Goal: Task Accomplishment & Management: Manage account settings

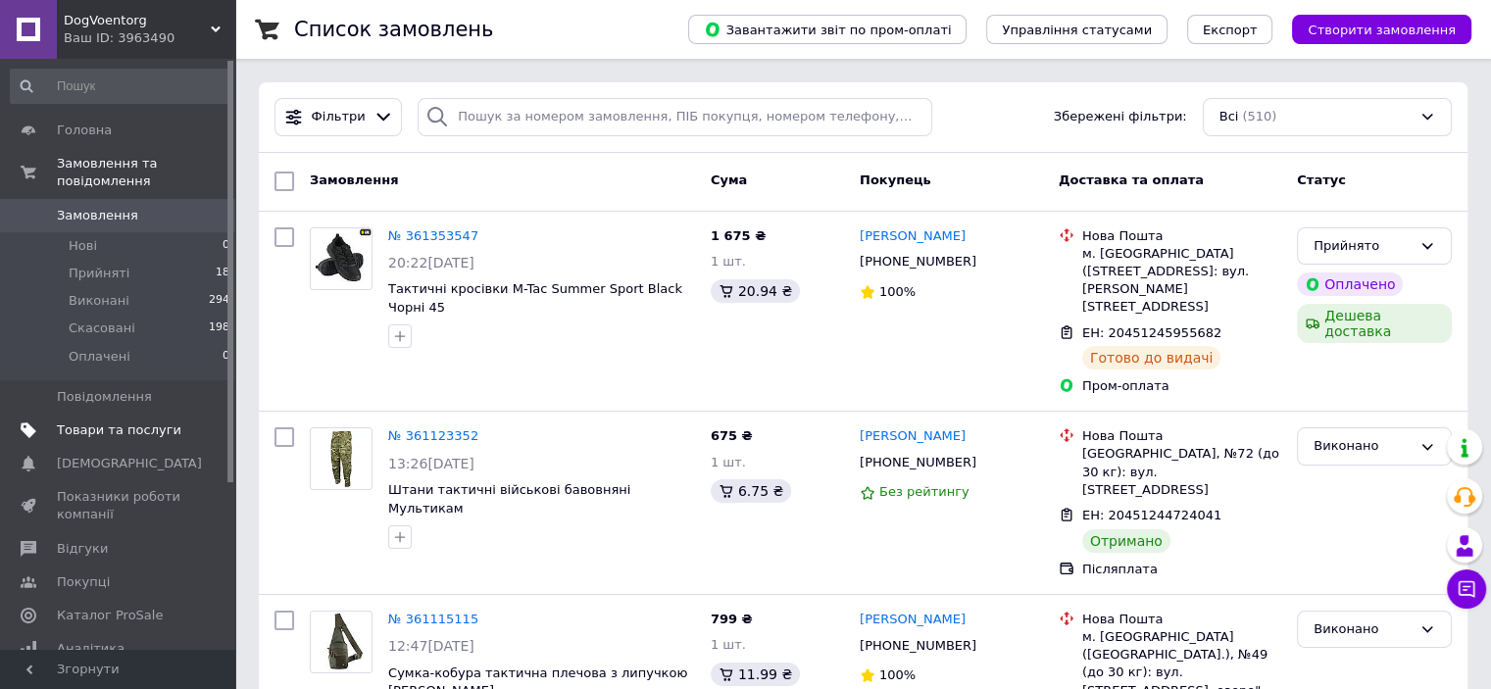
click at [148, 422] on span "Товари та послуги" at bounding box center [119, 431] width 125 height 18
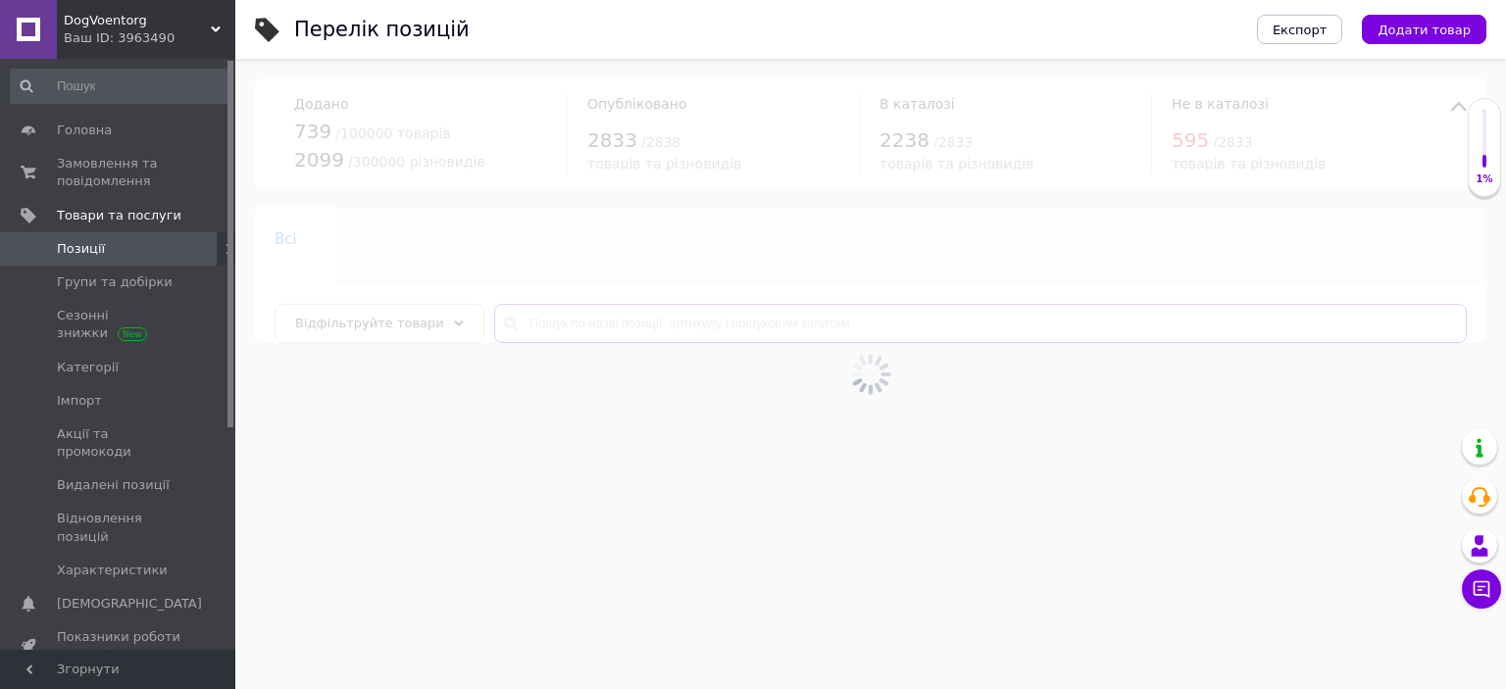
click at [606, 317] on input "text" at bounding box center [980, 323] width 973 height 39
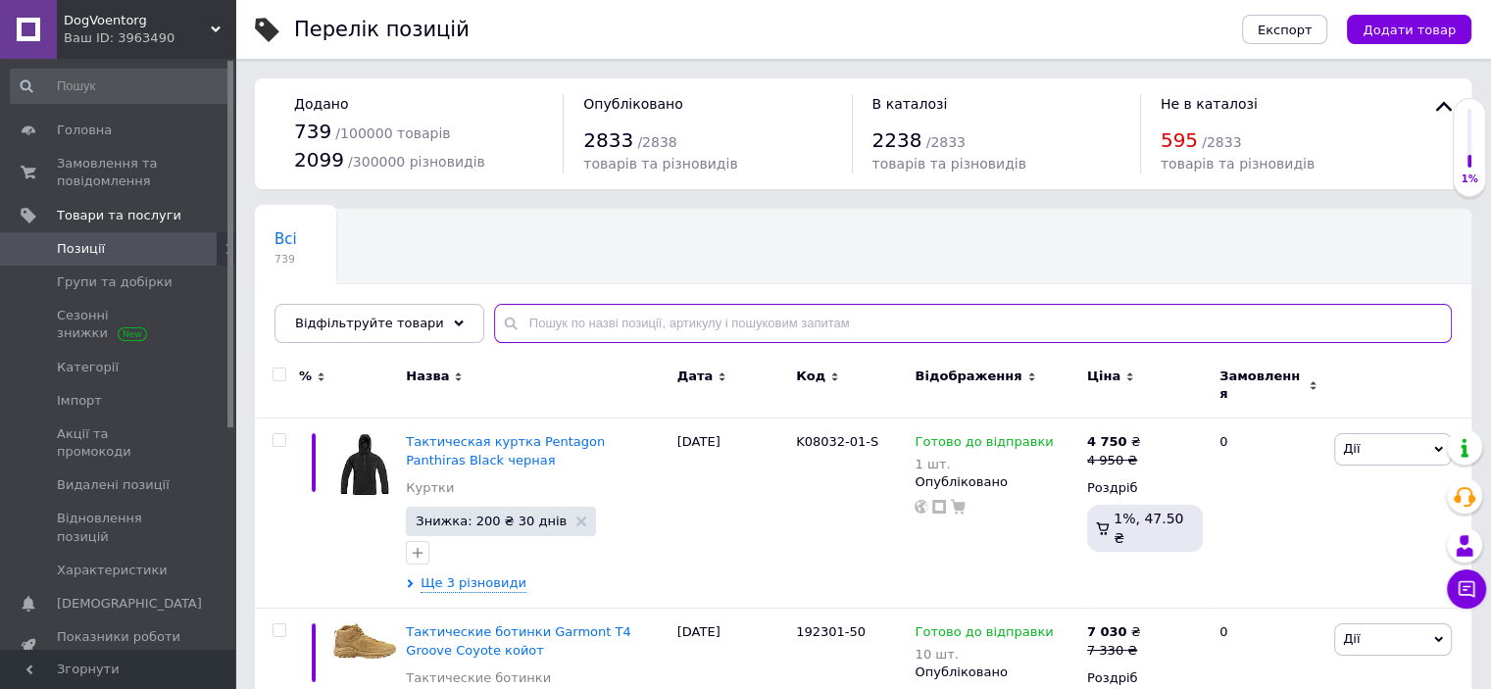
paste input "K07015-01-S"
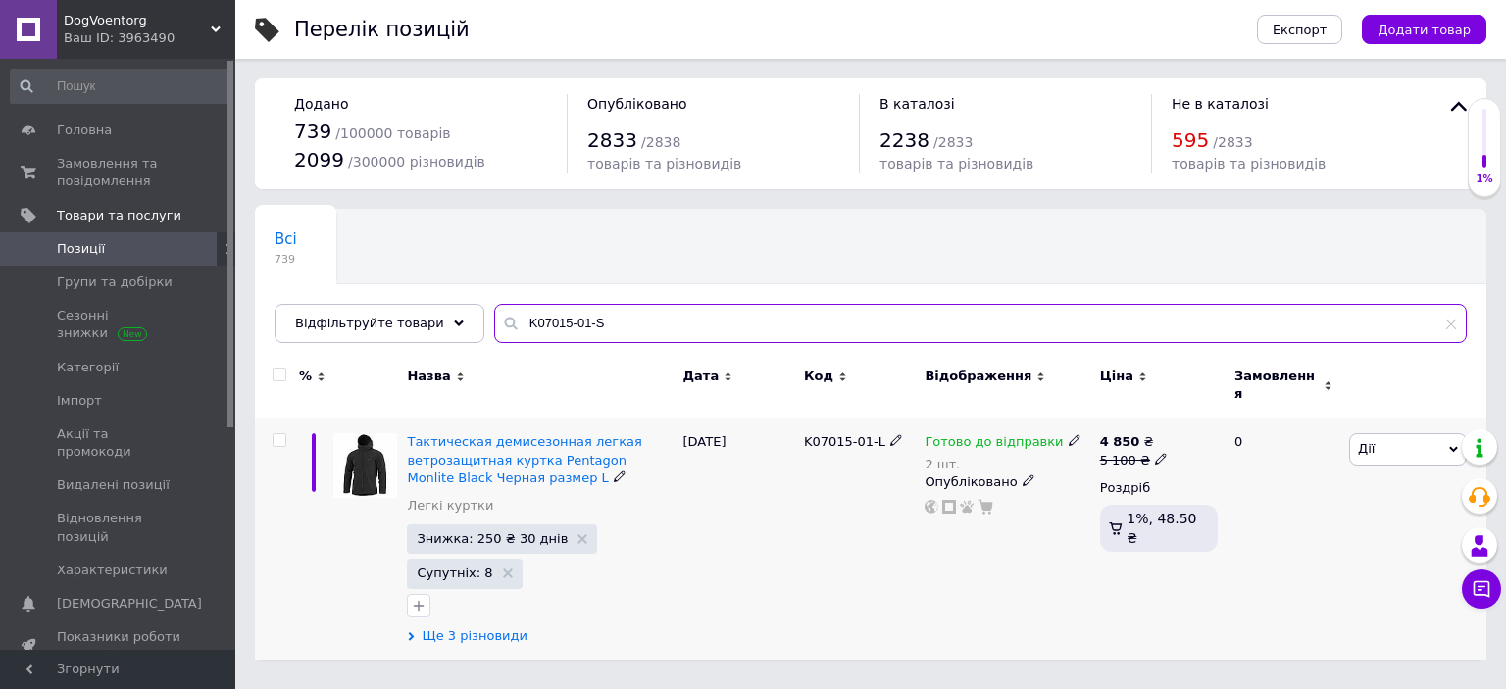
type input "K07015-01-S"
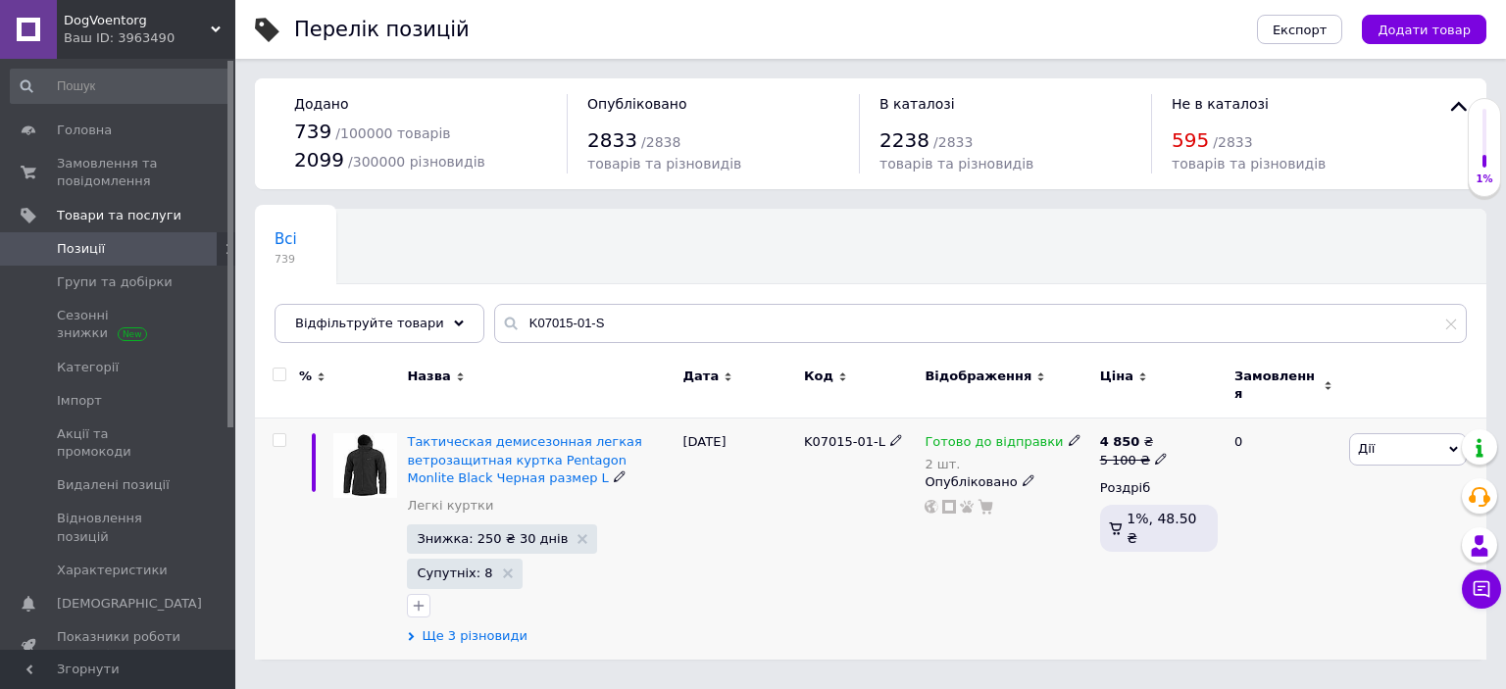
click at [497, 628] on span "Ще 3 різновиди" at bounding box center [475, 637] width 106 height 18
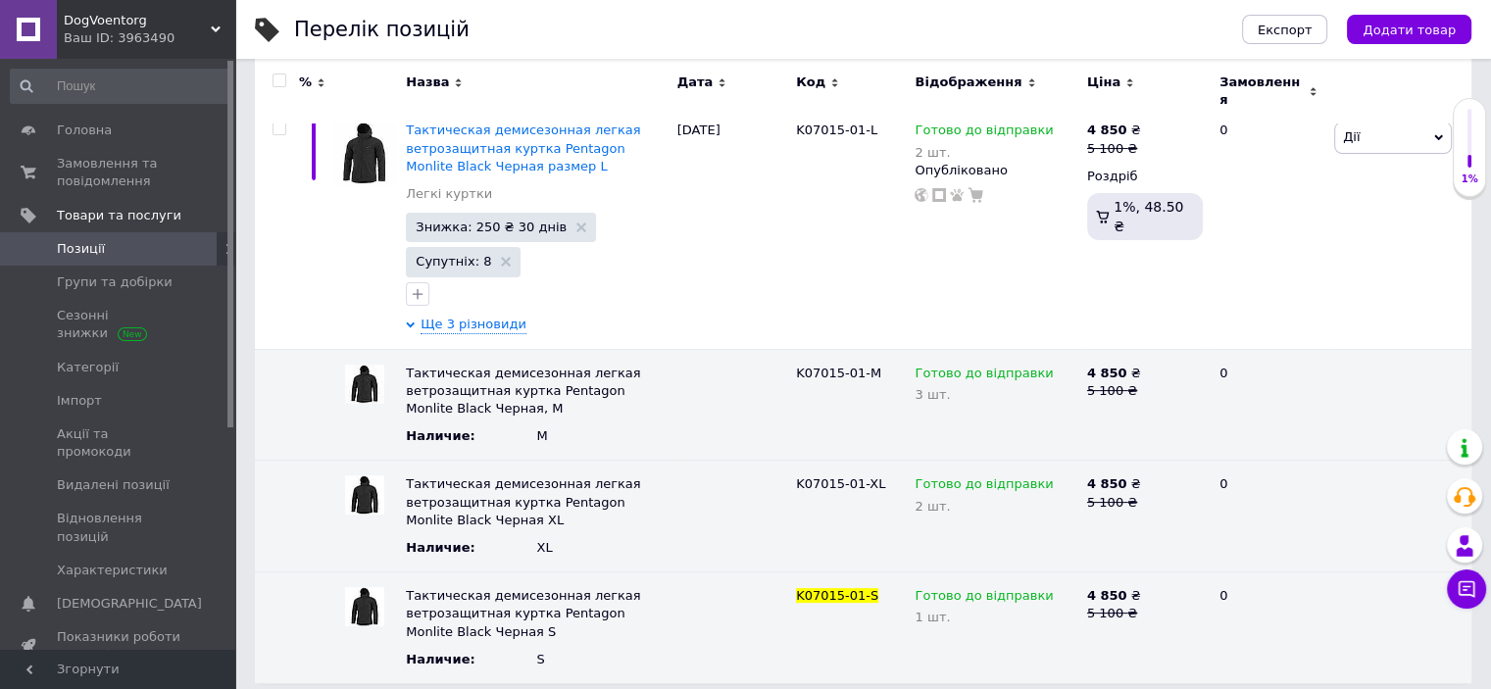
scroll to position [169, 0]
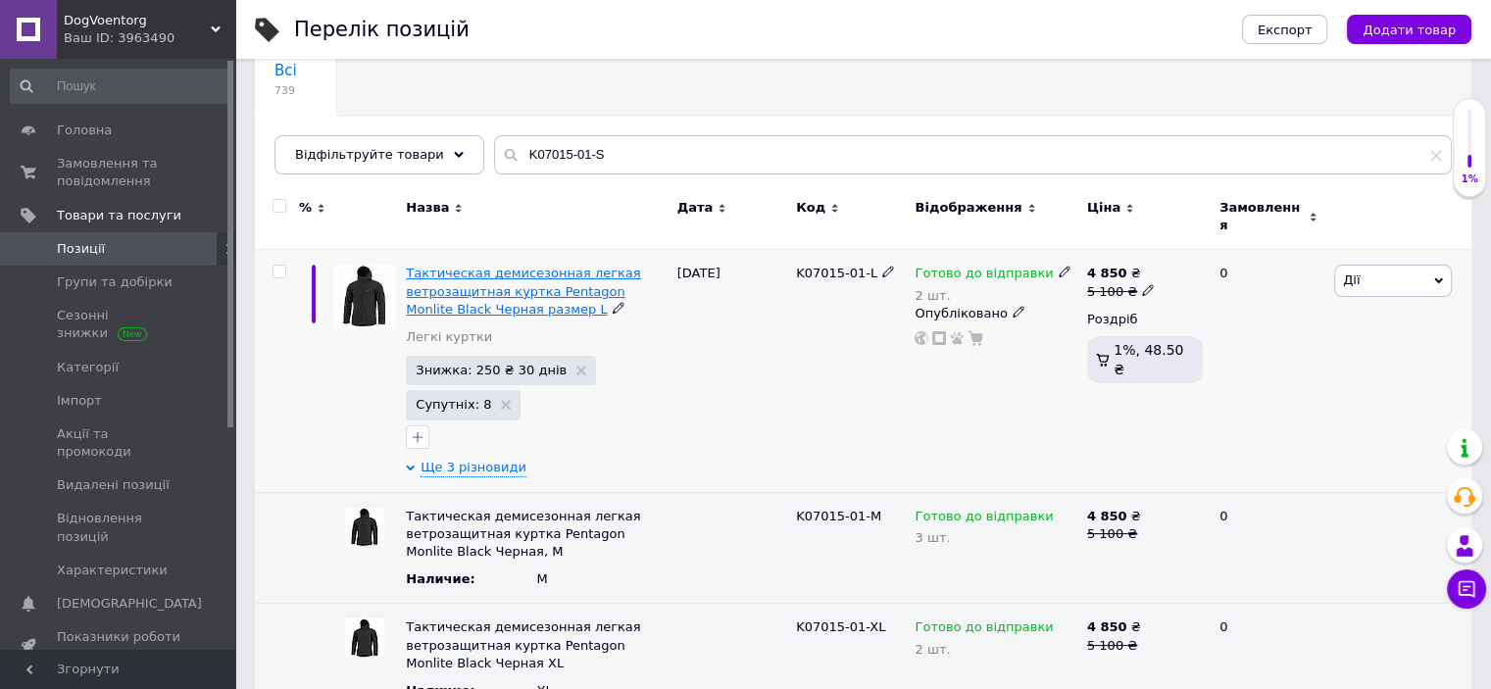
click at [491, 270] on span "Тактическая демисезонная легкая ветрозащитная куртка Pentagon Monlite Black Чер…" at bounding box center [523, 291] width 234 height 50
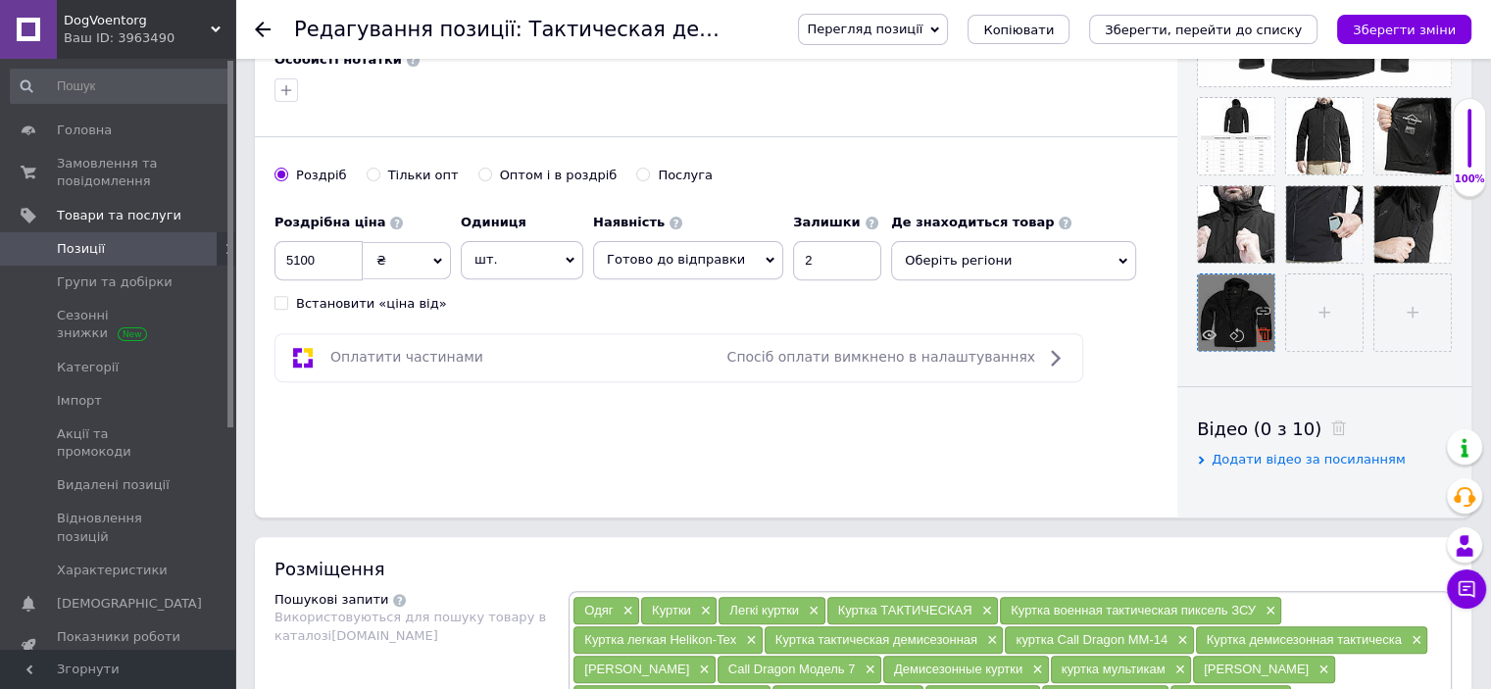
click at [1264, 332] on use at bounding box center [1263, 334] width 15 height 15
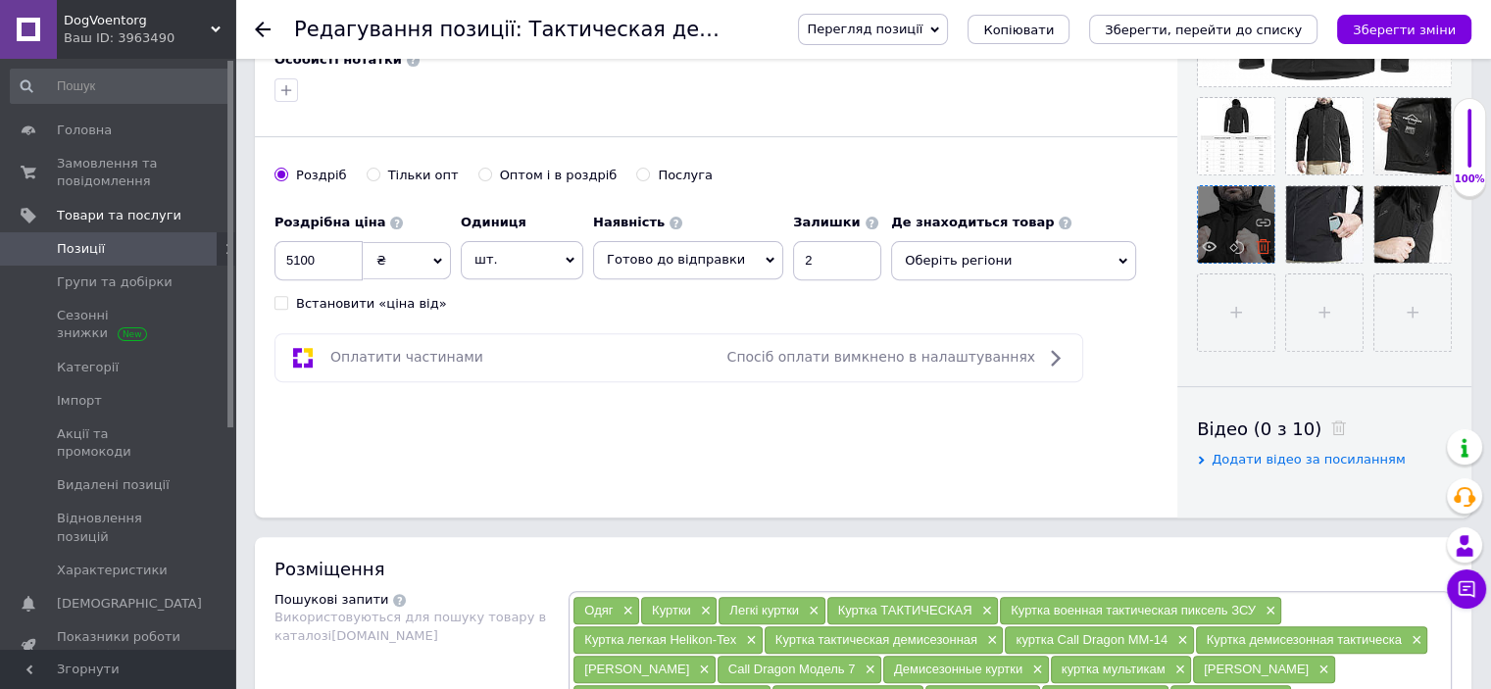
click at [1262, 251] on icon at bounding box center [1263, 246] width 15 height 15
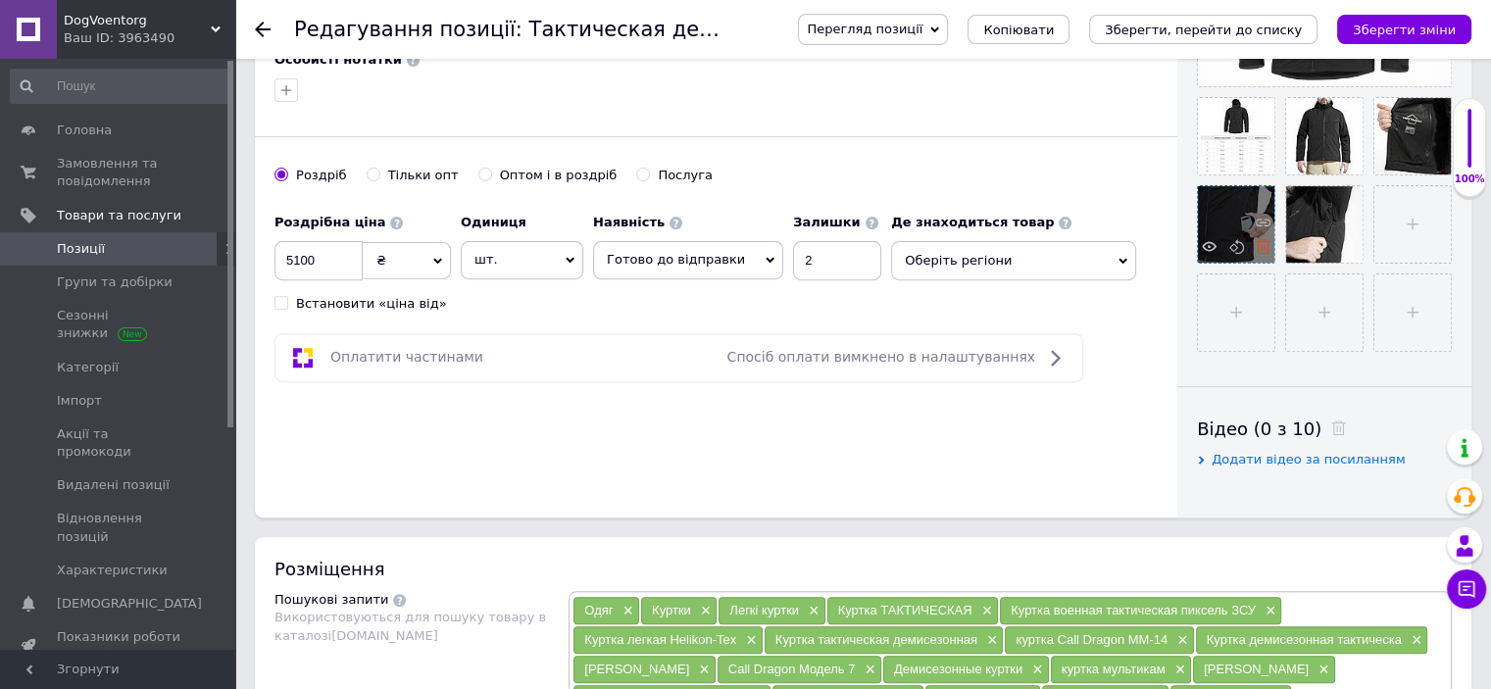
click at [1262, 240] on icon at bounding box center [1263, 246] width 15 height 15
click at [0, 0] on icon at bounding box center [0, 0] width 0 height 0
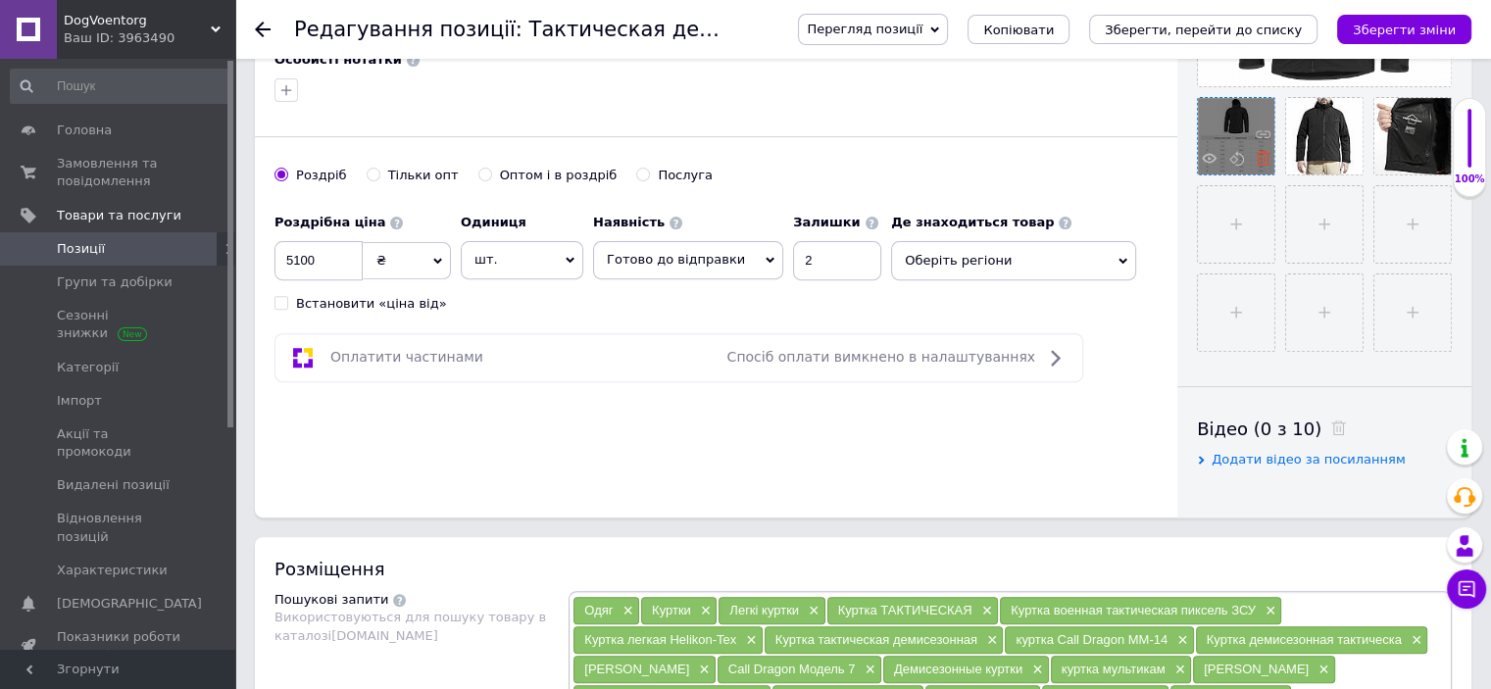
click at [1263, 164] on icon at bounding box center [1263, 158] width 15 height 15
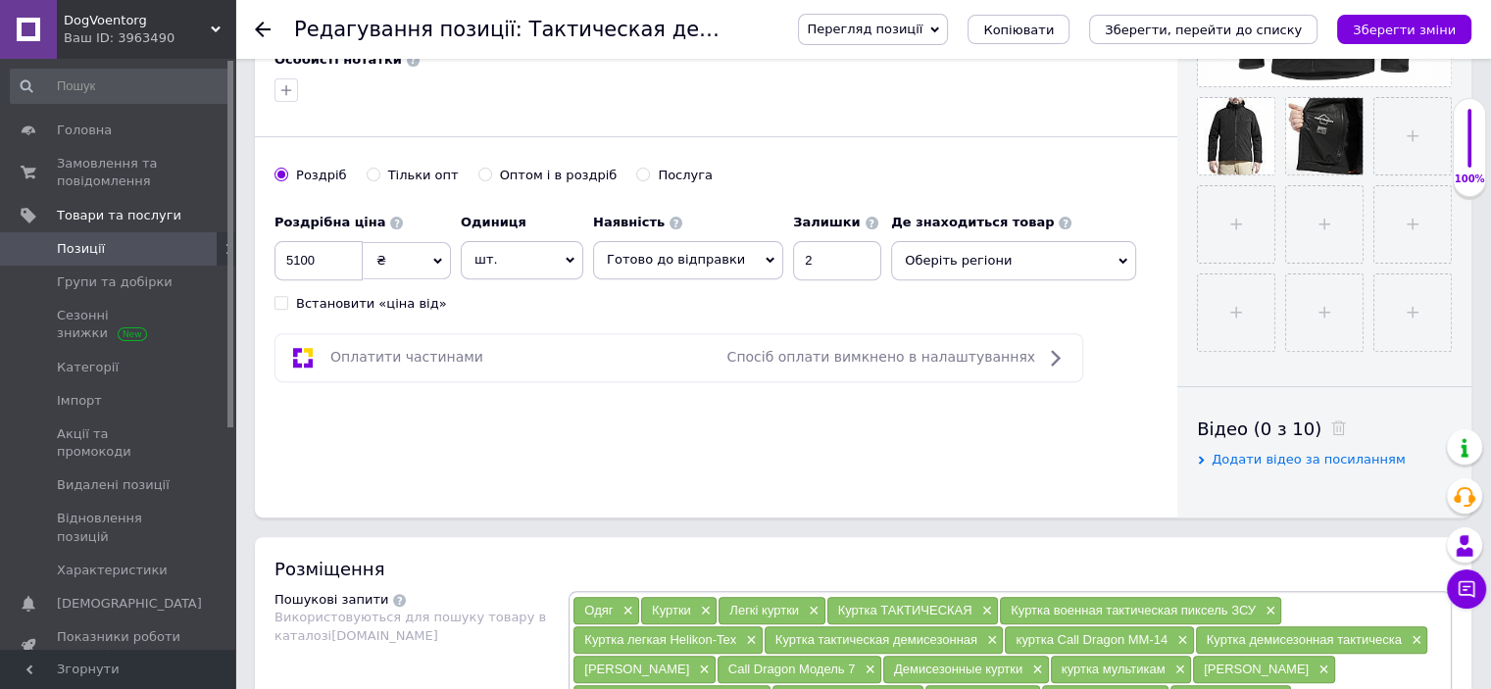
click at [0, 0] on icon at bounding box center [0, 0] width 0 height 0
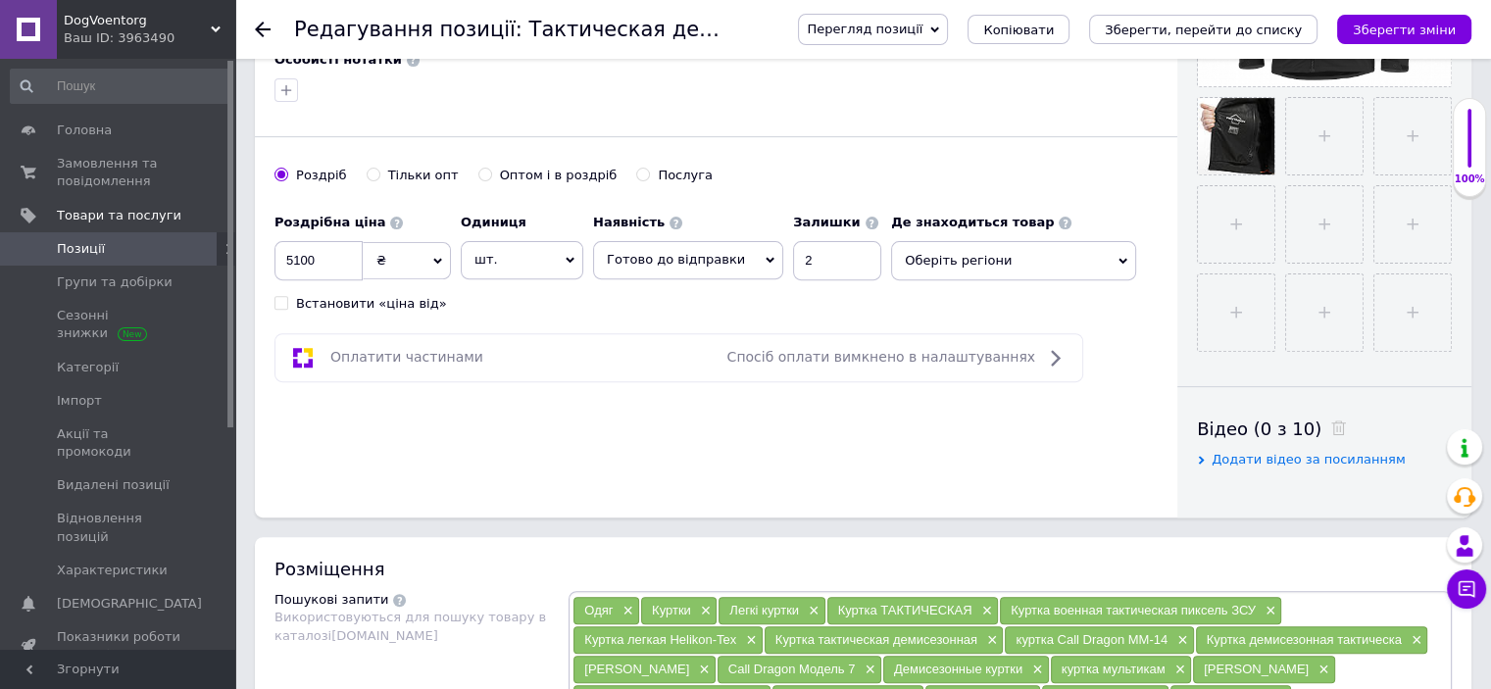
click at [0, 0] on icon at bounding box center [0, 0] width 0 height 0
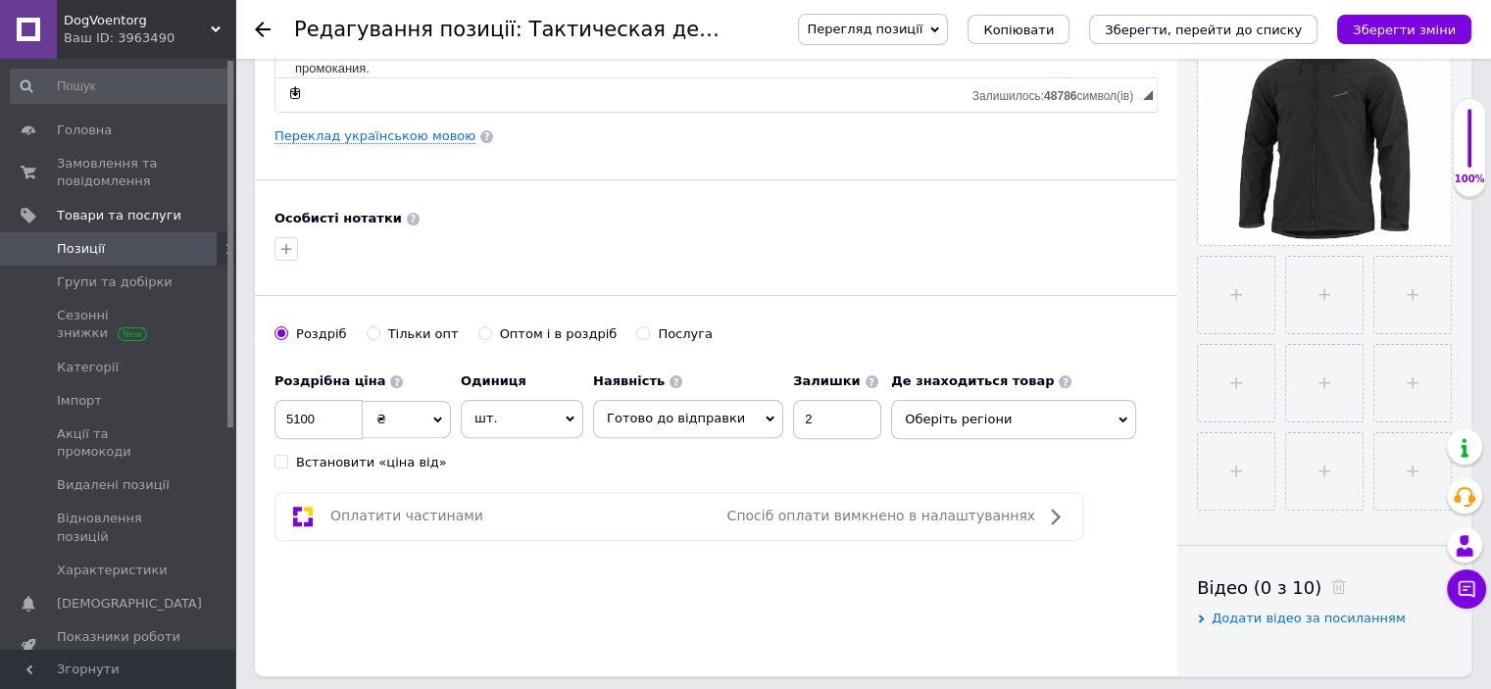
scroll to position [467, 0]
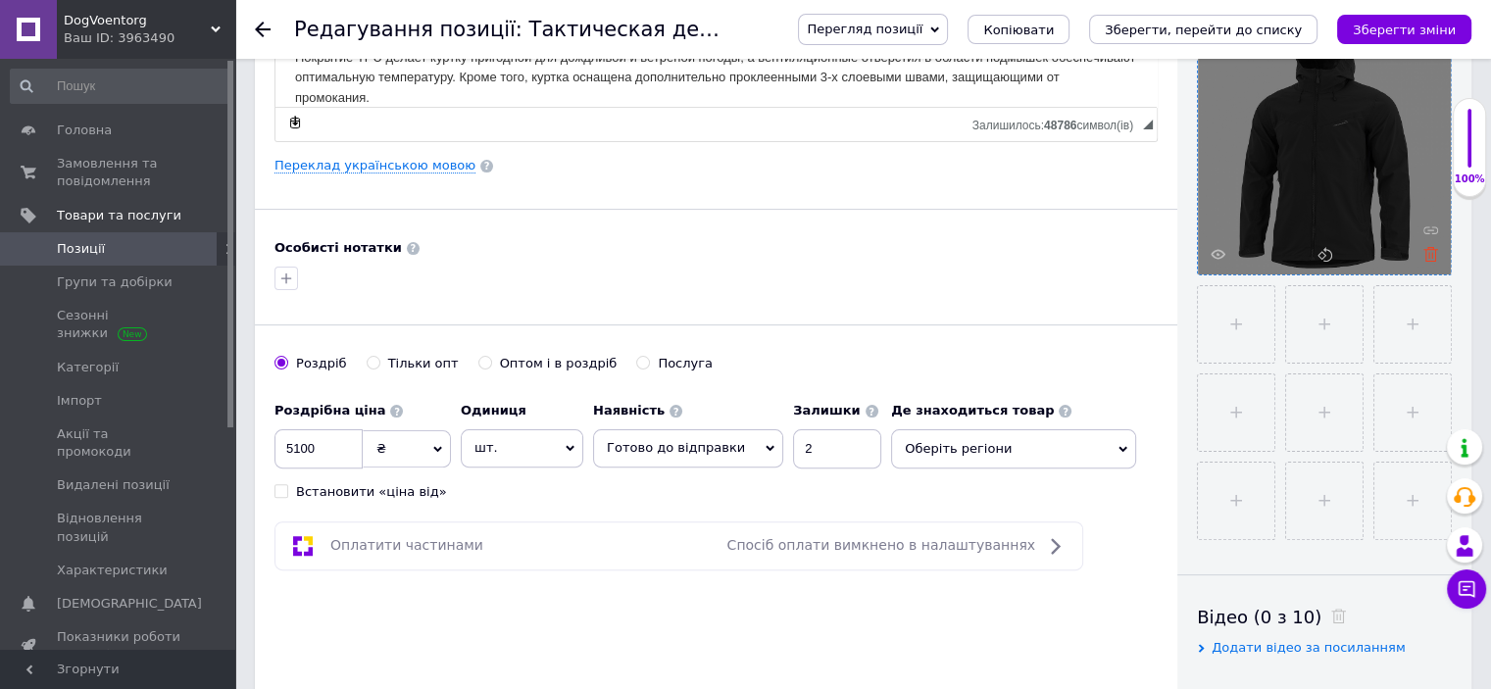
click at [1436, 257] on icon at bounding box center [1431, 254] width 15 height 15
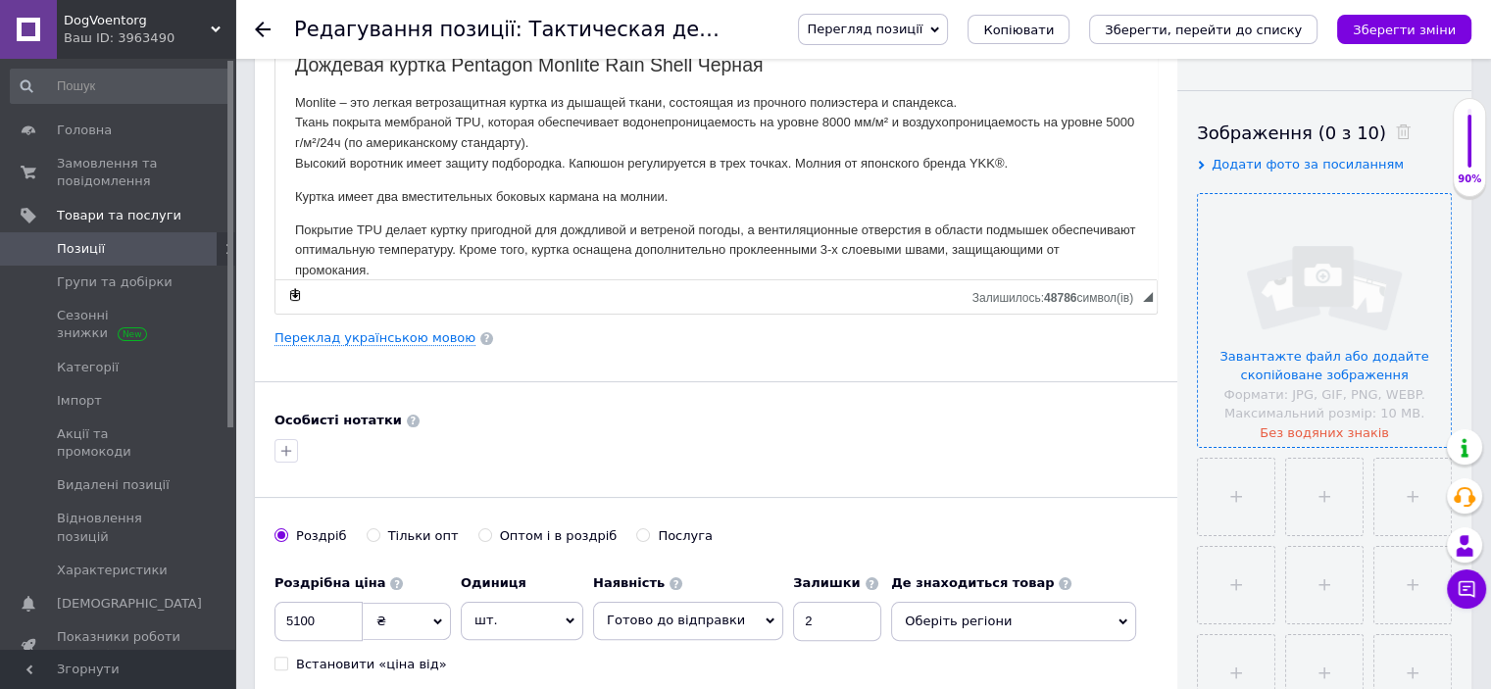
scroll to position [271, 0]
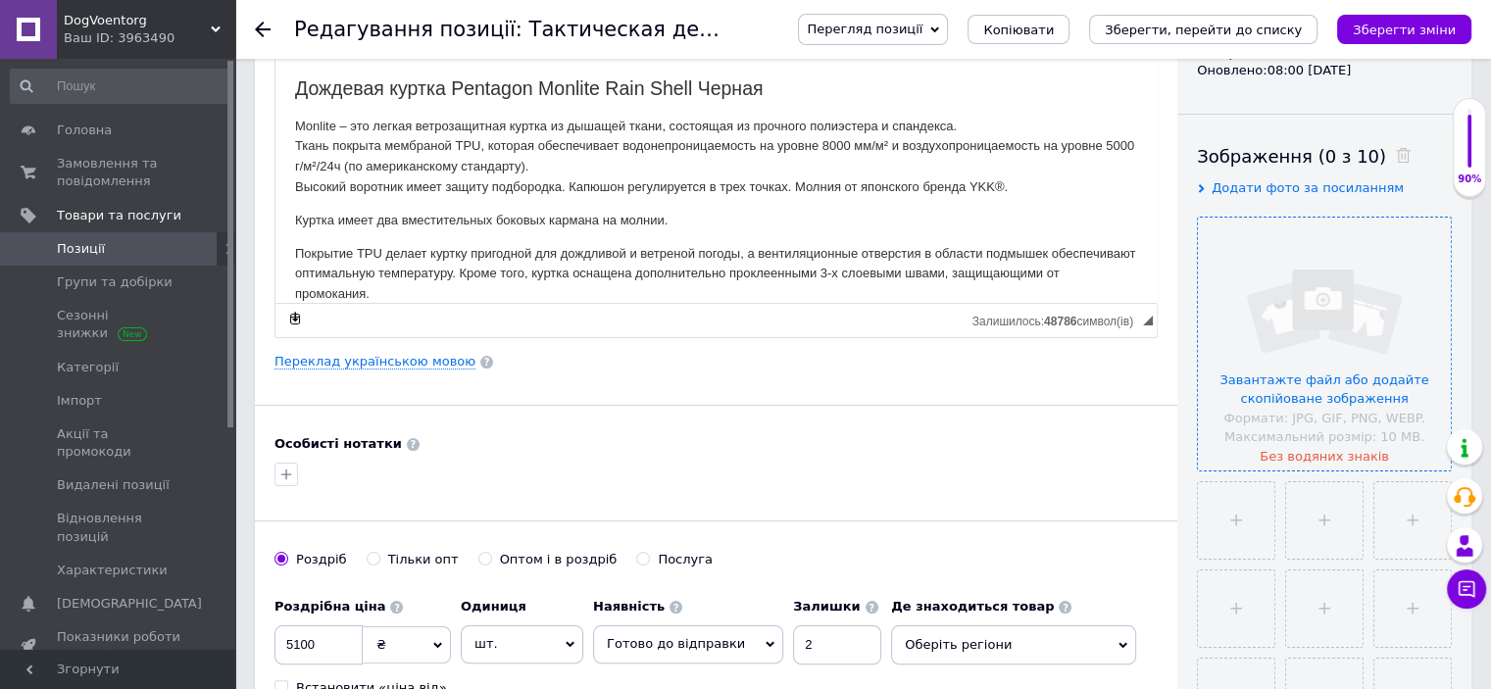
click at [1340, 190] on span "Додати фото за посиланням" at bounding box center [1308, 187] width 192 height 15
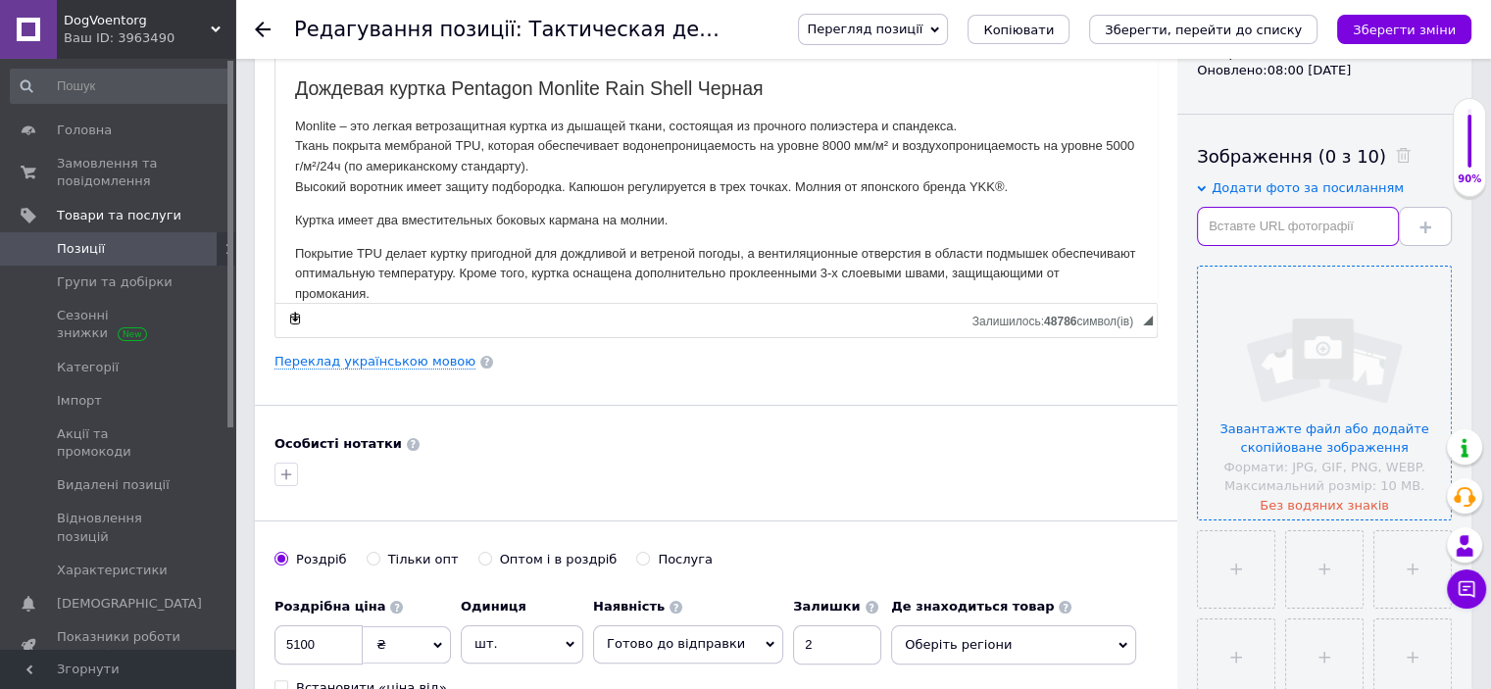
click at [1224, 234] on input "text" at bounding box center [1298, 226] width 202 height 39
paste input "[URL][DOMAIN_NAME]"
type input "[URL][DOMAIN_NAME]"
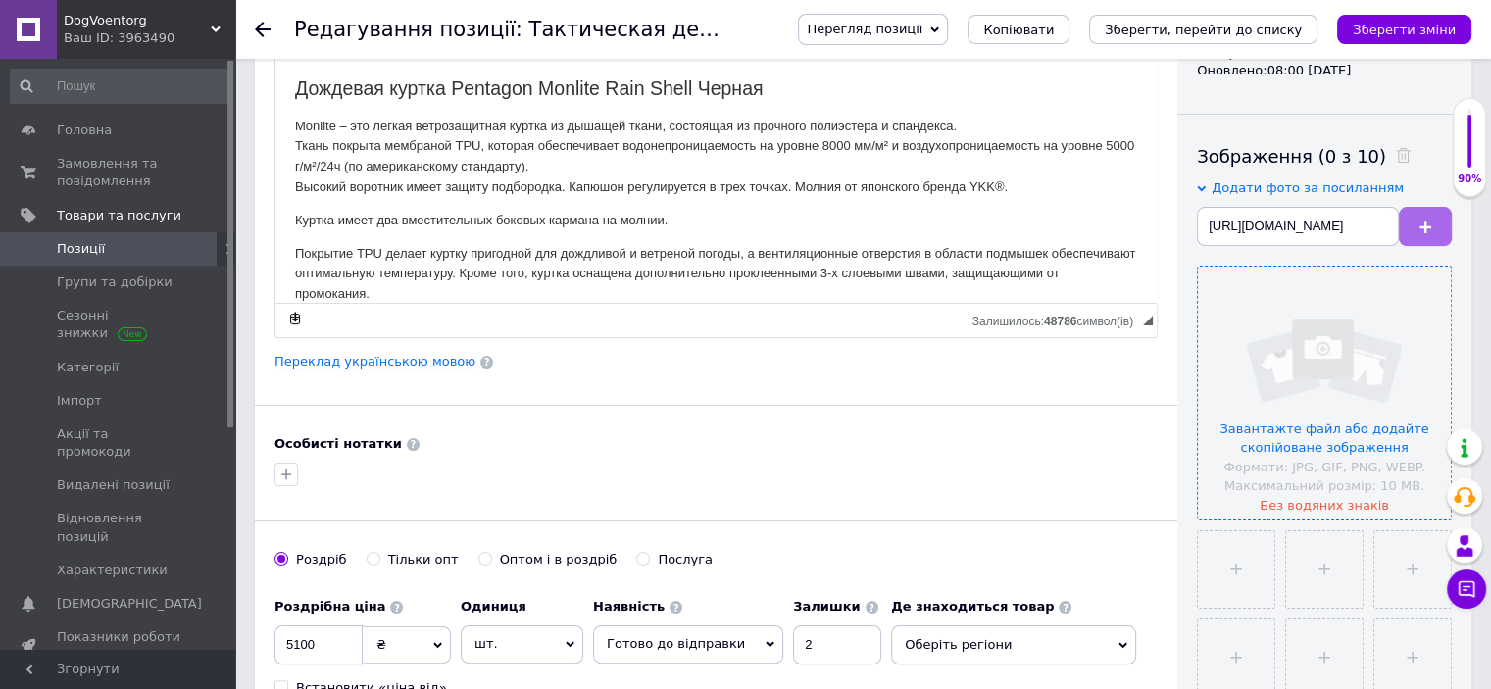
click at [1433, 221] on button at bounding box center [1425, 226] width 53 height 39
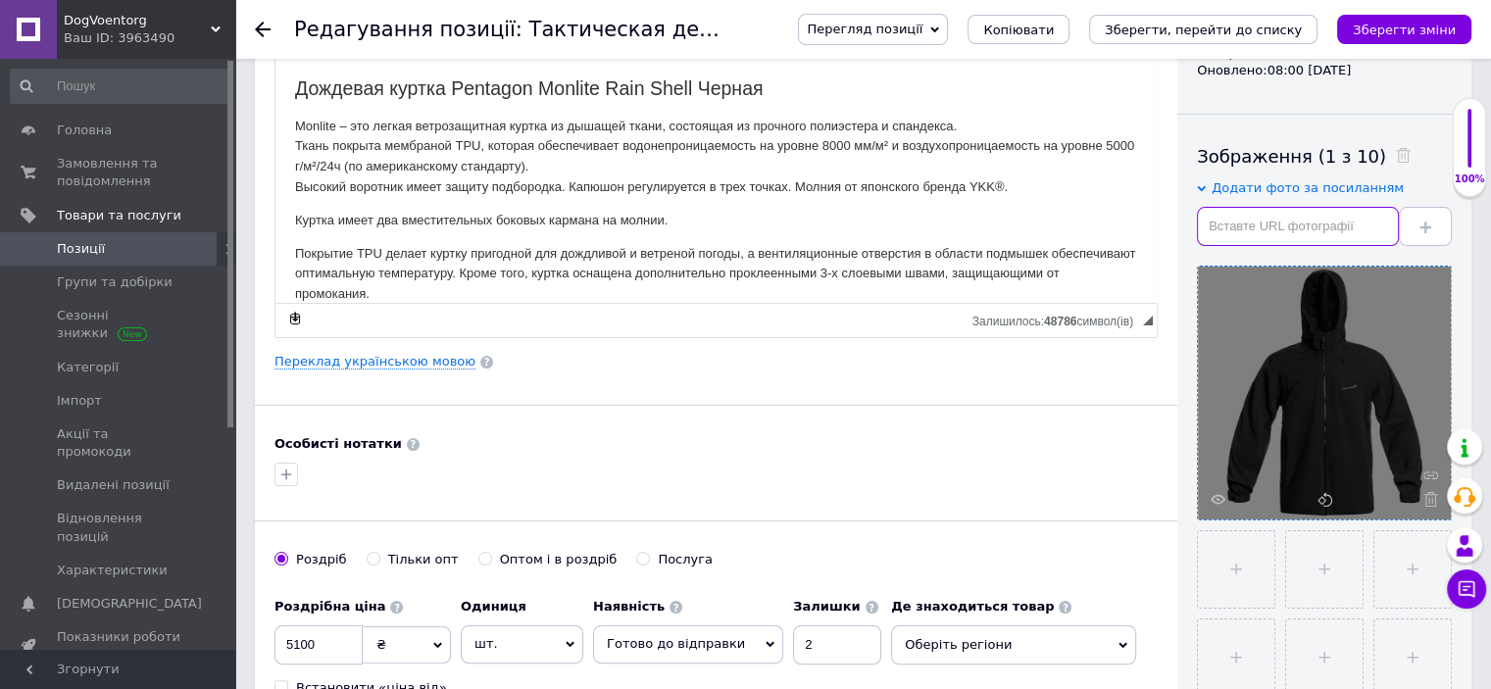
click at [1247, 233] on input "text" at bounding box center [1298, 226] width 202 height 39
paste input "[URL][DOMAIN_NAME]"
type input "[URL][DOMAIN_NAME]"
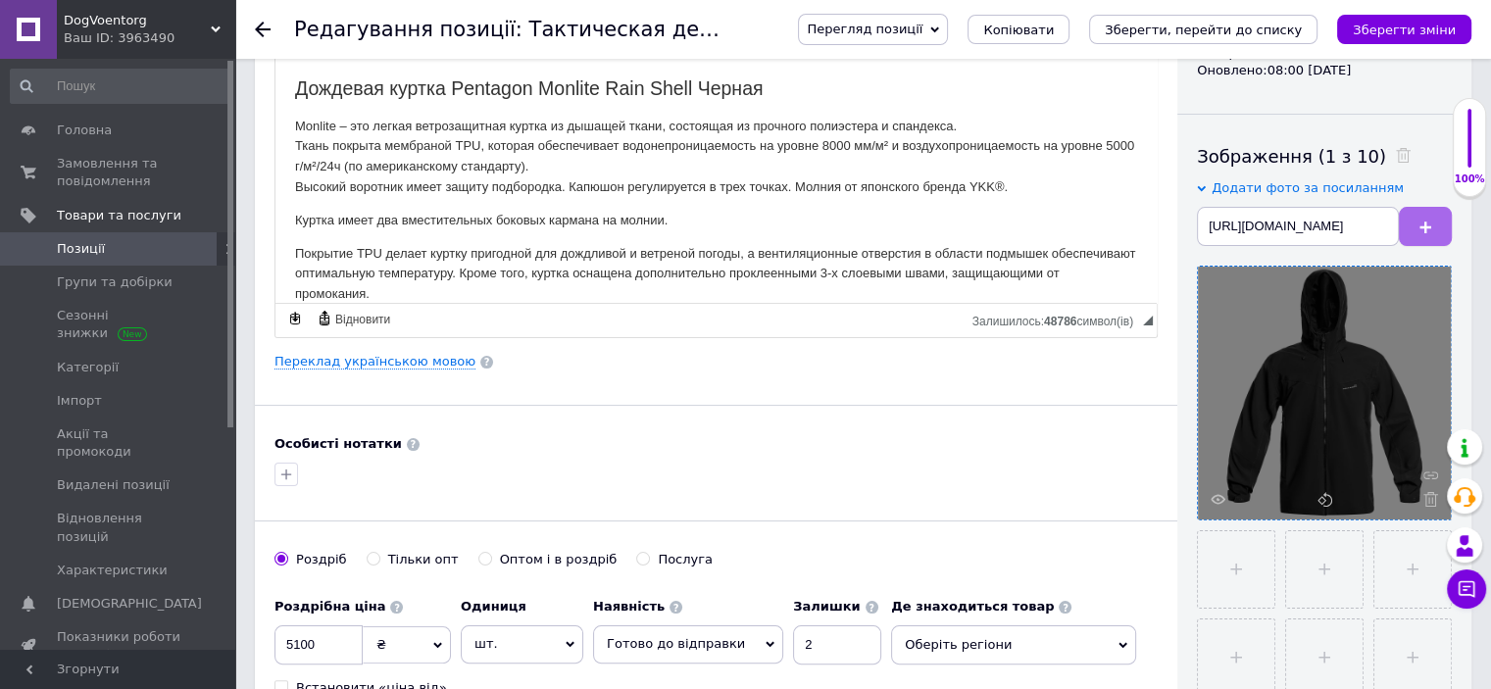
click at [1420, 216] on button at bounding box center [1425, 226] width 53 height 39
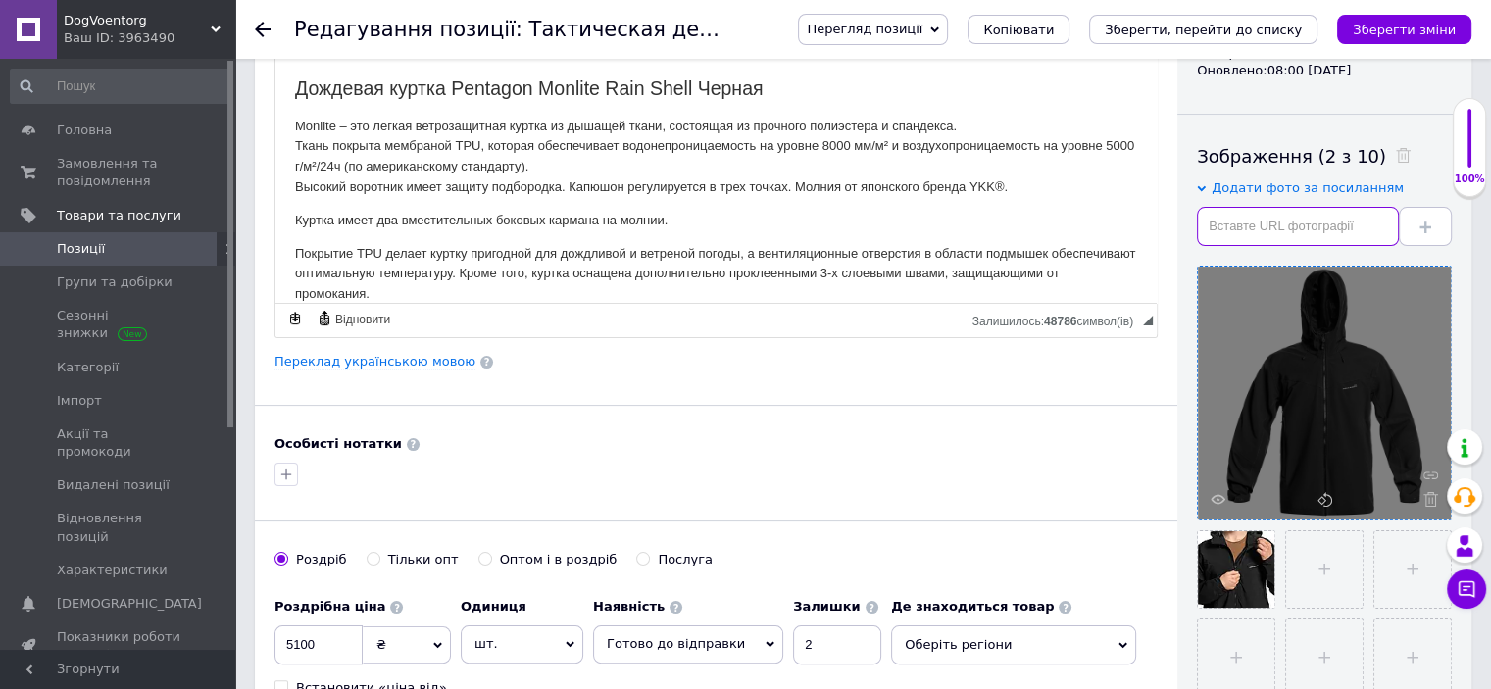
click at [1264, 237] on input "text" at bounding box center [1298, 226] width 202 height 39
paste input "[URL][DOMAIN_NAME]"
type input "[URL][DOMAIN_NAME]"
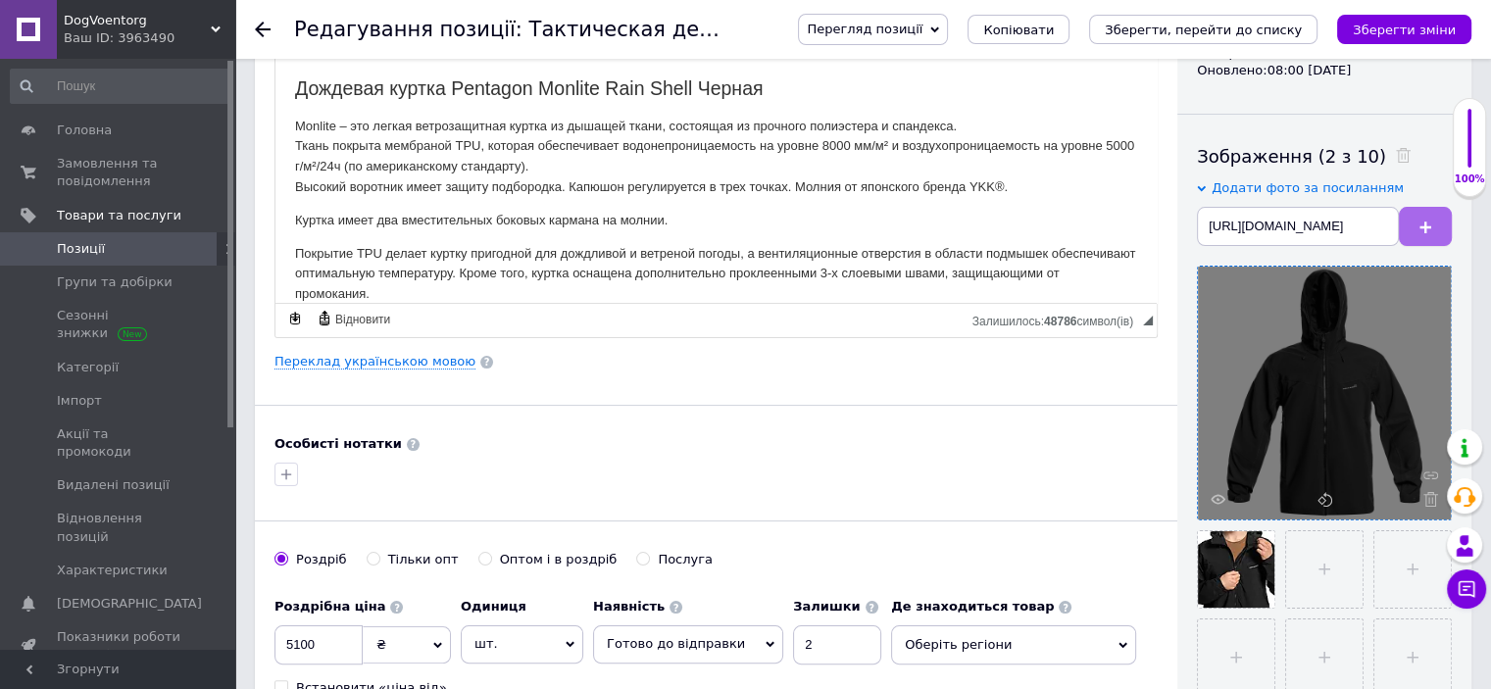
click at [1427, 227] on use at bounding box center [1426, 228] width 12 height 12
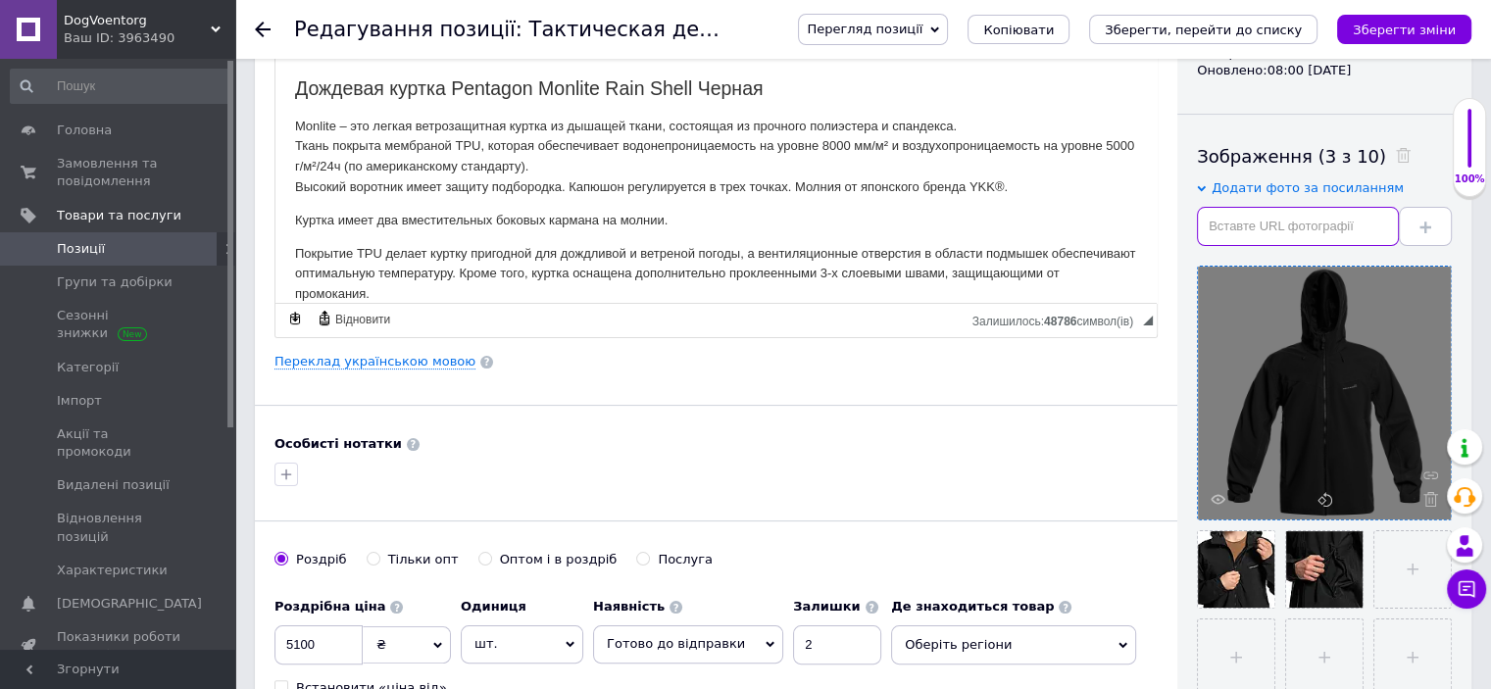
click at [1243, 219] on input "text" at bounding box center [1298, 226] width 202 height 39
paste input "[URL][DOMAIN_NAME]"
type input "[URL][DOMAIN_NAME]"
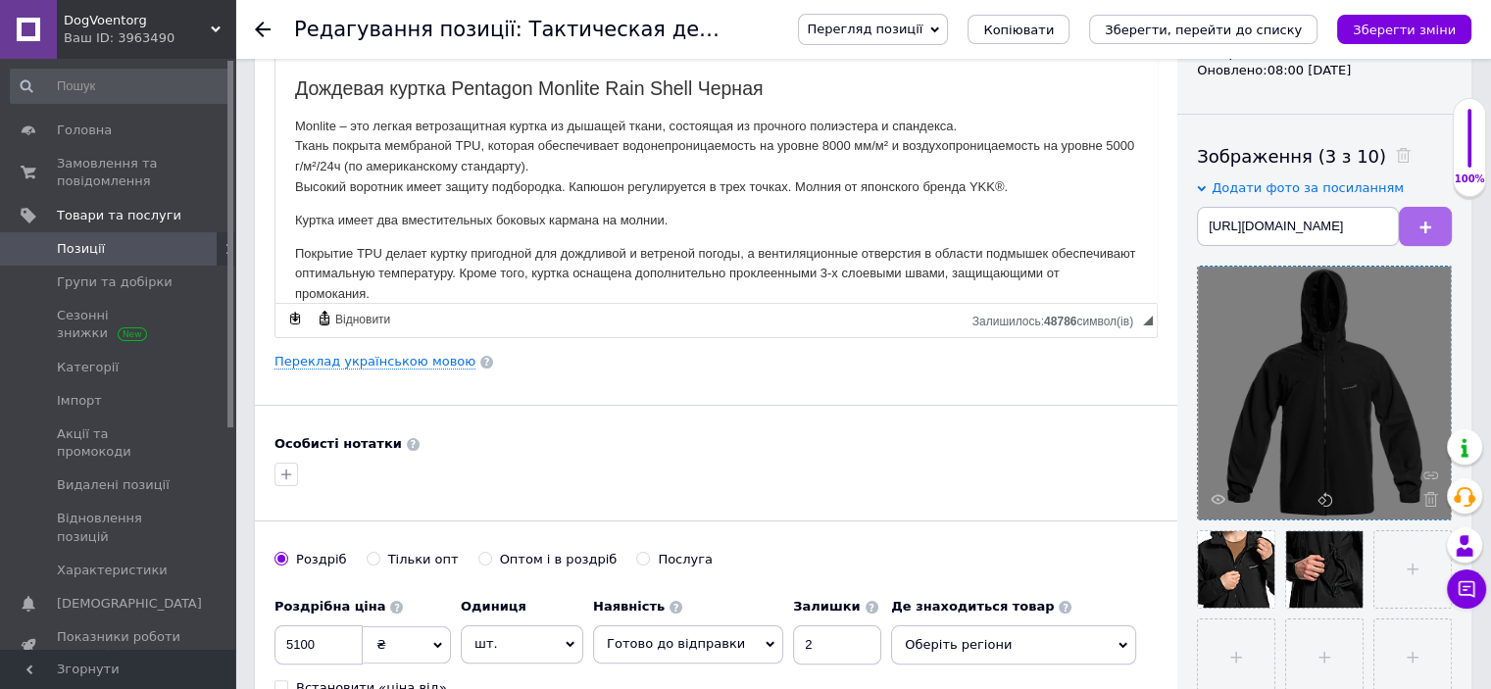
click at [1418, 225] on button at bounding box center [1425, 226] width 53 height 39
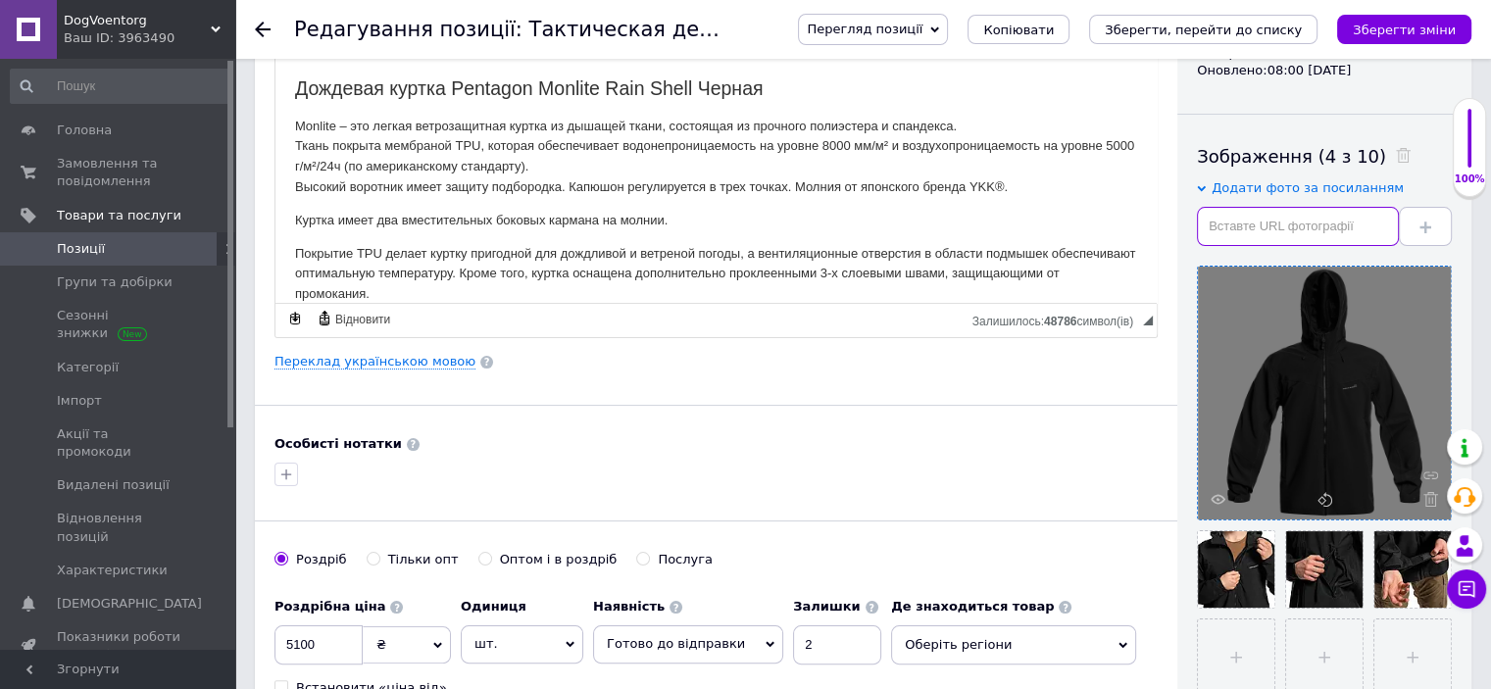
click at [1237, 212] on input "text" at bounding box center [1298, 226] width 202 height 39
paste input "[URL][DOMAIN_NAME]"
type input "[URL][DOMAIN_NAME]"
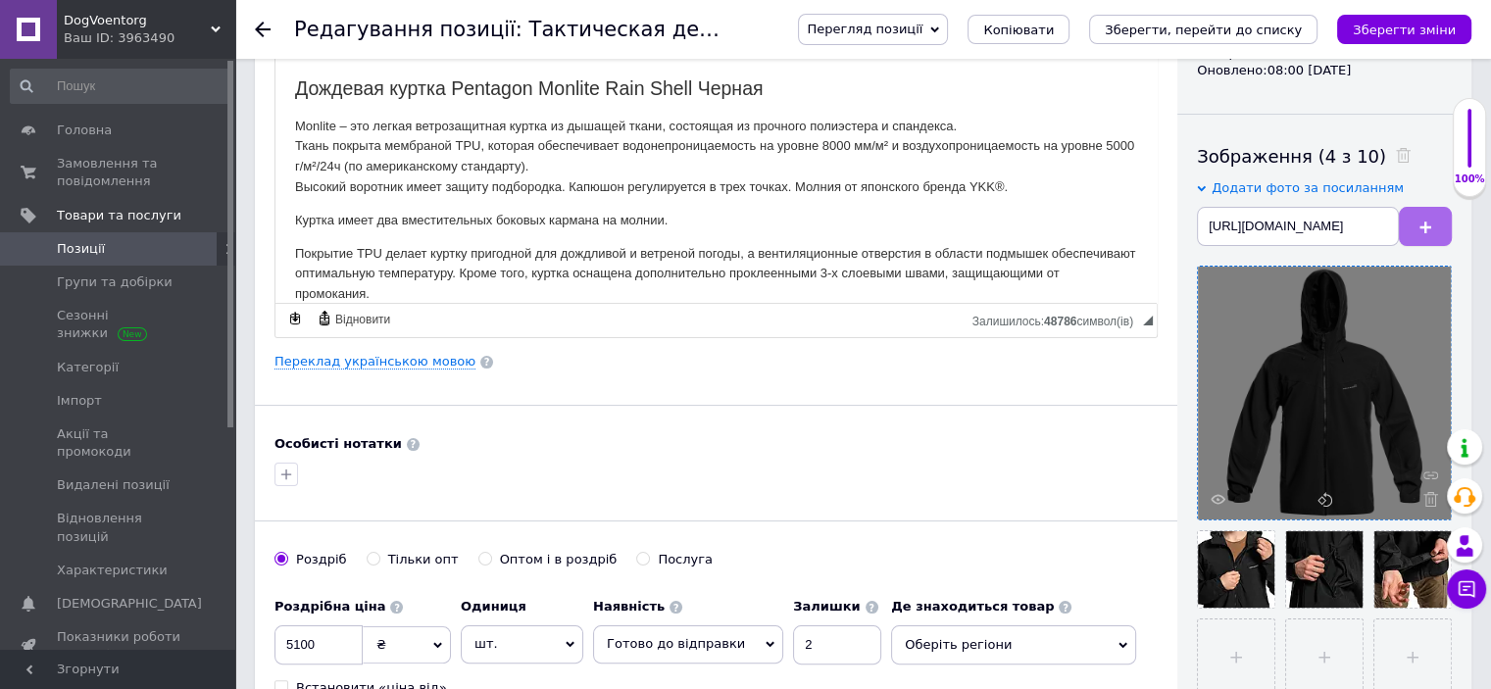
click at [1434, 223] on button at bounding box center [1425, 226] width 53 height 39
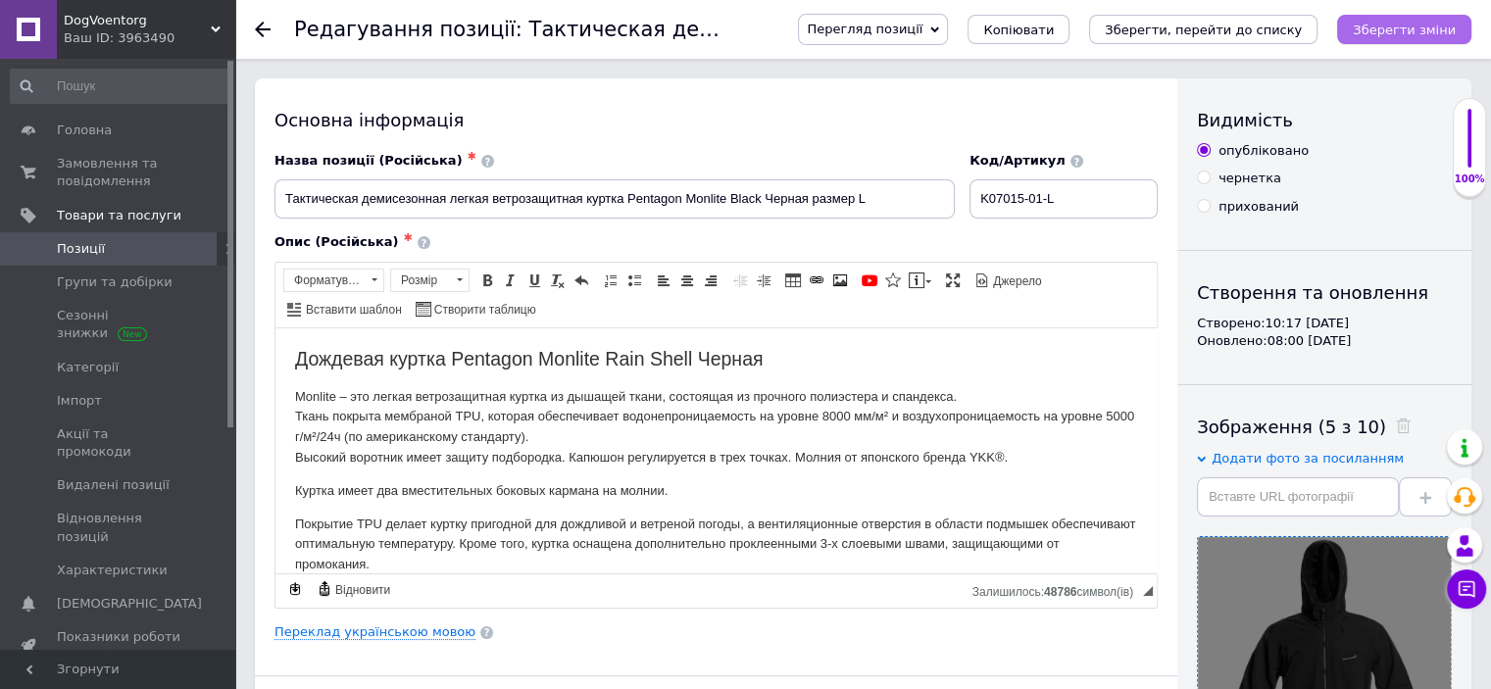
click at [1401, 19] on button "Зберегти зміни" at bounding box center [1404, 29] width 134 height 29
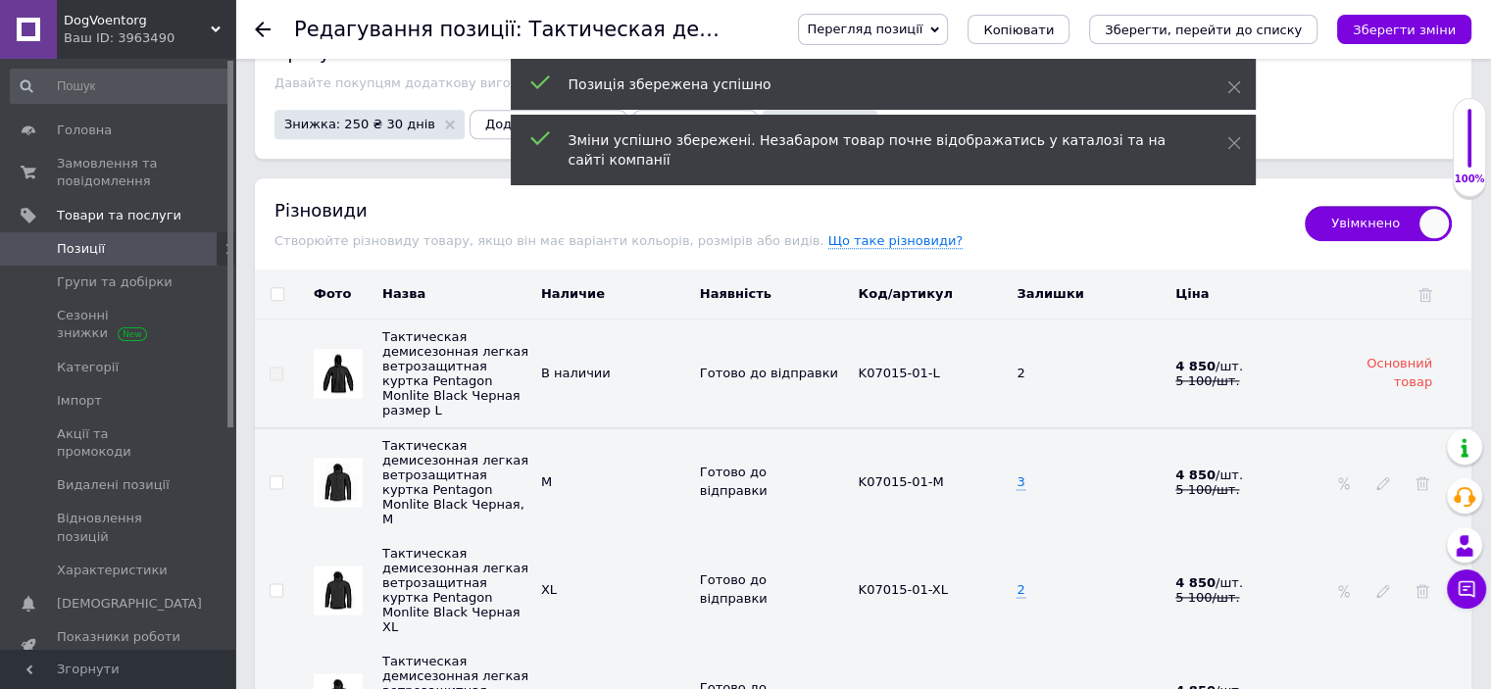
scroll to position [2472, 0]
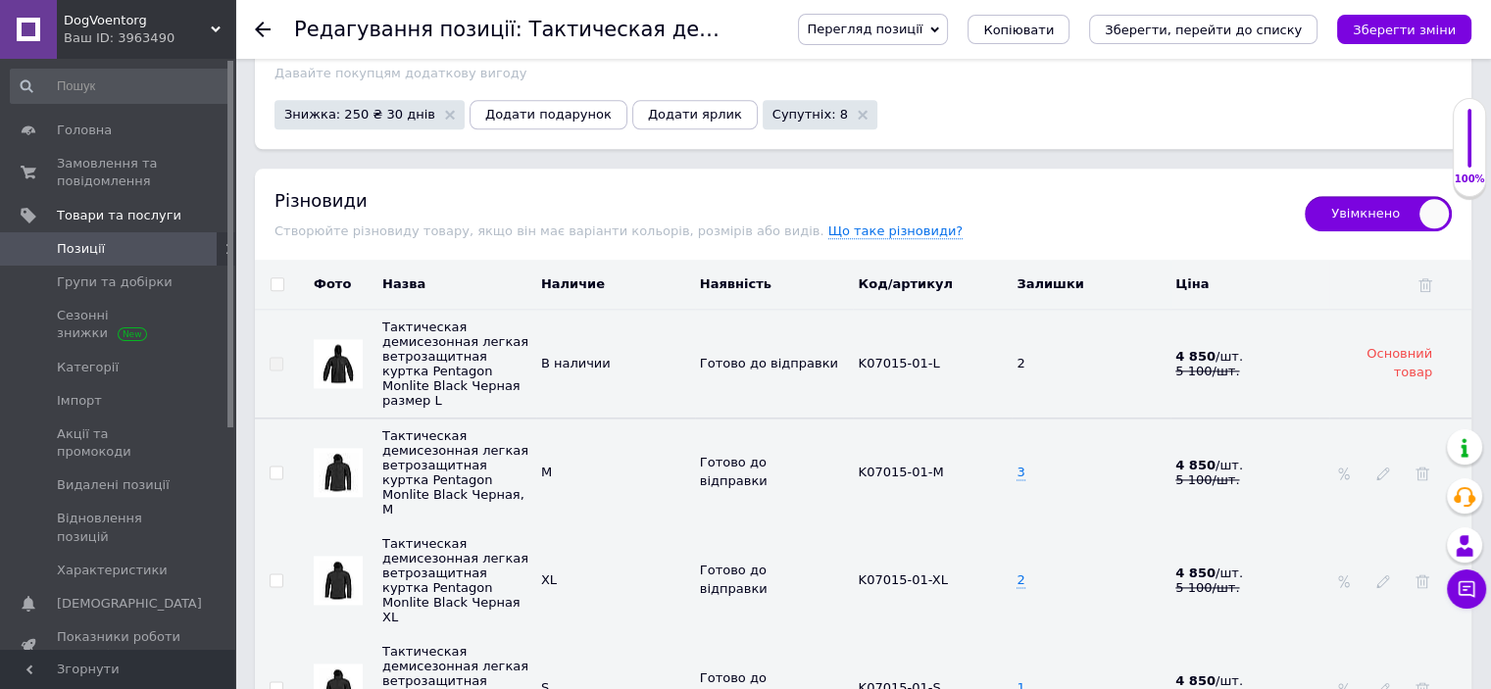
click at [337, 458] on img at bounding box center [338, 472] width 39 height 39
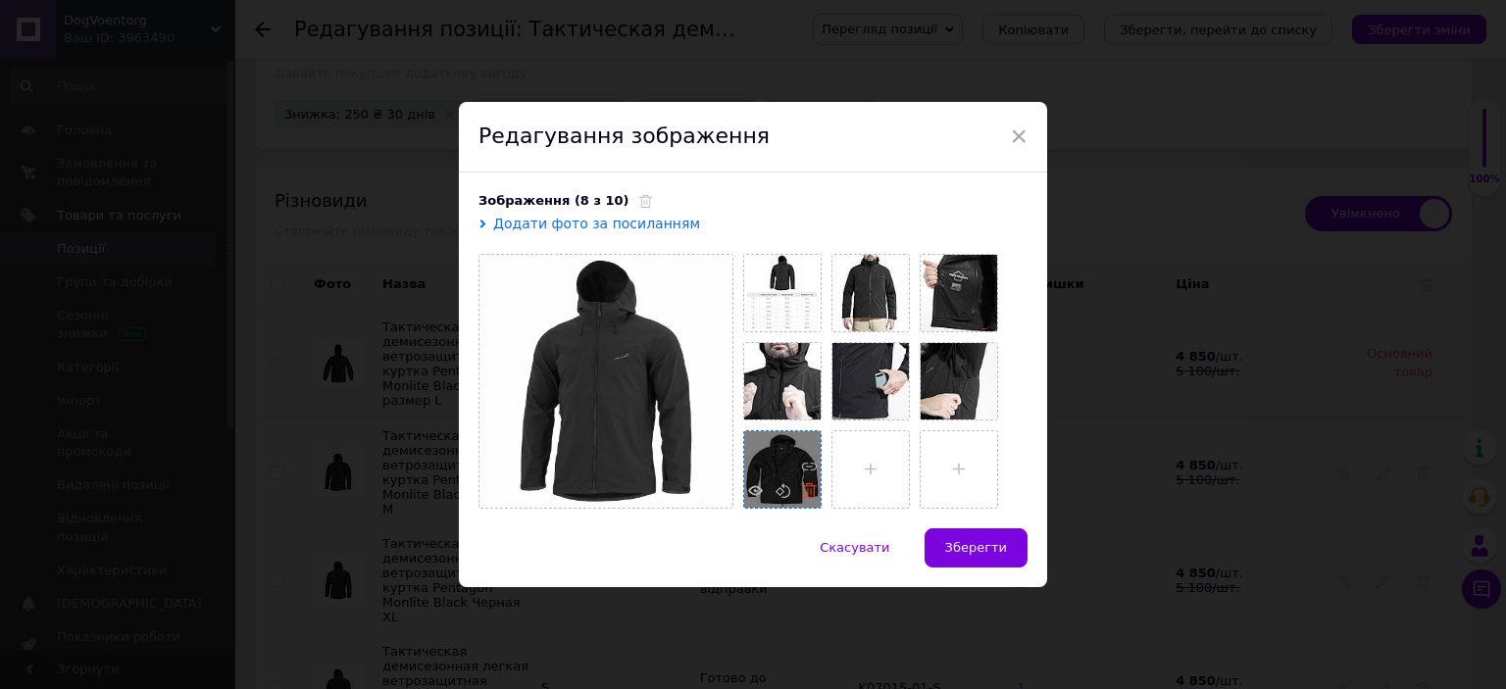
click at [802, 492] on use at bounding box center [809, 490] width 15 height 15
click at [801, 492] on input "file" at bounding box center [782, 469] width 76 height 76
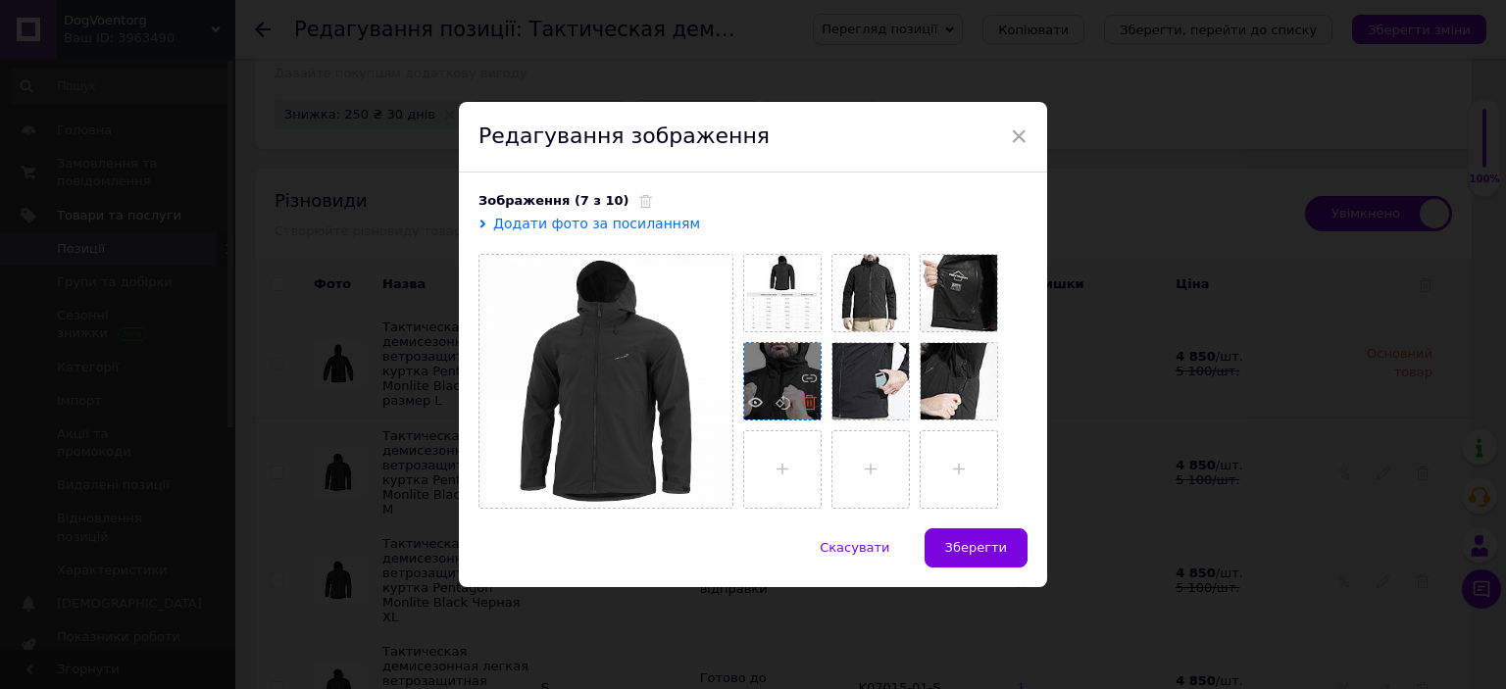
click at [802, 407] on icon at bounding box center [809, 402] width 15 height 15
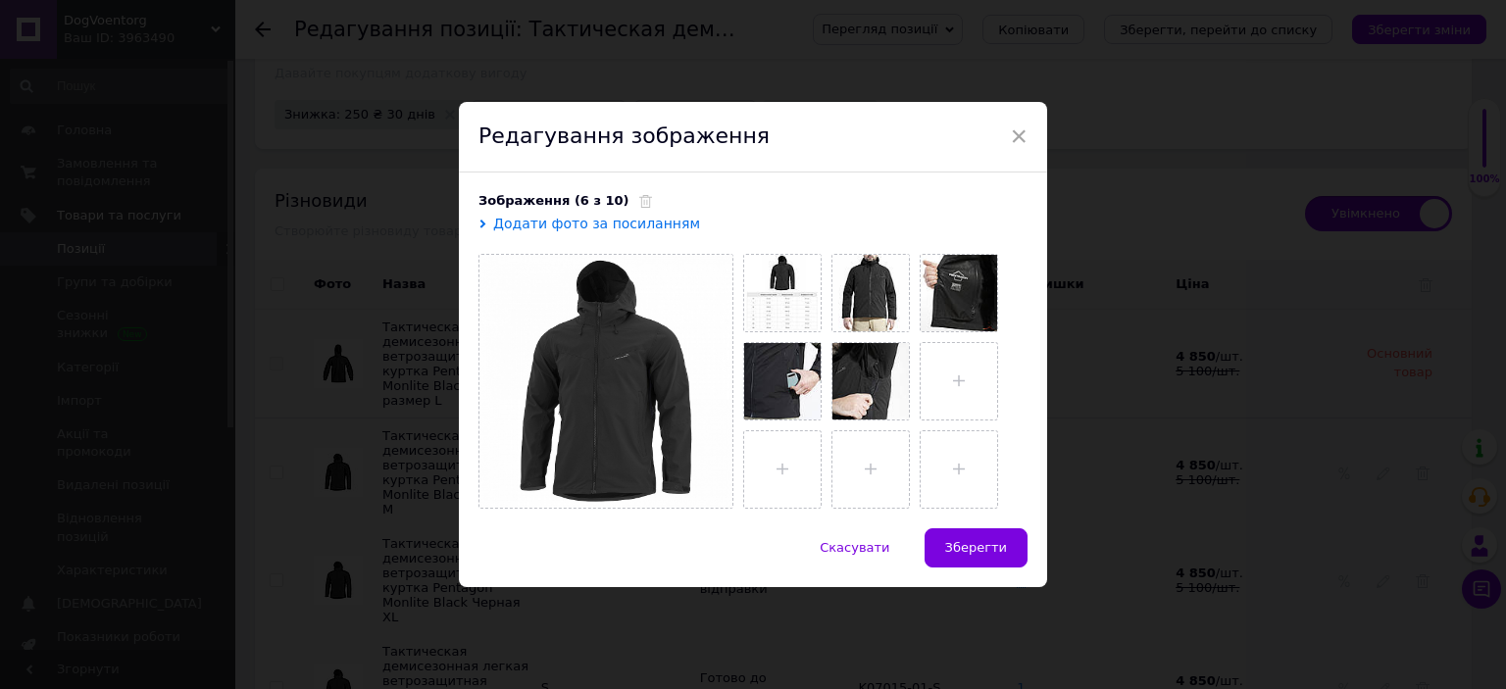
click at [0, 0] on icon at bounding box center [0, 0] width 0 height 0
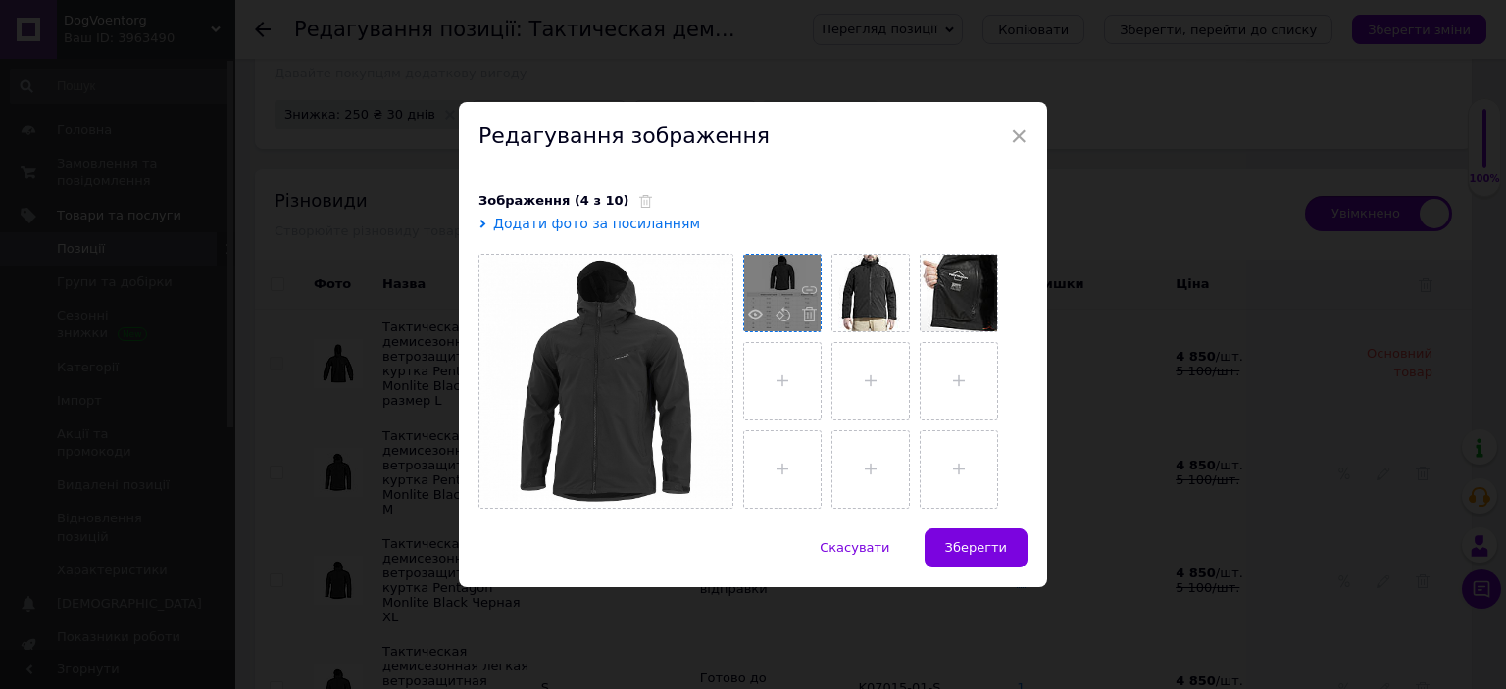
drag, startPoint x: 798, startPoint y: 407, endPoint x: 810, endPoint y: 326, distance: 82.2
click at [810, 326] on ul at bounding box center [880, 376] width 294 height 265
click at [810, 326] on span at bounding box center [804, 317] width 25 height 21
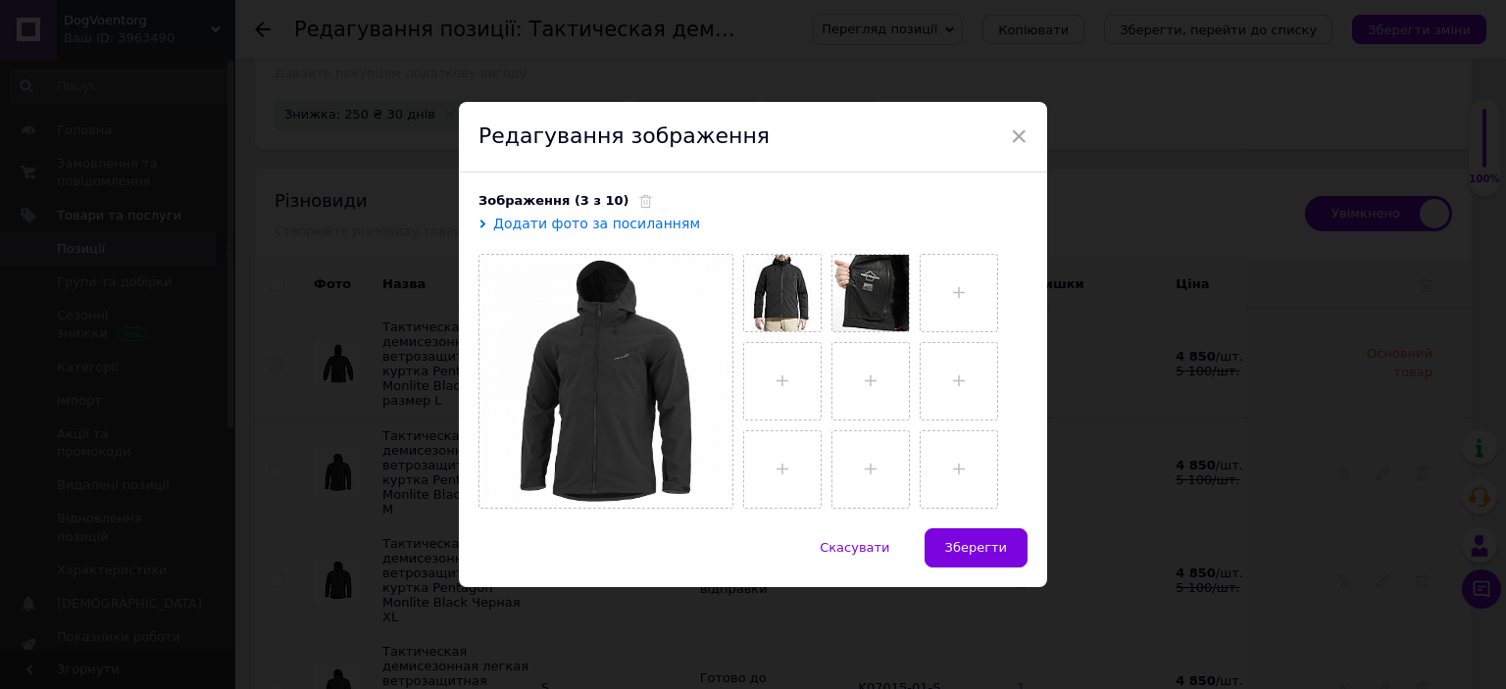
click at [0, 0] on span at bounding box center [0, 0] width 0 height 0
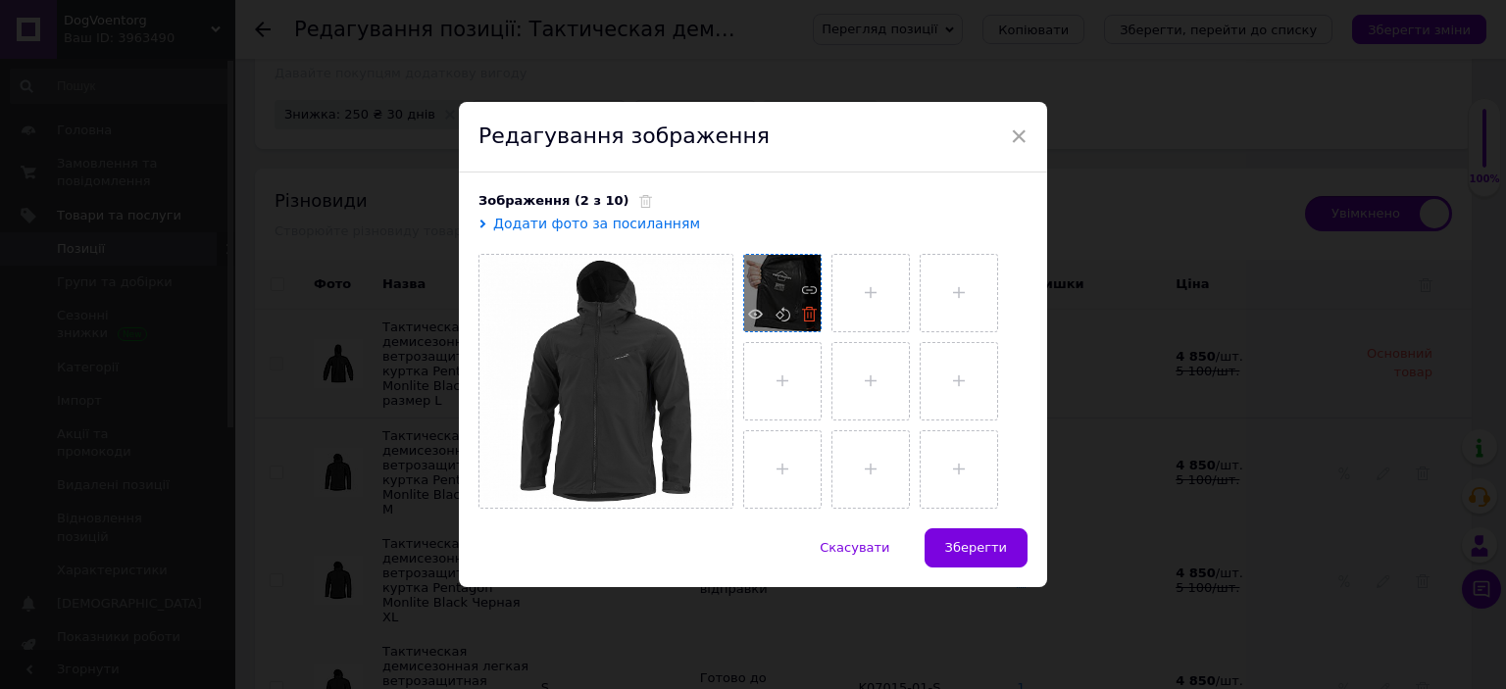
click at [802, 317] on icon at bounding box center [809, 314] width 15 height 15
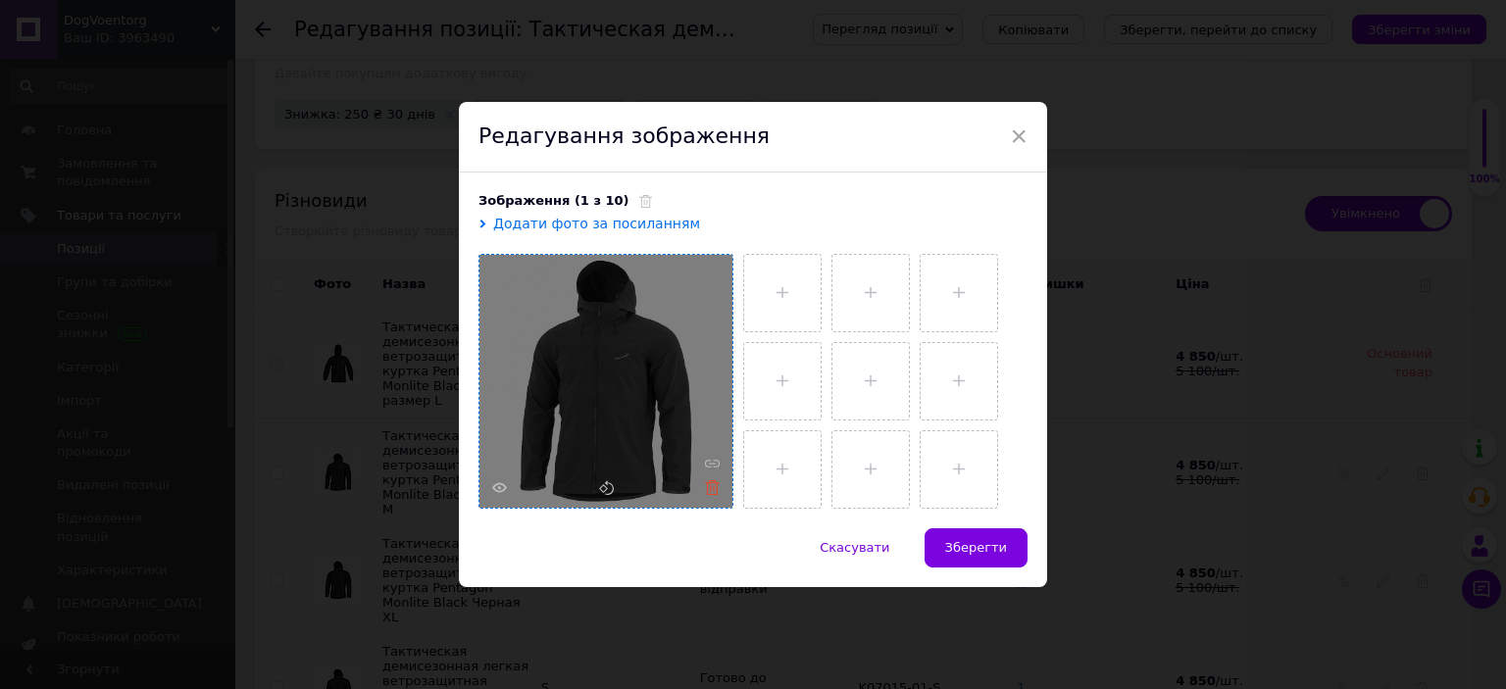
click at [707, 486] on use at bounding box center [712, 487] width 15 height 15
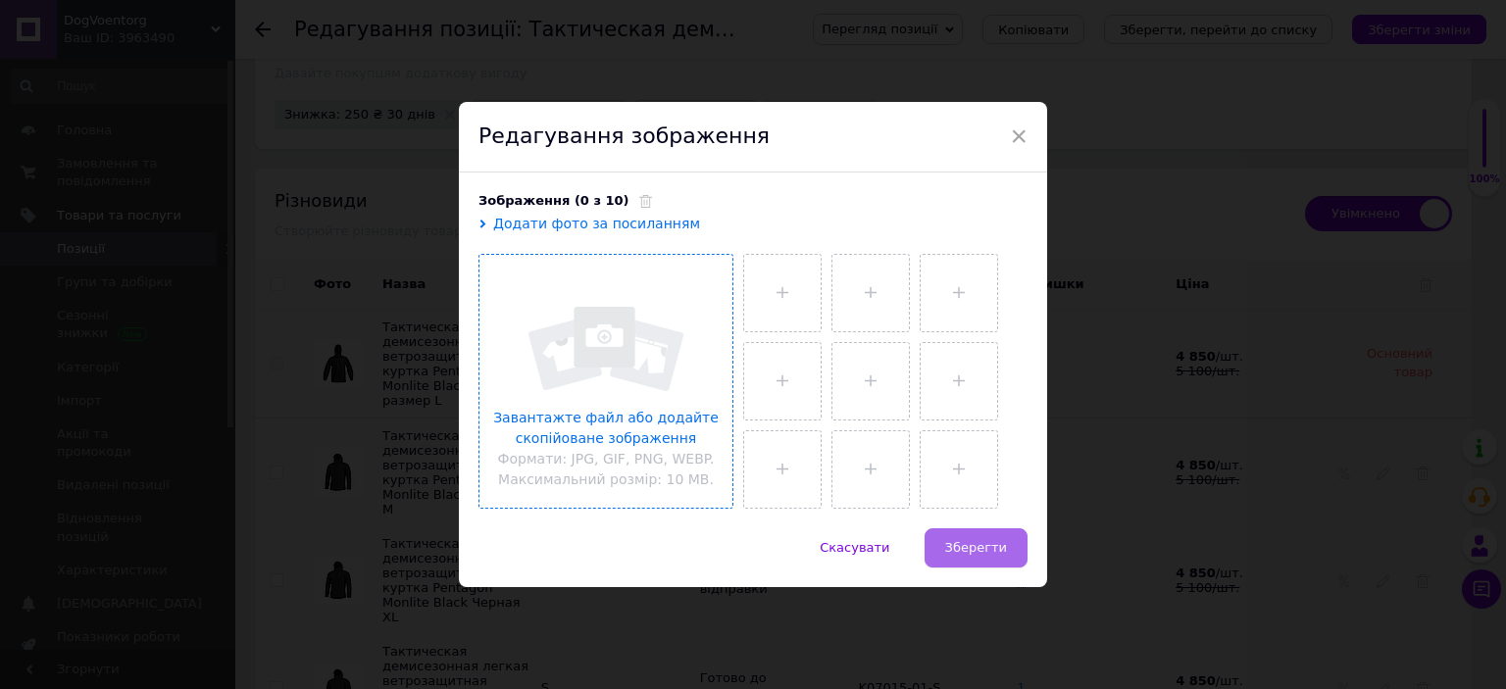
click at [982, 557] on button "Зберегти" at bounding box center [976, 548] width 103 height 39
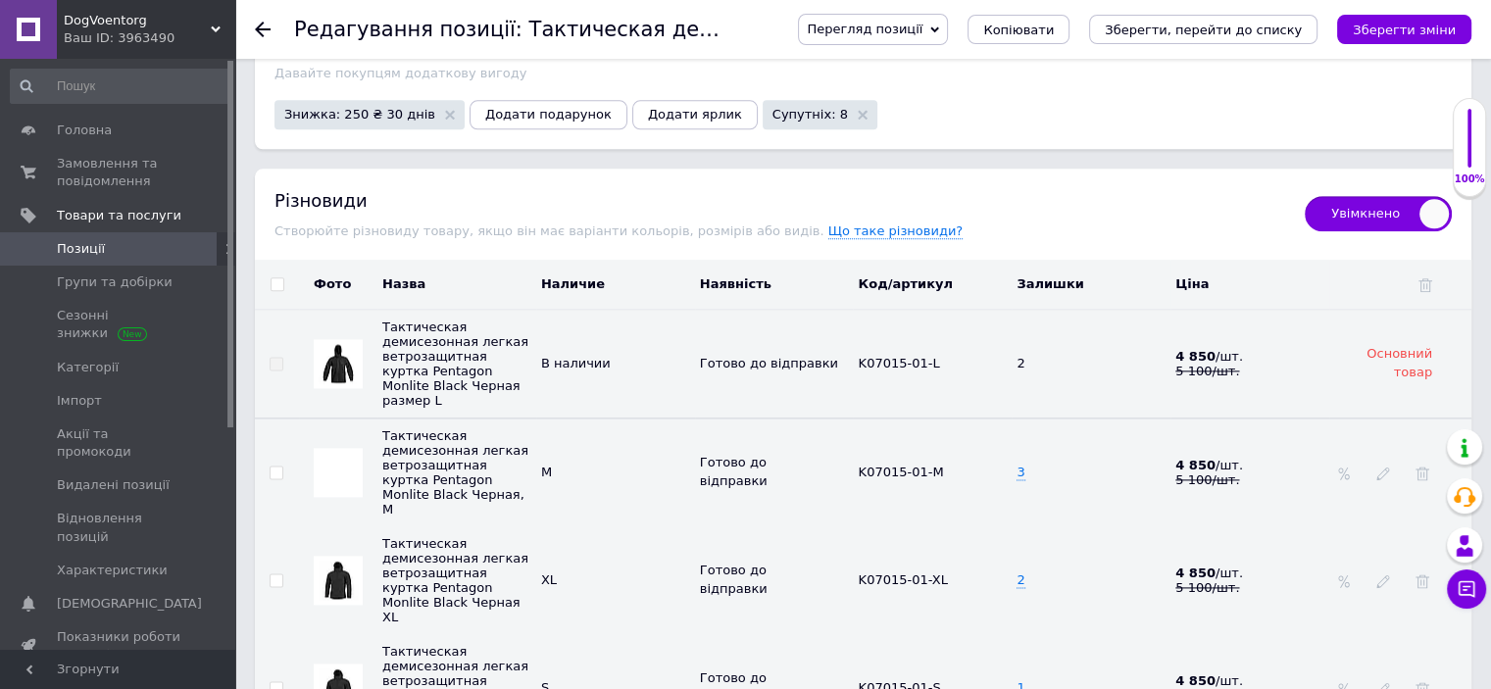
click at [345, 561] on img at bounding box center [338, 580] width 39 height 39
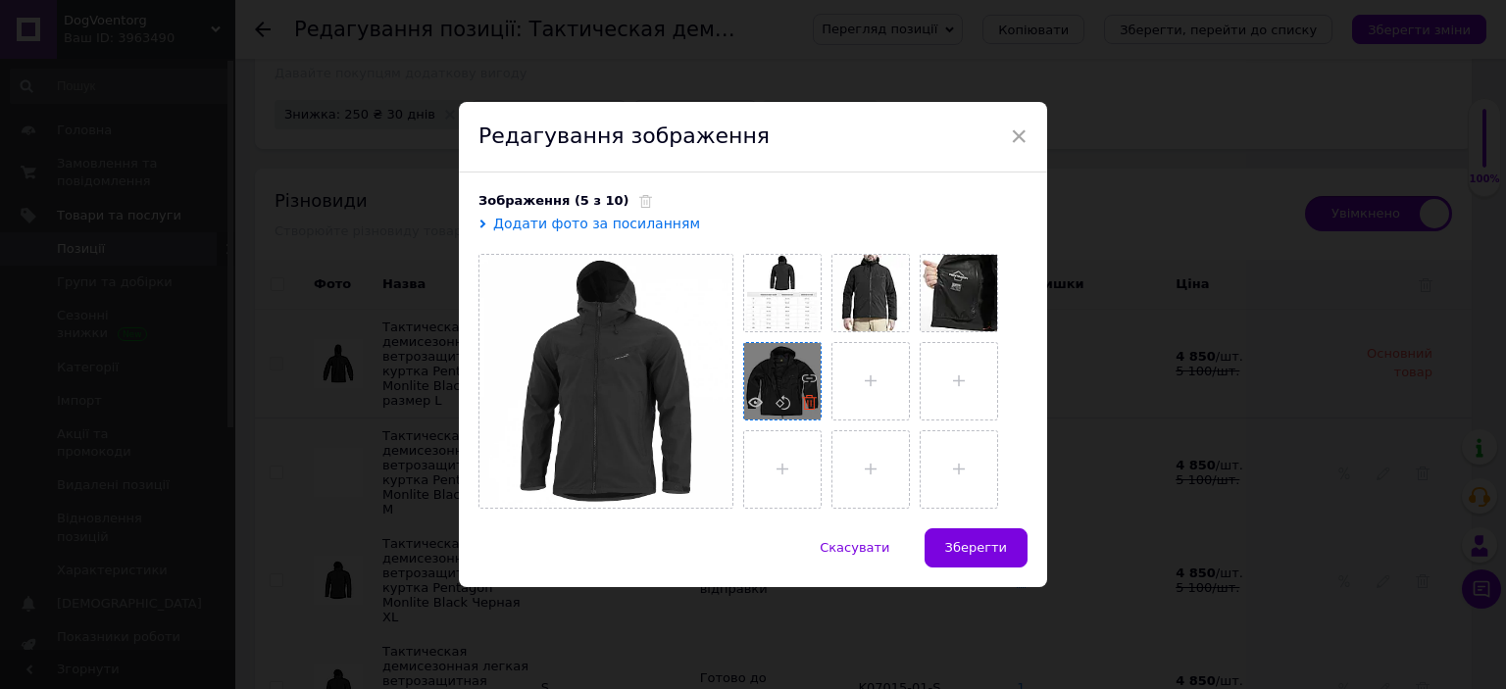
click at [805, 399] on icon at bounding box center [809, 402] width 15 height 15
click at [804, 327] on span at bounding box center [804, 317] width 25 height 21
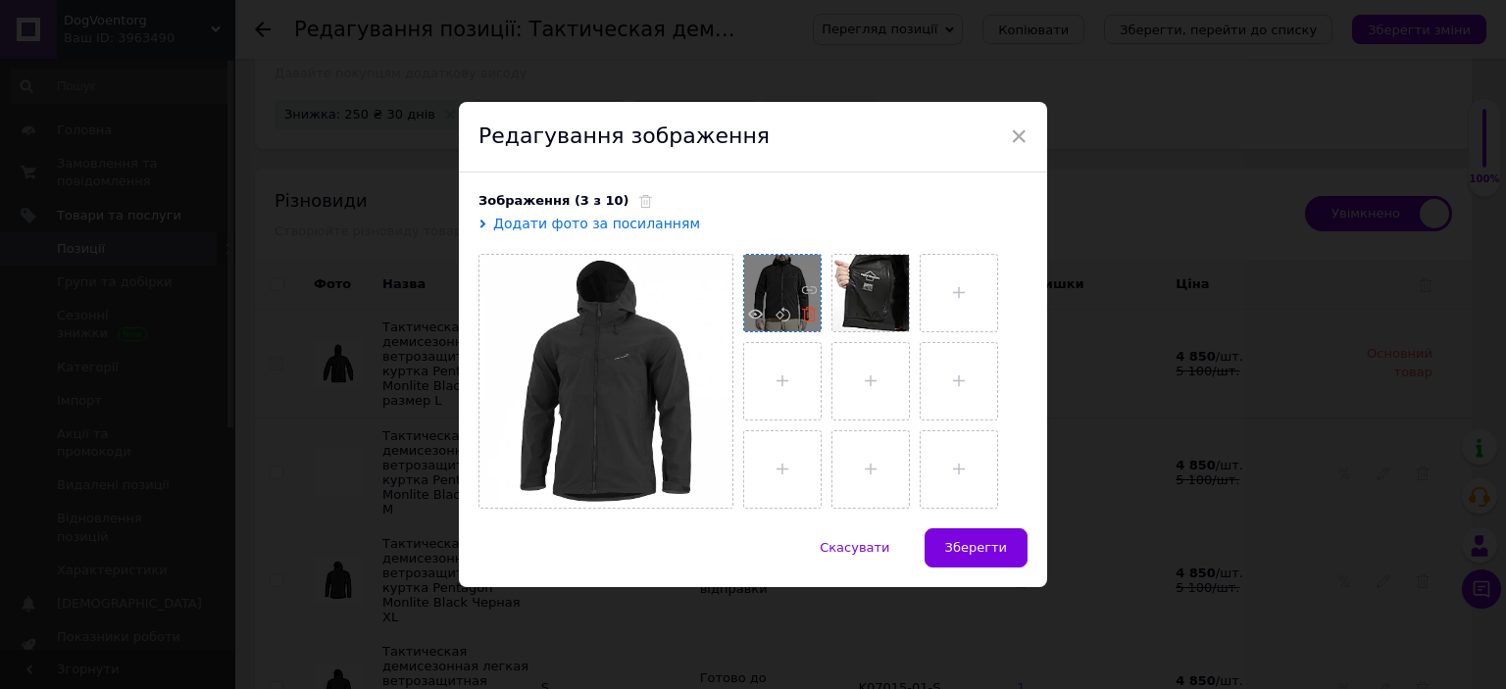
click at [804, 320] on use at bounding box center [809, 314] width 15 height 15
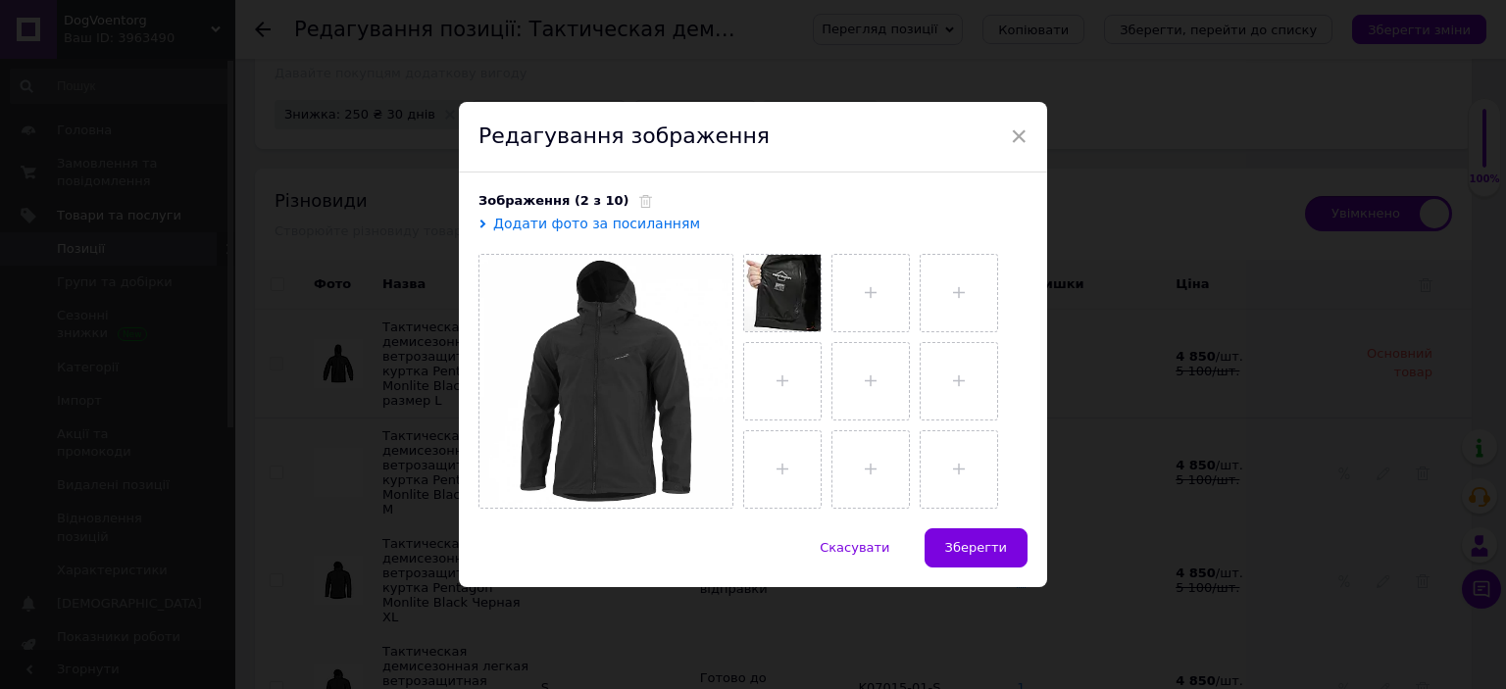
click at [0, 0] on use at bounding box center [0, 0] width 0 height 0
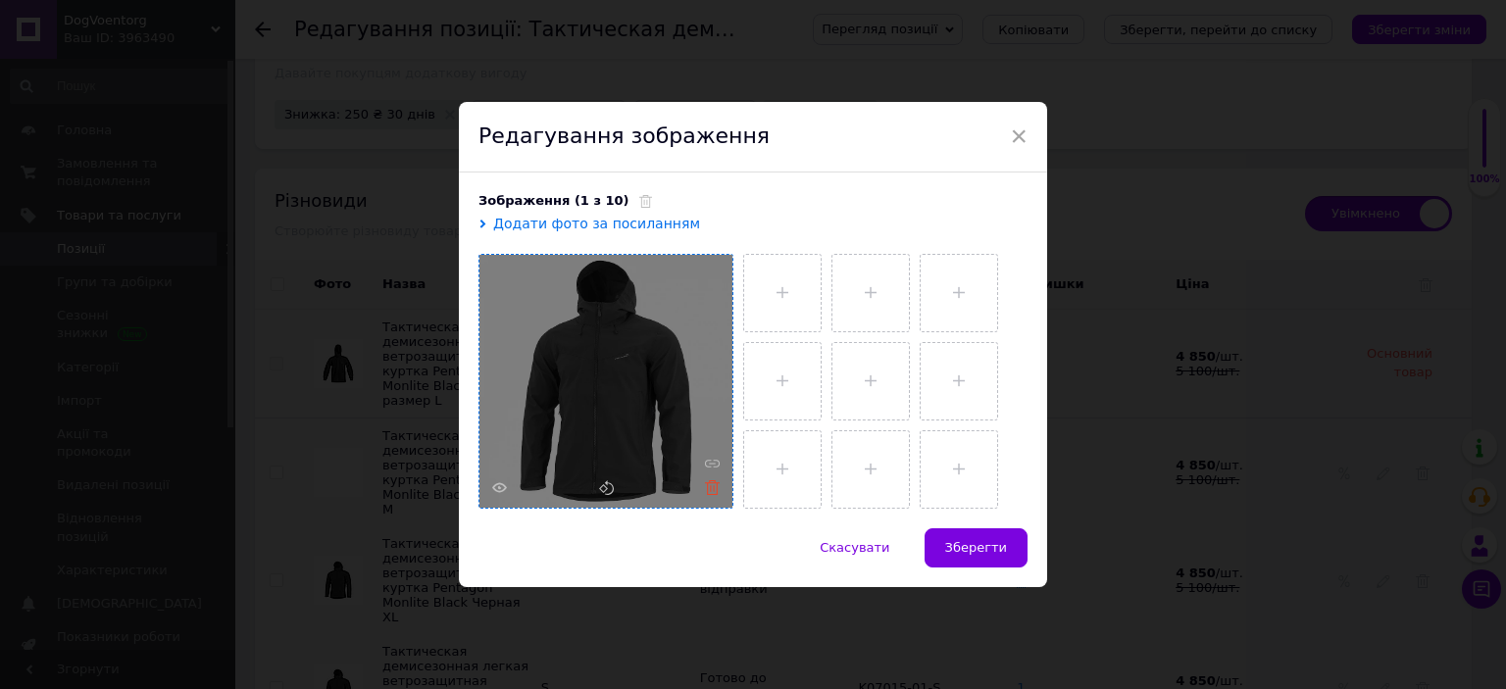
click at [710, 485] on icon at bounding box center [712, 487] width 15 height 15
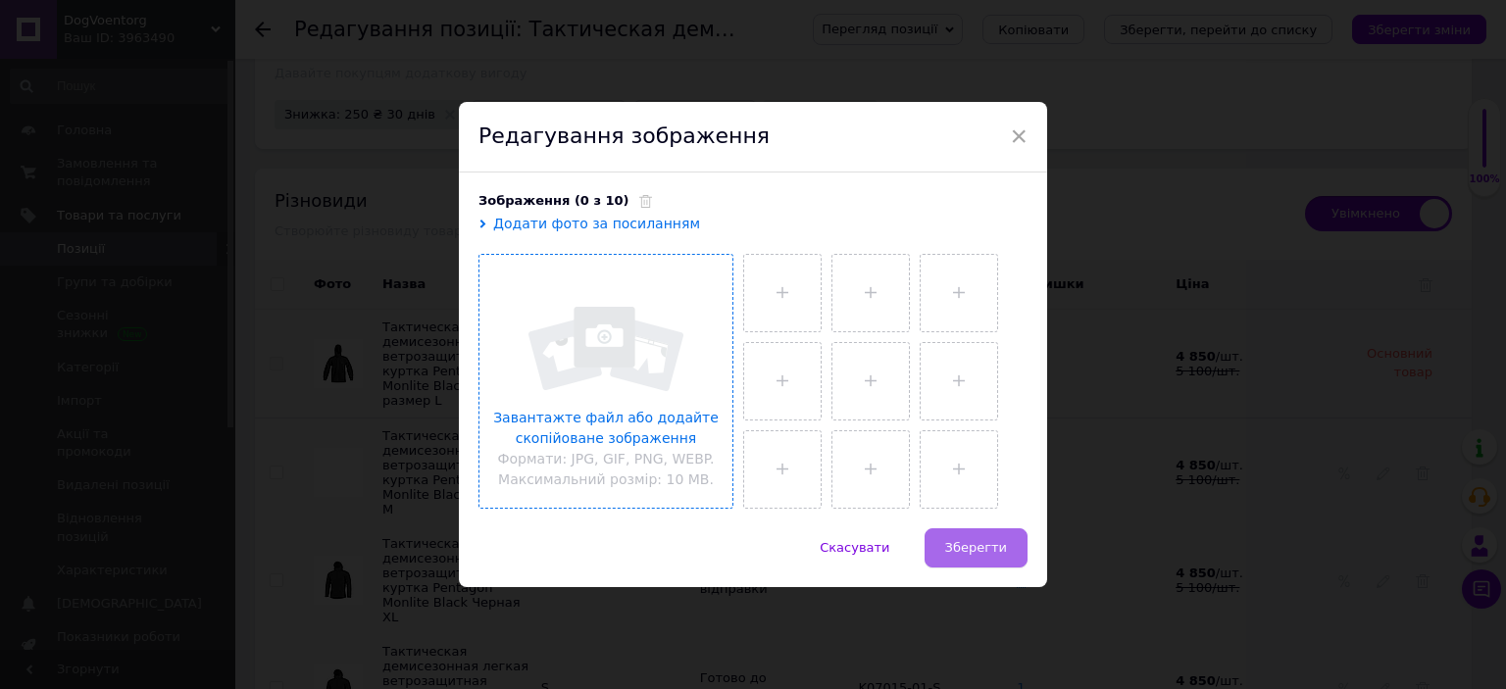
click at [1003, 546] on span "Зберегти" at bounding box center [976, 547] width 62 height 15
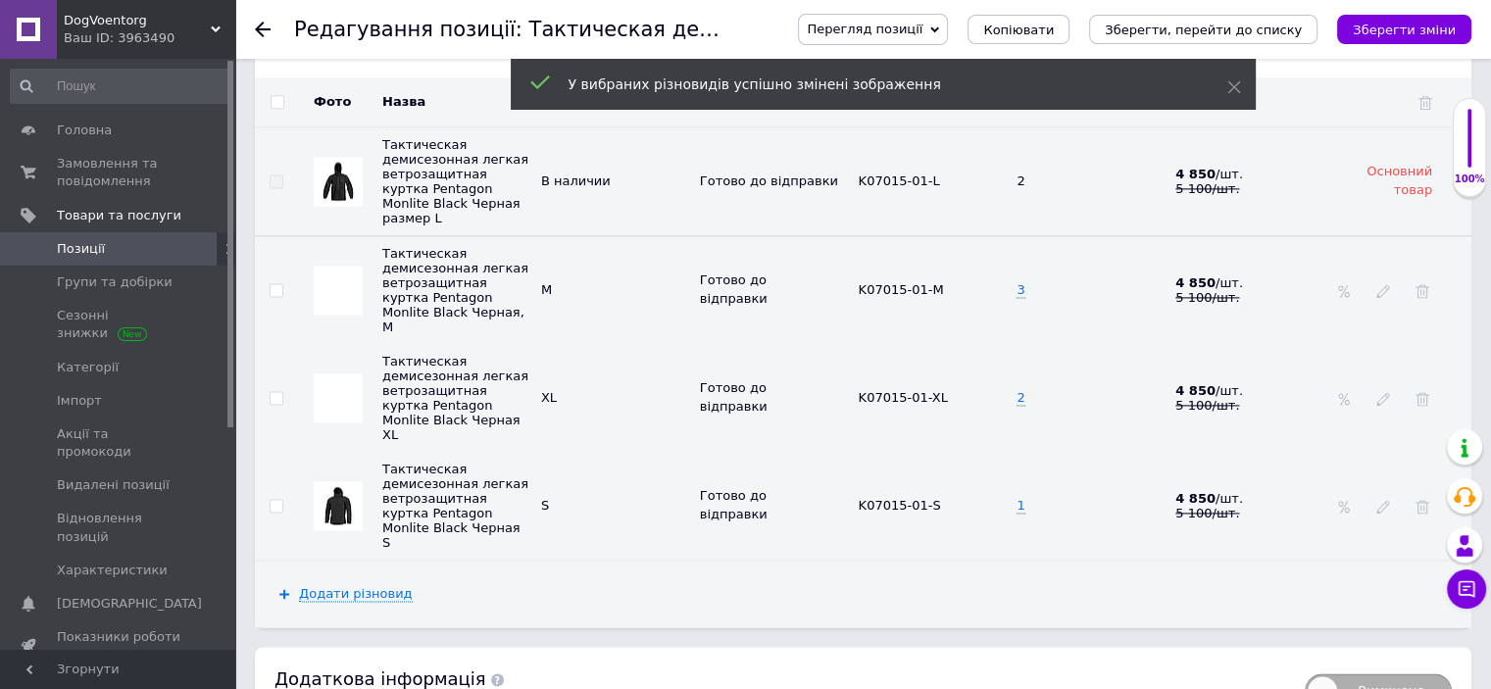
scroll to position [2767, 0]
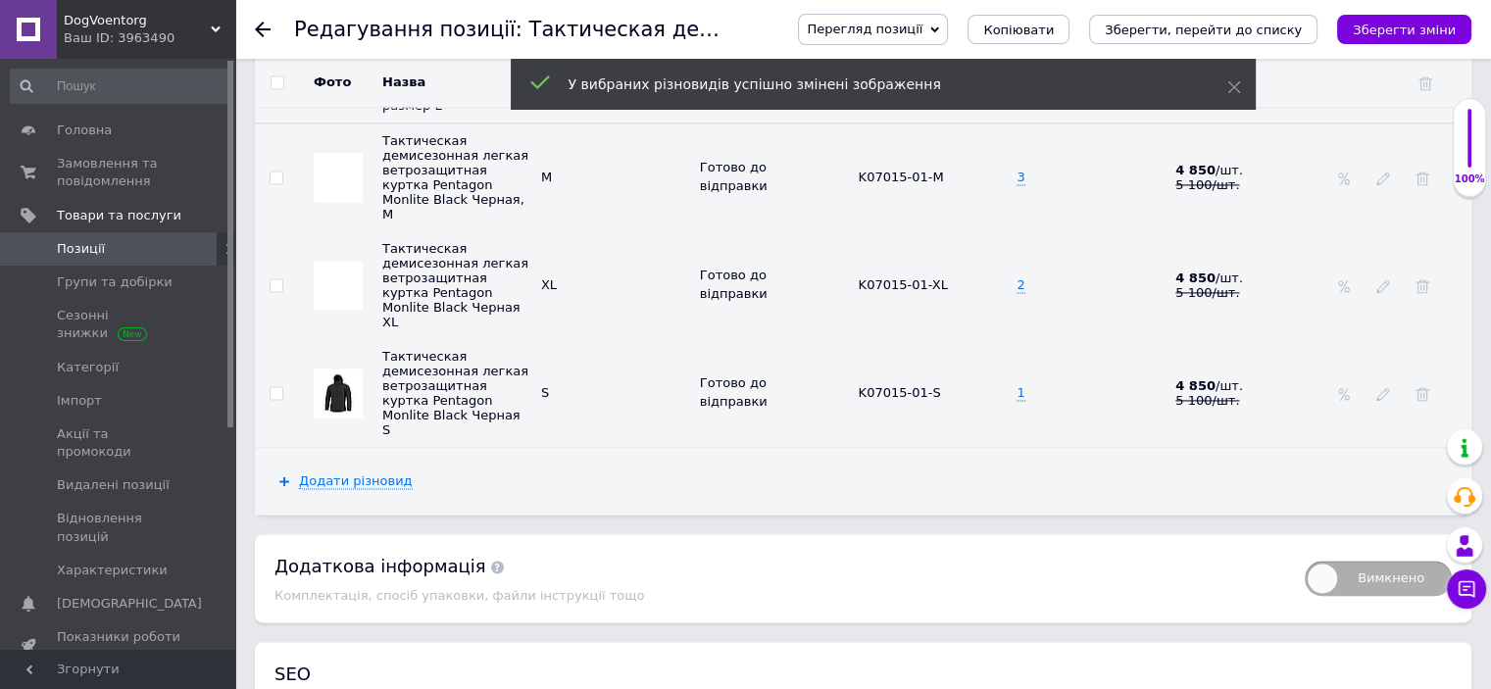
click at [337, 374] on img at bounding box center [338, 393] width 39 height 39
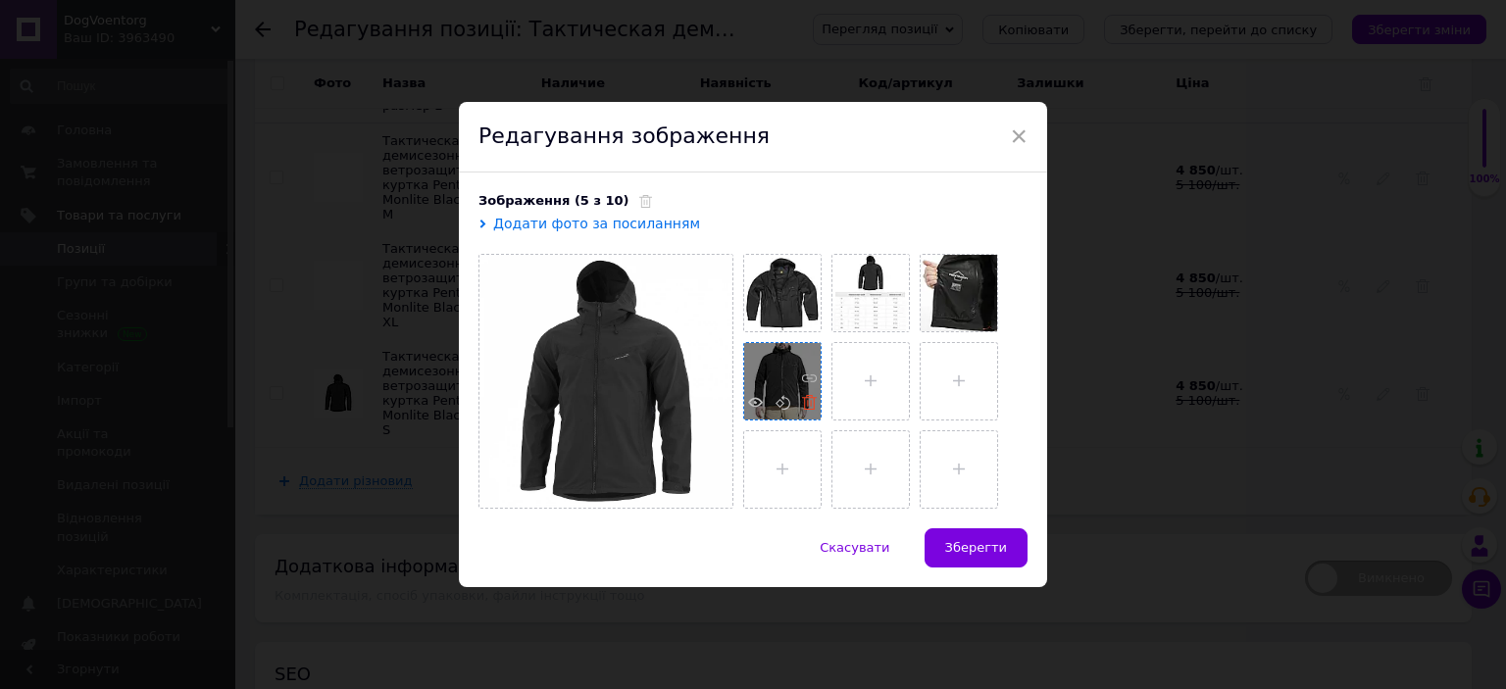
click at [810, 405] on icon at bounding box center [809, 402] width 15 height 15
click at [806, 317] on icon at bounding box center [809, 314] width 15 height 15
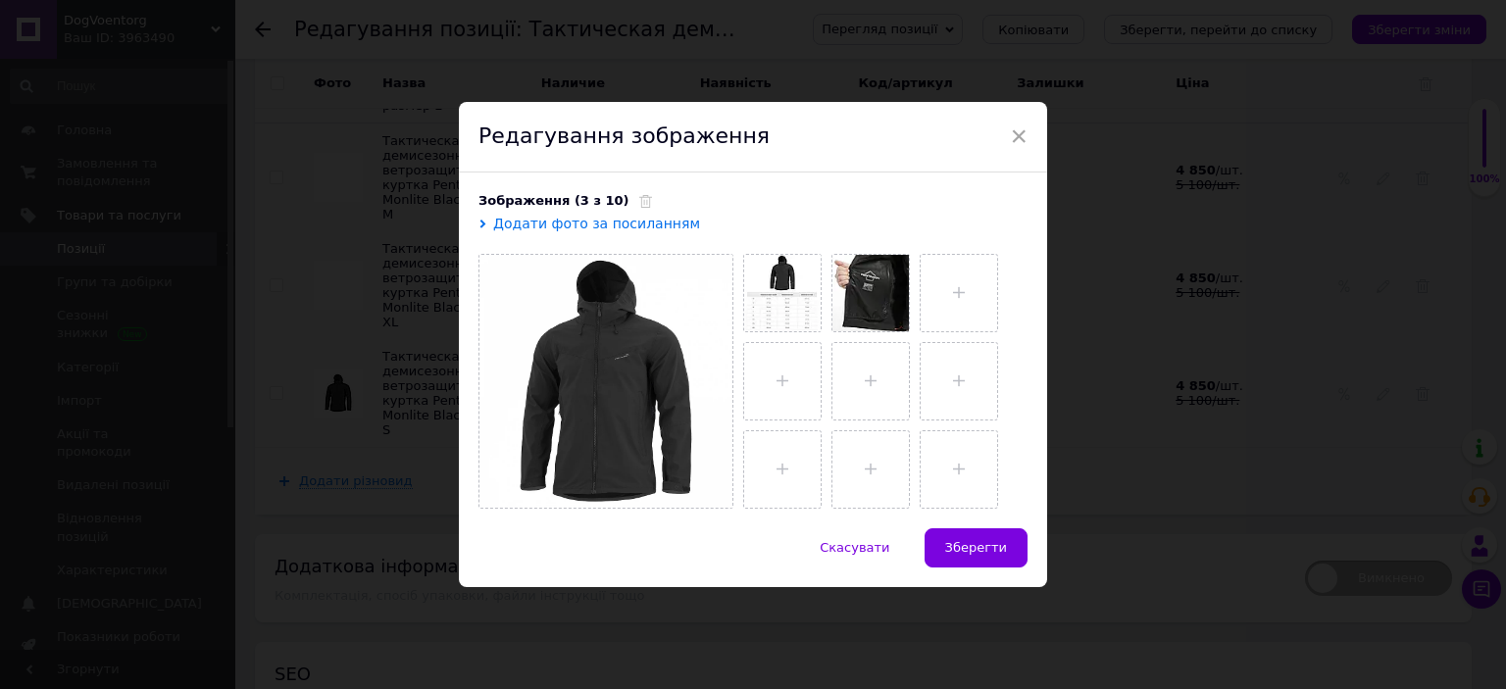
click at [0, 0] on icon at bounding box center [0, 0] width 0 height 0
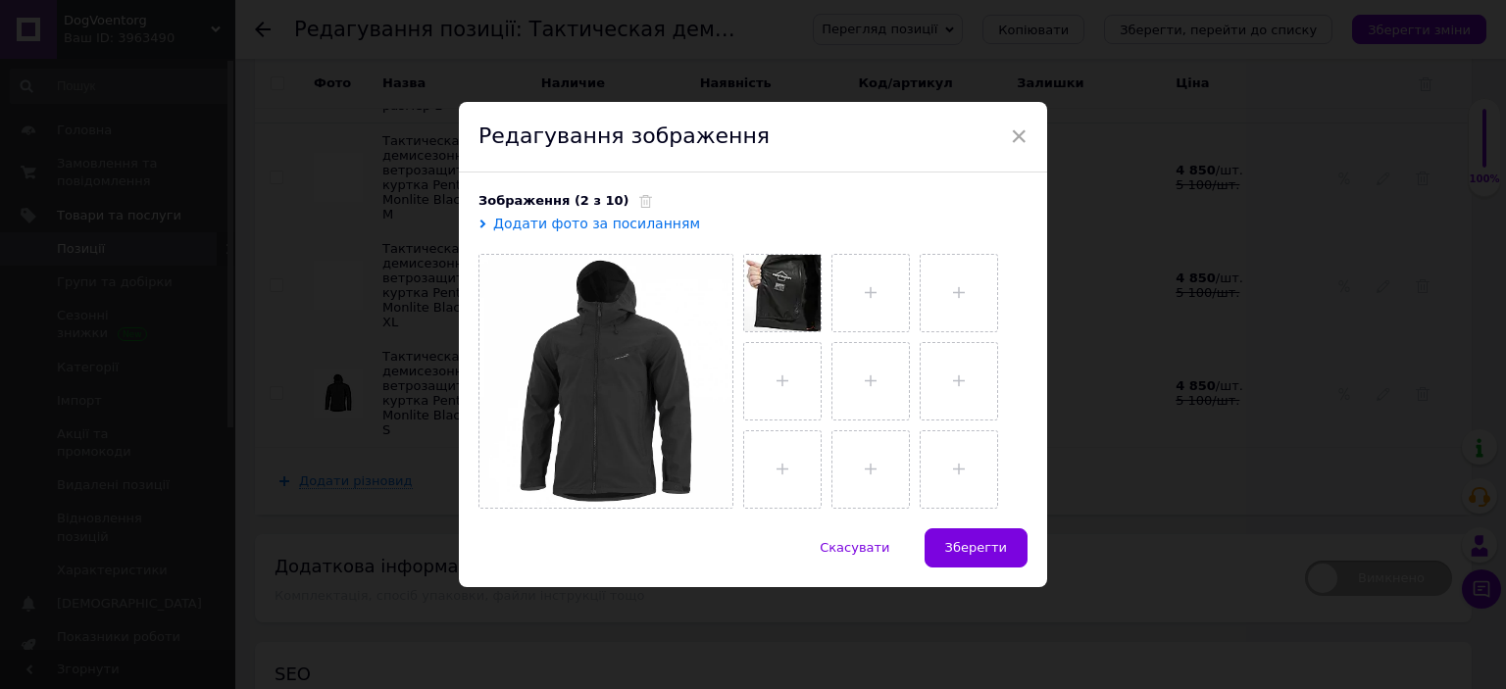
click at [0, 0] on icon at bounding box center [0, 0] width 0 height 0
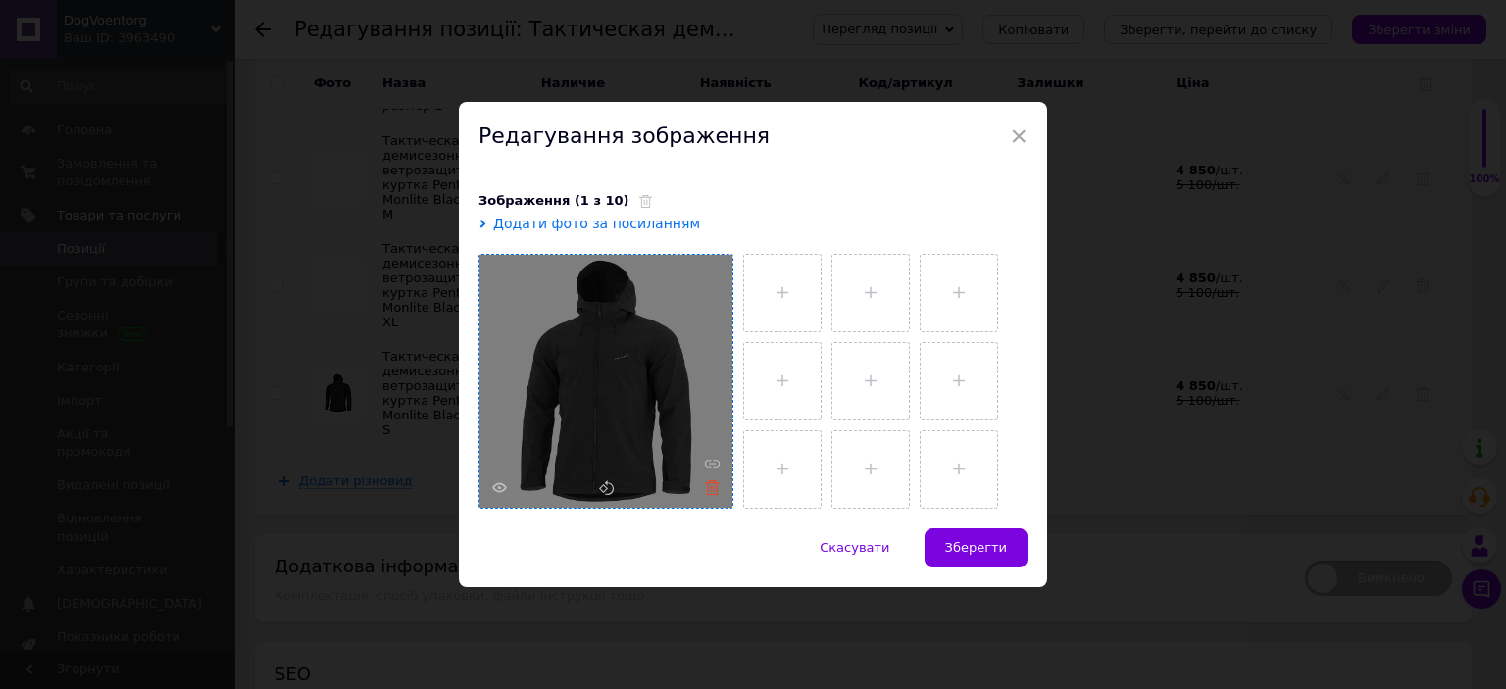
click at [713, 486] on icon at bounding box center [712, 487] width 15 height 15
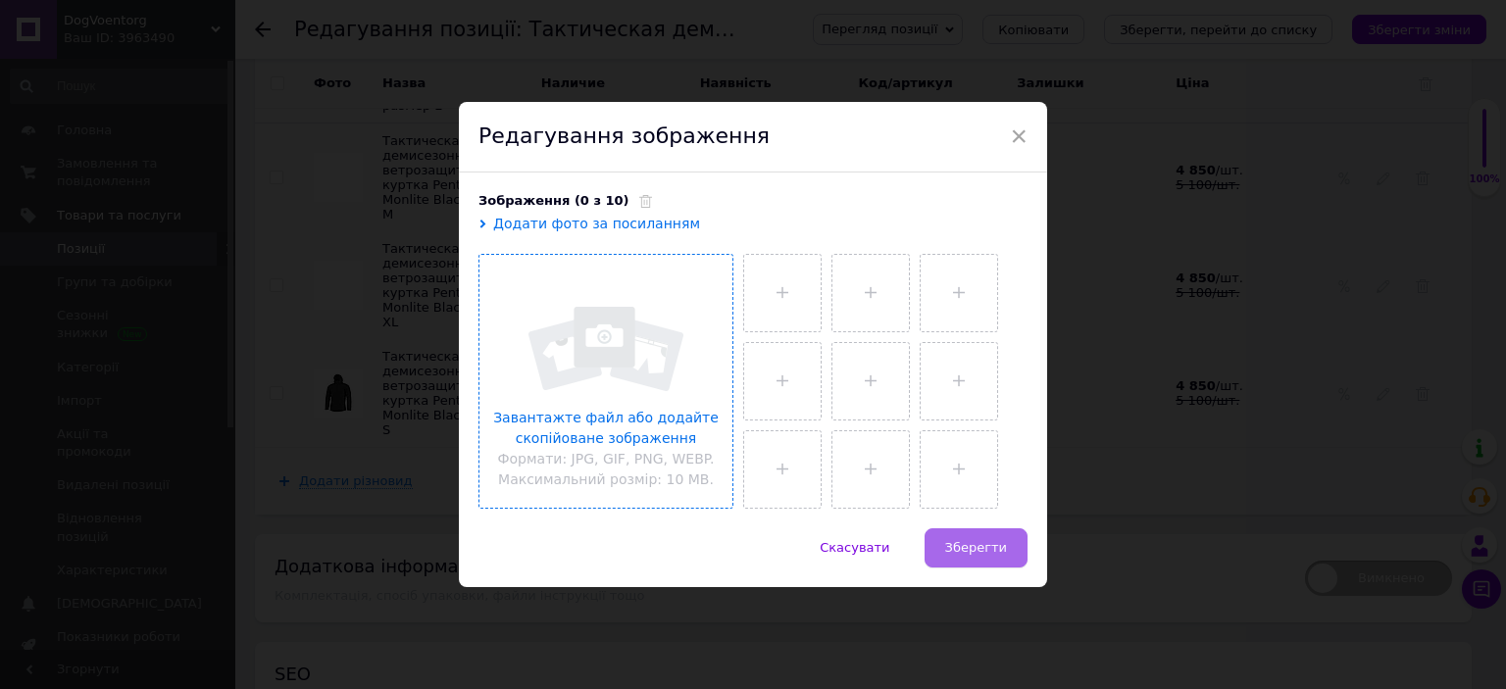
click at [1008, 545] on button "Зберегти" at bounding box center [976, 548] width 103 height 39
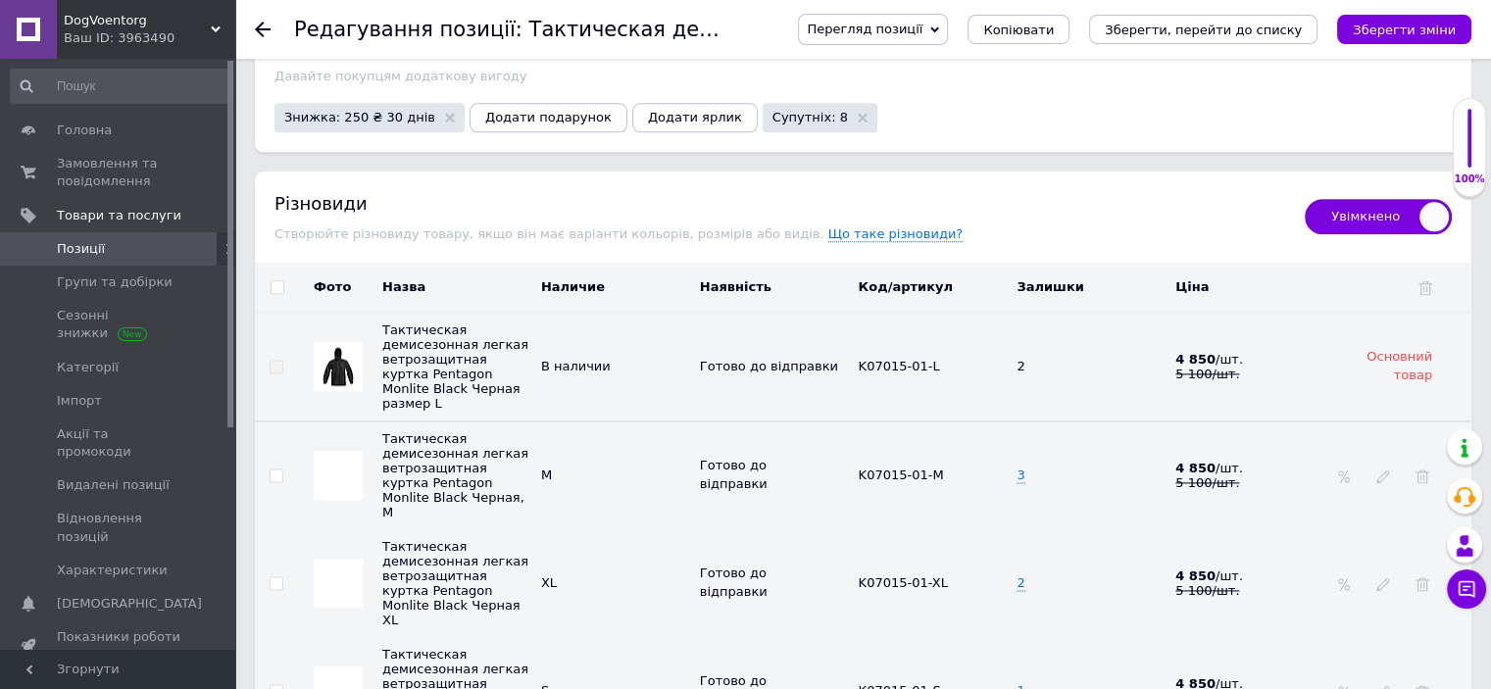
scroll to position [2420, 0]
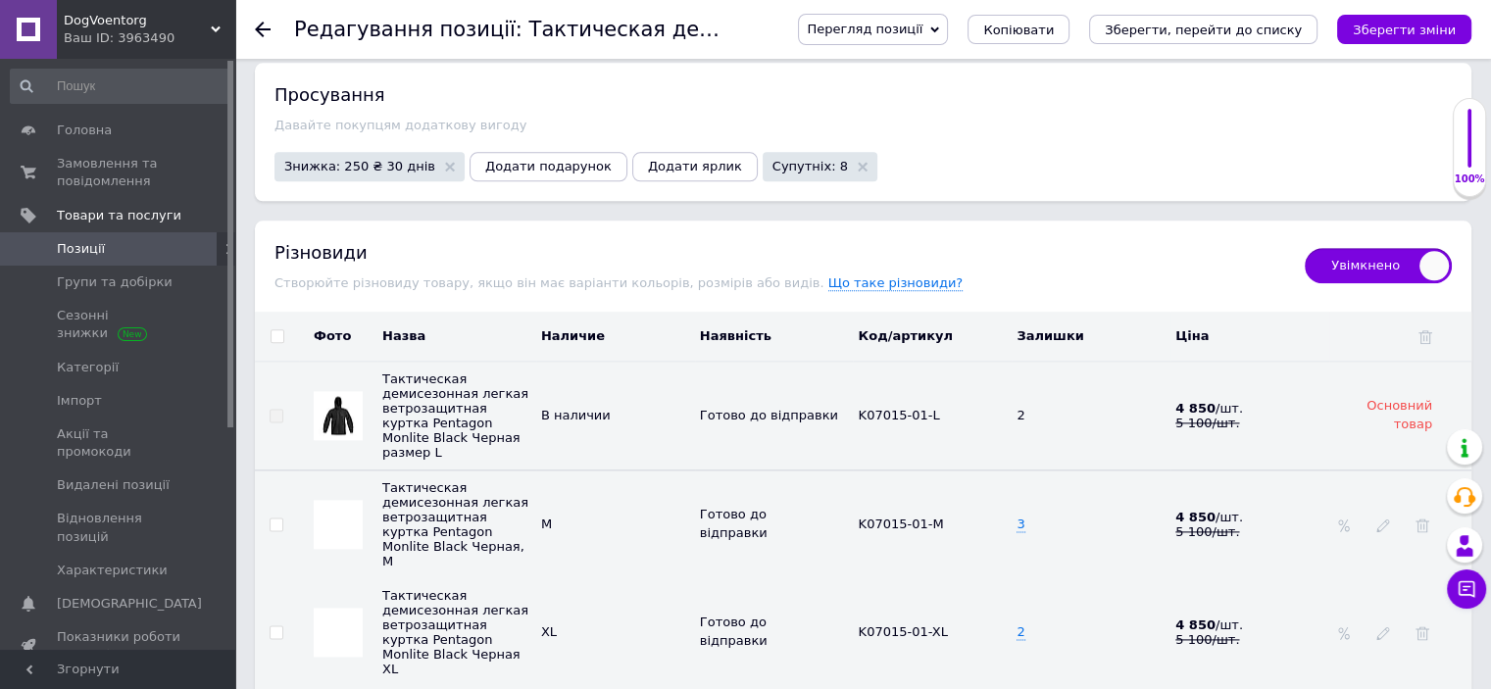
click at [342, 505] on img at bounding box center [338, 524] width 49 height 49
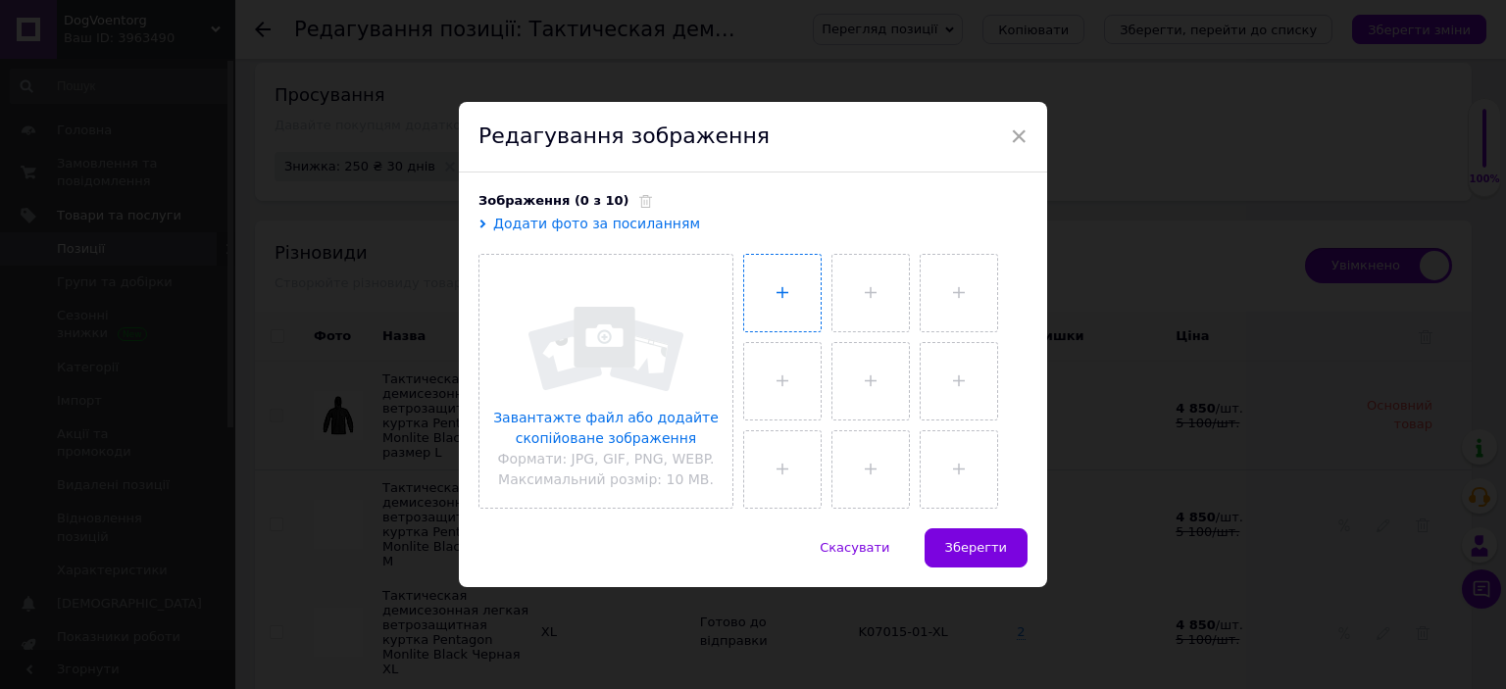
click at [762, 285] on input "file" at bounding box center [782, 293] width 76 height 76
type input "C:\fakepath\kurtka-doshchovyk-pentagon-monlite-rain-shell-black-m-4470830880864…"
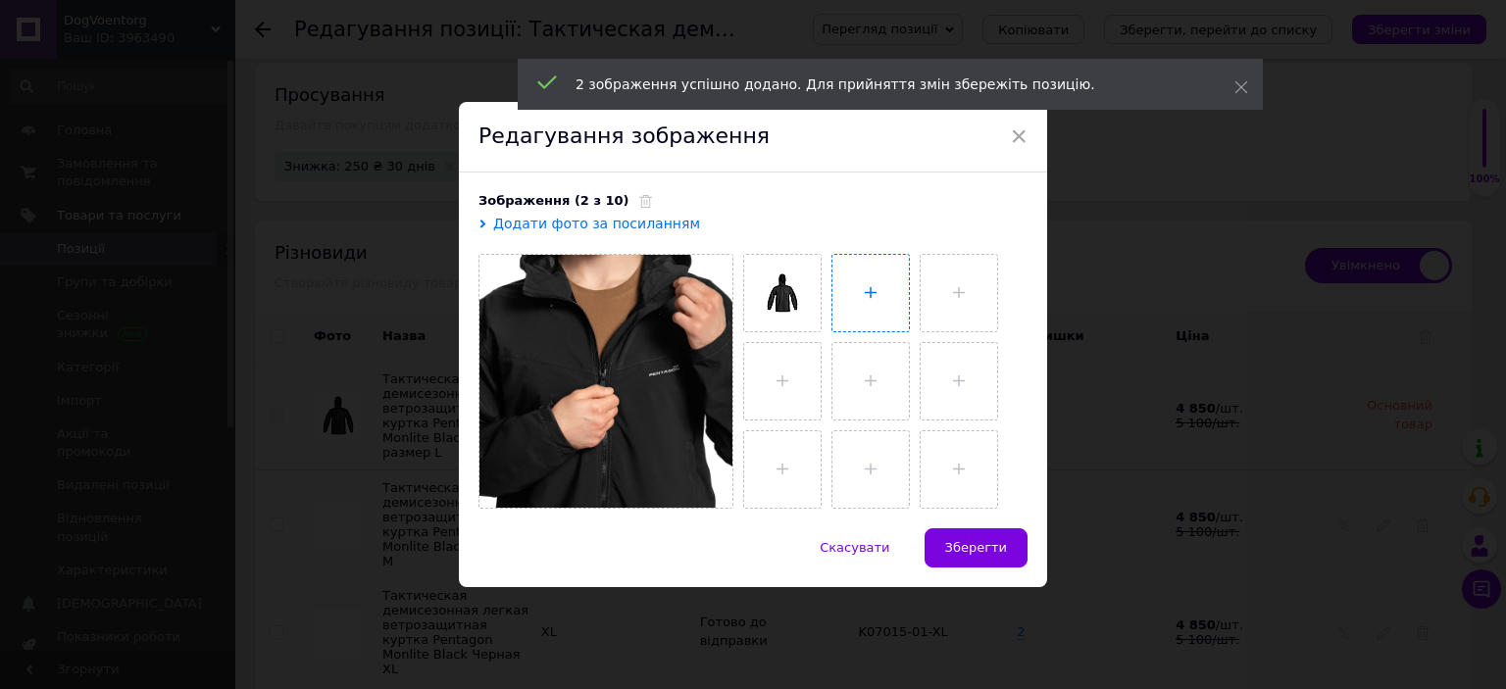
click at [861, 293] on input "file" at bounding box center [870, 293] width 76 height 76
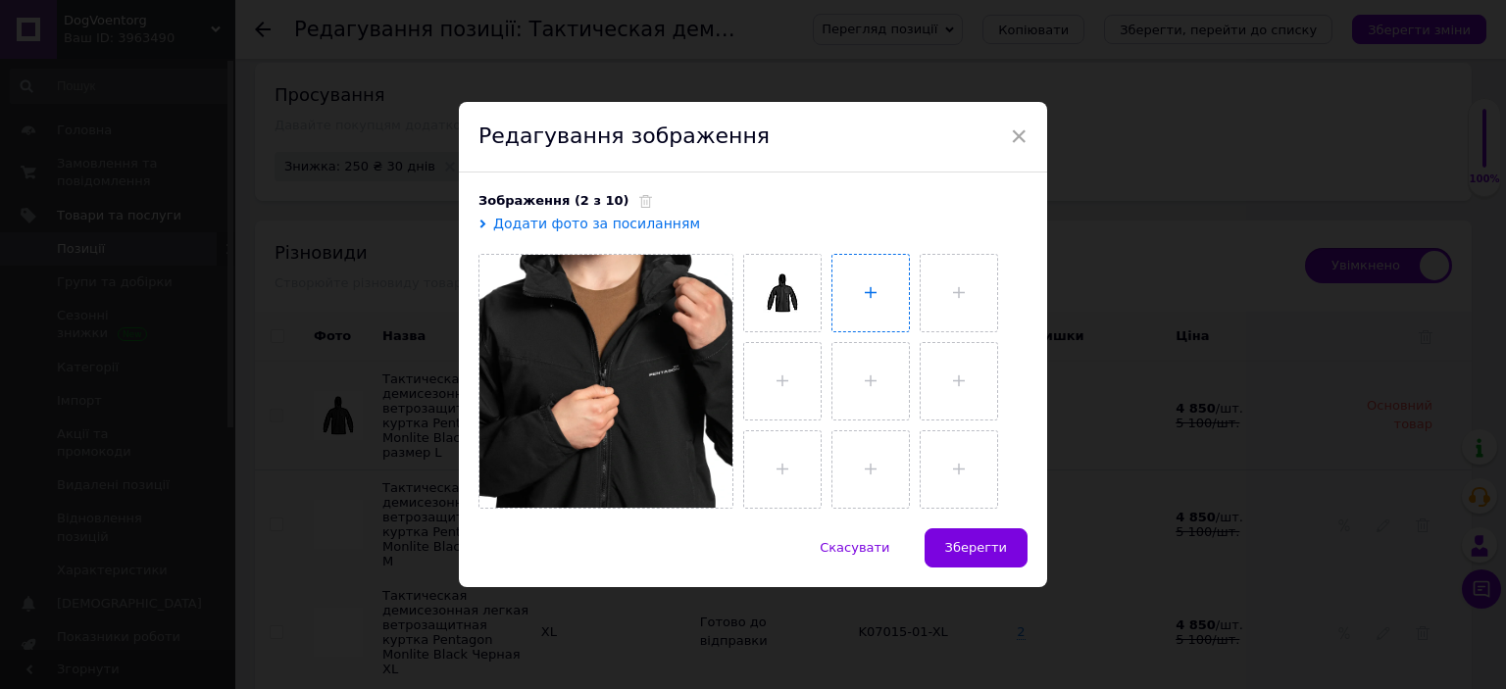
type input "C:\fakepath\54573636119707.webp"
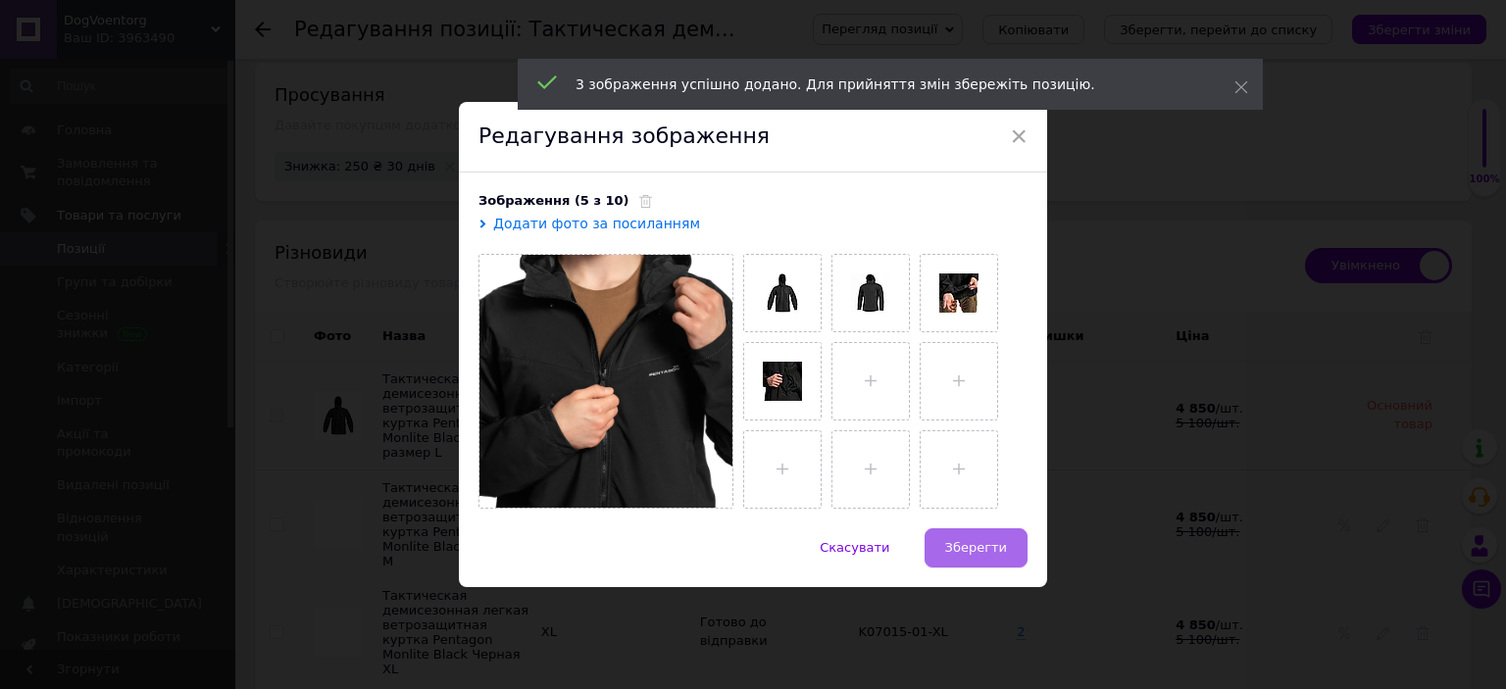
click at [967, 545] on span "Зберегти" at bounding box center [976, 547] width 62 height 15
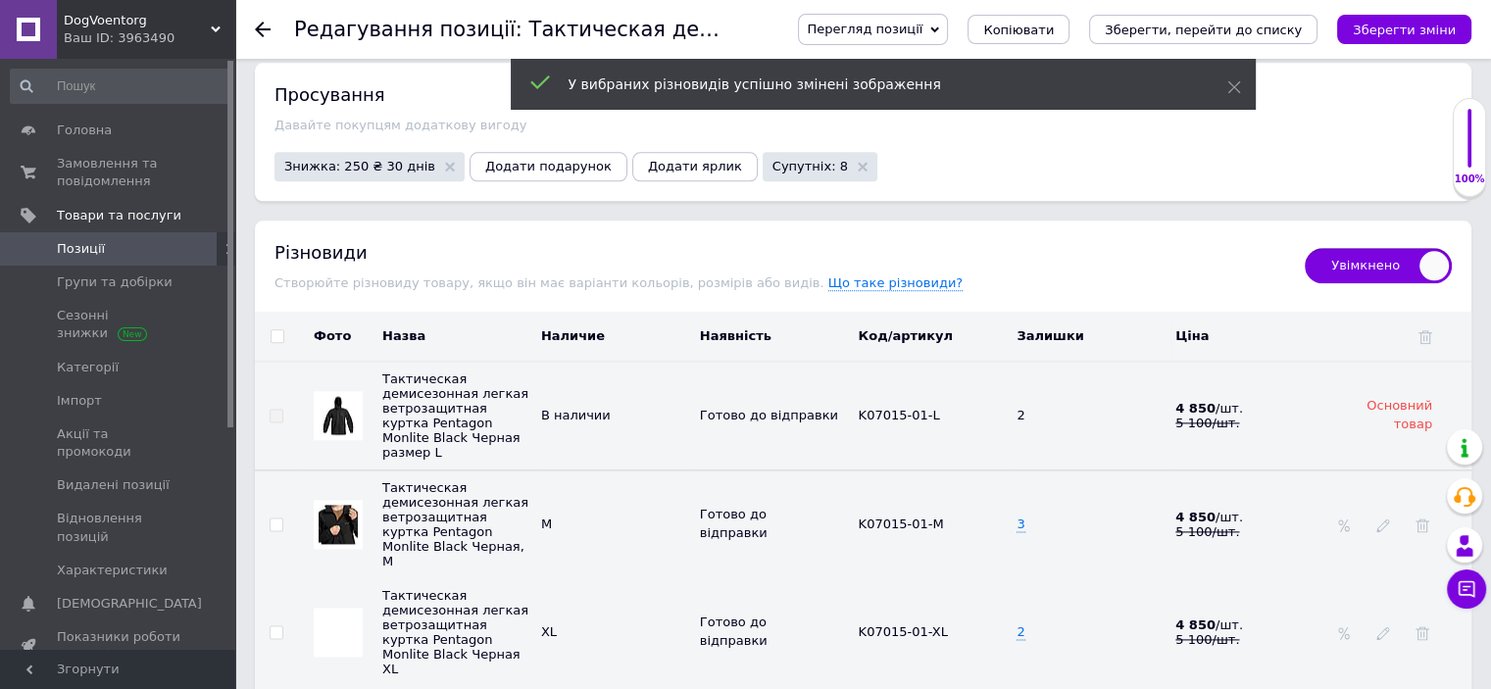
click at [339, 505] on img at bounding box center [338, 524] width 39 height 39
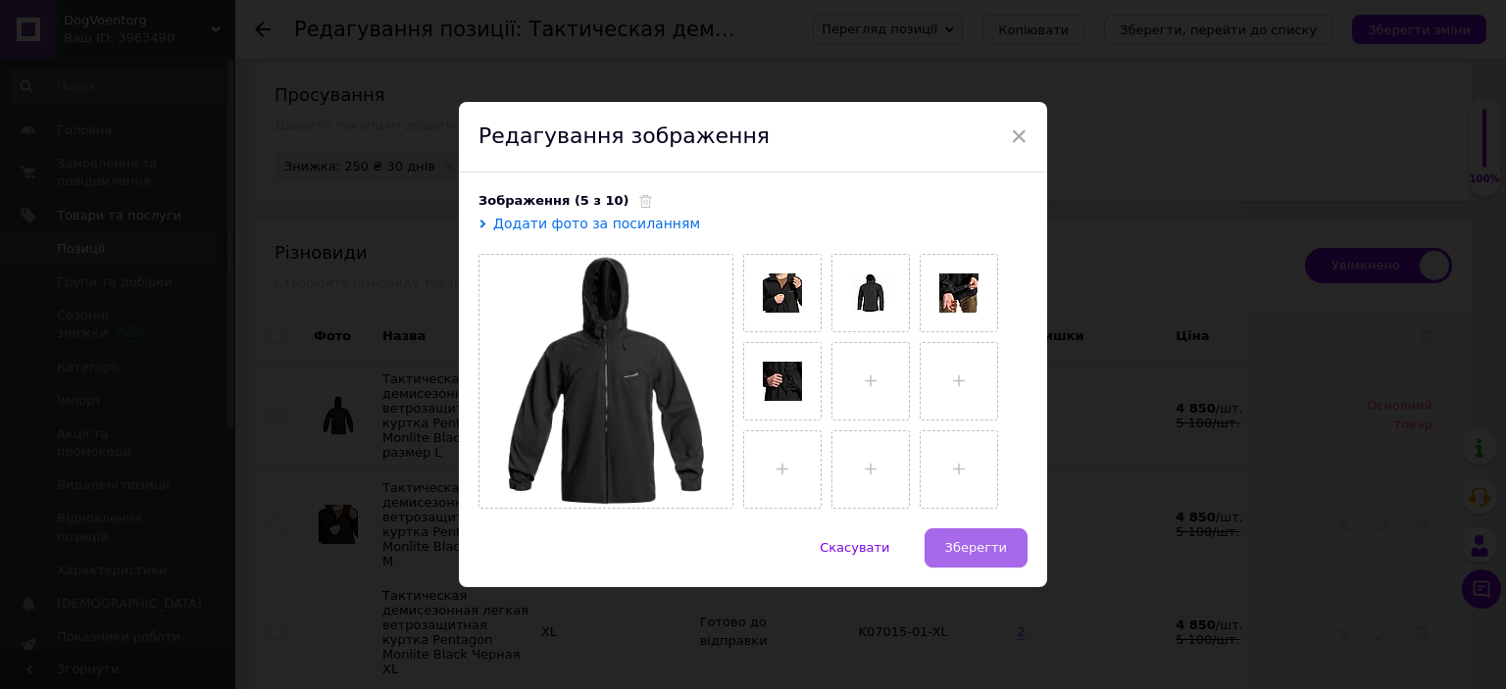
click at [995, 543] on span "Зберегти" at bounding box center [976, 547] width 62 height 15
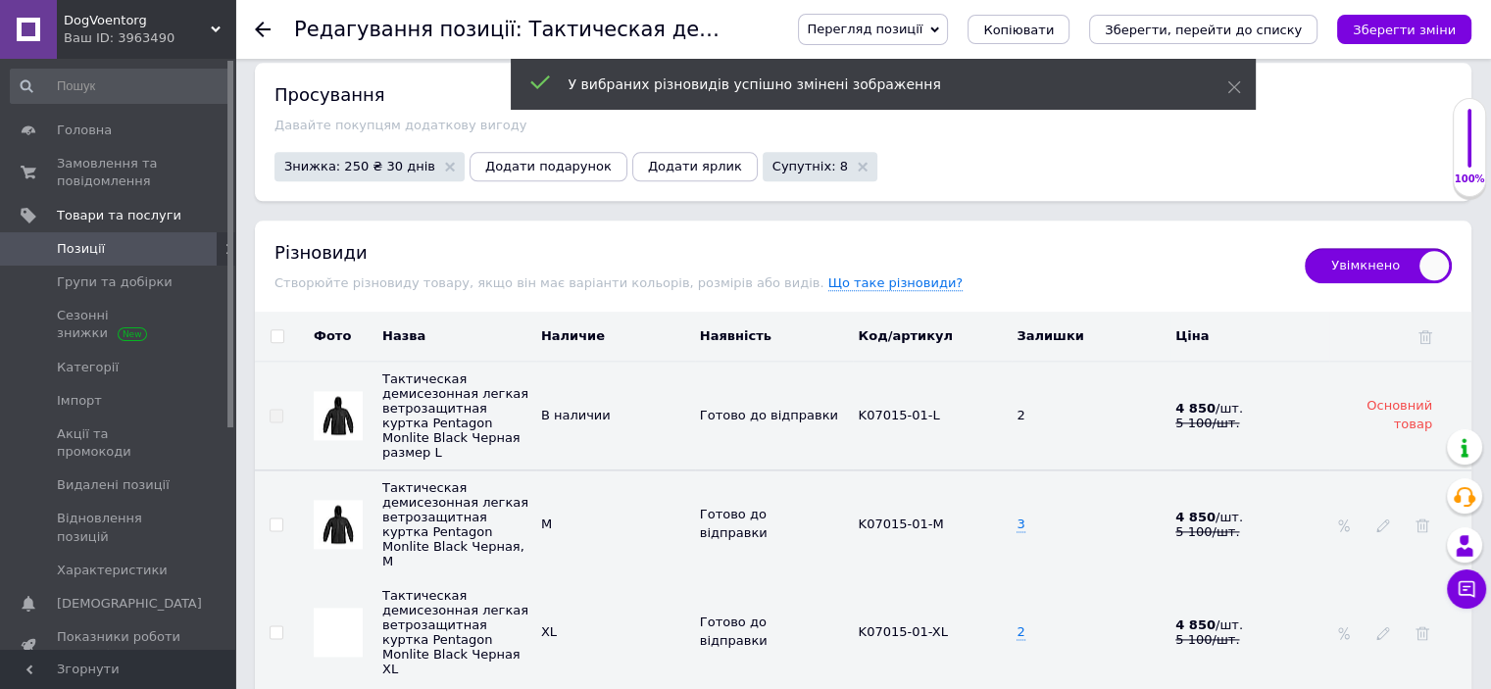
click at [333, 608] on img at bounding box center [338, 632] width 49 height 49
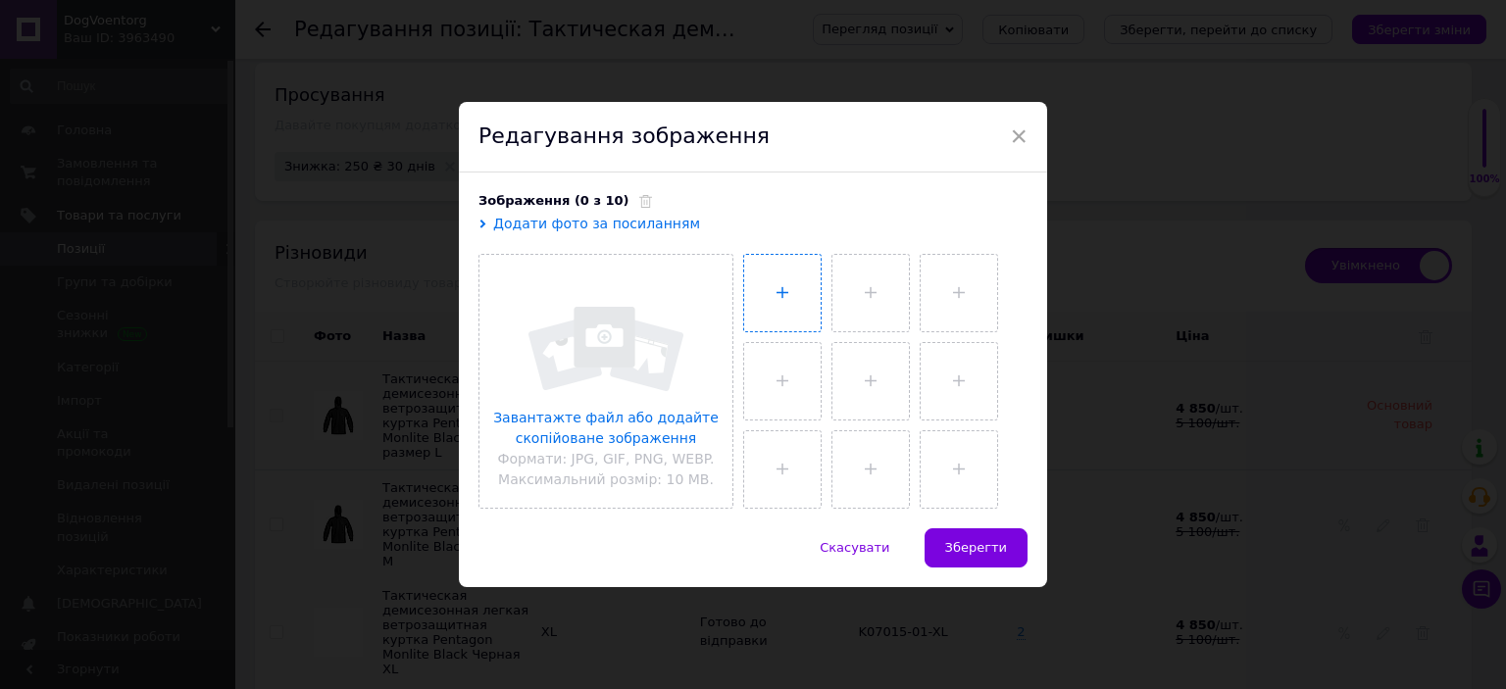
click at [757, 311] on input "file" at bounding box center [782, 293] width 76 height 76
type input "C:\fakepath\kurtka-doshchovyk-pentagon-monlite-rain-shell-black-m-4470830880864…"
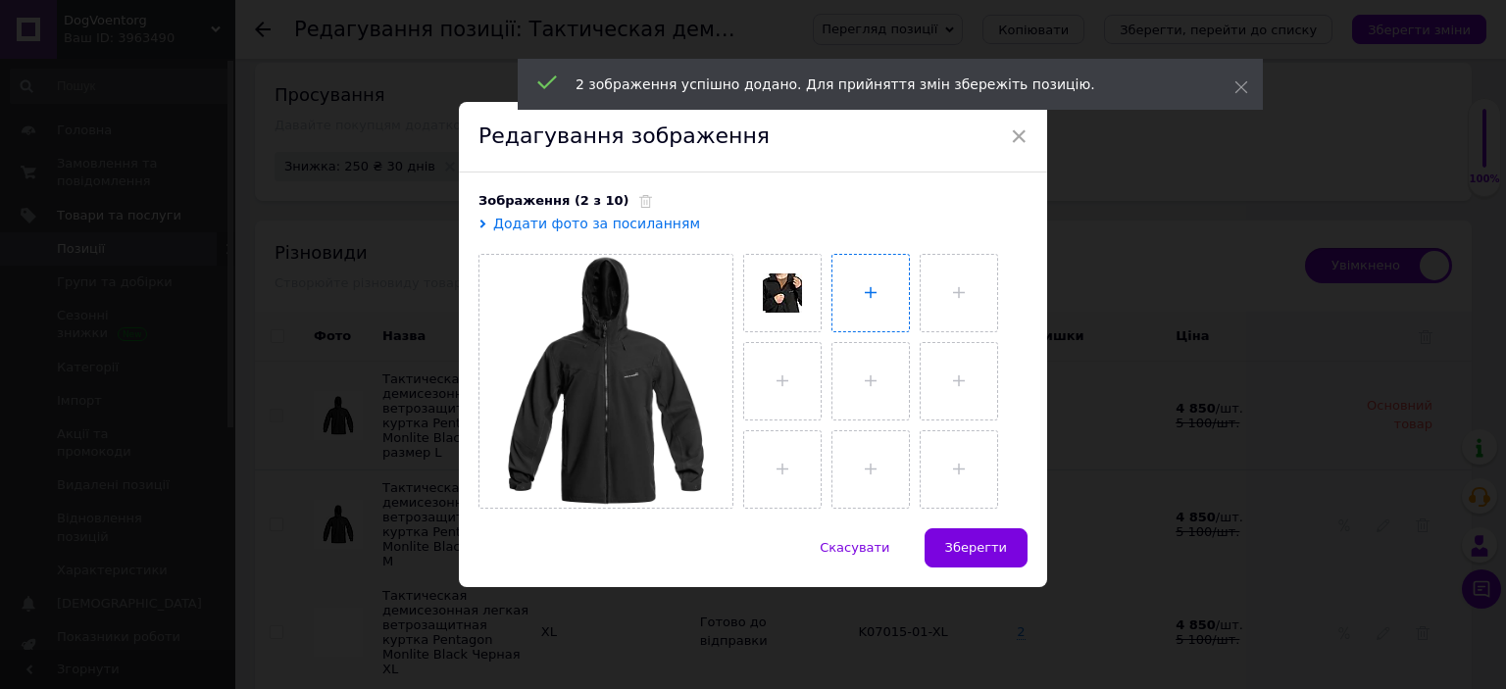
click at [870, 301] on input "file" at bounding box center [870, 293] width 76 height 76
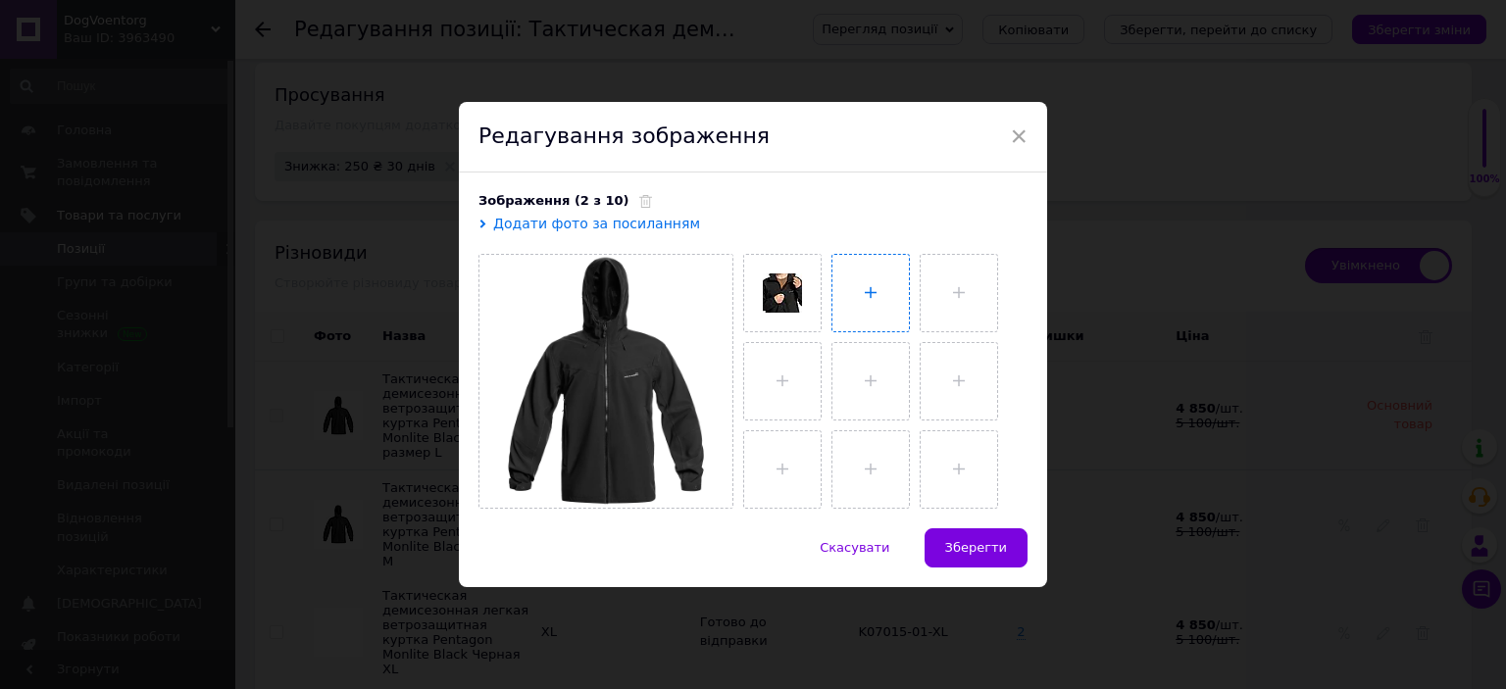
type input "C:\fakepath\54573636119707.webp"
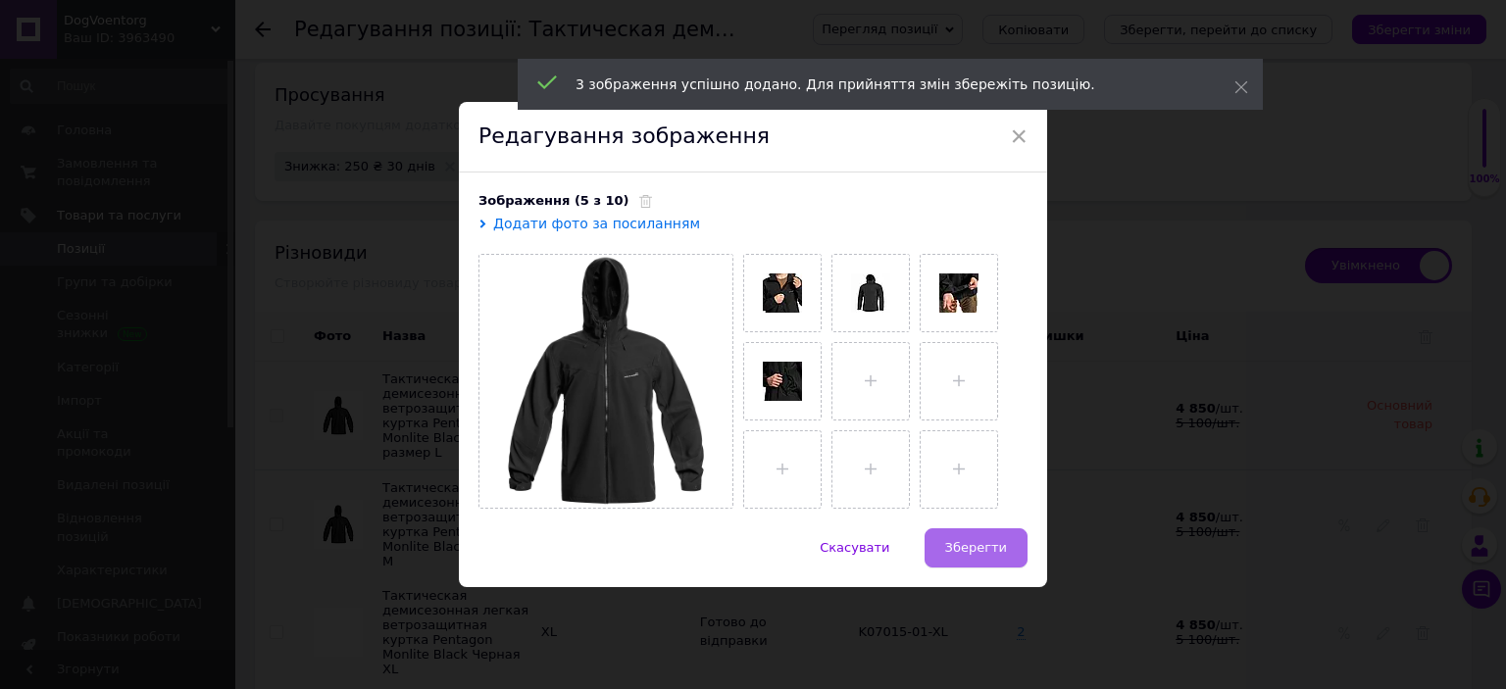
click at [973, 554] on span "Зберегти" at bounding box center [976, 547] width 62 height 15
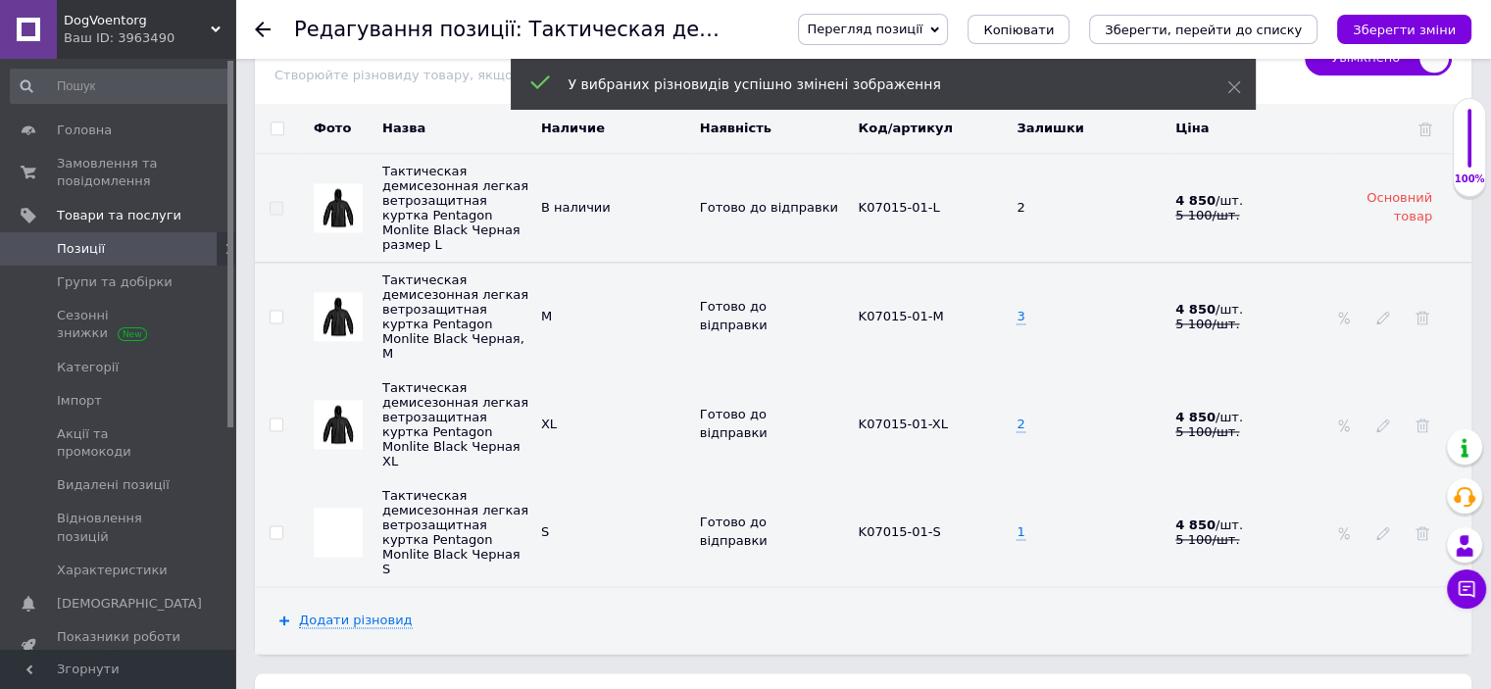
scroll to position [2643, 0]
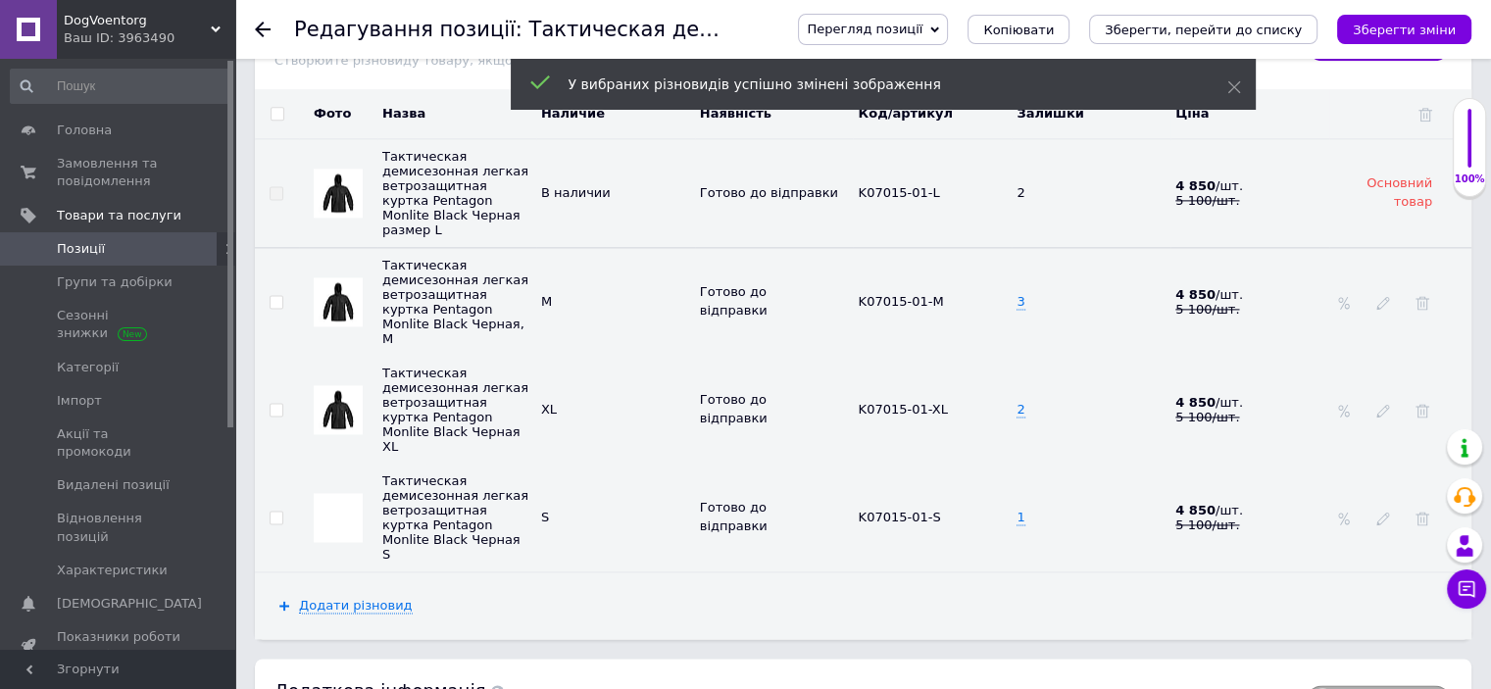
click at [347, 493] on img at bounding box center [338, 517] width 49 height 49
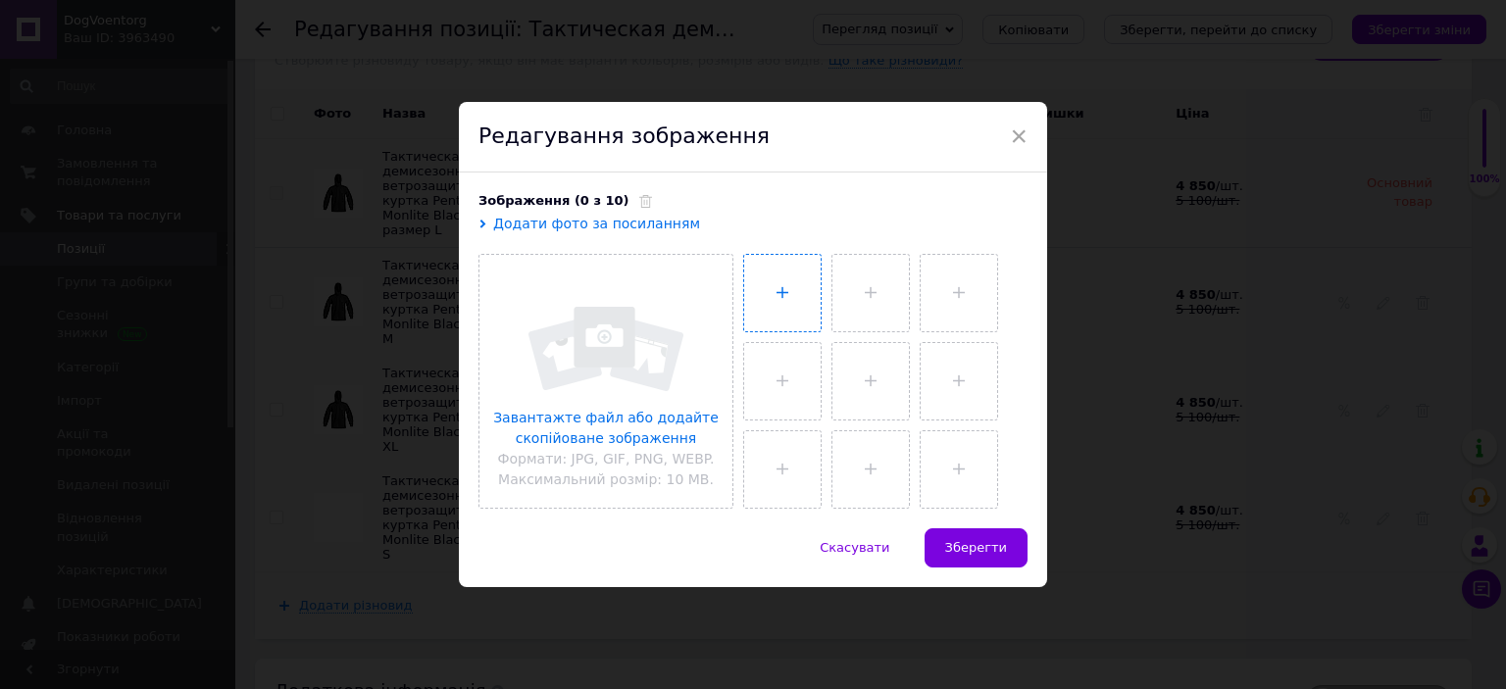
click at [783, 287] on input "file" at bounding box center [782, 293] width 76 height 76
type input "C:\fakepath\kurtka-doshchovyk-pentagon-monlite-rain-shell-black-m-4470830880864…"
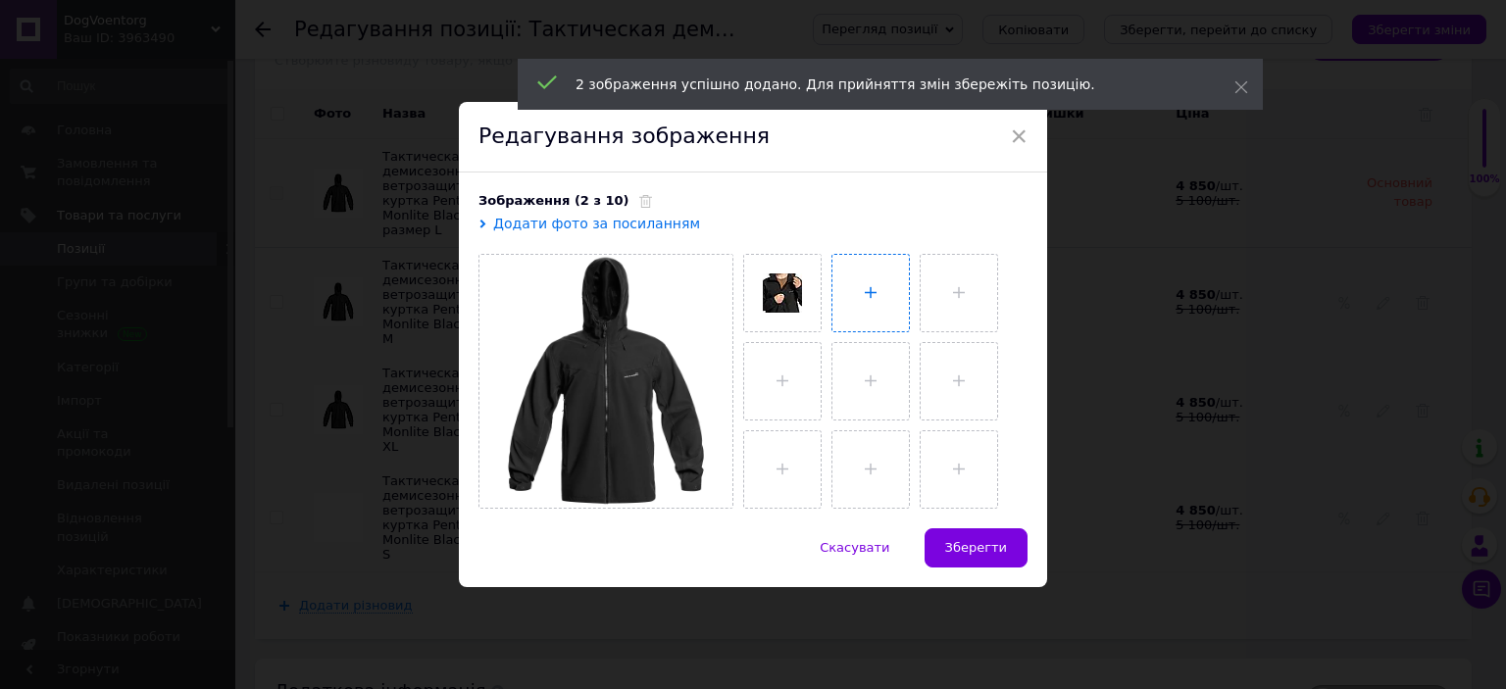
click at [895, 295] on input "file" at bounding box center [870, 293] width 76 height 76
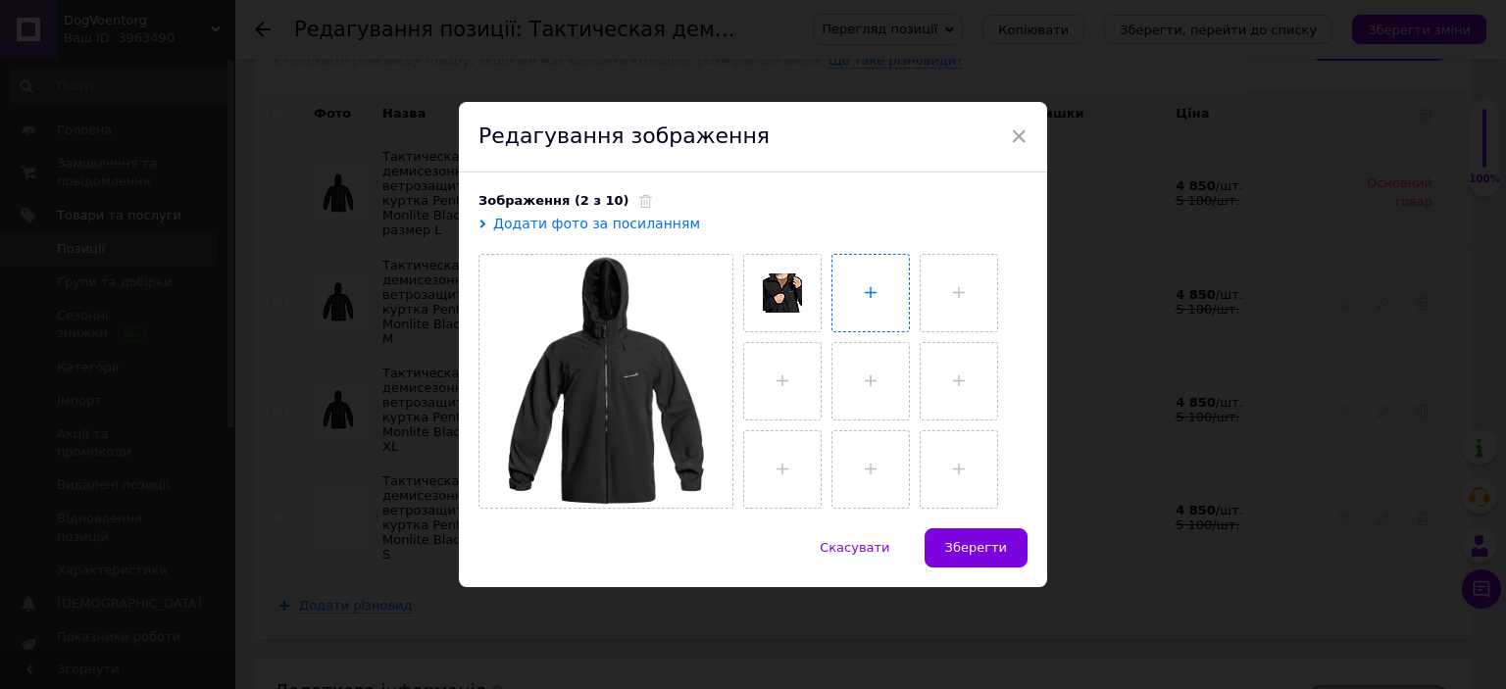
type input "C:\fakepath\54573636119707.webp"
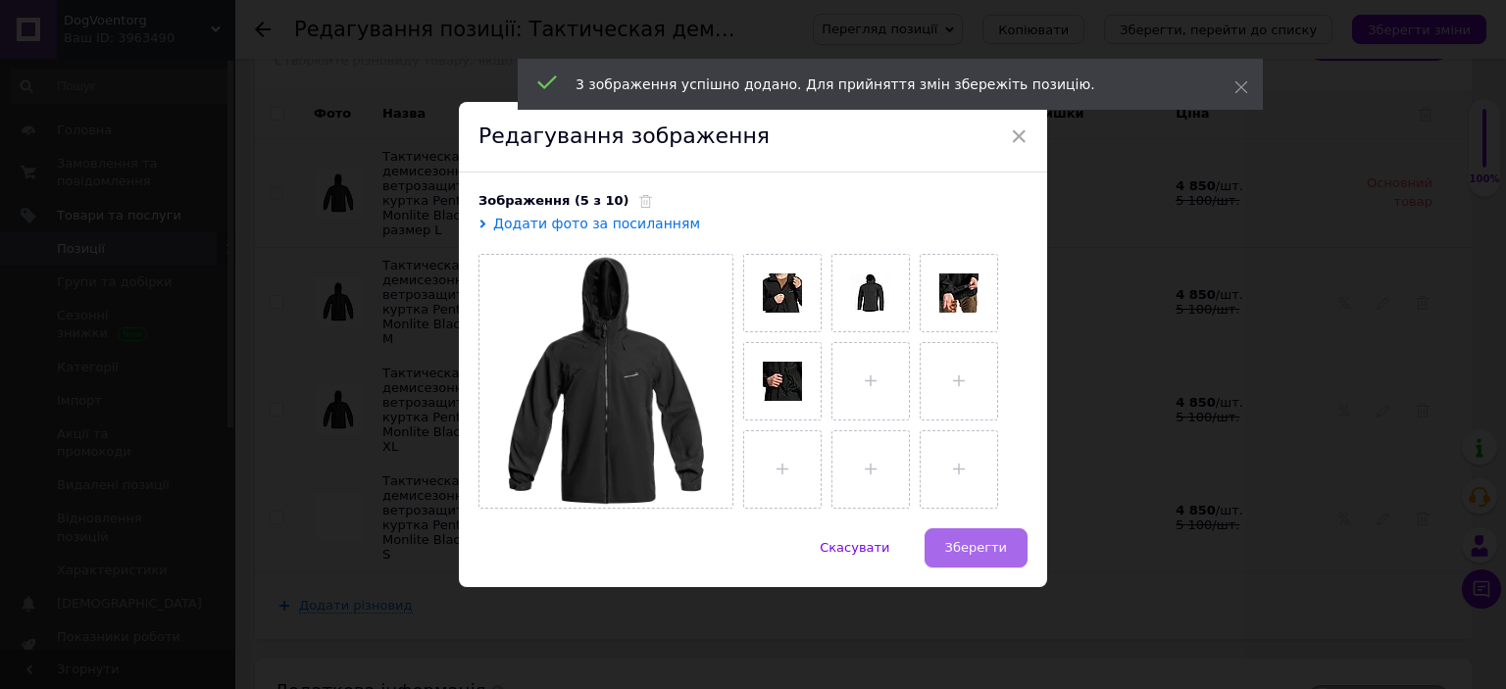
click at [995, 544] on span "Зберегти" at bounding box center [976, 547] width 62 height 15
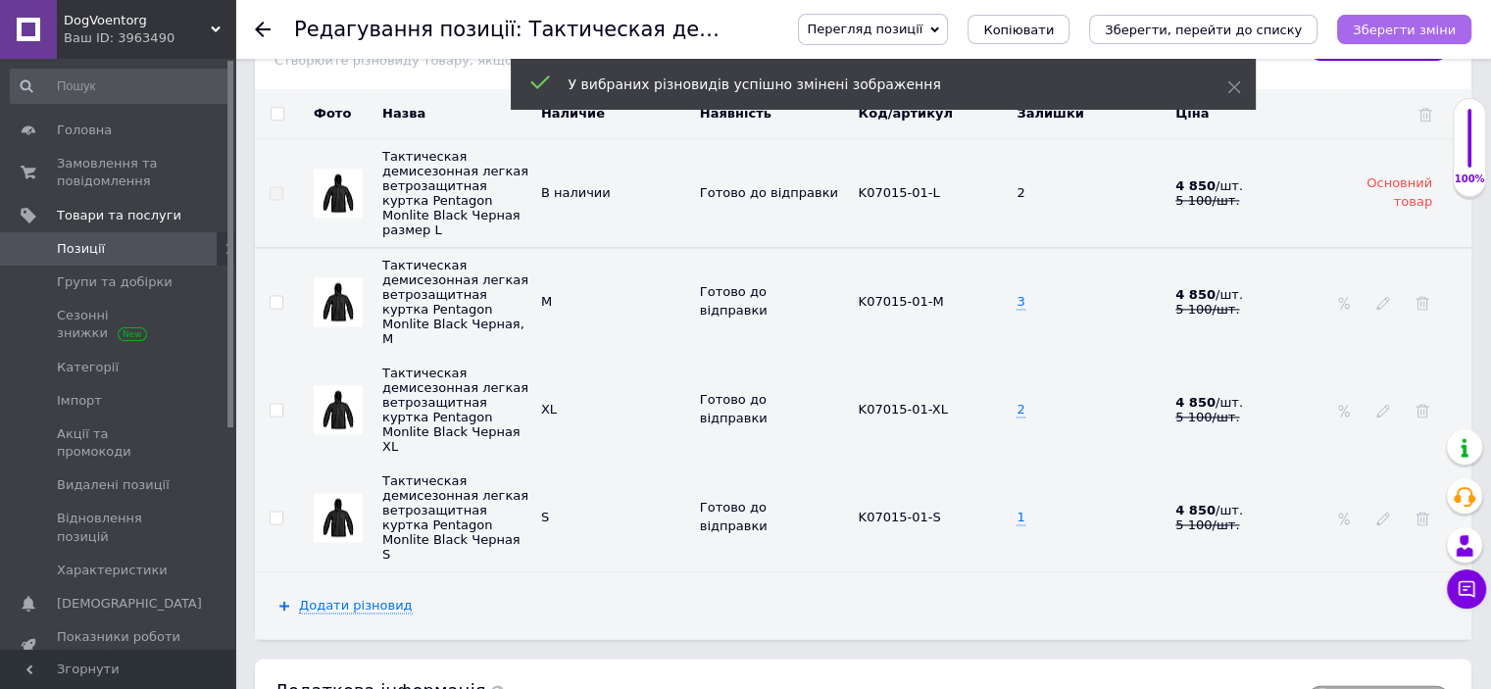
click at [1402, 23] on icon "Зберегти зміни" at bounding box center [1404, 30] width 103 height 15
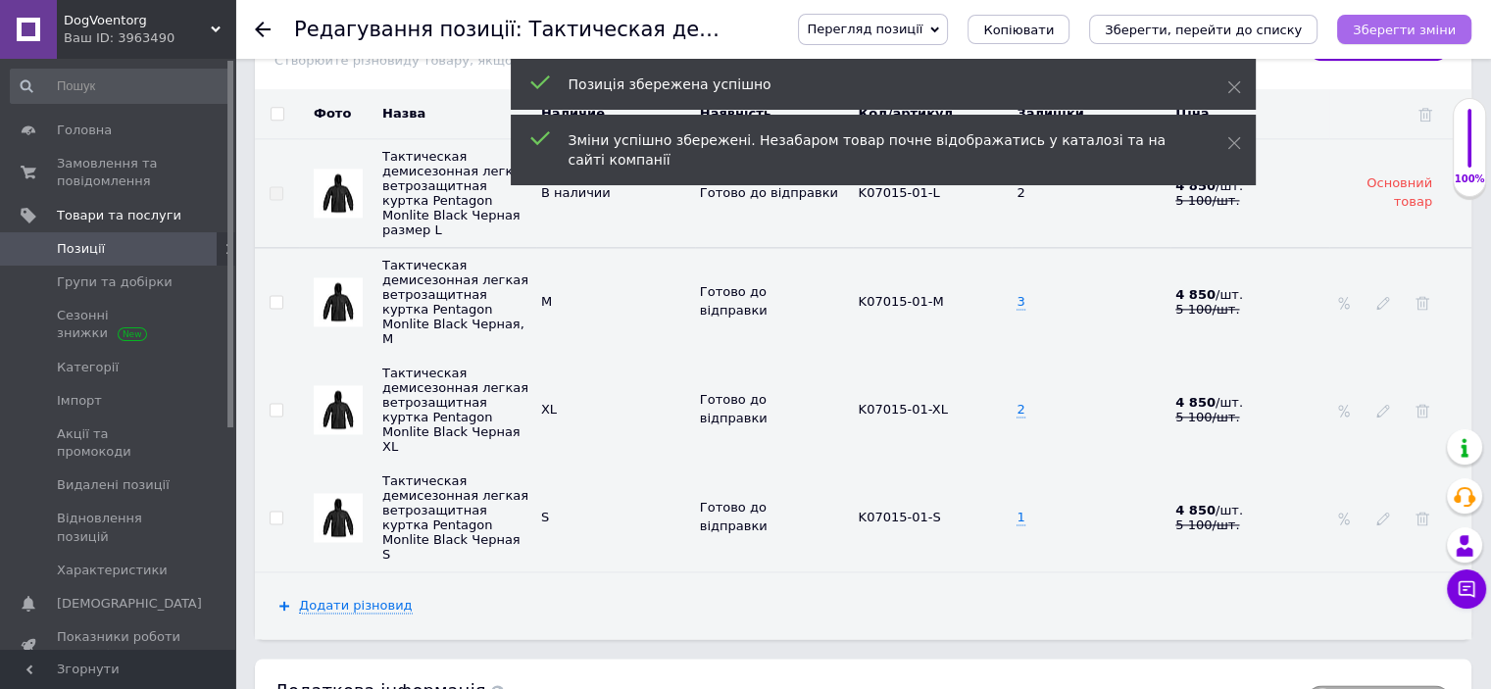
click at [1402, 23] on icon "Зберегти зміни" at bounding box center [1404, 30] width 103 height 15
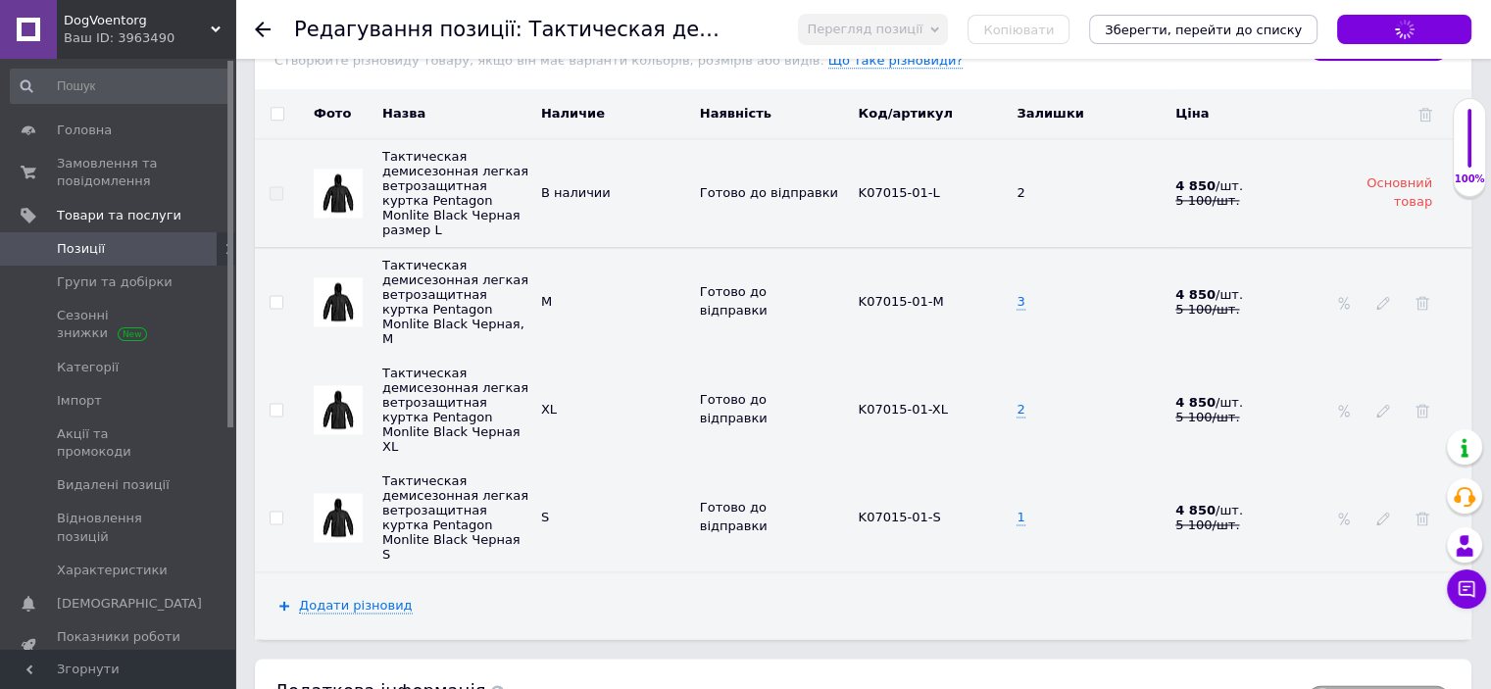
scroll to position [2158, 0]
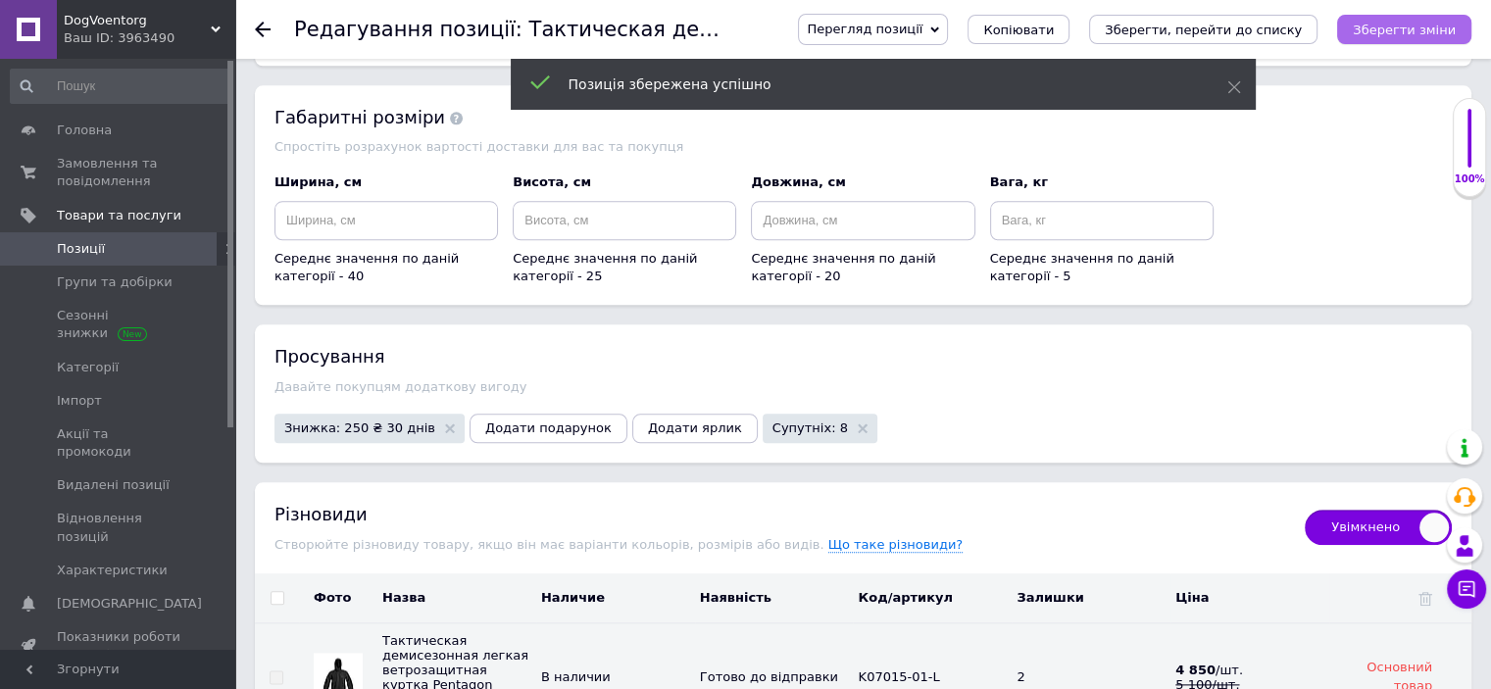
click at [1427, 33] on icon "Зберегти зміни" at bounding box center [1404, 30] width 103 height 15
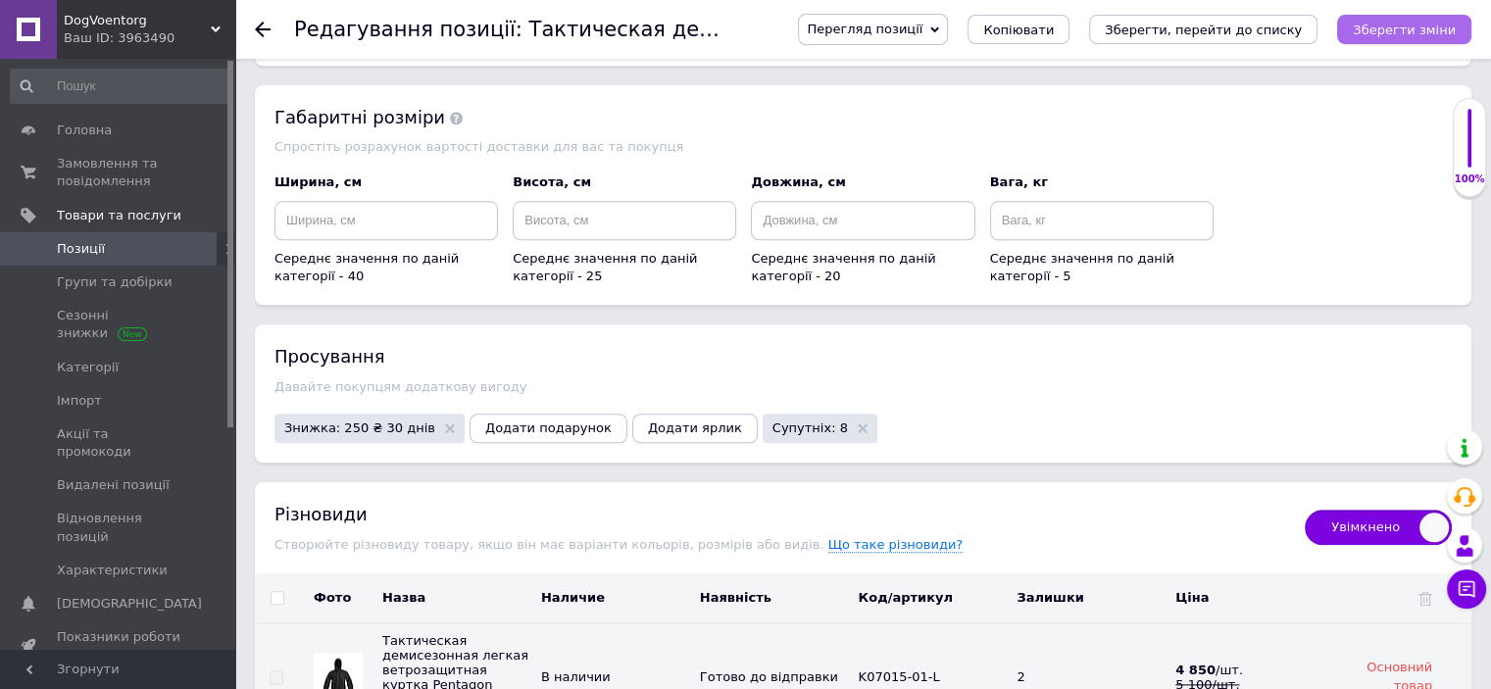
click at [1392, 23] on icon "Зберегти зміни" at bounding box center [1404, 30] width 103 height 15
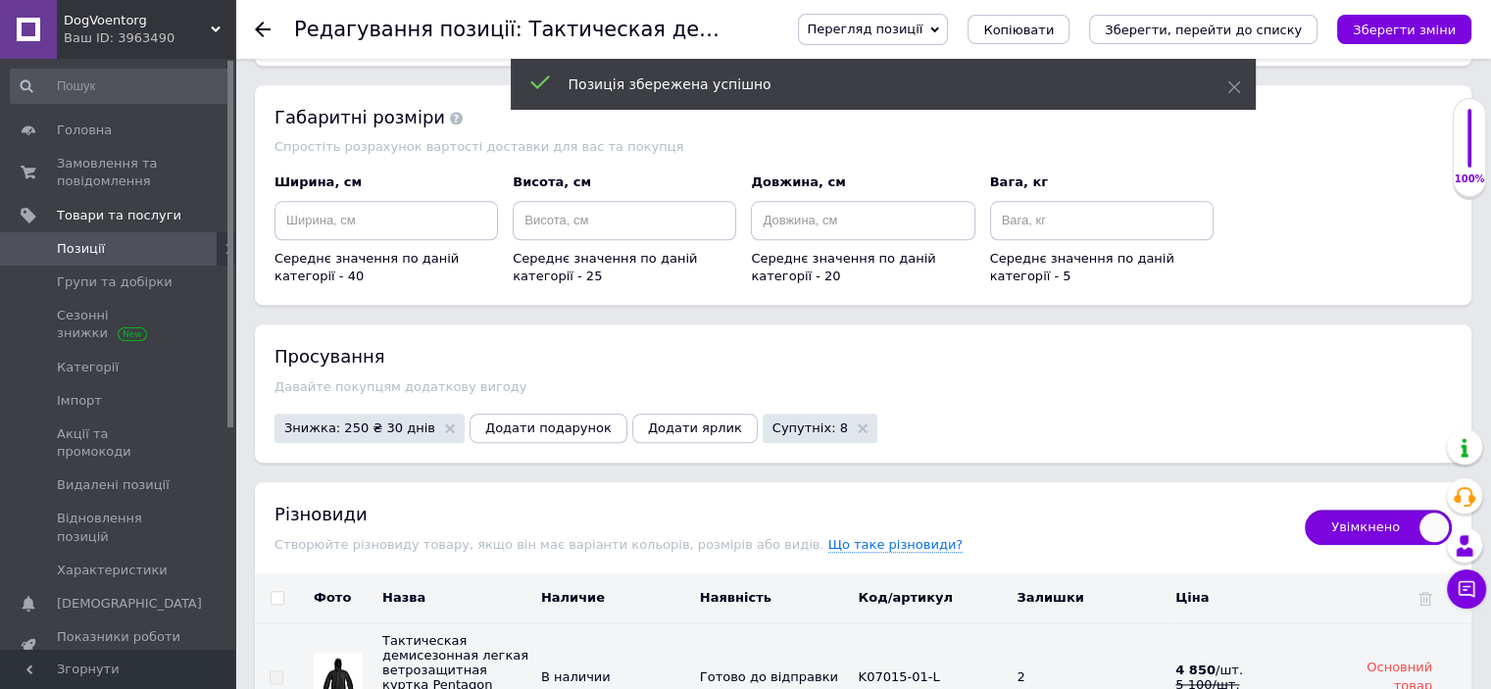
click at [131, 242] on span "Позиції" at bounding box center [119, 249] width 125 height 18
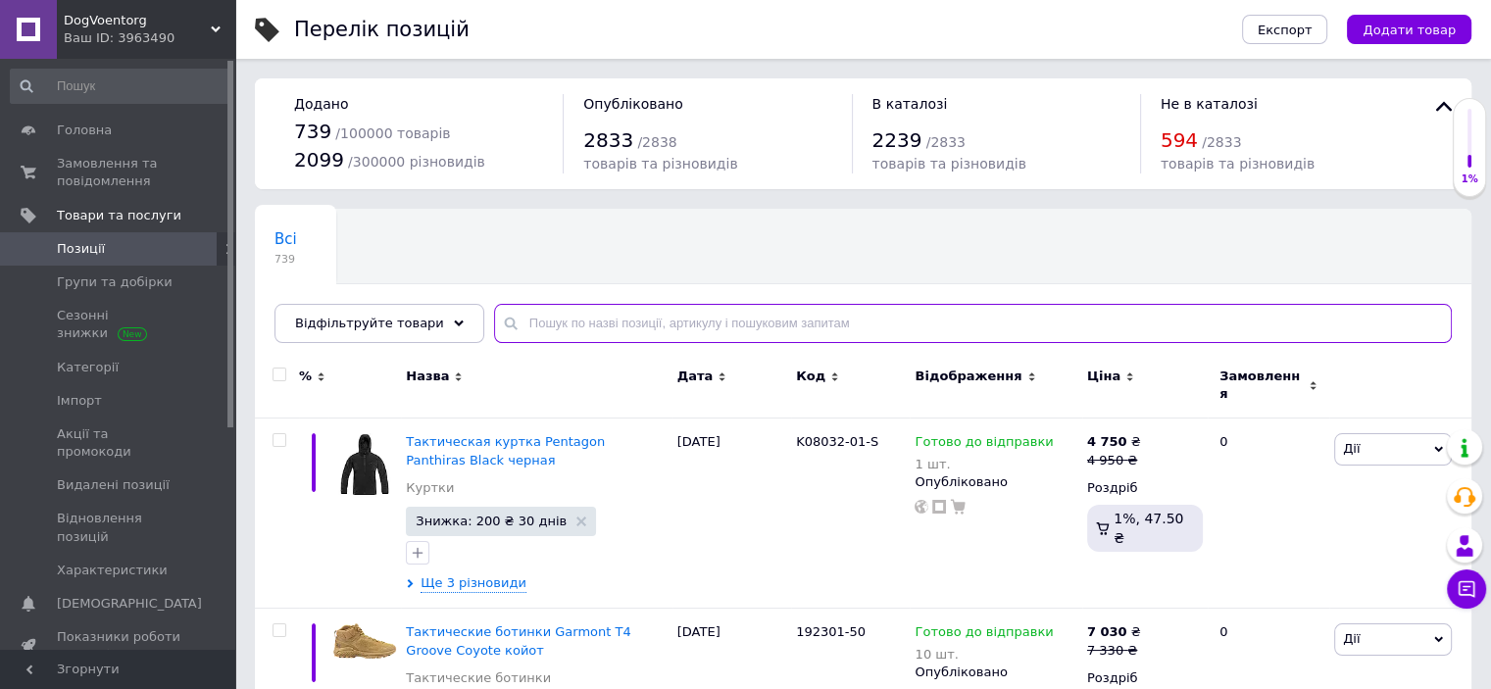
click at [504, 331] on input "text" at bounding box center [973, 323] width 958 height 39
paste input "K07015-08WG"
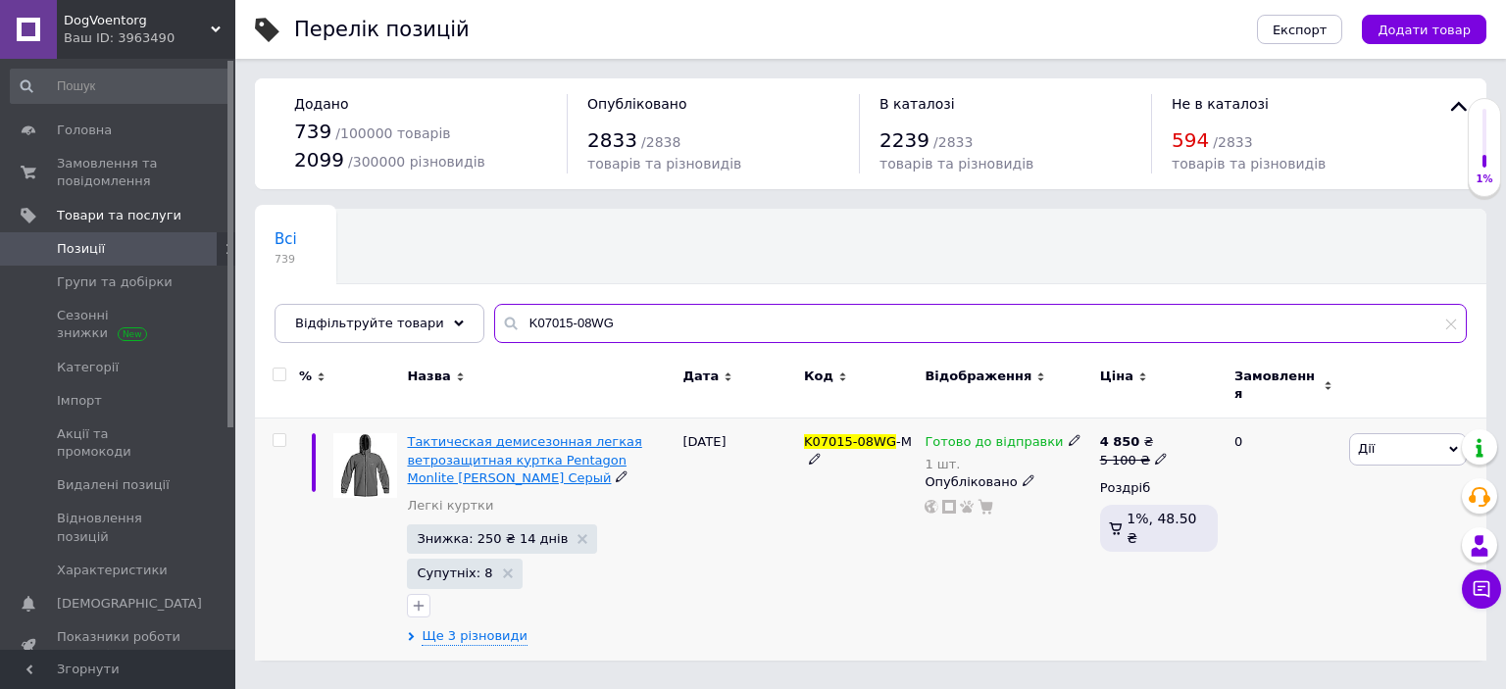
type input "K07015-08WG"
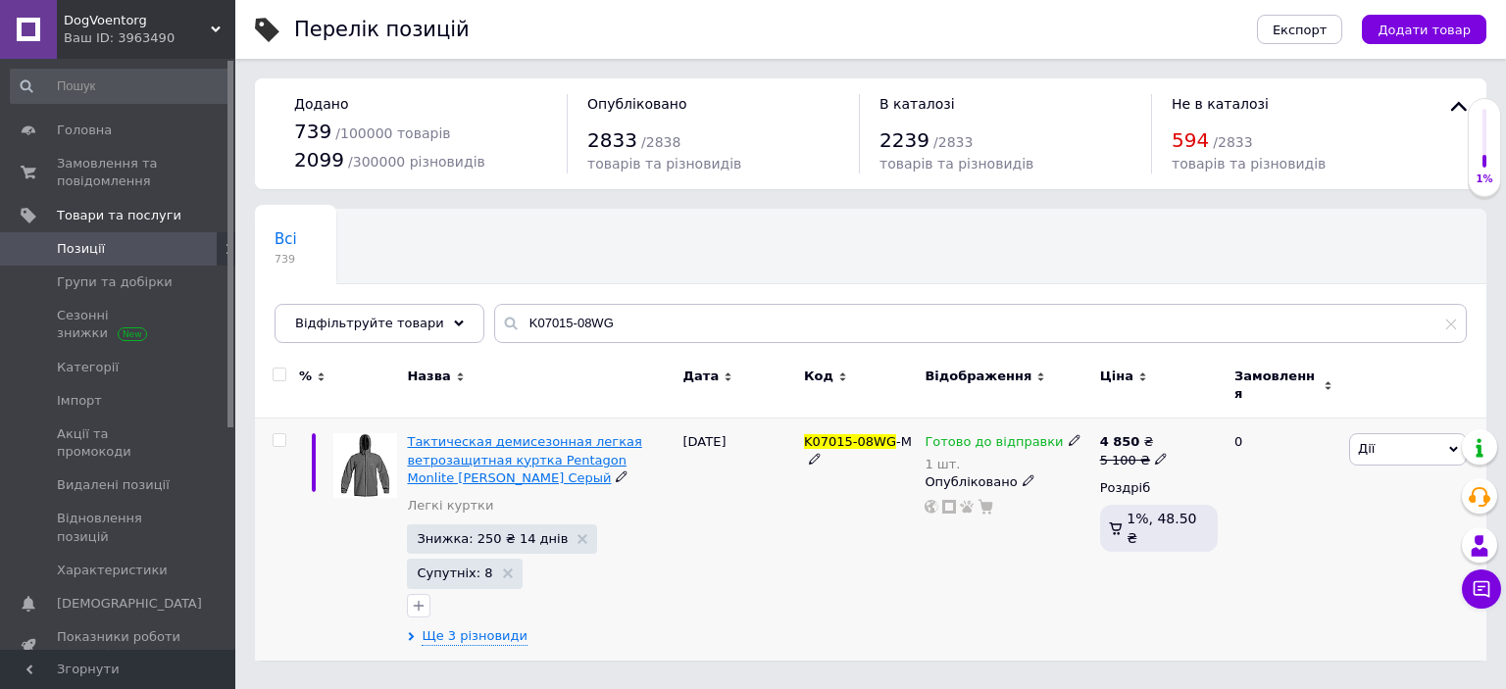
click at [428, 434] on span "Тактическая демисезонная легкая ветрозащитная куртка Pentagon Monlite [PERSON_N…" at bounding box center [524, 459] width 234 height 50
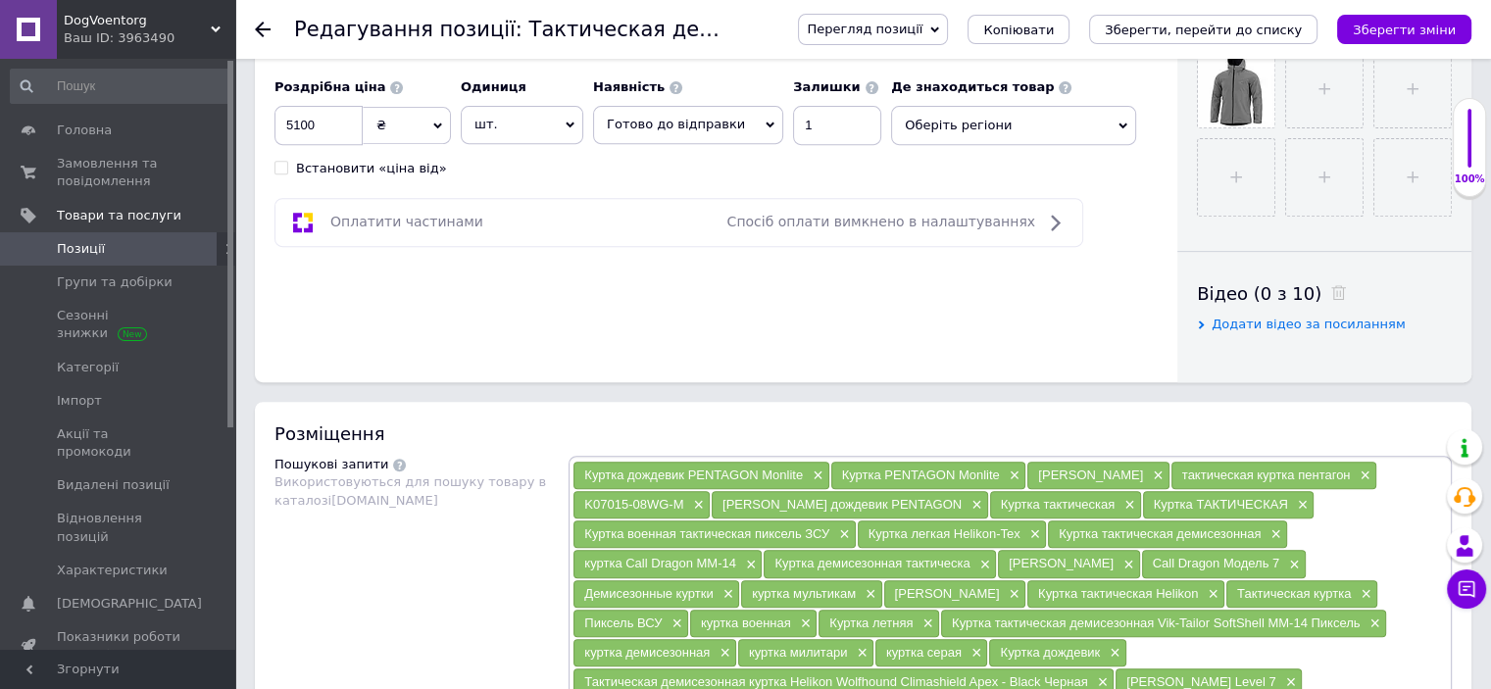
scroll to position [729, 0]
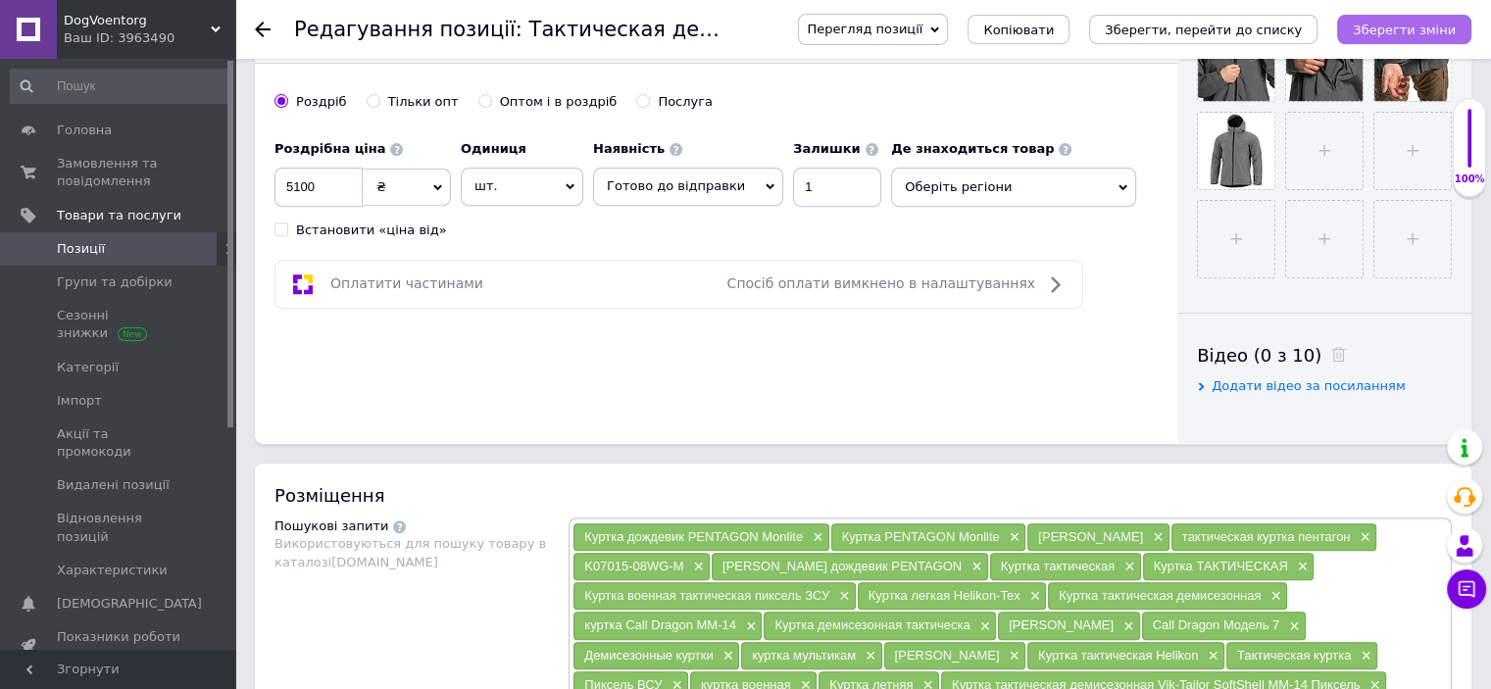
click at [1418, 29] on icon "Зберегти зміни" at bounding box center [1404, 30] width 103 height 15
click at [1422, 26] on icon "Зберегти зміни" at bounding box center [1404, 30] width 103 height 15
click at [111, 248] on span "Позиції" at bounding box center [119, 249] width 125 height 18
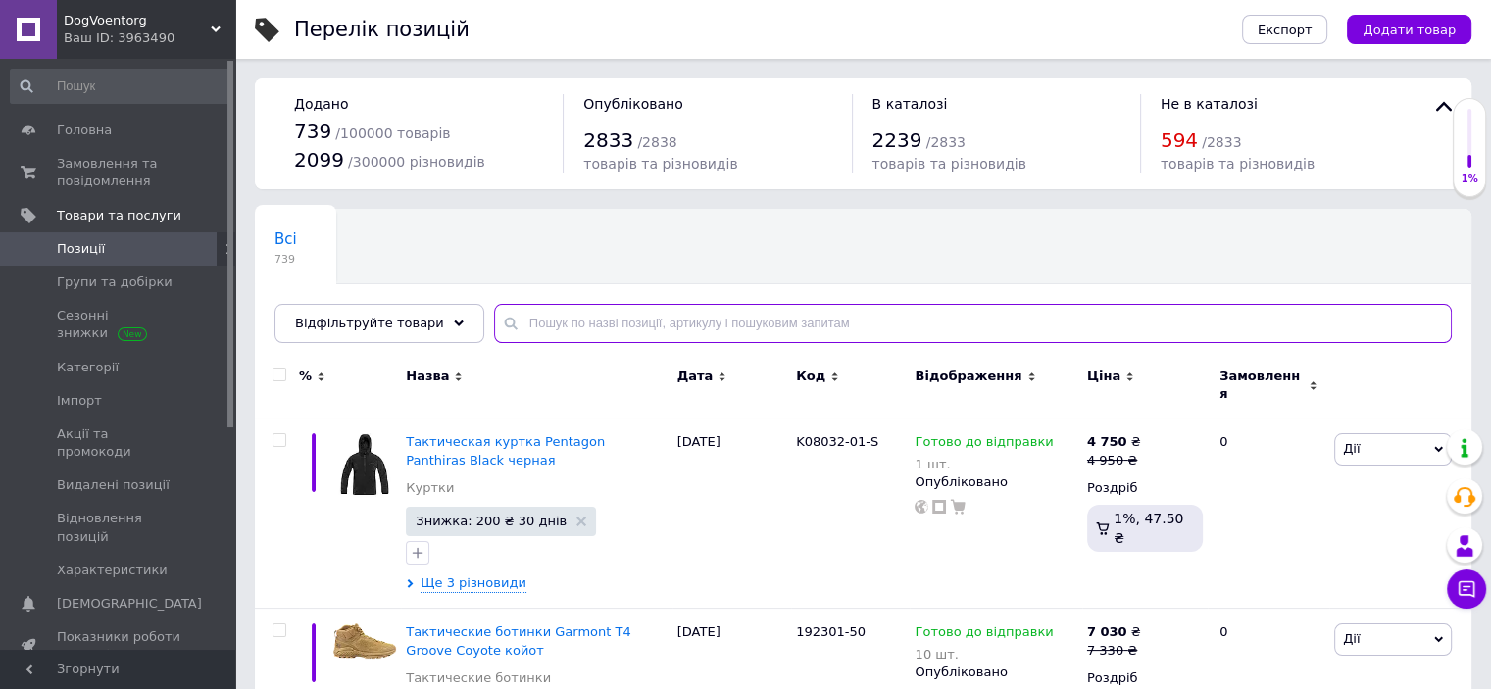
click at [560, 321] on input "text" at bounding box center [973, 323] width 958 height 39
paste input "K07015-03-S"
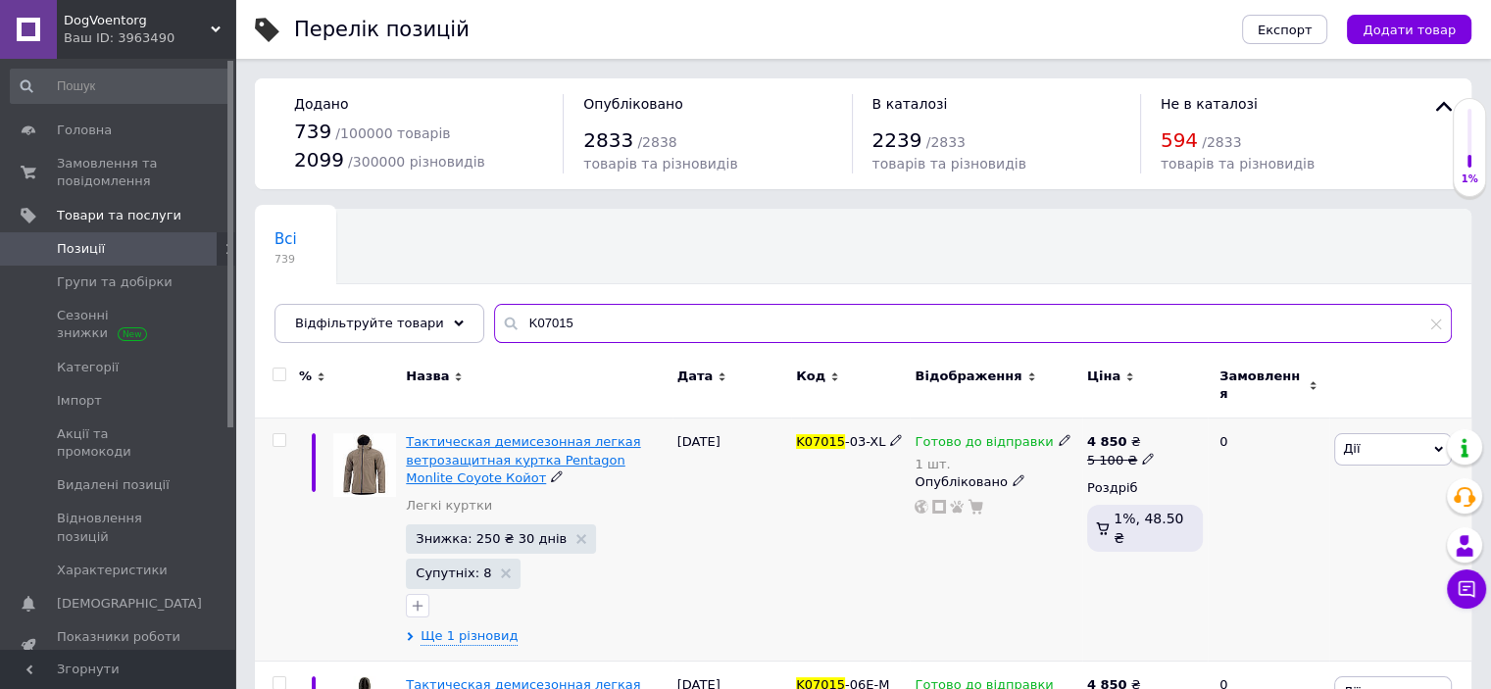
type input "K07015"
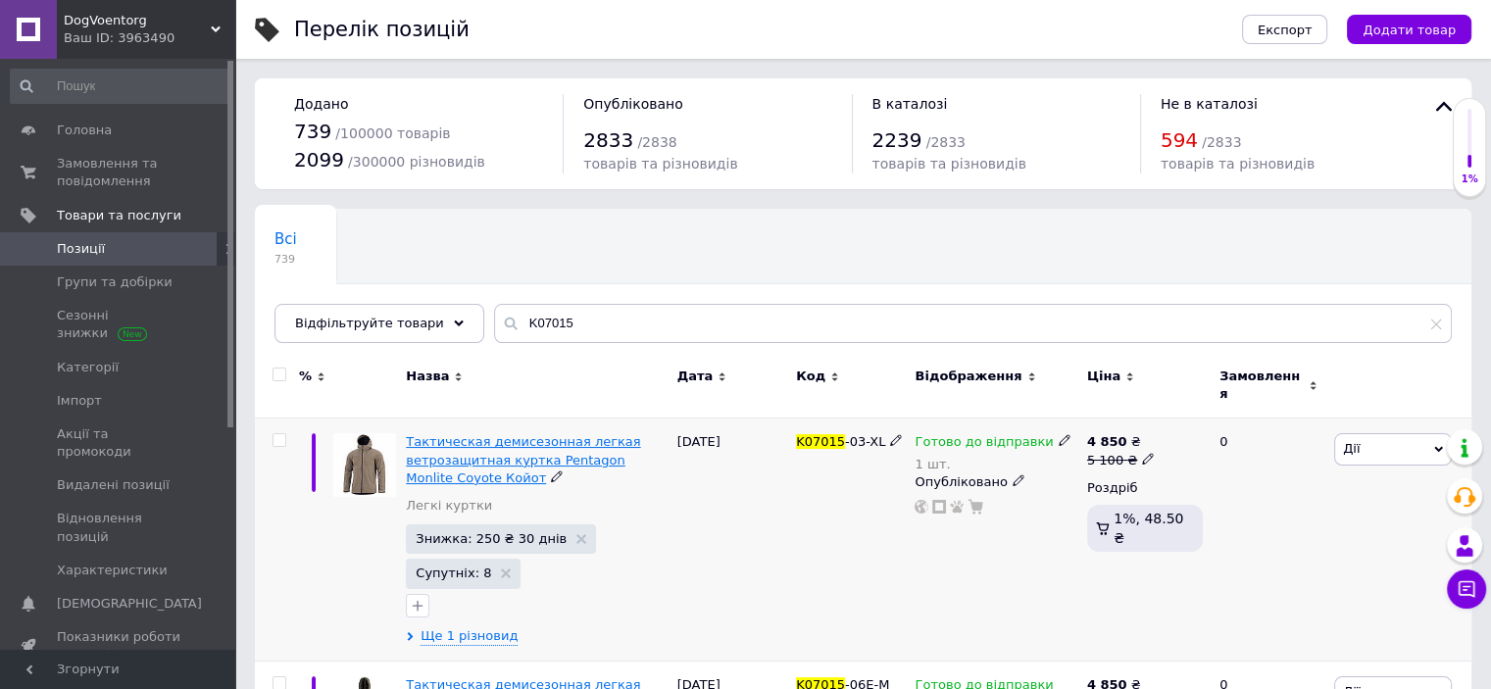
click at [509, 448] on span "Тактическая демисезонная легкая ветрозащитная куртка Pentagon Monlite Coyote Ко…" at bounding box center [523, 459] width 234 height 50
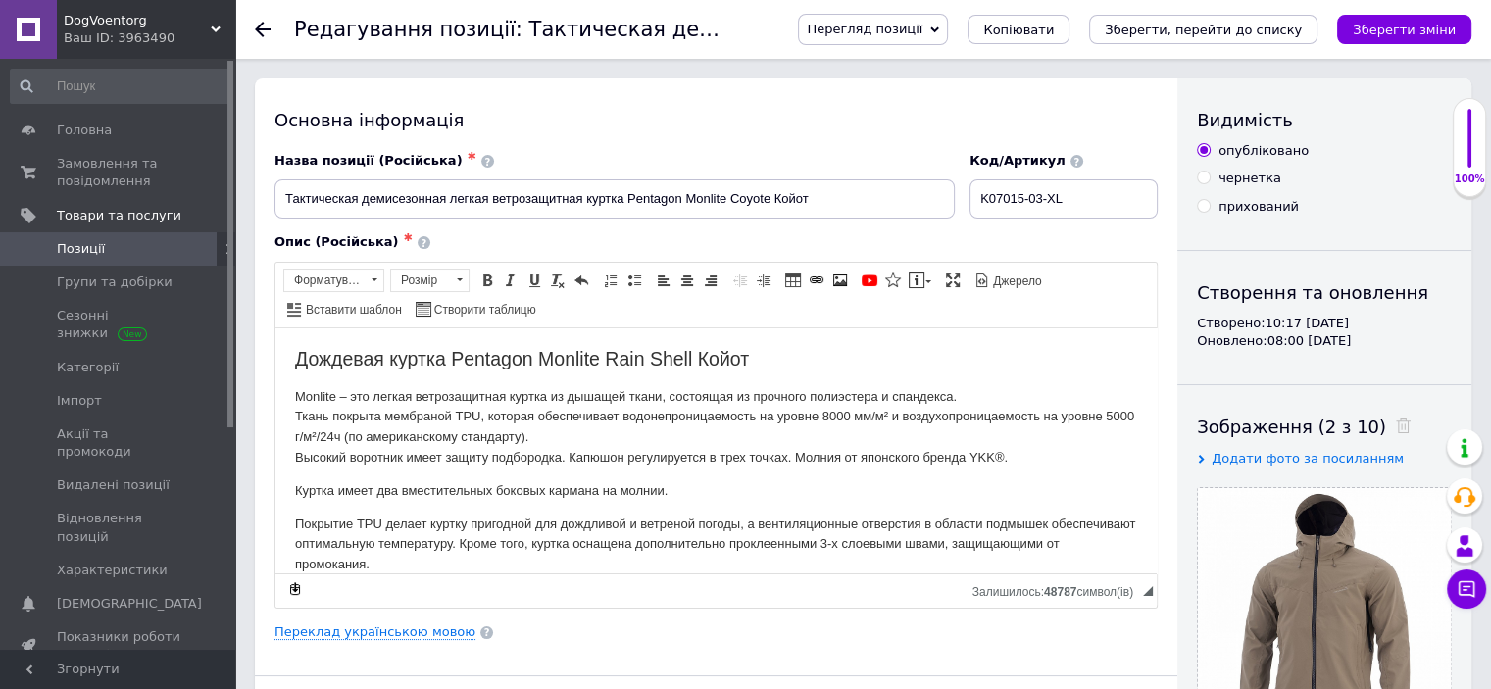
scroll to position [340, 0]
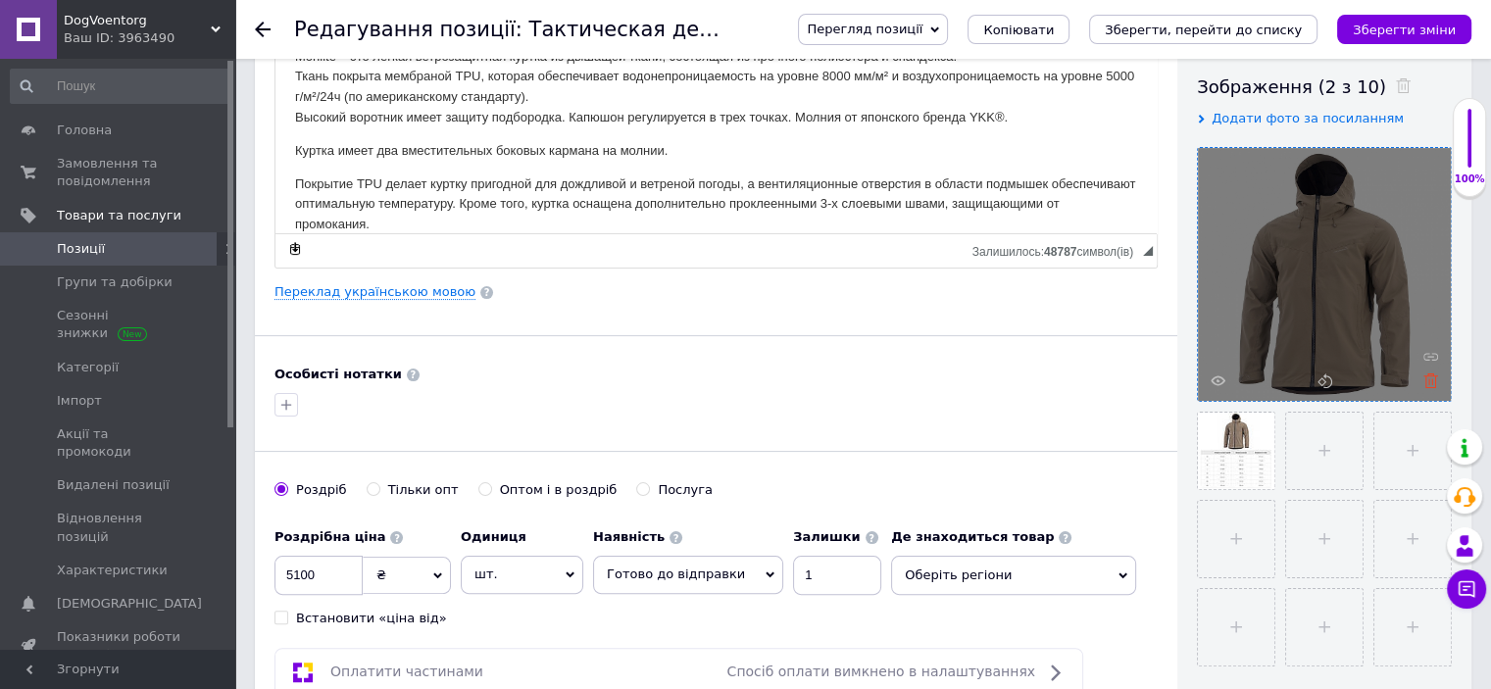
click at [1432, 379] on use at bounding box center [1431, 381] width 15 height 15
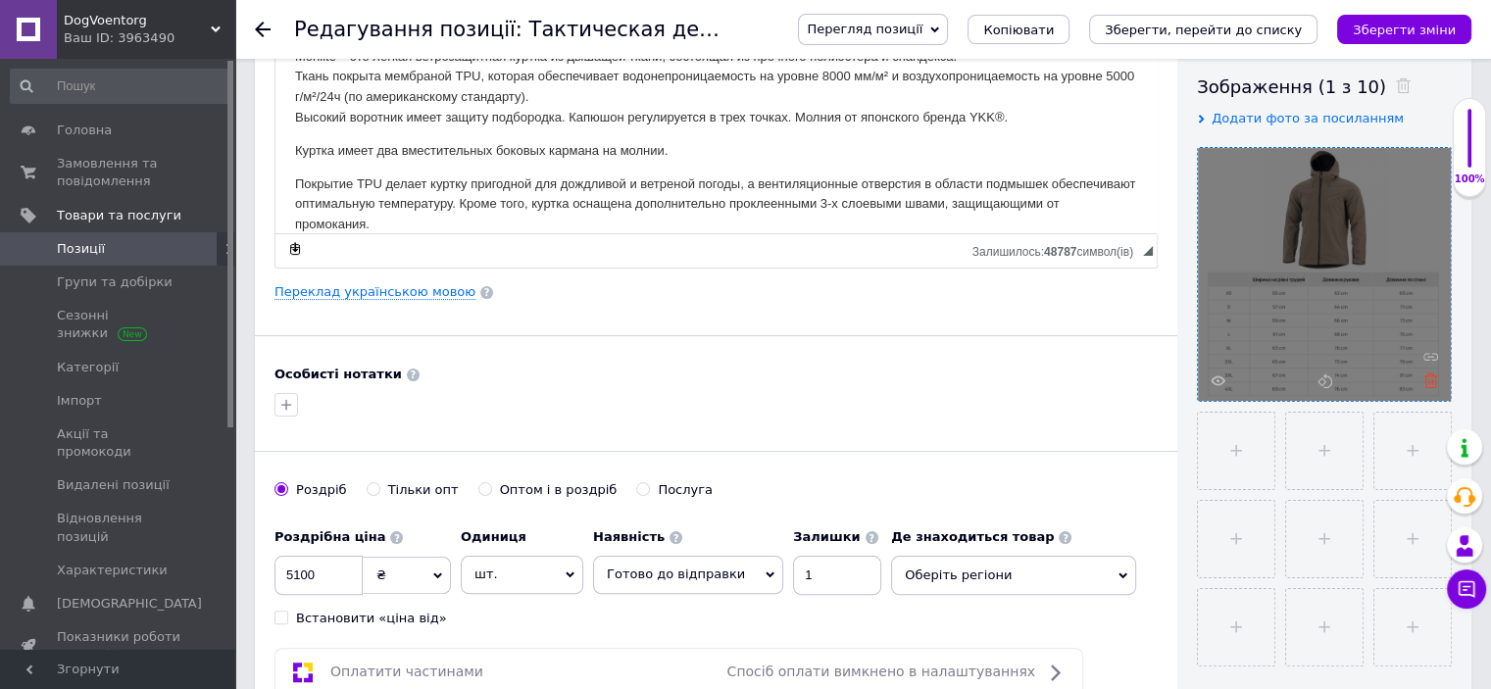
click at [1433, 379] on icon at bounding box center [1431, 381] width 15 height 15
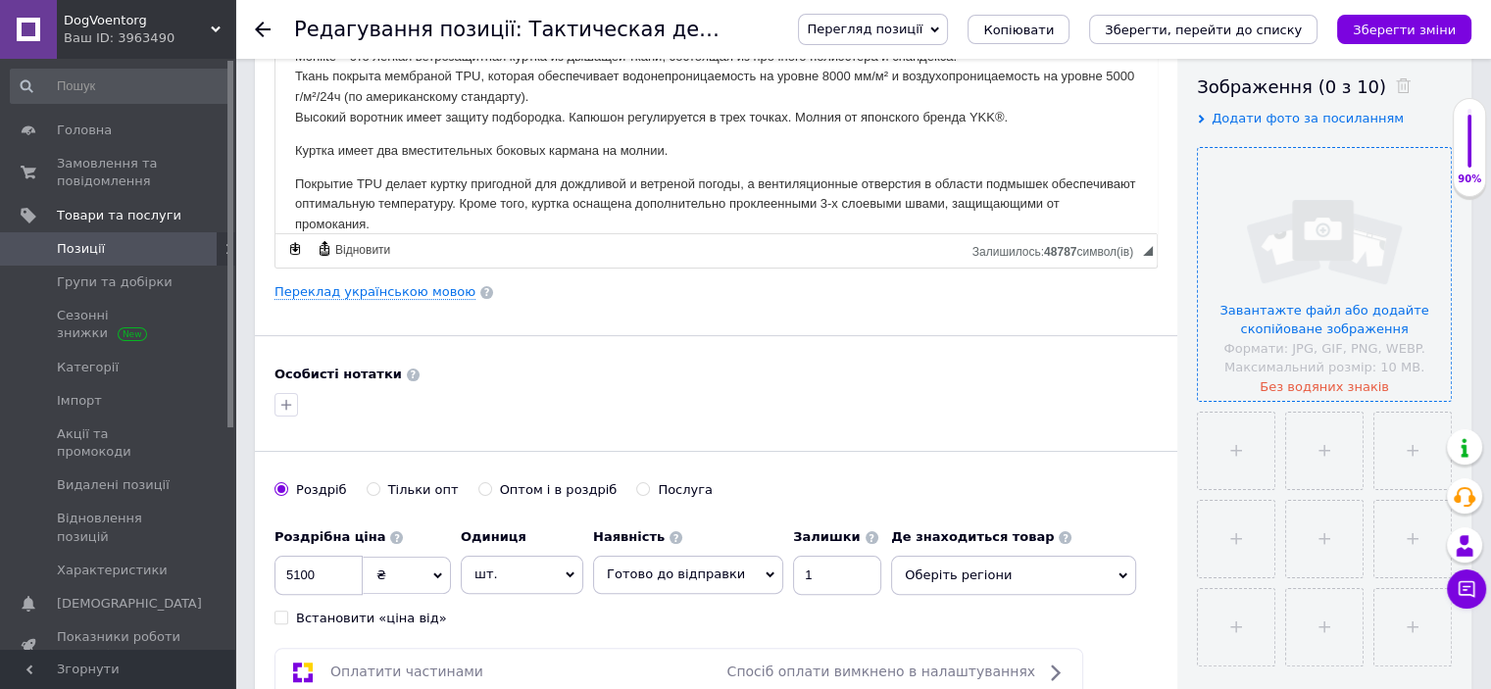
click at [1256, 123] on span "Додати фото за посиланням" at bounding box center [1308, 118] width 192 height 15
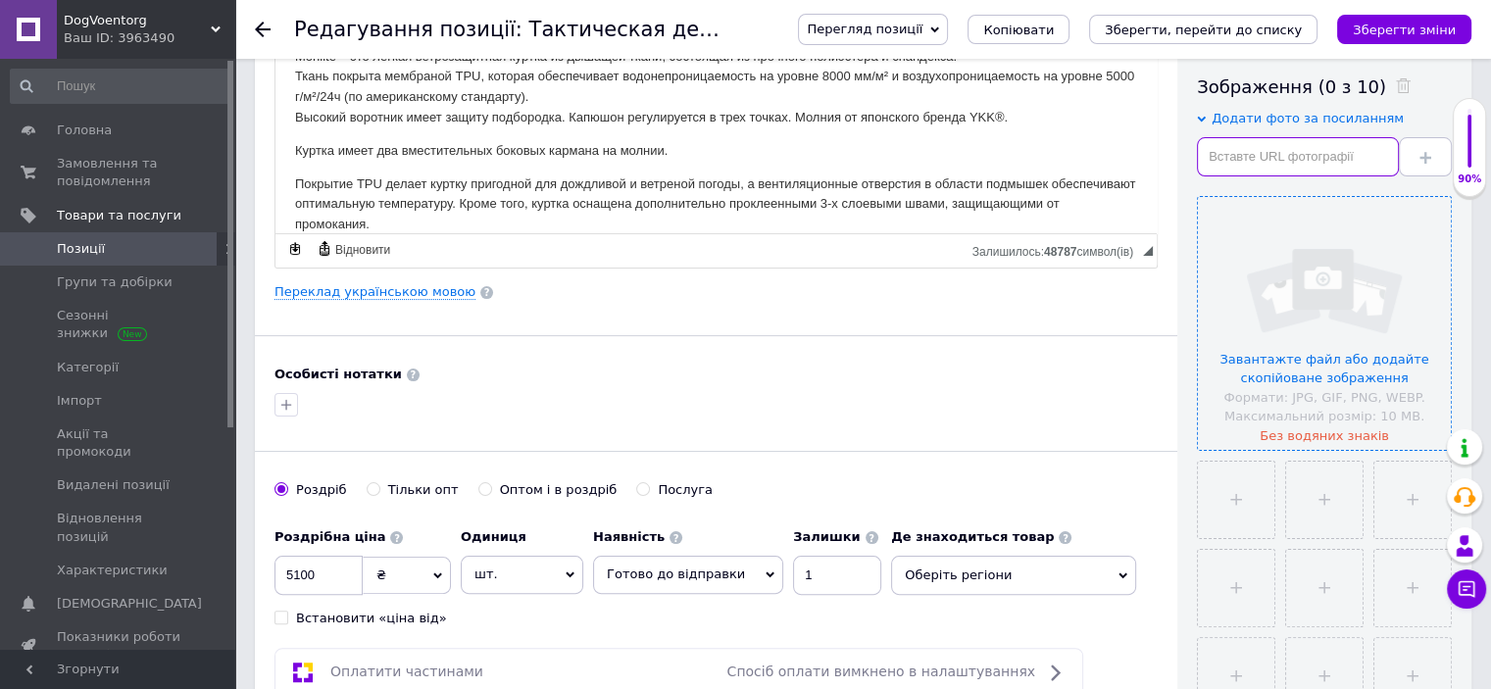
click at [1231, 147] on input "text" at bounding box center [1298, 156] width 202 height 39
paste input "[URL][DOMAIN_NAME]"
type input "[URL][DOMAIN_NAME]"
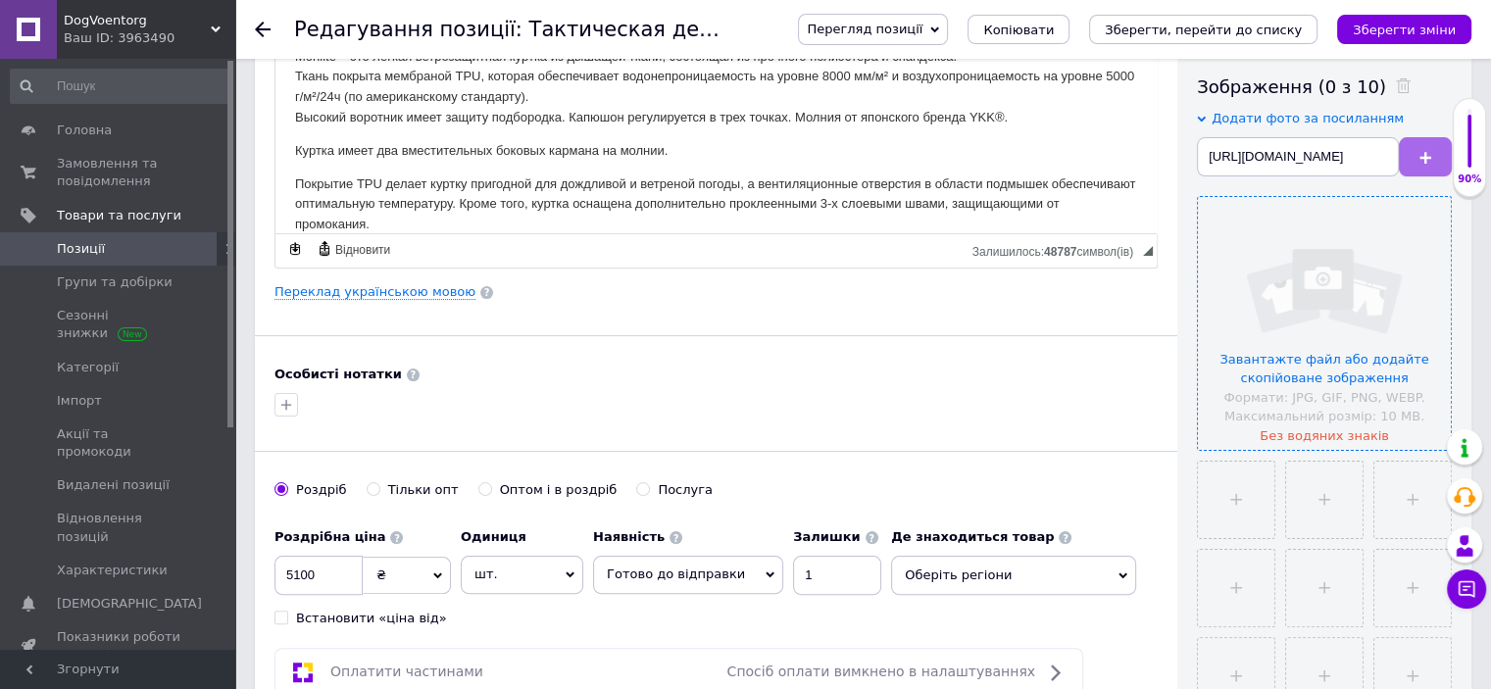
click at [1415, 166] on button at bounding box center [1425, 156] width 53 height 39
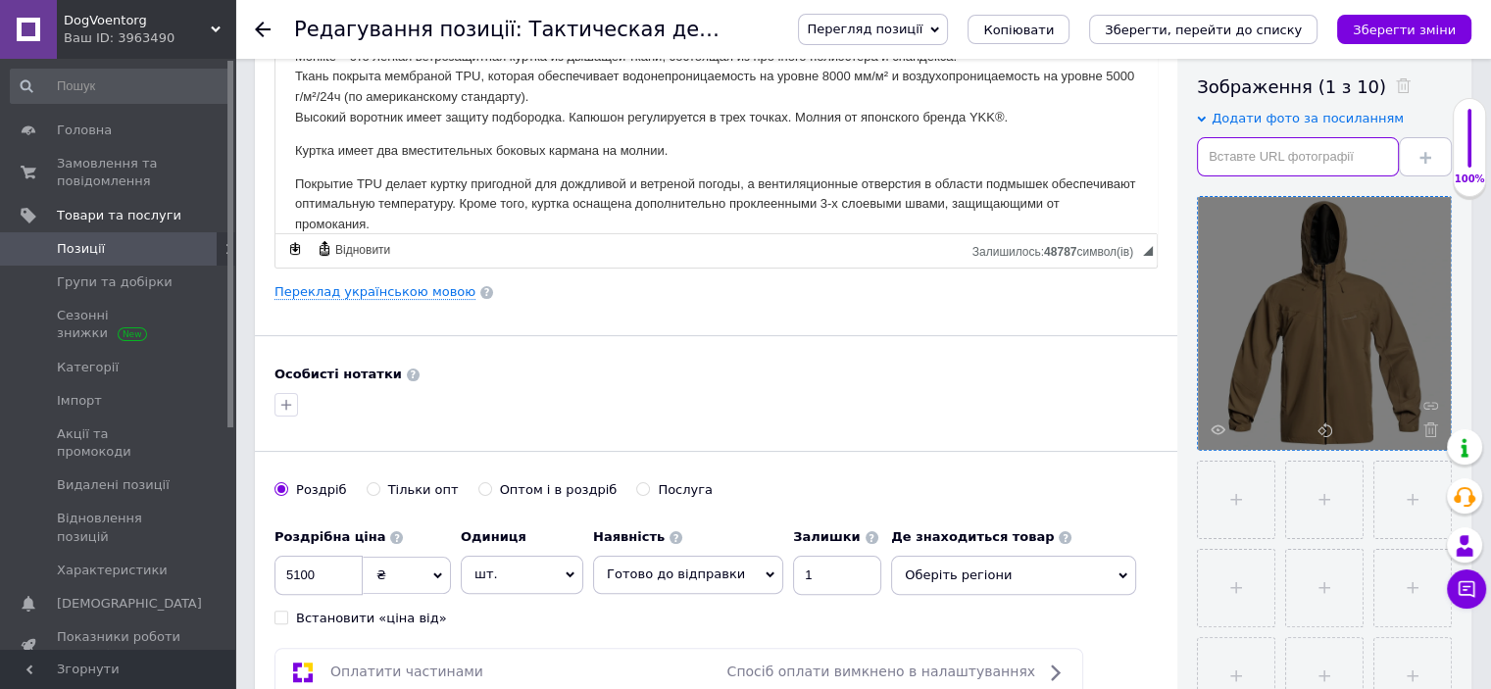
click at [1260, 157] on input "text" at bounding box center [1298, 156] width 202 height 39
paste input "[URL][DOMAIN_NAME]"
type input "[URL][DOMAIN_NAME]"
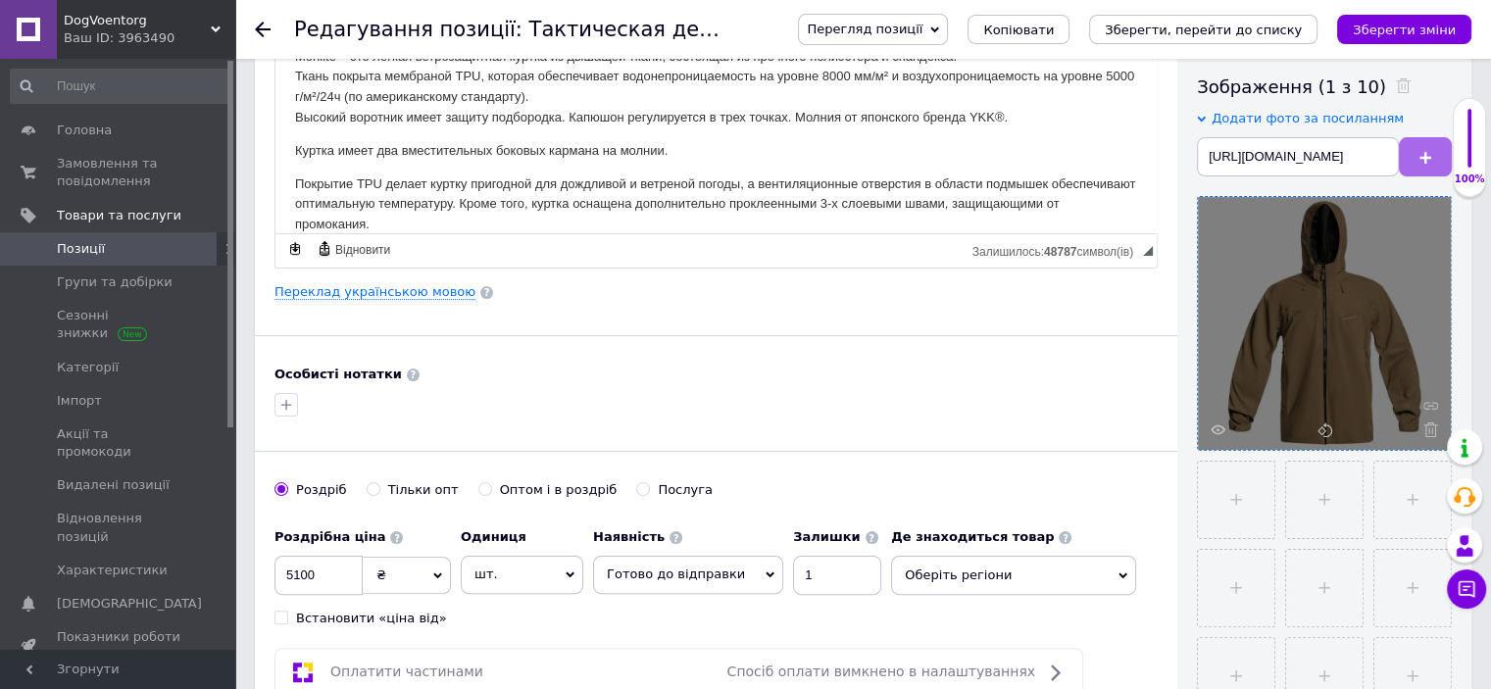
click at [1424, 152] on icon at bounding box center [1426, 158] width 12 height 12
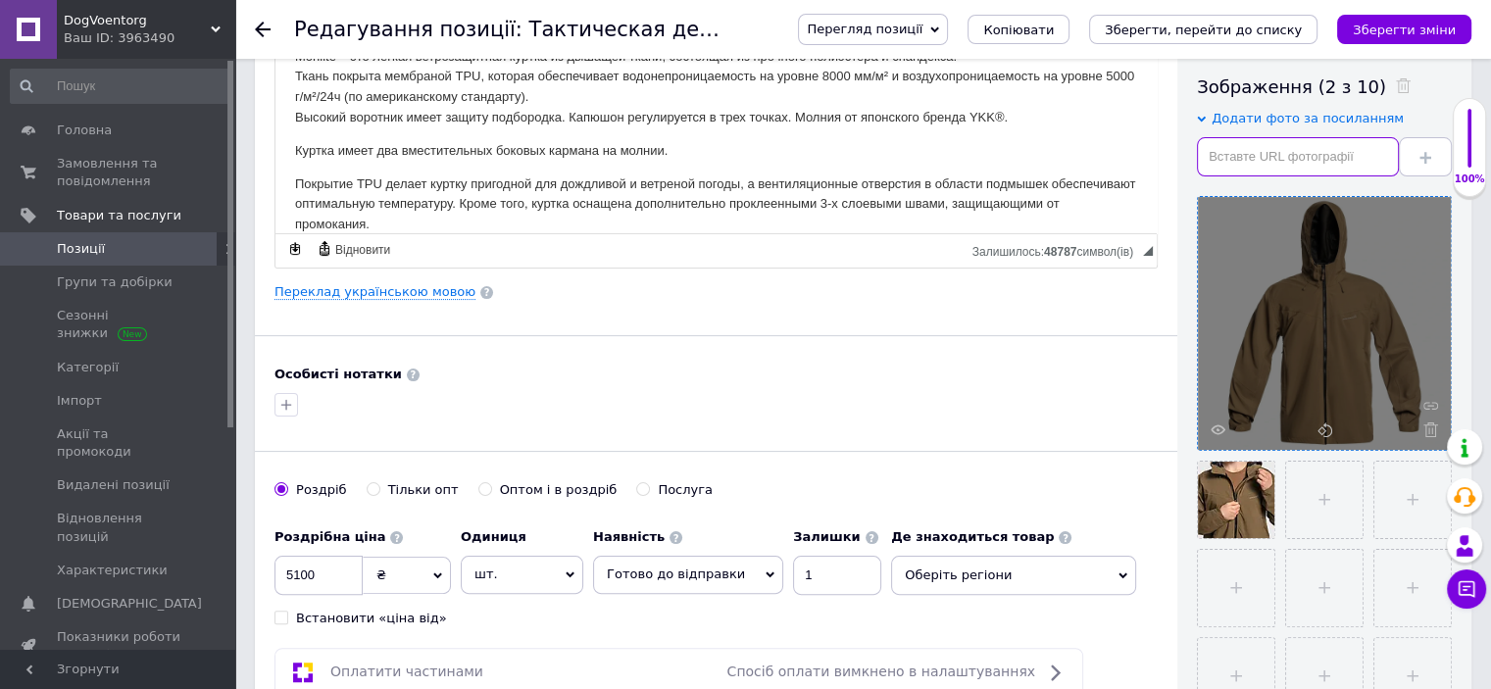
click at [1240, 168] on input "text" at bounding box center [1298, 156] width 202 height 39
paste input "[URL][DOMAIN_NAME]"
type input "[URL][DOMAIN_NAME]"
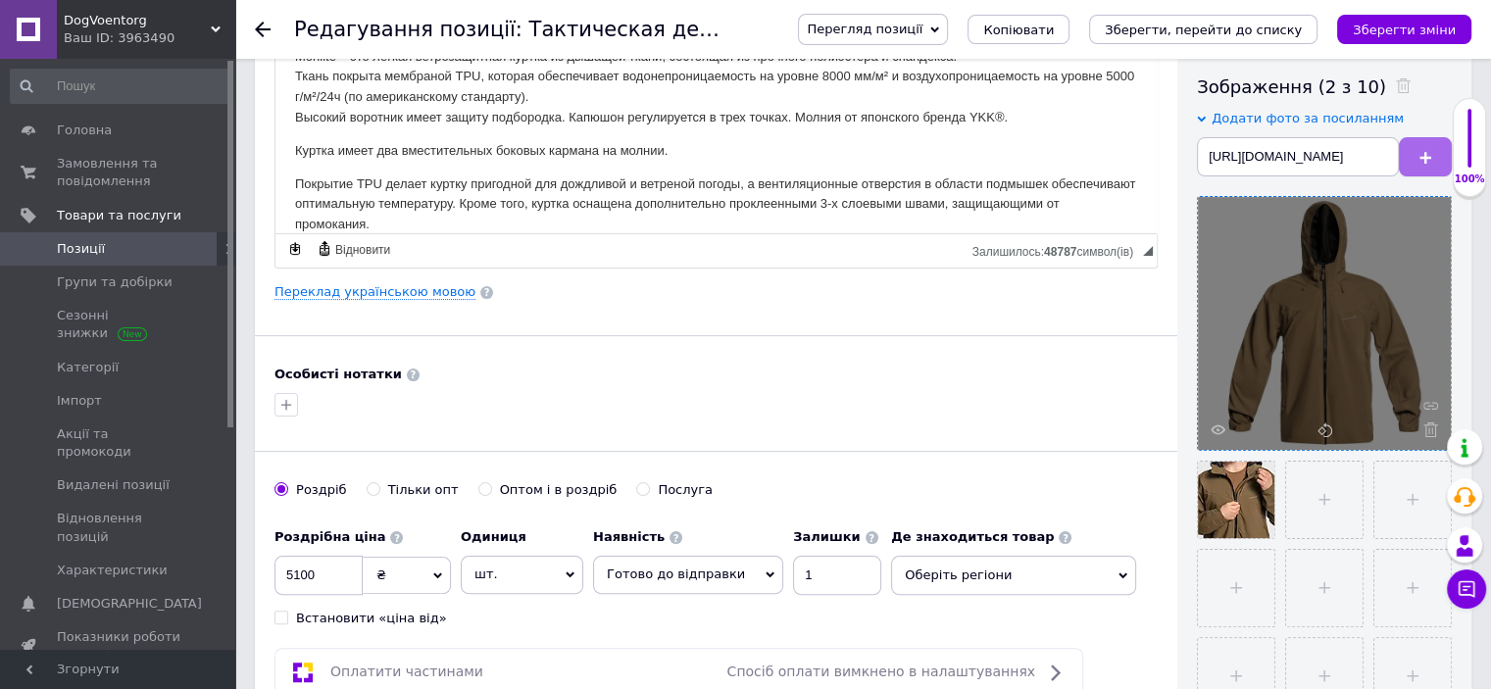
click at [1412, 159] on button at bounding box center [1425, 156] width 53 height 39
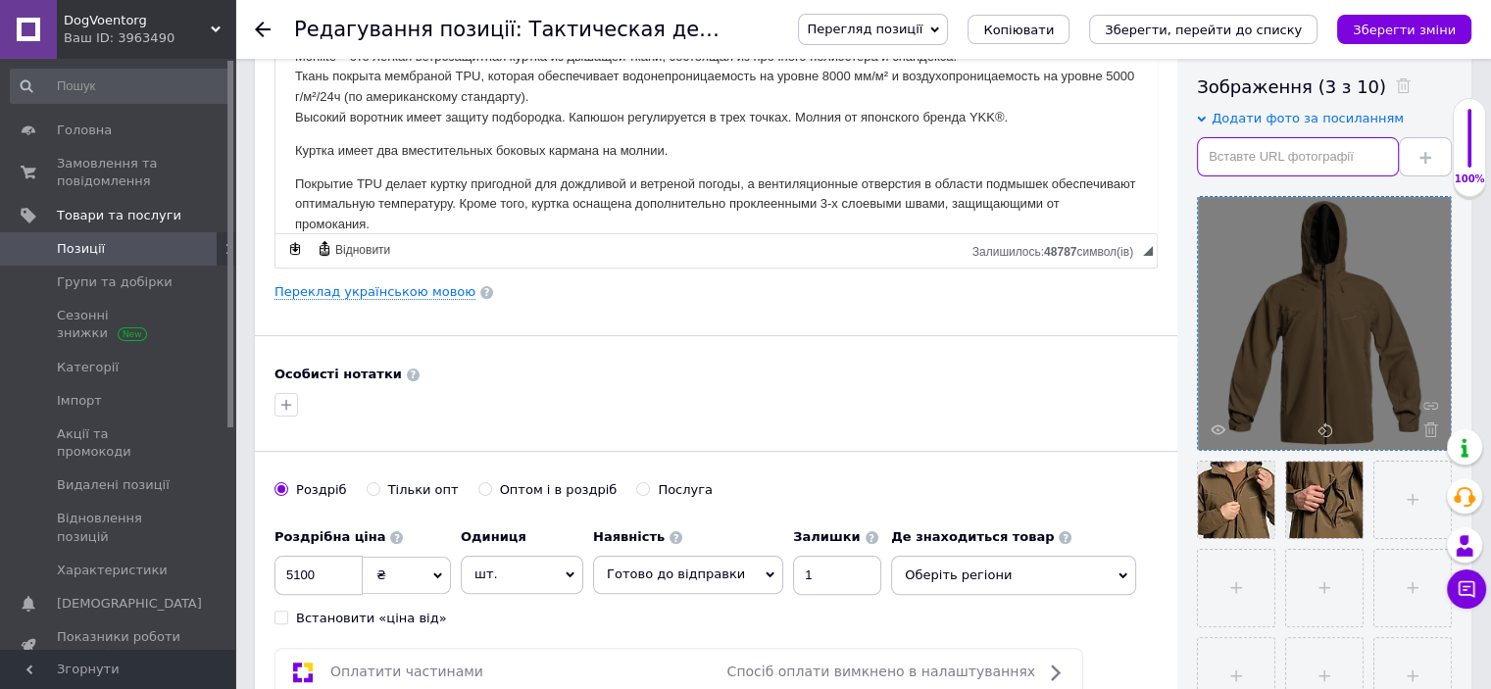
click at [1302, 160] on input "text" at bounding box center [1298, 156] width 202 height 39
paste input "[URL][DOMAIN_NAME]"
type input "[URL][DOMAIN_NAME]"
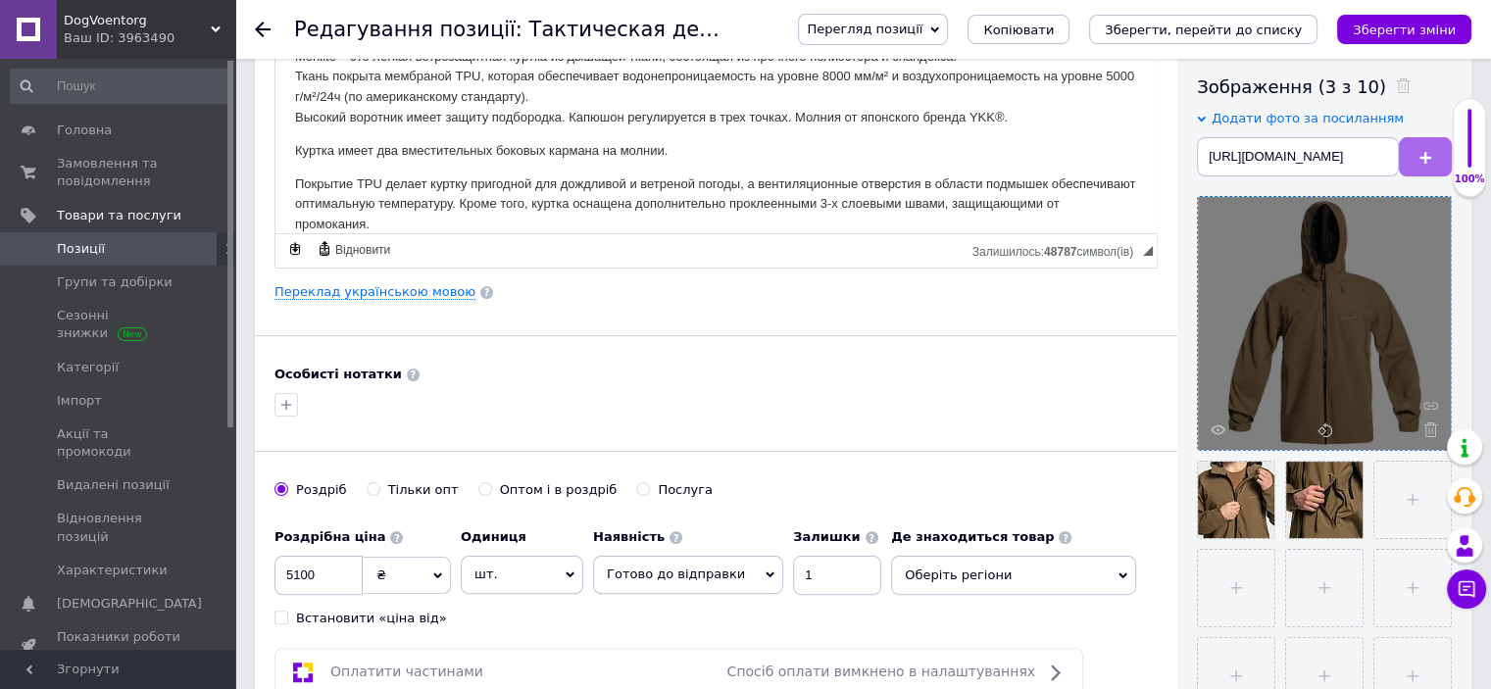
click at [1404, 150] on button at bounding box center [1425, 156] width 53 height 39
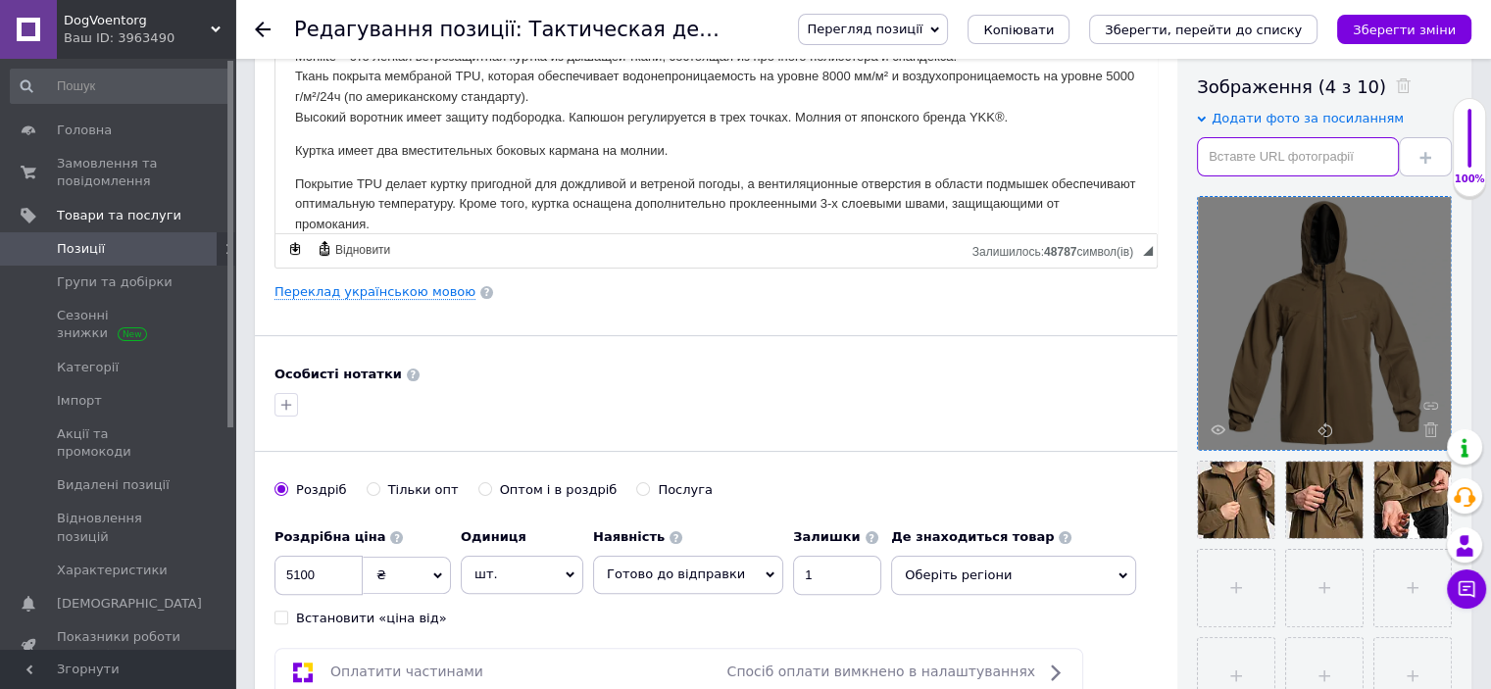
click at [1290, 142] on input "text" at bounding box center [1298, 156] width 202 height 39
paste input "[URL][DOMAIN_NAME]"
type input "[URL][DOMAIN_NAME]"
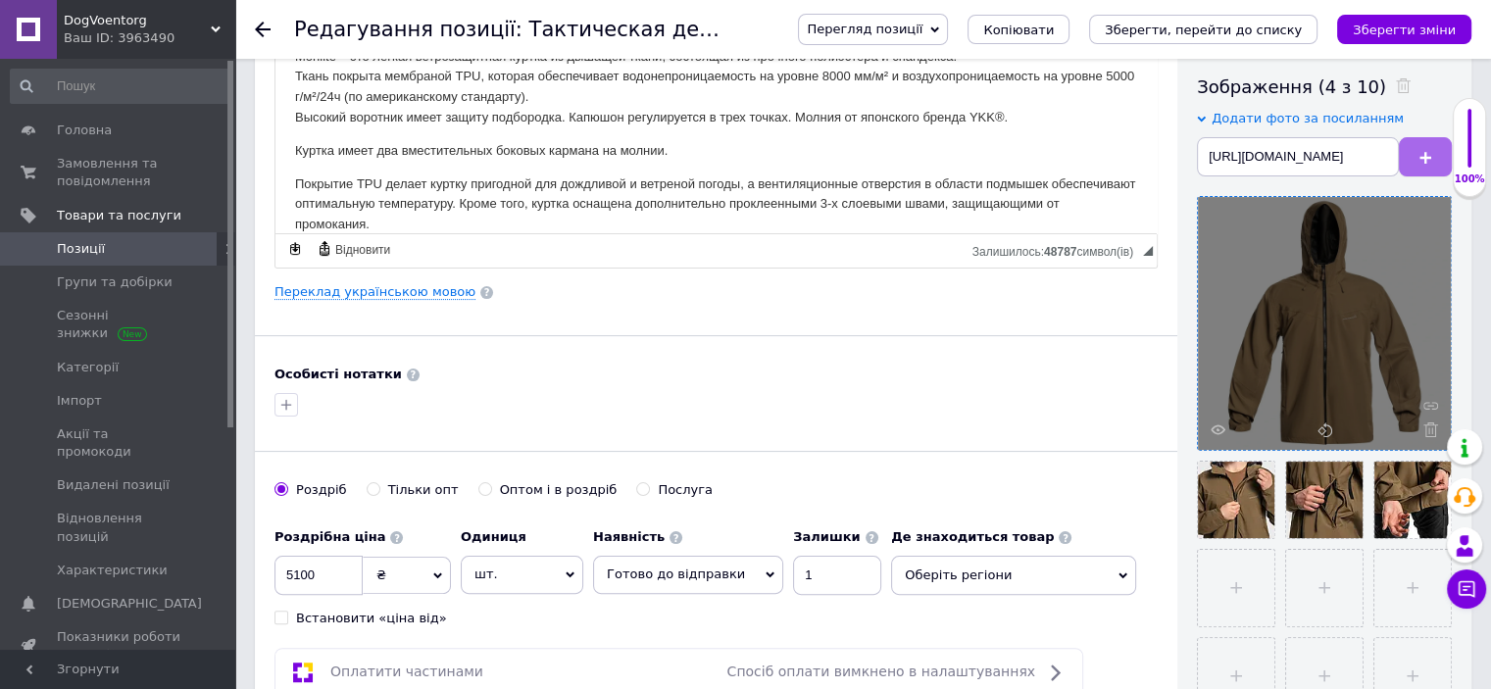
click at [1418, 157] on button at bounding box center [1425, 156] width 53 height 39
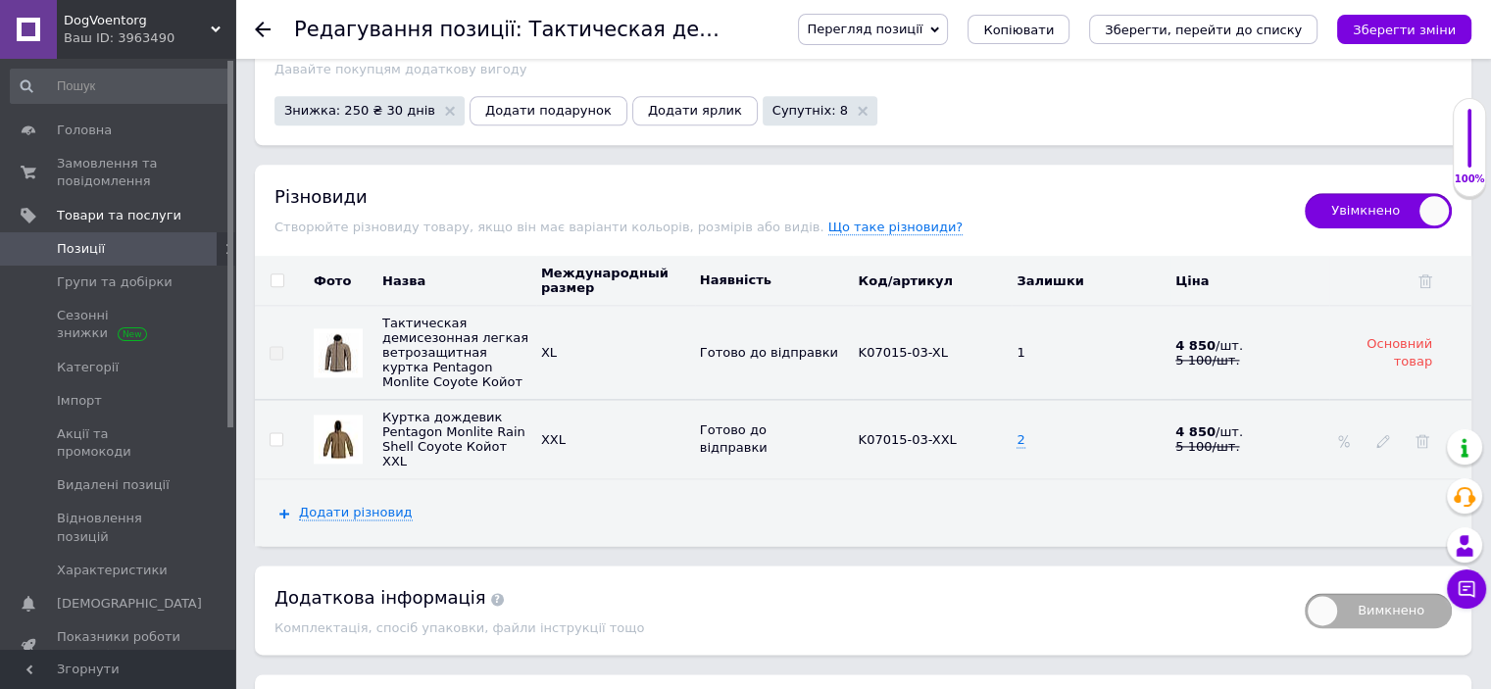
scroll to position [1248, 0]
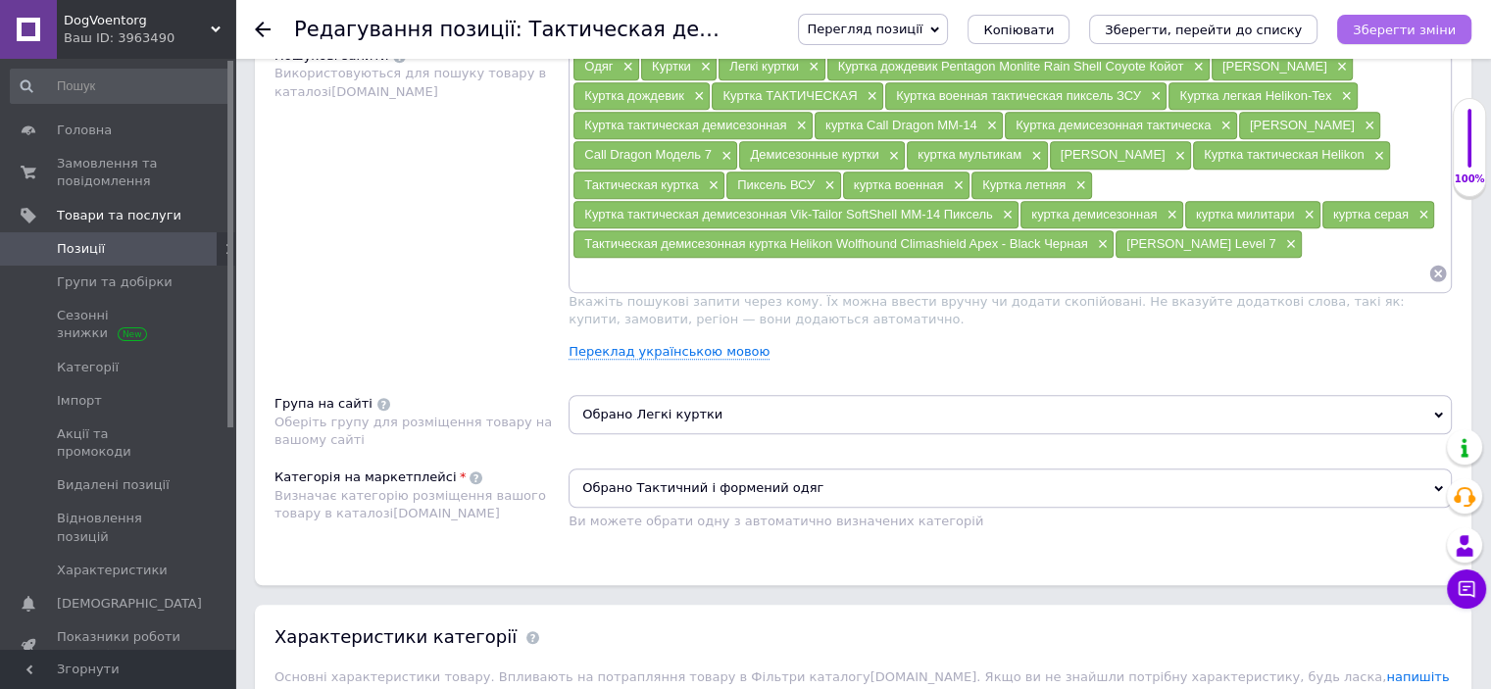
click at [1428, 23] on icon "Зберегти зміни" at bounding box center [1404, 30] width 103 height 15
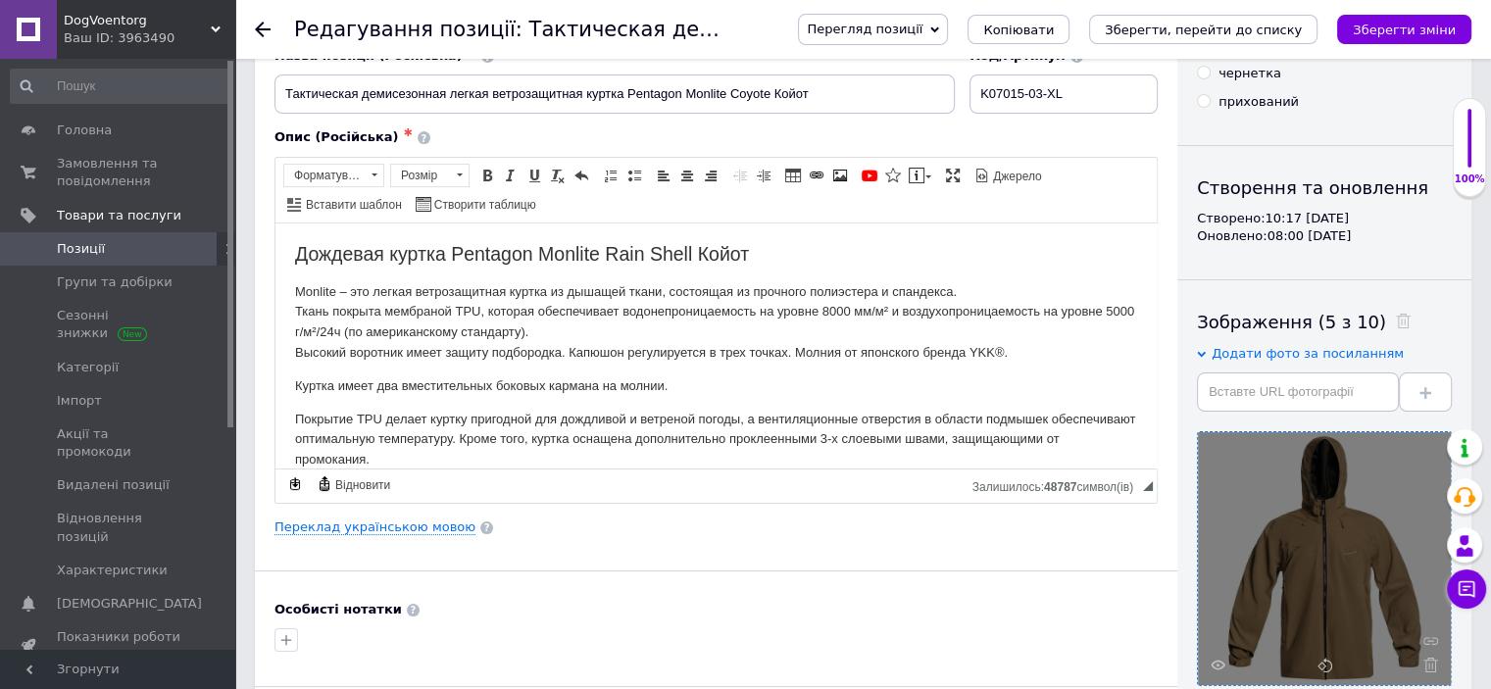
scroll to position [0, 0]
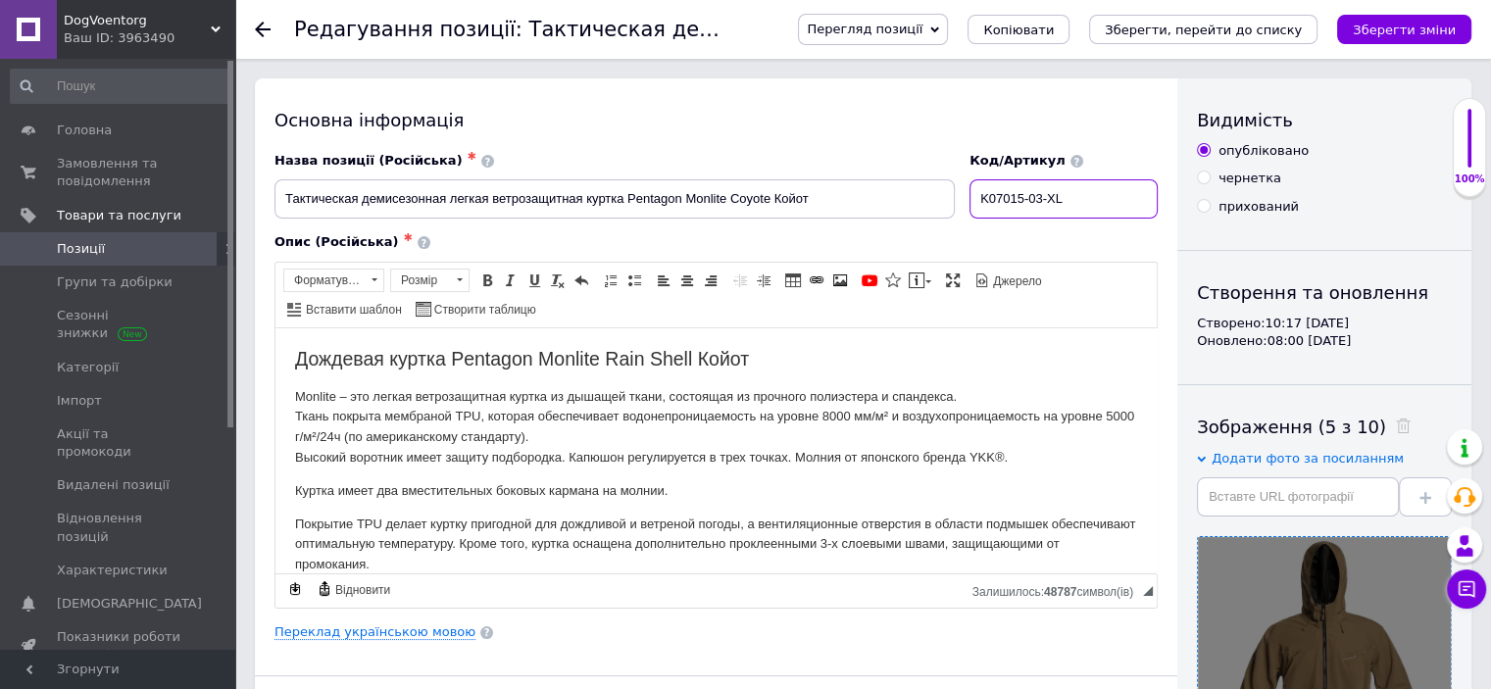
click at [1101, 211] on input "K07015-03-XL" at bounding box center [1064, 198] width 188 height 39
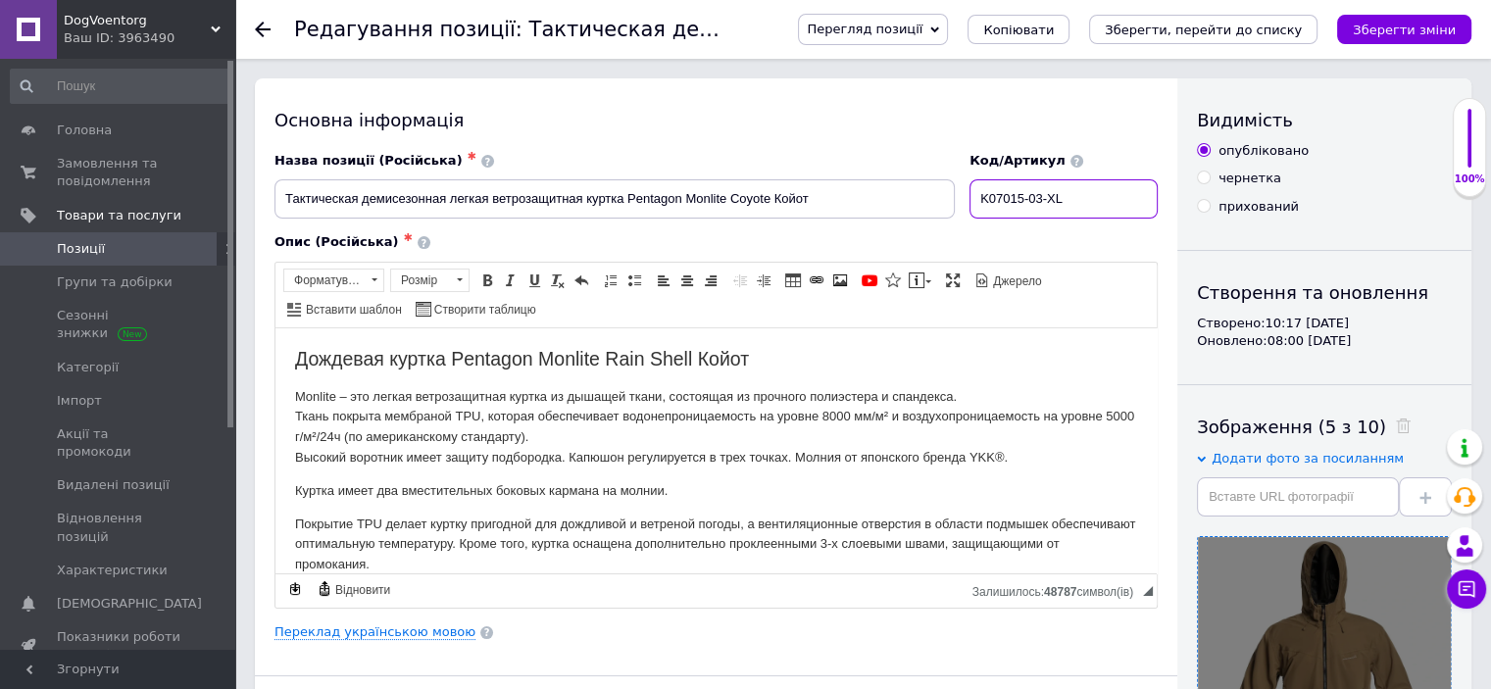
click at [1101, 211] on input "K07015-03-XL" at bounding box center [1064, 198] width 188 height 39
paste input "S"
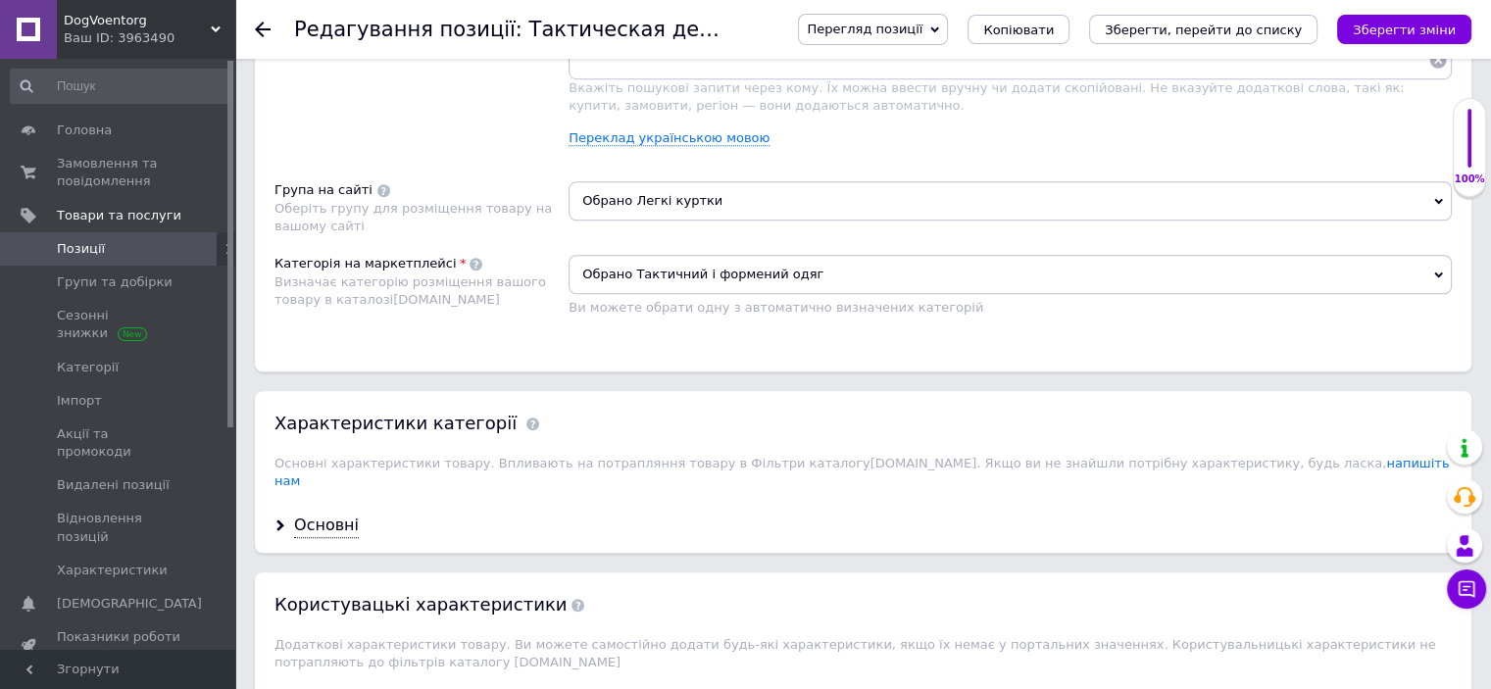
scroll to position [1816, 0]
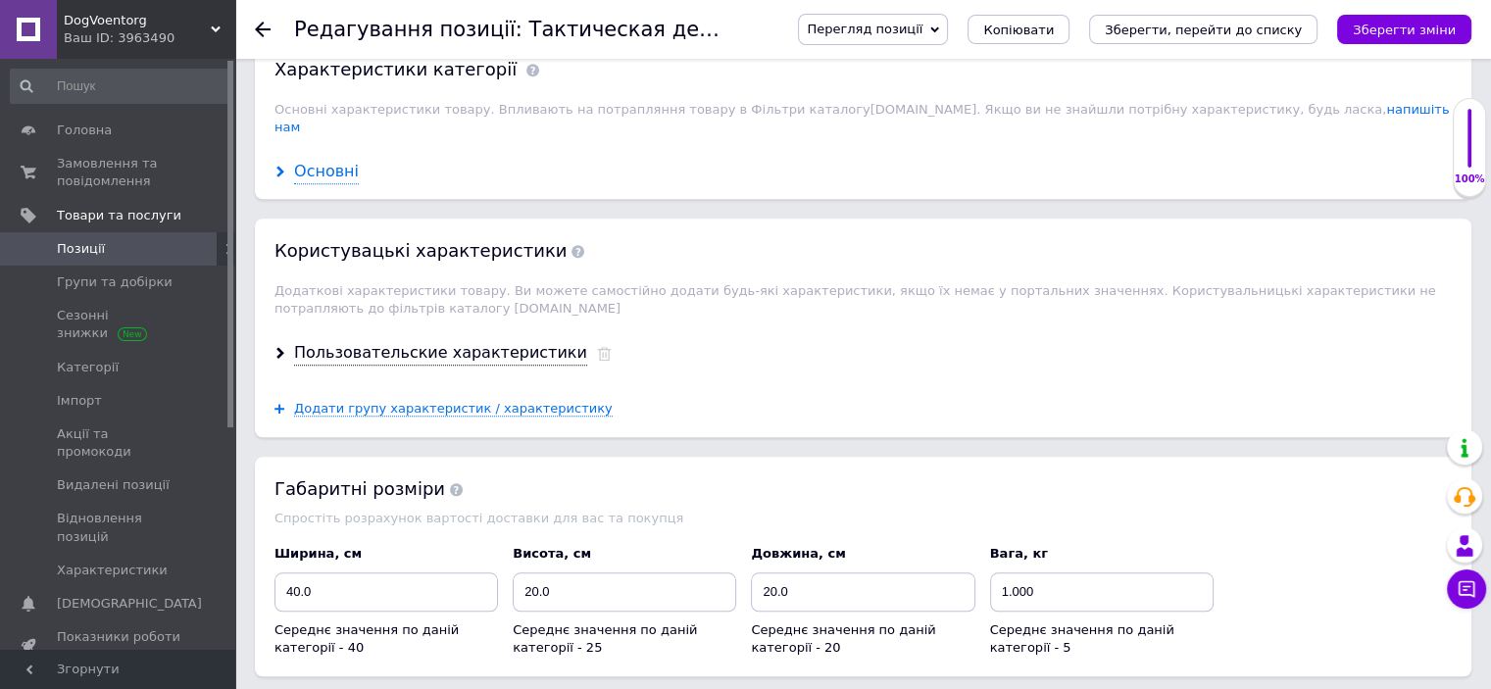
type input "K07015-03-S"
click at [347, 161] on div "Основні" at bounding box center [326, 172] width 65 height 23
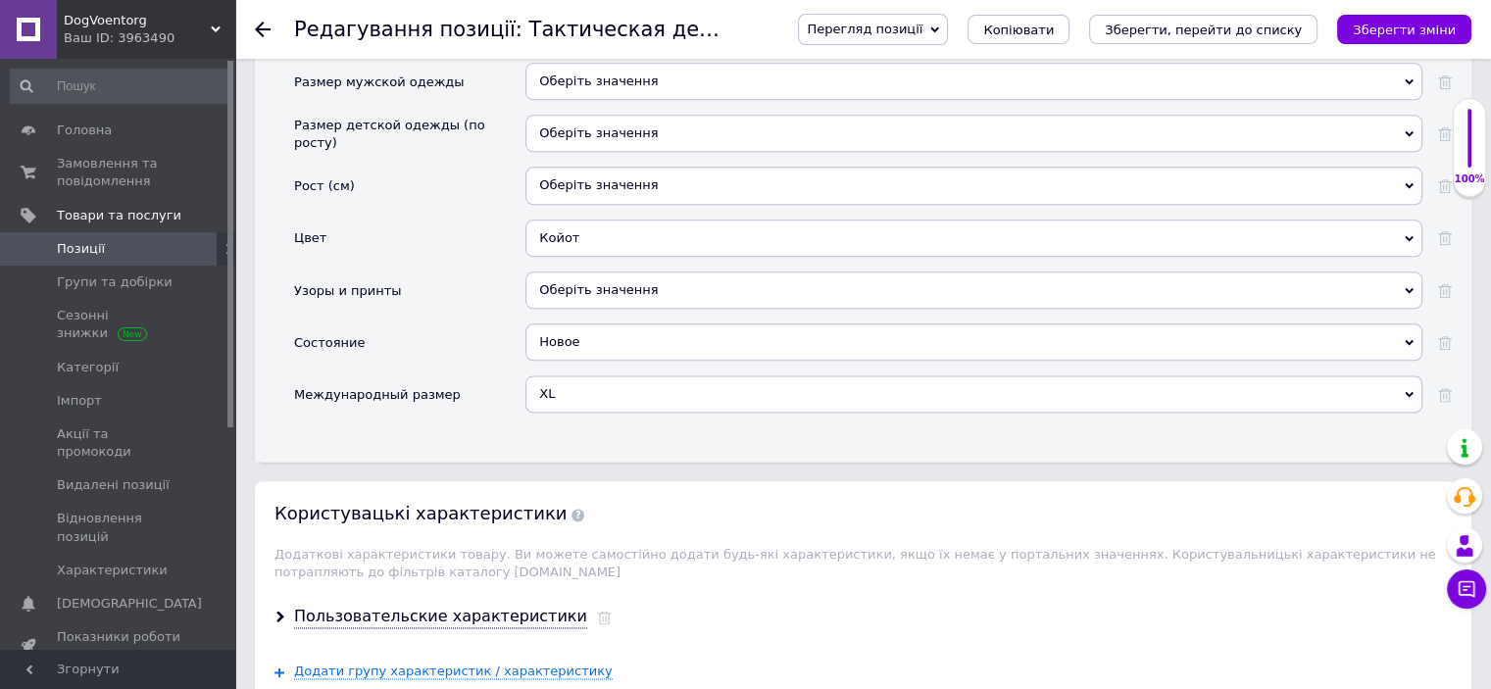
scroll to position [2439, 0]
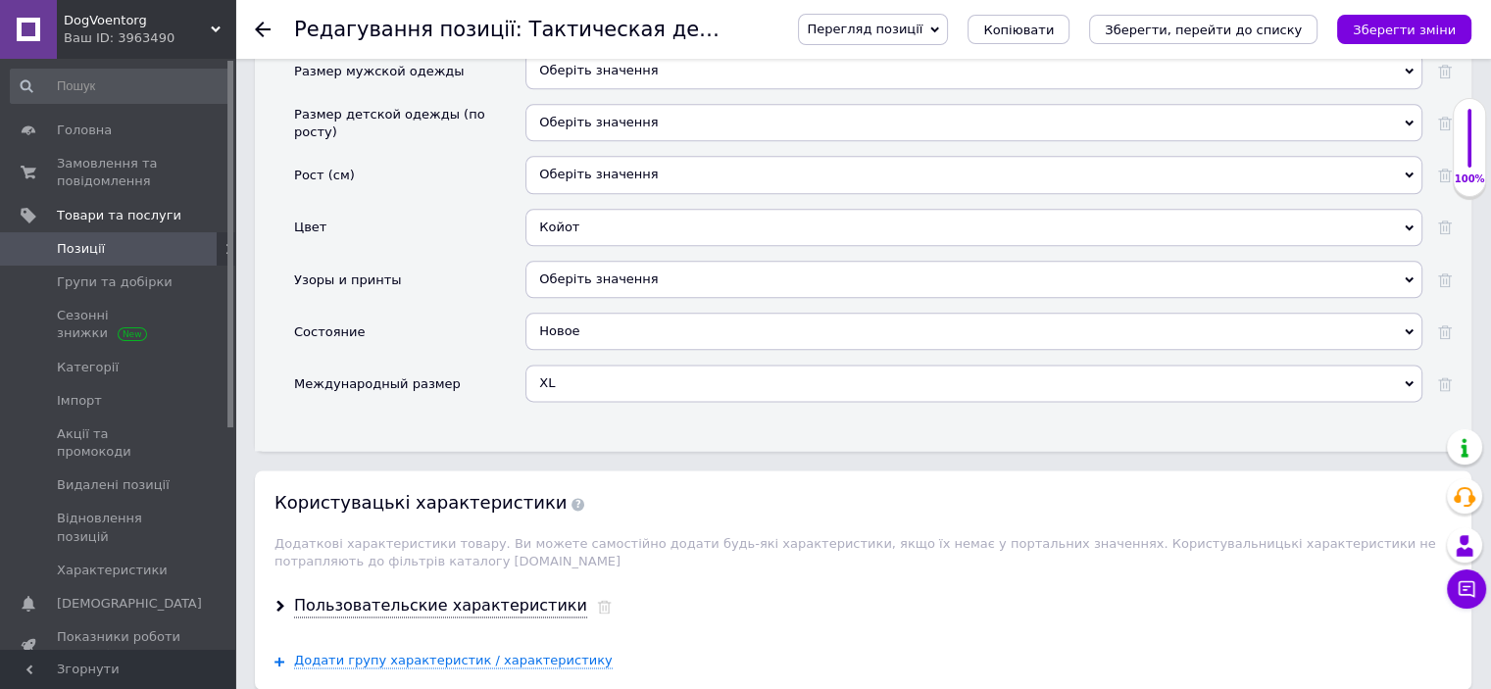
click at [682, 365] on div "XL" at bounding box center [974, 383] width 897 height 37
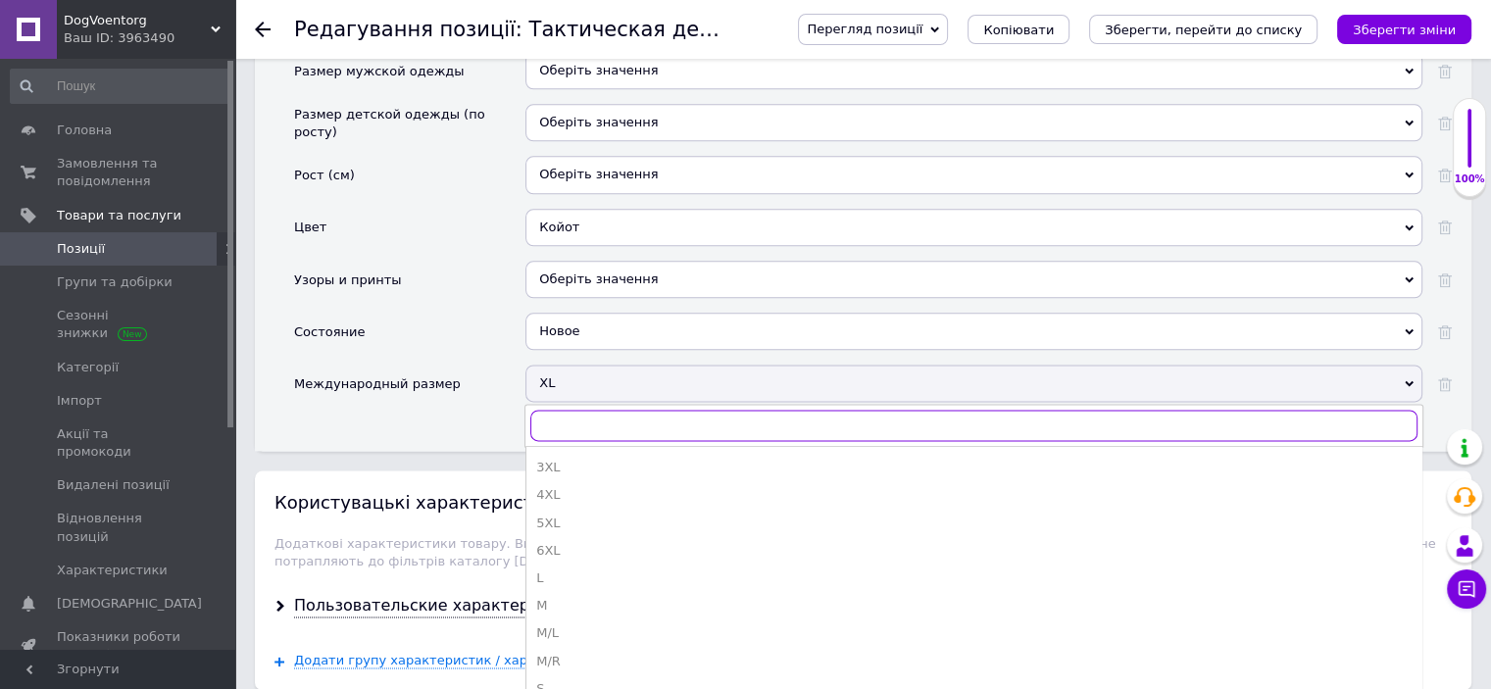
scroll to position [216, 0]
click at [830, 601] on div "S" at bounding box center [974, 610] width 876 height 18
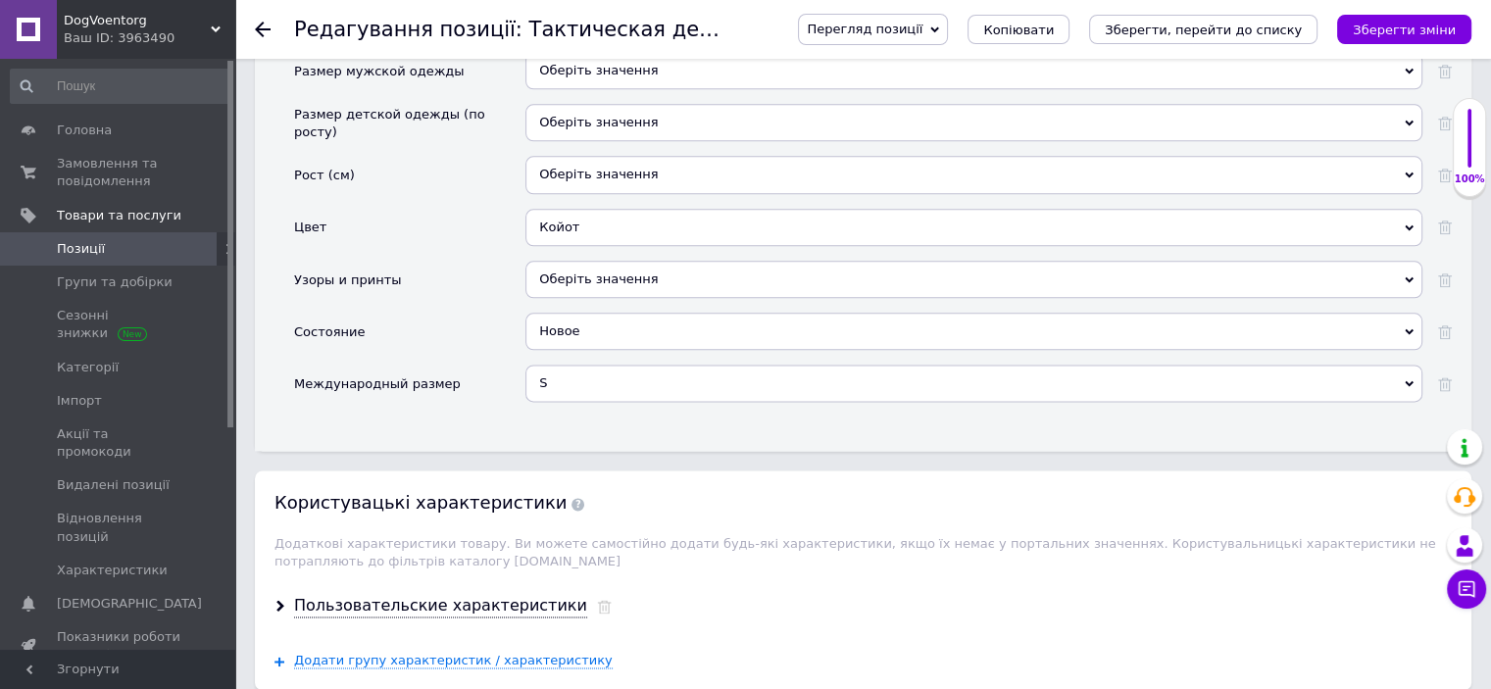
click at [1367, 12] on div "Перегляд позиції Зберегти та переглянути на сайті Зберегти та переглянути на ма…" at bounding box center [1115, 29] width 713 height 59
click at [1384, 30] on icon "Зберегти зміни" at bounding box center [1404, 30] width 103 height 15
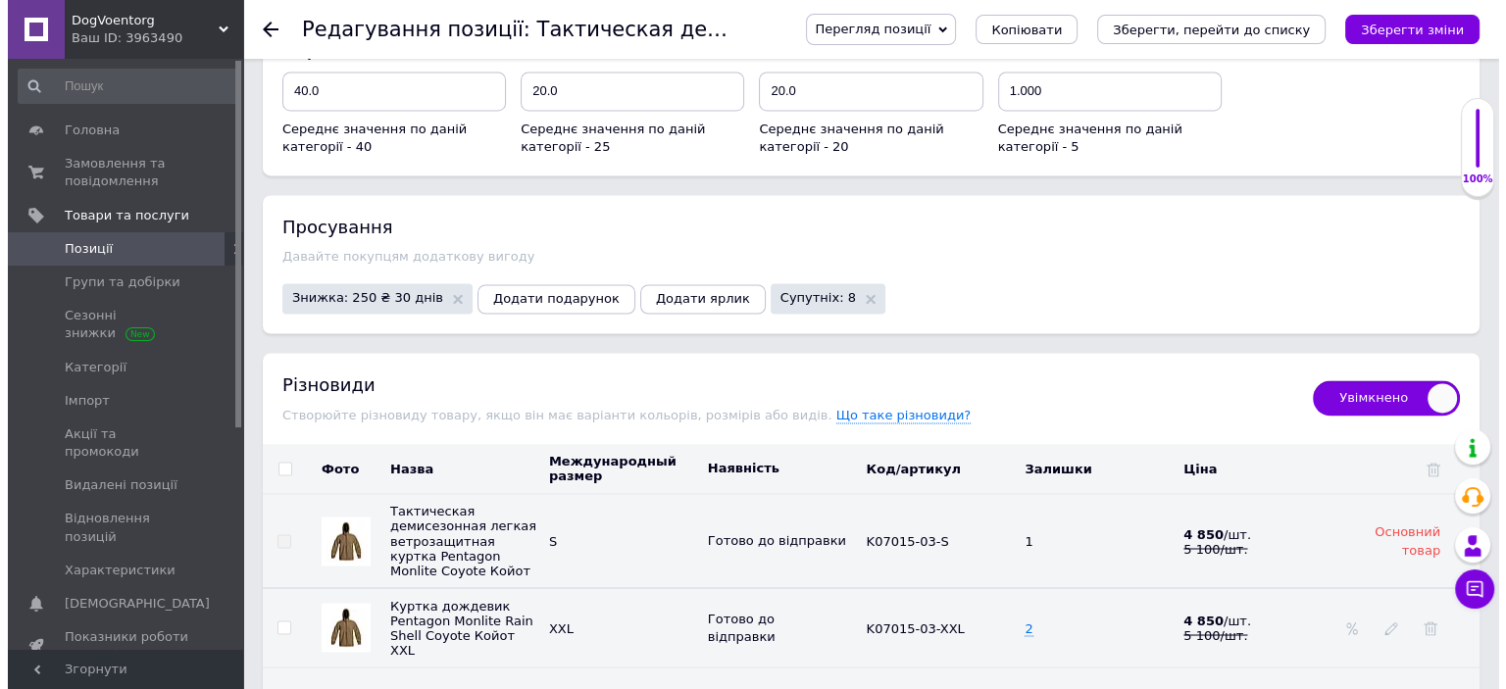
scroll to position [3432, 0]
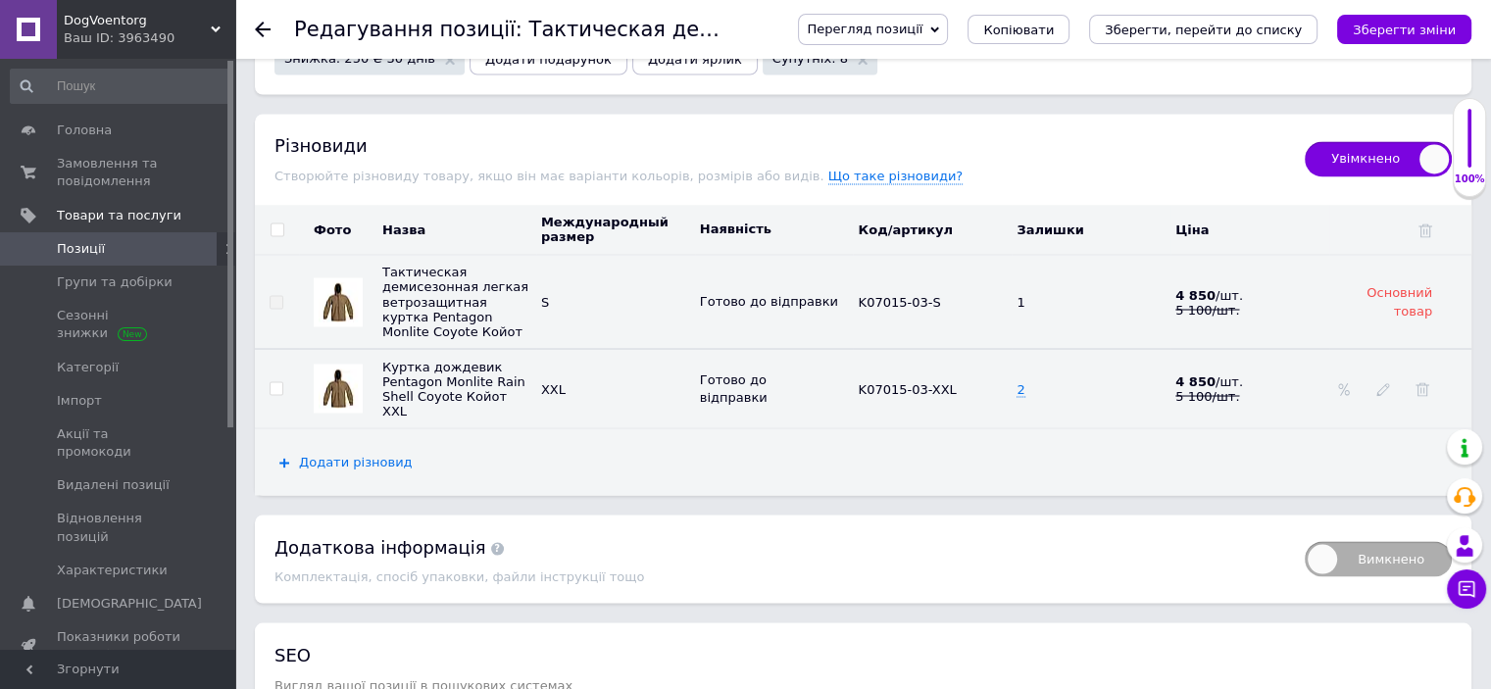
click at [347, 454] on span "Додати різновид" at bounding box center [356, 462] width 114 height 16
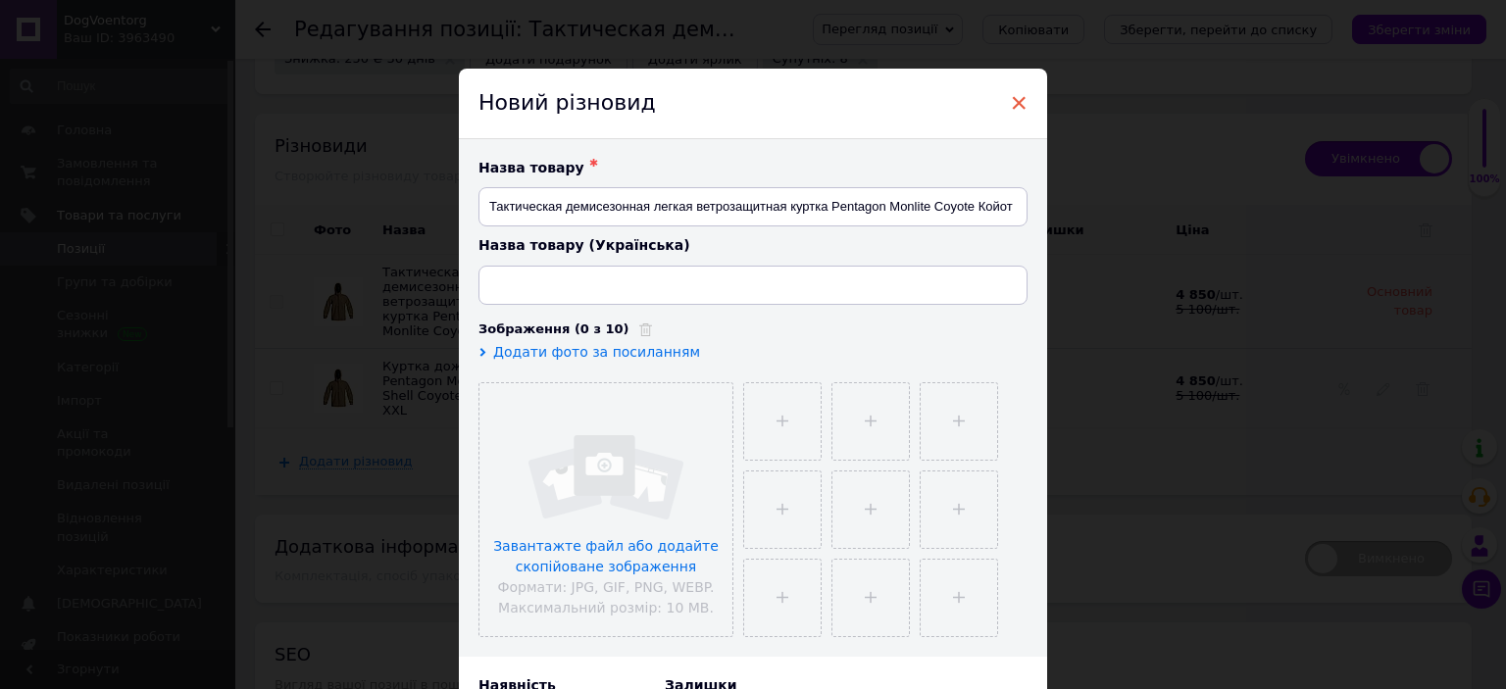
click at [1020, 105] on span "×" at bounding box center [1019, 102] width 18 height 33
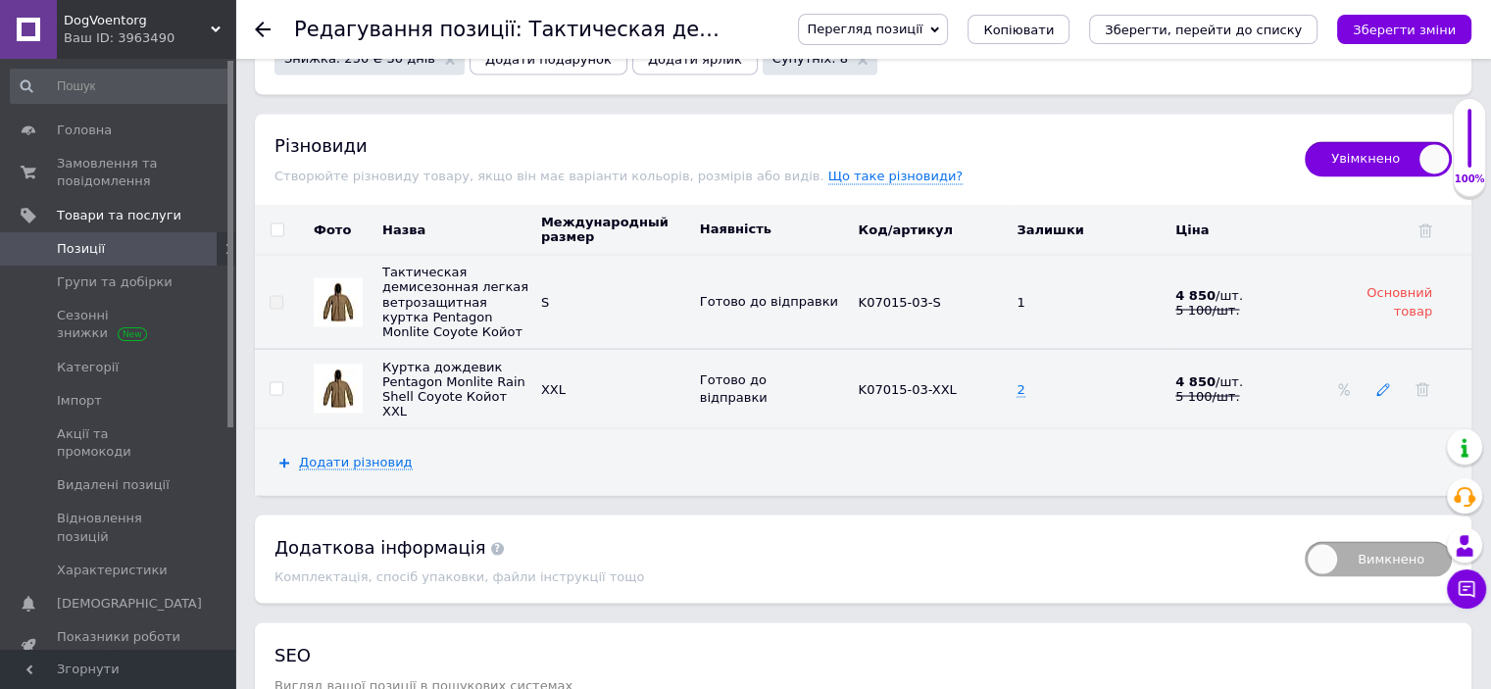
click at [1377, 382] on icon at bounding box center [1384, 389] width 14 height 14
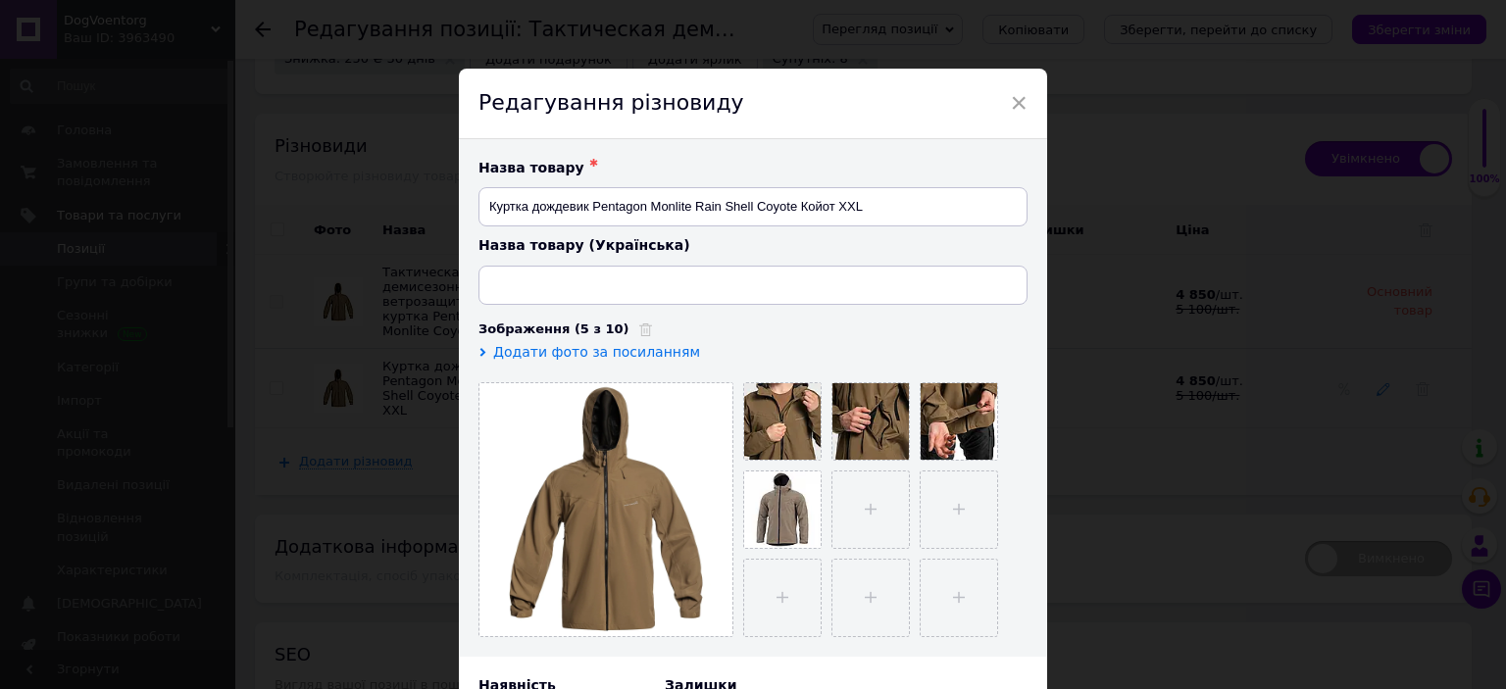
type input "Куртка дощовик Pentagon Monlite Rain Shell Coyote, M"
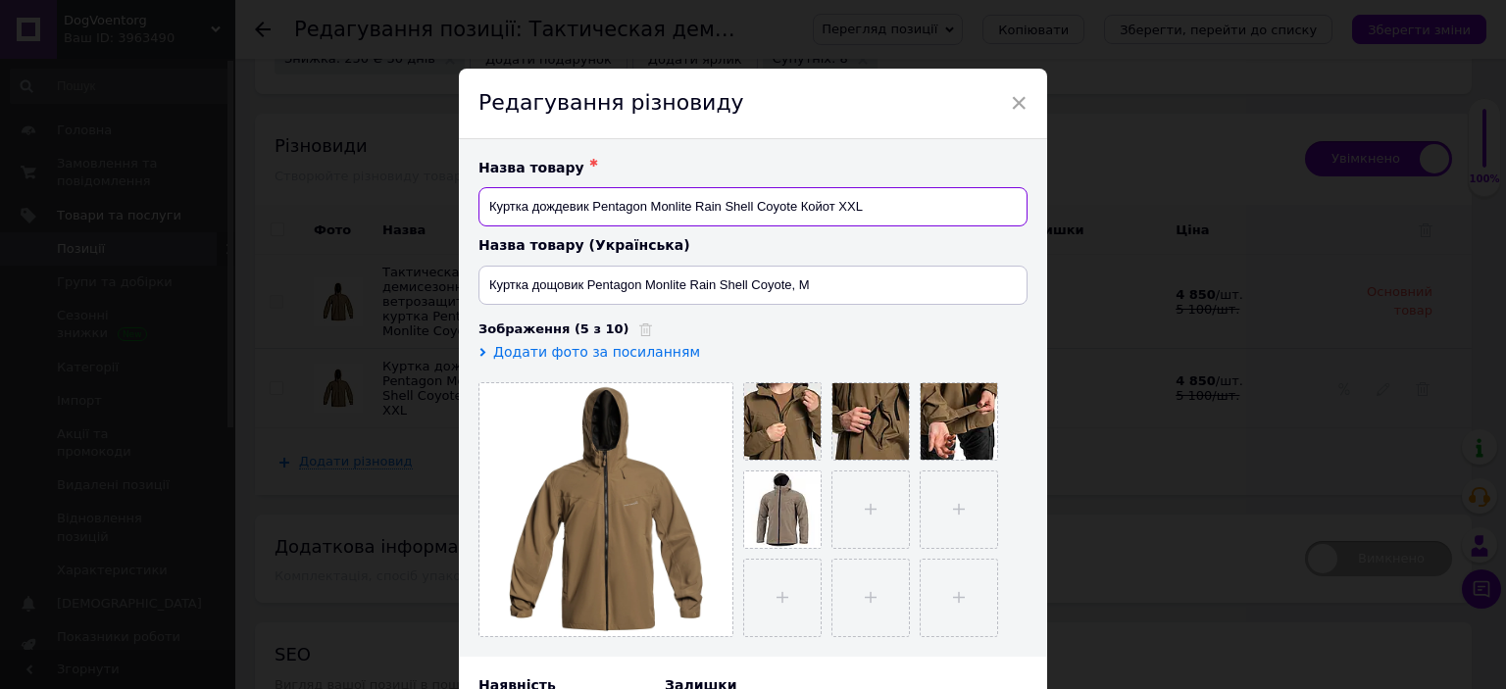
drag, startPoint x: 882, startPoint y: 198, endPoint x: 464, endPoint y: 199, distance: 418.7
click at [464, 199] on div "Назва товару ✱ [PERSON_NAME] дождевик Pentagon Monlite Rain Shell Coyote Койот …" at bounding box center [753, 398] width 588 height 518
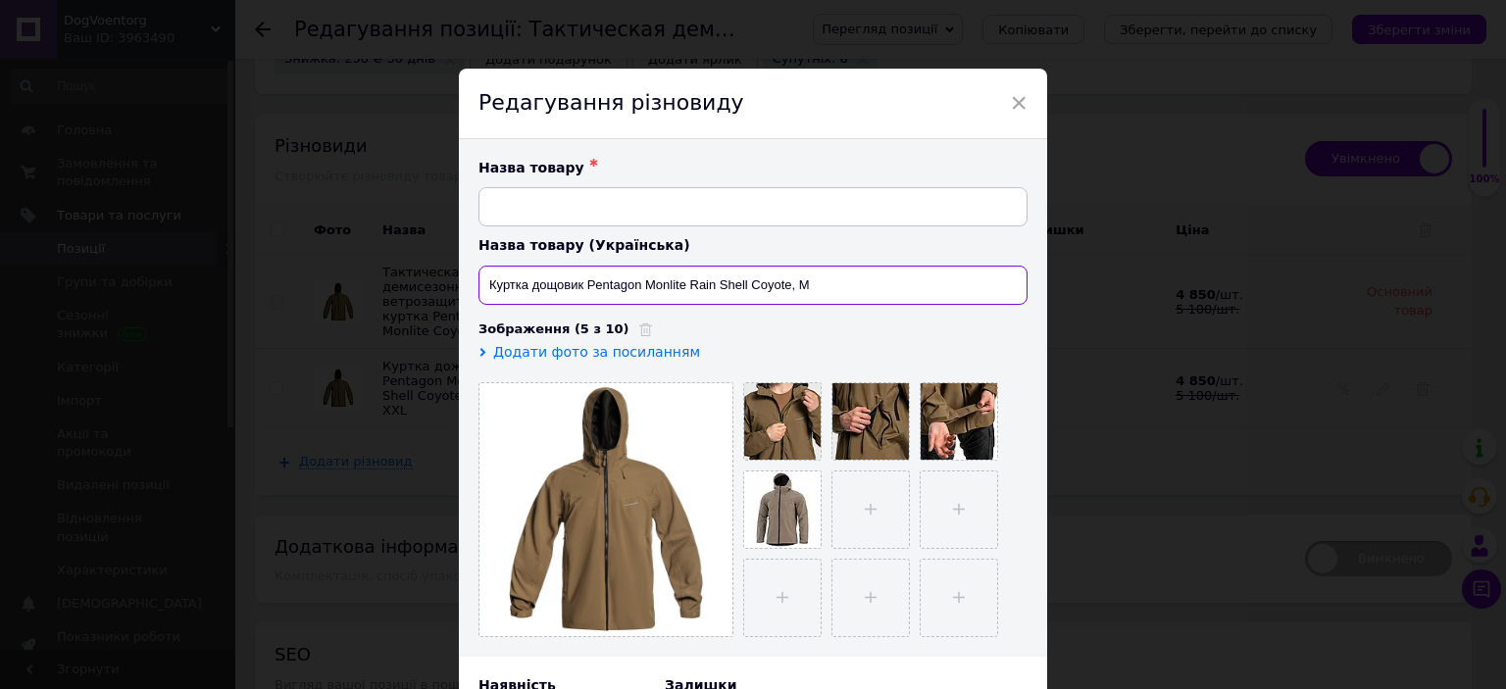
drag, startPoint x: 647, startPoint y: 273, endPoint x: 418, endPoint y: 289, distance: 230.0
click at [418, 289] on div "× Редагування різновиду Назва товару ✱ Назва товару (Українська) Куртка дощовик…" at bounding box center [753, 344] width 1506 height 689
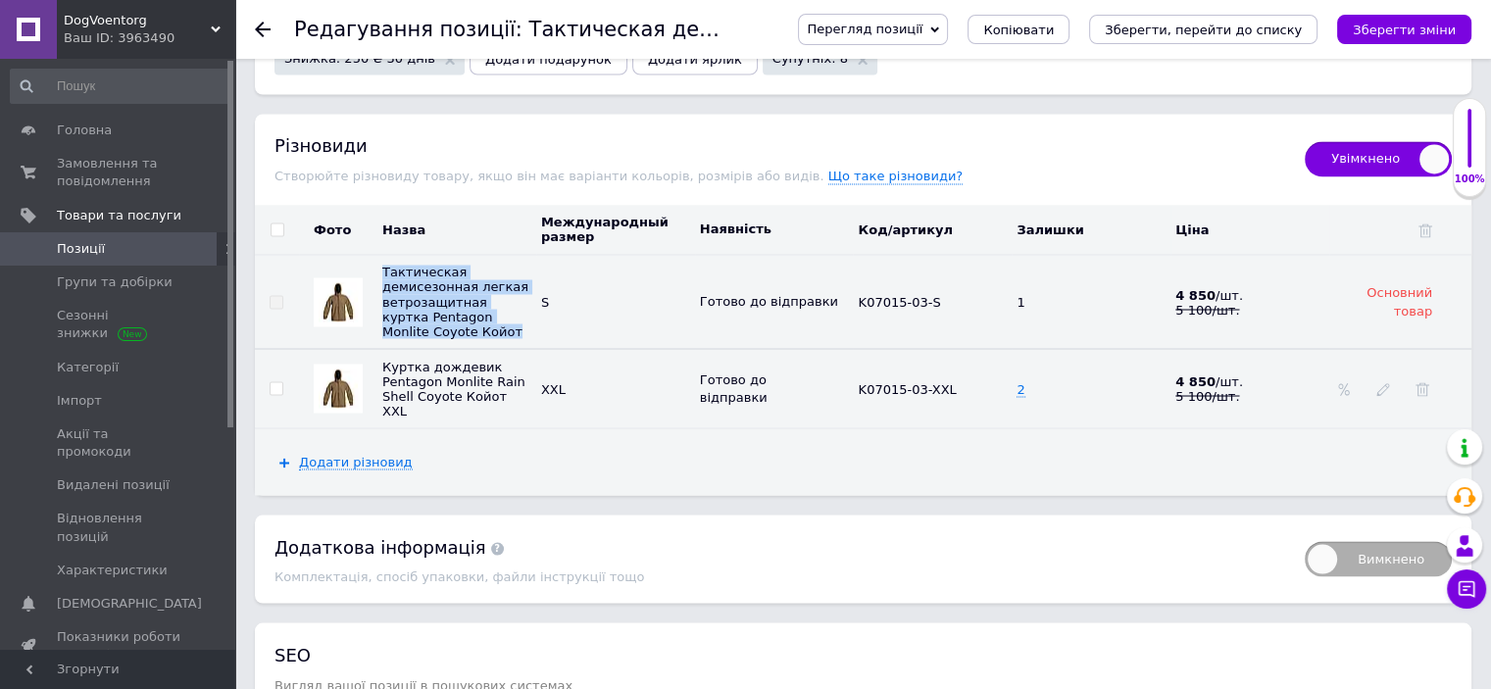
drag, startPoint x: 433, startPoint y: 325, endPoint x: 378, endPoint y: 257, distance: 87.1
click at [378, 257] on td "Тактическая демисезонная легкая ветрозащитная куртка Pentagon Monlite Coyote Ко…" at bounding box center [457, 302] width 159 height 94
copy span "Тактическая демисезонная легкая ветрозащитная куртка Pentagon Monlite Coyote Ко…"
click at [1378, 384] on use at bounding box center [1383, 389] width 13 height 13
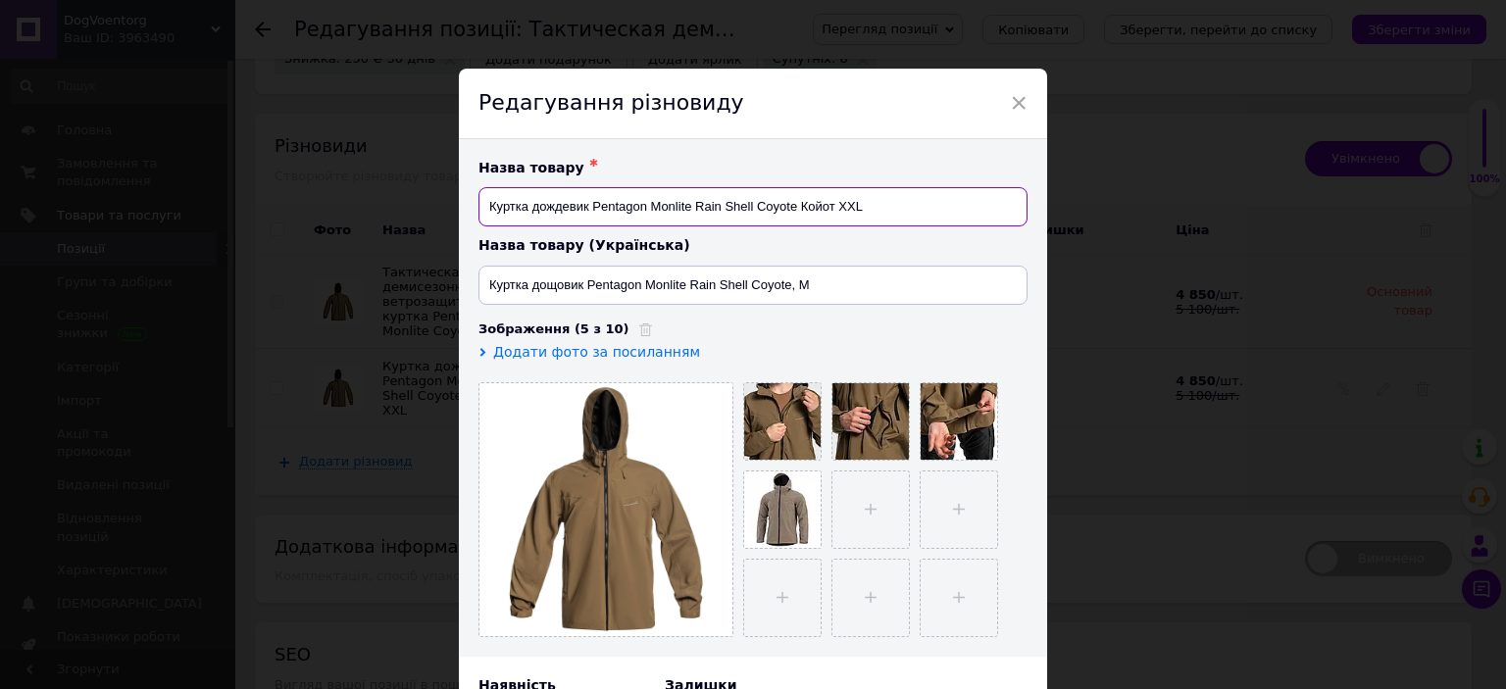
drag, startPoint x: 890, startPoint y: 206, endPoint x: 451, endPoint y: 199, distance: 439.3
click at [451, 199] on div "× Редагування різновиду Назва товару ✱ Куртка дождевик Pentagon Monlite Rain Sh…" at bounding box center [753, 344] width 1506 height 689
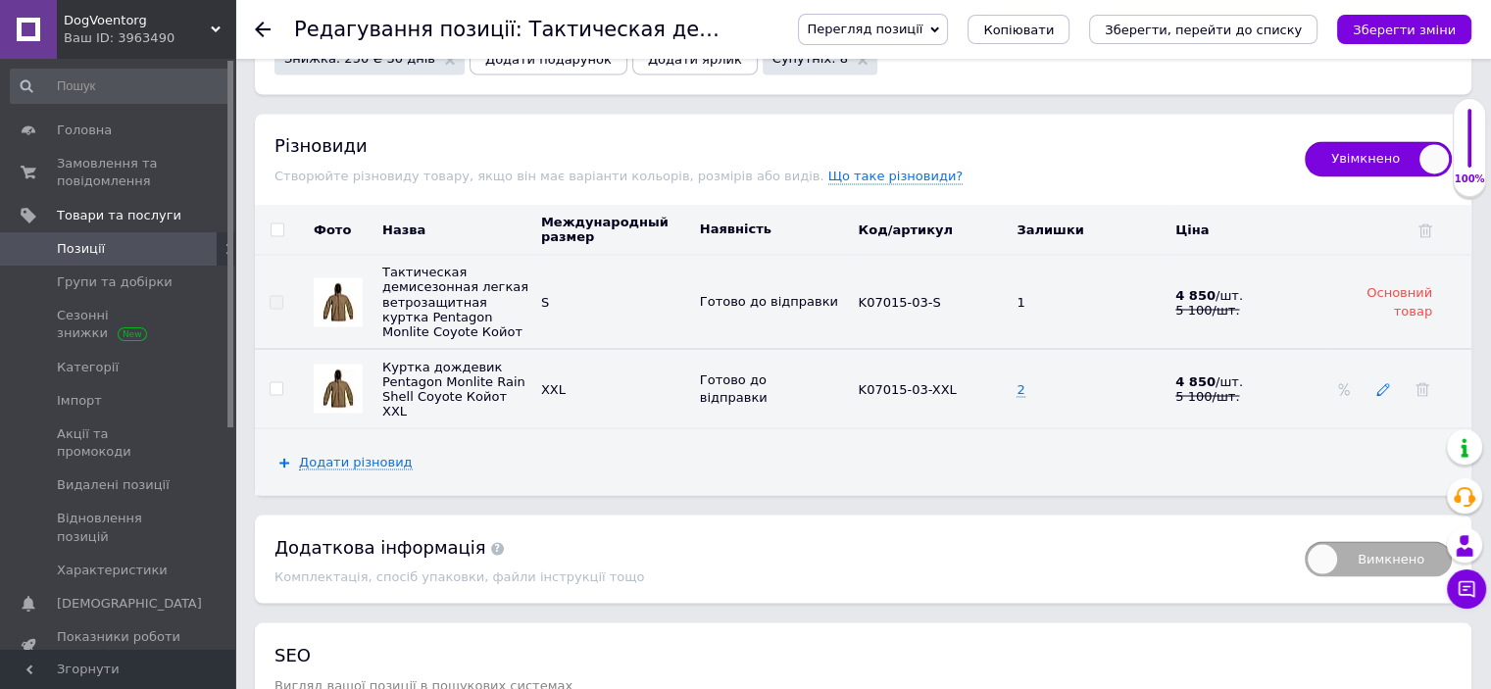
click at [1380, 382] on icon at bounding box center [1384, 389] width 14 height 14
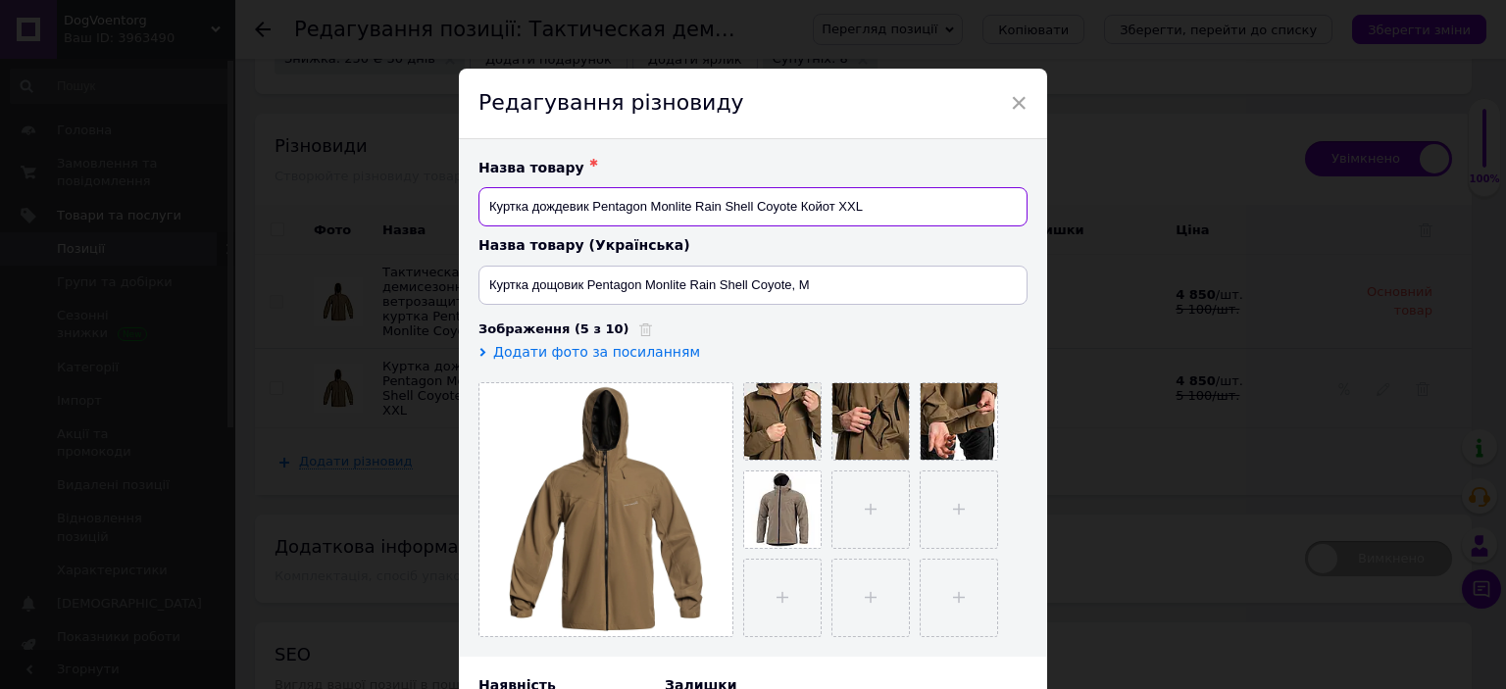
click at [882, 195] on input "Куртка дождевик Pentagon Monlite Rain Shell Coyote Койот XXL" at bounding box center [752, 206] width 549 height 39
type input "[PERSON_NAME]"
paste input "Тактическая демисезонная легкая ветрозащитная куртка Pentagon Monlite Coyote Ко…"
click at [882, 195] on input "Тактическая демисезонная легкая ветрозащитная куртка Pentagon Monlite Coyote Ко…" at bounding box center [752, 206] width 549 height 39
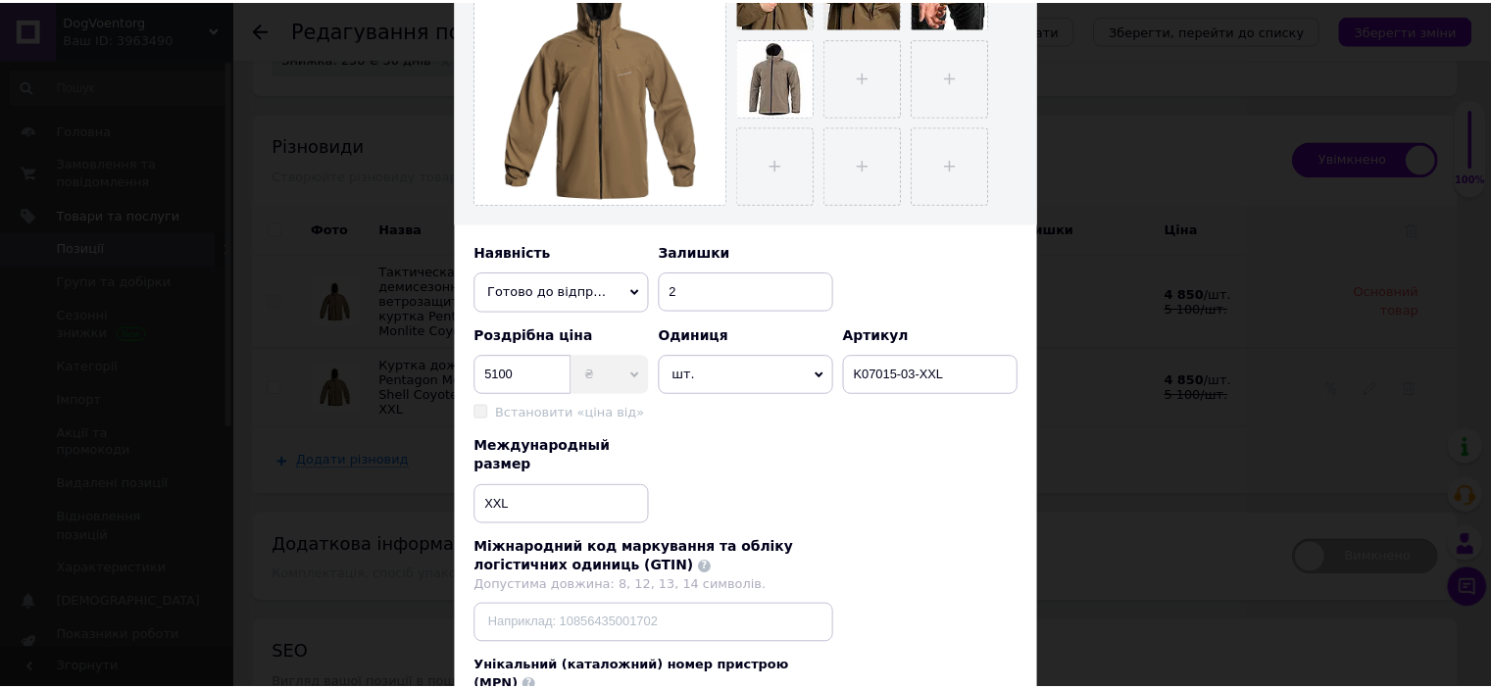
scroll to position [595, 0]
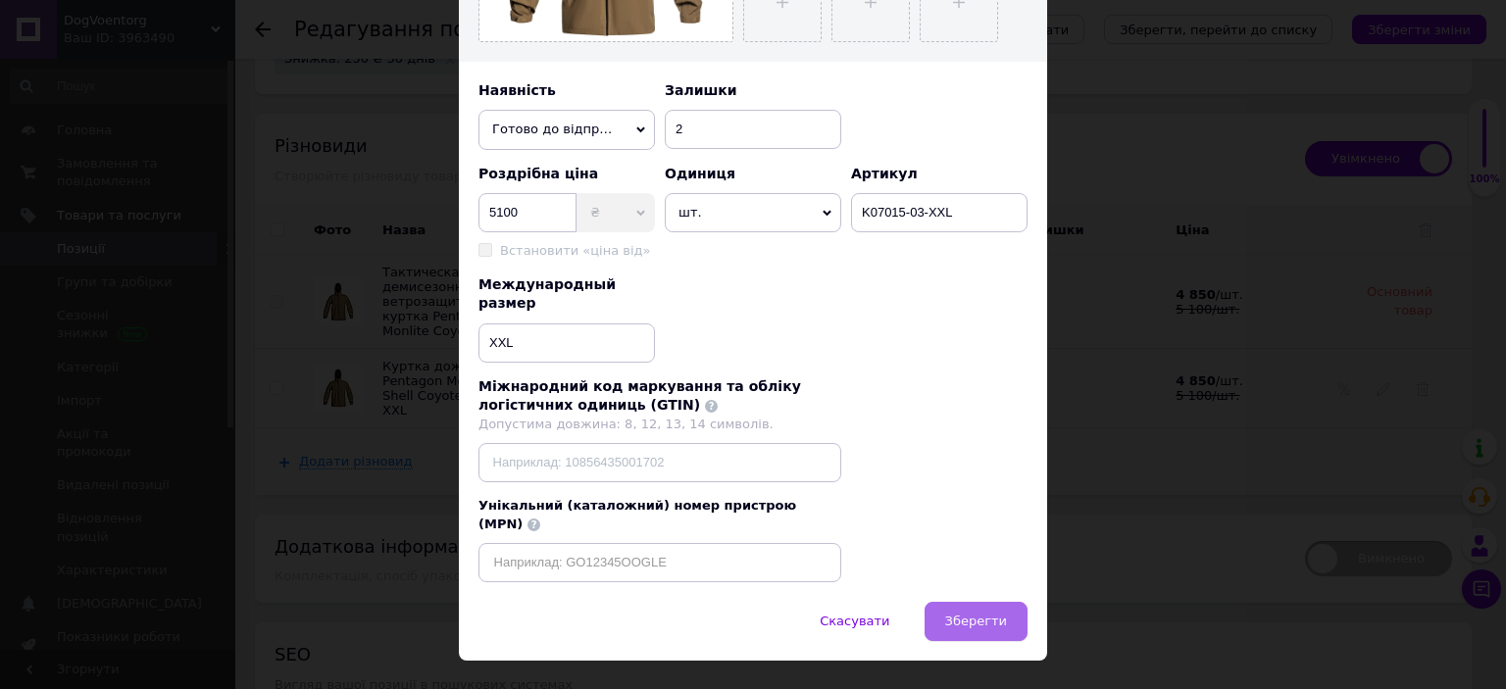
type input "Тактическая демисезонная легкая ветрозащитная куртка Pentagon Monlite Coyote Ко…"
click at [981, 614] on span "Зберегти" at bounding box center [976, 621] width 62 height 15
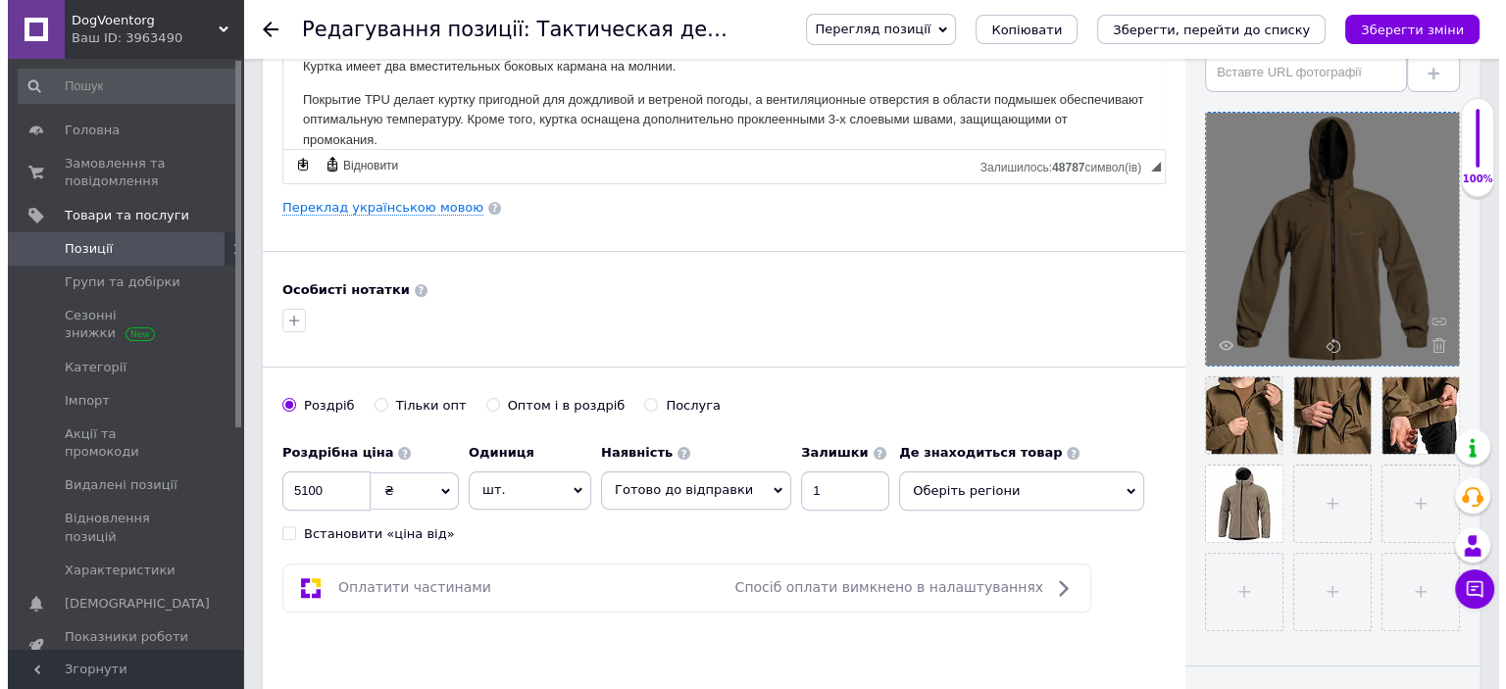
scroll to position [0, 0]
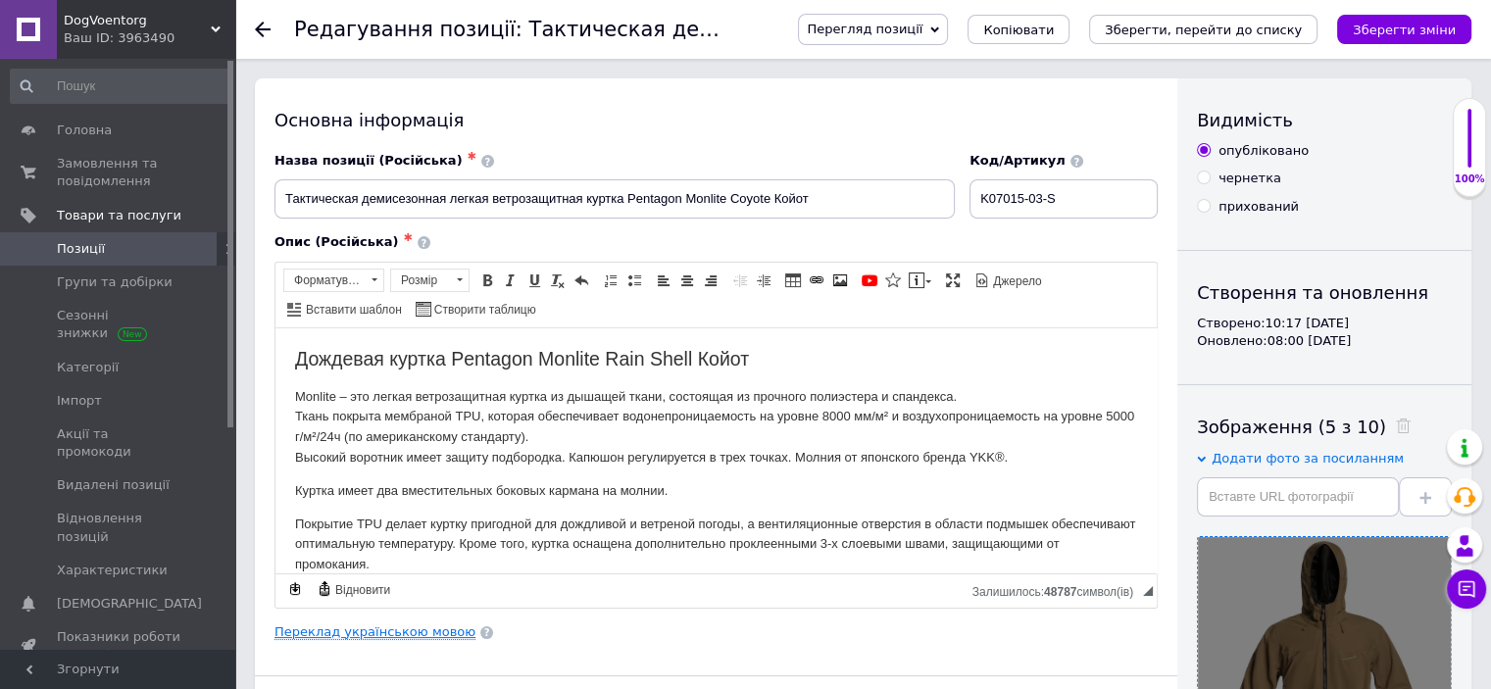
click at [414, 629] on link "Переклад українською мовою" at bounding box center [375, 633] width 201 height 16
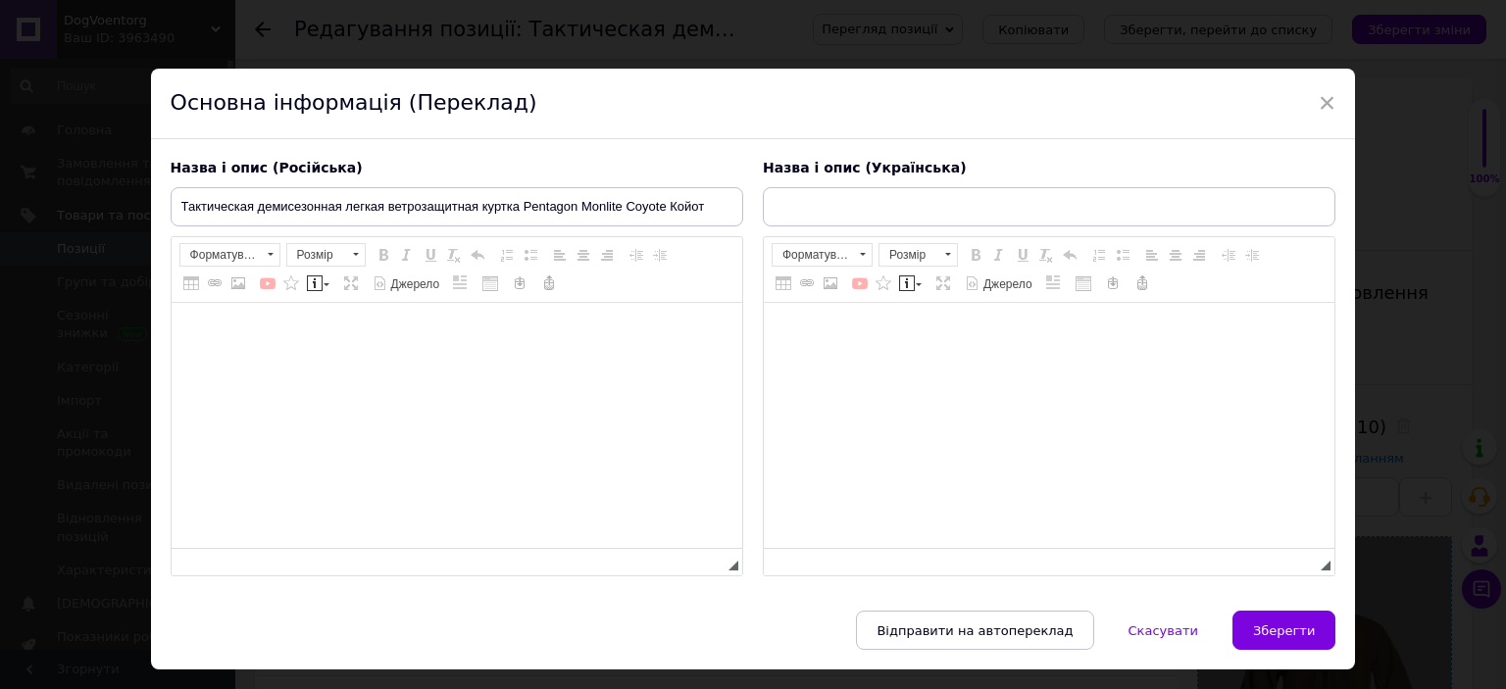
type input "Куртка дощовик Pentagon Monlite Rain Shell Coyote, M"
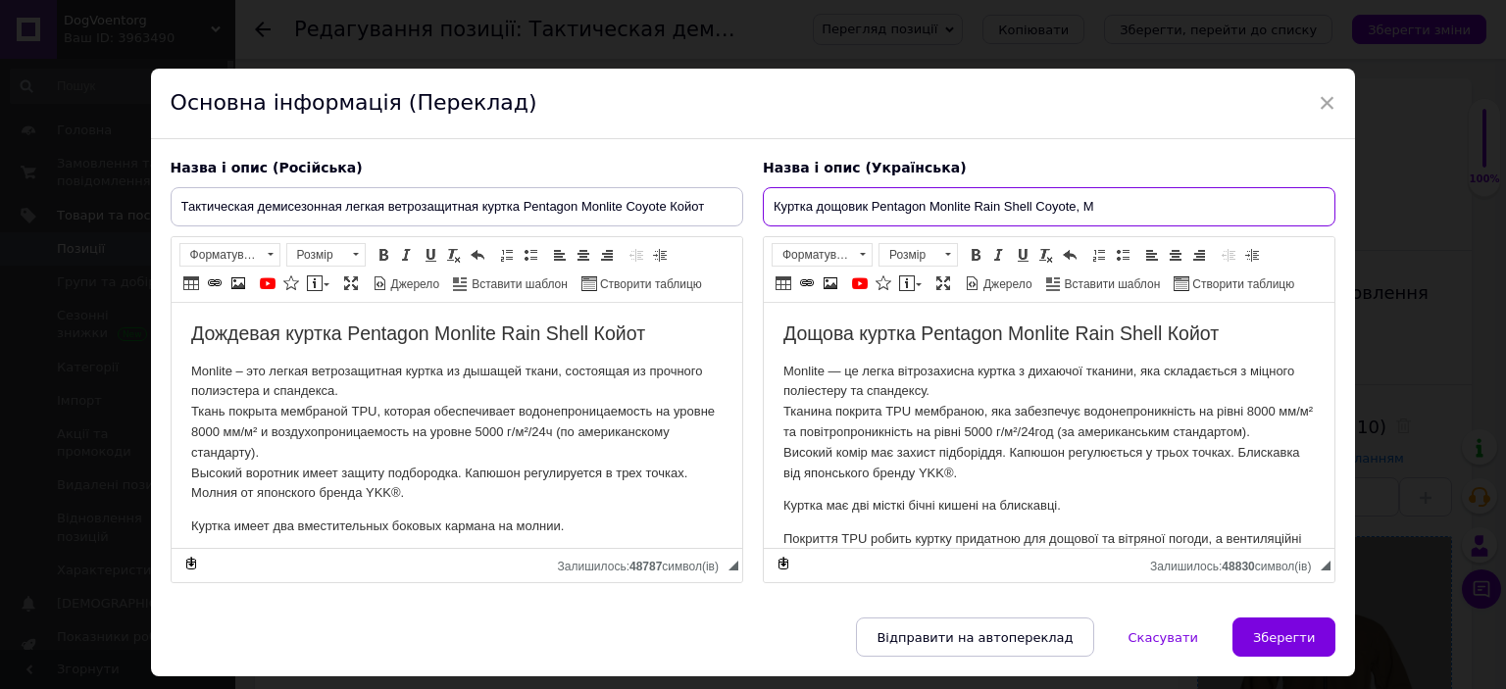
drag, startPoint x: 1116, startPoint y: 203, endPoint x: 1086, endPoint y: 204, distance: 29.4
click at [1086, 204] on input "Куртка дощовик Pentagon Monlite Rain Shell Coyote, M" at bounding box center [1049, 206] width 573 height 39
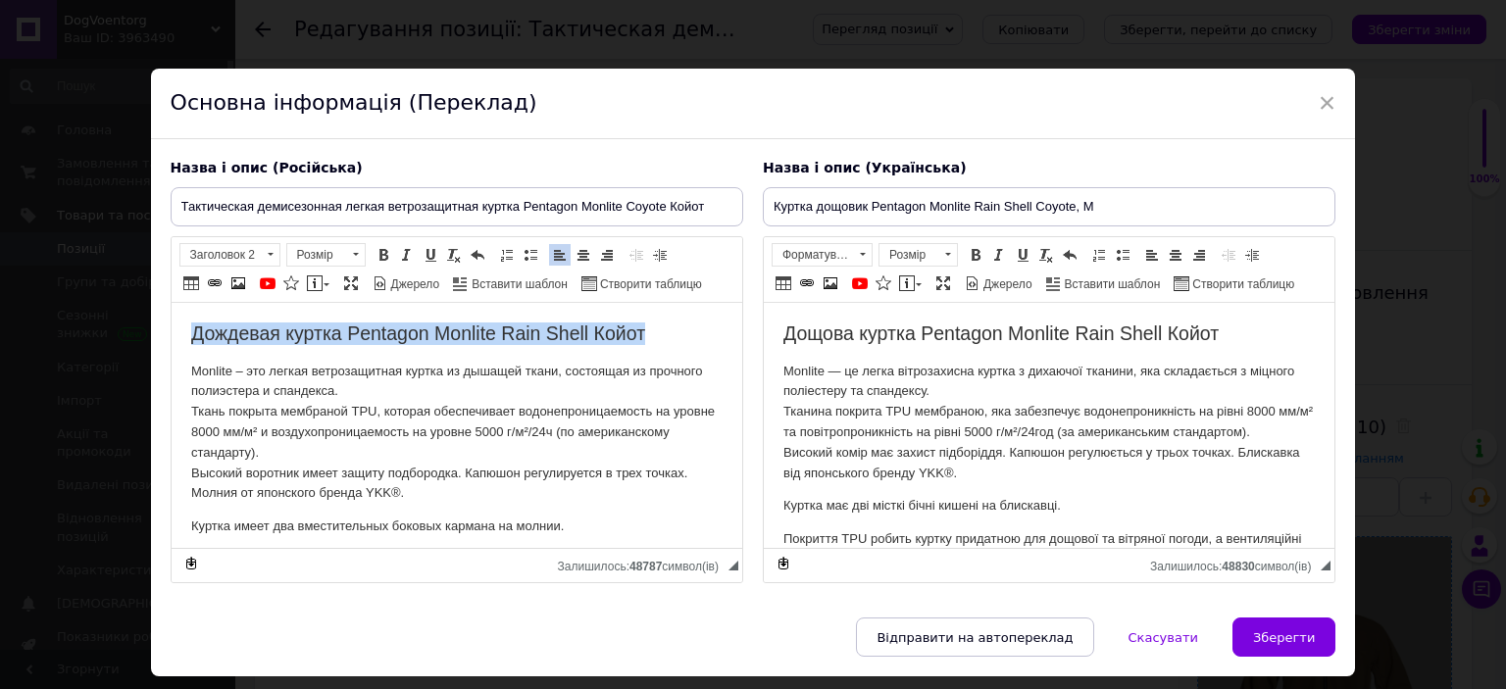
drag, startPoint x: 357, startPoint y: 323, endPoint x: 671, endPoint y: 326, distance: 313.8
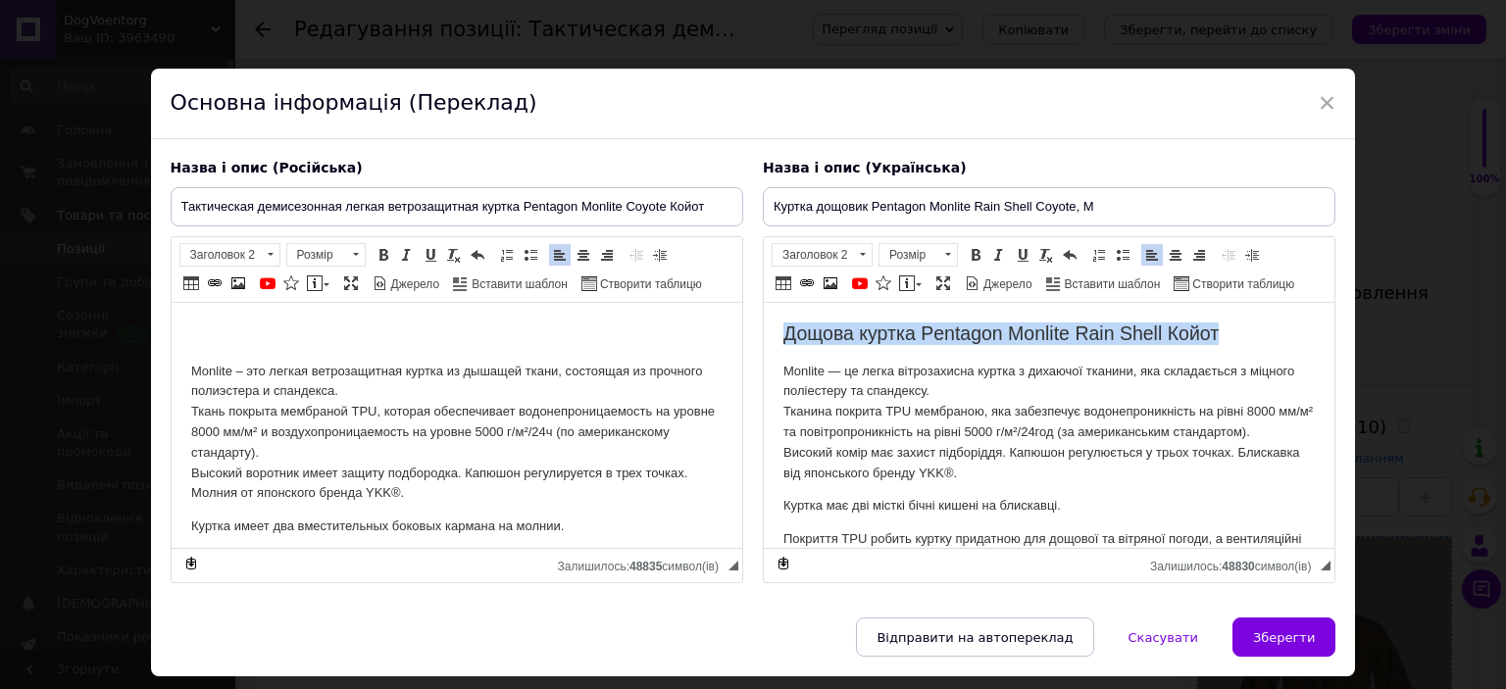
drag, startPoint x: 881, startPoint y: 322, endPoint x: 1241, endPoint y: 339, distance: 360.3
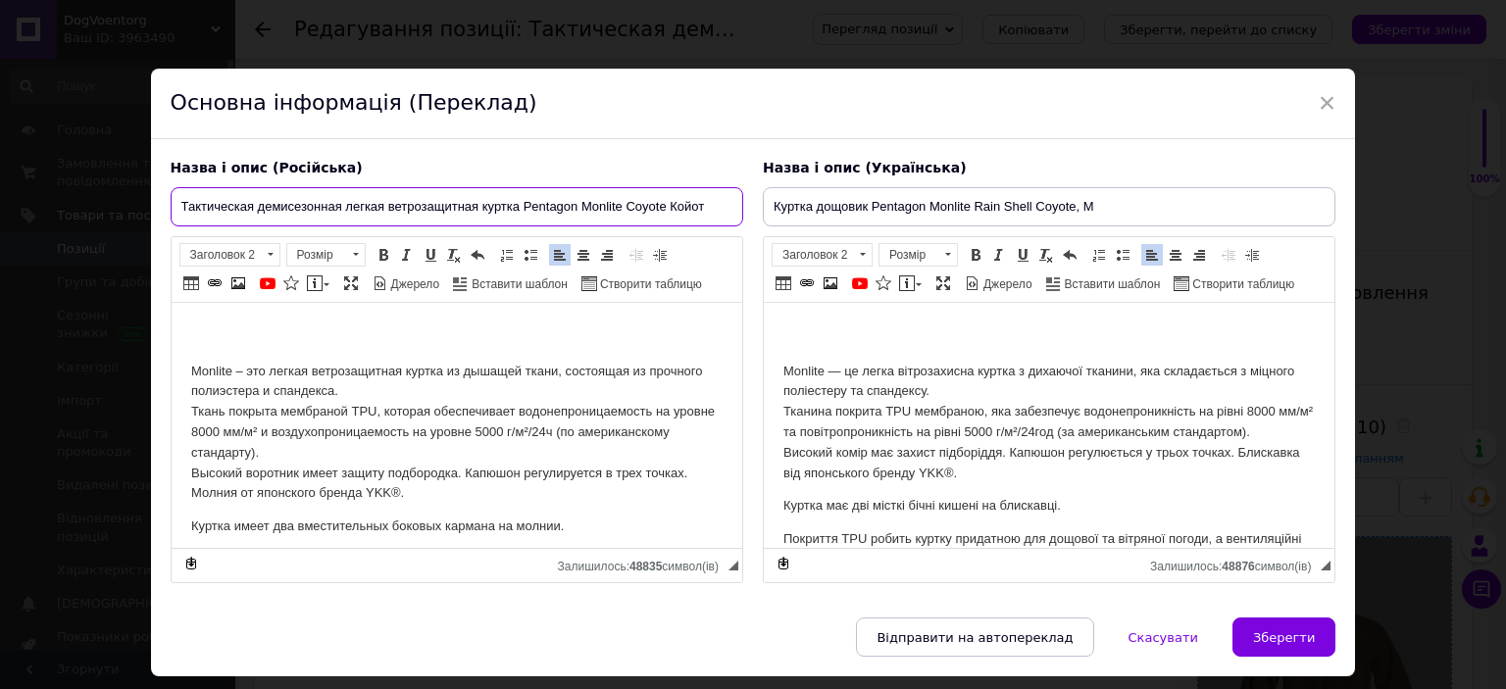
drag, startPoint x: 626, startPoint y: 190, endPoint x: 153, endPoint y: 207, distance: 472.9
click at [153, 207] on div "Назва і опис (Російська) Тактическая демисезонная легкая ветрозащитная куртка P…" at bounding box center [753, 378] width 1205 height 479
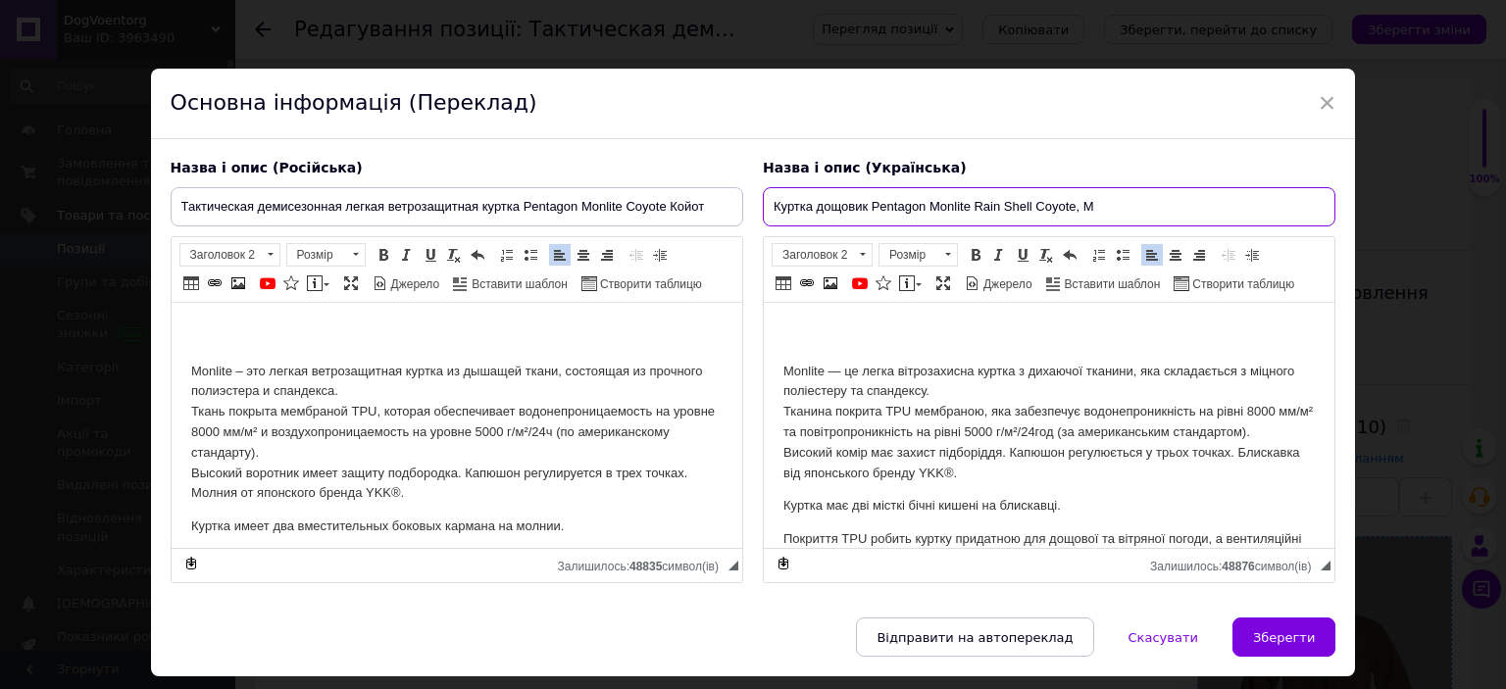
drag, startPoint x: 1114, startPoint y: 203, endPoint x: 1086, endPoint y: 203, distance: 27.5
click at [1086, 203] on input "Куртка дощовик Pentagon Monlite Rain Shell Coyote, M" at bounding box center [1049, 206] width 573 height 39
drag, startPoint x: 1079, startPoint y: 207, endPoint x: 768, endPoint y: 200, distance: 310.9
click at [768, 200] on input "Куртка дощовик Pentagon Monlite Rain Shell Coyote, M" at bounding box center [1049, 206] width 573 height 39
paste input "актична демісезонна легка вітрозахисна куртка Pentagon Monlite Coyote Койот"
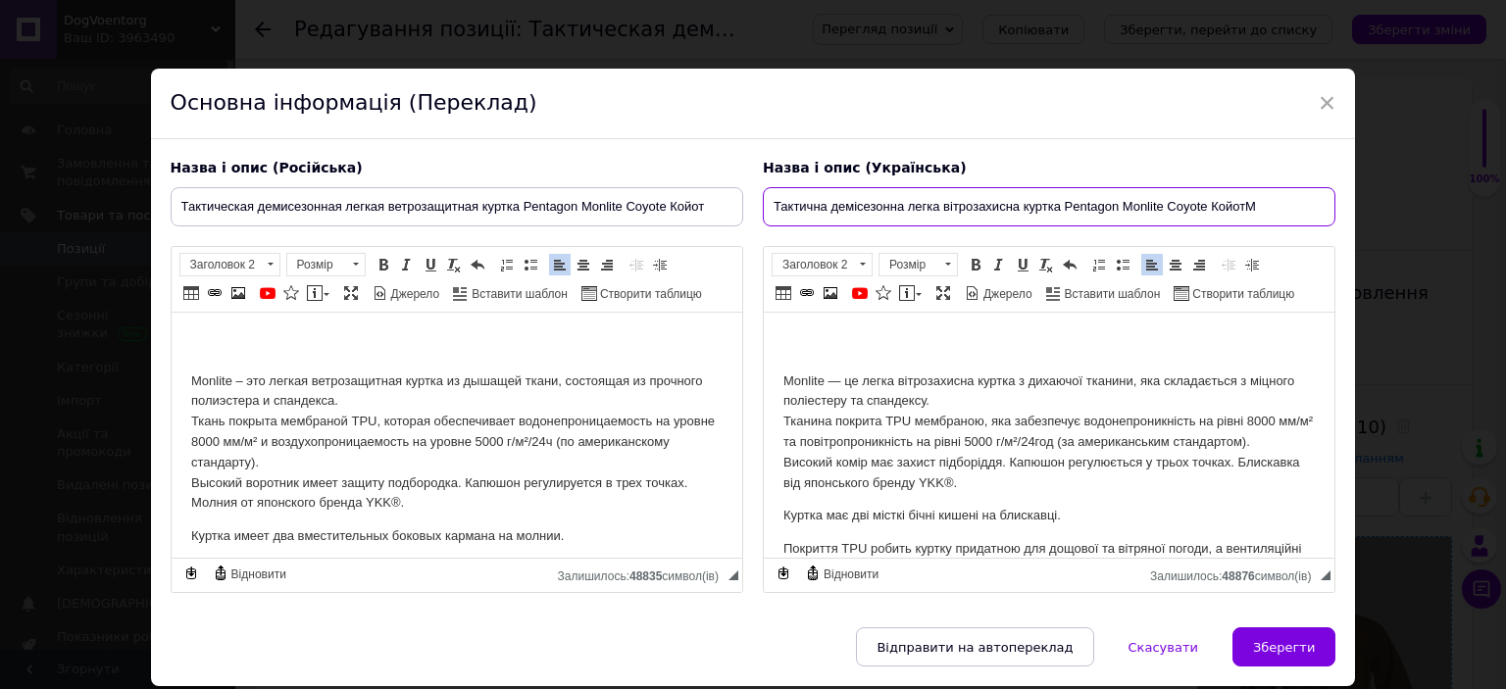
click at [1267, 207] on input "Тактична демісезонна легка вітрозахисна куртка Pentagon Monlite Coyote КойотM" at bounding box center [1049, 206] width 573 height 39
type input "Тактична демісезонна легка вітрозахисна куртка Pentagon Monlite Coyote Койот"
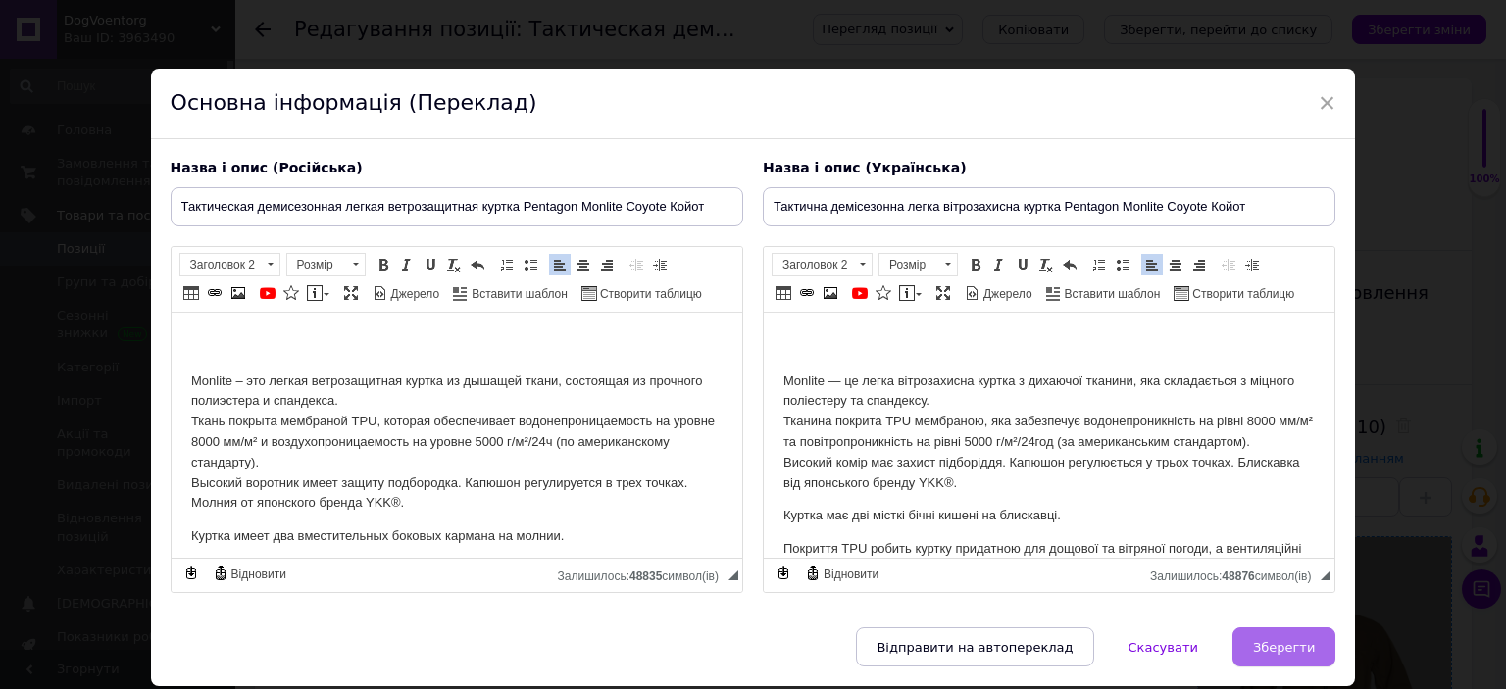
click at [1287, 632] on button "Зберегти" at bounding box center [1284, 647] width 103 height 39
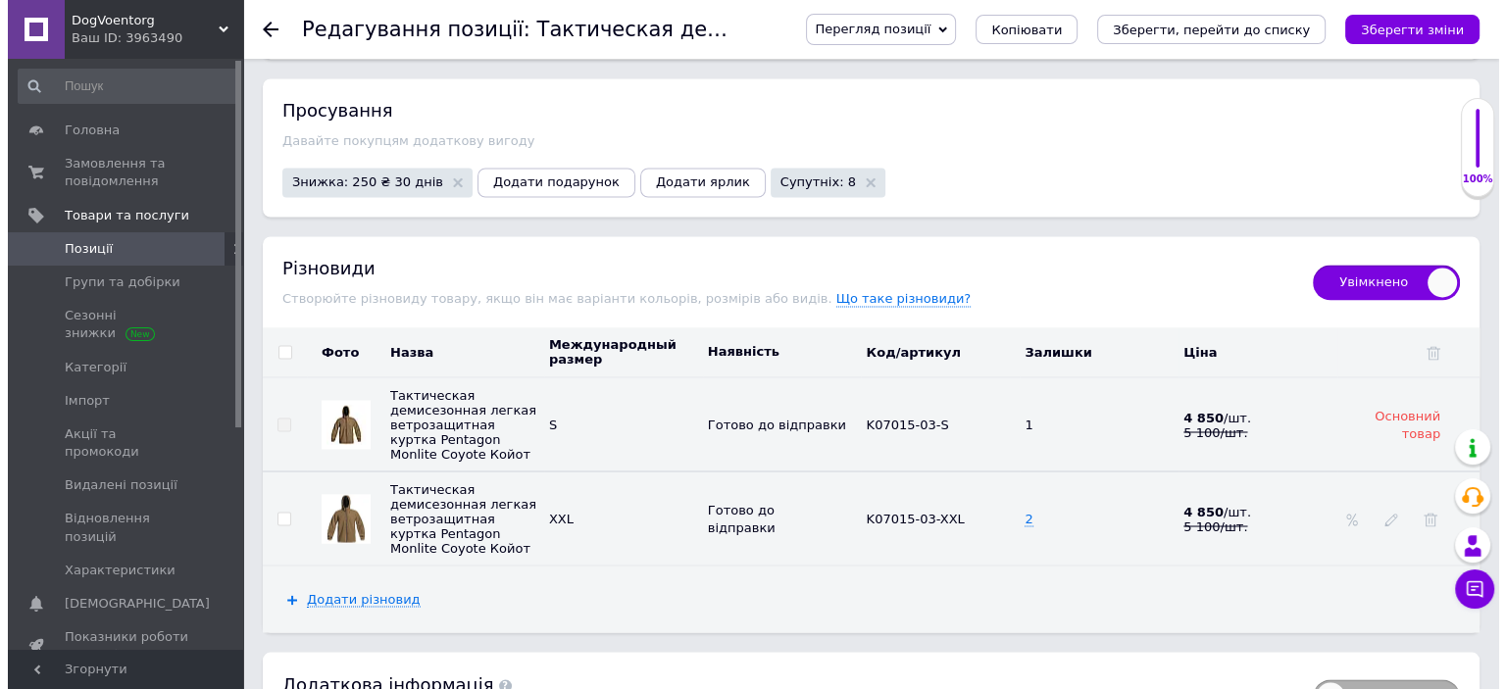
scroll to position [3373, 0]
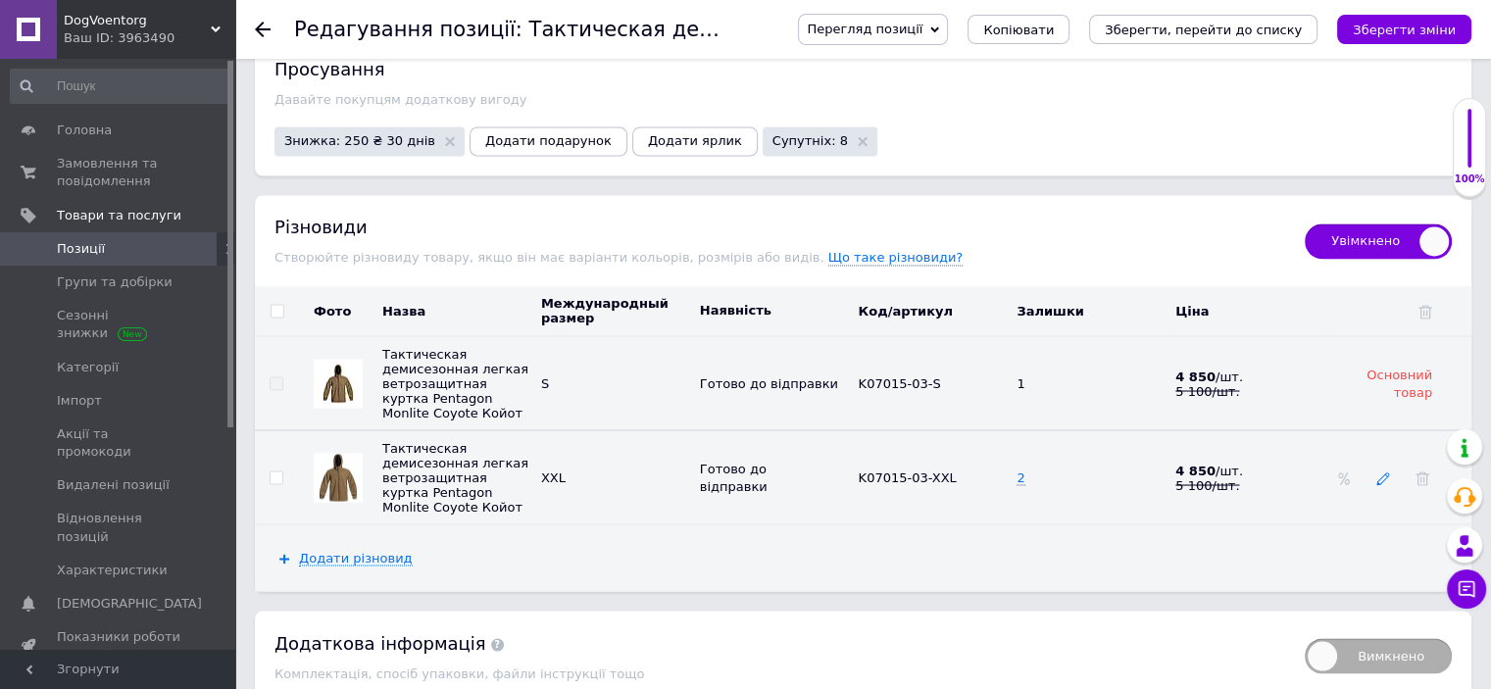
click at [1387, 474] on icon at bounding box center [1384, 479] width 14 height 14
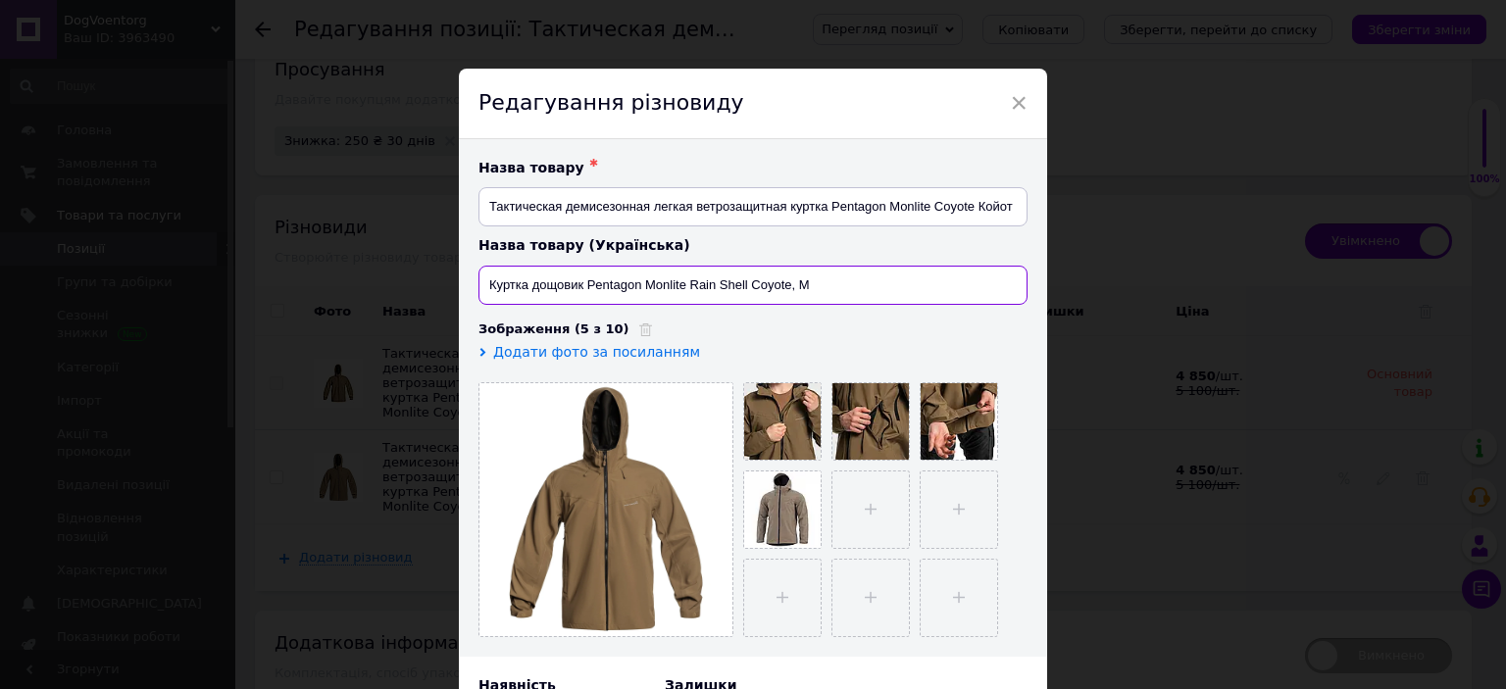
drag, startPoint x: 829, startPoint y: 281, endPoint x: 401, endPoint y: 259, distance: 428.1
click at [401, 259] on div "× Редагування різновиду Назва товару ✱ Тактическая демисезонная легкая ветрозащ…" at bounding box center [753, 344] width 1506 height 689
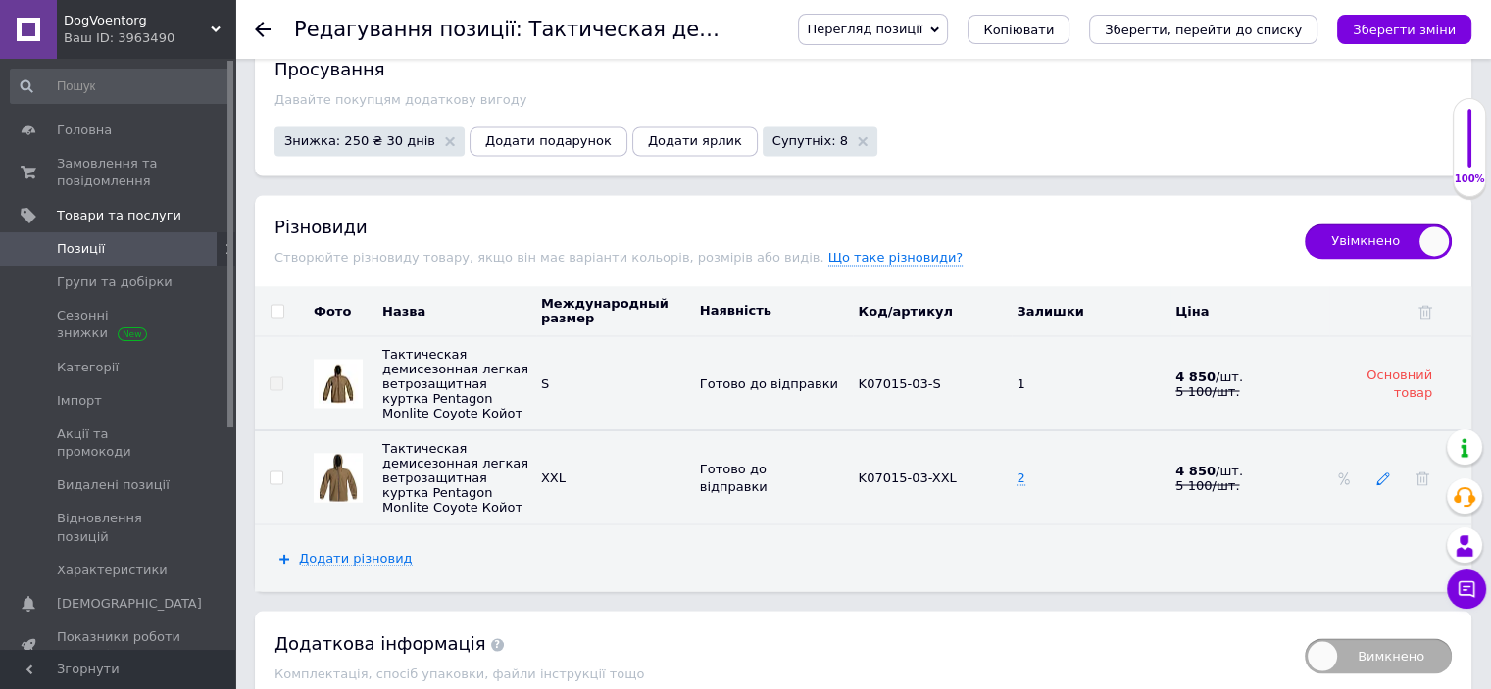
click at [1384, 476] on icon at bounding box center [1384, 479] width 14 height 14
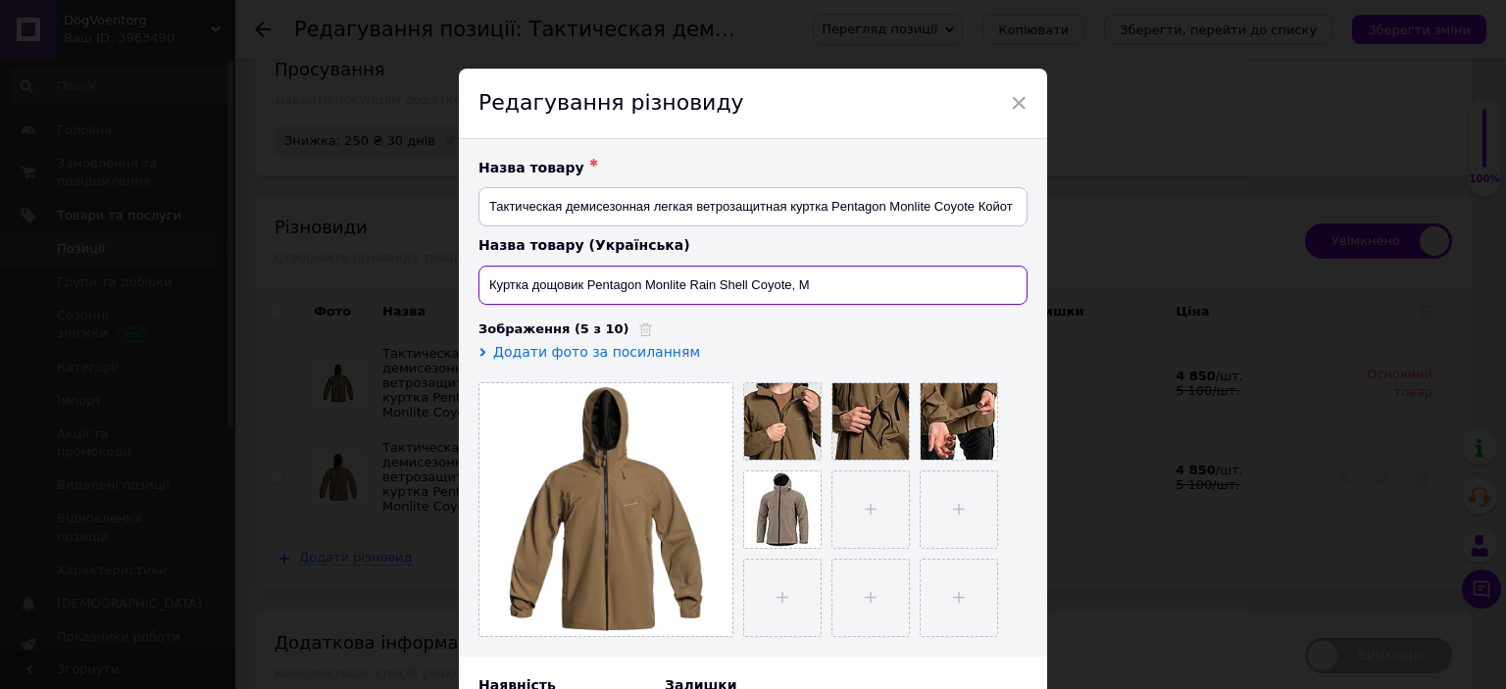
click at [868, 282] on input "Куртка дощовик Pentagon Monlite Rain Shell Coyote, M" at bounding box center [752, 285] width 549 height 39
type input "[PERSON_NAME]"
paste input "Тактична демісезонна легка вітрозахисна куртка Pentagon Monlite Coyote Койот"
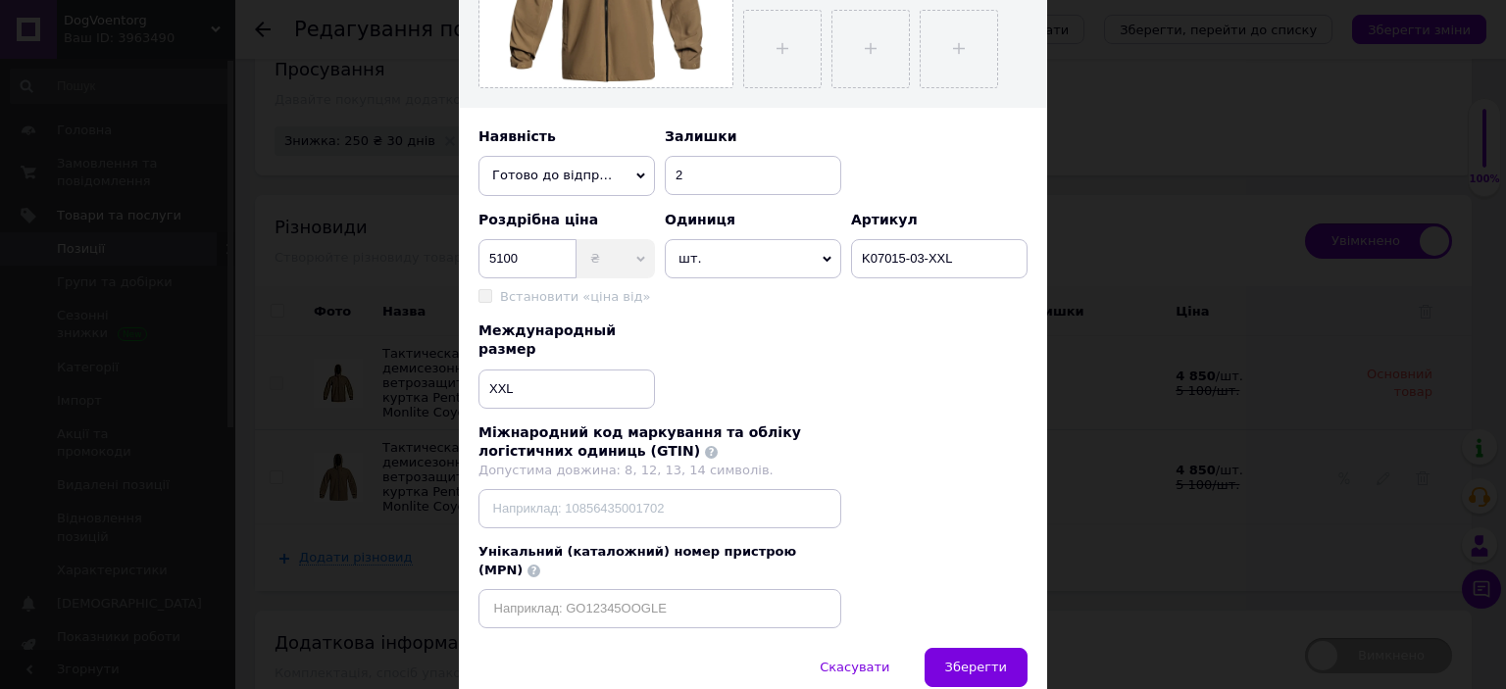
scroll to position [595, 0]
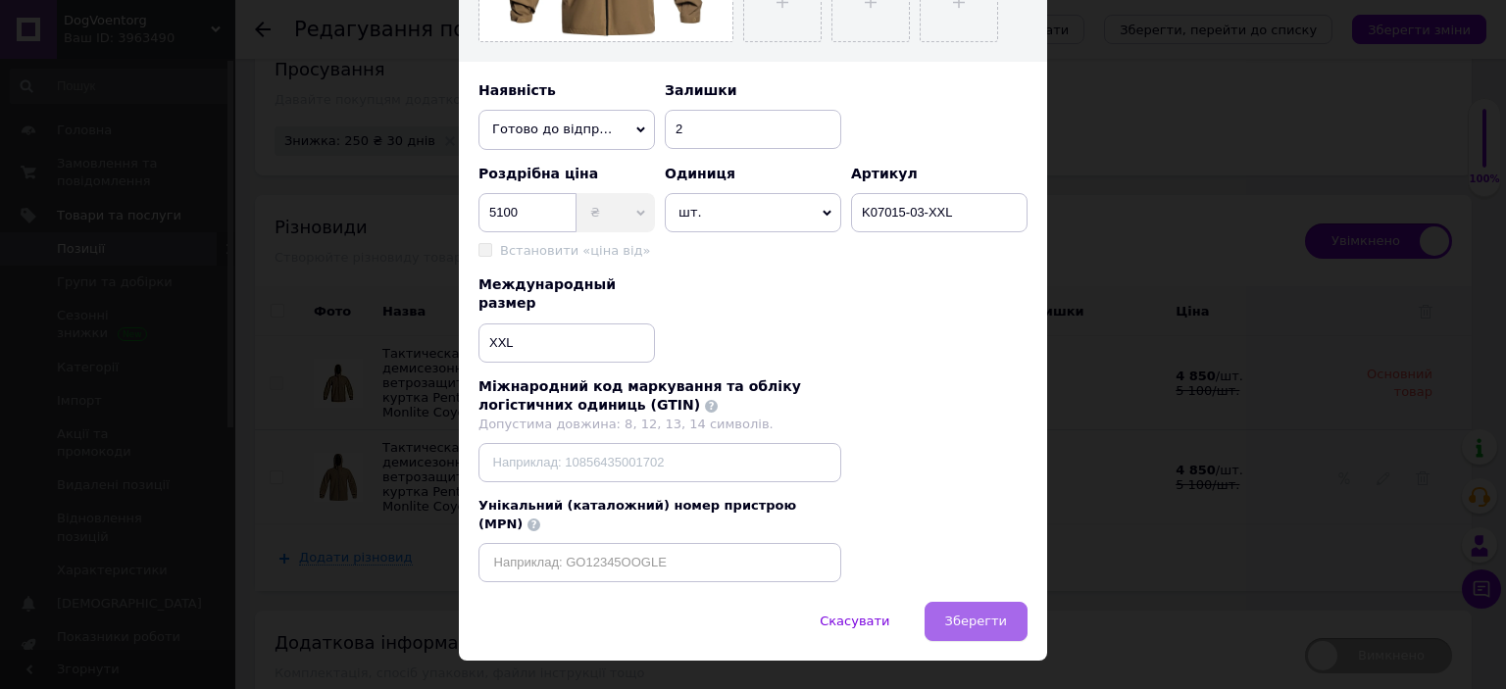
type input "Тактична демісезонна легка вітрозахисна куртка Pentagon Monlite Coyote Койот"
click at [985, 614] on span "Зберегти" at bounding box center [976, 621] width 62 height 15
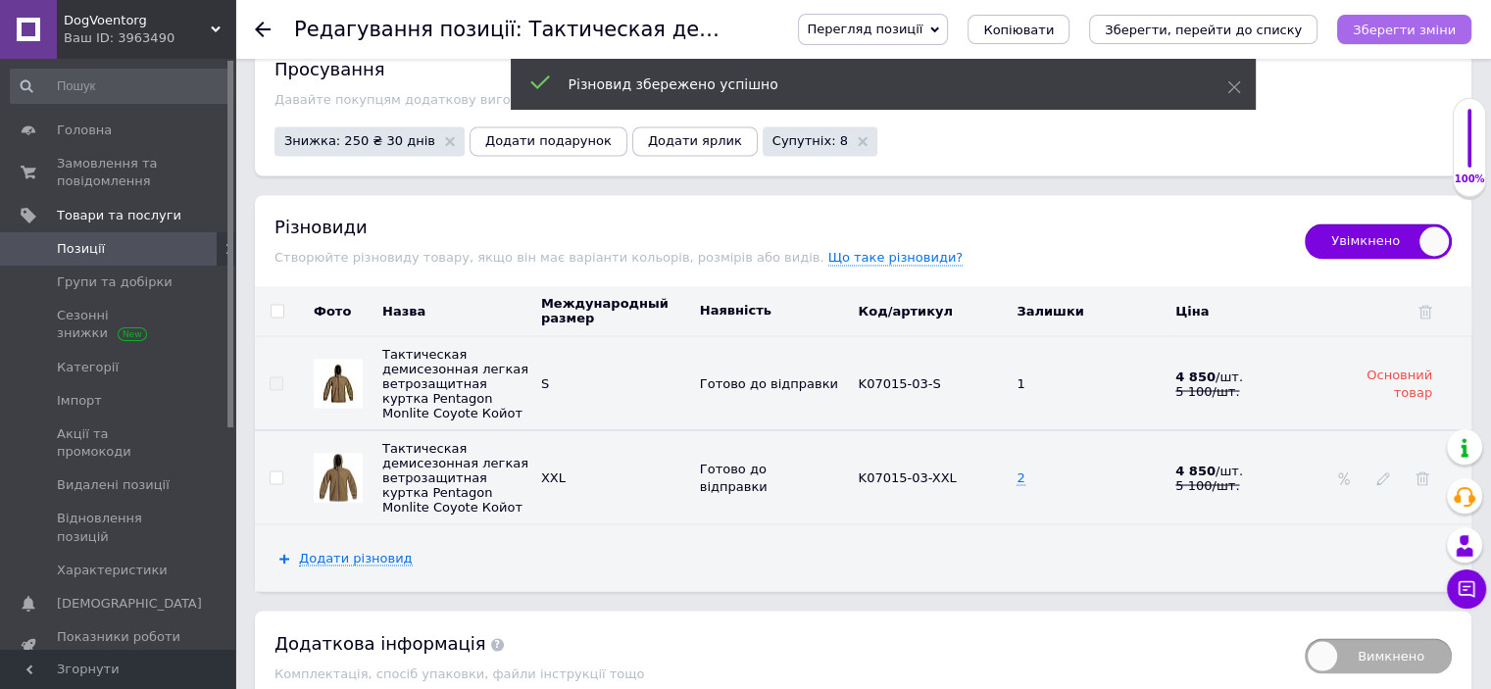
click at [1442, 38] on button "Зберегти зміни" at bounding box center [1404, 29] width 134 height 29
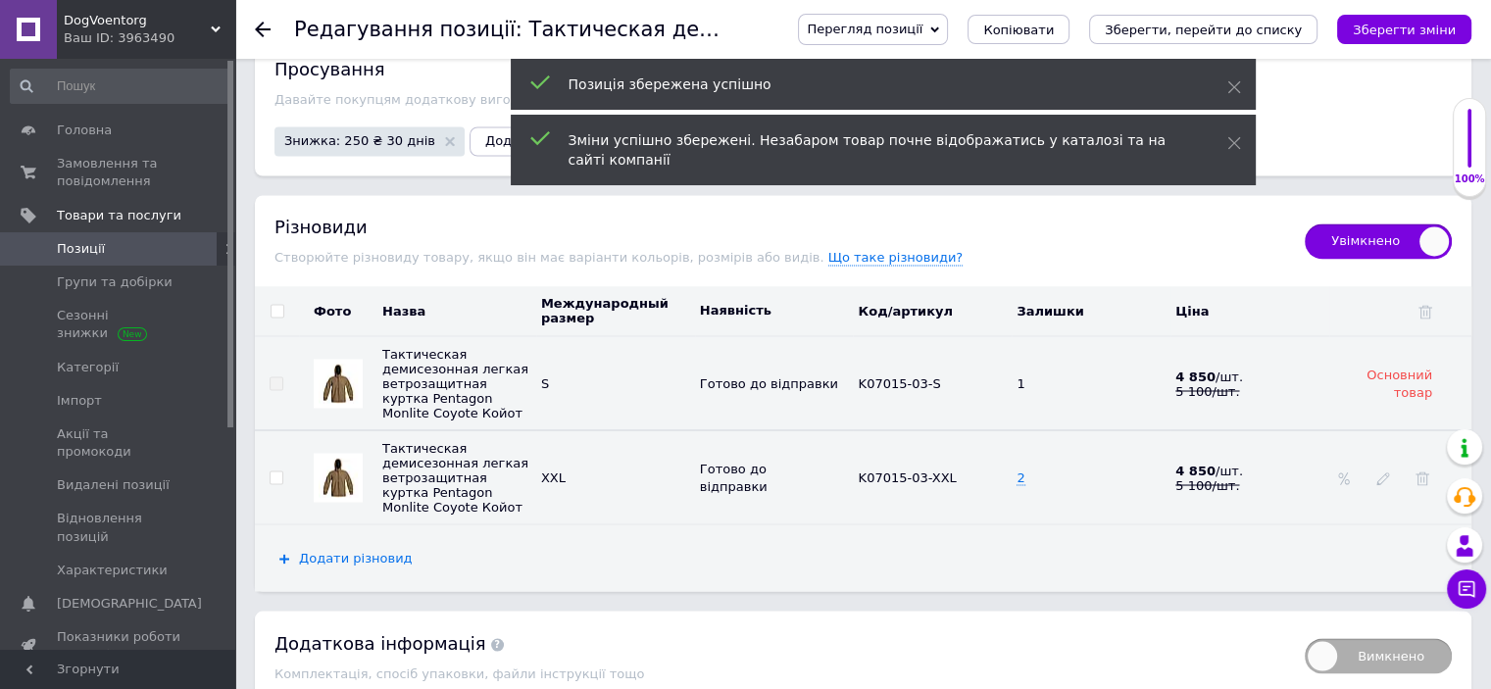
click at [379, 560] on span "Додати різновид" at bounding box center [356, 558] width 114 height 16
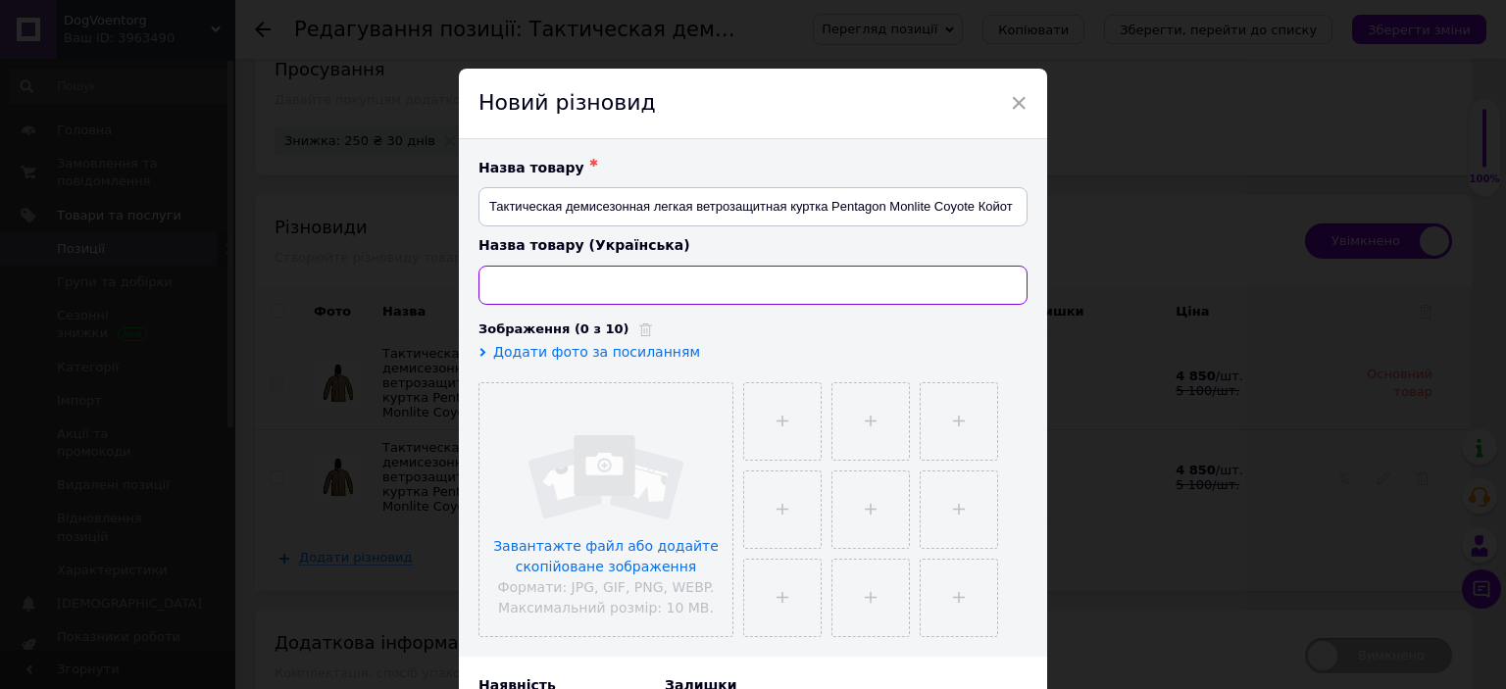
click at [643, 303] on input at bounding box center [752, 285] width 549 height 39
paste input "Тактична демісезонна легка вітрозахисна куртка Pentagon Monlite Coyote Койот"
type input "Тактична демісезонна легка вітрозахисна куртка Pentagon Monlite Coyote Койот"
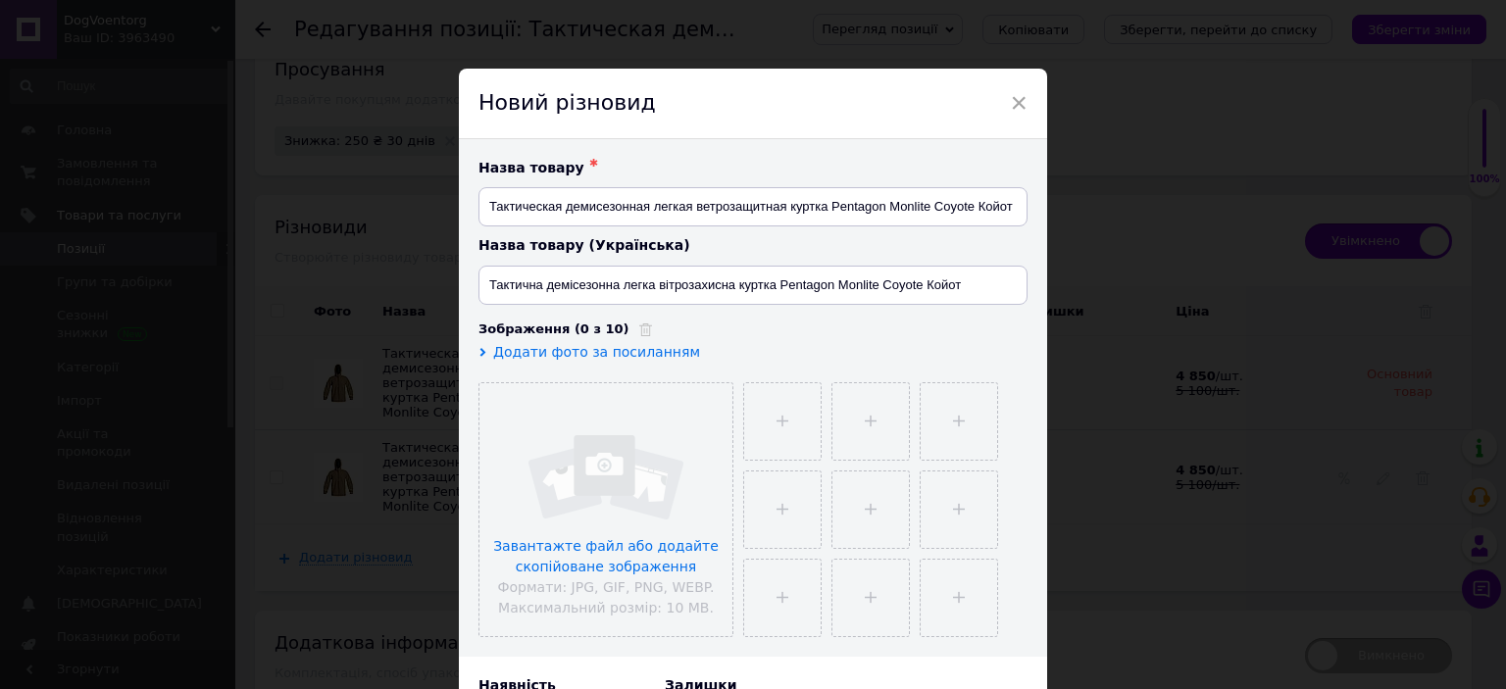
click at [625, 345] on span "Додати фото за посиланням" at bounding box center [596, 352] width 207 height 16
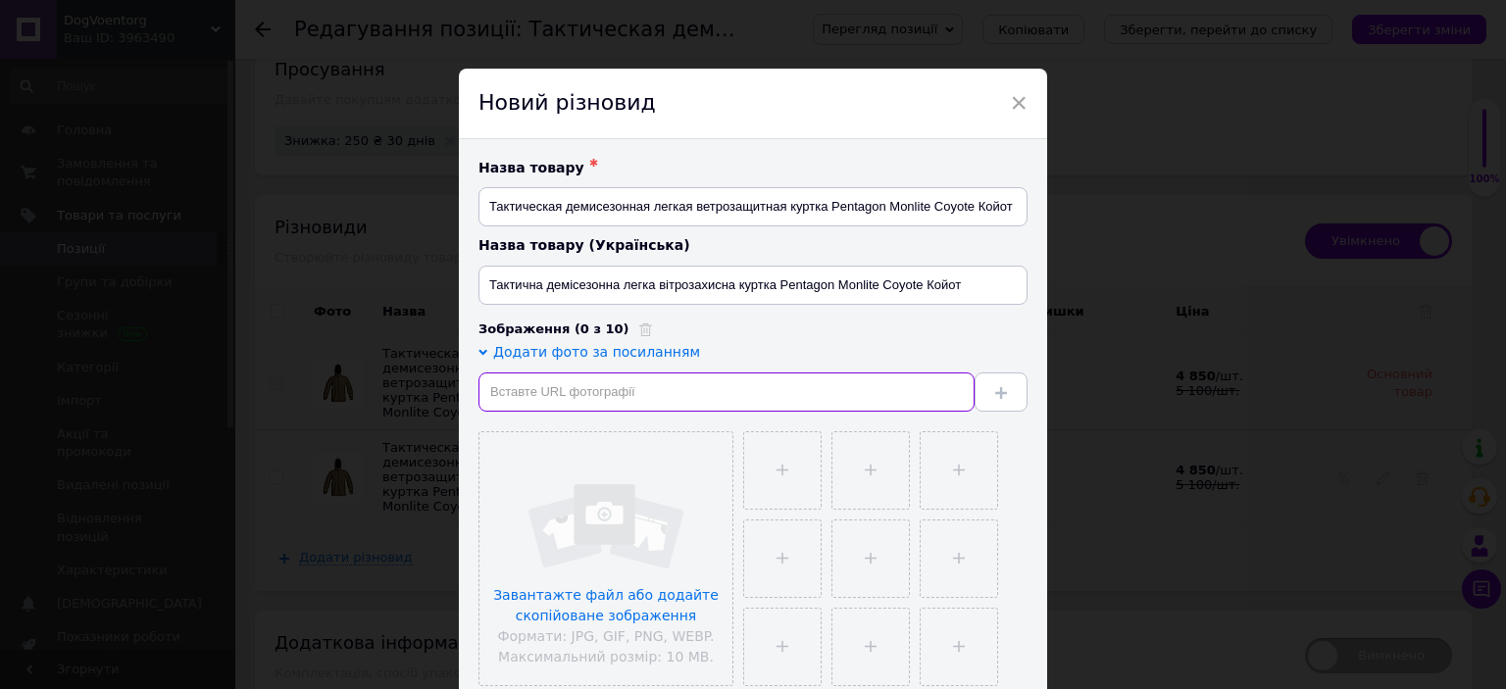
click at [580, 394] on input "text" at bounding box center [726, 392] width 496 height 39
paste input "[URL][DOMAIN_NAME]"
type input "[URL][DOMAIN_NAME]"
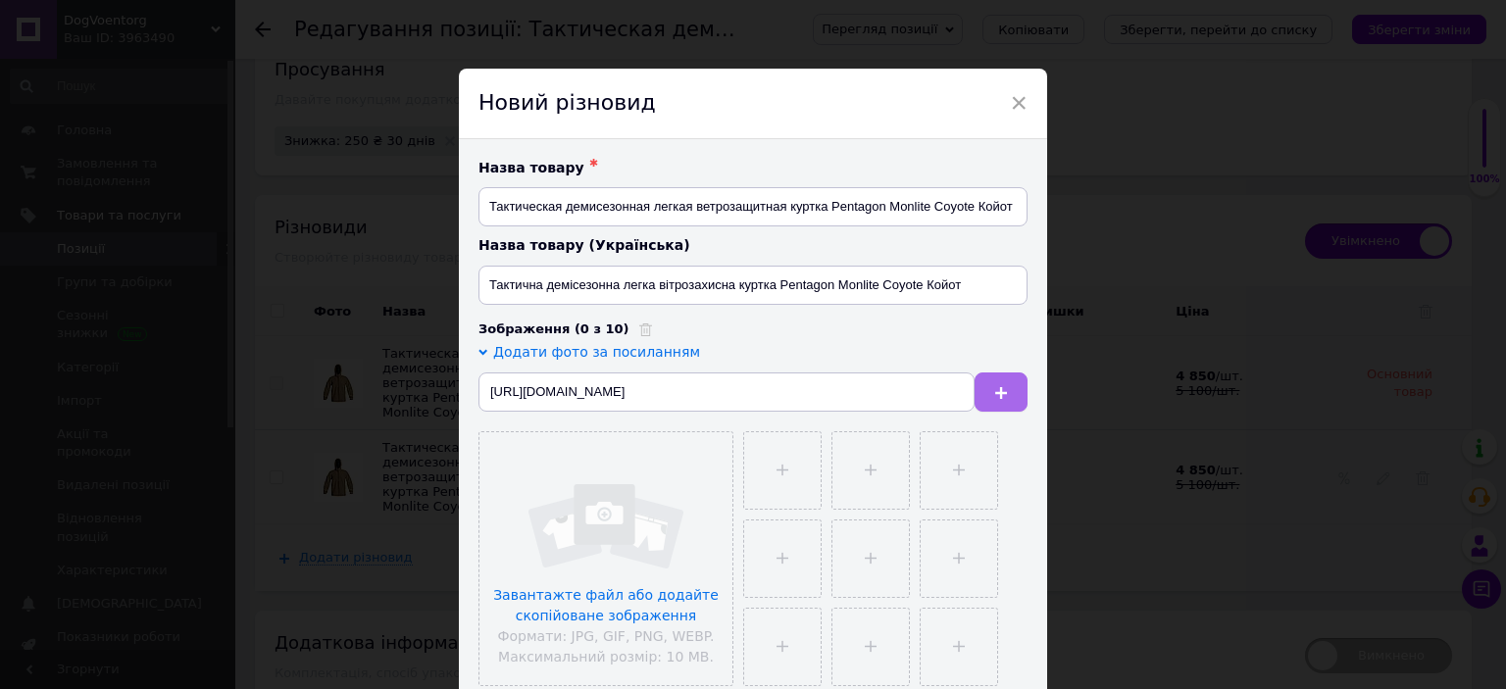
click at [977, 402] on button at bounding box center [1001, 392] width 53 height 39
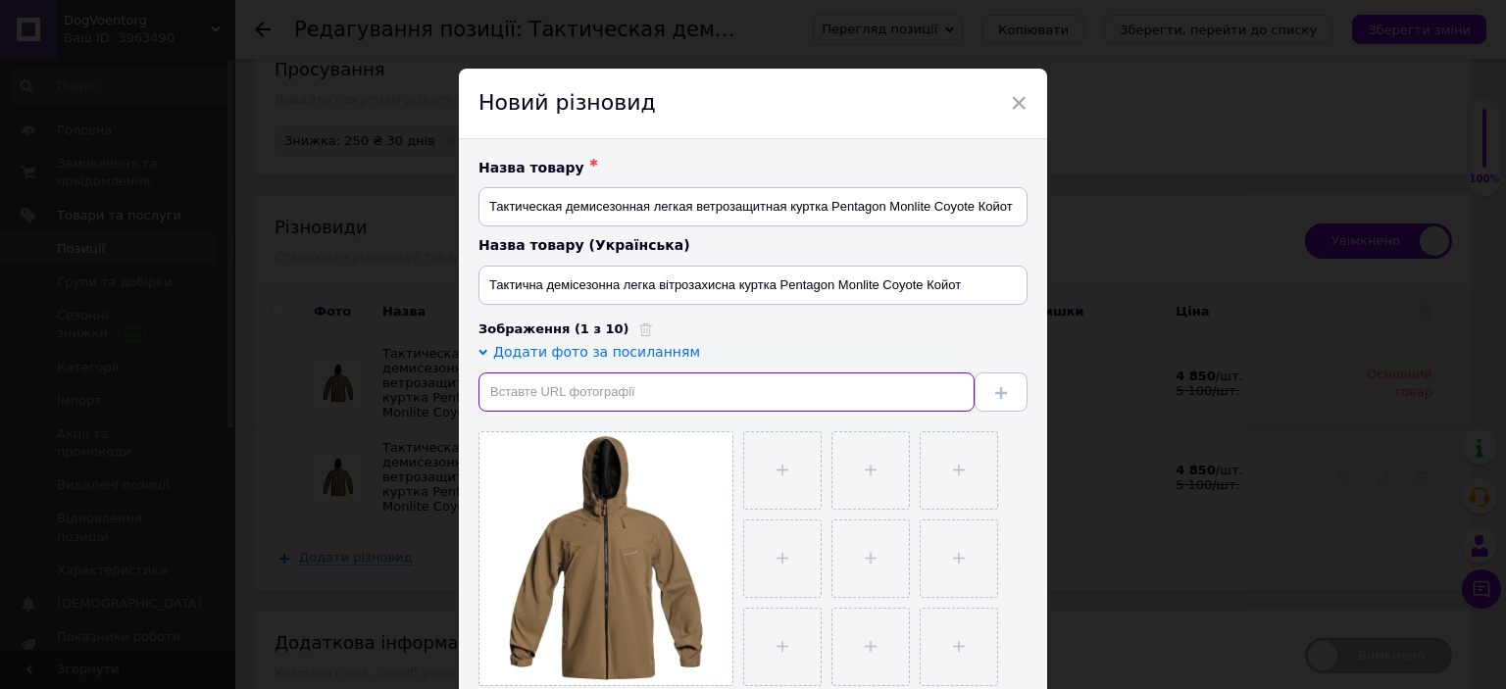
click at [634, 395] on input "text" at bounding box center [726, 392] width 496 height 39
paste input "[URL][DOMAIN_NAME]"
type input "[URL][DOMAIN_NAME]"
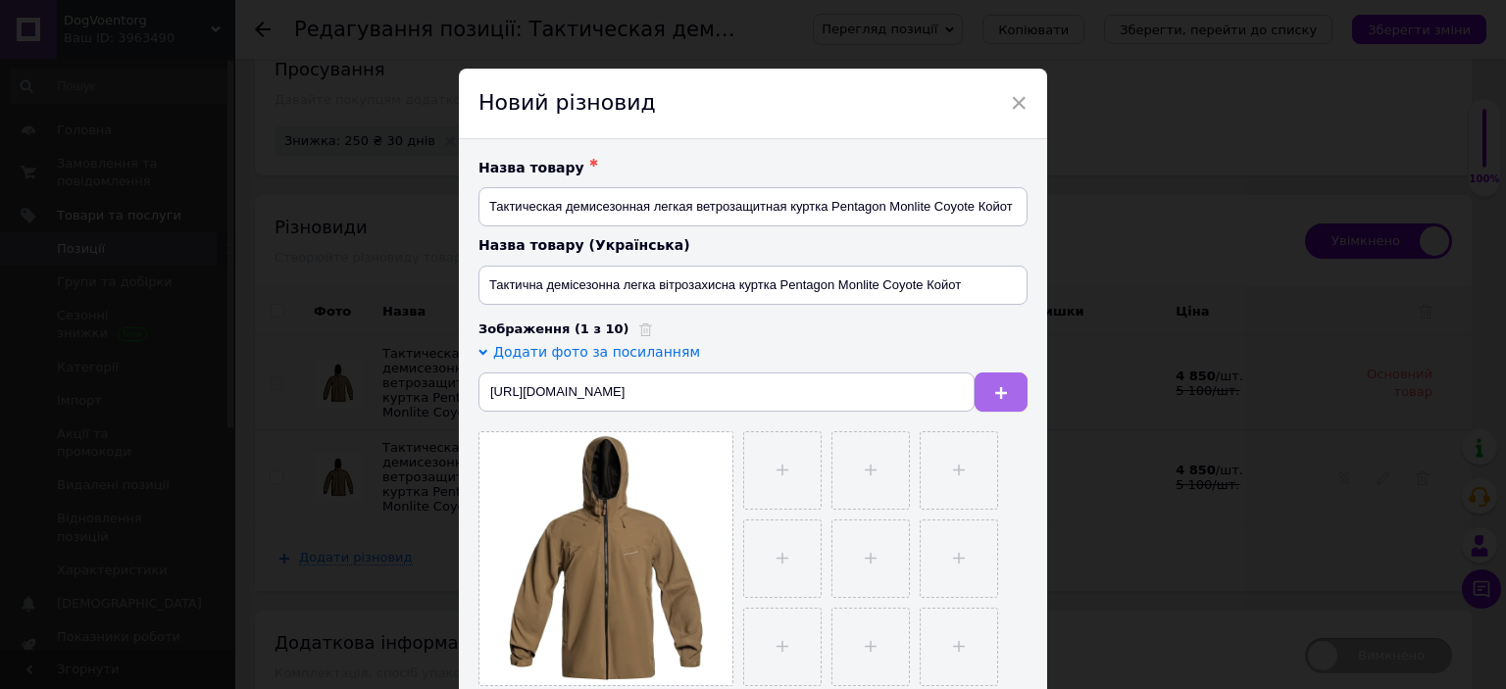
click at [983, 382] on button at bounding box center [1001, 392] width 53 height 39
click at [663, 394] on input "text" at bounding box center [726, 392] width 496 height 39
paste input "[URL][DOMAIN_NAME]"
type input "[URL][DOMAIN_NAME]"
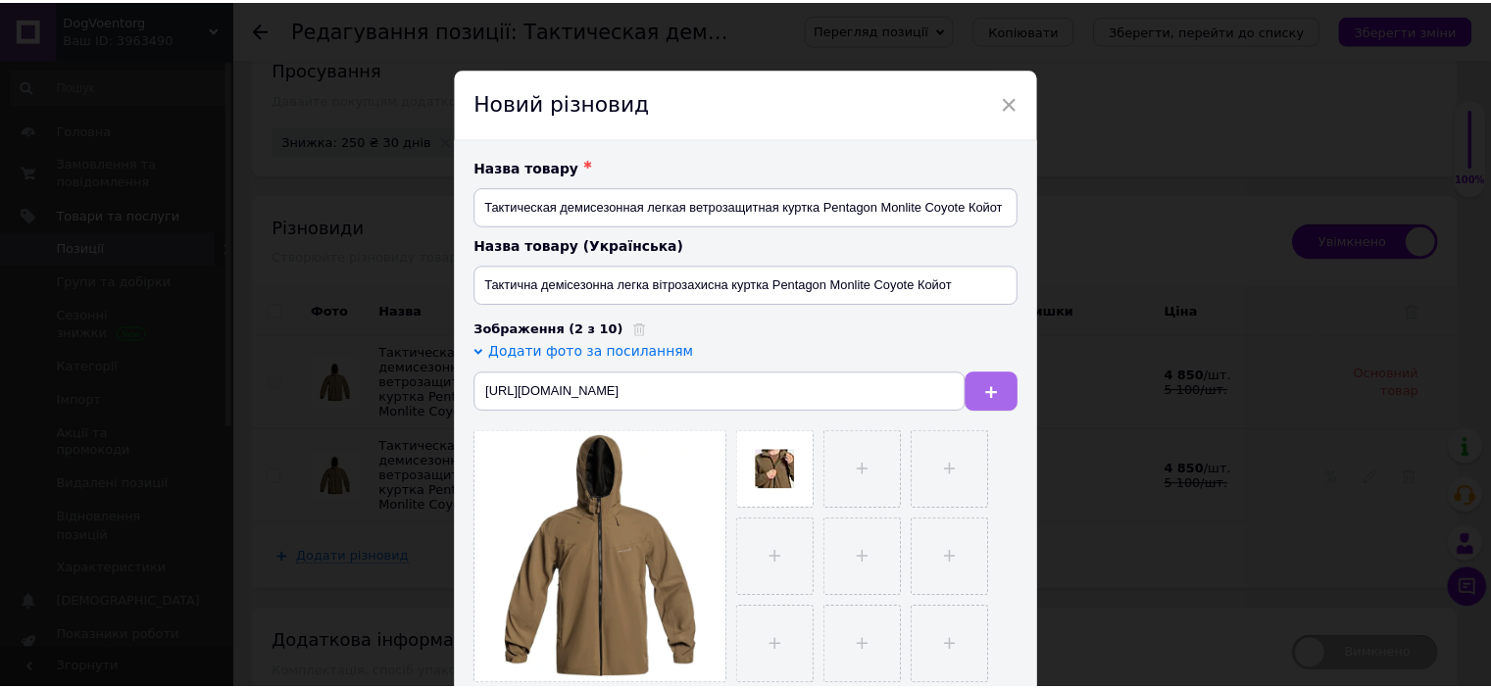
scroll to position [0, 0]
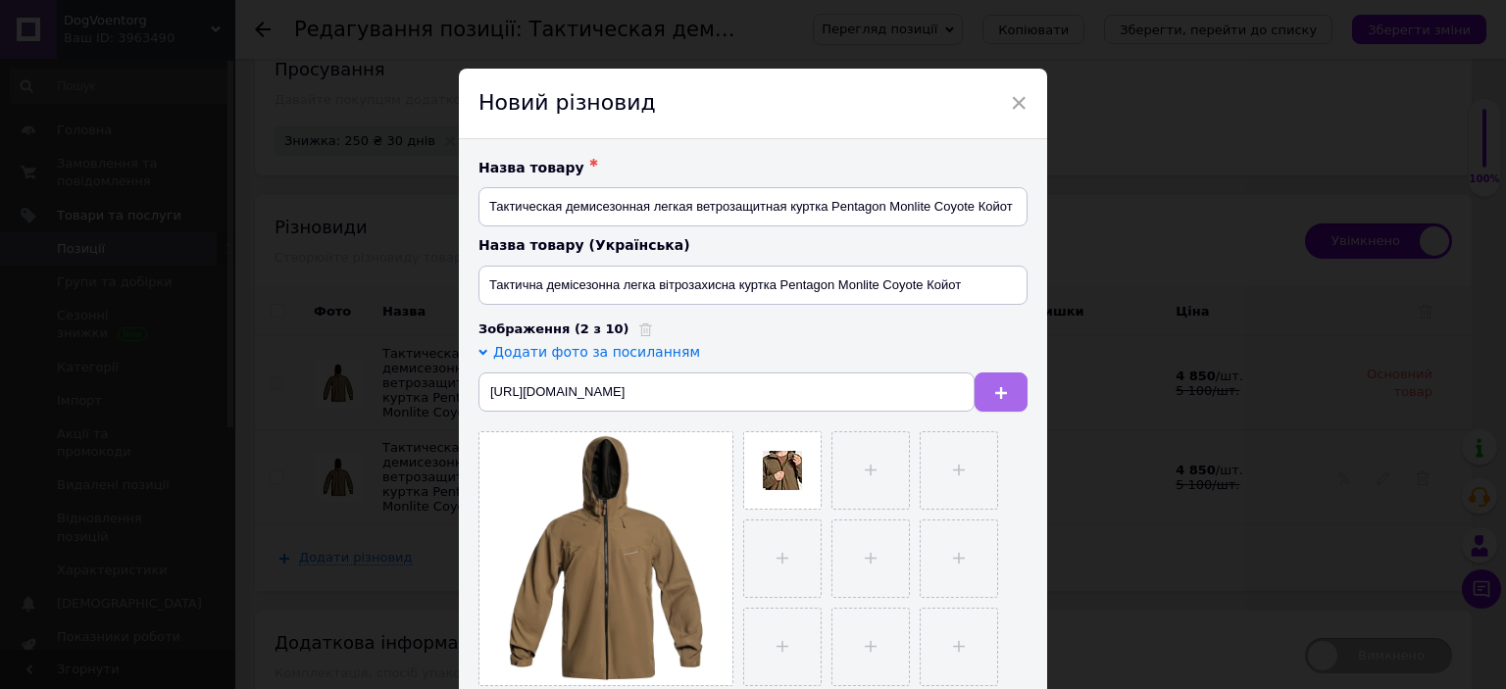
click at [1006, 393] on button at bounding box center [1001, 392] width 53 height 39
drag, startPoint x: 707, startPoint y: 378, endPoint x: 1505, endPoint y: 258, distance: 807.1
click at [1348, 297] on div "× Новий різновид Назва товару ✱ Тактическая демисезонная легкая ветрозащитная к…" at bounding box center [753, 344] width 1506 height 689
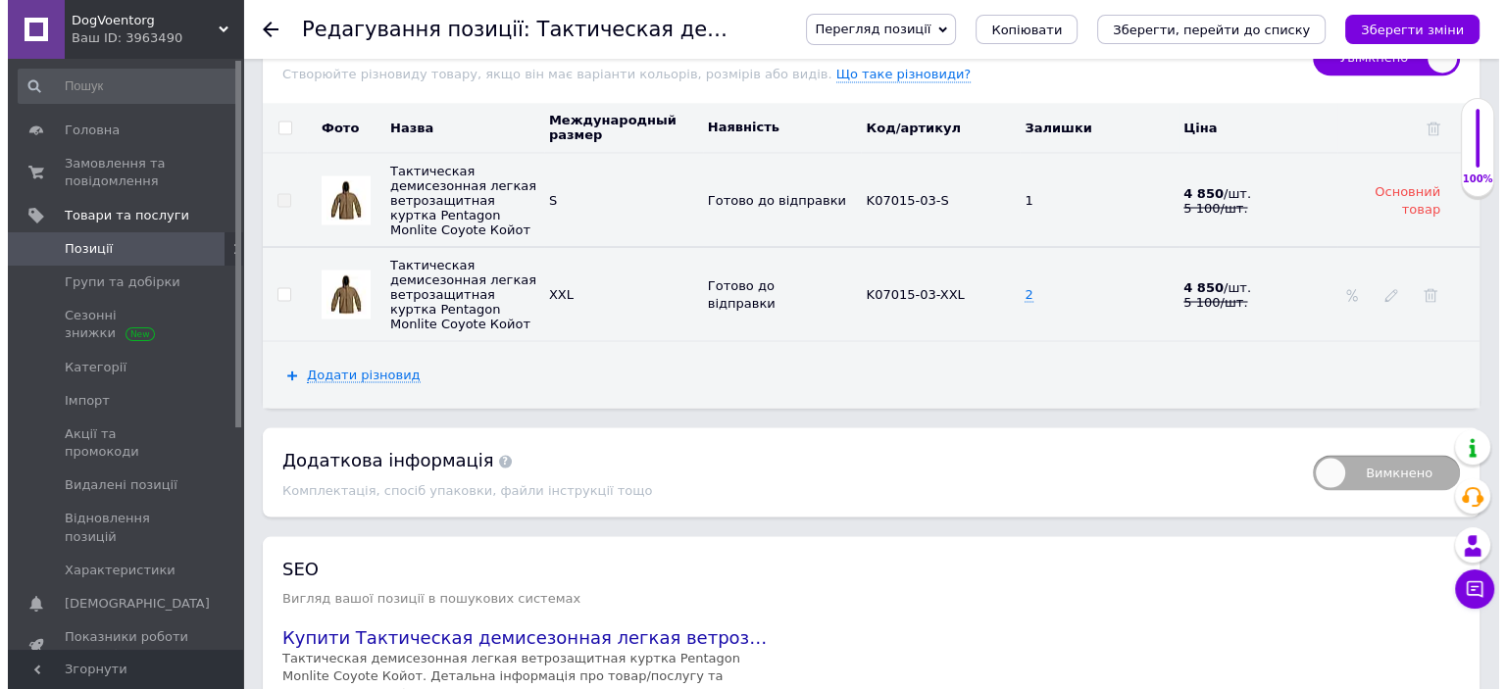
scroll to position [3545, 0]
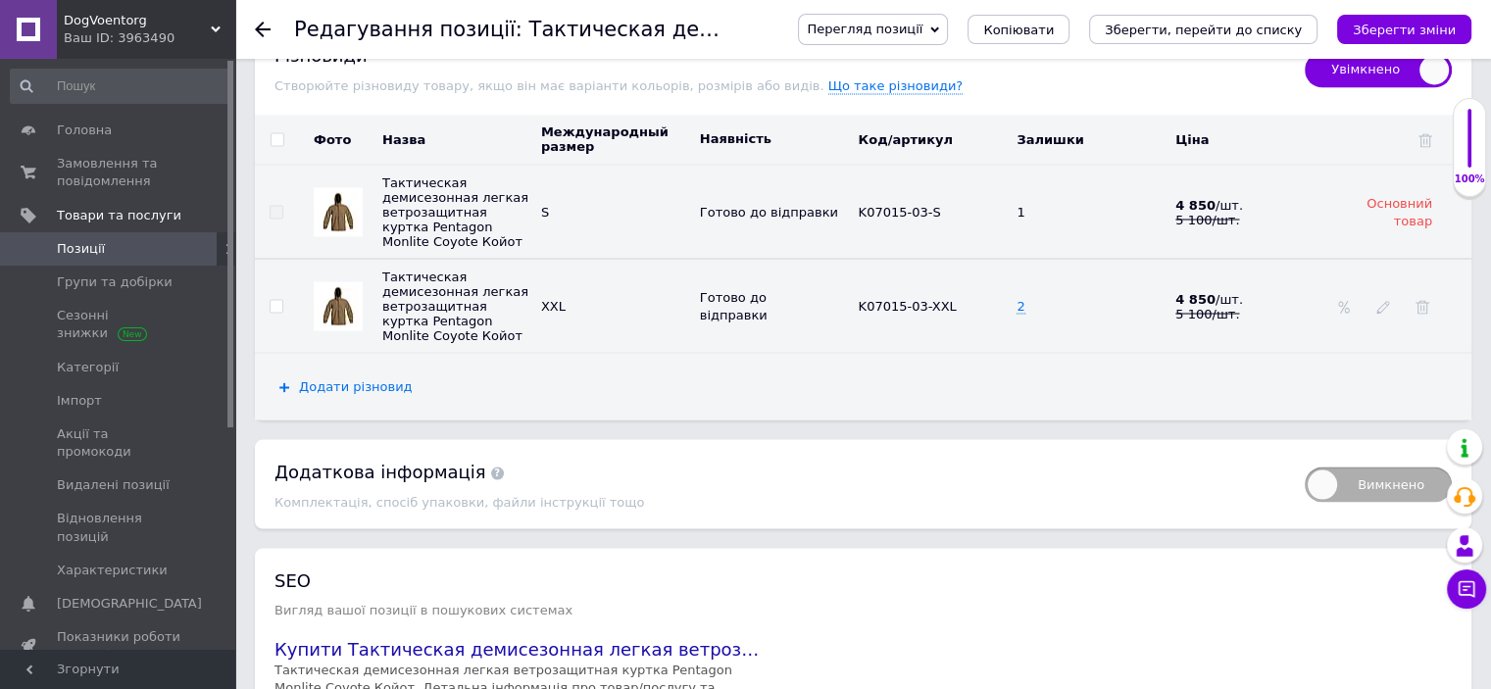
click at [361, 382] on span "Додати різновид" at bounding box center [356, 386] width 114 height 16
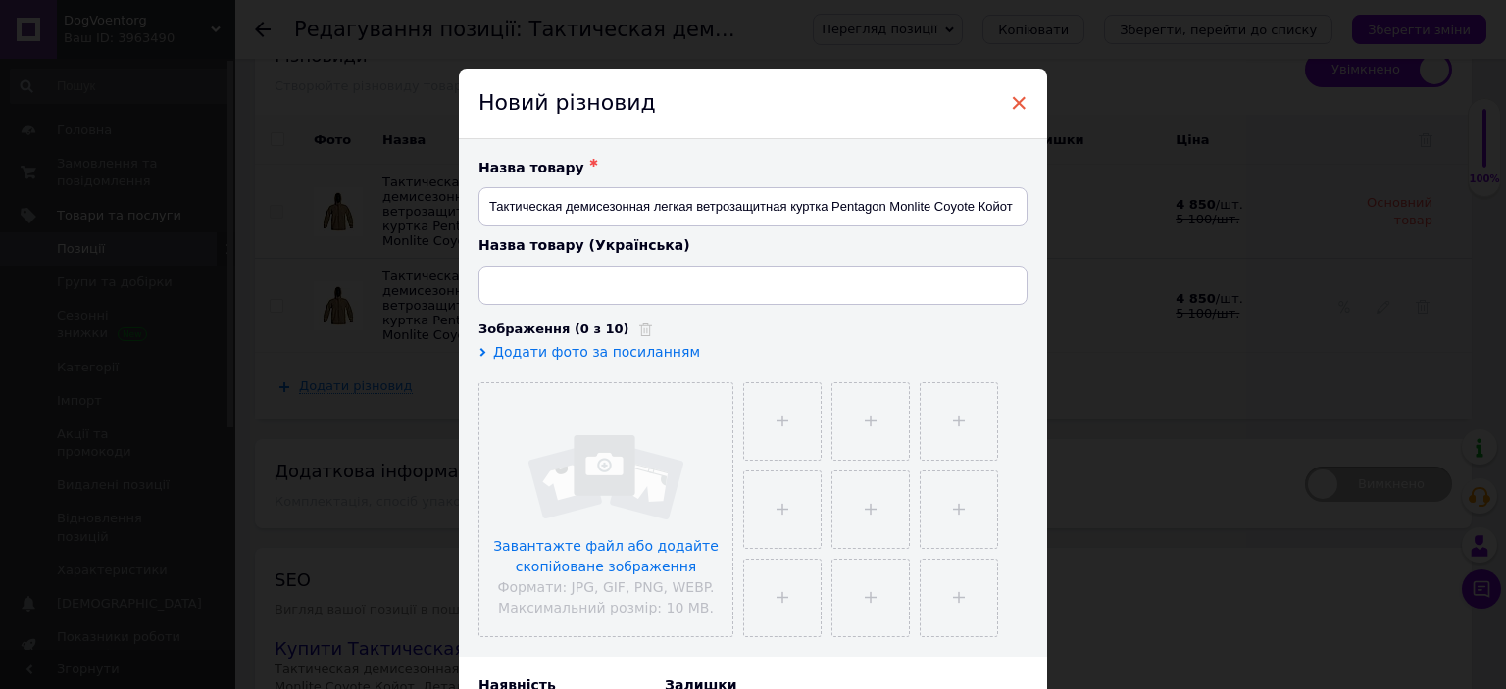
click at [1014, 101] on span "×" at bounding box center [1019, 102] width 18 height 33
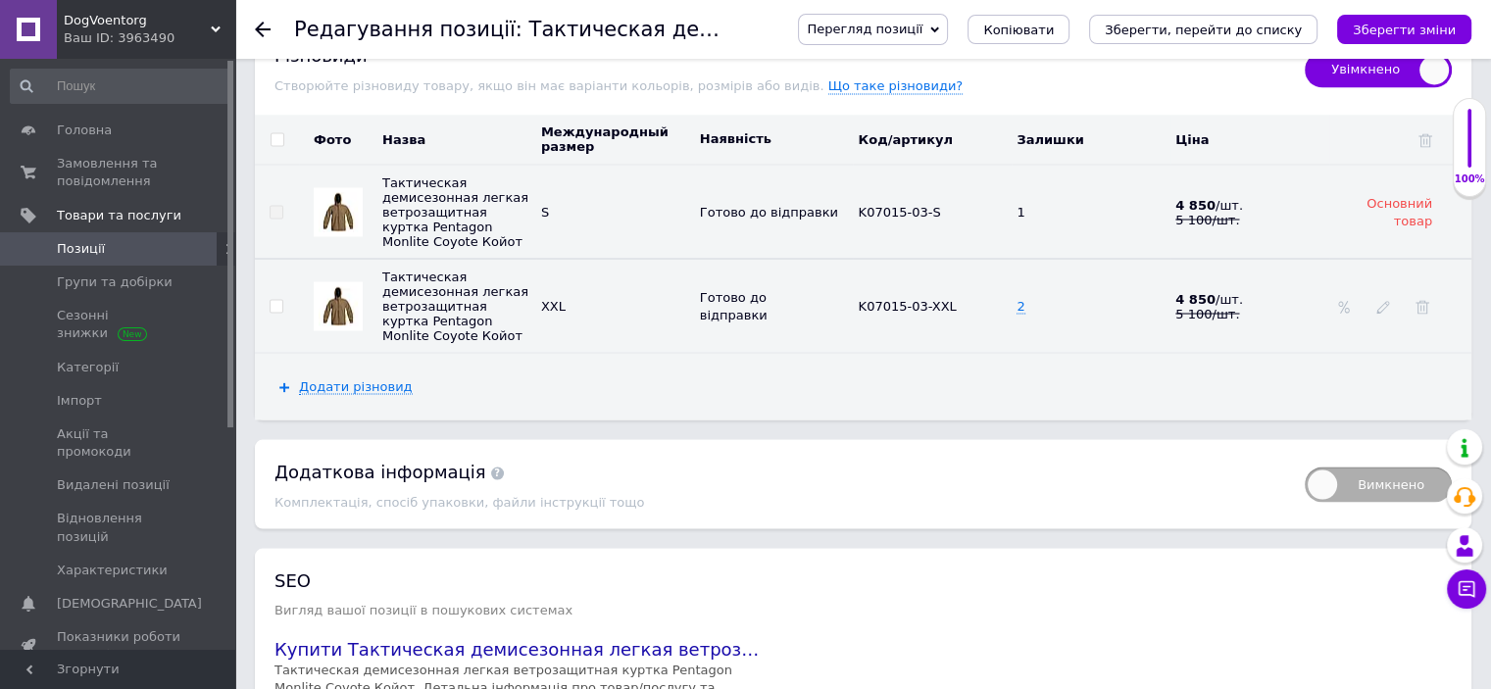
click at [1390, 301] on div at bounding box center [1384, 306] width 20 height 16
click at [1384, 309] on icon at bounding box center [1384, 307] width 14 height 14
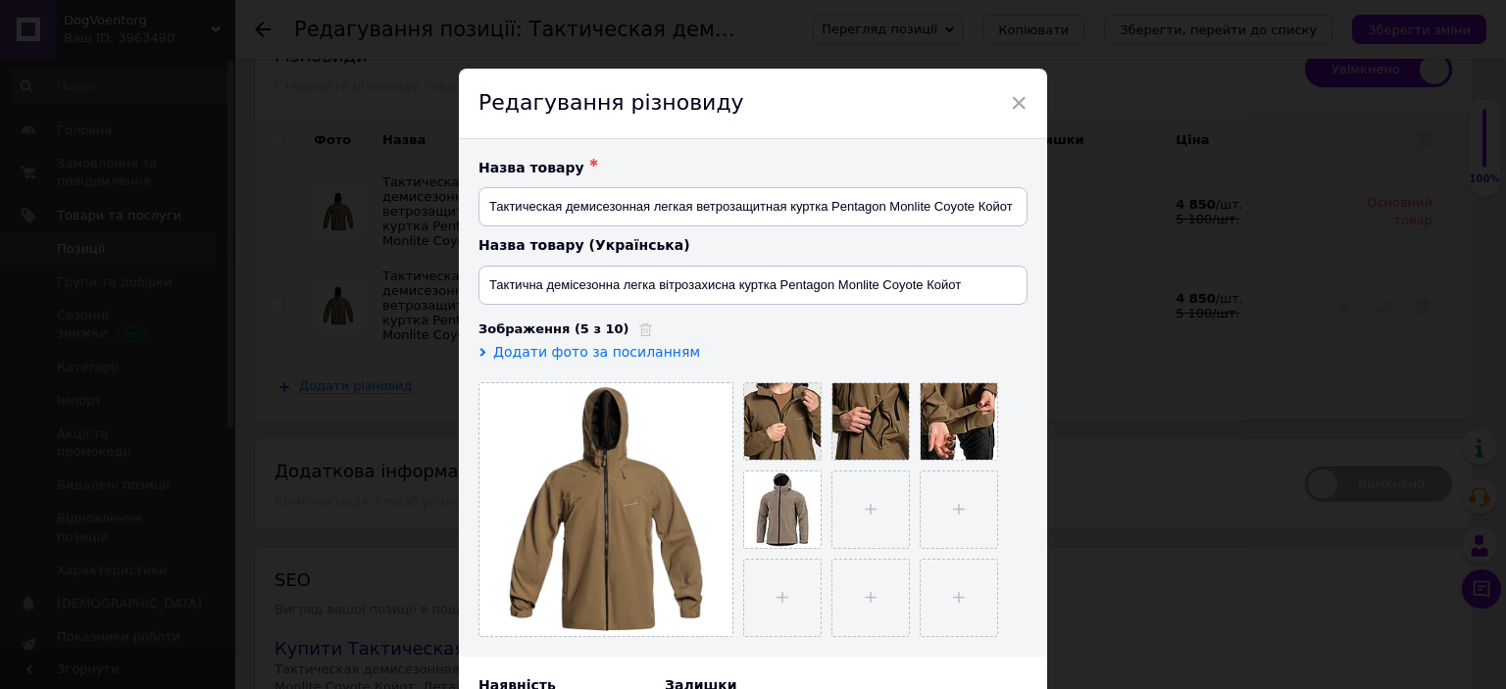
type input "Тактична демісезонна легка вітрозахисна куртка Pentagon Monlite Coyote Койот"
drag, startPoint x: 968, startPoint y: 289, endPoint x: 451, endPoint y: 288, distance: 516.7
click at [451, 288] on div "× Редагування різновиду Назва товару ✱ Тактическая демисезонная легкая ветрозащ…" at bounding box center [753, 344] width 1506 height 689
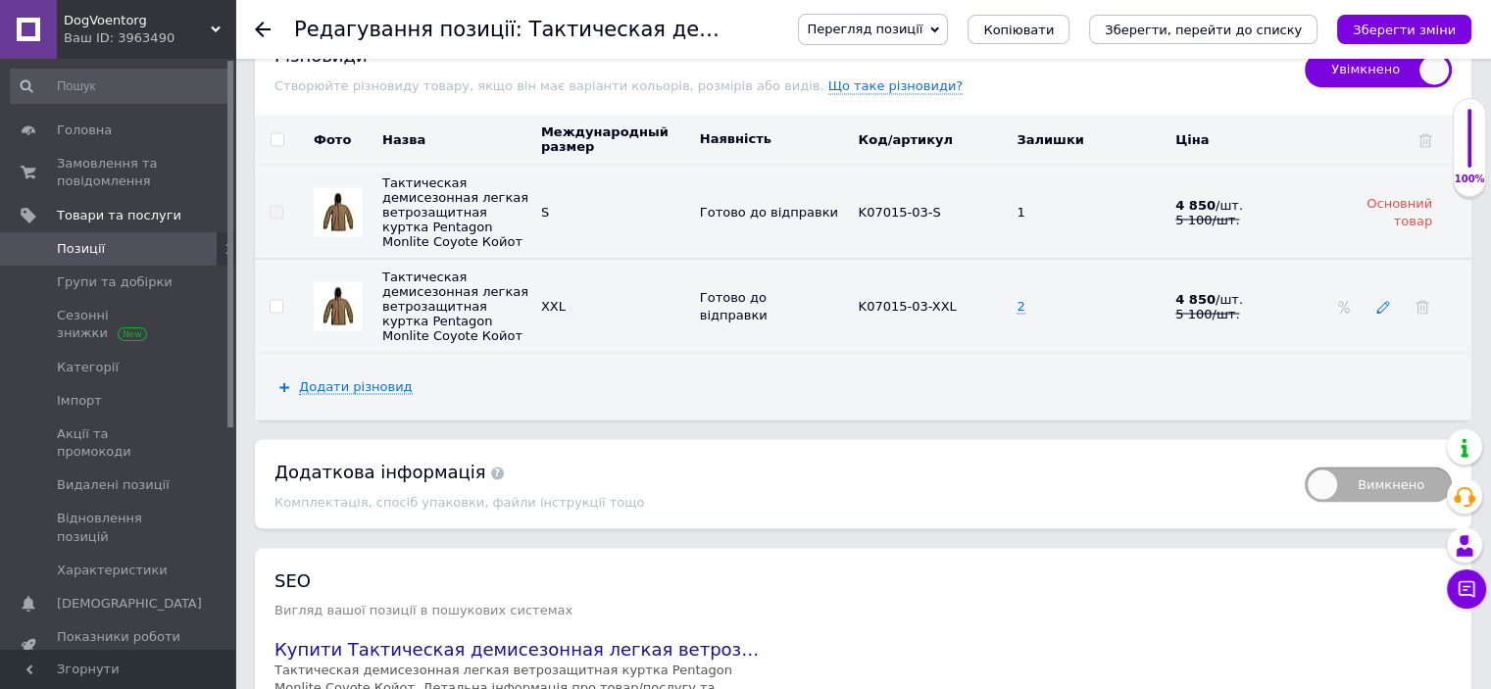
click at [1380, 301] on icon at bounding box center [1384, 307] width 14 height 14
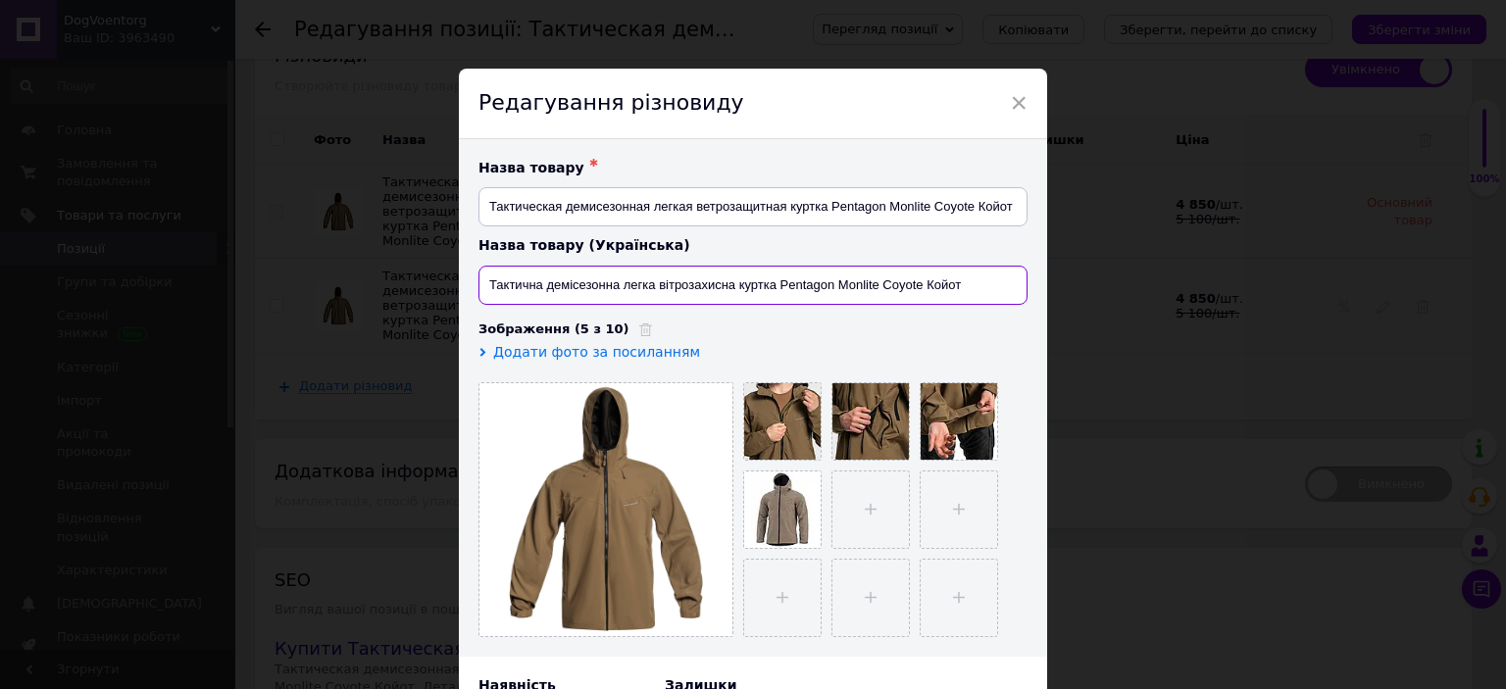
click at [634, 276] on input "Тактична демісезонна легка вітрозахисна куртка Pentagon Monlite Coyote Койот" at bounding box center [752, 285] width 549 height 39
drag, startPoint x: 634, startPoint y: 276, endPoint x: 651, endPoint y: 283, distance: 18.4
click at [634, 276] on input "Тактична демісезонна легка вітрозахисна куртка Pentagon Monlite Coyote Койот" at bounding box center [752, 285] width 549 height 39
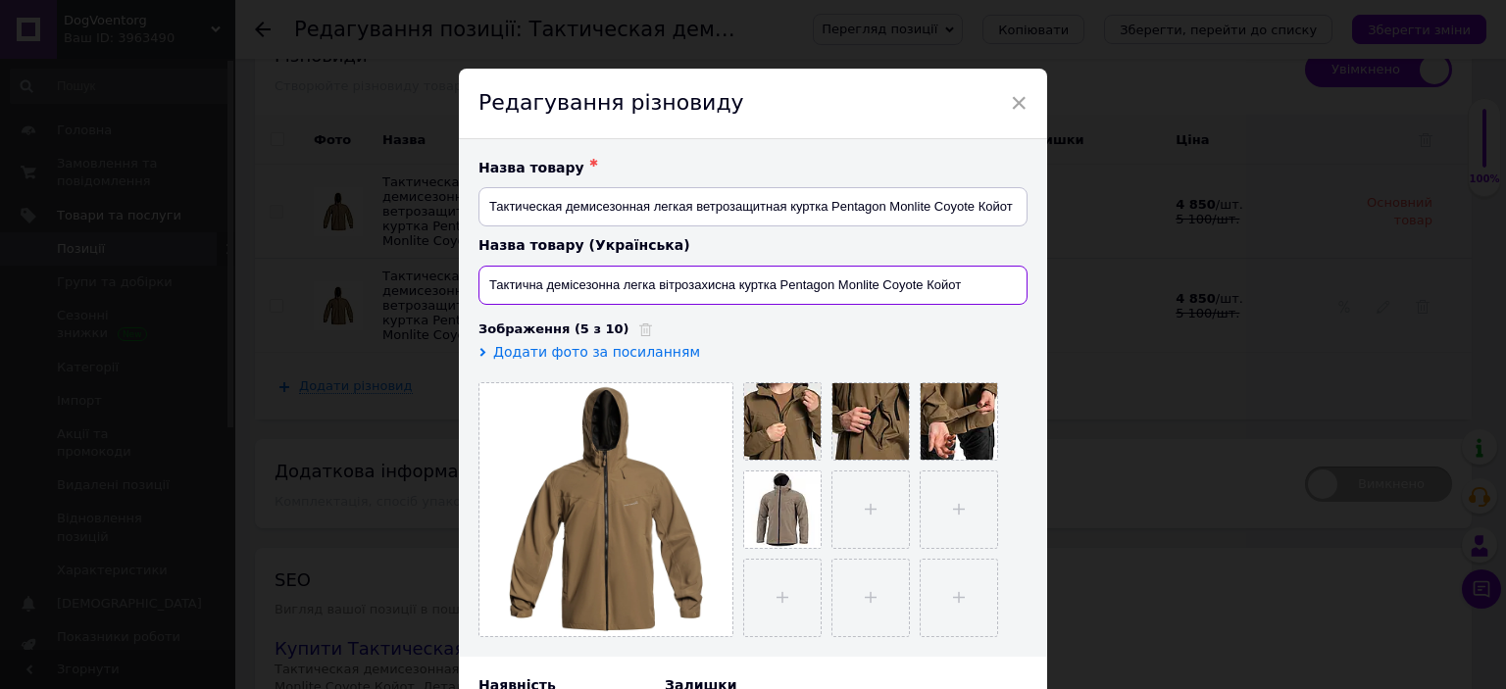
click at [651, 283] on input "Тактична демісезонна легка вітрозахисна куртка Pentagon Monlite Coyote Койот" at bounding box center [752, 285] width 549 height 39
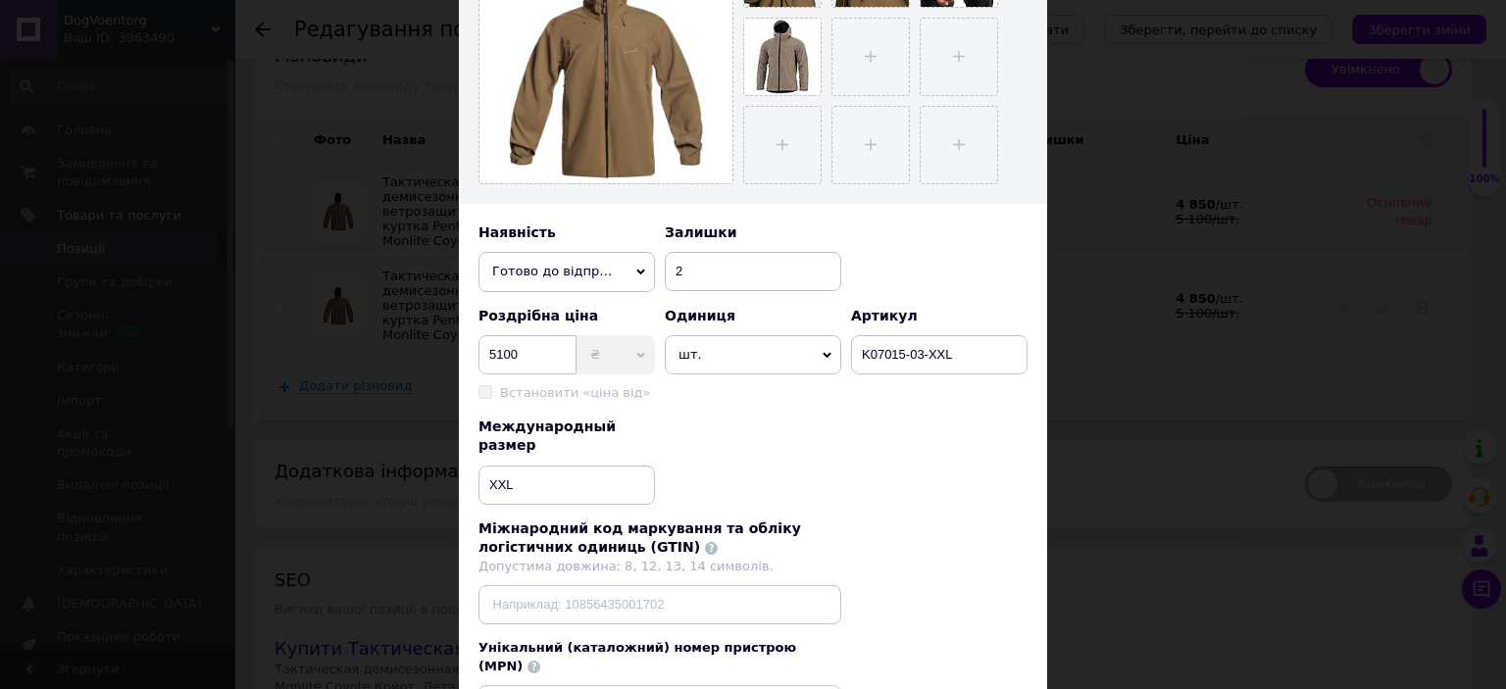
scroll to position [595, 0]
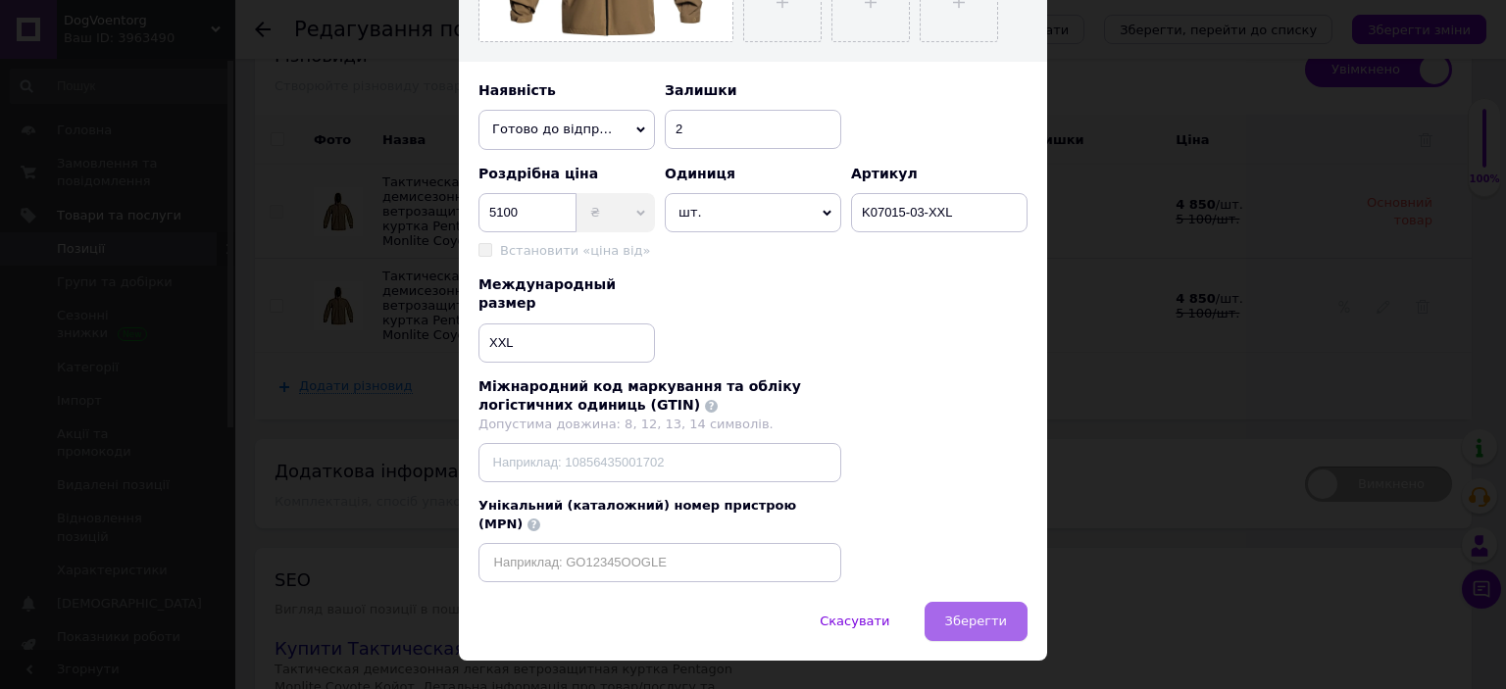
click at [991, 602] on button "Зберегти" at bounding box center [976, 621] width 103 height 39
drag, startPoint x: 991, startPoint y: 592, endPoint x: 1345, endPoint y: 227, distance: 509.0
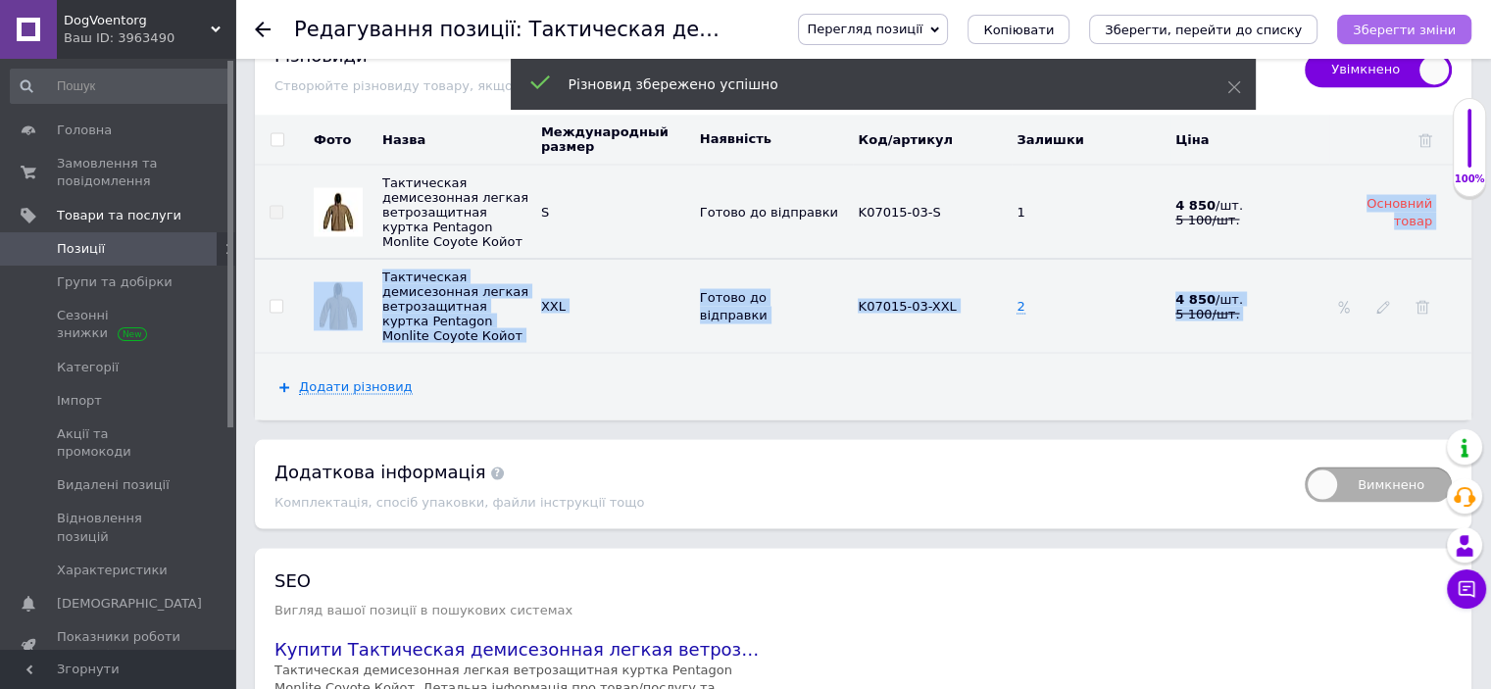
click at [1415, 37] on icon "Зберегти зміни" at bounding box center [1404, 30] width 103 height 15
click at [368, 391] on span "Додати різновид" at bounding box center [356, 386] width 114 height 16
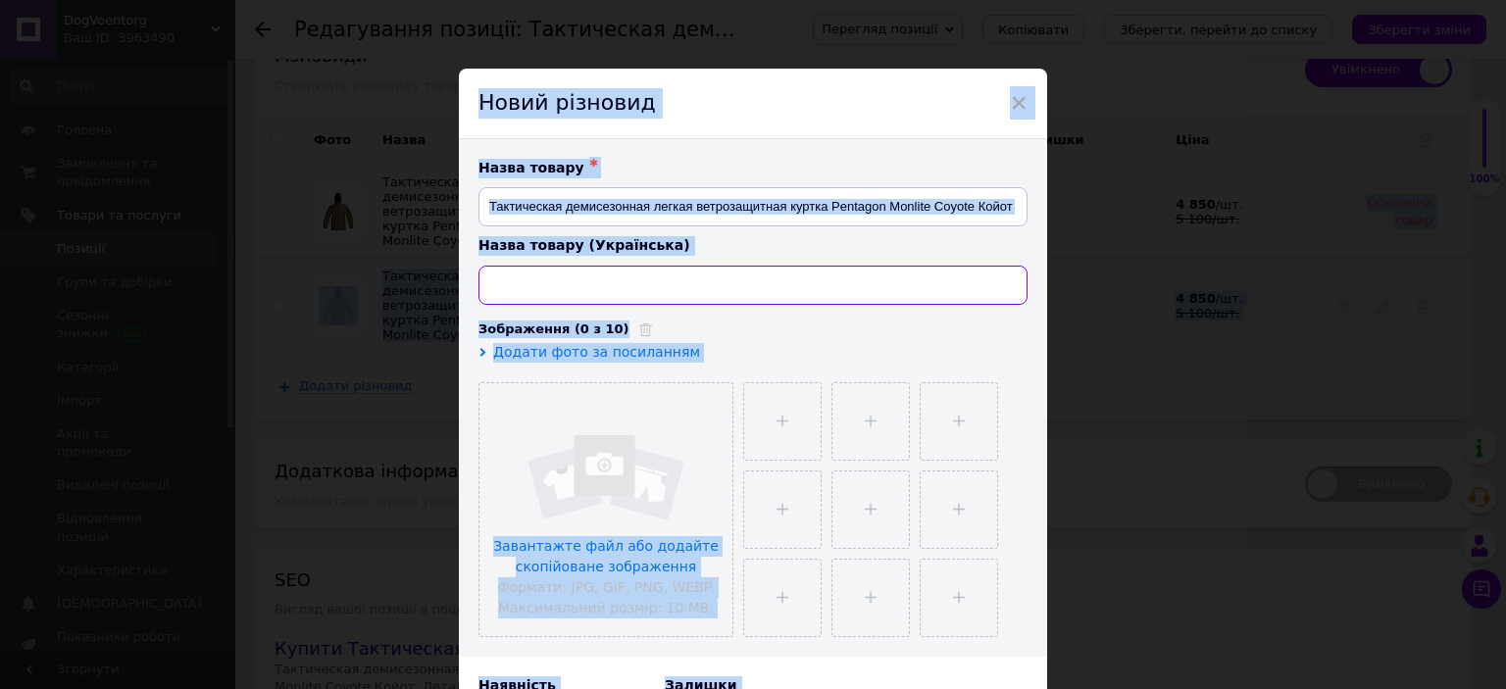
click at [733, 296] on input at bounding box center [752, 285] width 549 height 39
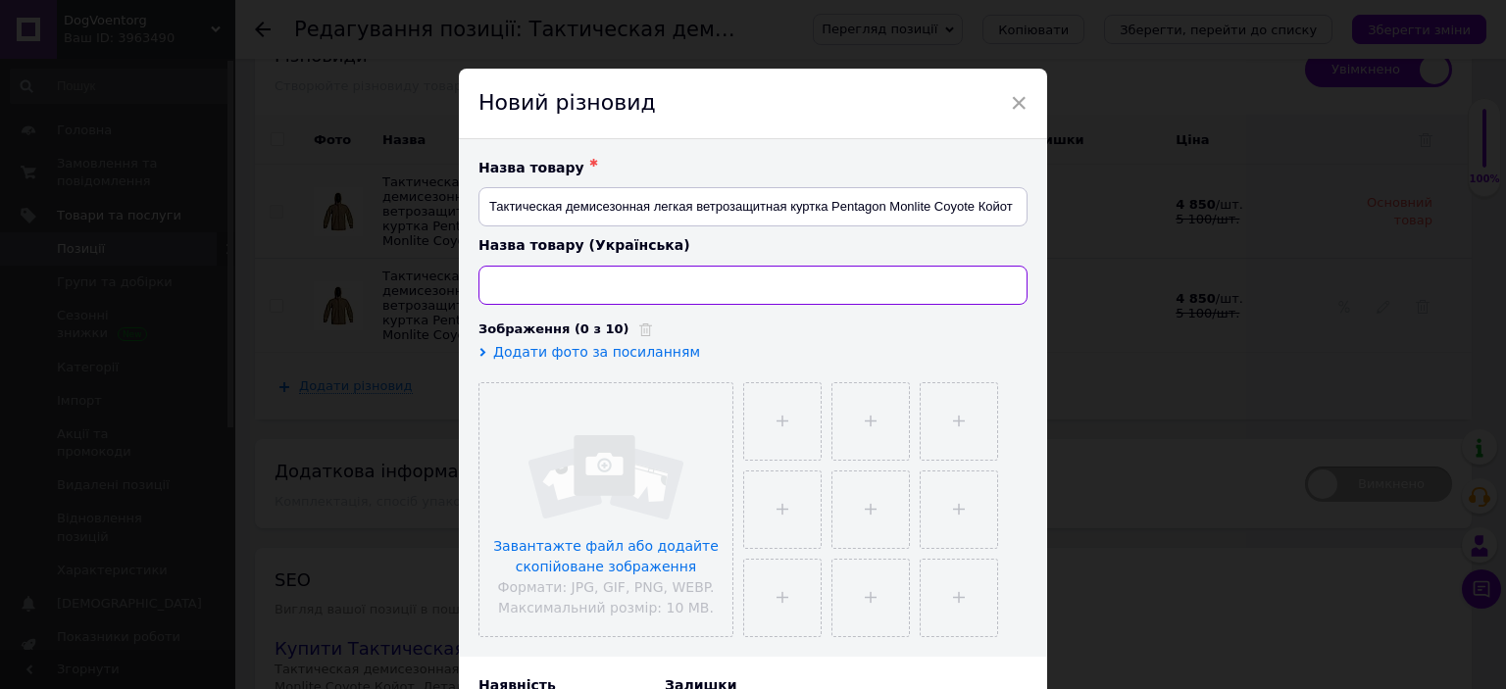
click at [733, 296] on input at bounding box center [752, 285] width 549 height 39
paste input "Тактична демісезонна легка вітрозахисна куртка Pentagon Monlite Coyote Койот"
type input "Тактична демісезонна легка вітрозахисна куртка Pentagon Monlite Coyote Койот"
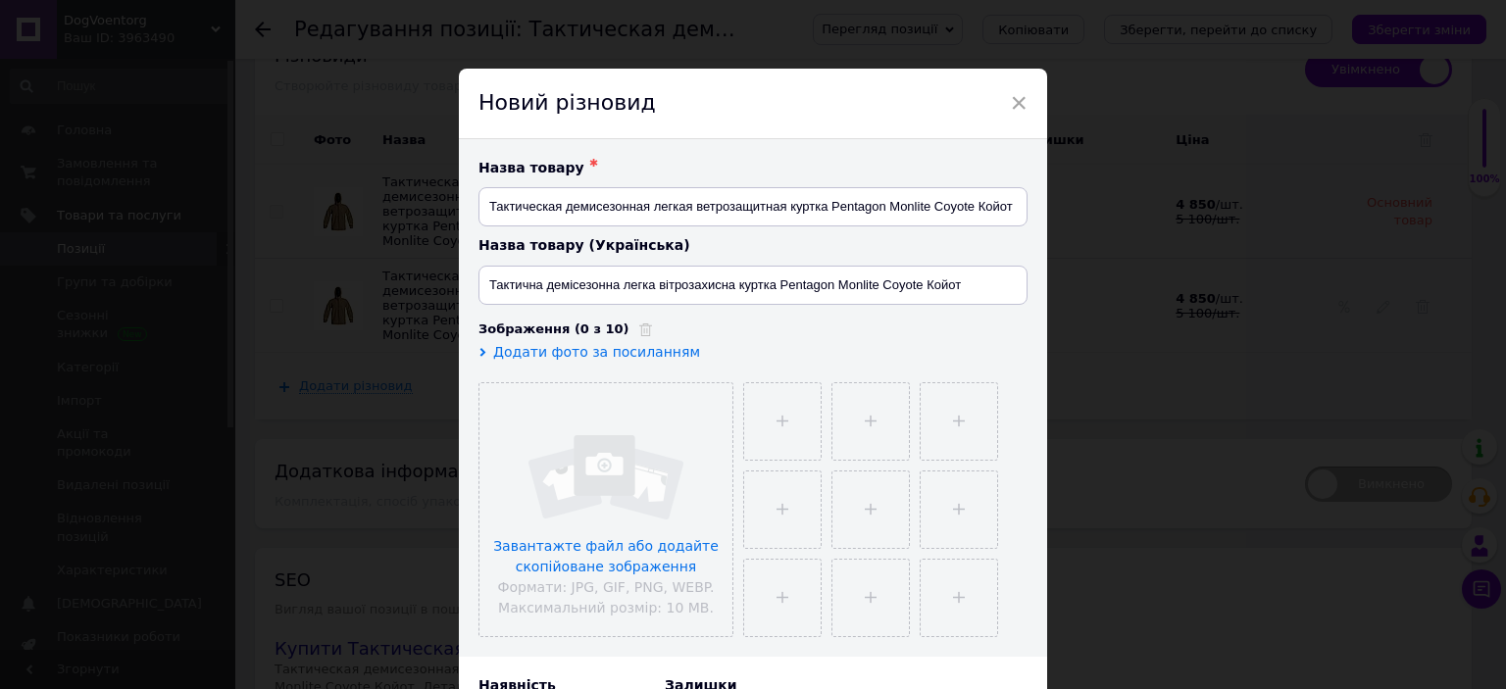
click at [647, 344] on span "Додати фото за посиланням" at bounding box center [596, 352] width 207 height 16
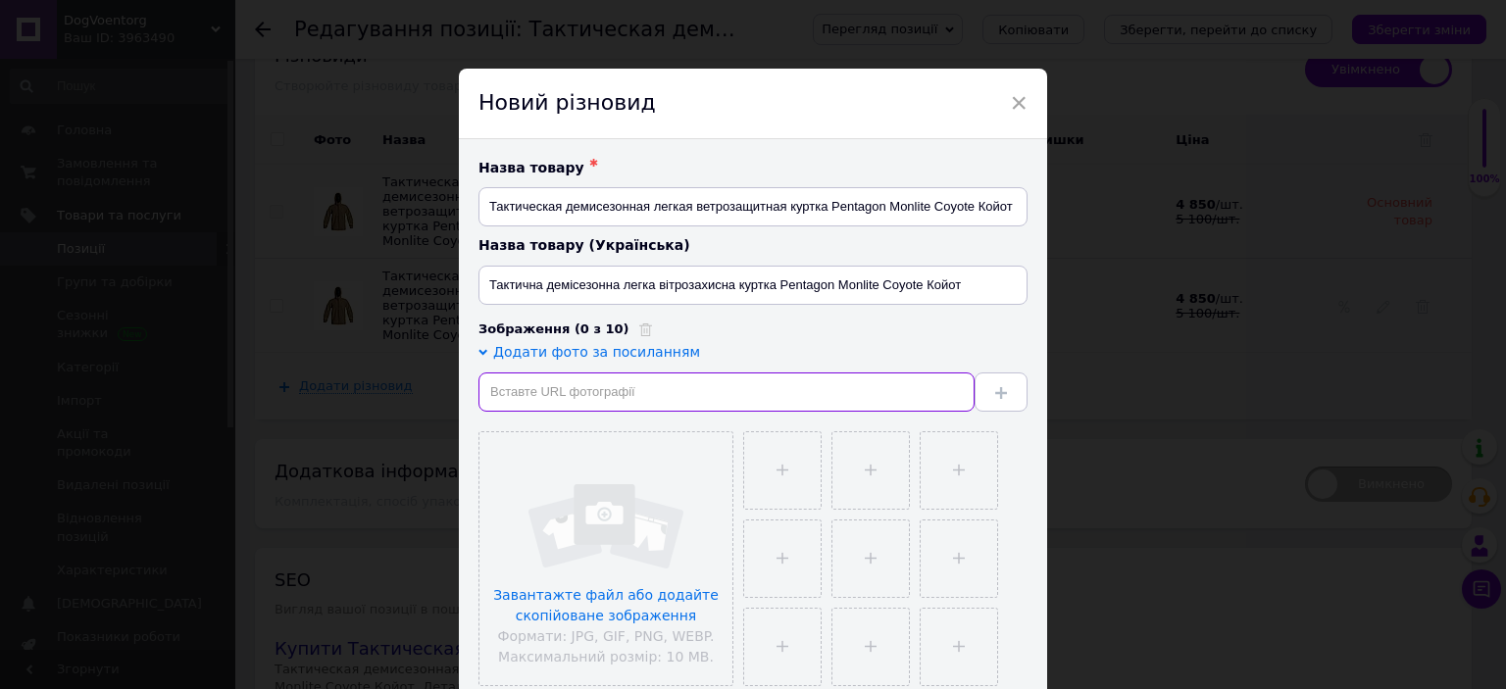
click at [555, 388] on input "text" at bounding box center [726, 392] width 496 height 39
paste input "[URL][DOMAIN_NAME]"
type input "[URL][DOMAIN_NAME]"
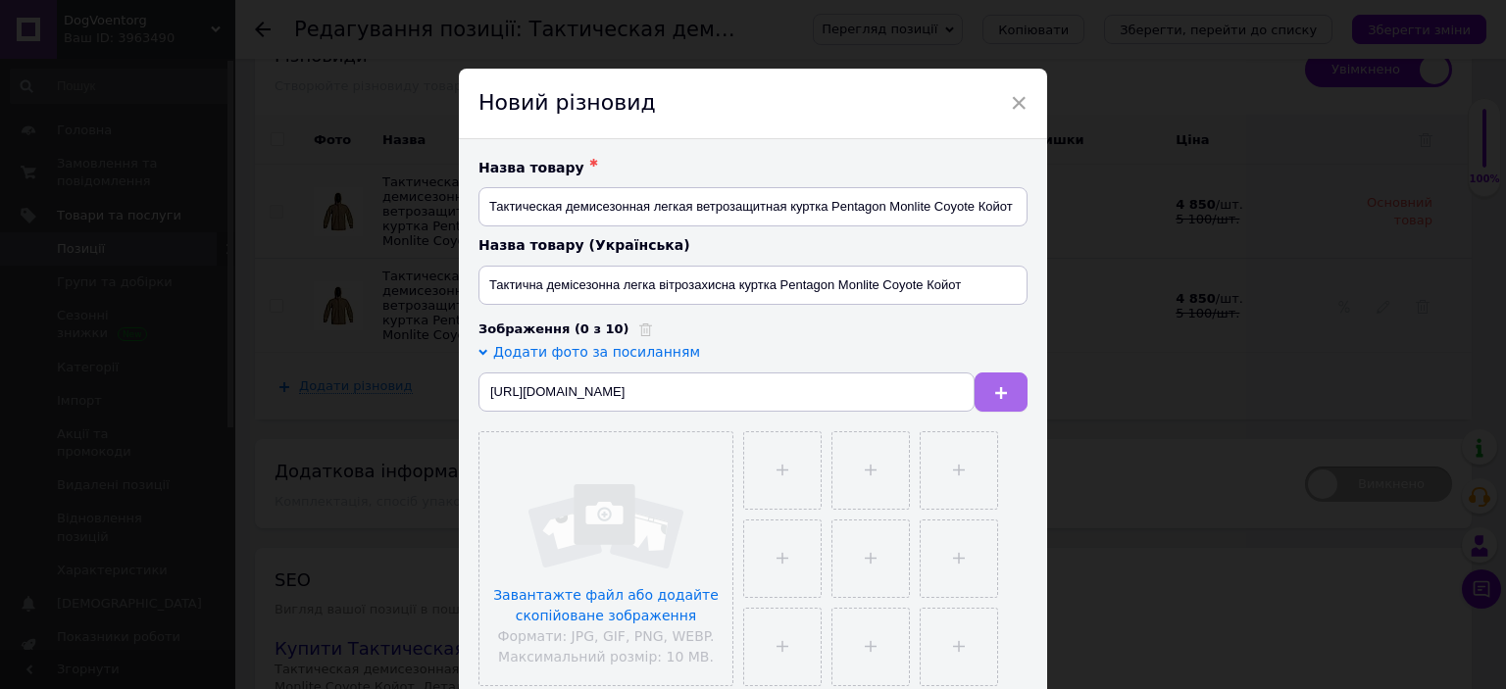
click at [980, 406] on button at bounding box center [1001, 392] width 53 height 39
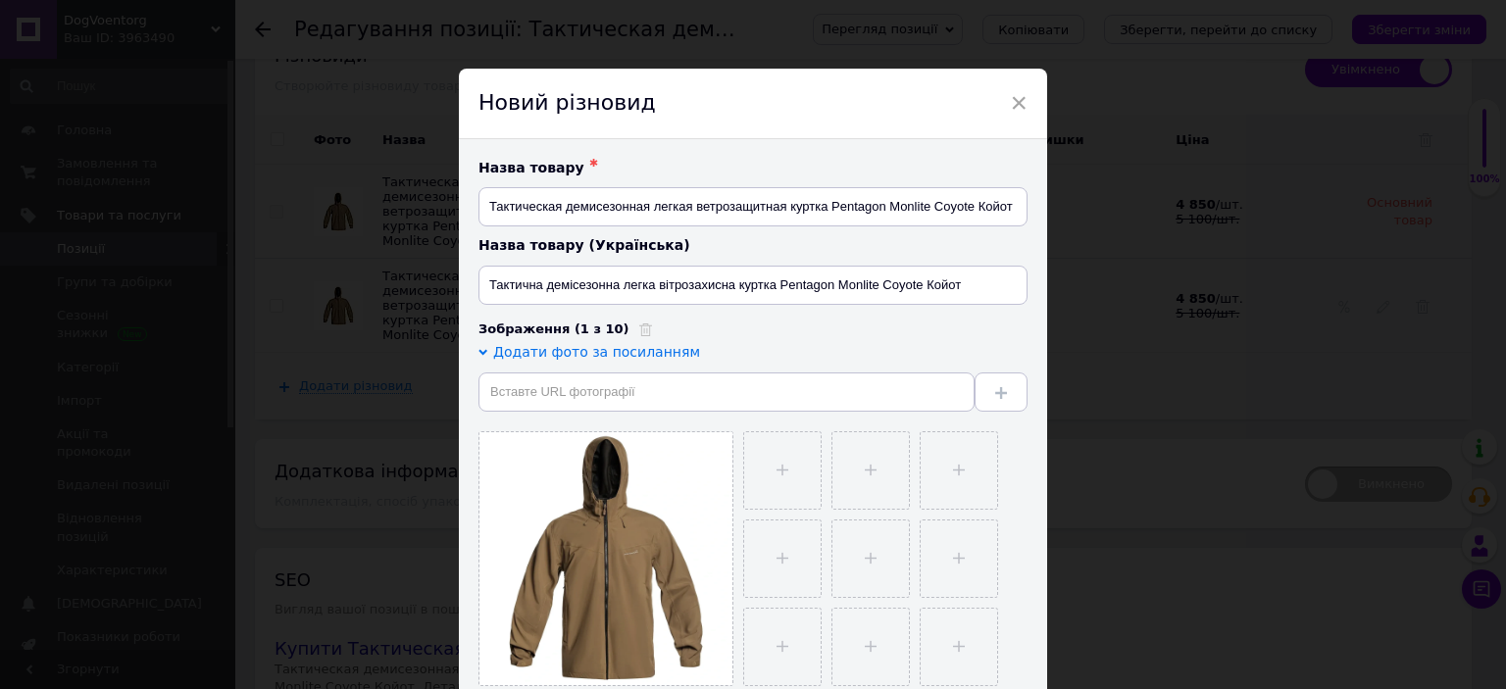
click at [655, 415] on div "Зображення (1 з 10) Додати фото за посиланням" at bounding box center [752, 504] width 549 height 366
click at [654, 385] on input "text" at bounding box center [726, 392] width 496 height 39
paste input "[URL][DOMAIN_NAME]"
type input "[URL][DOMAIN_NAME]"
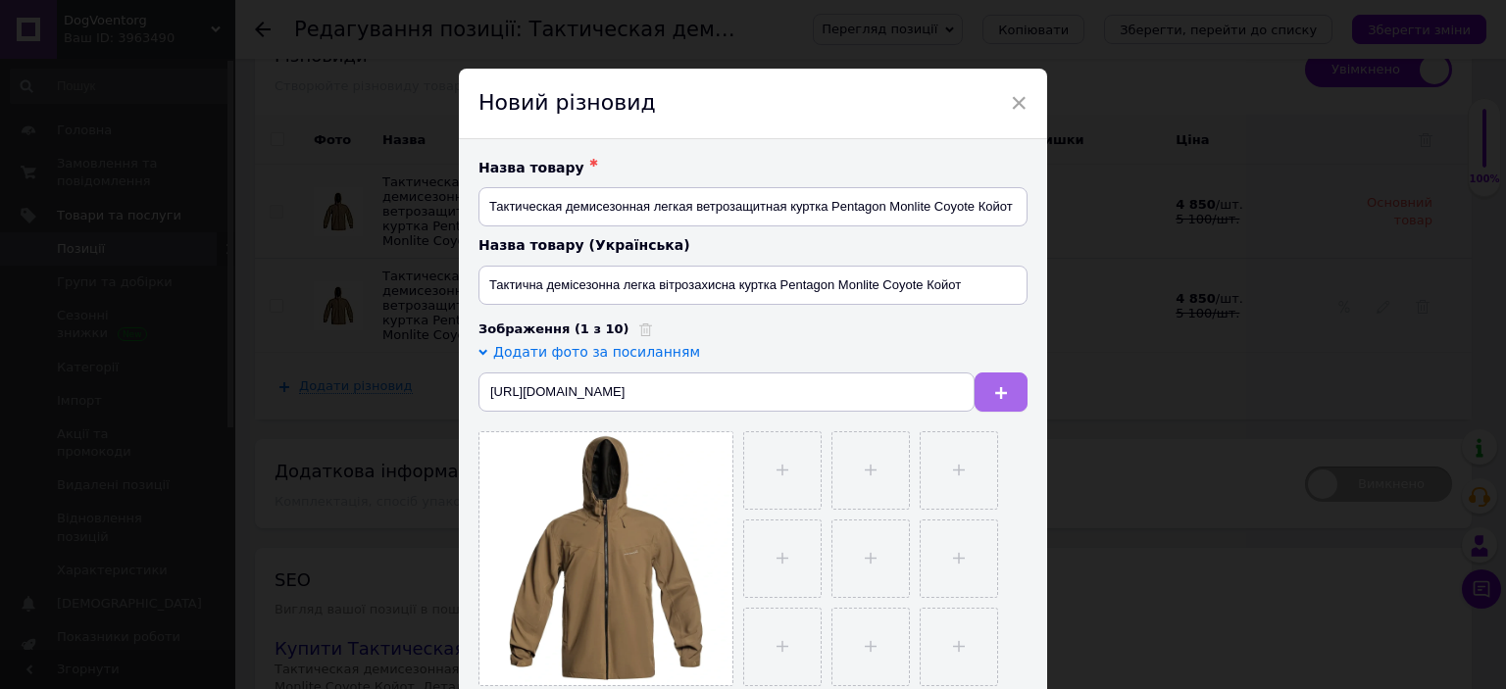
scroll to position [0, 0]
click at [995, 391] on icon at bounding box center [1001, 393] width 12 height 12
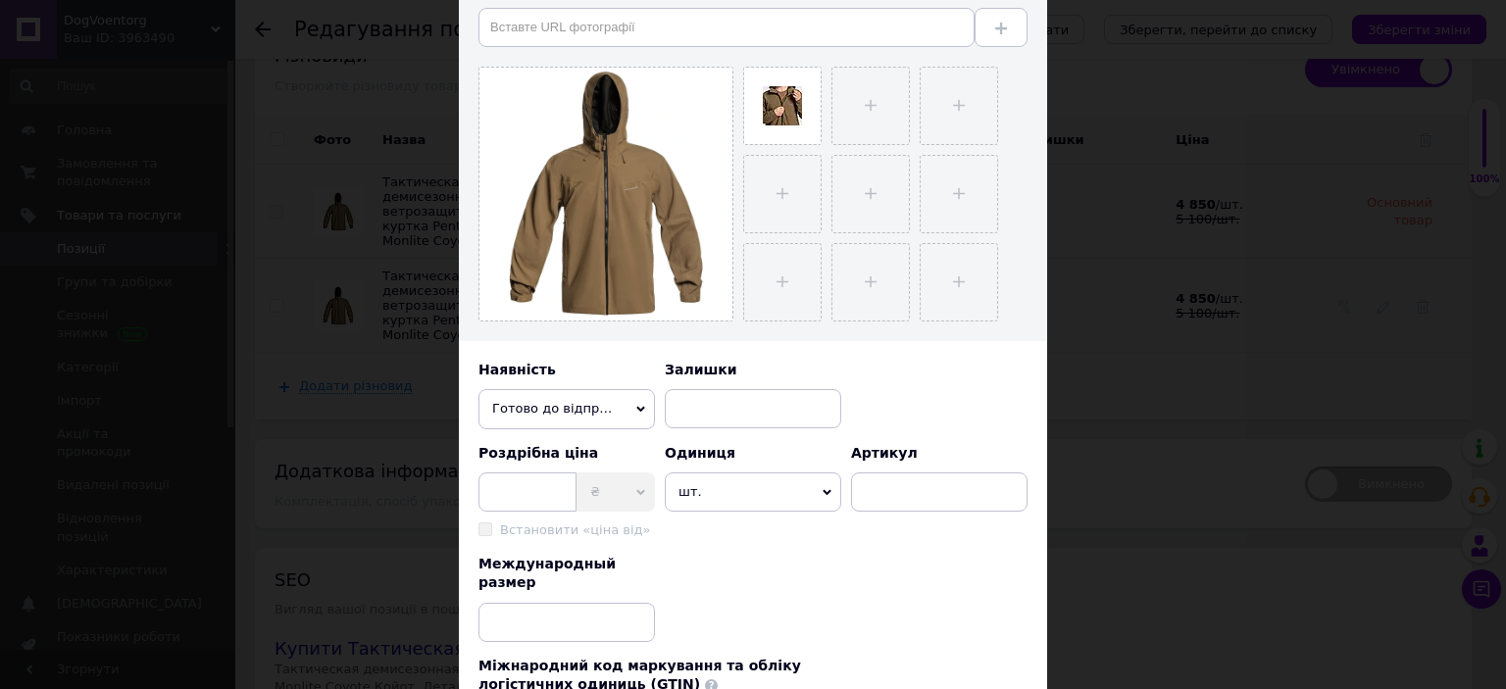
scroll to position [373, 0]
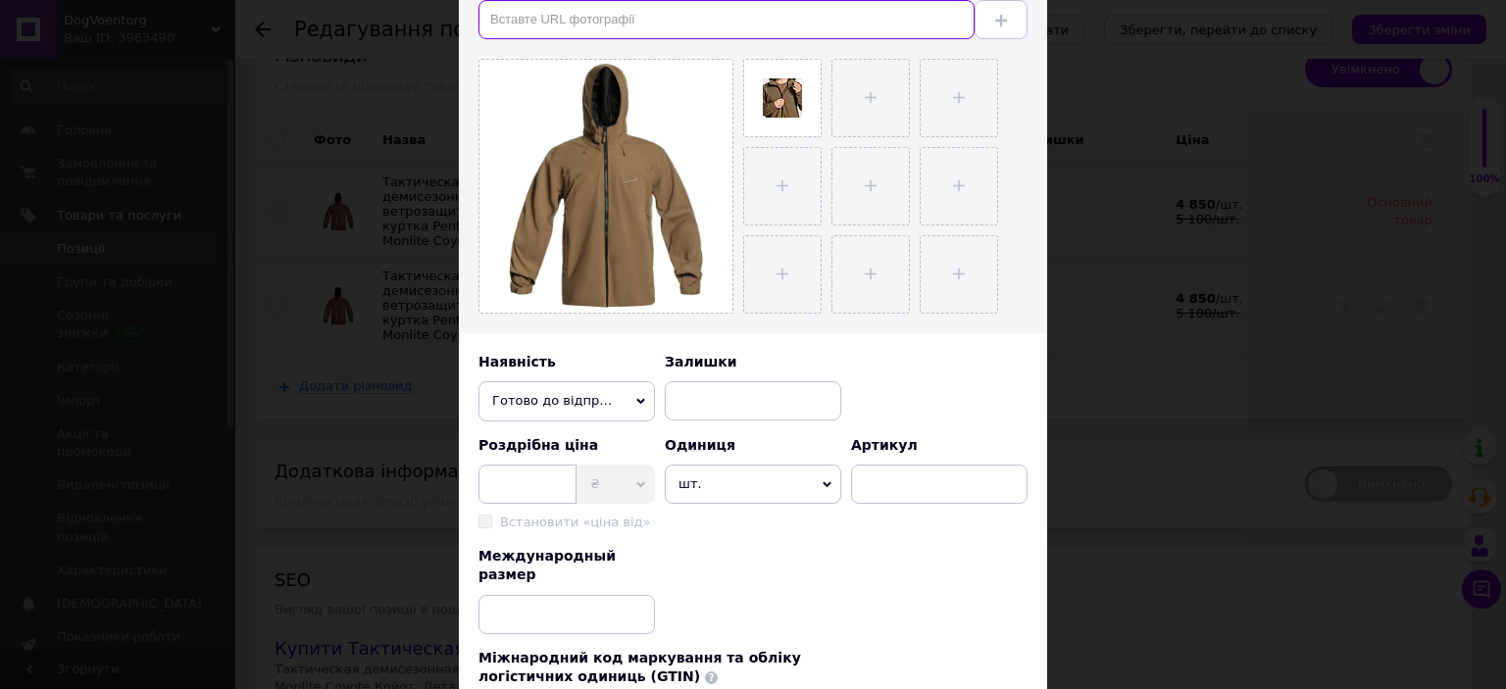
click at [809, 26] on input "text" at bounding box center [726, 19] width 496 height 39
paste input "[URL][DOMAIN_NAME]"
type input "[URL][DOMAIN_NAME]"
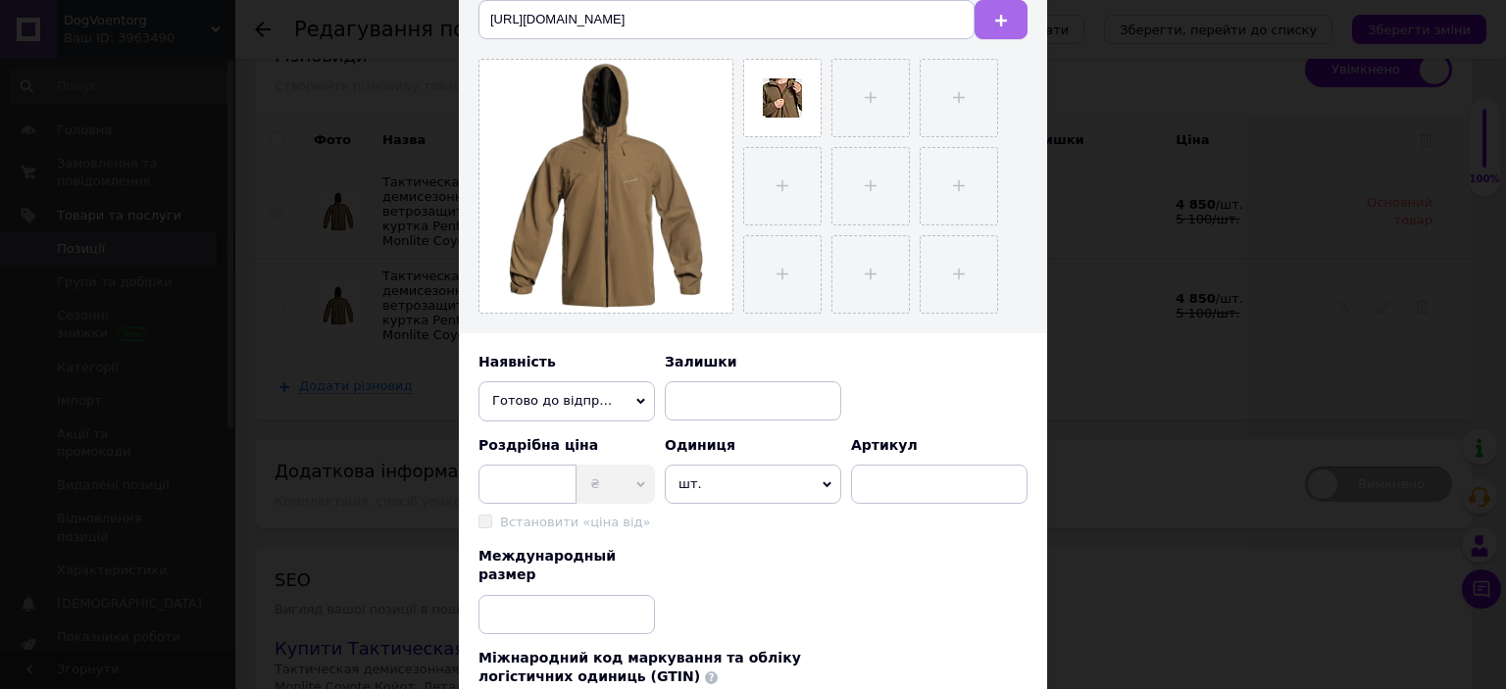
scroll to position [0, 0]
click at [996, 19] on icon at bounding box center [1001, 21] width 12 height 12
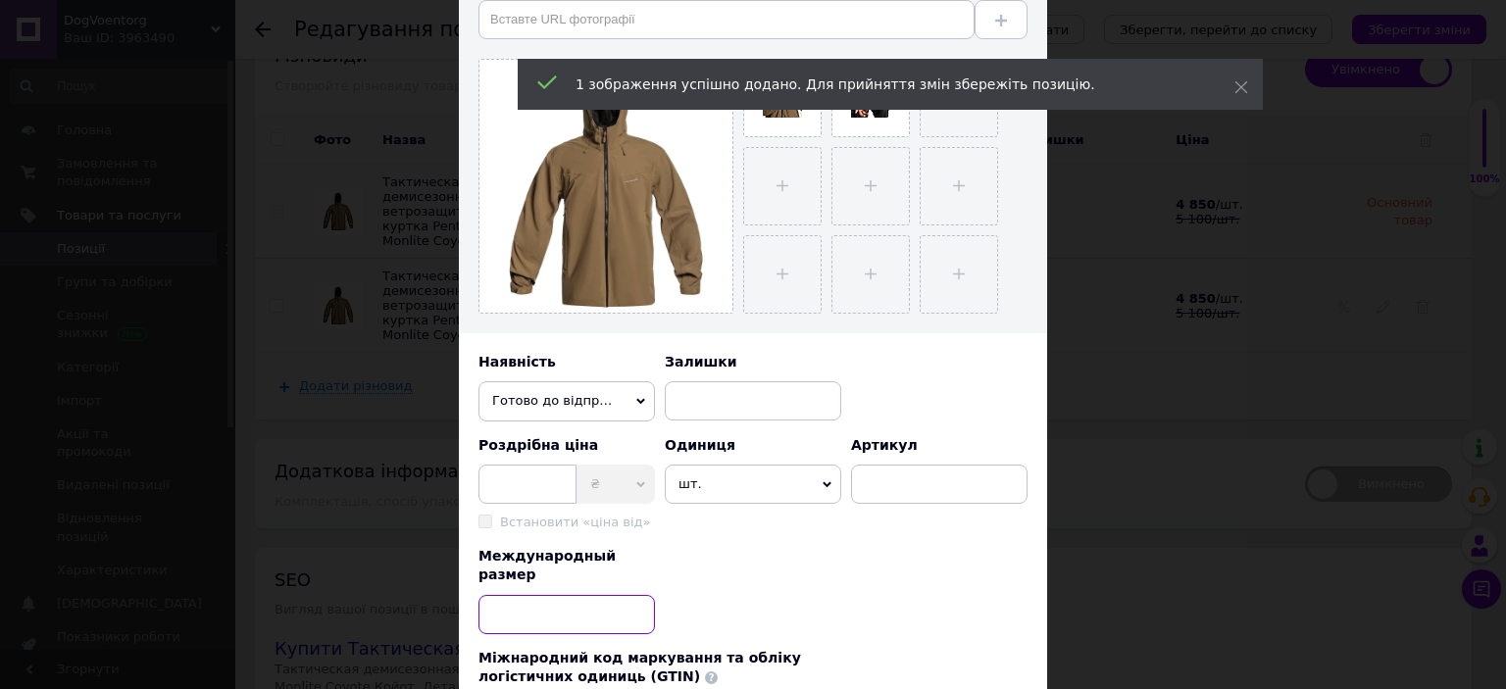
click at [561, 598] on input at bounding box center [566, 614] width 176 height 39
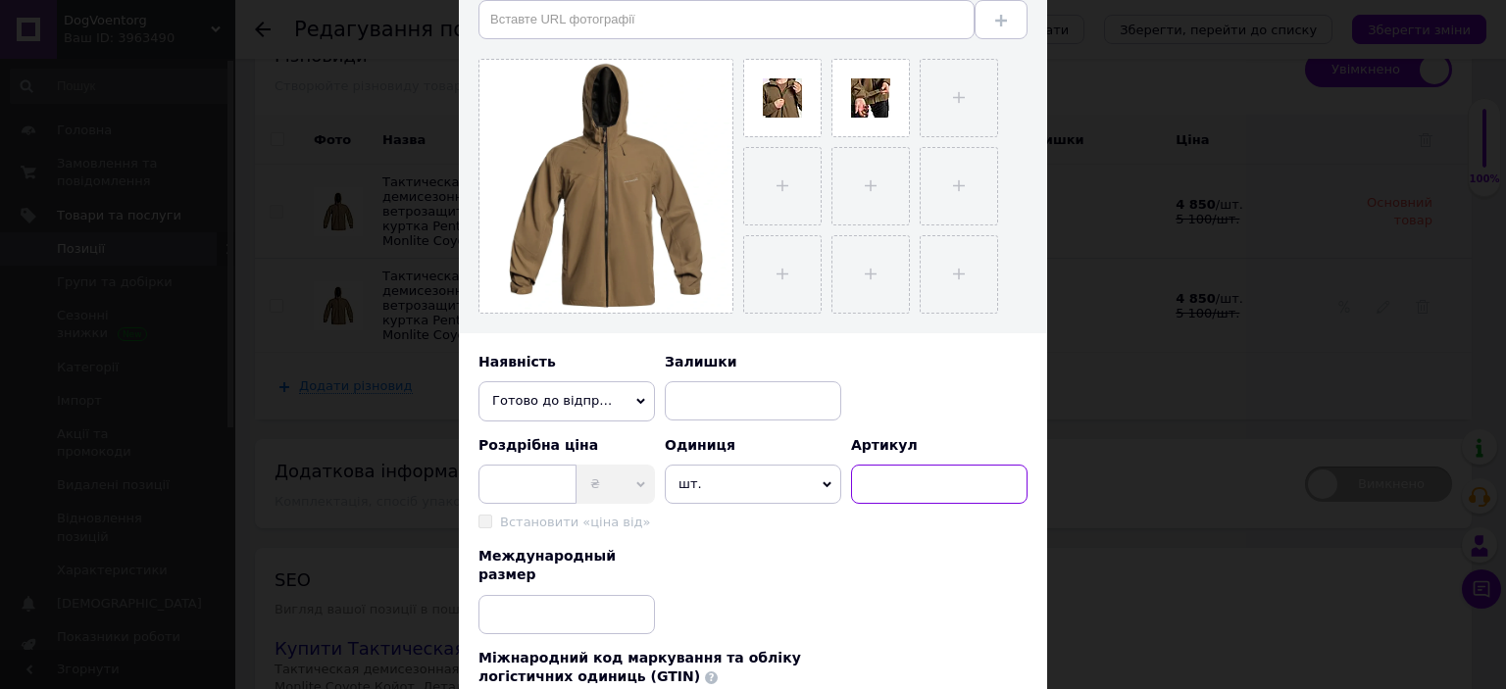
paste input "K07015-03-M"
click at [897, 474] on input at bounding box center [939, 484] width 176 height 39
type input "K07015-03-M"
click at [536, 493] on input at bounding box center [527, 484] width 98 height 39
type input "5100"
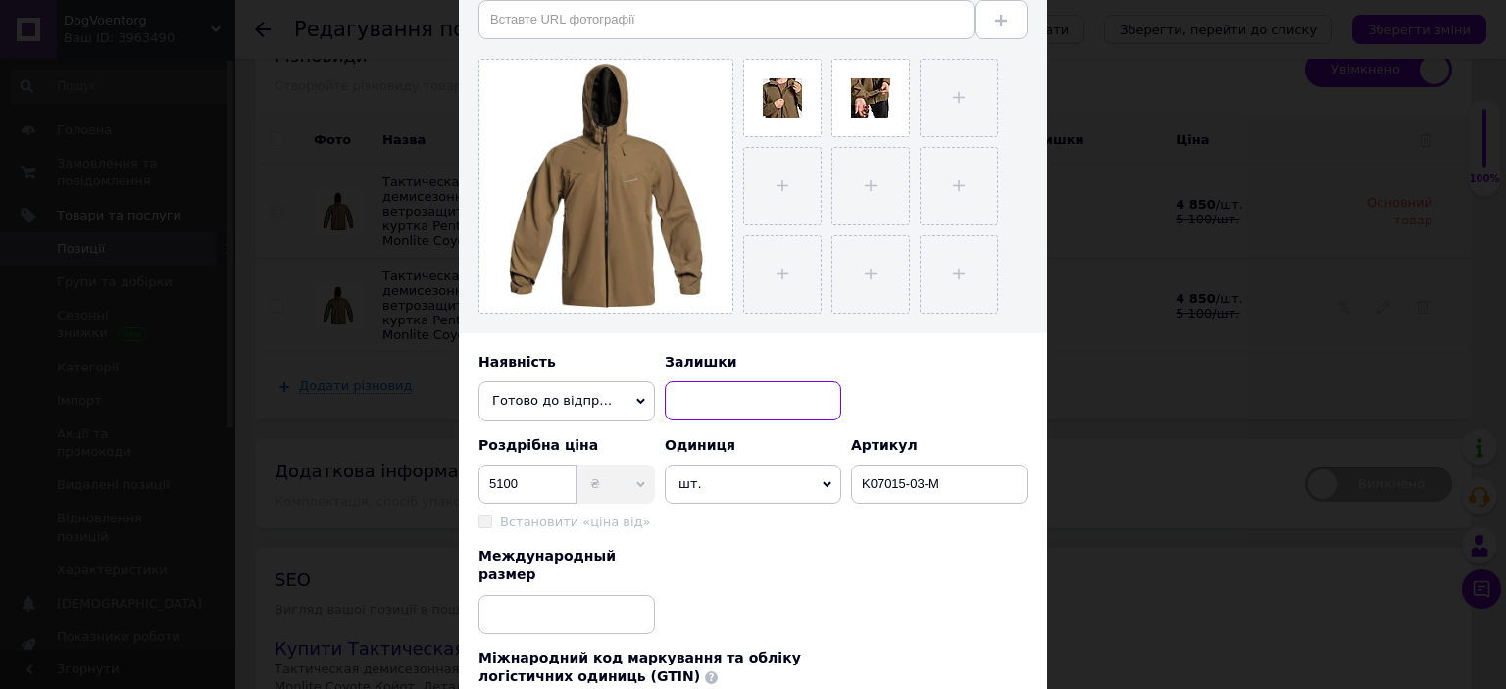
click at [730, 395] on input at bounding box center [753, 400] width 176 height 39
type input "1"
drag, startPoint x: 941, startPoint y: 484, endPoint x: 926, endPoint y: 475, distance: 18.5
click at [926, 475] on input "K07015-03-M" at bounding box center [939, 484] width 176 height 39
click at [584, 595] on input at bounding box center [566, 614] width 176 height 39
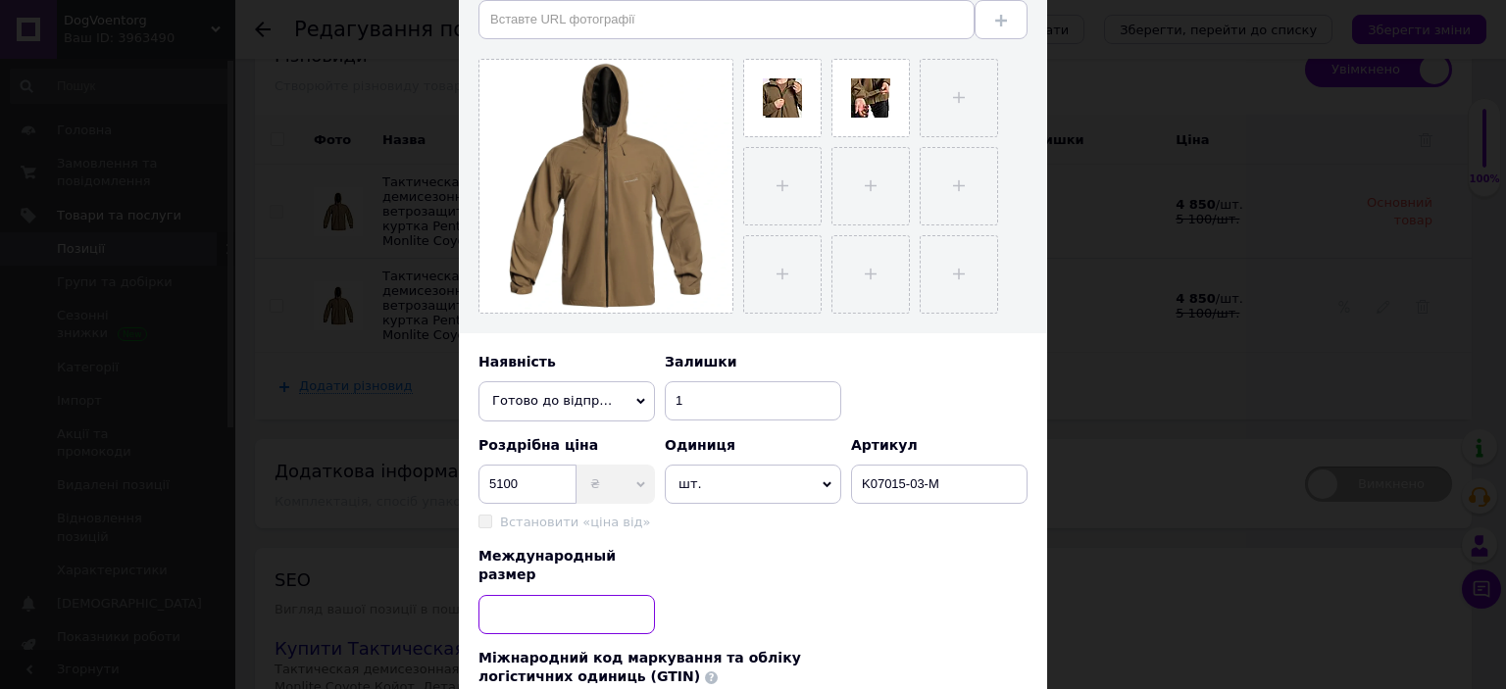
paste input "M"
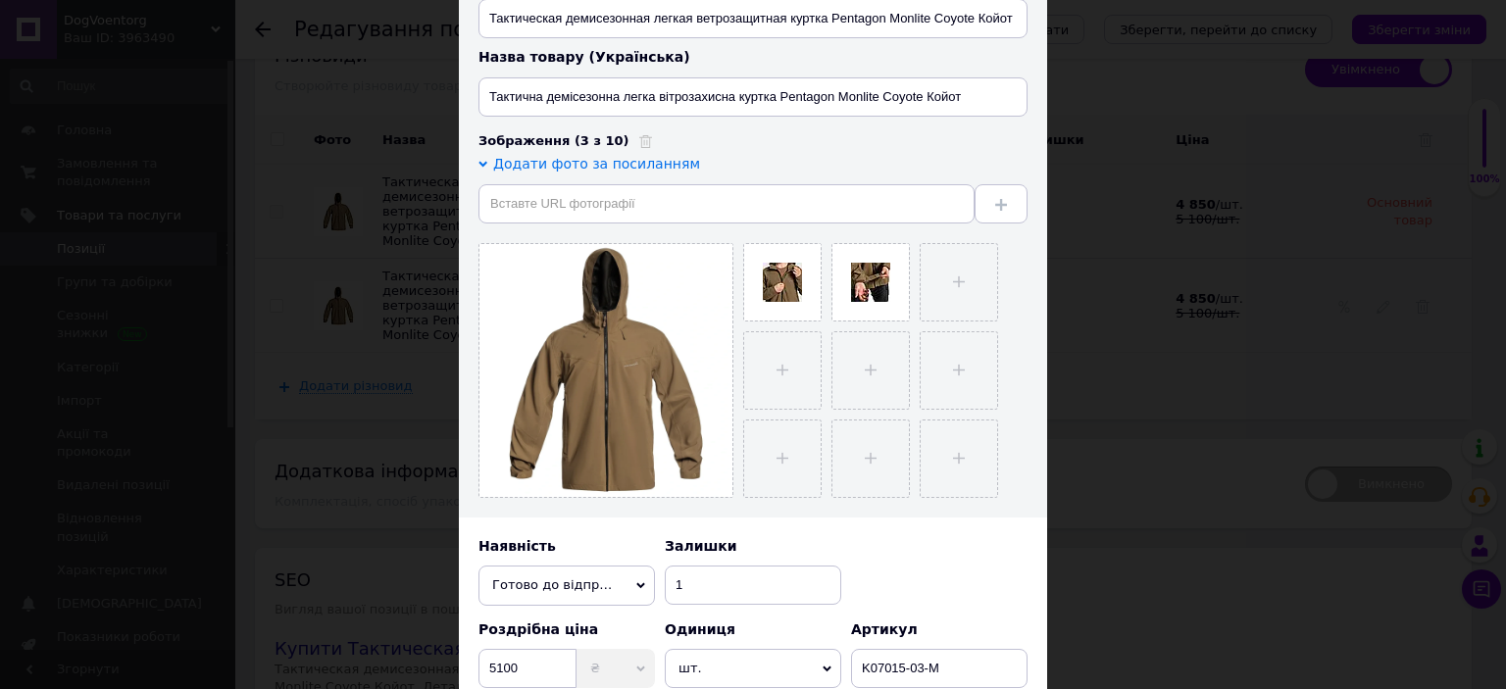
scroll to position [114, 0]
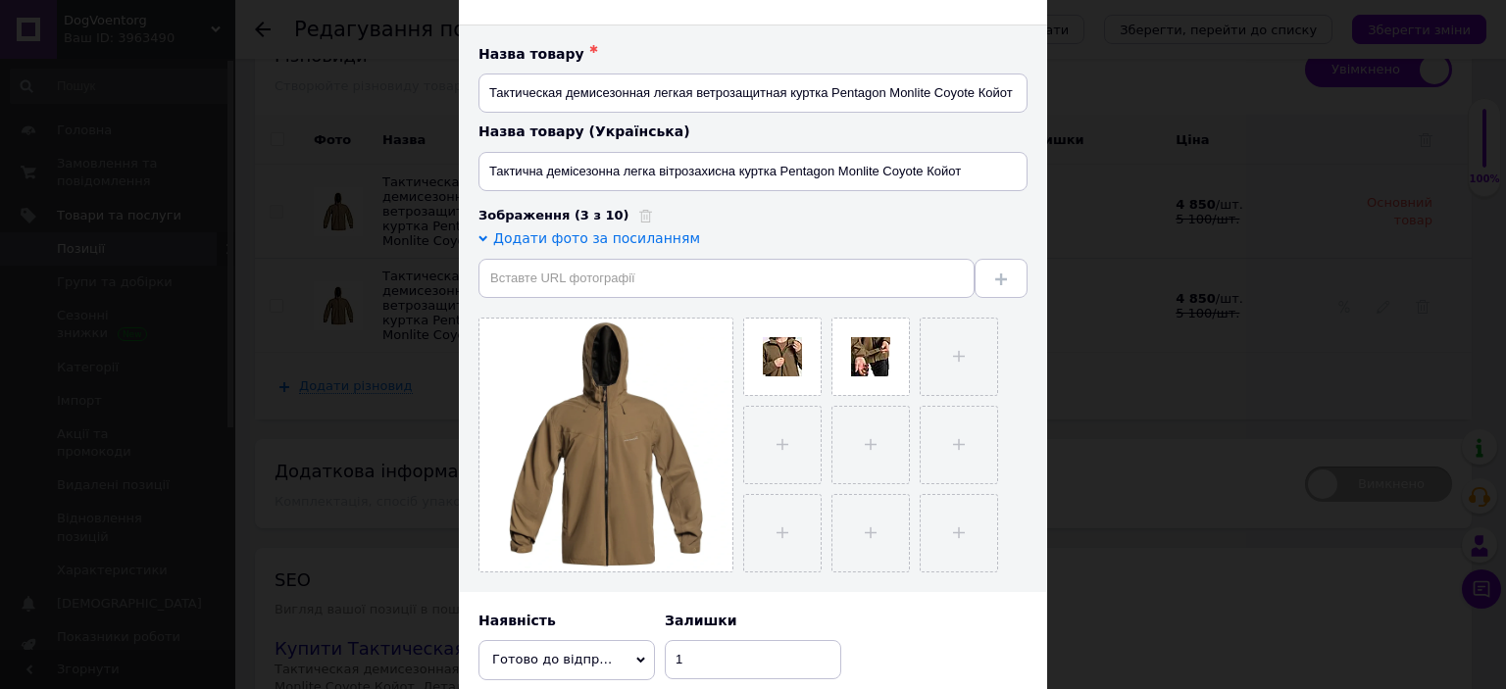
type input "M"
drag, startPoint x: 971, startPoint y: 178, endPoint x: 423, endPoint y: 143, distance: 549.2
click at [423, 143] on div "× Новий різновид Назва товару ✱ Тактическая демисезонная легкая ветрозащитная к…" at bounding box center [753, 344] width 1506 height 689
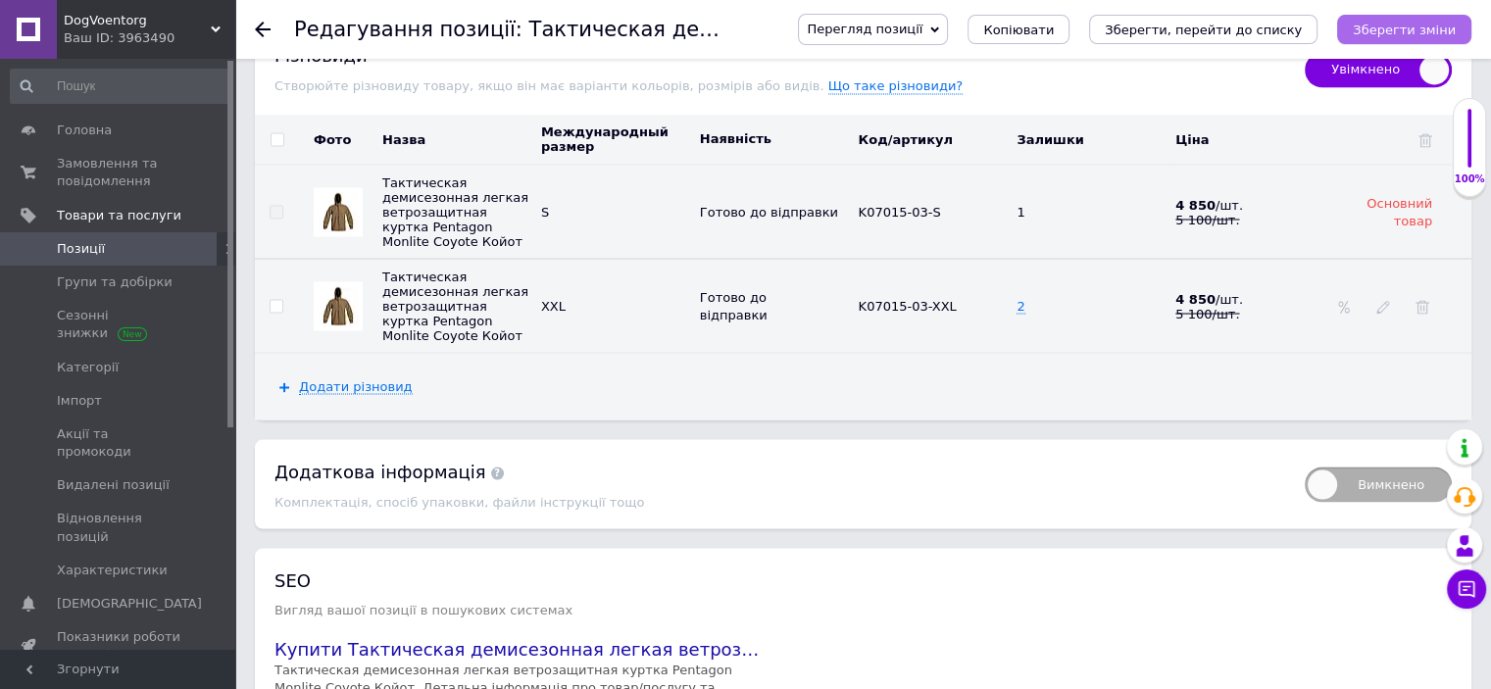
click at [1440, 18] on button "Зберегти зміни" at bounding box center [1404, 29] width 134 height 29
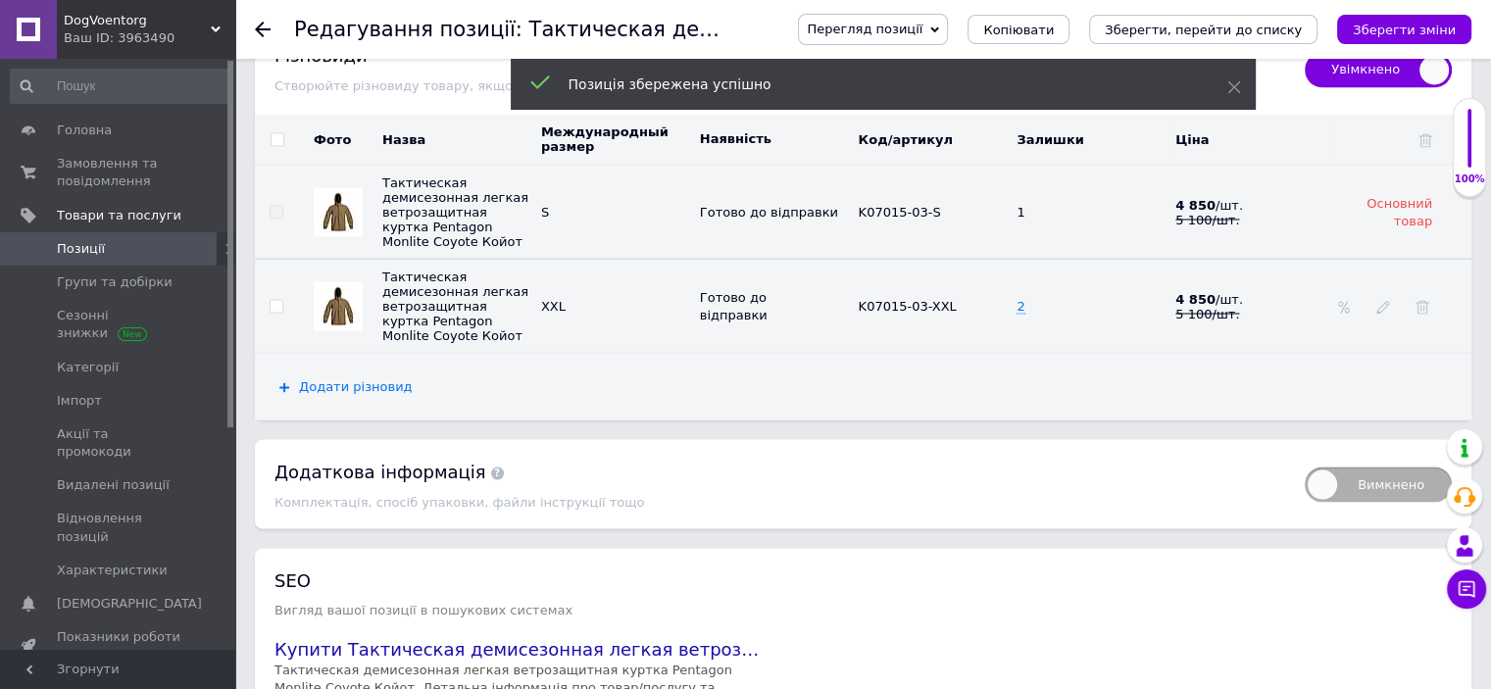
click at [349, 387] on span "Додати різновид" at bounding box center [356, 386] width 114 height 16
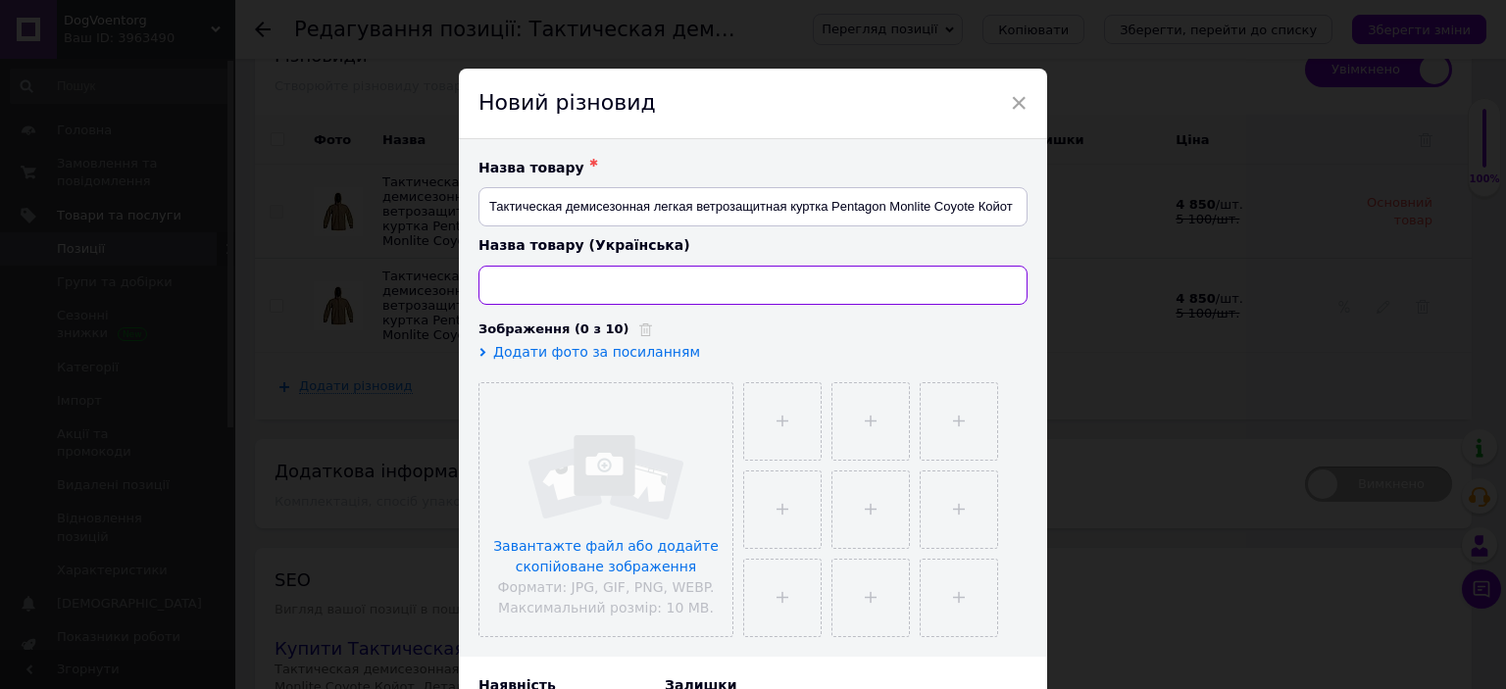
click at [623, 283] on input at bounding box center [752, 285] width 549 height 39
paste input "M"
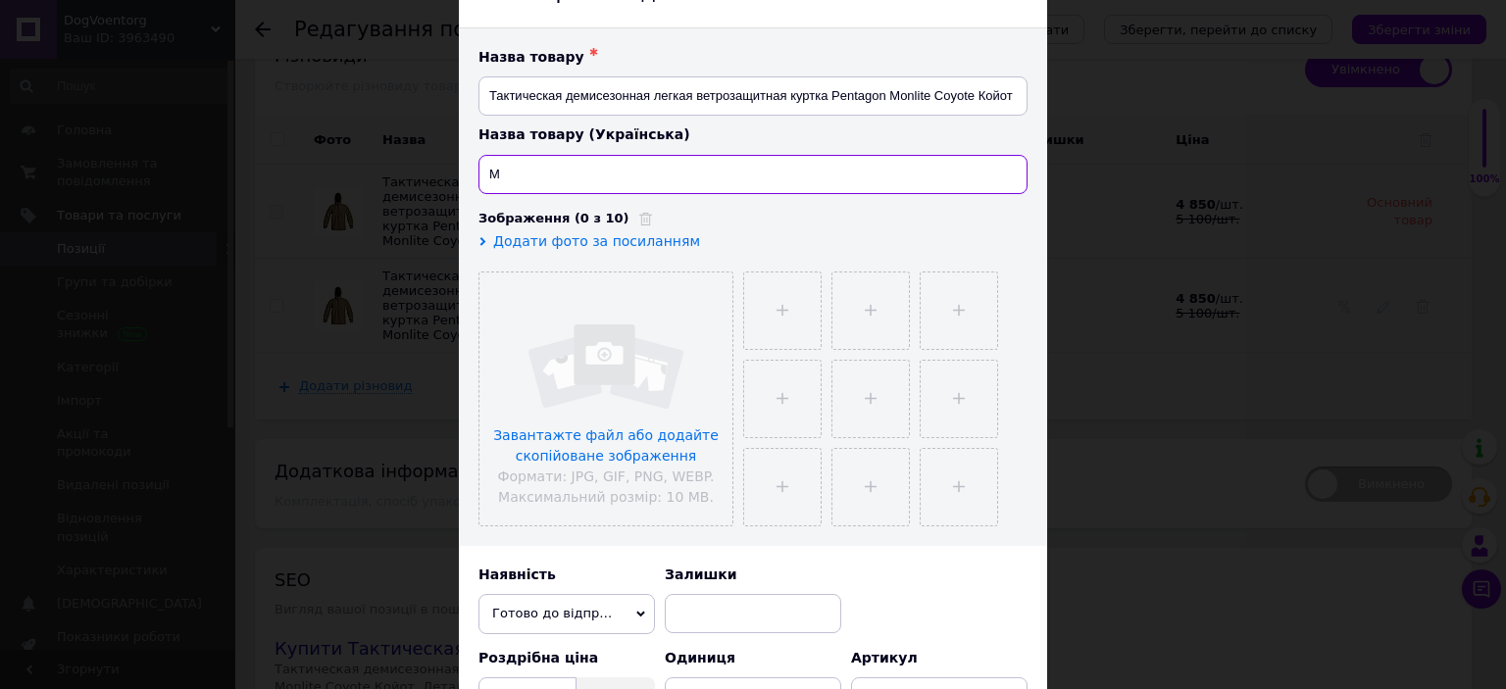
scroll to position [257, 0]
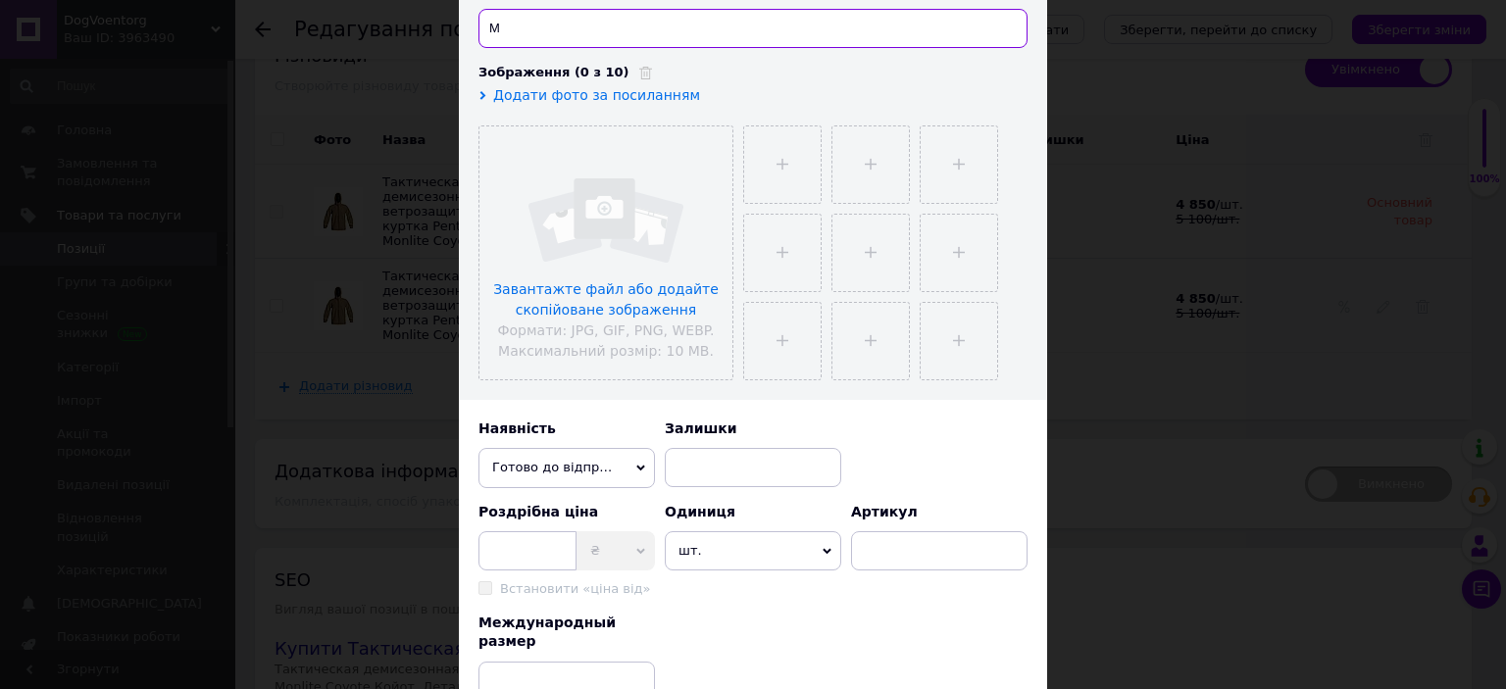
type input "M"
click at [569, 665] on input at bounding box center [566, 681] width 176 height 39
paste input "M"
type input "M"
click at [520, 555] on input at bounding box center [527, 550] width 98 height 39
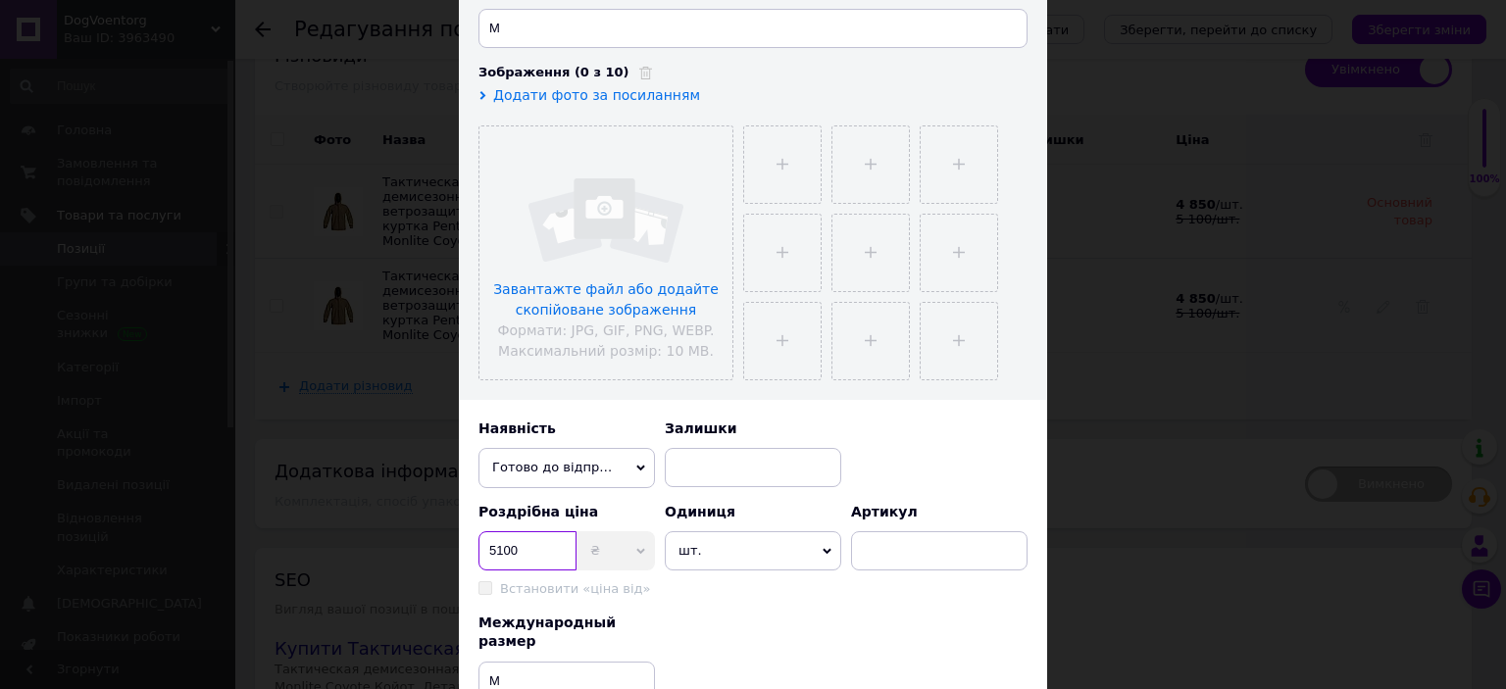
type input "5100"
click at [759, 461] on input at bounding box center [753, 467] width 176 height 39
type input "1"
click at [890, 552] on input at bounding box center [939, 550] width 176 height 39
paste input "K07015-03-M"
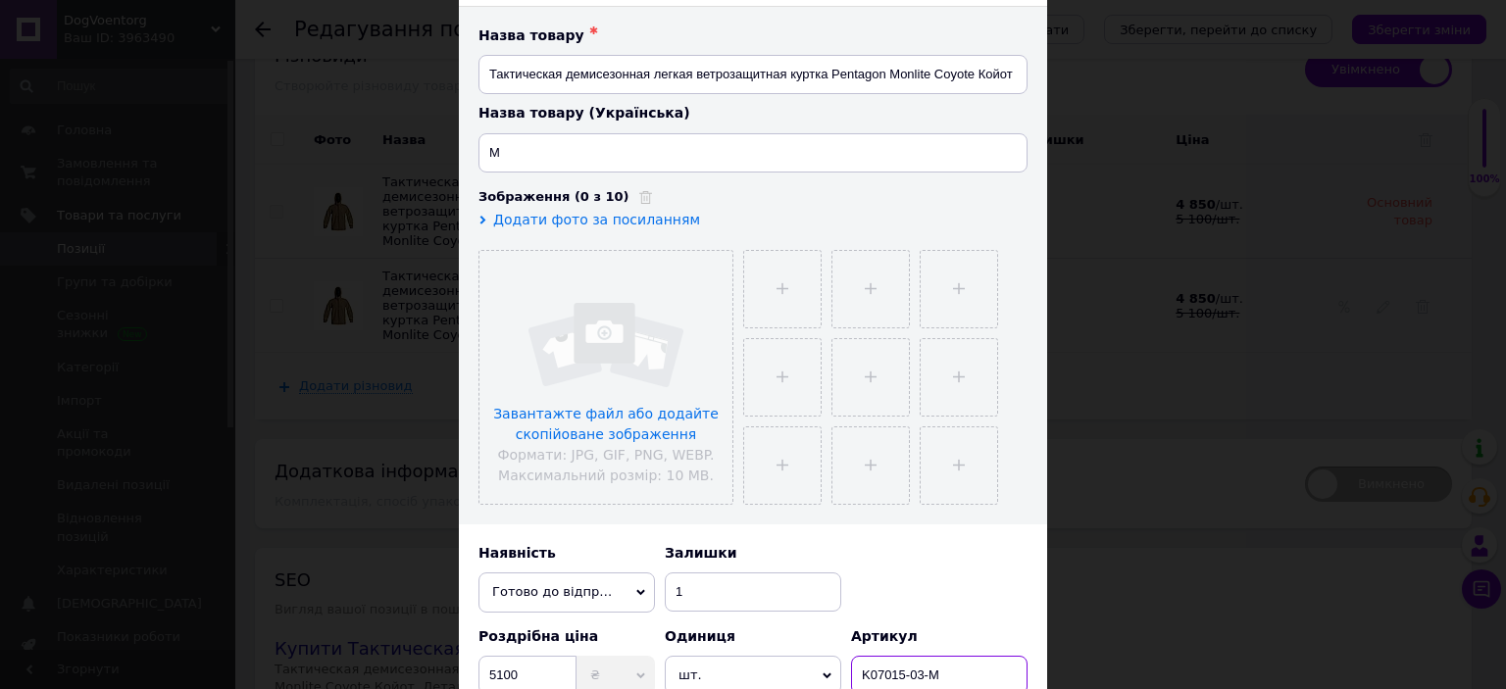
scroll to position [126, 0]
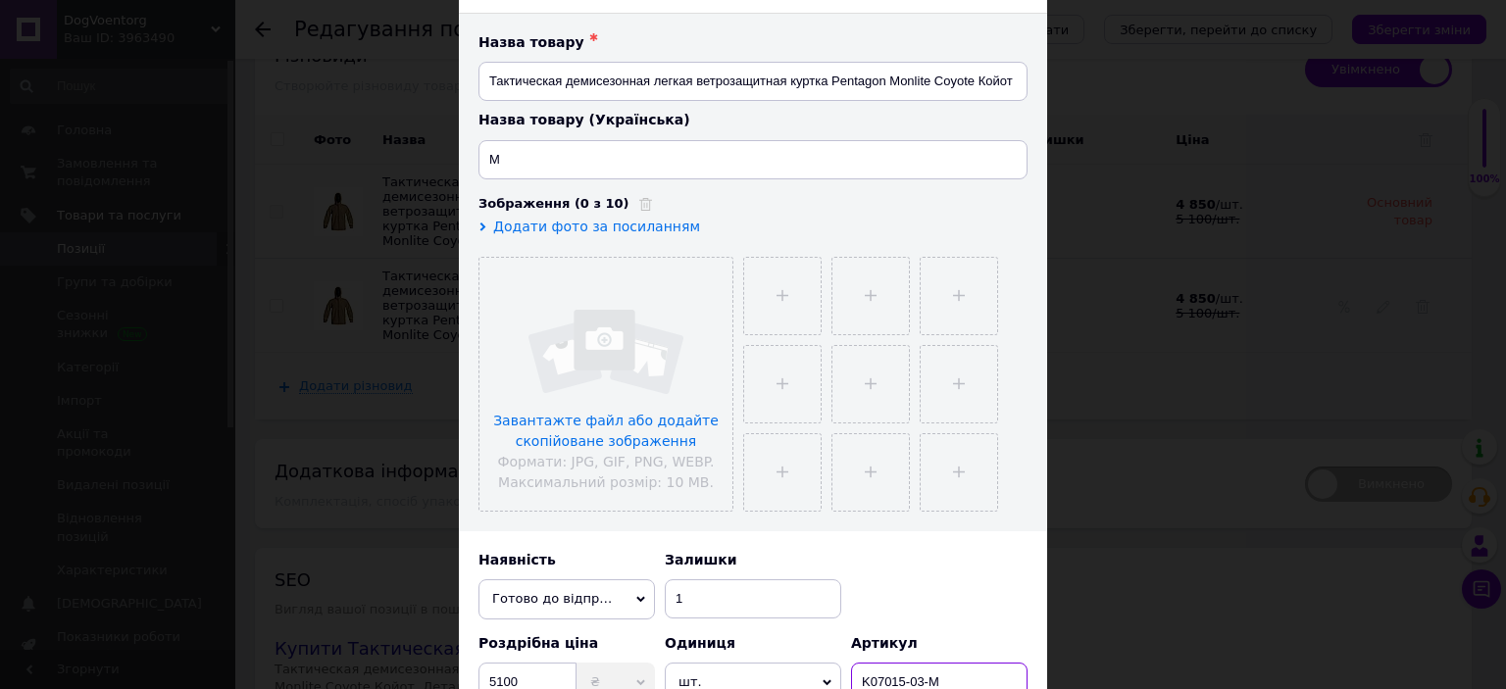
type input "K07015-03-M"
click at [561, 232] on span "Додати фото за посиланням" at bounding box center [596, 227] width 207 height 16
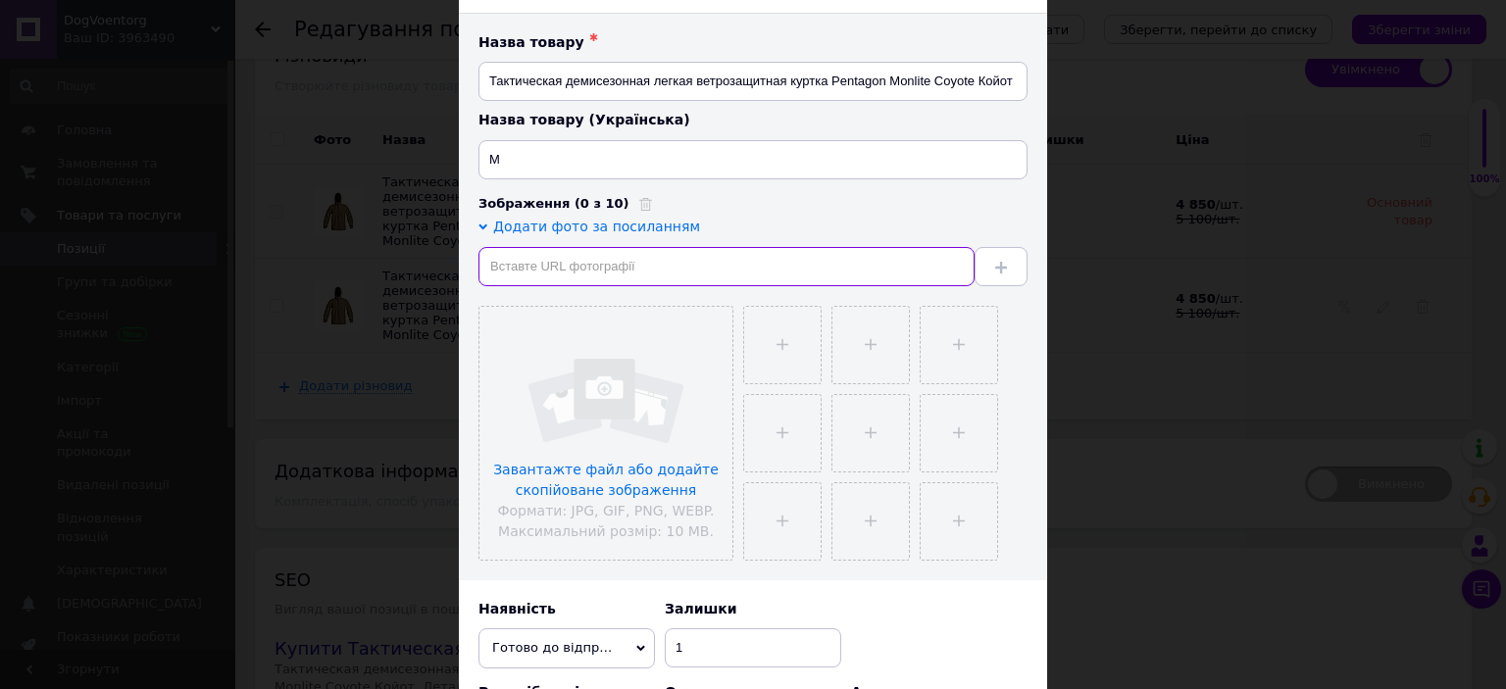
click at [541, 262] on input "text" at bounding box center [726, 266] width 496 height 39
paste input "[URL][DOMAIN_NAME]"
type input "[URL][DOMAIN_NAME]"
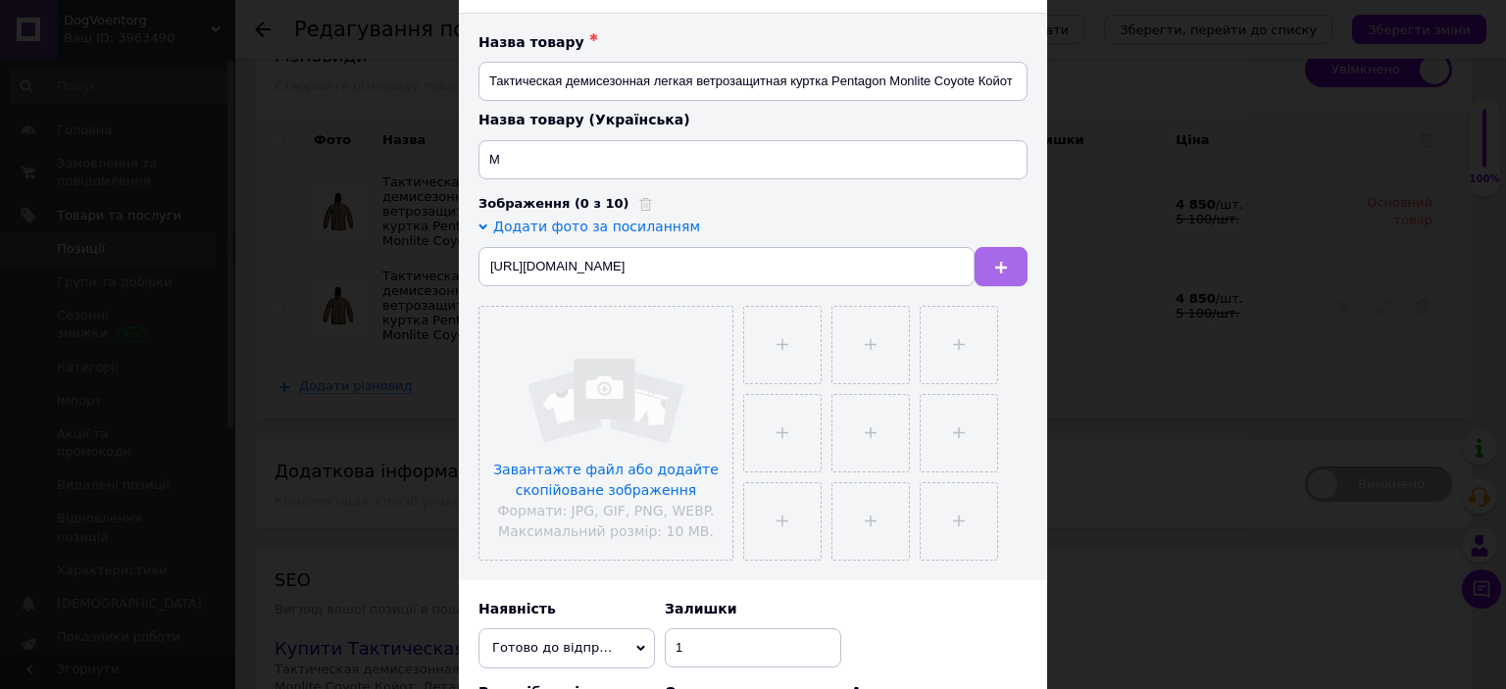
click at [1004, 266] on button at bounding box center [1001, 266] width 53 height 39
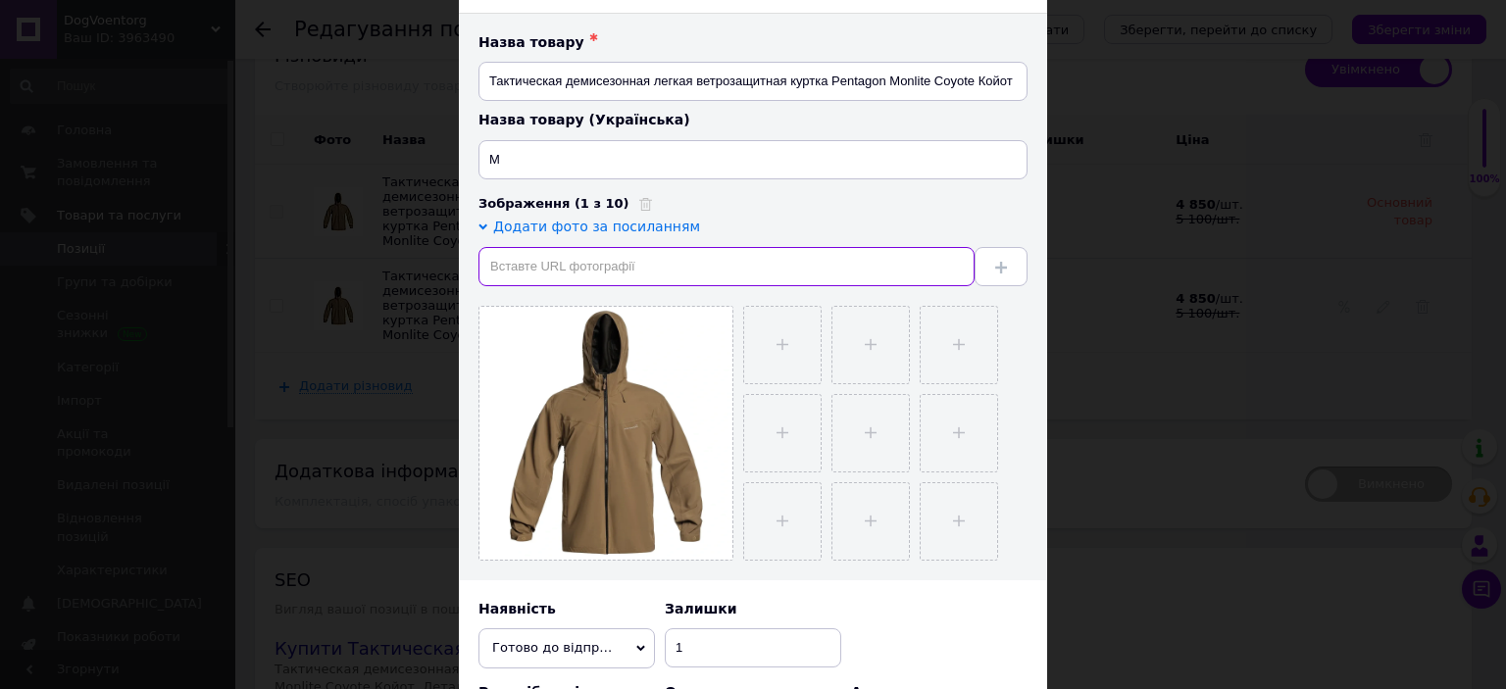
click at [537, 258] on input "text" at bounding box center [726, 266] width 496 height 39
paste input "[URL][DOMAIN_NAME]"
type input "[URL][DOMAIN_NAME]"
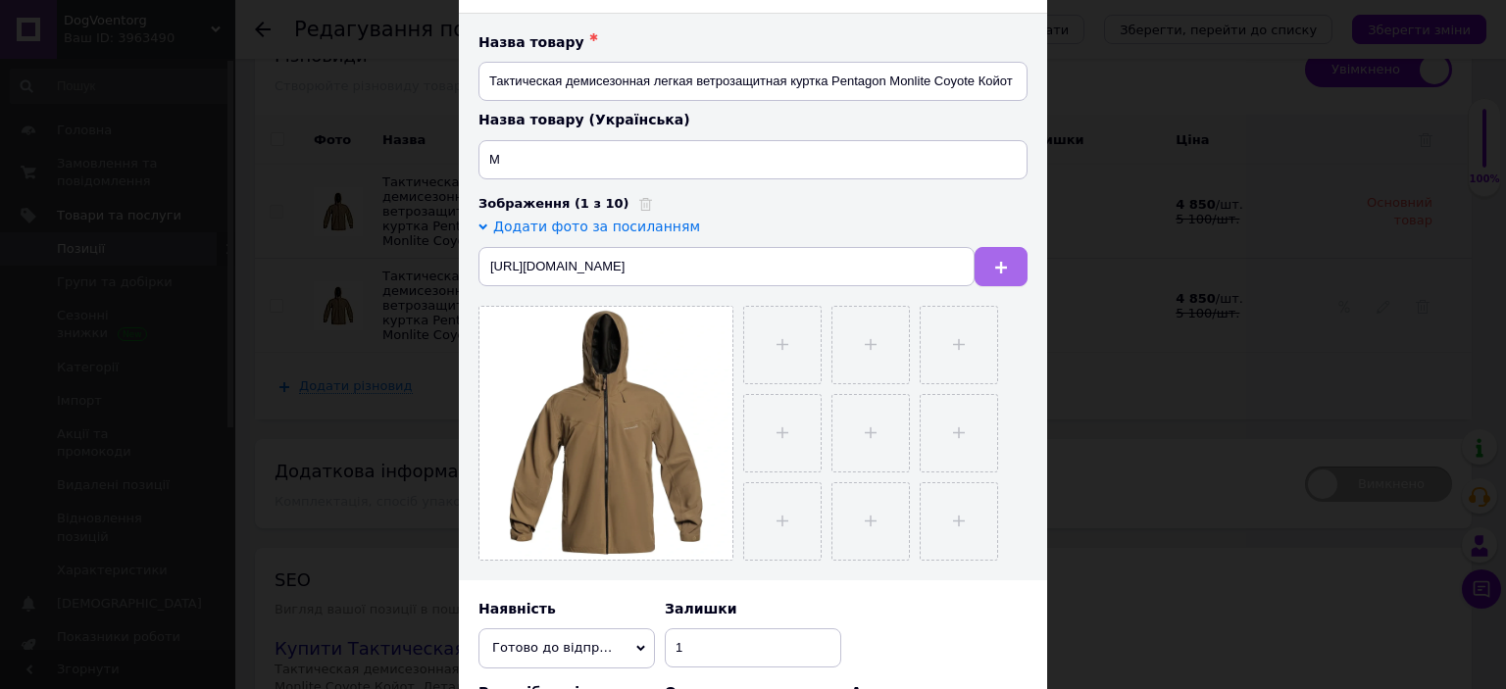
click at [995, 269] on icon at bounding box center [1001, 268] width 12 height 12
click at [658, 269] on input "text" at bounding box center [726, 266] width 496 height 39
paste input "[URL][DOMAIN_NAME]"
type input "[URL][DOMAIN_NAME]"
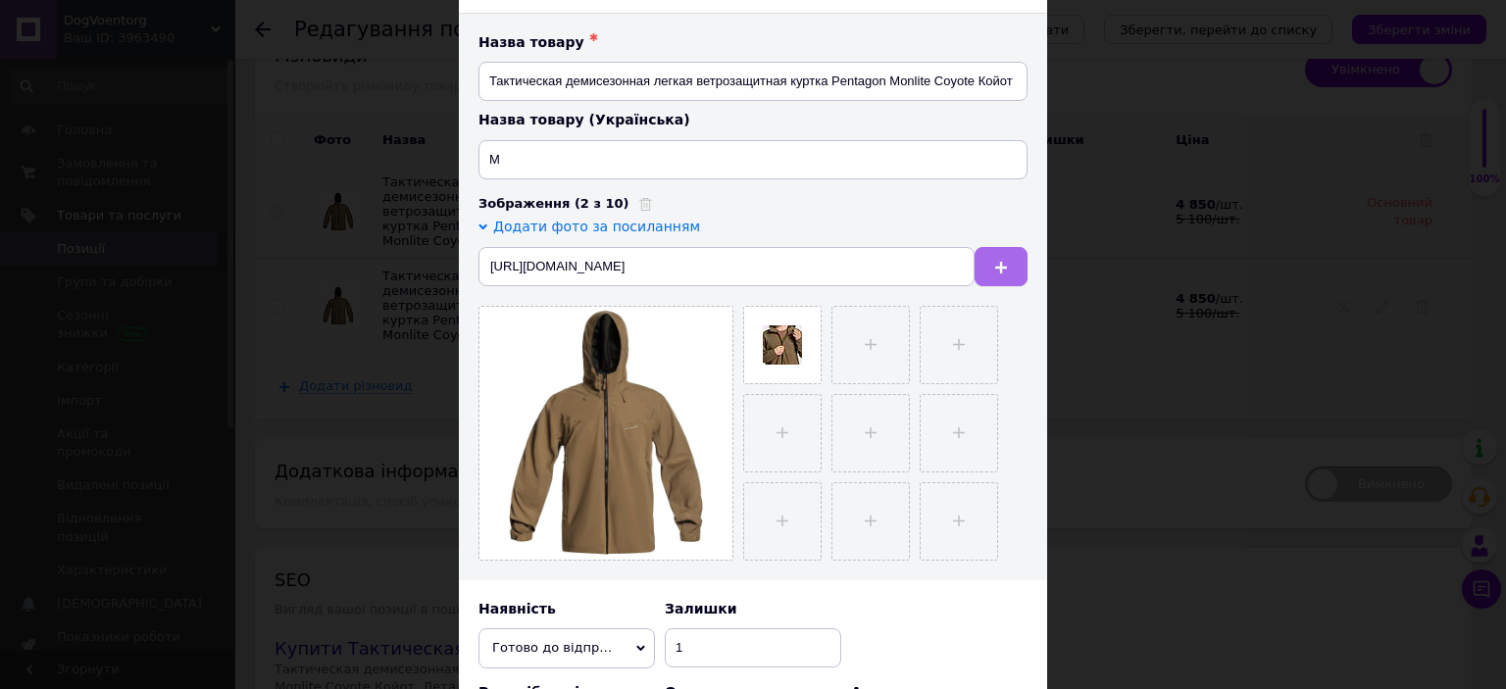
scroll to position [0, 0]
click at [1012, 266] on button at bounding box center [1001, 266] width 53 height 39
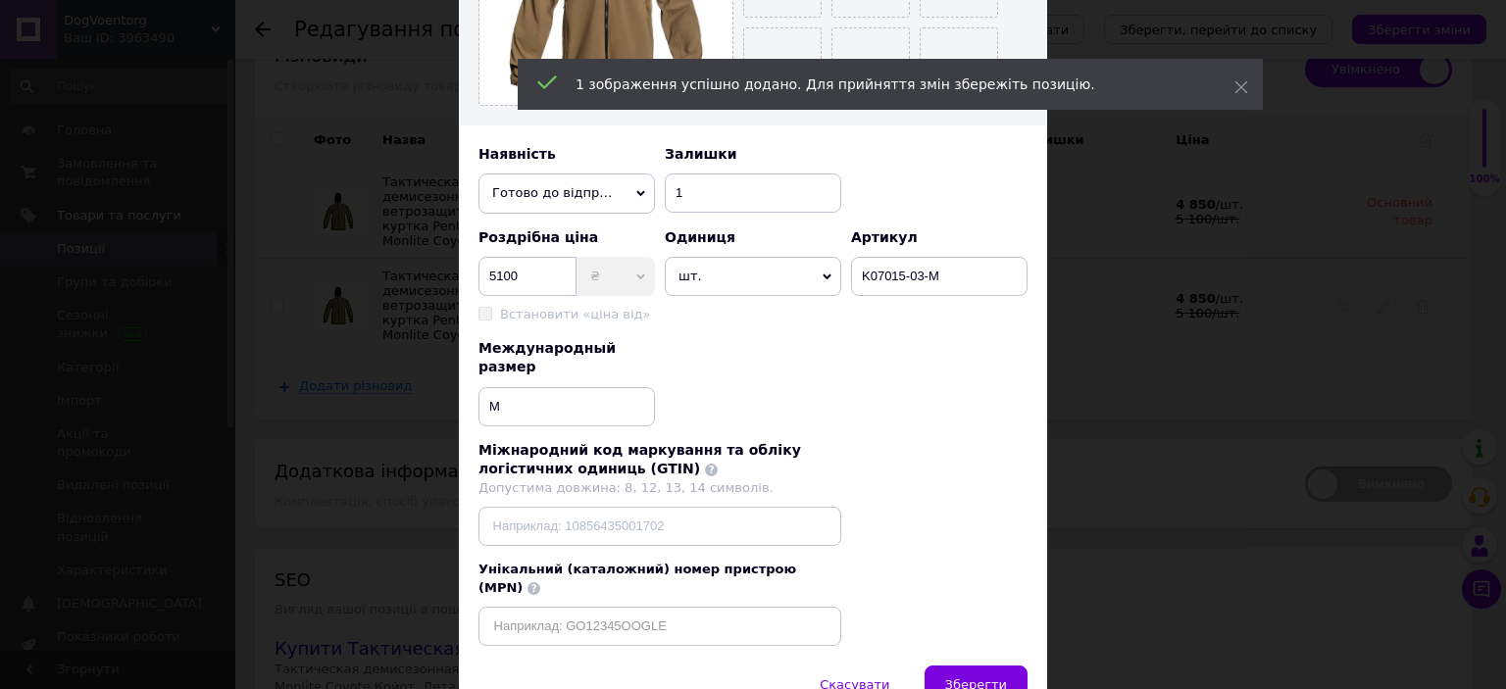
scroll to position [604, 0]
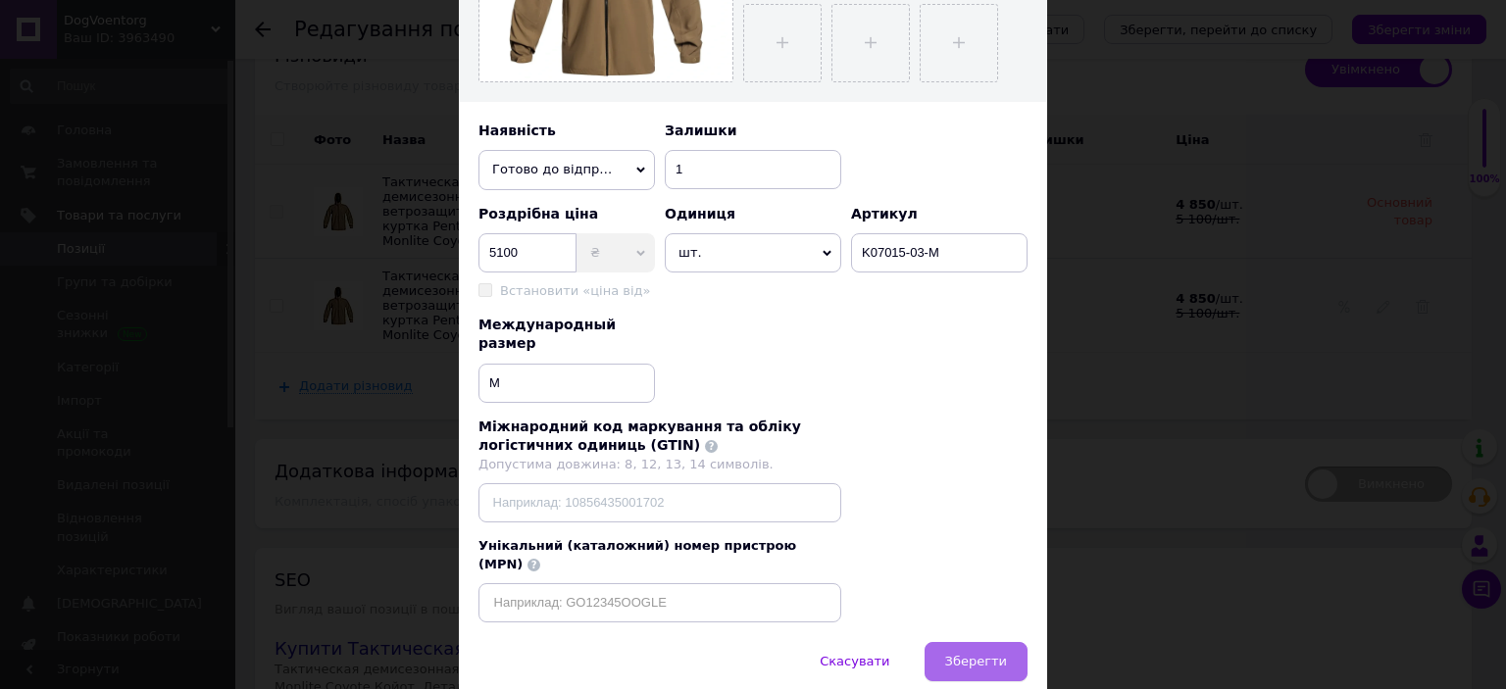
click at [1005, 642] on button "Зберегти" at bounding box center [976, 661] width 103 height 39
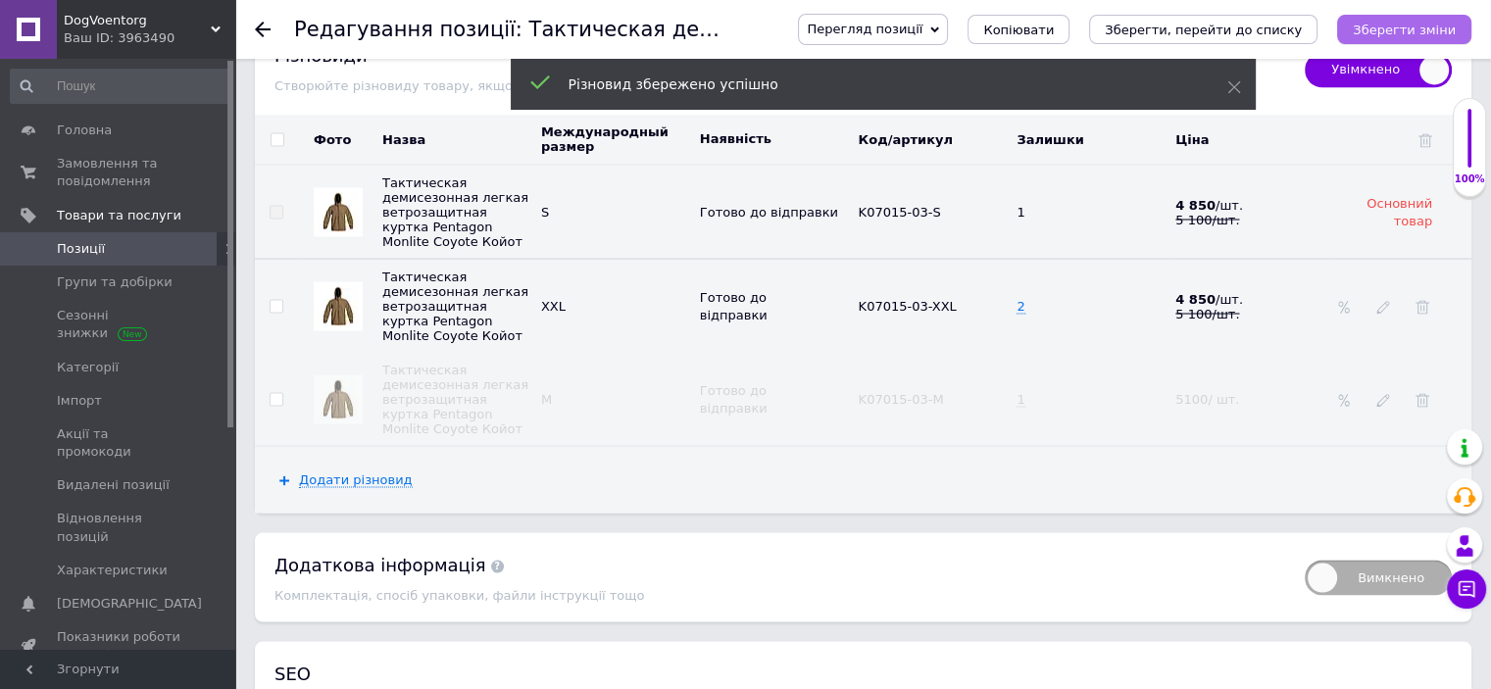
click at [1406, 39] on button "Зберегти зміни" at bounding box center [1404, 29] width 134 height 29
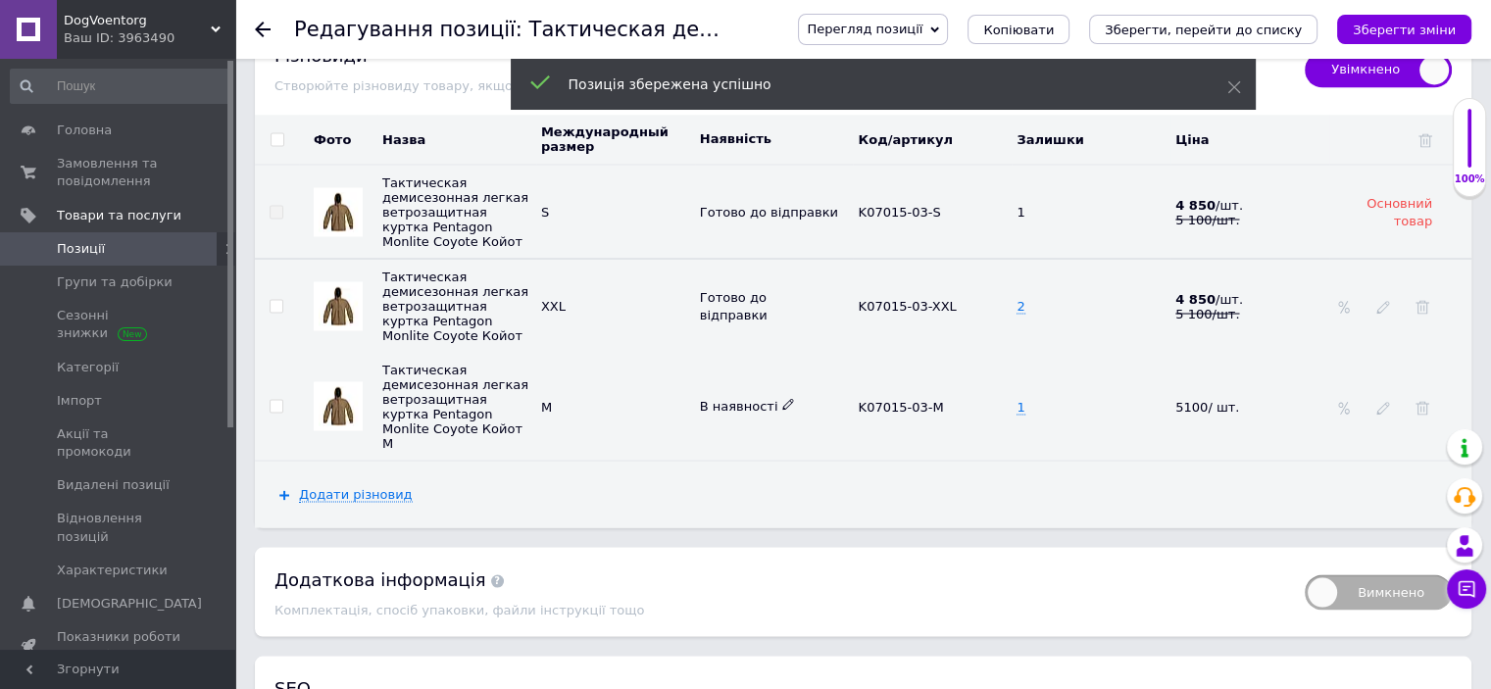
click at [782, 403] on icon at bounding box center [788, 404] width 12 height 12
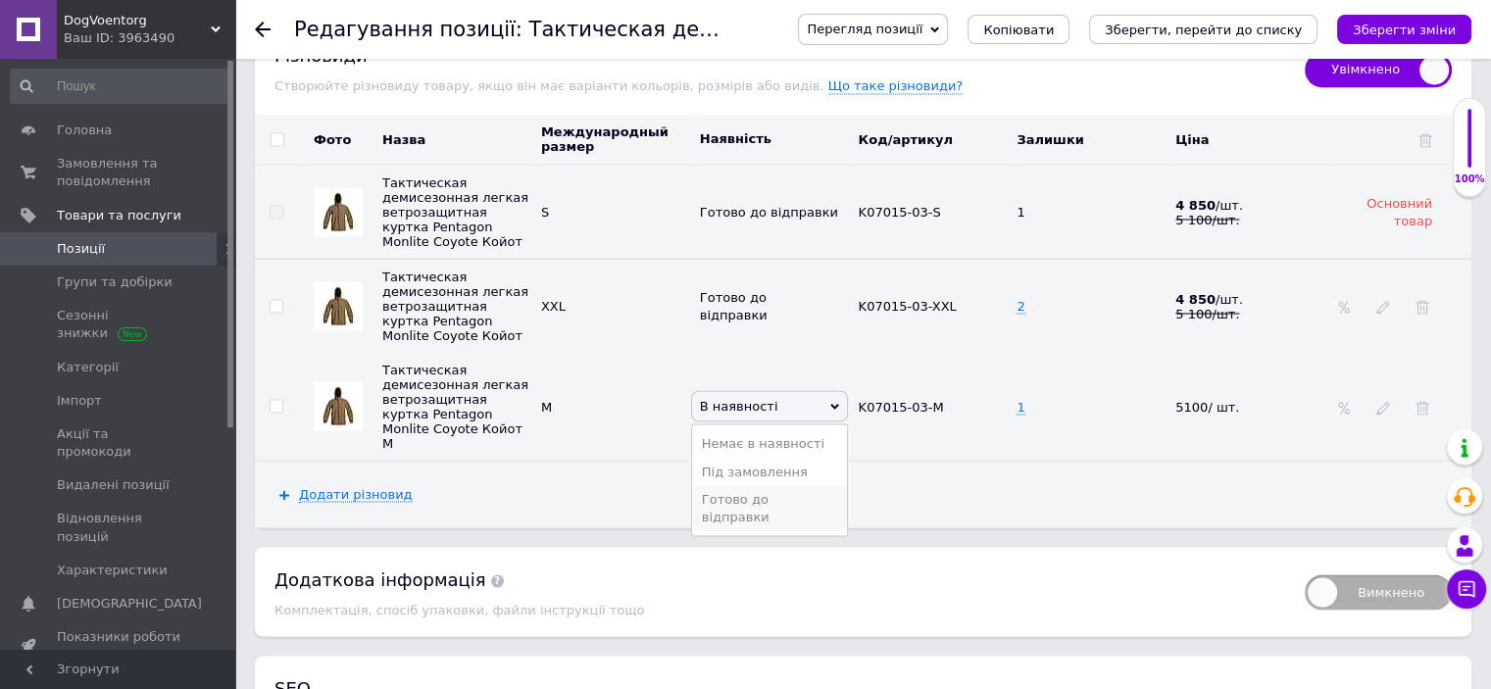
click at [773, 500] on li "Готово до відправки" at bounding box center [770, 507] width 156 height 45
click at [1383, 303] on icon at bounding box center [1384, 307] width 14 height 14
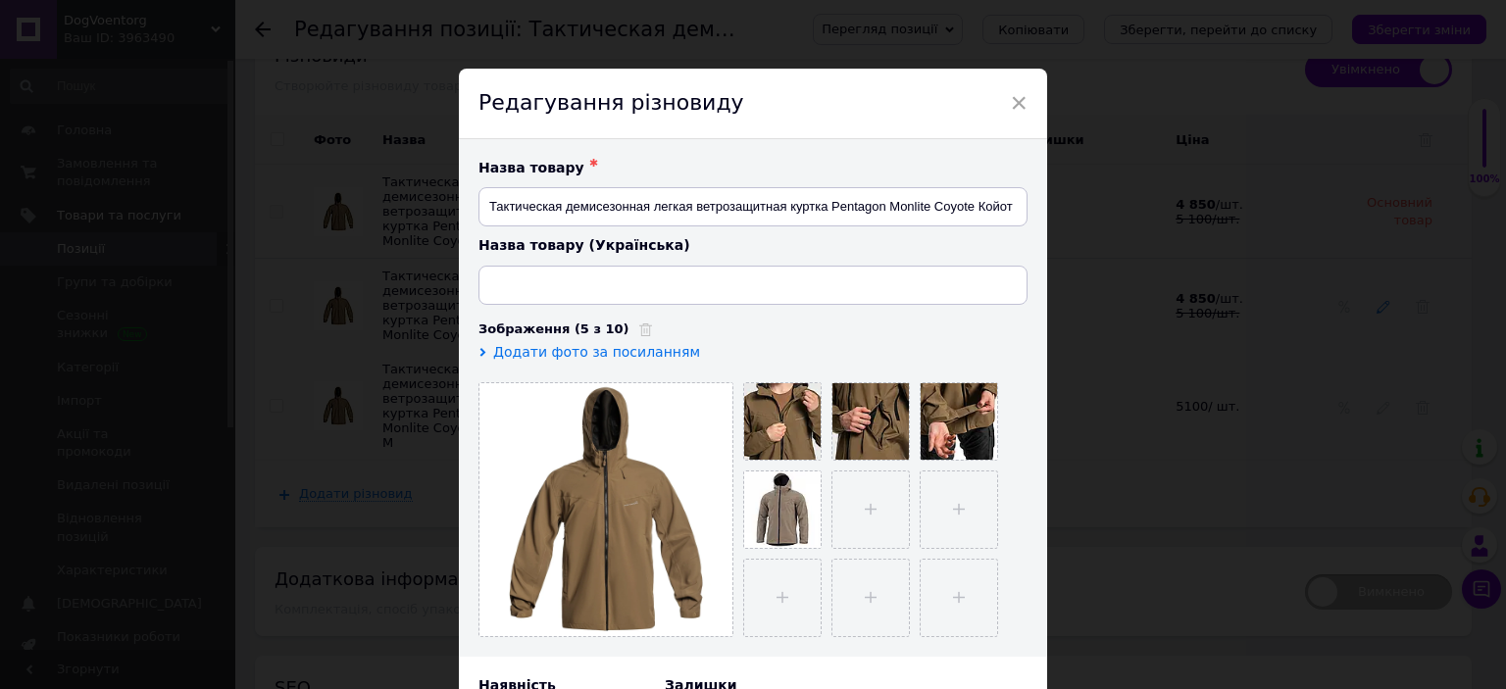
type input "Тактична демісезонна легка вітрозахисна куртка Pentagon Monlite Coyote Койот"
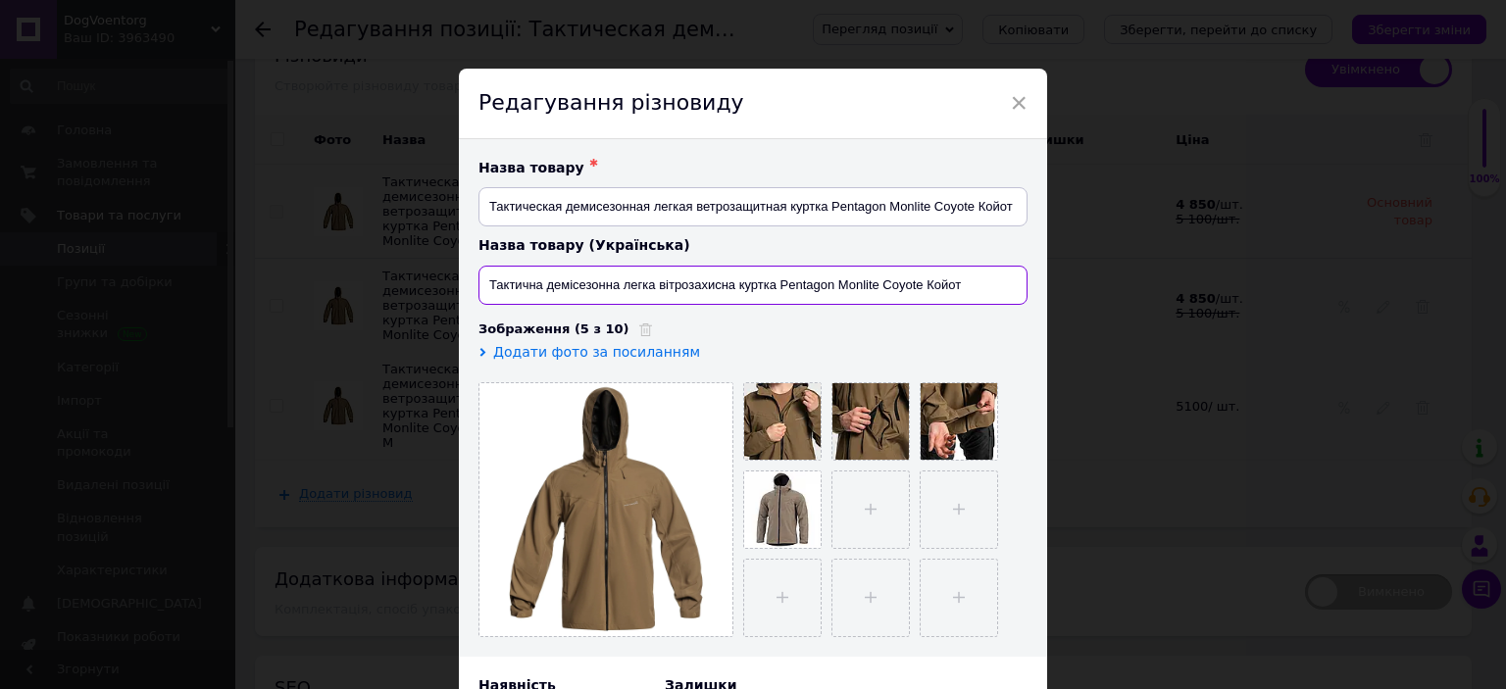
drag, startPoint x: 984, startPoint y: 282, endPoint x: 453, endPoint y: 267, distance: 531.7
click at [453, 267] on div "× Редагування різновиду Назва товару ✱ Тактическая демисезонная легкая ветрозащ…" at bounding box center [753, 344] width 1506 height 689
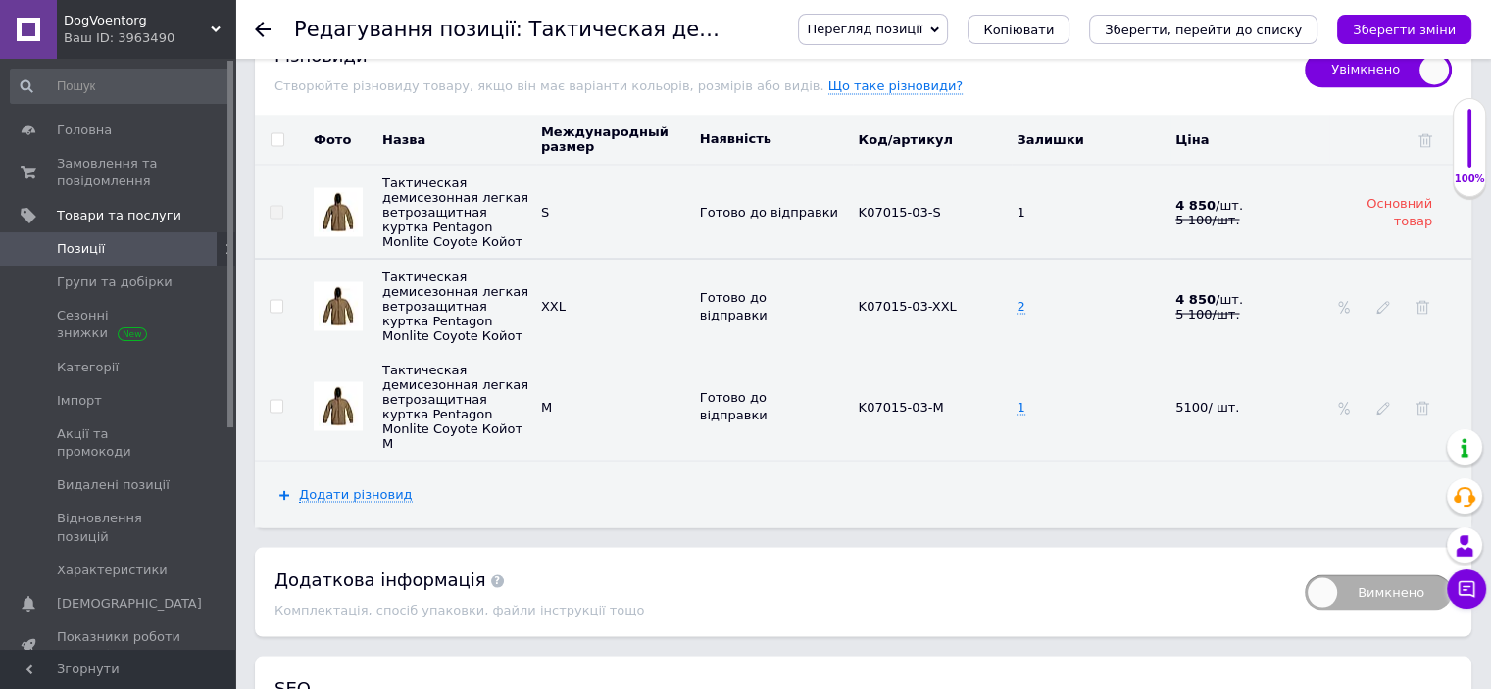
click at [1381, 313] on icon at bounding box center [1384, 307] width 14 height 14
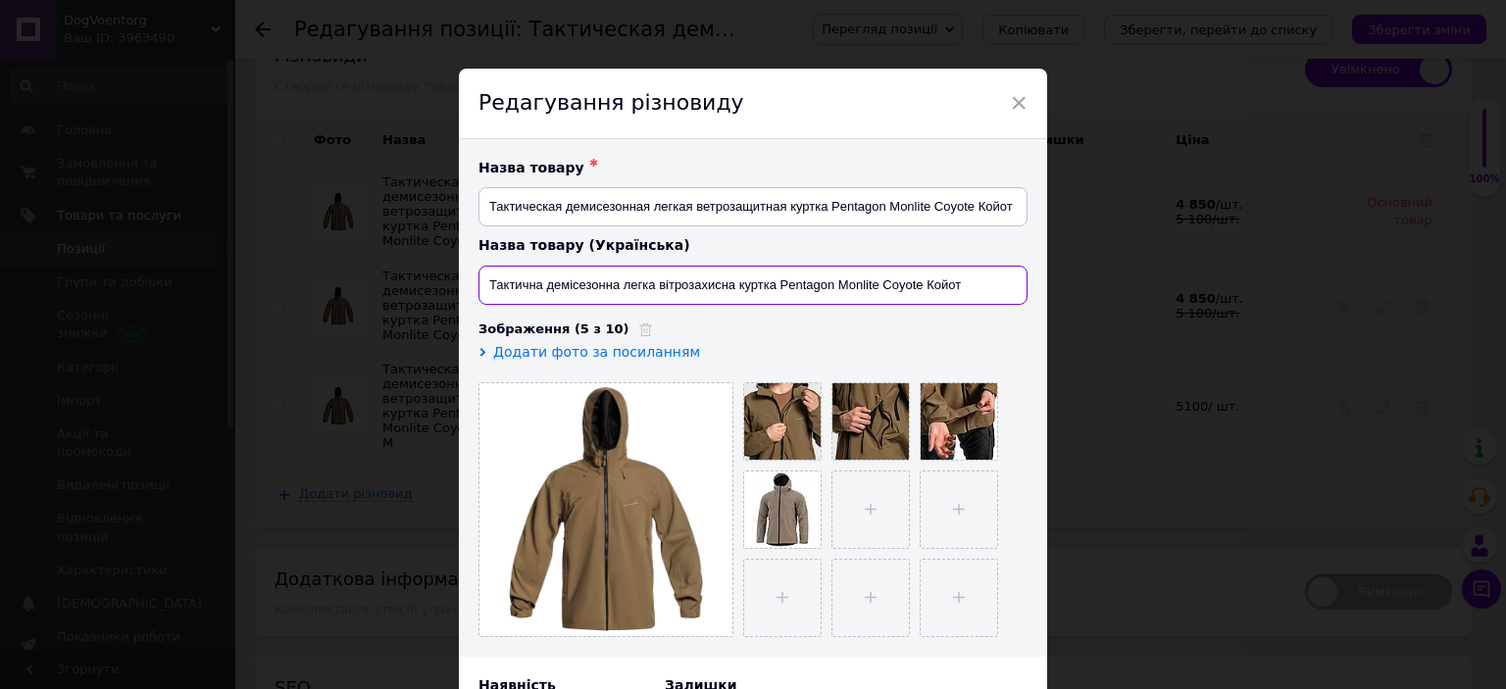
click at [622, 282] on input "Тактична демісезонна легка вітрозахисна куртка Pentagon Monlite Coyote Койот" at bounding box center [752, 285] width 549 height 39
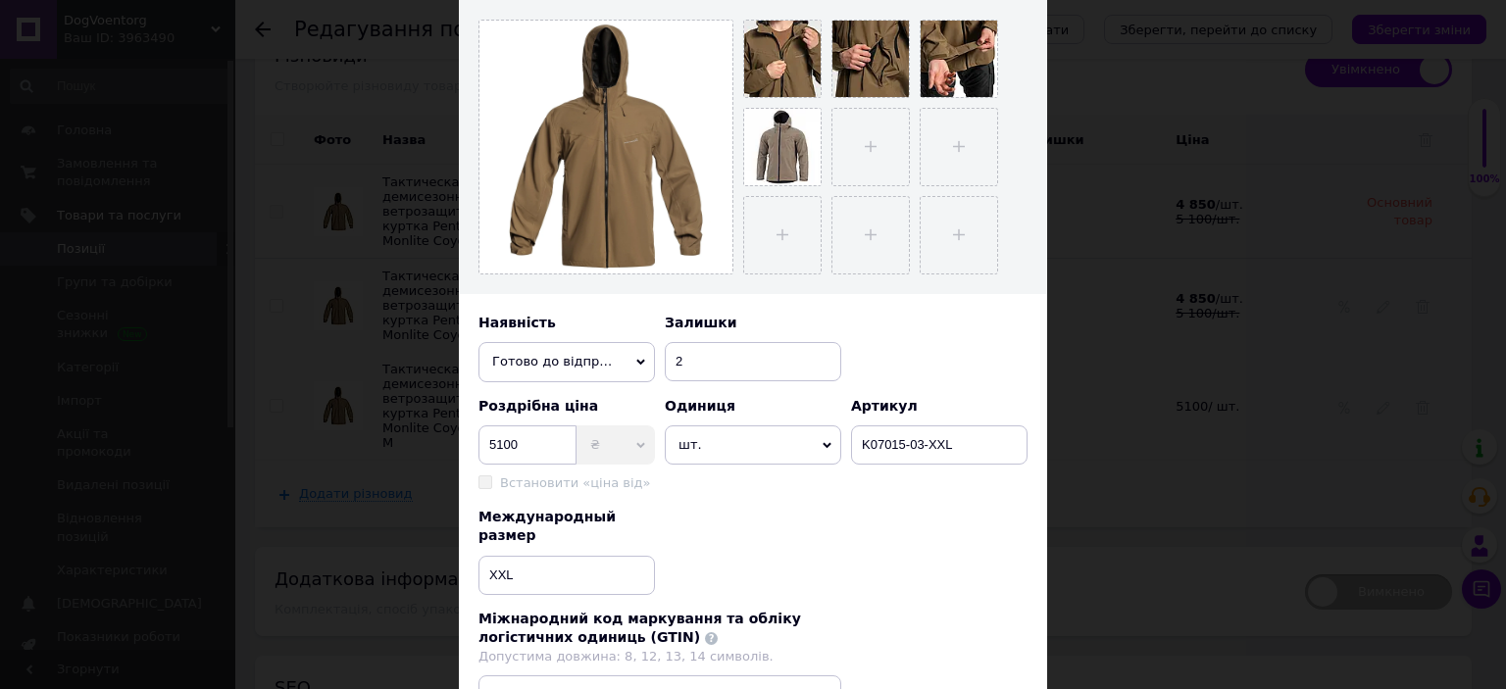
scroll to position [563, 0]
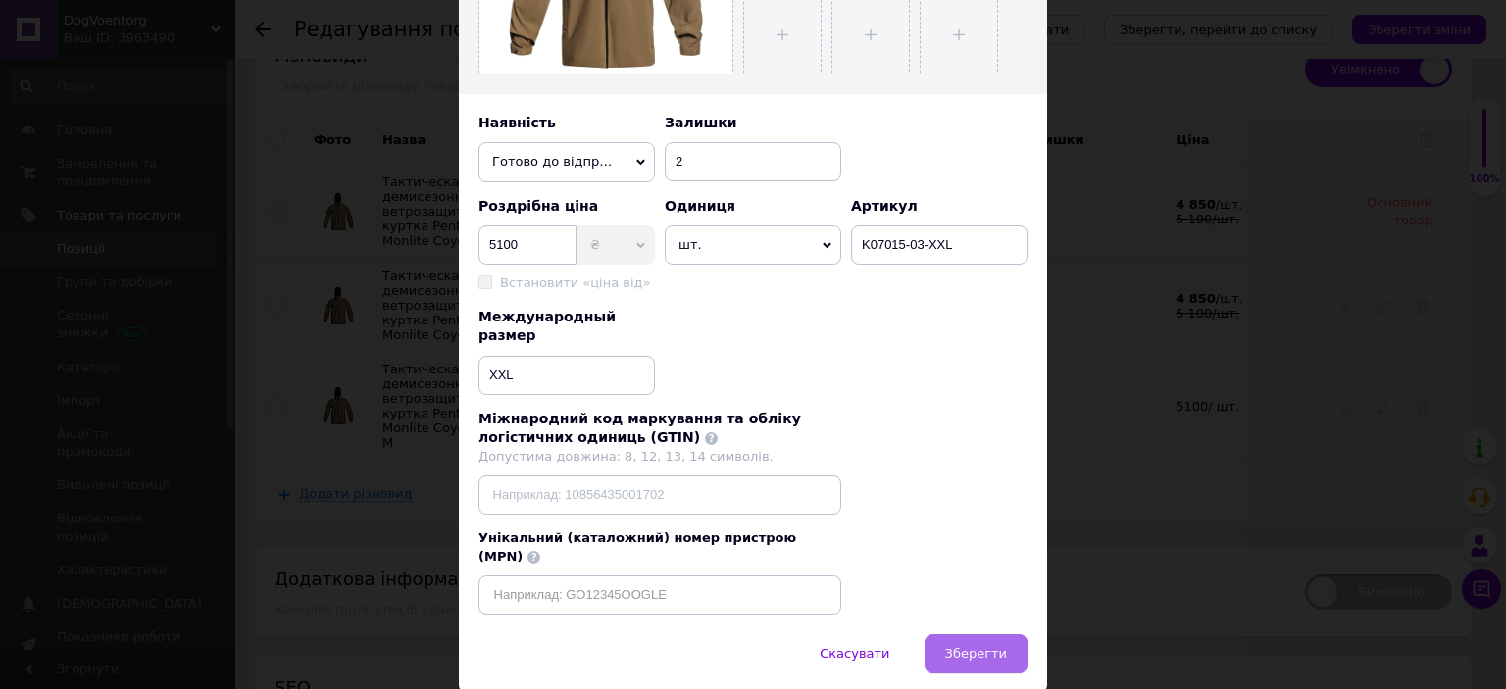
click at [962, 646] on span "Зберегти" at bounding box center [976, 653] width 62 height 15
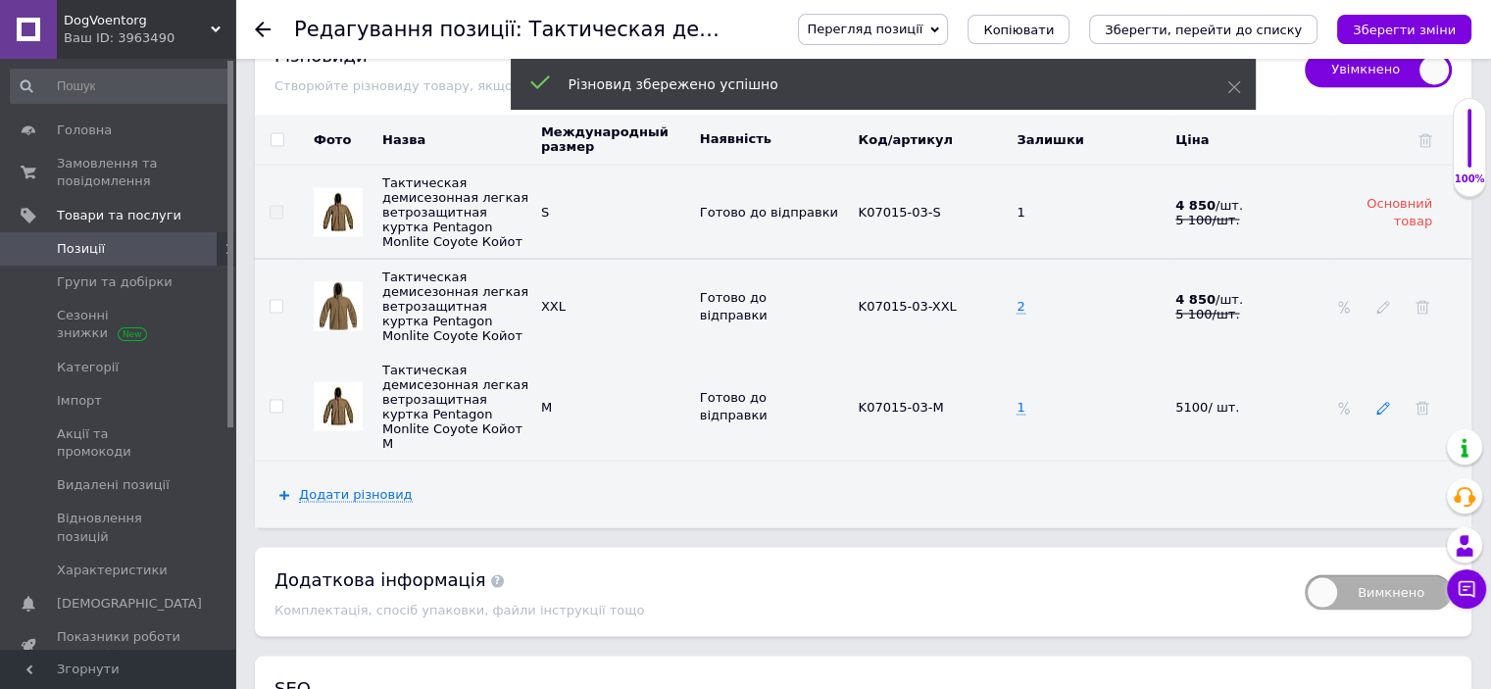
click at [1377, 411] on icon at bounding box center [1384, 408] width 14 height 14
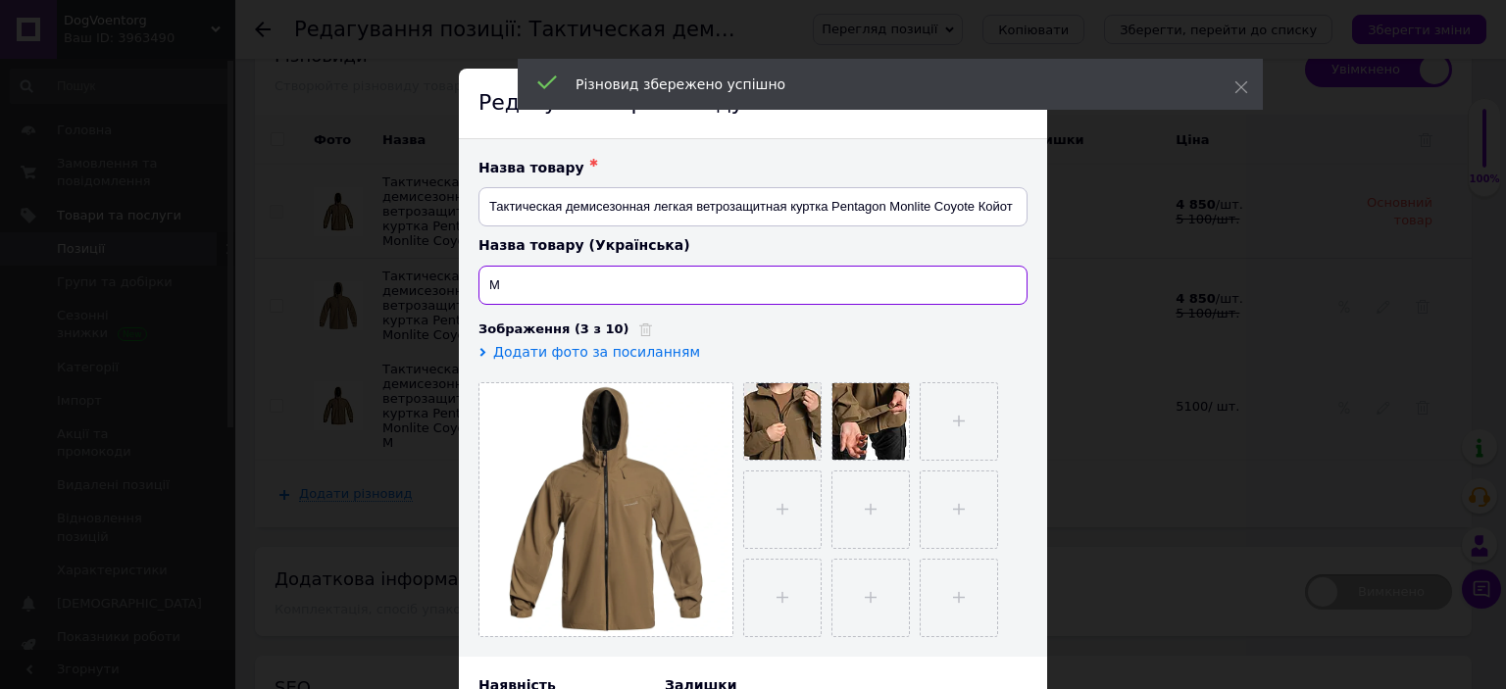
click at [607, 292] on input "M" at bounding box center [752, 285] width 549 height 39
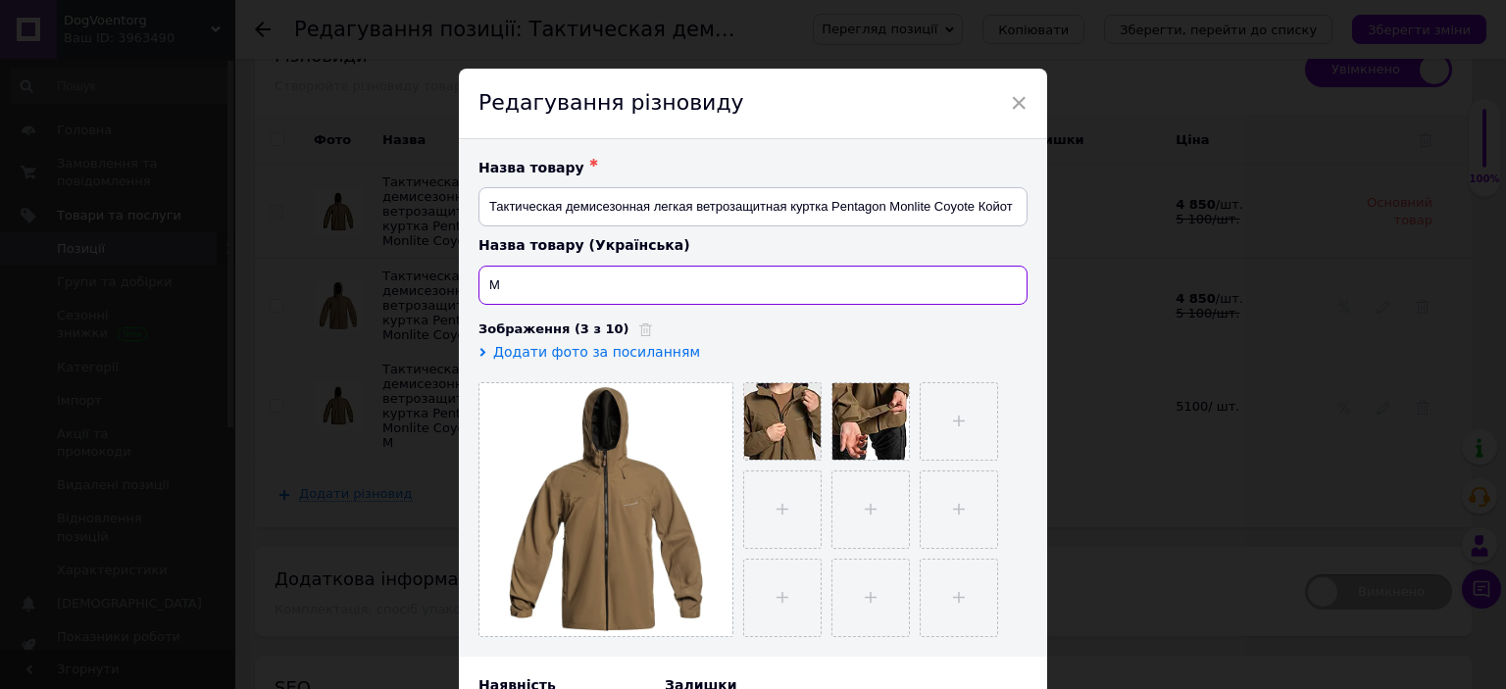
paste input "Тактична демісезонна легка вітрозахисна куртка Pentagon Monlite Coyote Койот"
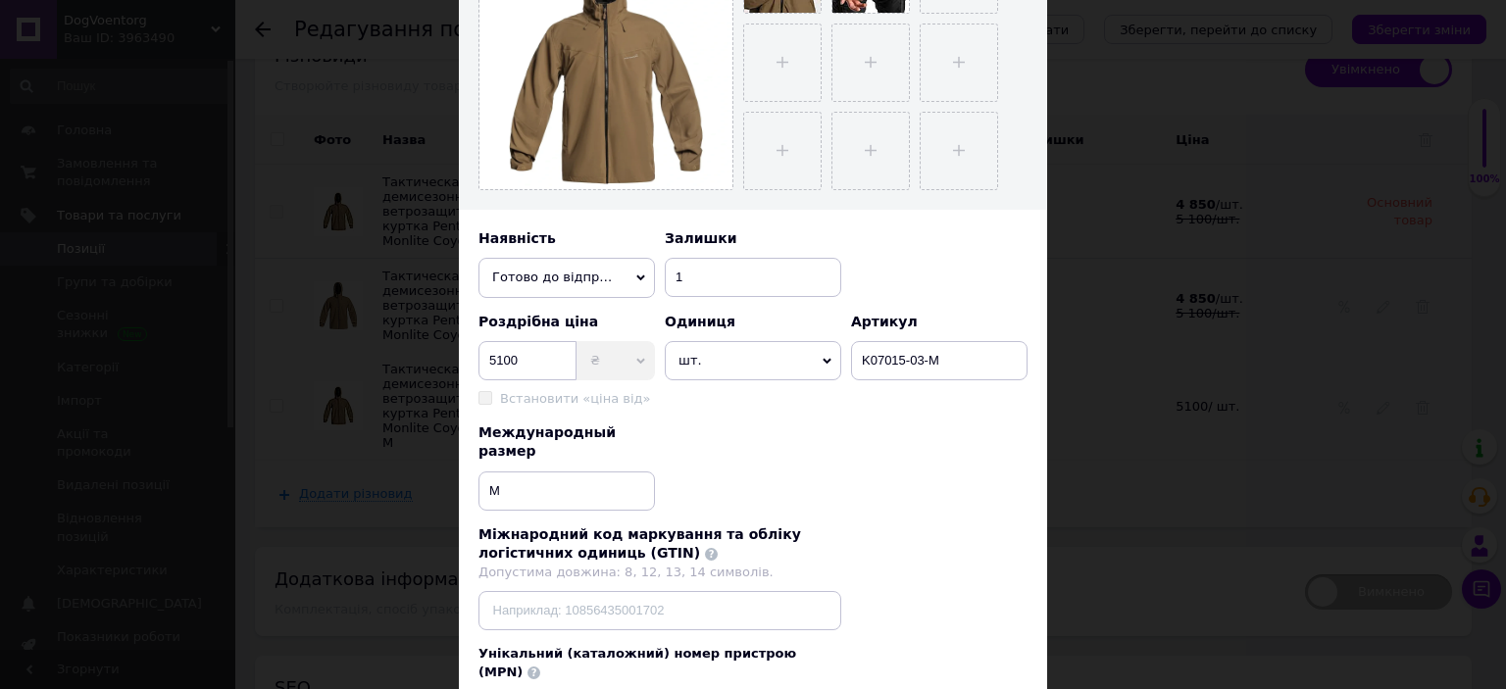
scroll to position [588, 0]
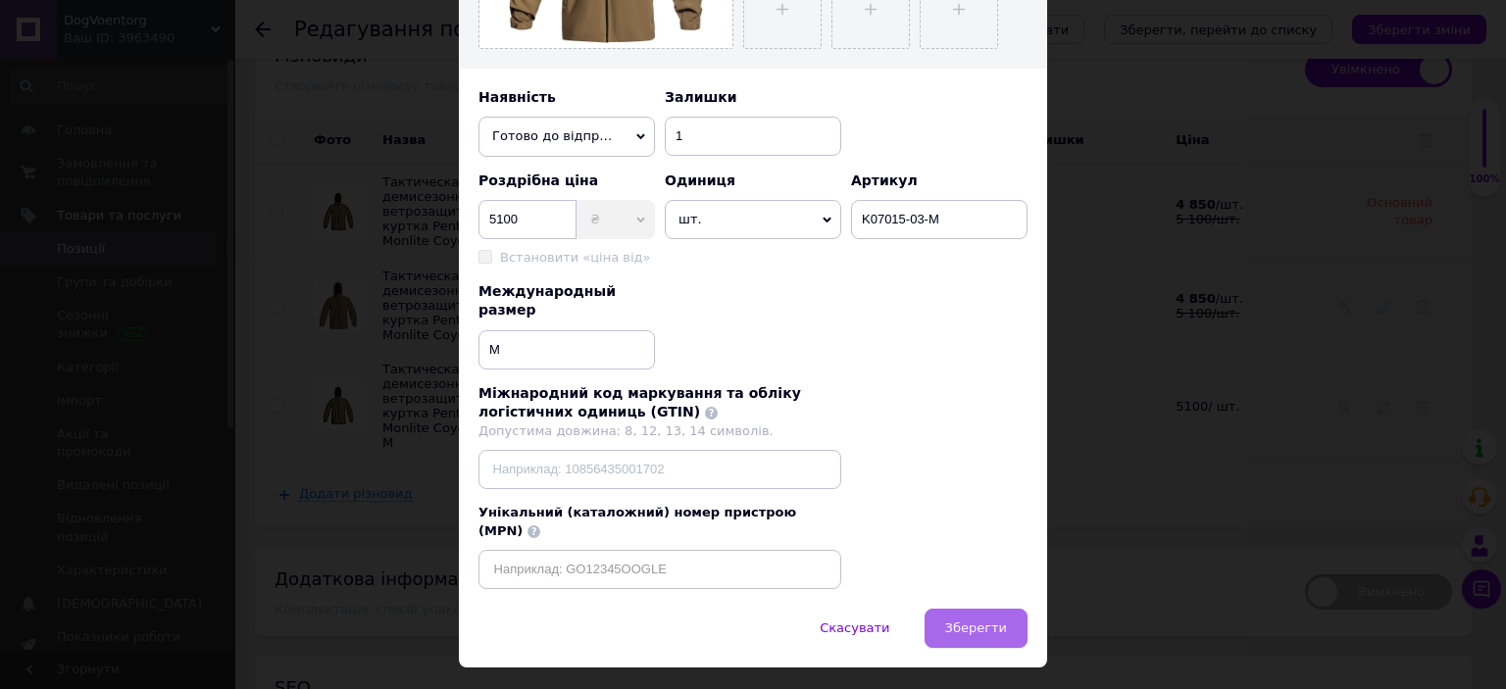
type input "Тактична демісезонна легка вітрозахисна куртка Pentagon Monlite Coyote Койот"
click at [1011, 609] on button "Зберегти" at bounding box center [976, 628] width 103 height 39
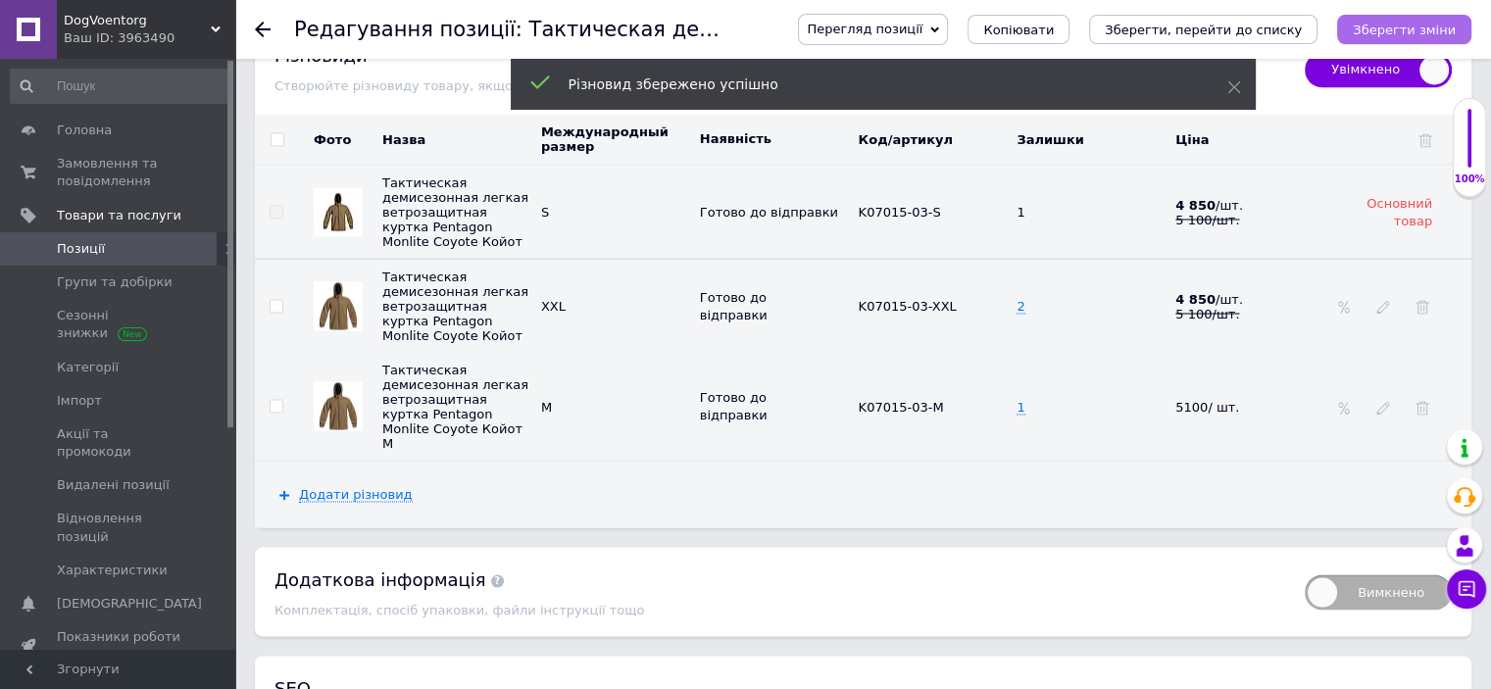
click at [1419, 38] on button "Зберегти зміни" at bounding box center [1404, 29] width 134 height 29
click at [362, 500] on span "Додати різновид" at bounding box center [356, 494] width 114 height 16
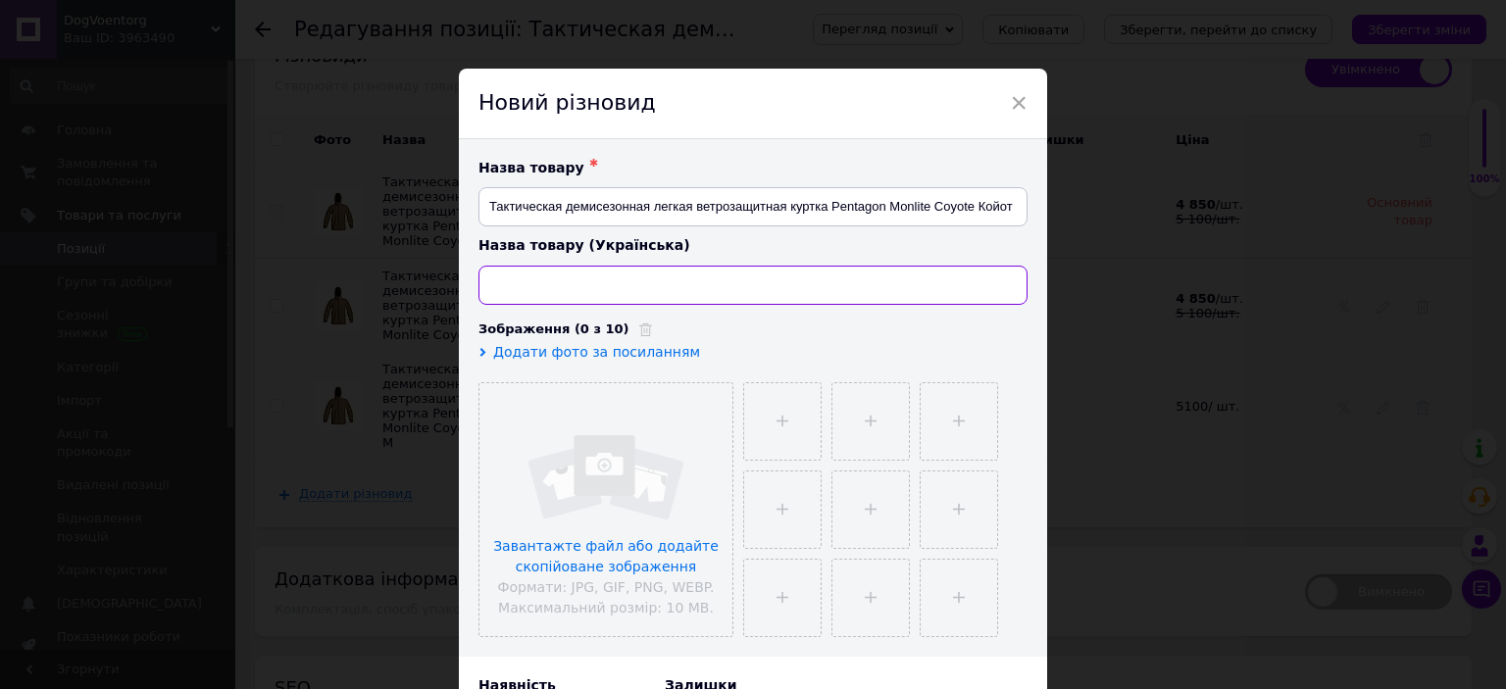
click at [667, 291] on input at bounding box center [752, 285] width 549 height 39
paste input "Тактична демісезонна легка вітрозахисна куртка Pentagon Monlite Coyote Койот"
type input "Тактична демісезонна легка вітрозахисна куртка Pentagon Monlite Coyote Койот"
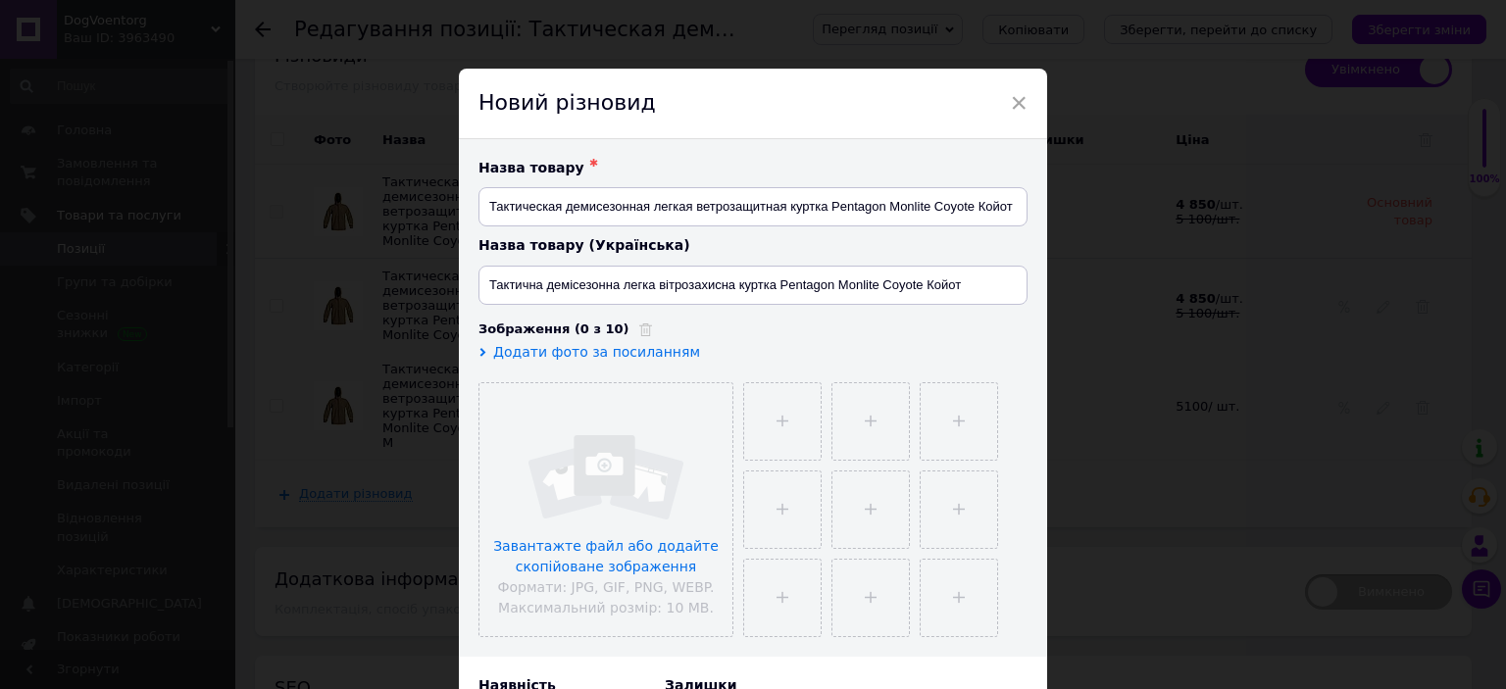
click at [609, 352] on span "Додати фото за посиланням" at bounding box center [596, 352] width 207 height 16
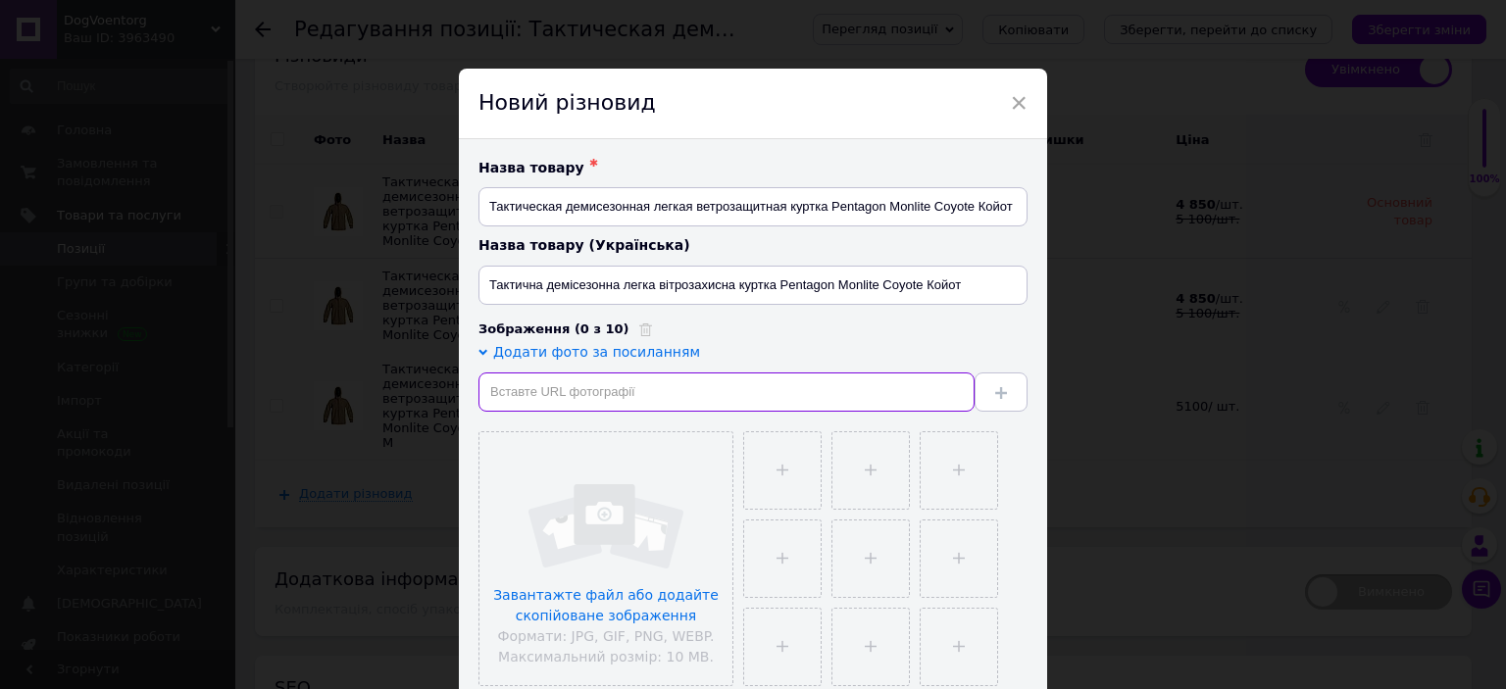
click at [535, 398] on input "text" at bounding box center [726, 392] width 496 height 39
paste input "[URL][DOMAIN_NAME]"
type input "[URL][DOMAIN_NAME]"
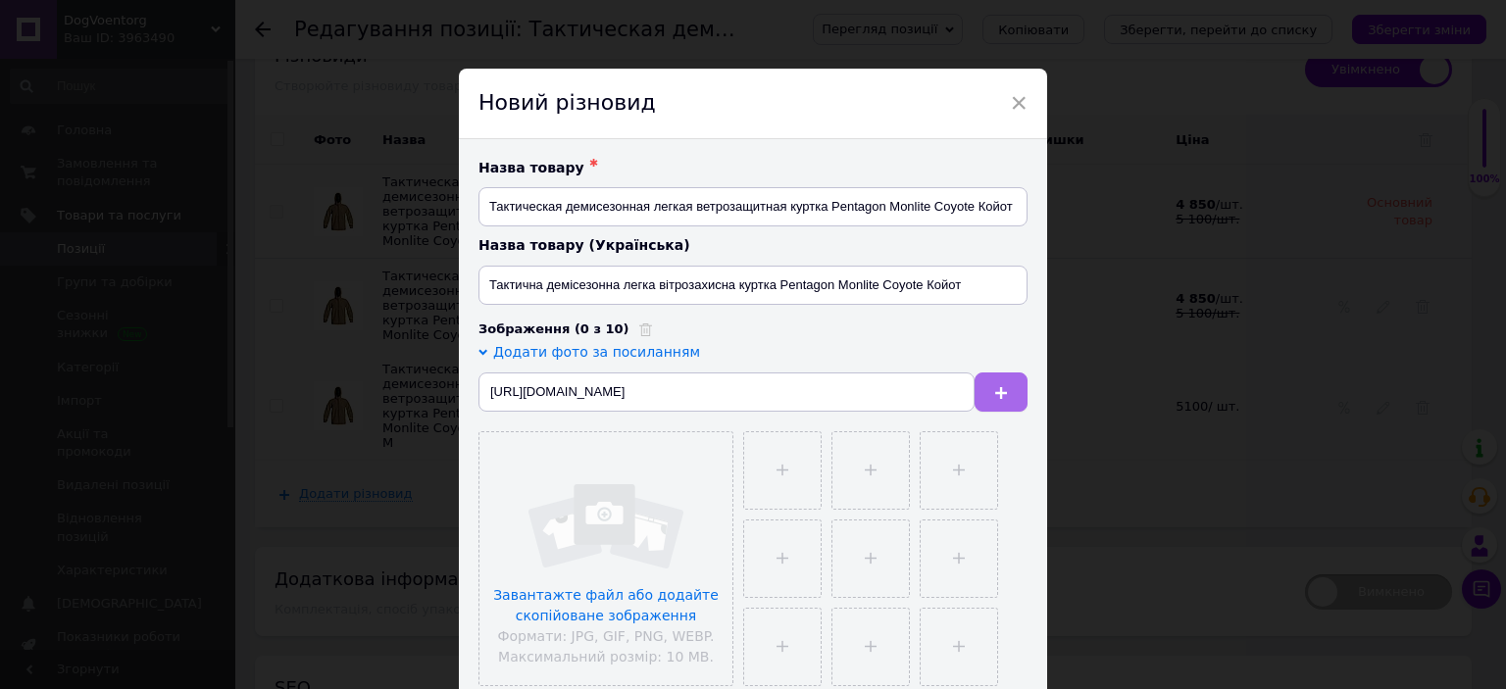
click at [995, 401] on button at bounding box center [1001, 392] width 53 height 39
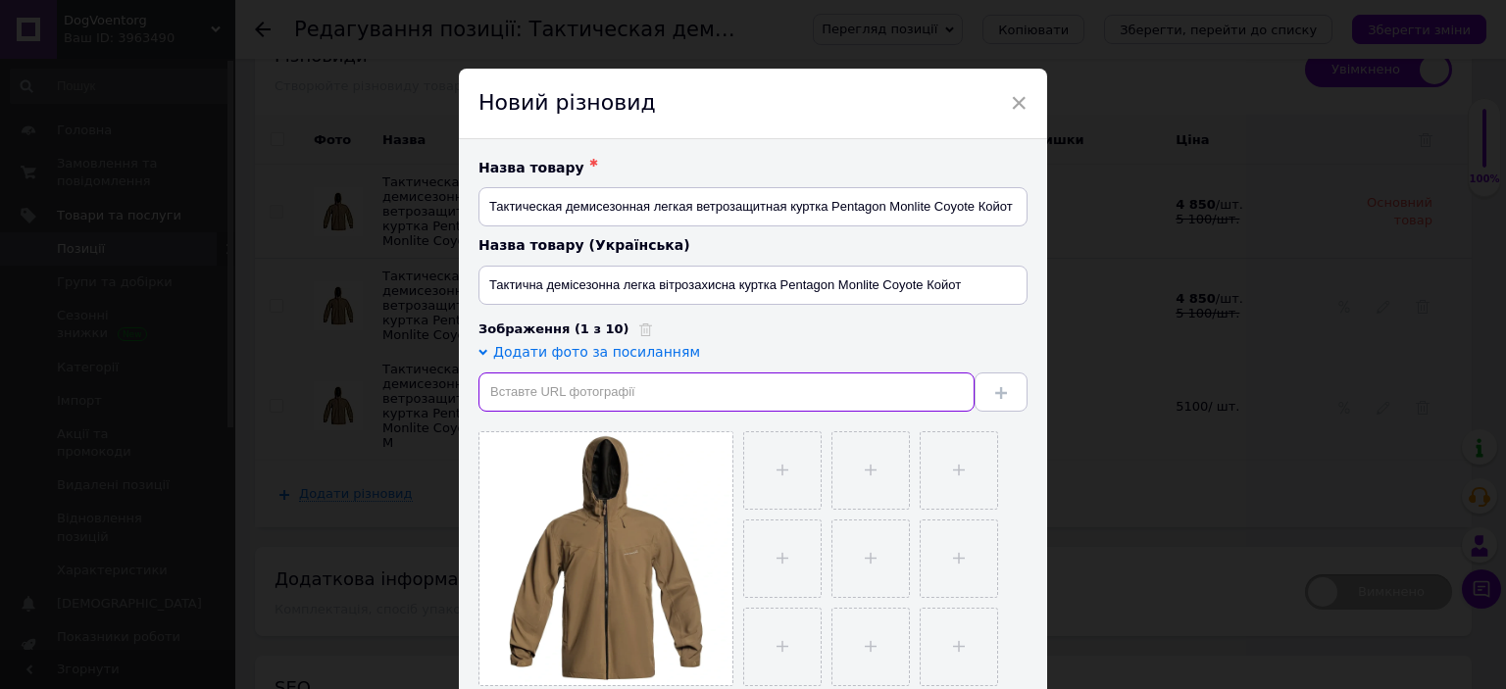
click at [559, 386] on input "text" at bounding box center [726, 392] width 496 height 39
paste input "[URL][DOMAIN_NAME]"
type input "[URL][DOMAIN_NAME]"
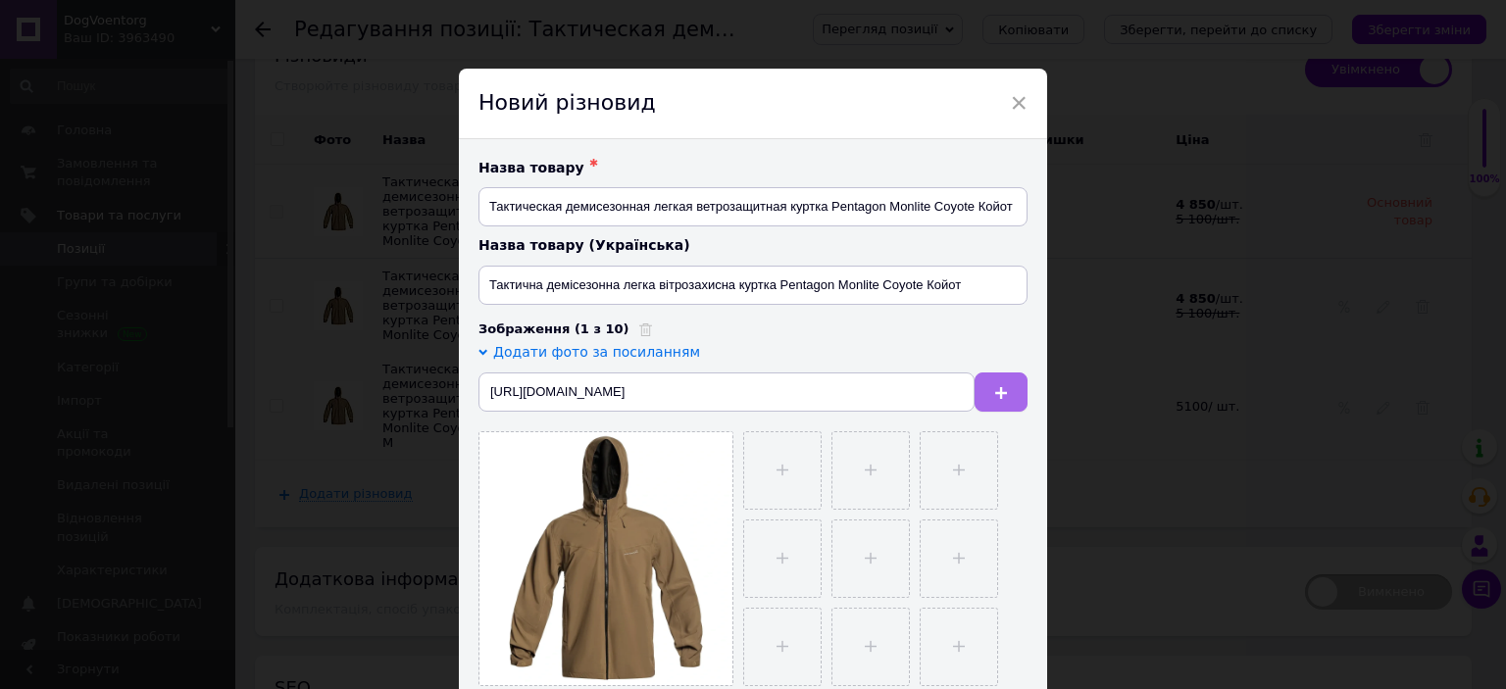
click at [1000, 391] on icon at bounding box center [1001, 393] width 12 height 12
click at [574, 381] on input "text" at bounding box center [726, 392] width 496 height 39
paste input "[URL][DOMAIN_NAME]"
type input "[URL][DOMAIN_NAME]"
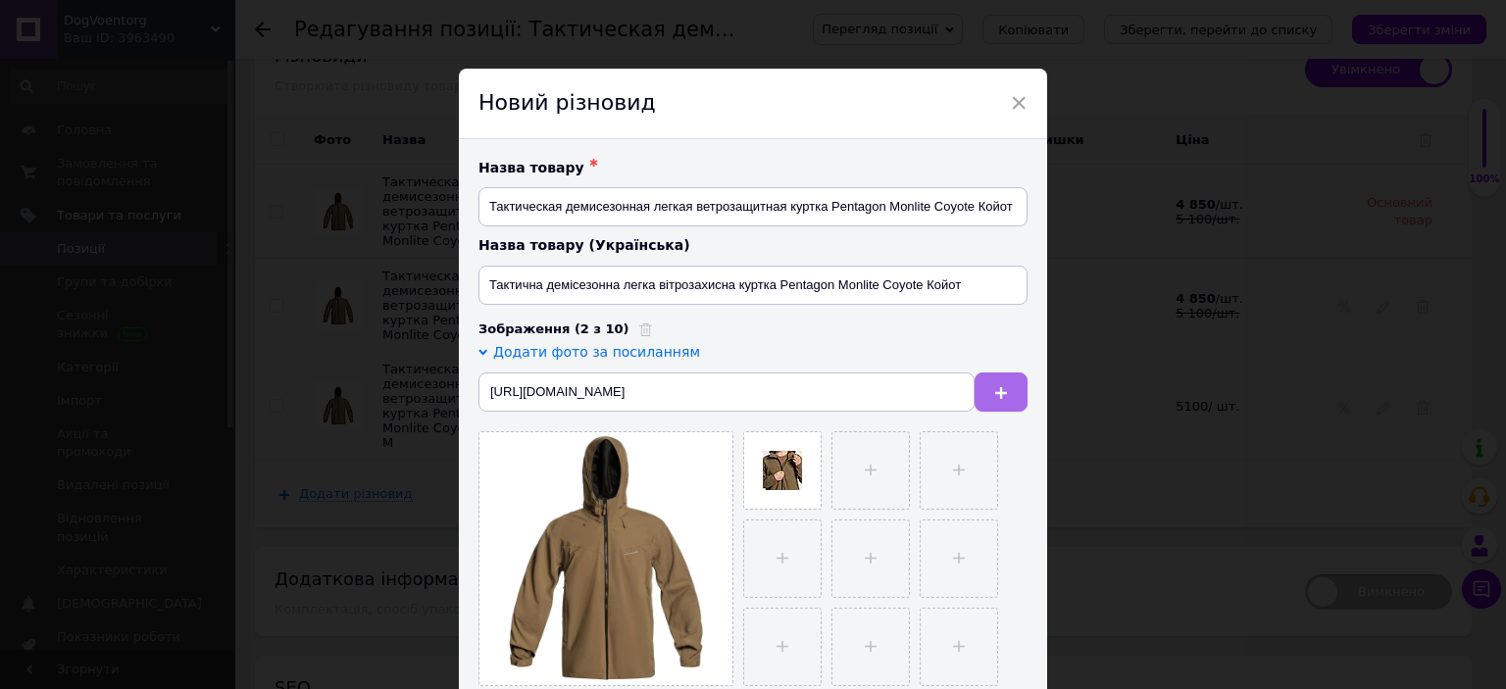
scroll to position [0, 0]
click at [1009, 401] on button at bounding box center [1001, 392] width 53 height 39
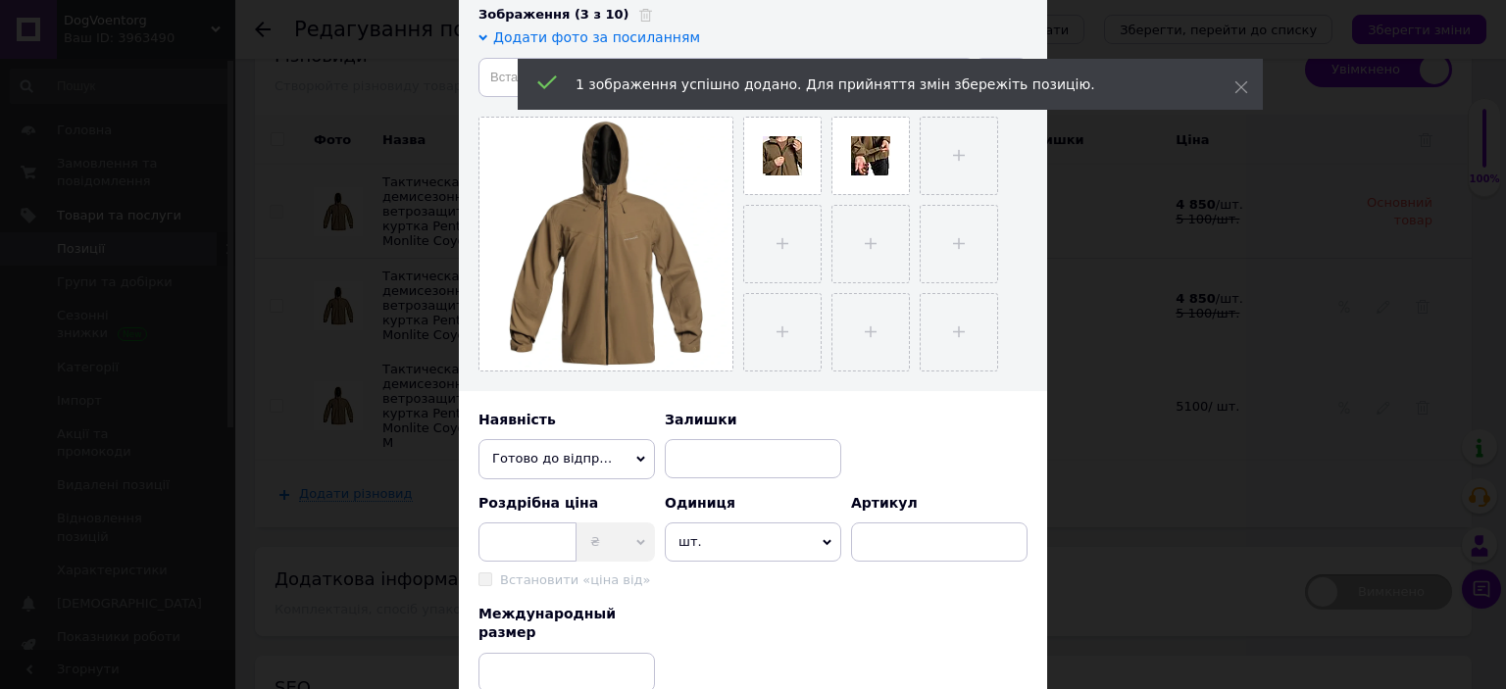
scroll to position [354, 0]
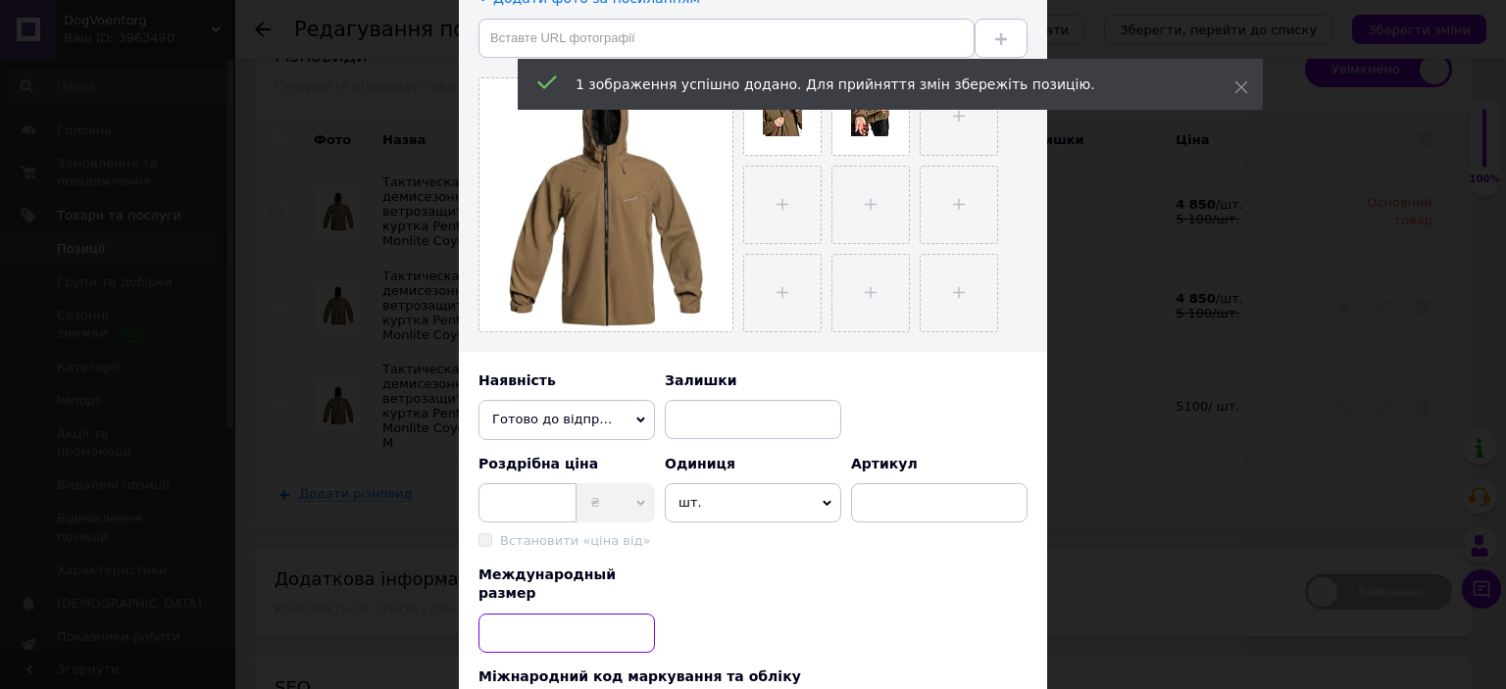
click at [584, 614] on input at bounding box center [566, 633] width 176 height 39
click at [514, 514] on input at bounding box center [527, 502] width 98 height 39
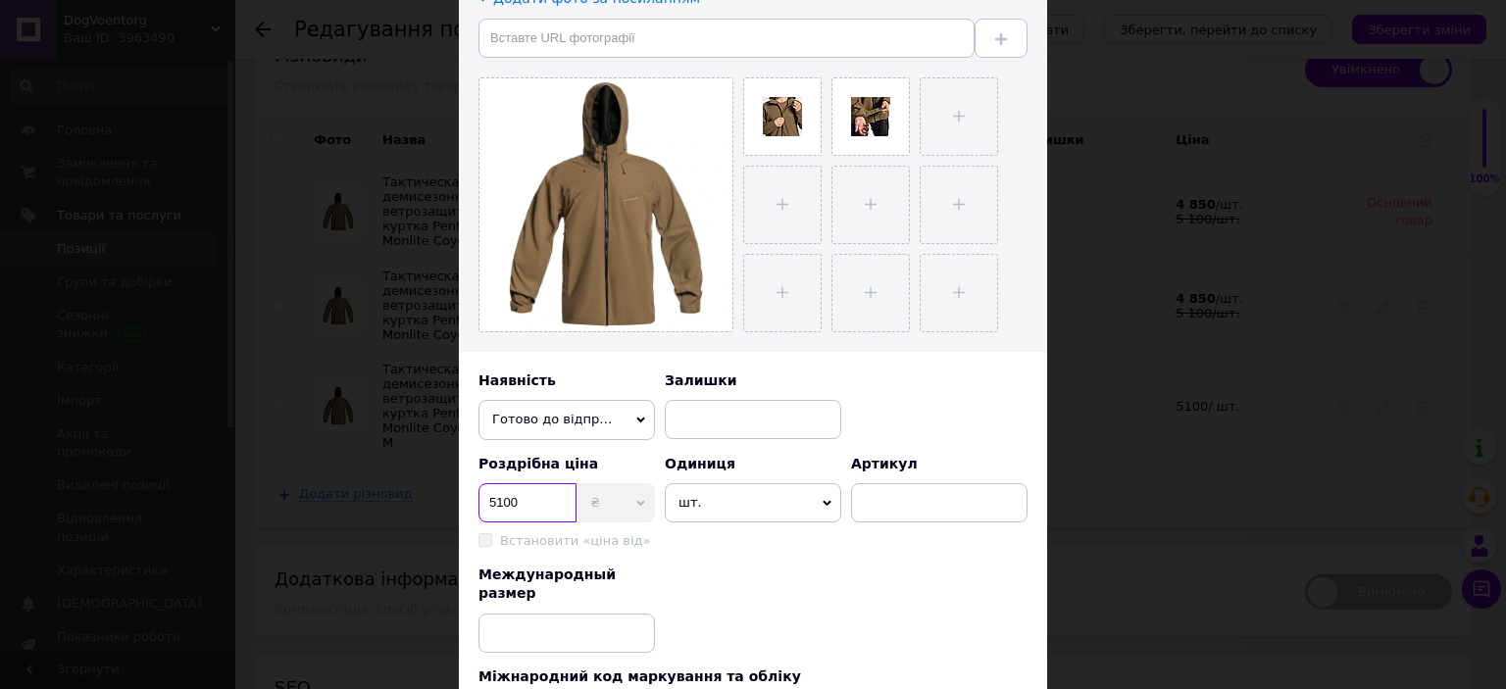
type input "5100"
click at [611, 614] on input at bounding box center [566, 633] width 176 height 39
paste input "L"
type input "L"
click at [722, 413] on input at bounding box center [753, 419] width 176 height 39
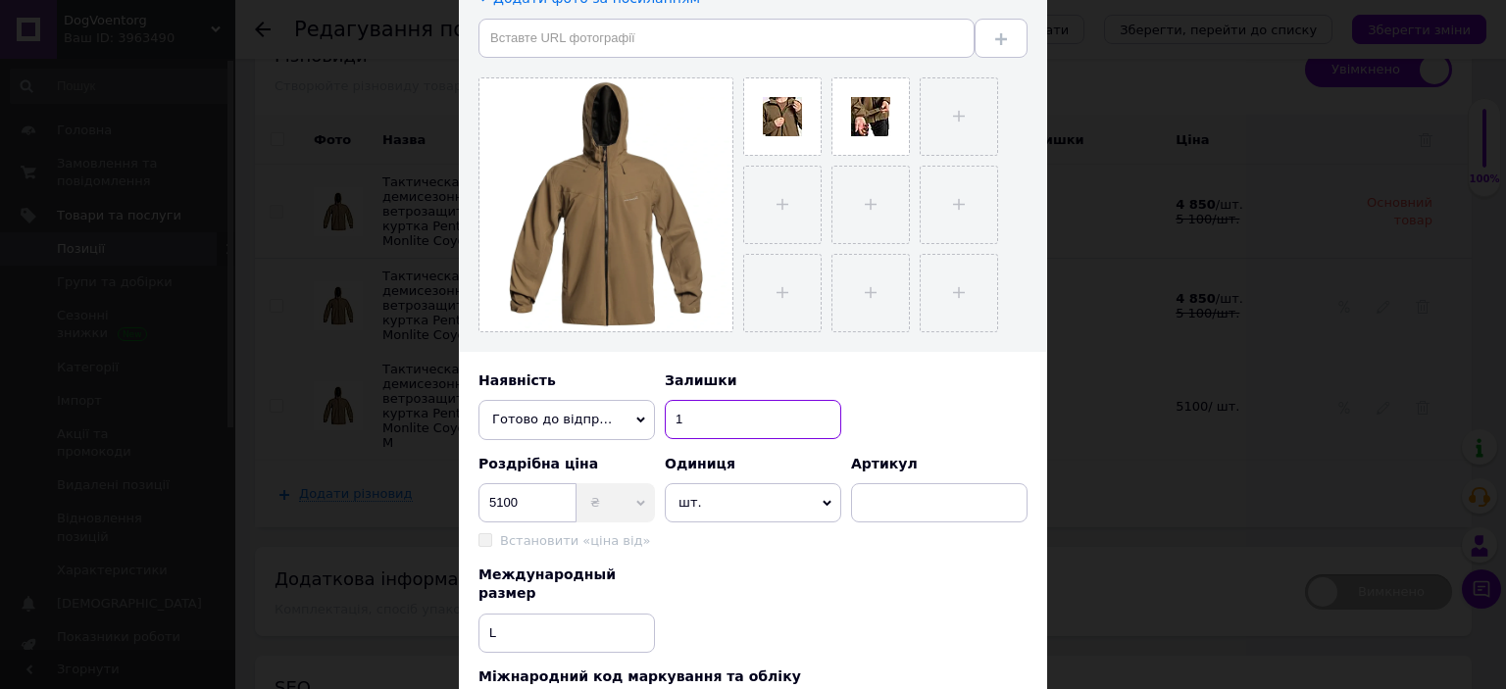
type input "1"
click at [910, 512] on input at bounding box center [939, 502] width 176 height 39
paste input "K07015-03-L"
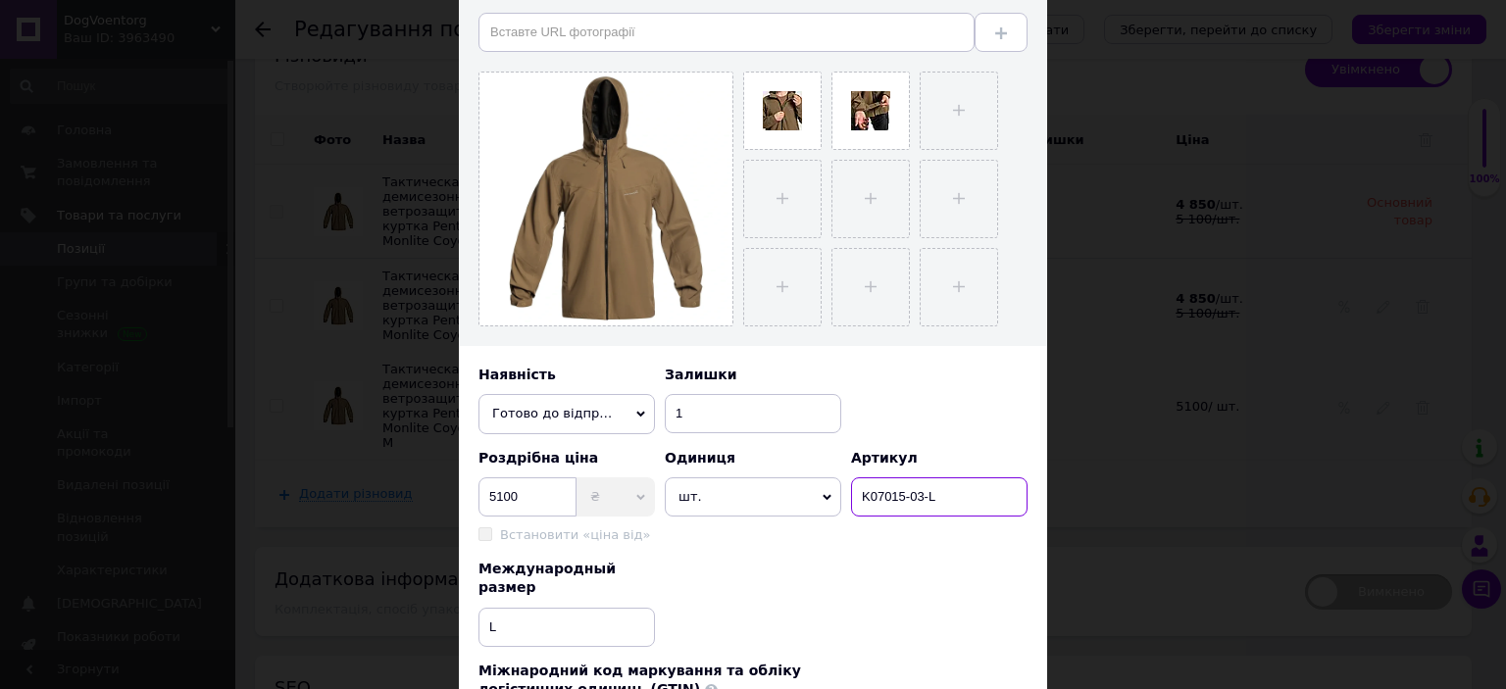
scroll to position [643, 0]
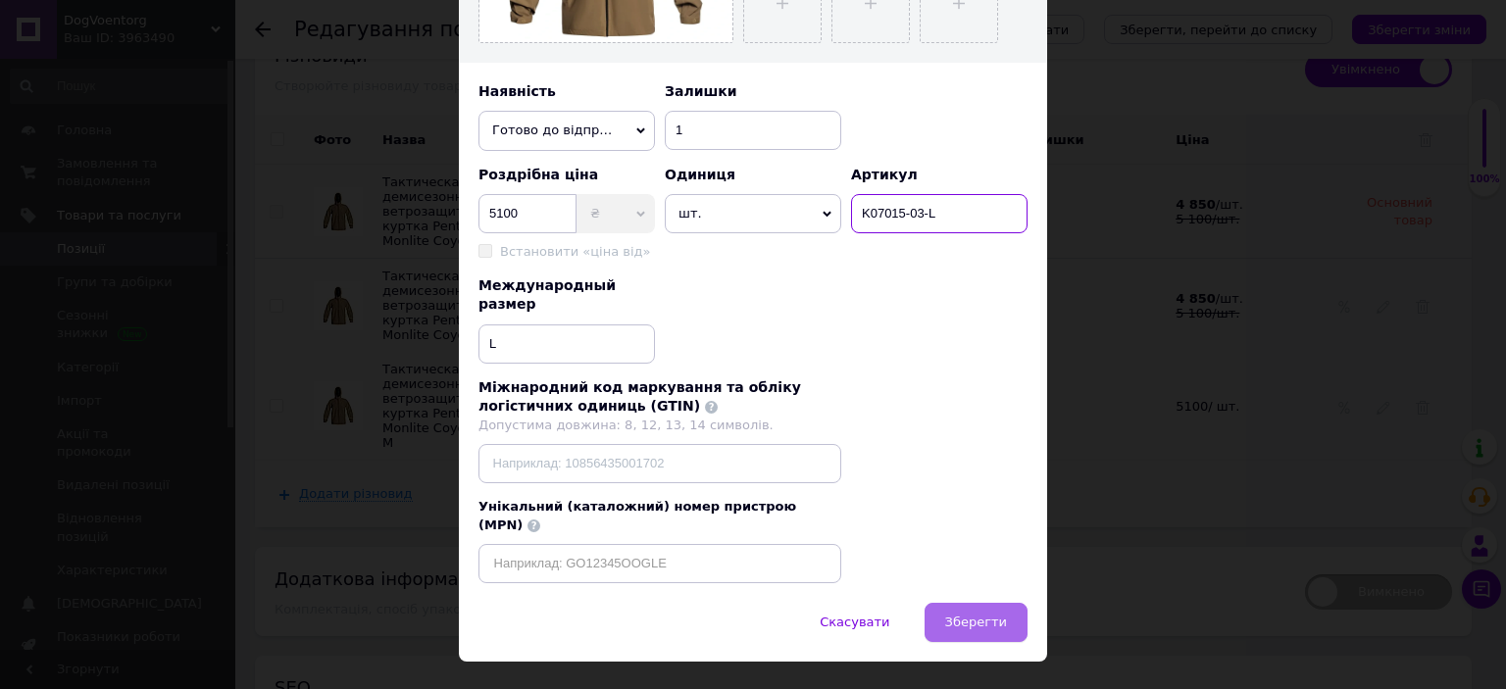
type input "K07015-03-L"
click at [974, 615] on span "Зберегти" at bounding box center [976, 622] width 62 height 15
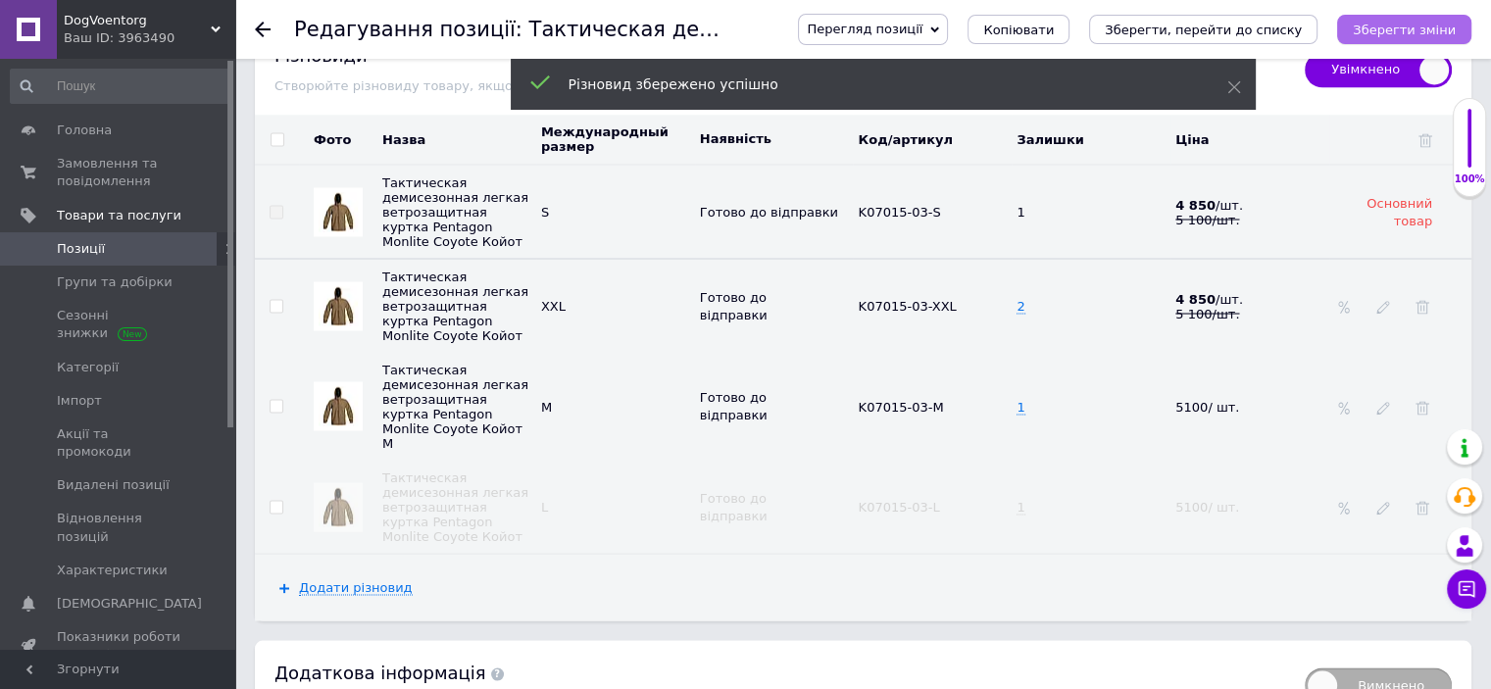
click at [1432, 39] on button "Зберегти зміни" at bounding box center [1404, 29] width 134 height 29
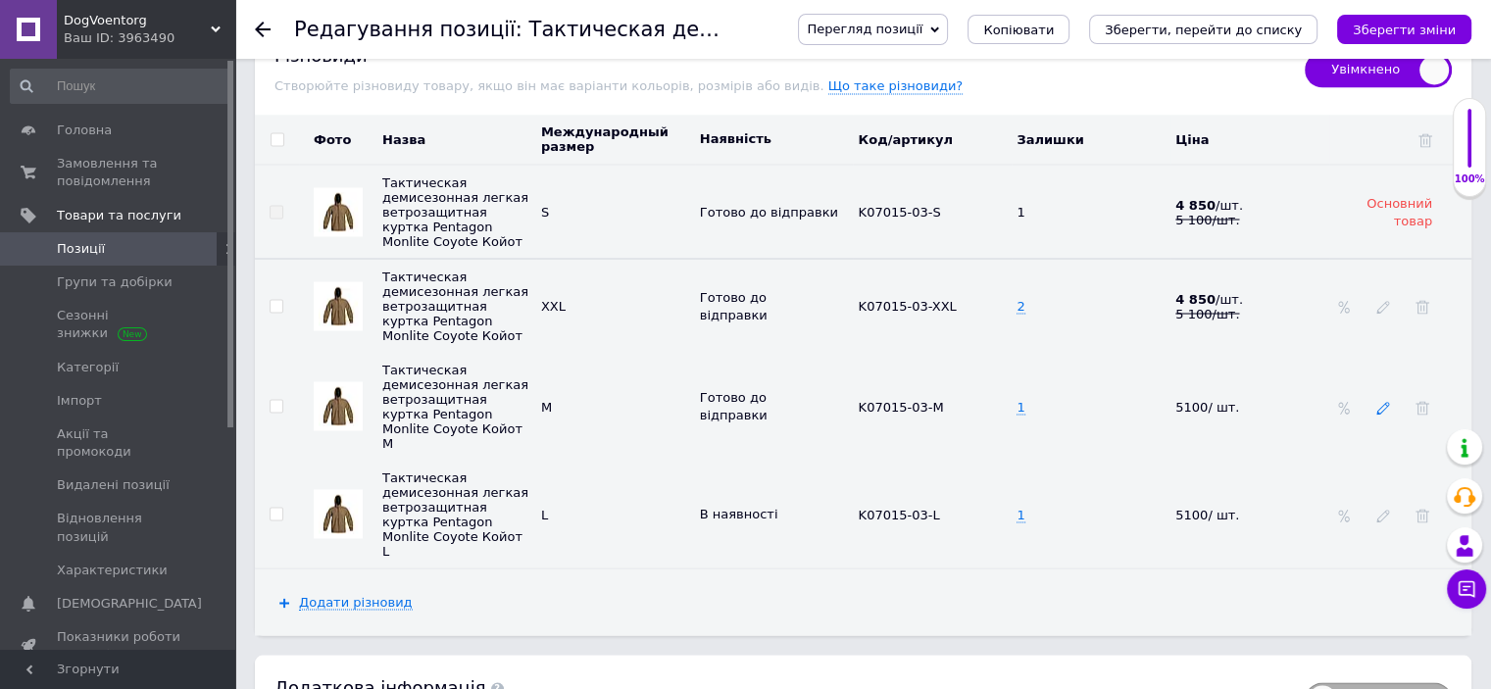
click at [1381, 412] on use at bounding box center [1383, 407] width 13 height 13
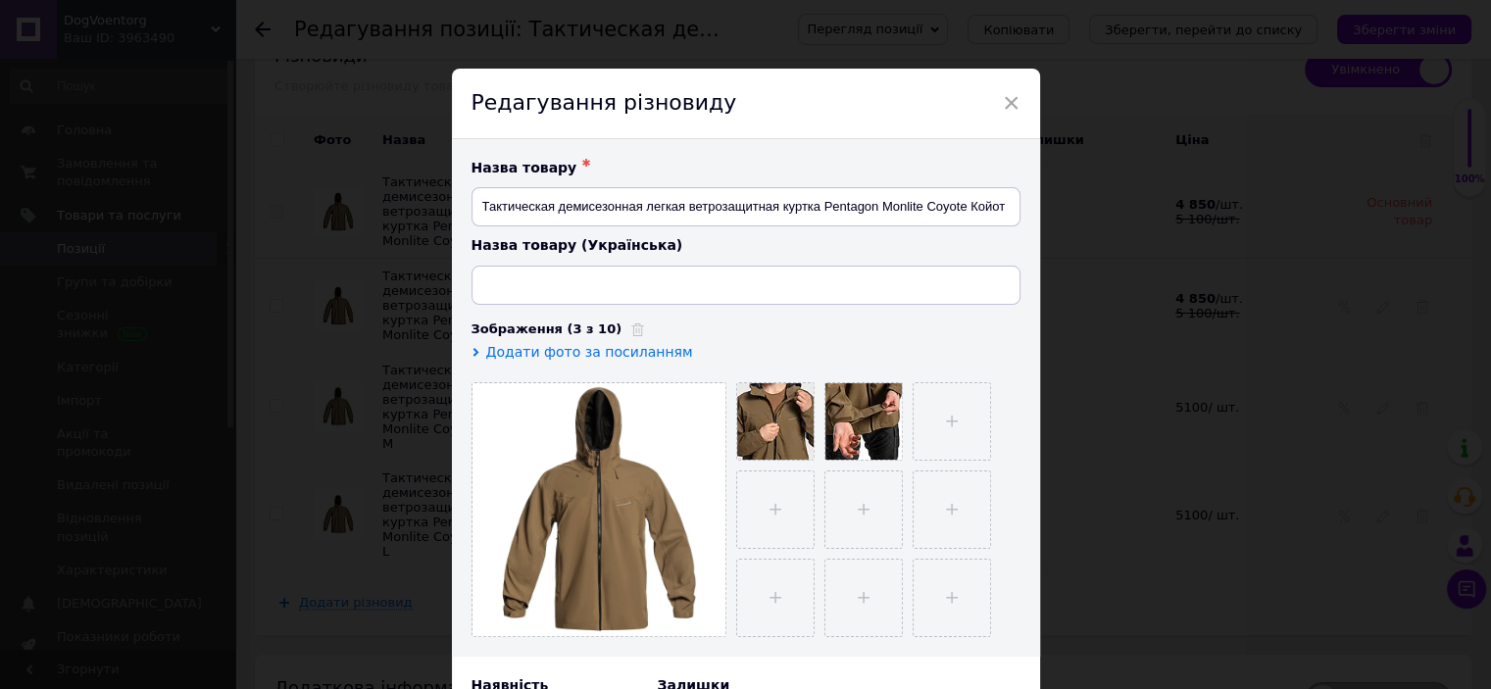
type input "Тактична демісезонна легка вітрозахисна куртка Pentagon Monlite Coyote Койот"
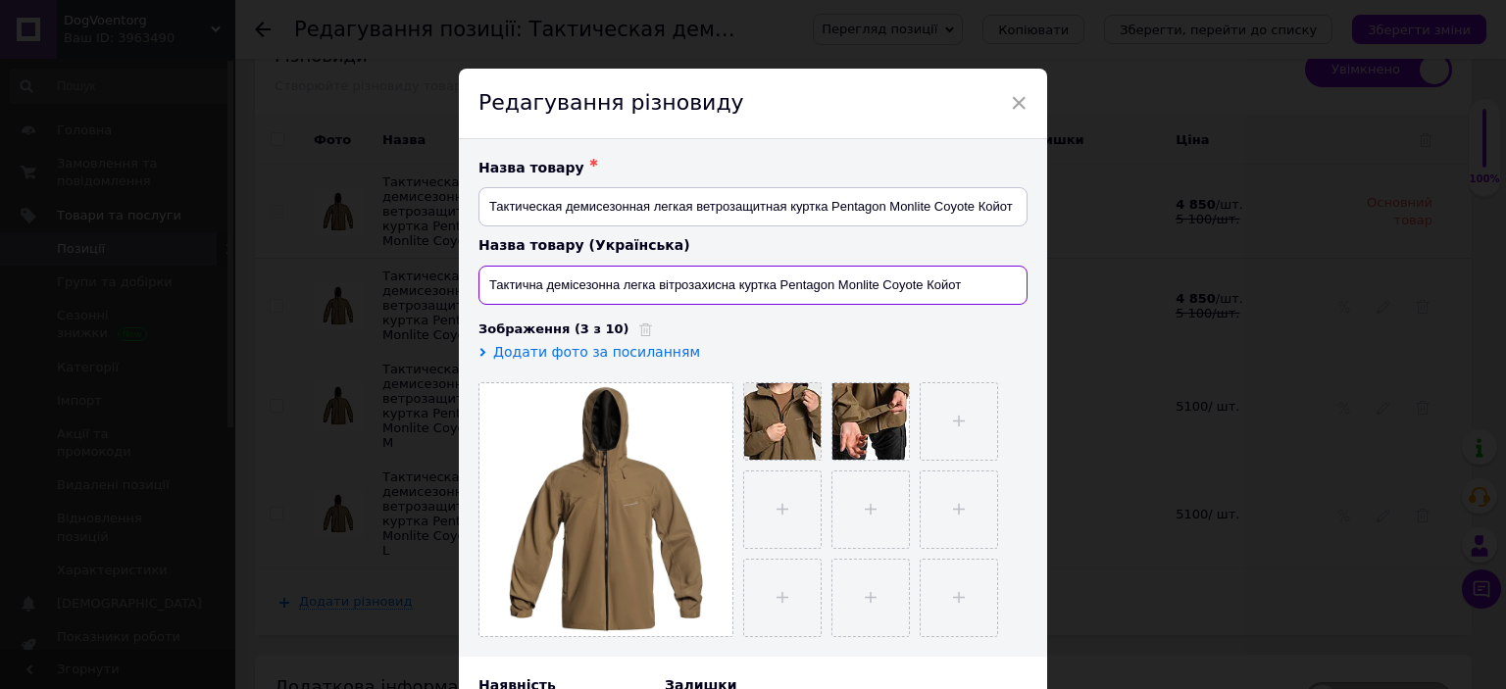
drag, startPoint x: 992, startPoint y: 296, endPoint x: 472, endPoint y: 248, distance: 522.9
click at [472, 248] on div "Назва товару ✱ Тактическая демисезонная легкая ветрозащитная куртка Pentagon Mo…" at bounding box center [753, 398] width 588 height 518
click at [1011, 104] on span "×" at bounding box center [1019, 102] width 18 height 33
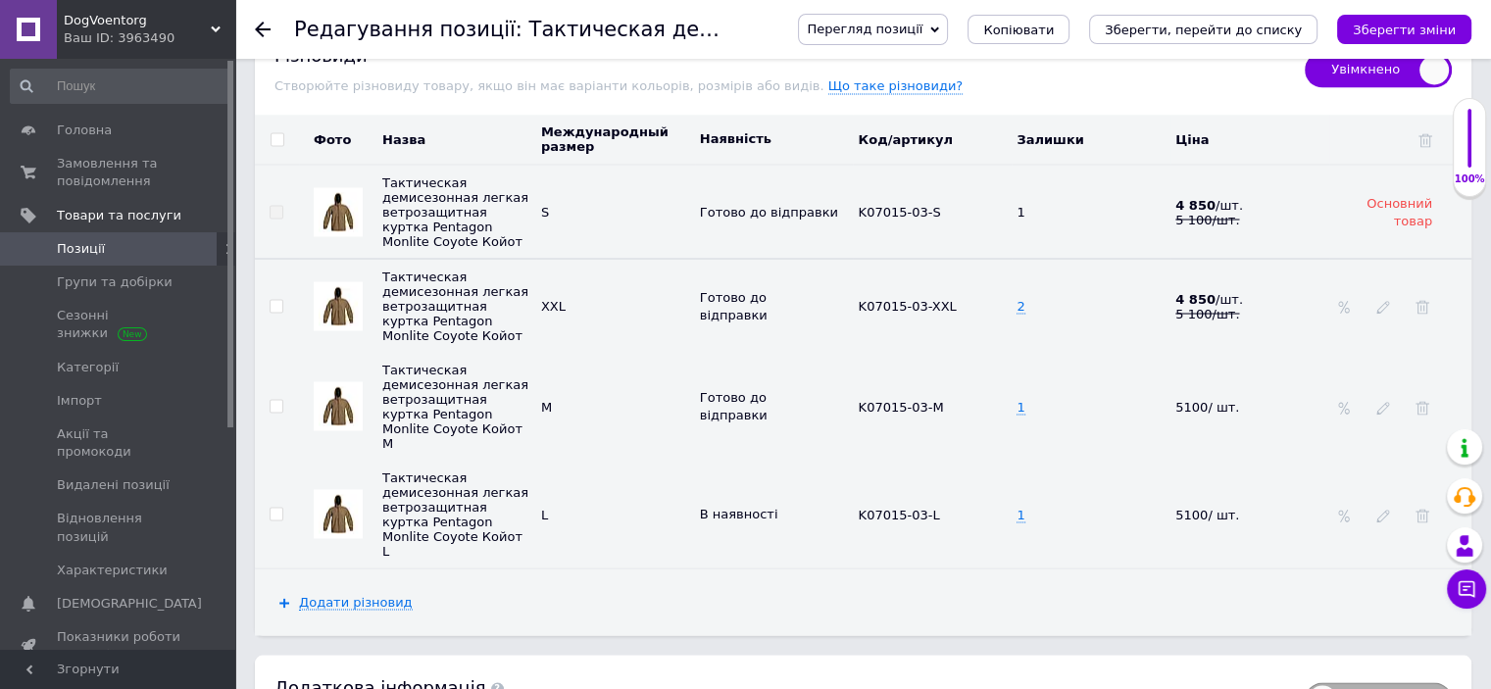
click at [1390, 522] on div at bounding box center [1384, 514] width 20 height 16
click at [1384, 517] on icon at bounding box center [1384, 516] width 14 height 14
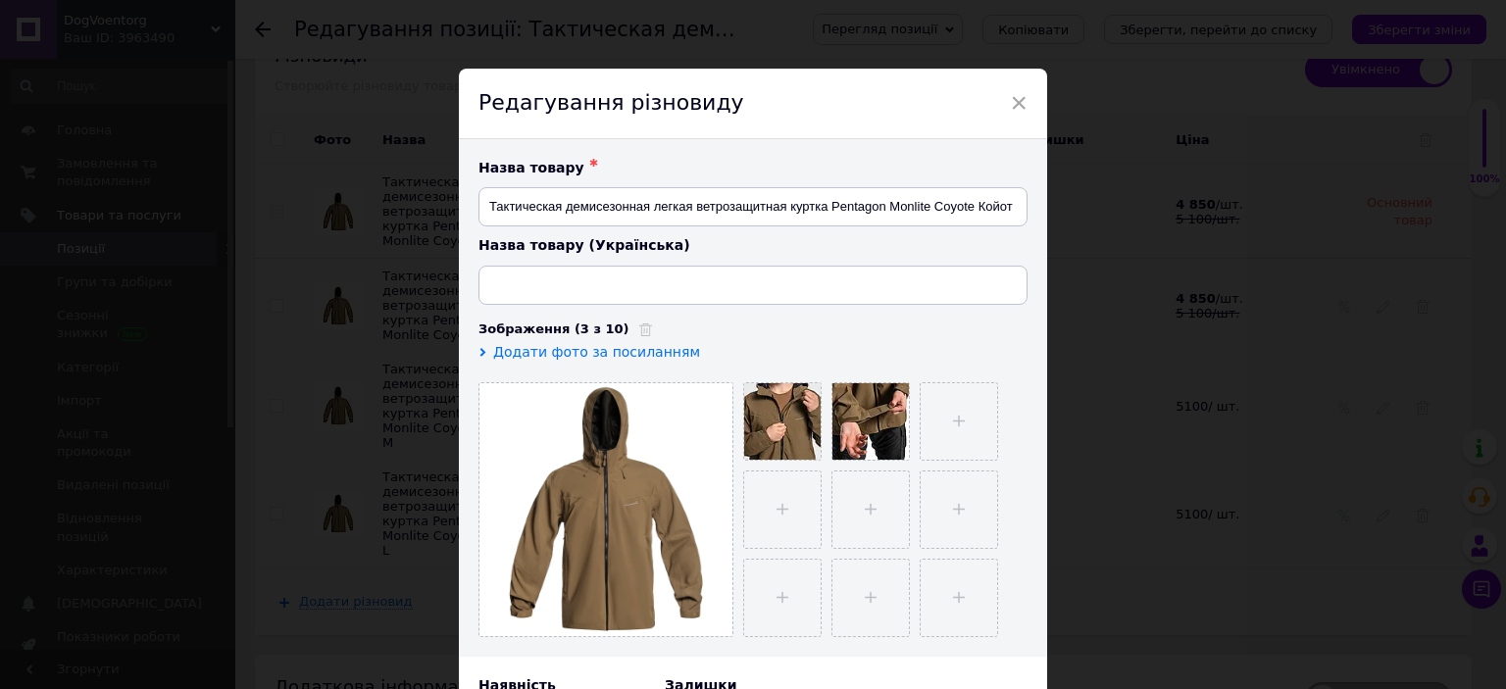
type input "Тактична демісезонна легка вітрозахисна куртка Pentagon Monlite Coyote Койот"
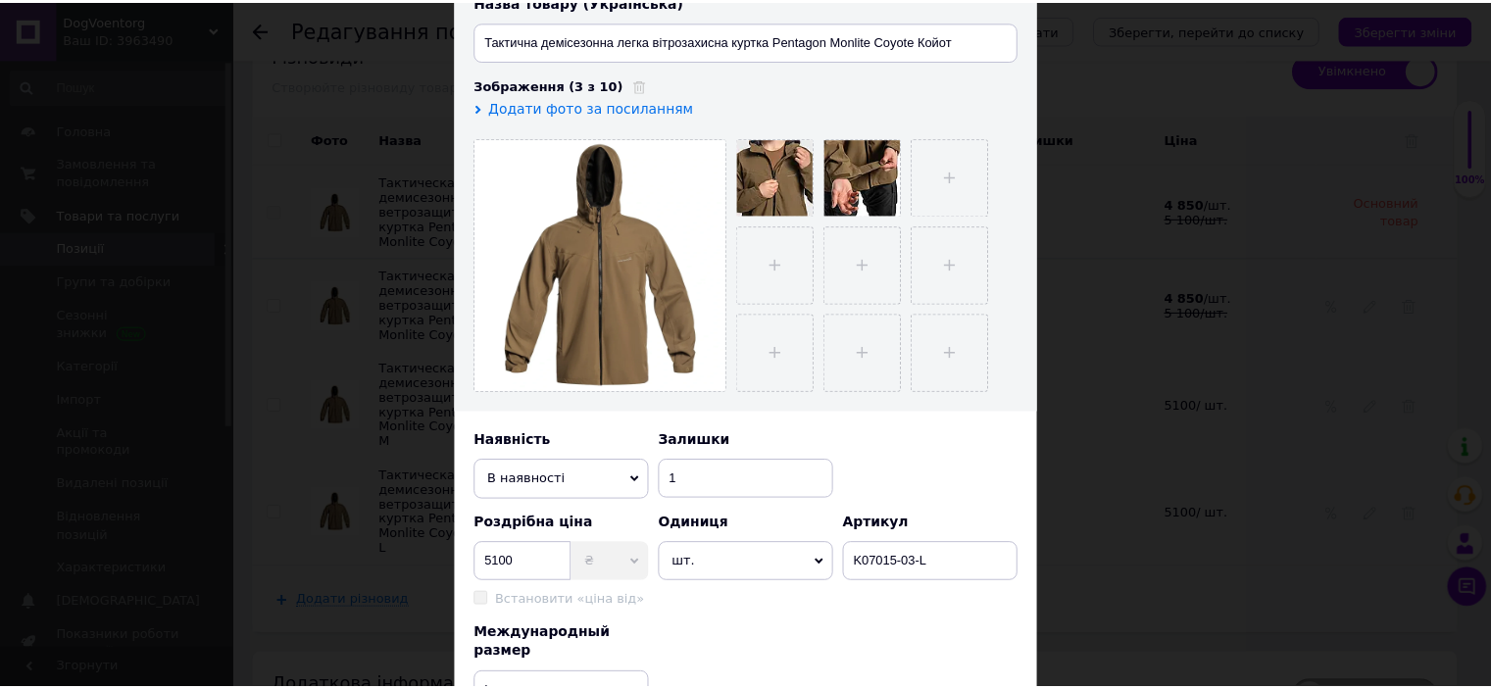
scroll to position [509, 0]
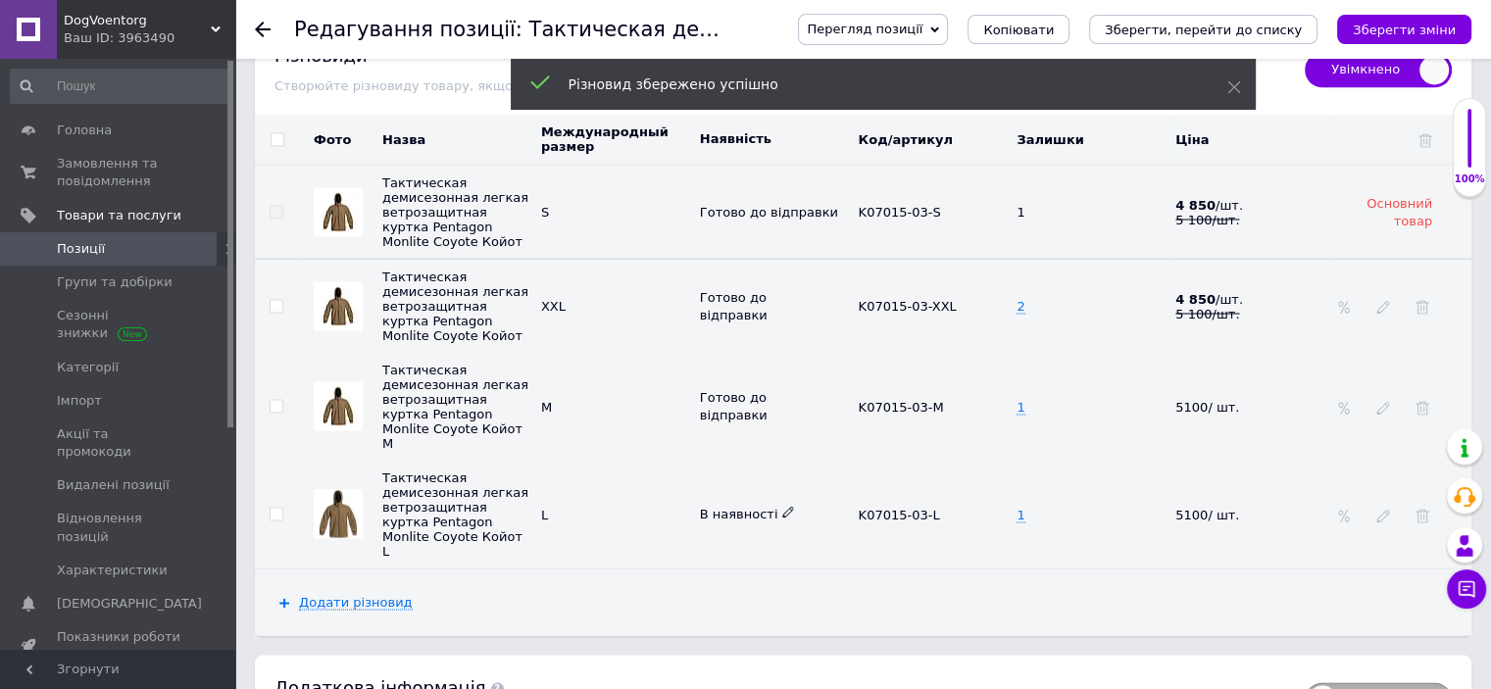
click at [782, 511] on icon at bounding box center [788, 512] width 12 height 12
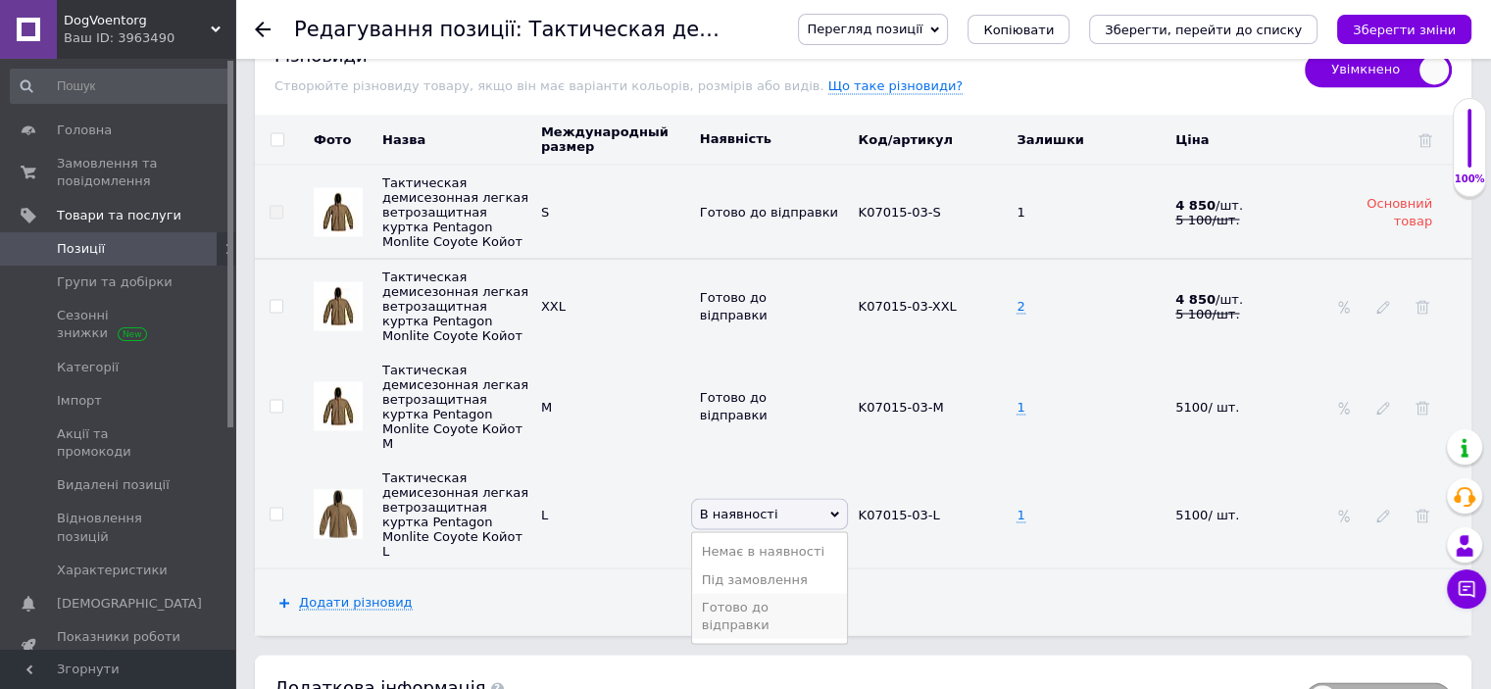
click at [772, 598] on li "Готово до відправки" at bounding box center [770, 615] width 156 height 45
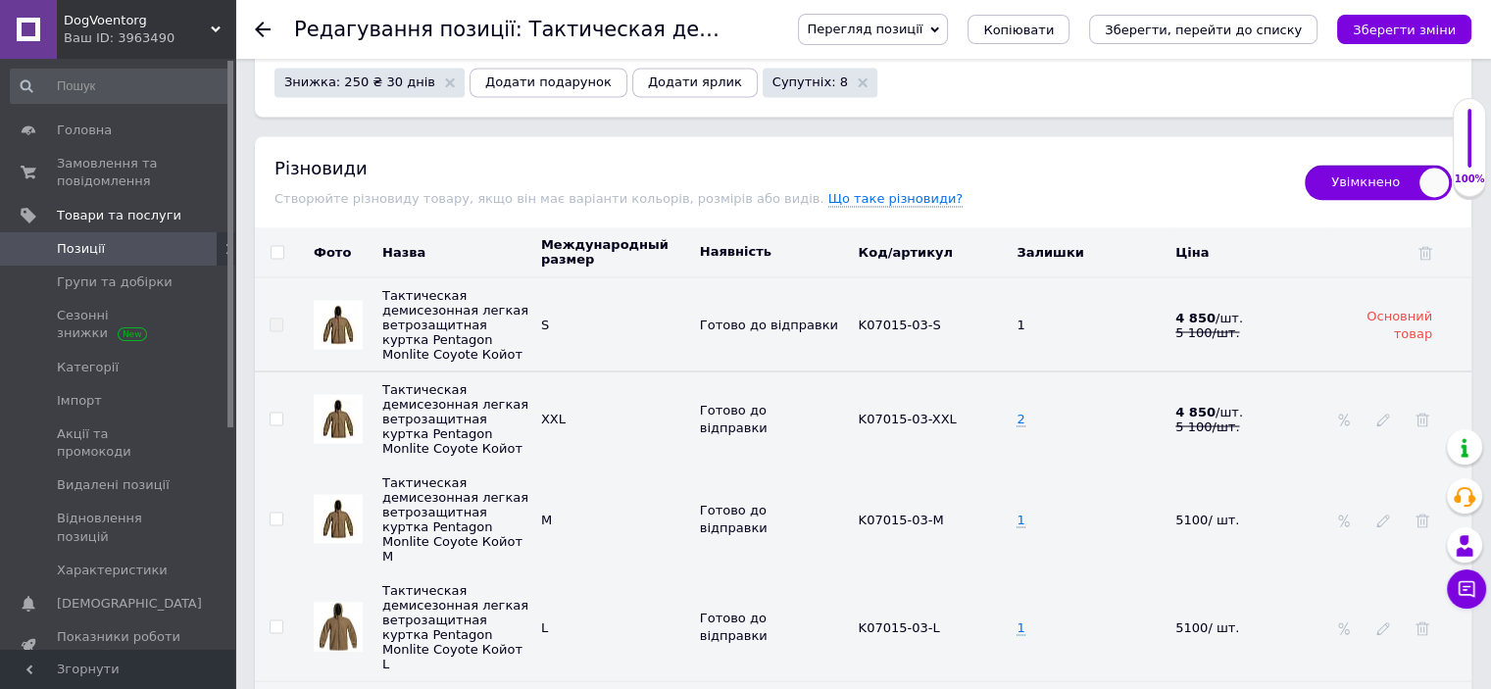
scroll to position [3401, 0]
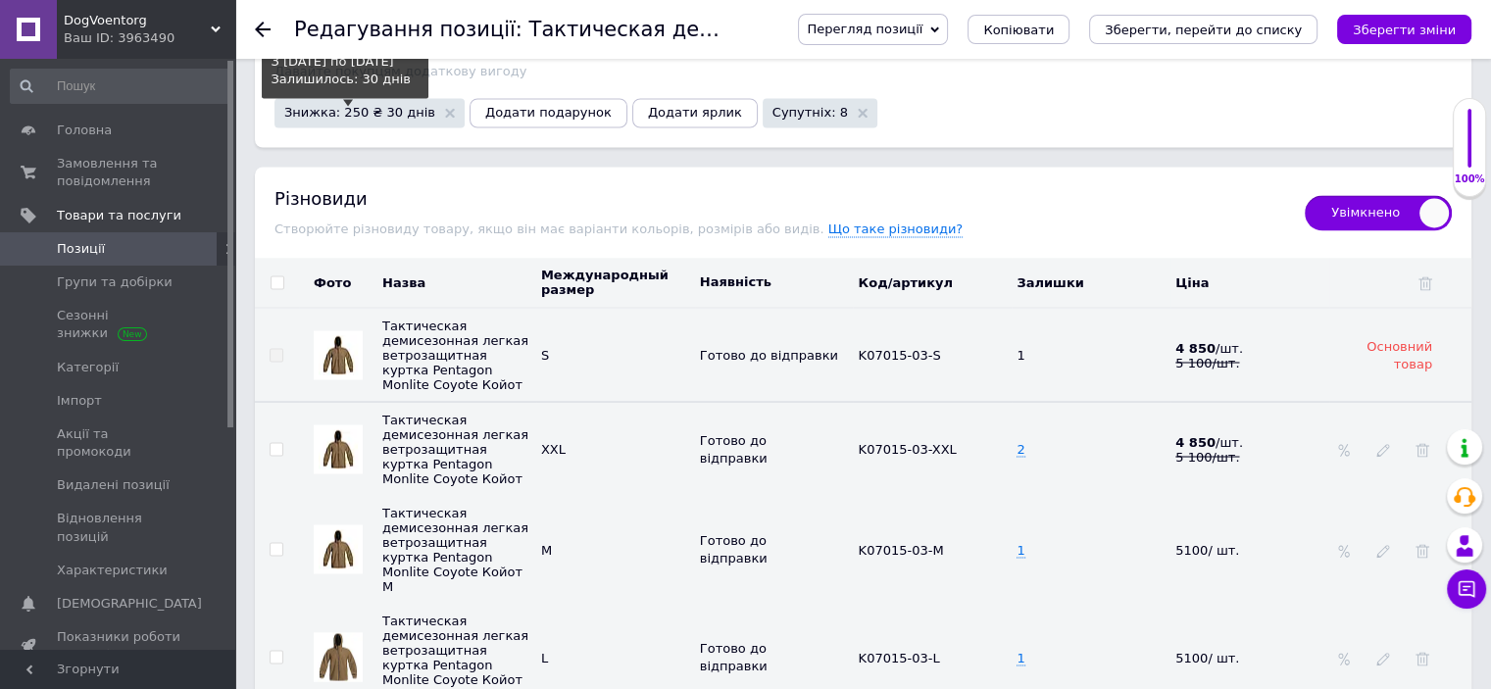
click at [373, 106] on span "Знижка: 250 ₴ 30 днів" at bounding box center [359, 112] width 151 height 13
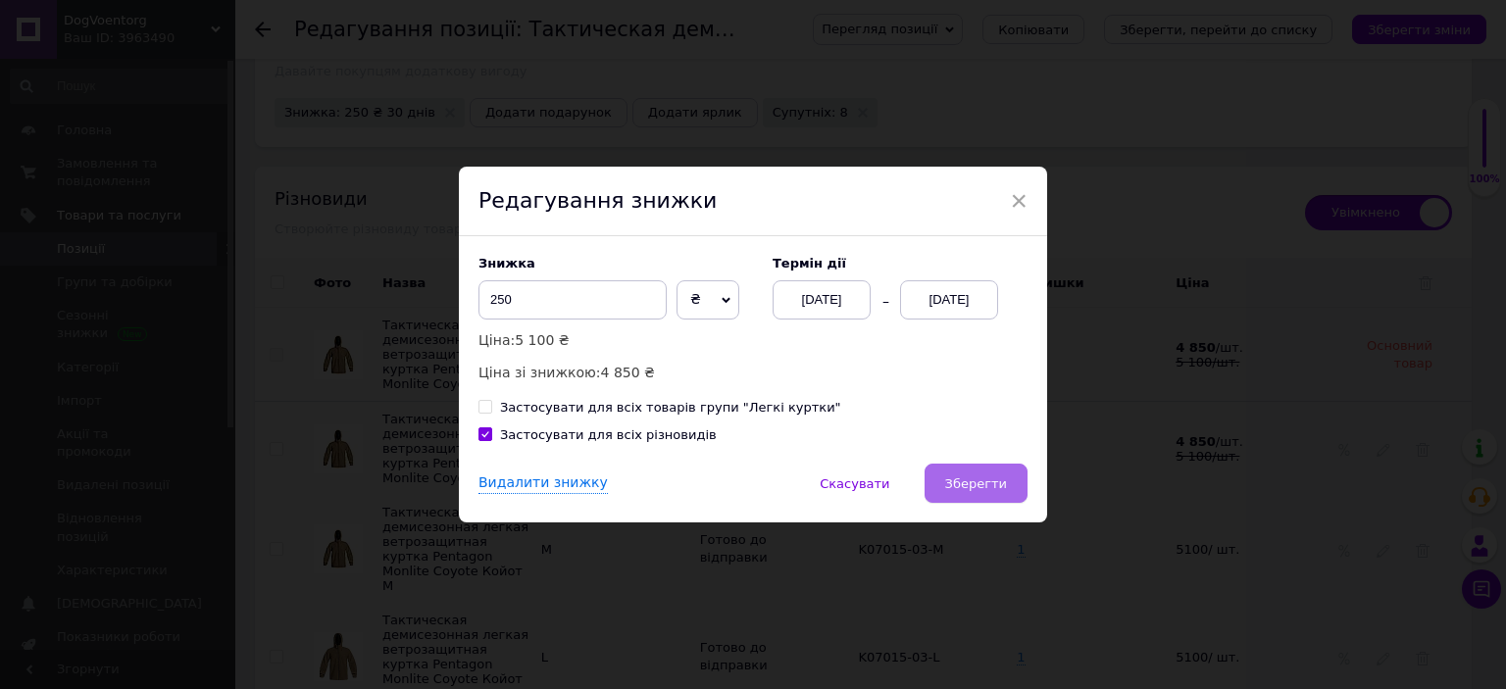
click at [966, 485] on span "Зберегти" at bounding box center [976, 484] width 62 height 15
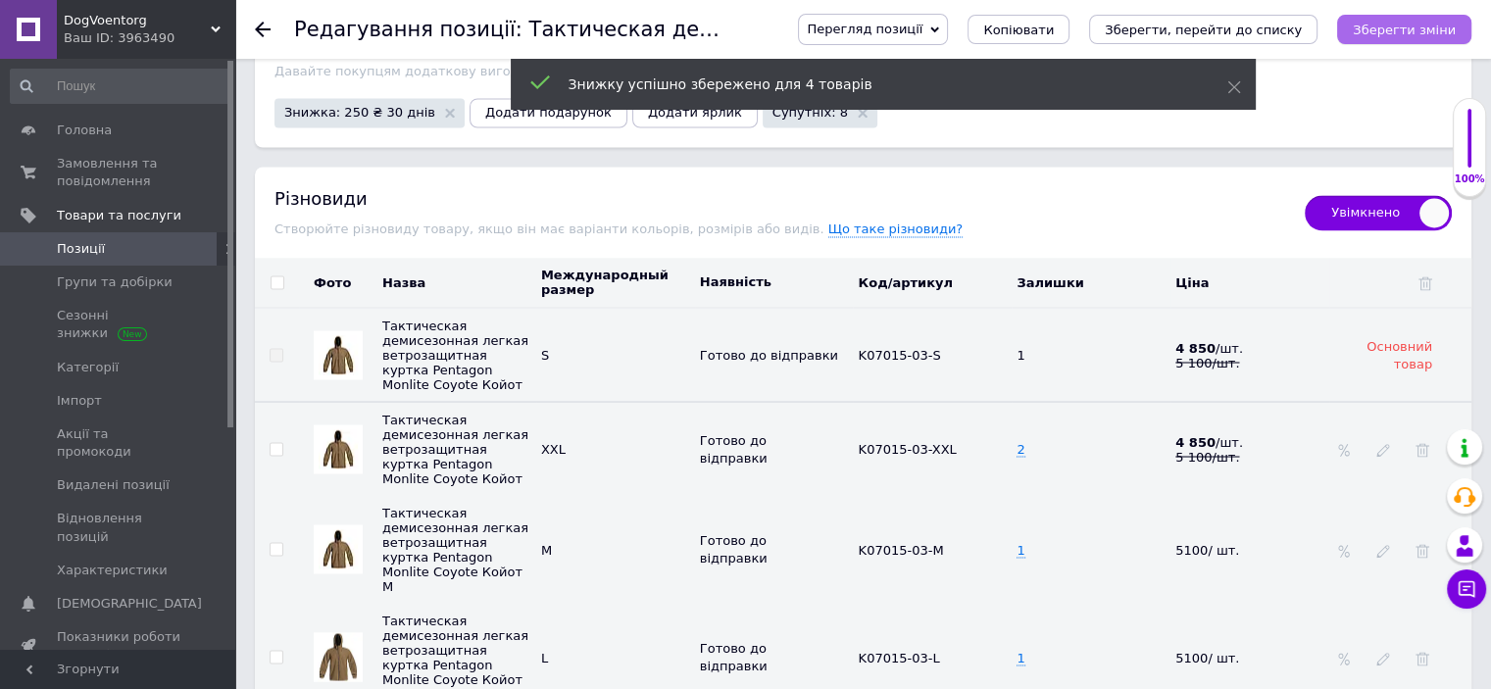
click at [1420, 41] on button "Зберегти зміни" at bounding box center [1404, 29] width 134 height 29
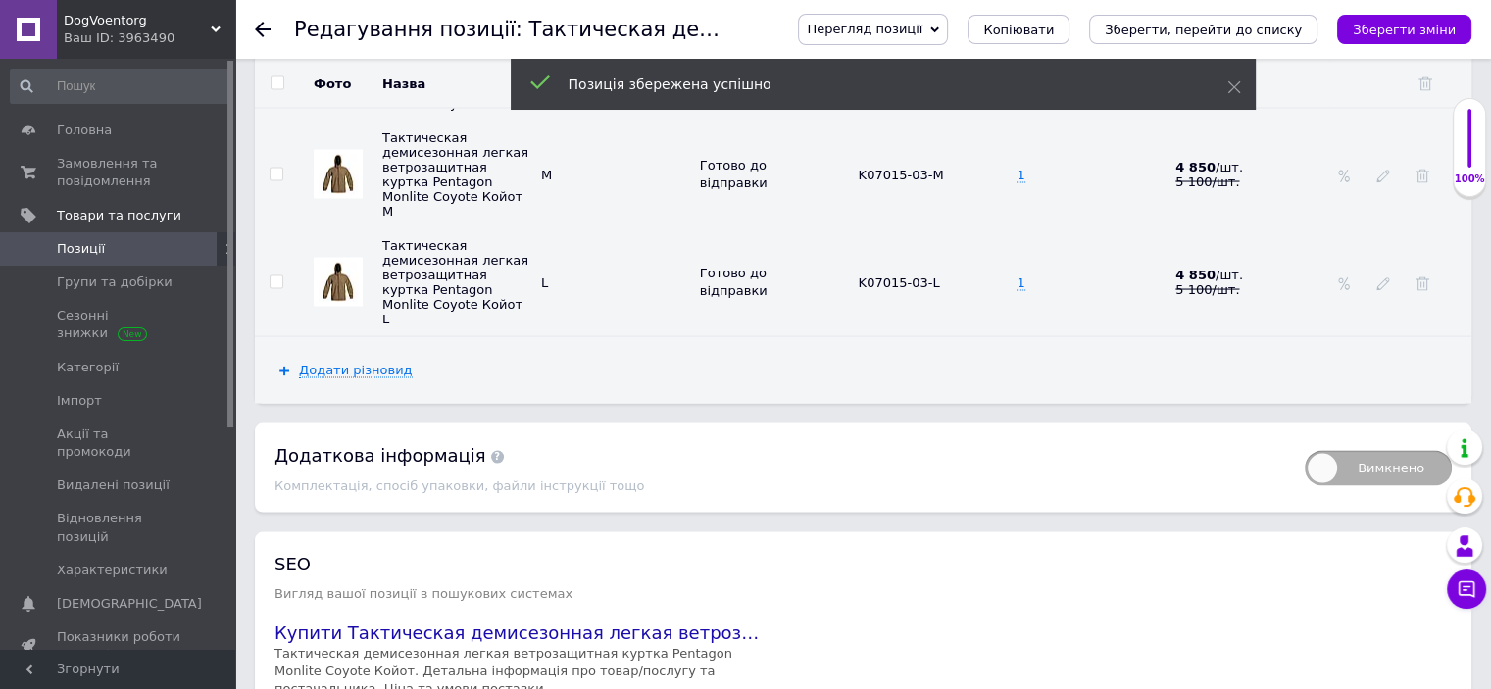
scroll to position [3782, 0]
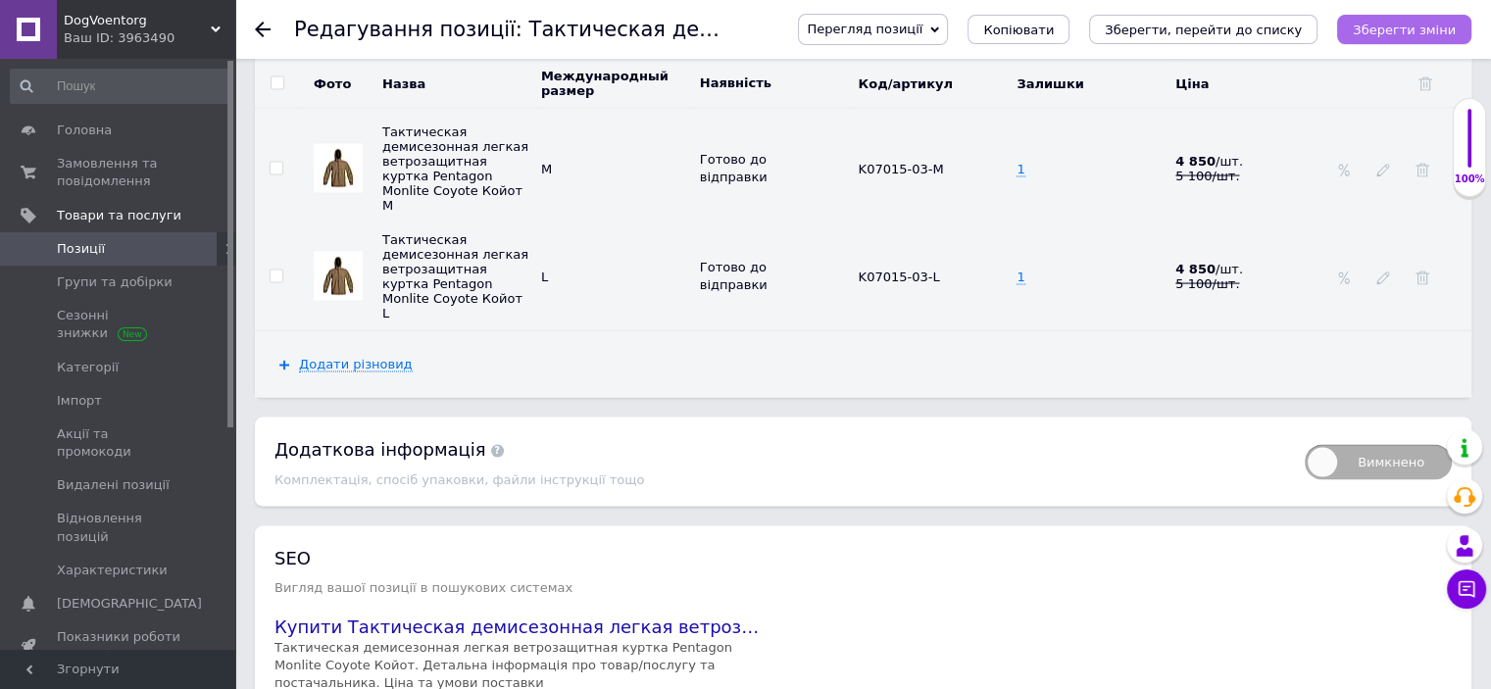
click at [1399, 23] on icon "Зберегти зміни" at bounding box center [1404, 30] width 103 height 15
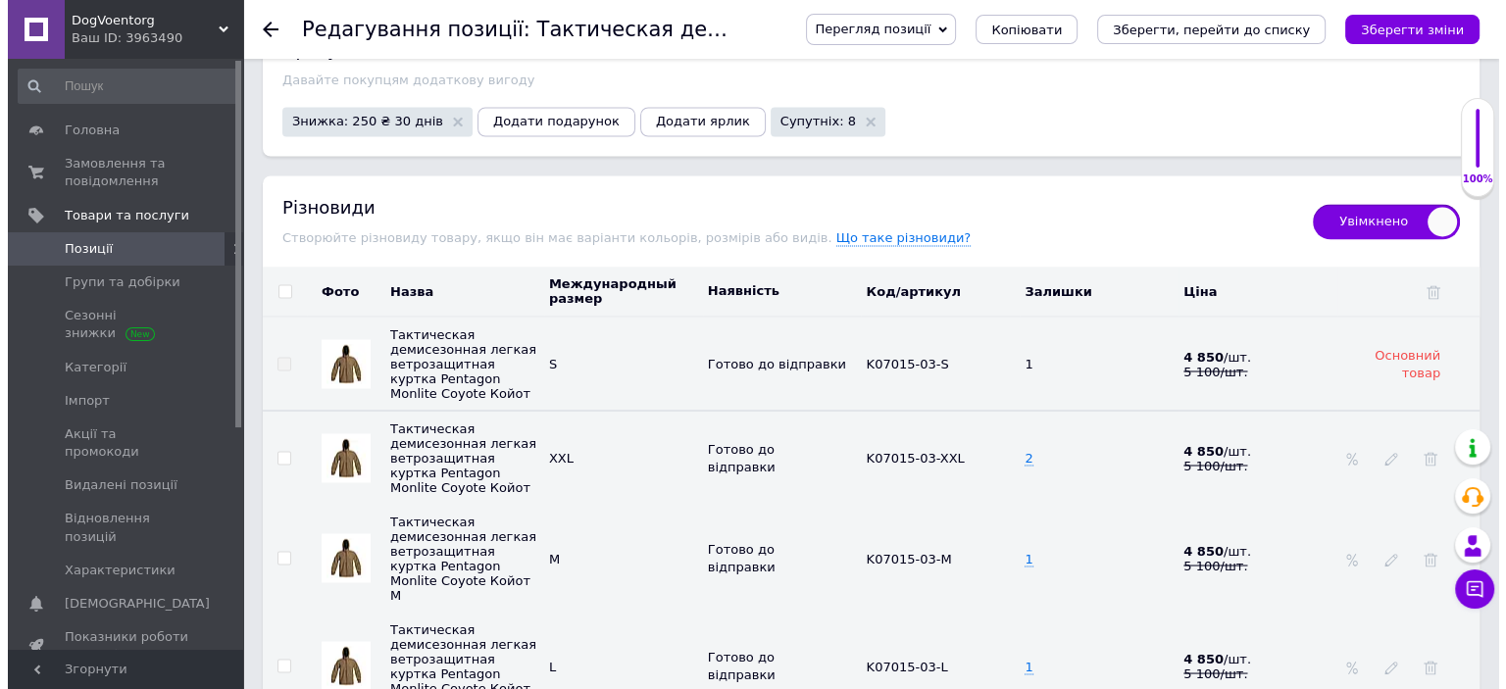
scroll to position [3495, 0]
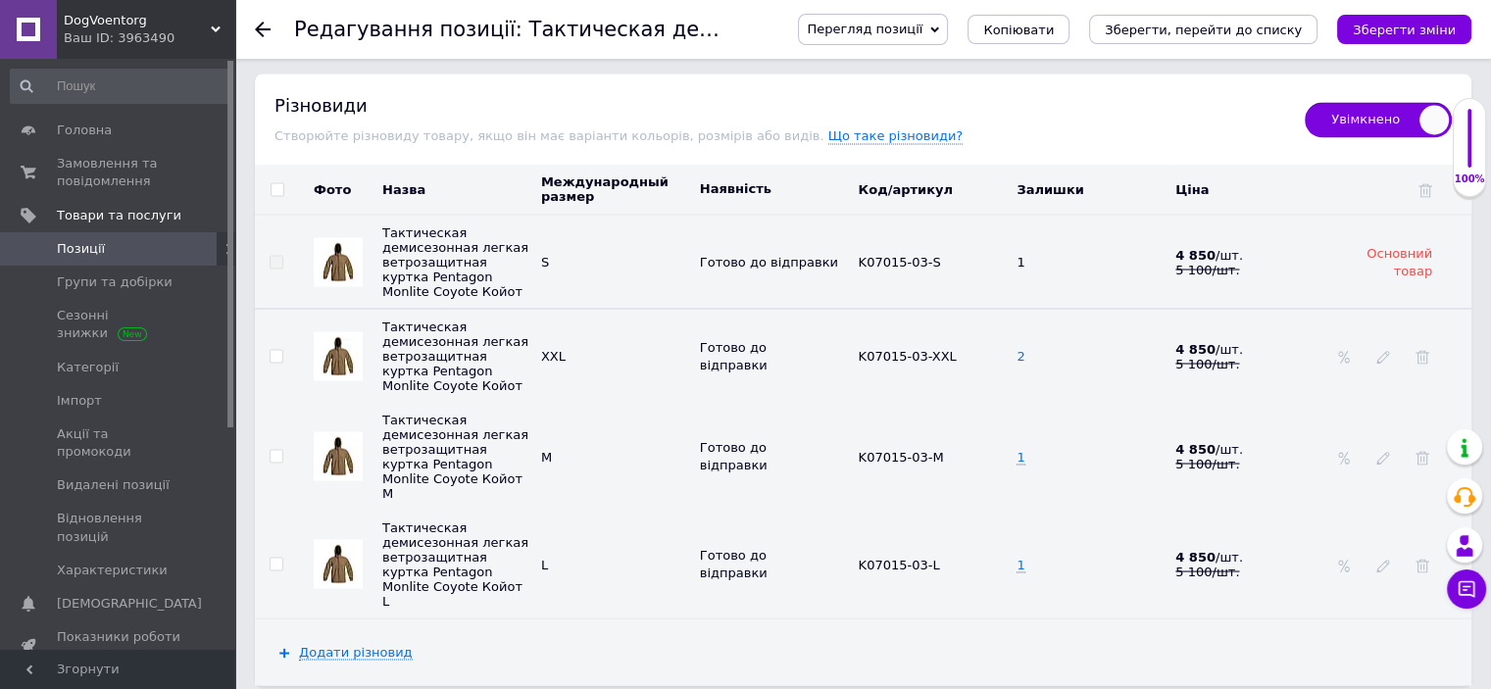
click at [1020, 352] on span "2" at bounding box center [1021, 356] width 8 height 16
type input "4"
click at [1416, 33] on icon "Зберегти зміни" at bounding box center [1404, 30] width 103 height 15
click at [368, 653] on span "Додати різновид" at bounding box center [356, 652] width 114 height 16
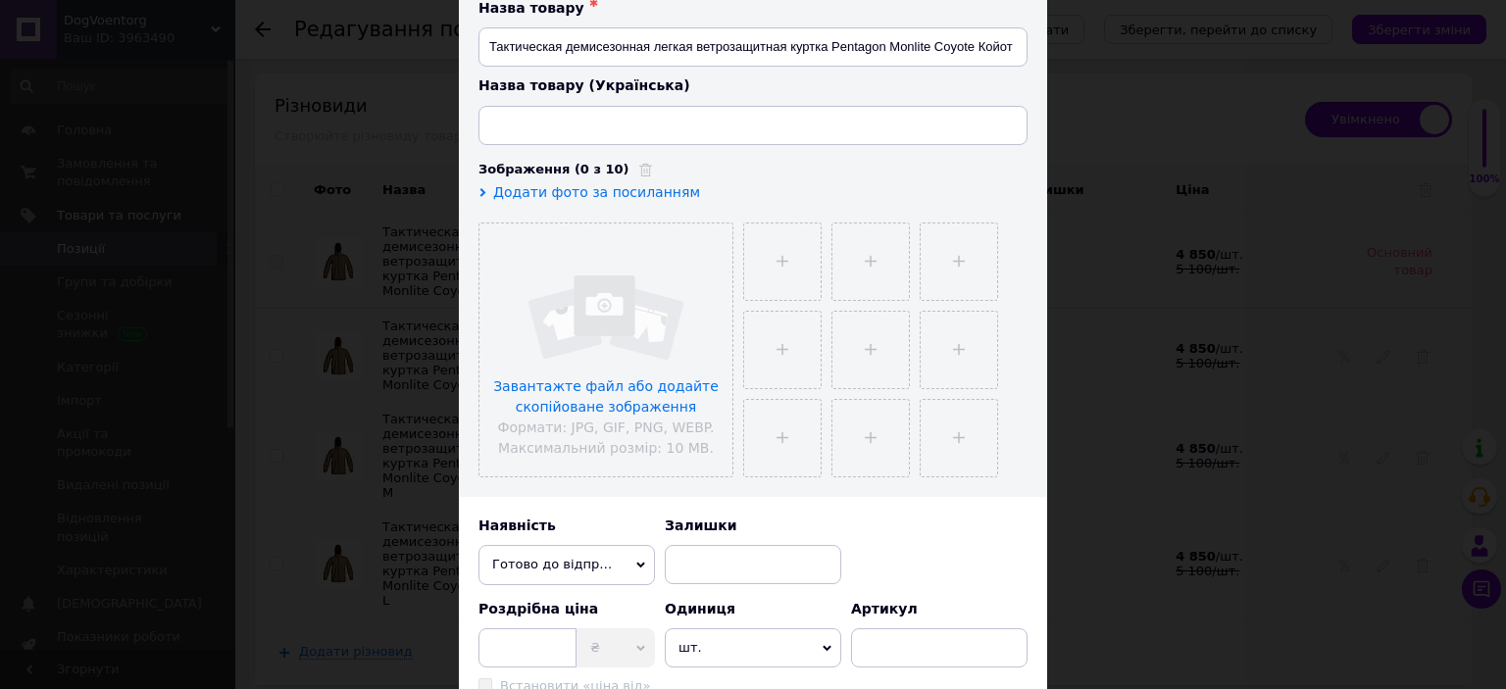
scroll to position [312, 0]
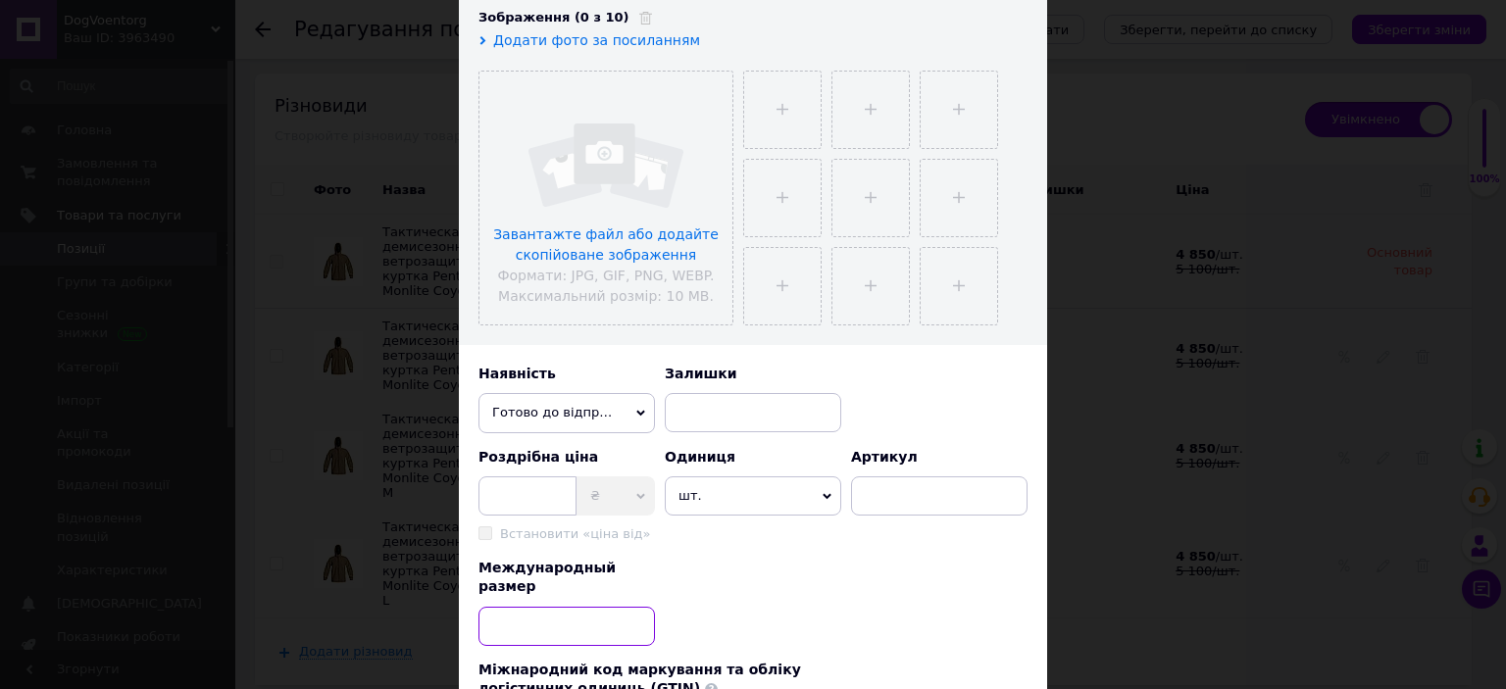
click at [600, 607] on input at bounding box center [566, 626] width 176 height 39
paste input "3XL"
type input "3XL"
click at [509, 495] on input at bounding box center [527, 496] width 98 height 39
type input "5100"
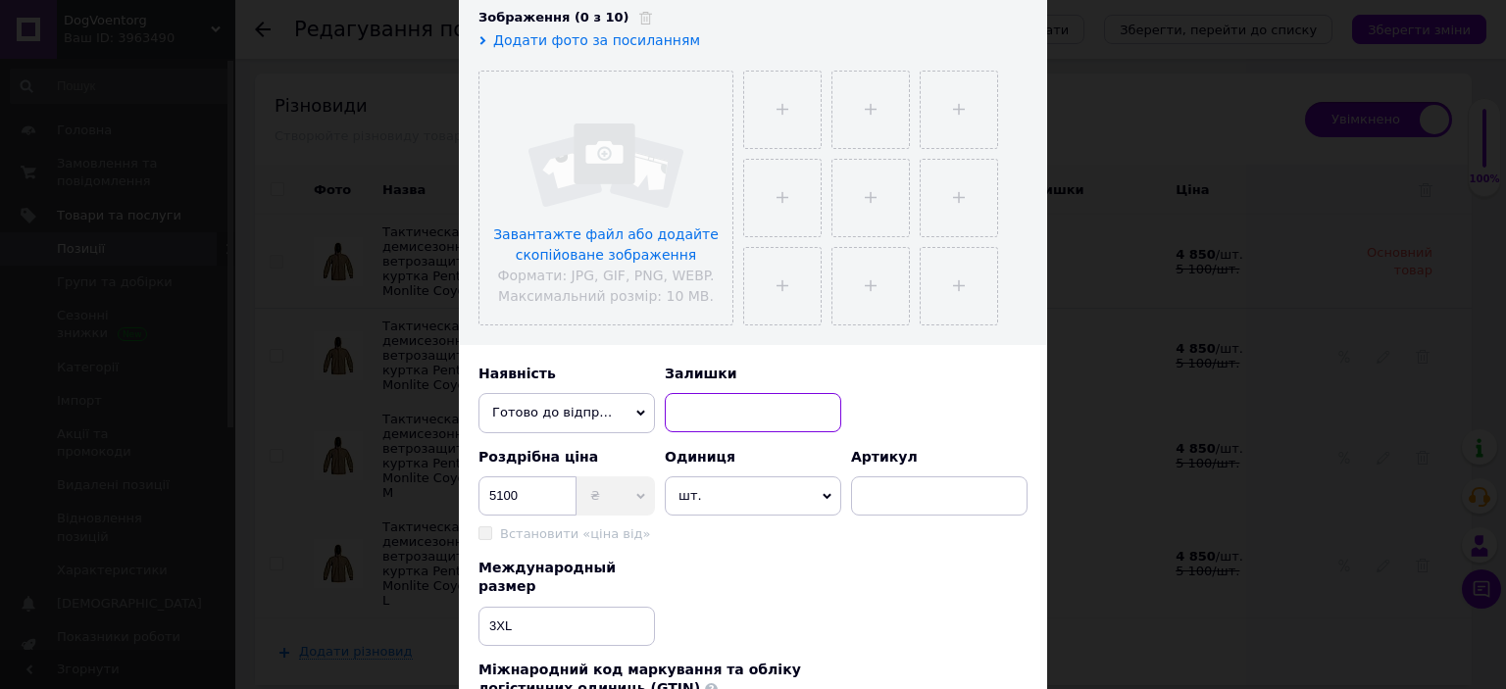
click at [732, 411] on input at bounding box center [753, 412] width 176 height 39
type input "1"
click at [894, 503] on input at bounding box center [939, 496] width 176 height 39
paste input "K07015-03-3XL"
type input "K07015-03-3XL"
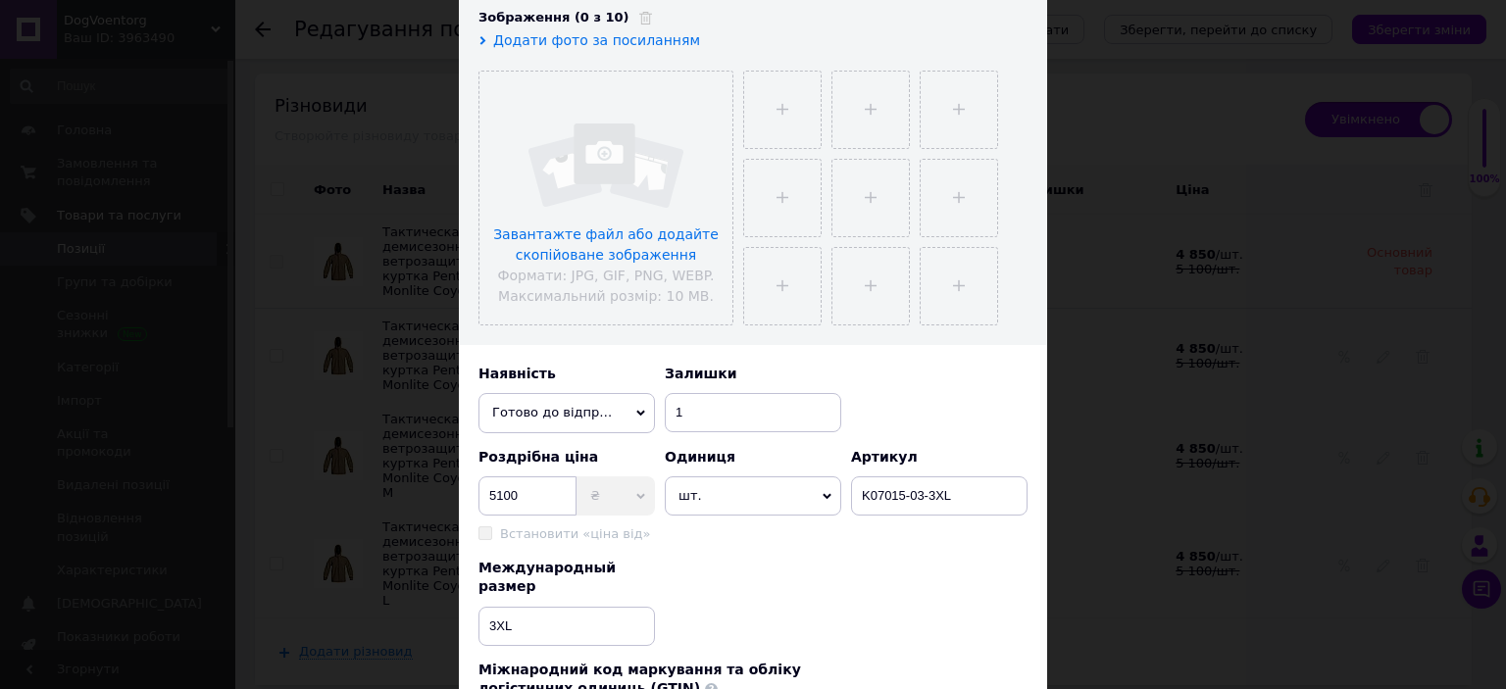
click at [596, 41] on span "Додати фото за посиланням" at bounding box center [596, 40] width 207 height 16
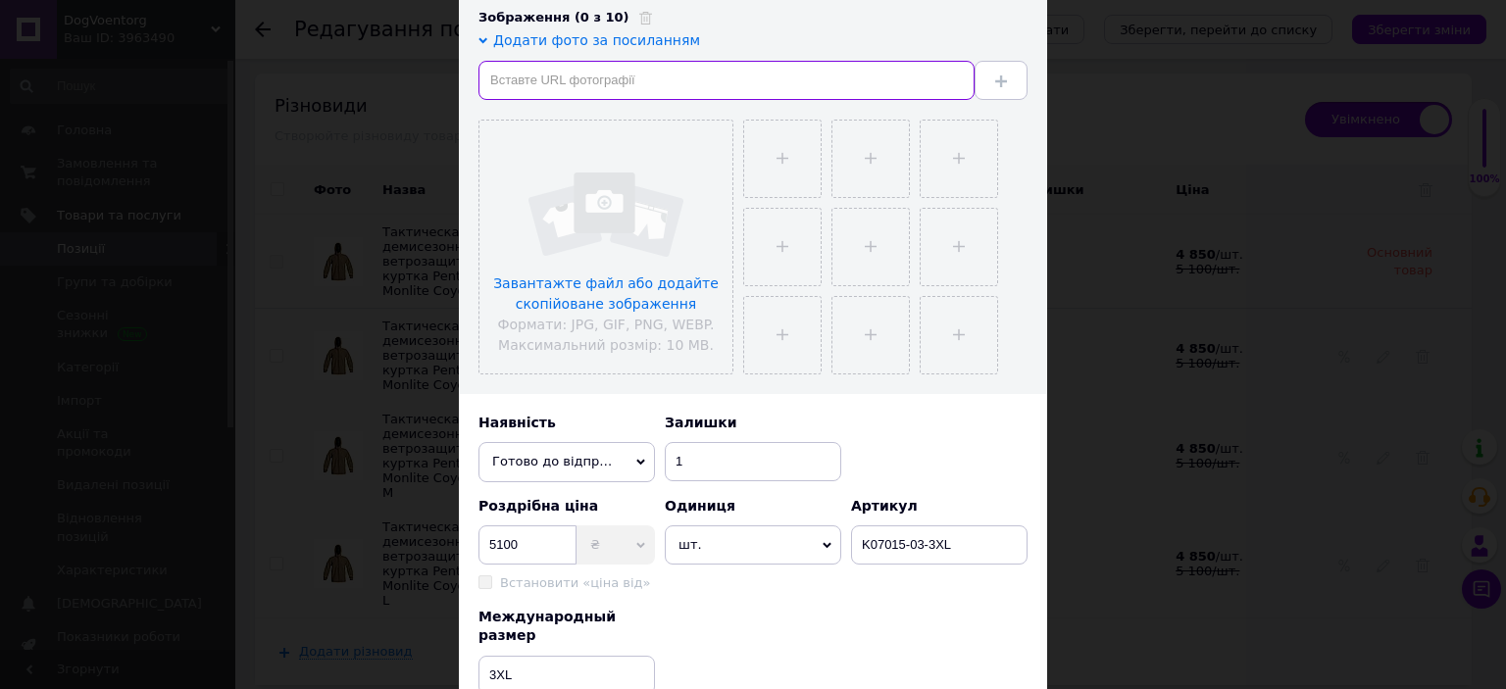
click at [618, 74] on input "text" at bounding box center [726, 80] width 496 height 39
paste input "[URL][DOMAIN_NAME]"
type input "[URL][DOMAIN_NAME]"
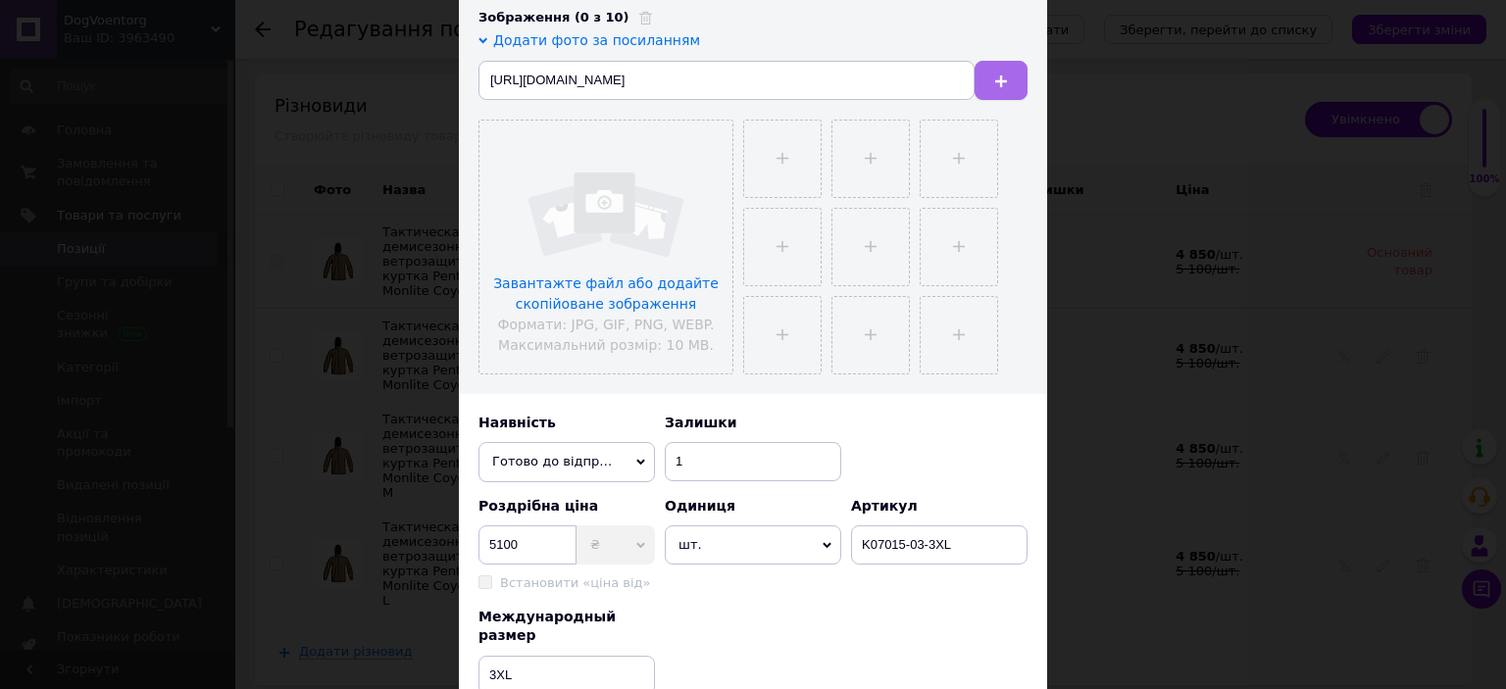
scroll to position [0, 0]
click at [1012, 73] on button at bounding box center [1001, 80] width 53 height 39
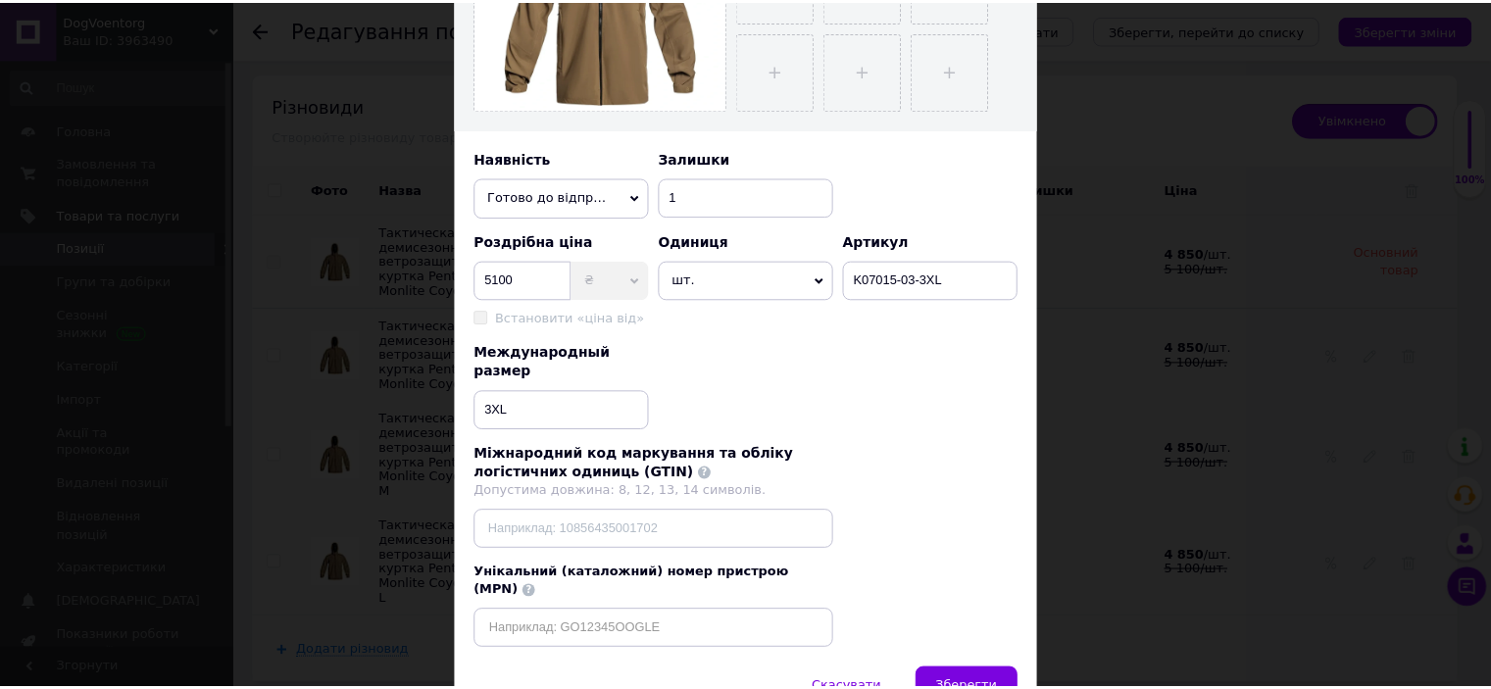
scroll to position [606, 0]
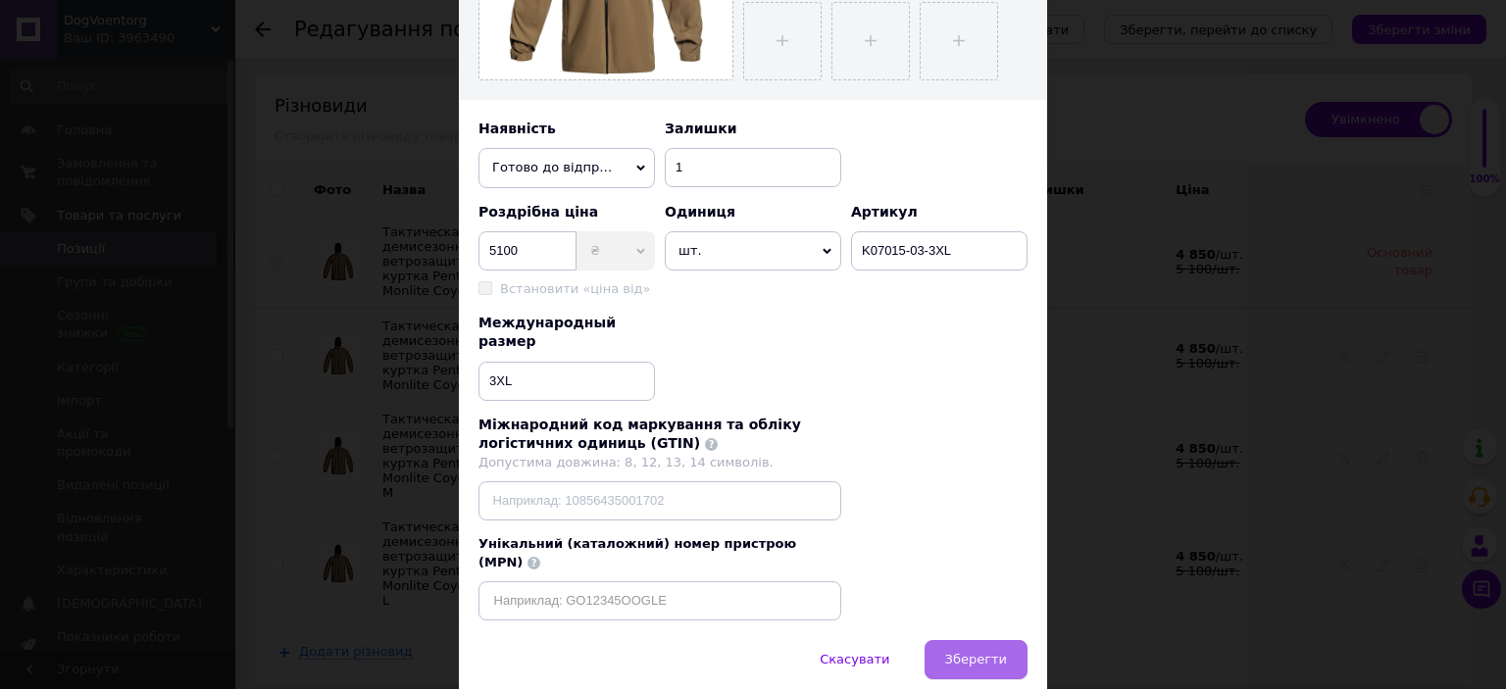
click at [970, 652] on span "Зберегти" at bounding box center [976, 659] width 62 height 15
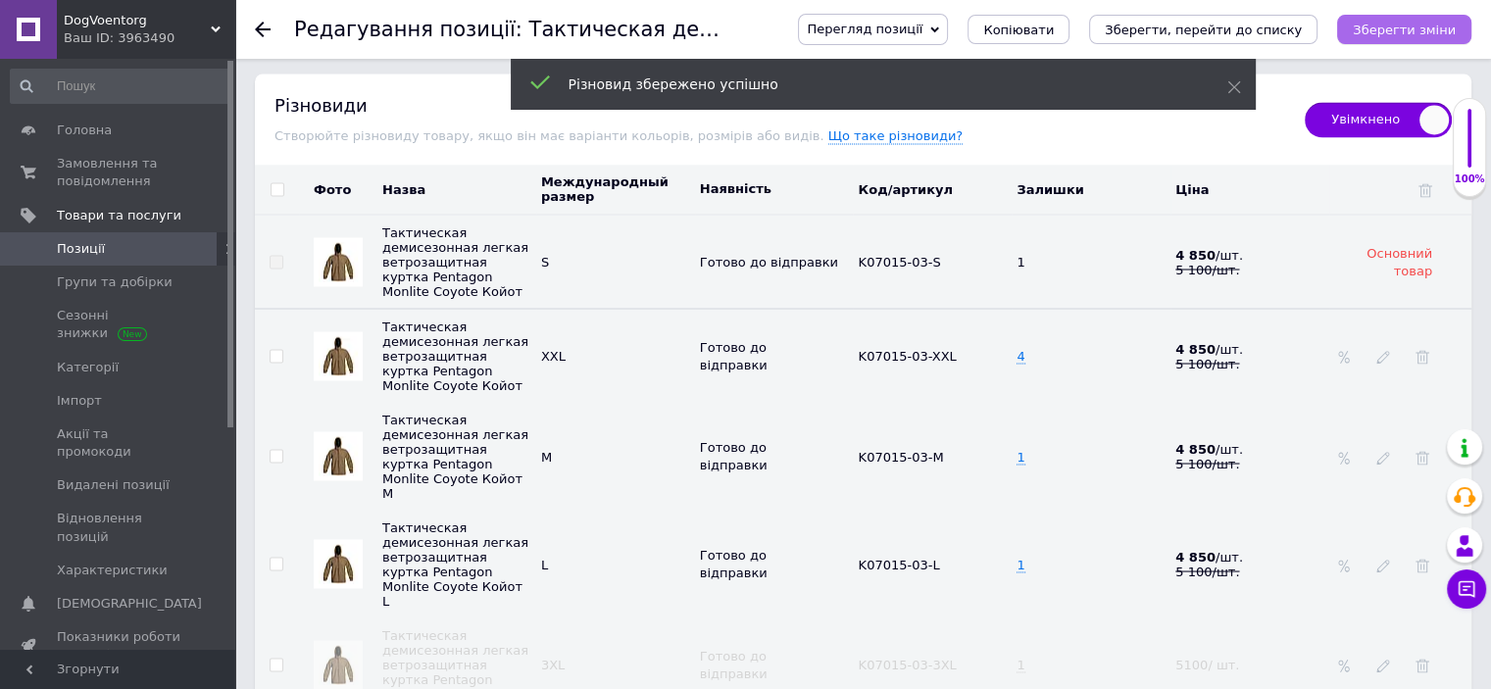
drag, startPoint x: 1408, startPoint y: 51, endPoint x: 1413, endPoint y: 40, distance: 11.8
click at [1413, 40] on div "Перегляд позиції Зберегти та переглянути на сайті Зберегти та переглянути на ма…" at bounding box center [1115, 29] width 713 height 59
click at [1413, 40] on button "Зберегти зміни" at bounding box center [1404, 29] width 134 height 29
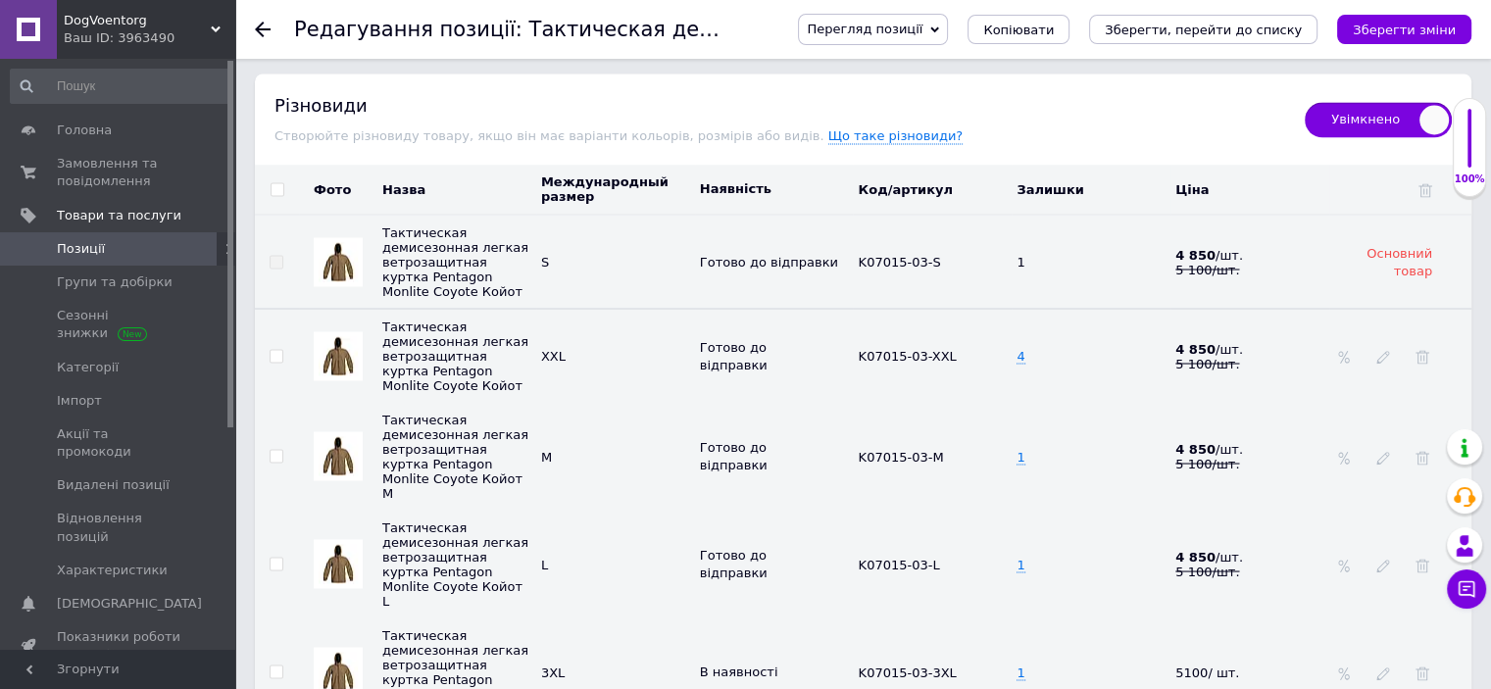
scroll to position [3760, 0]
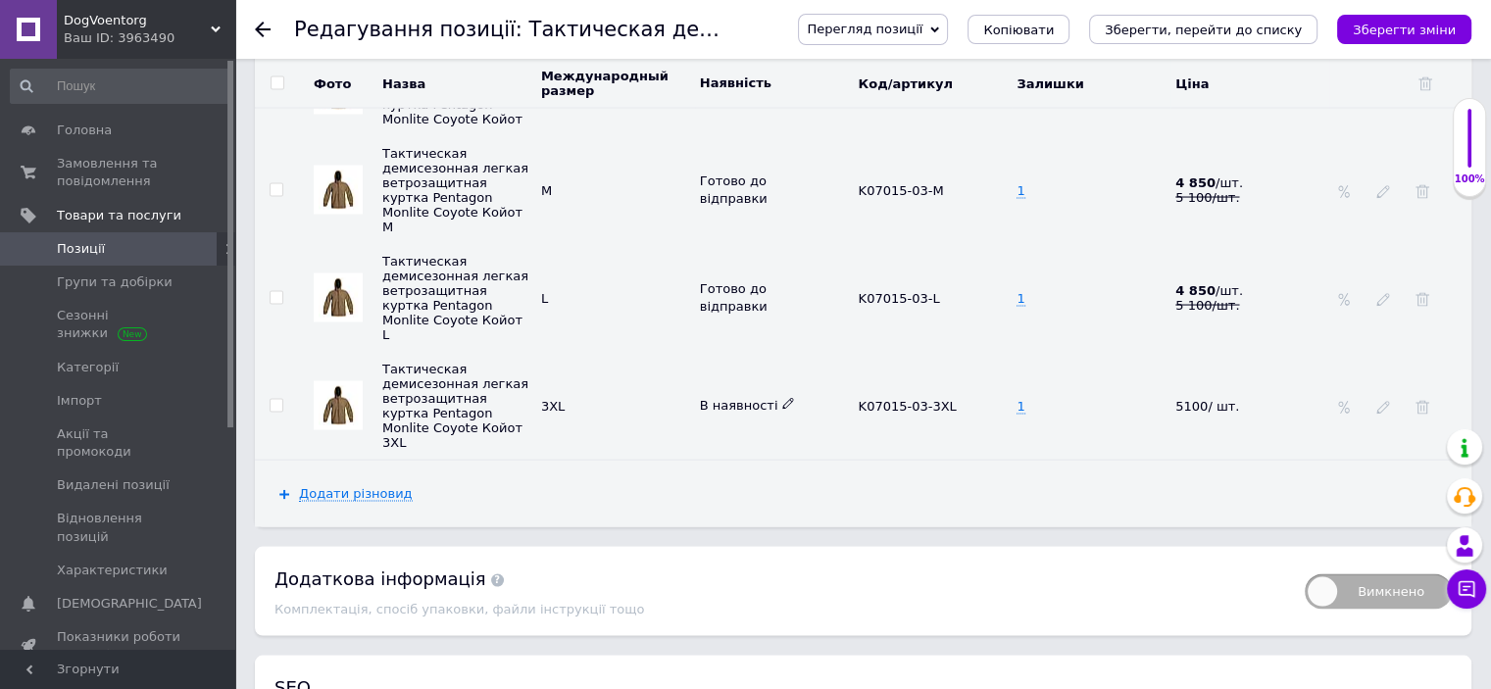
click at [782, 407] on icon at bounding box center [788, 404] width 12 height 12
click at [758, 504] on li "Готово до відправки" at bounding box center [770, 507] width 156 height 45
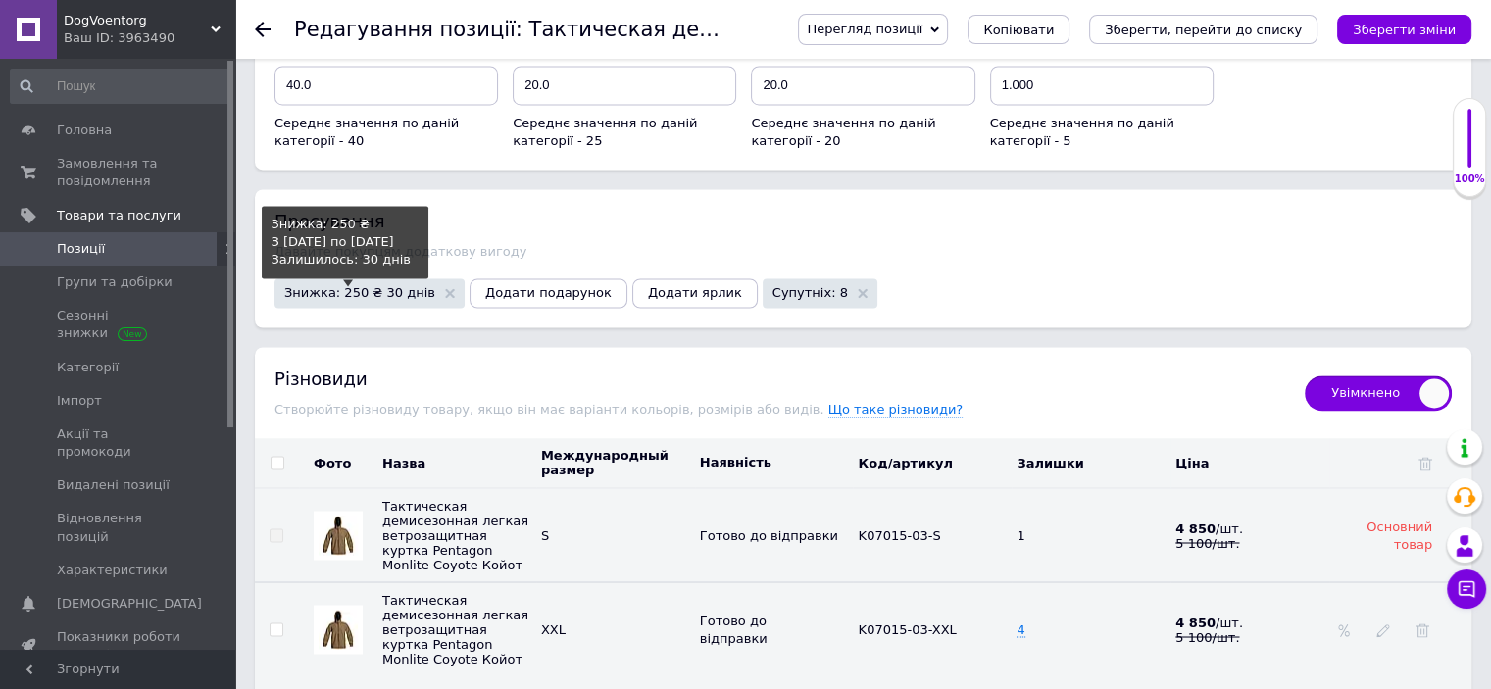
click at [361, 286] on span "Знижка: 250 ₴ 30 днів" at bounding box center [359, 292] width 151 height 13
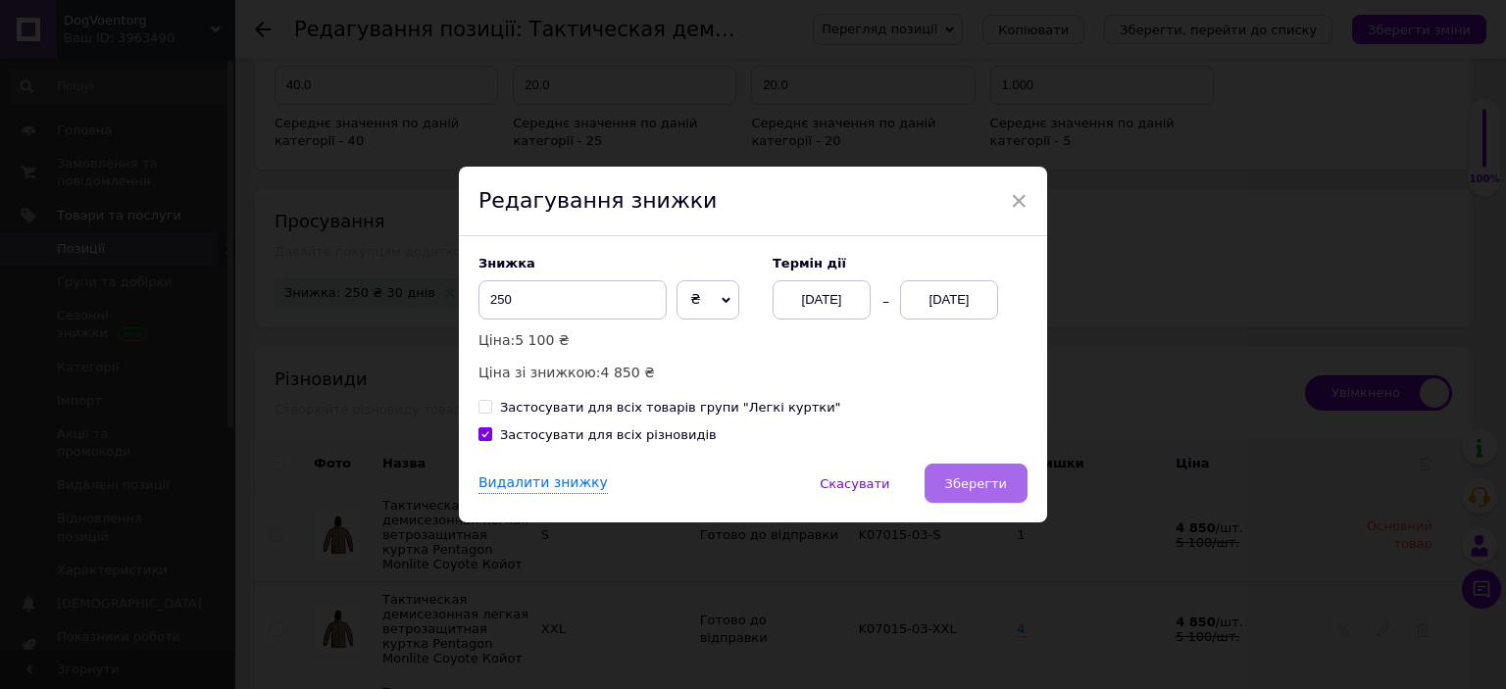
click at [975, 474] on button "Зберегти" at bounding box center [976, 483] width 103 height 39
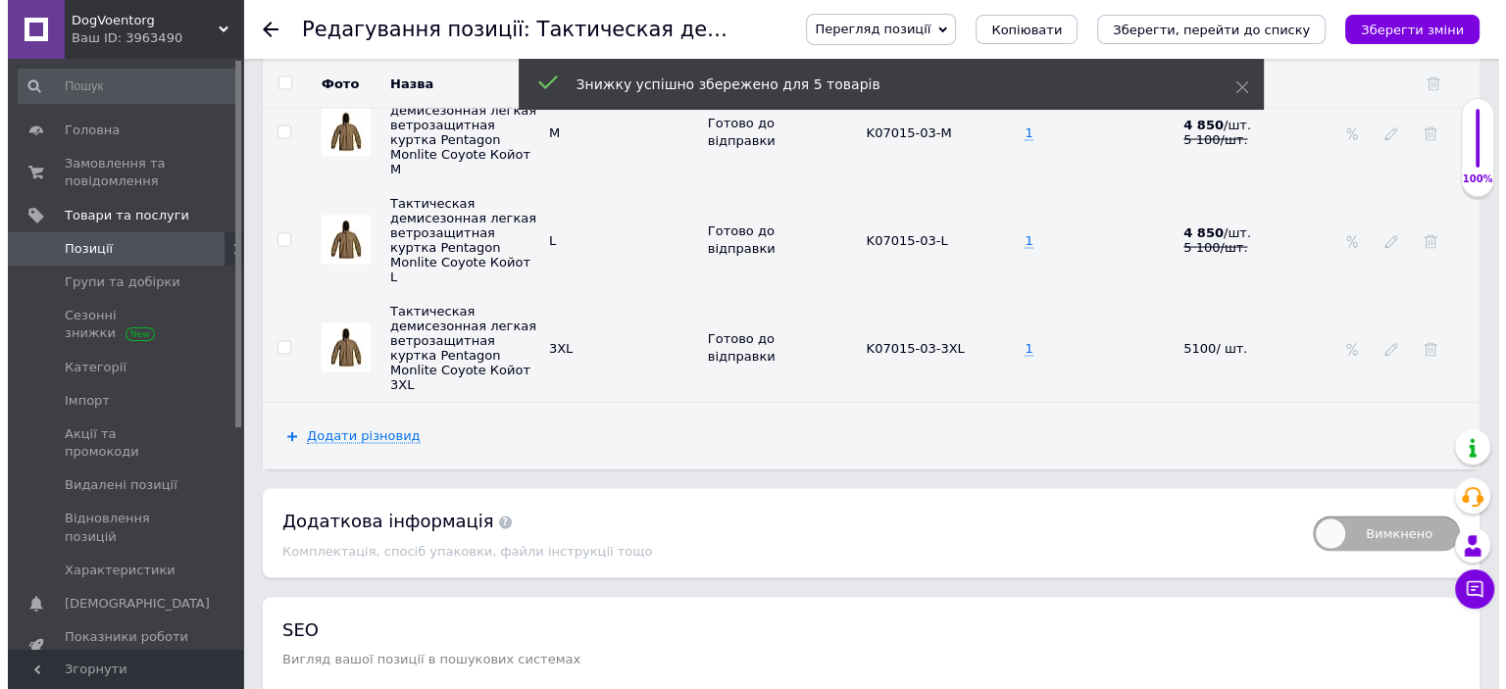
scroll to position [3942, 0]
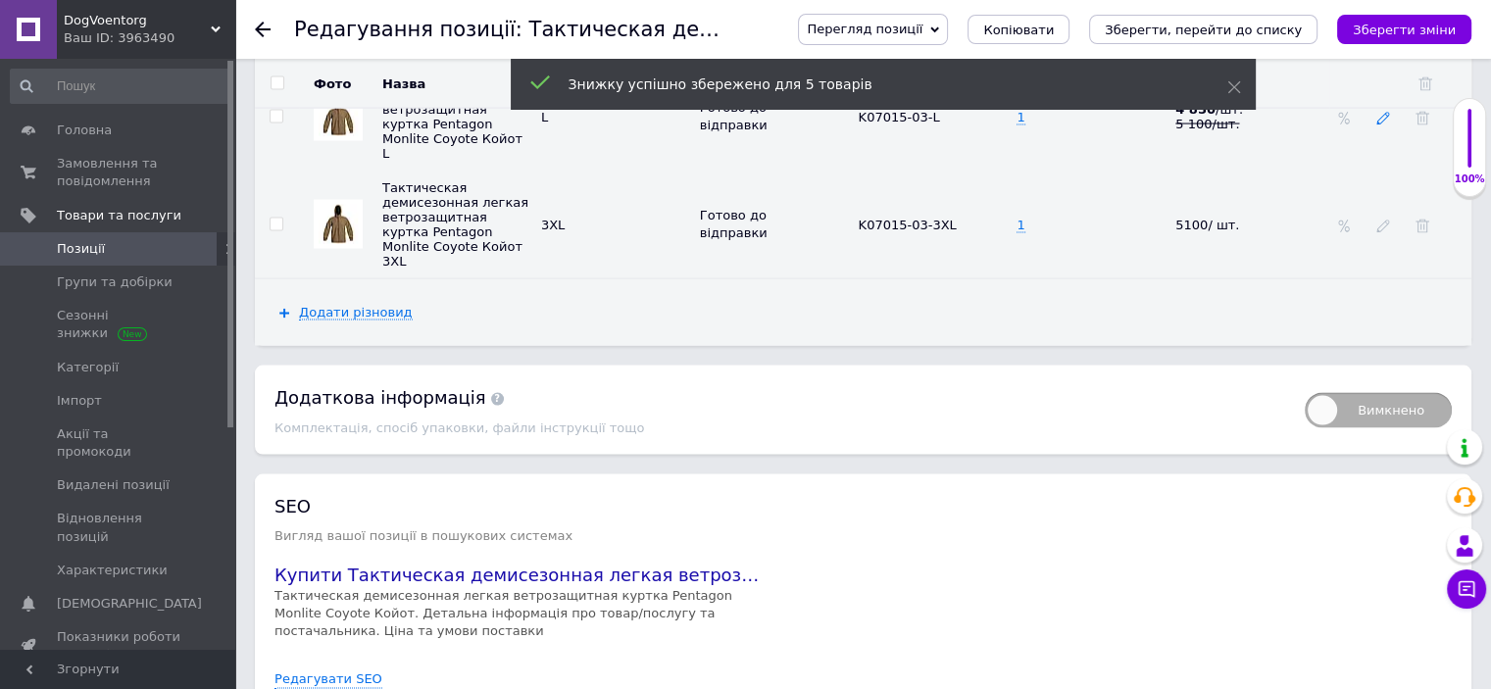
click at [1380, 122] on use at bounding box center [1383, 118] width 13 height 13
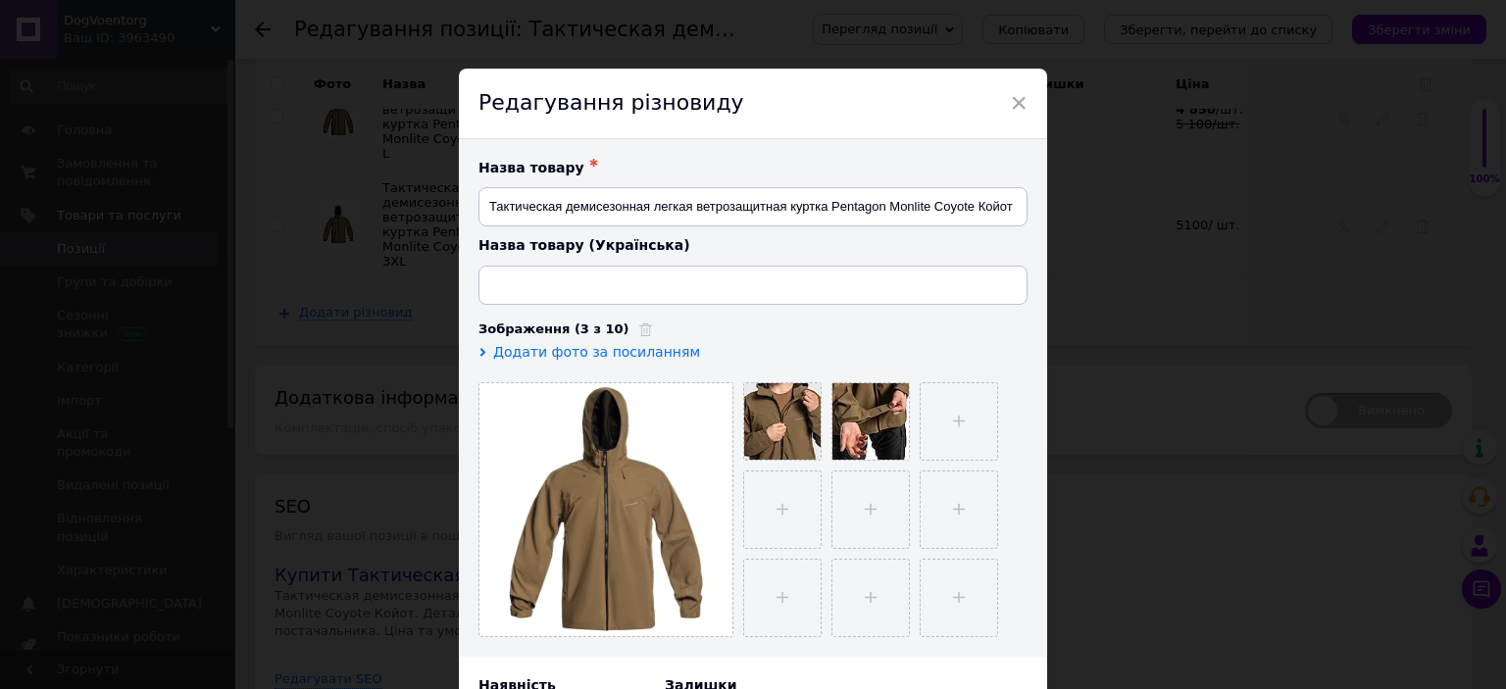
type input "Тактична демісезонна легка вітрозахисна куртка Pentagon Monlite Coyote Койот"
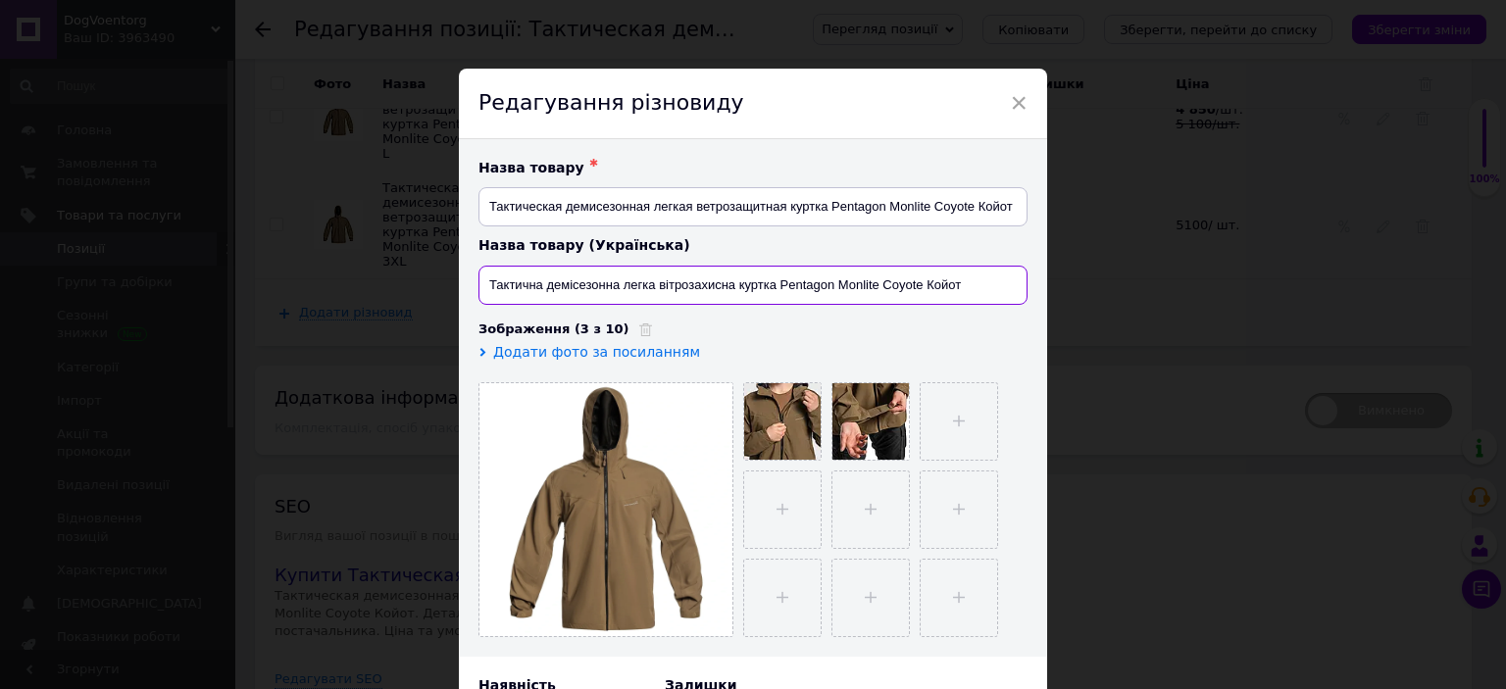
drag, startPoint x: 993, startPoint y: 290, endPoint x: 467, endPoint y: 258, distance: 527.5
click at [467, 258] on div "Назва товару ✱ Тактическая демисезонная легкая ветрозащитная куртка Pentagon Mo…" at bounding box center [753, 398] width 588 height 518
click at [1014, 101] on span "×" at bounding box center [1019, 102] width 18 height 33
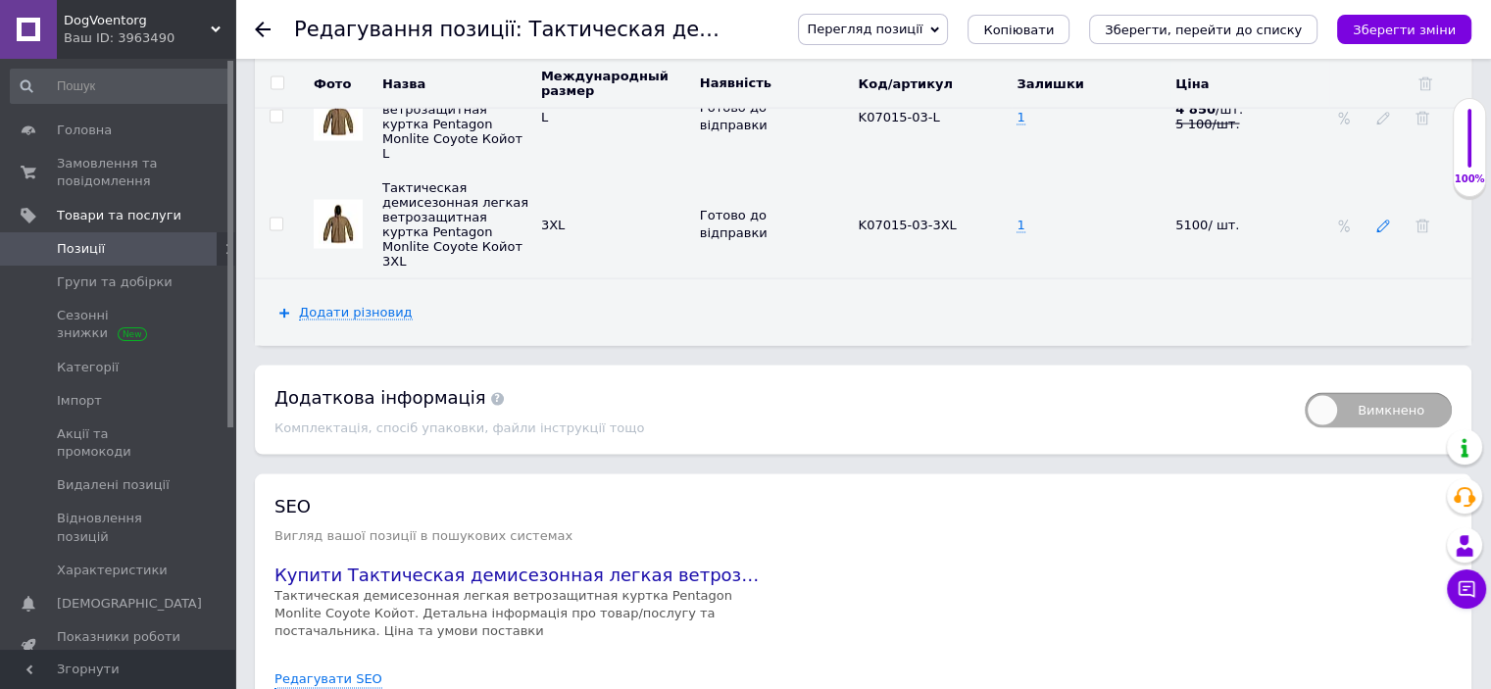
click at [1389, 223] on icon at bounding box center [1384, 227] width 14 height 14
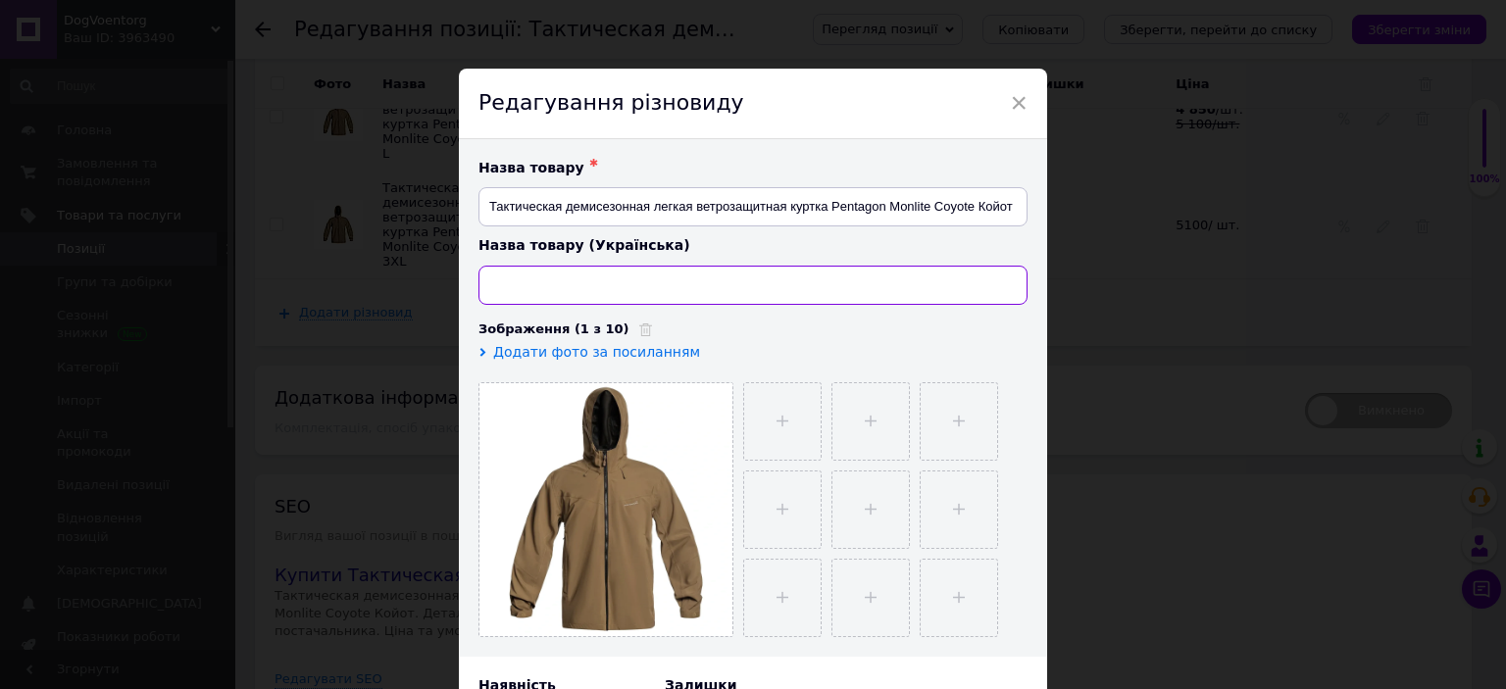
click at [626, 291] on input at bounding box center [752, 285] width 549 height 39
paste input "Тактична демісезонна легка вітрозахисна куртка Pentagon Monlite Coyote Койот"
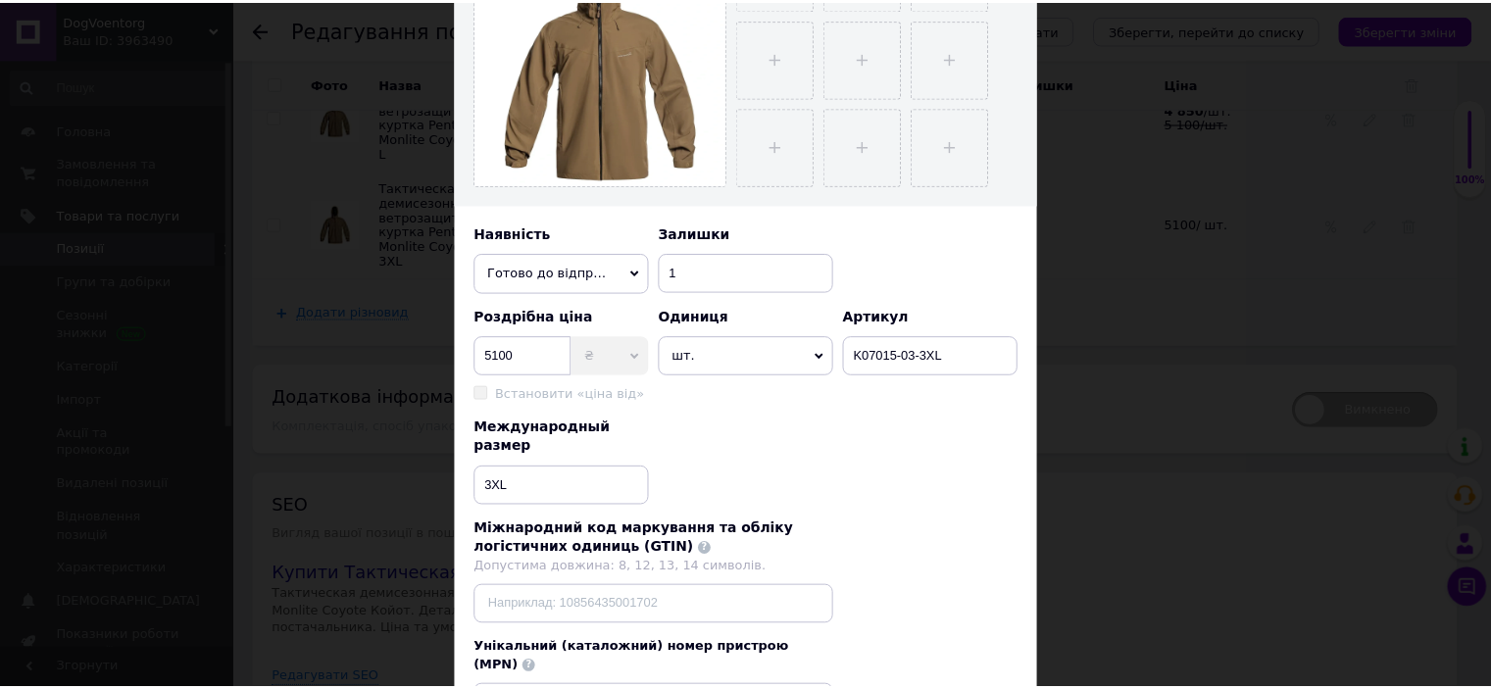
scroll to position [541, 0]
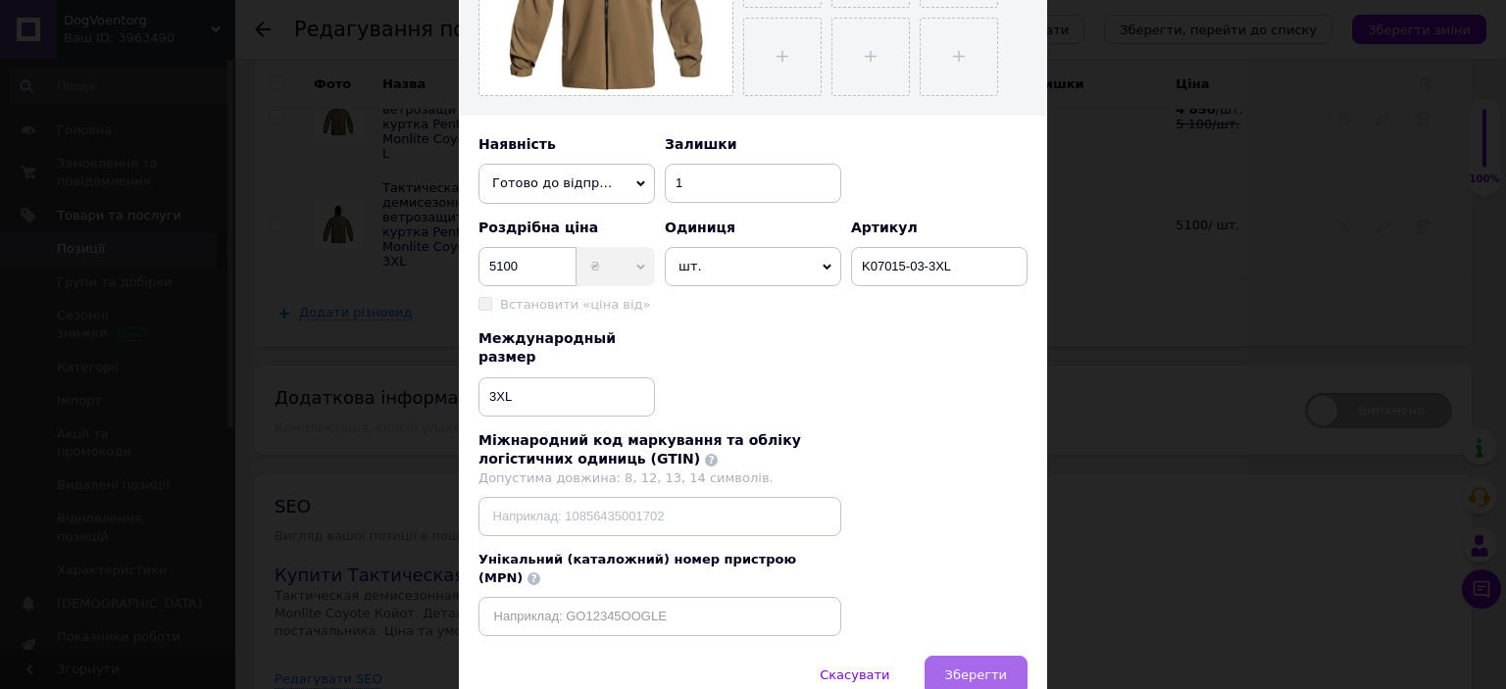
type input "Тактична демісезонна легка вітрозахисна куртка Pentagon Monlite Coyote Койот"
click at [987, 668] on span "Зберегти" at bounding box center [976, 675] width 62 height 15
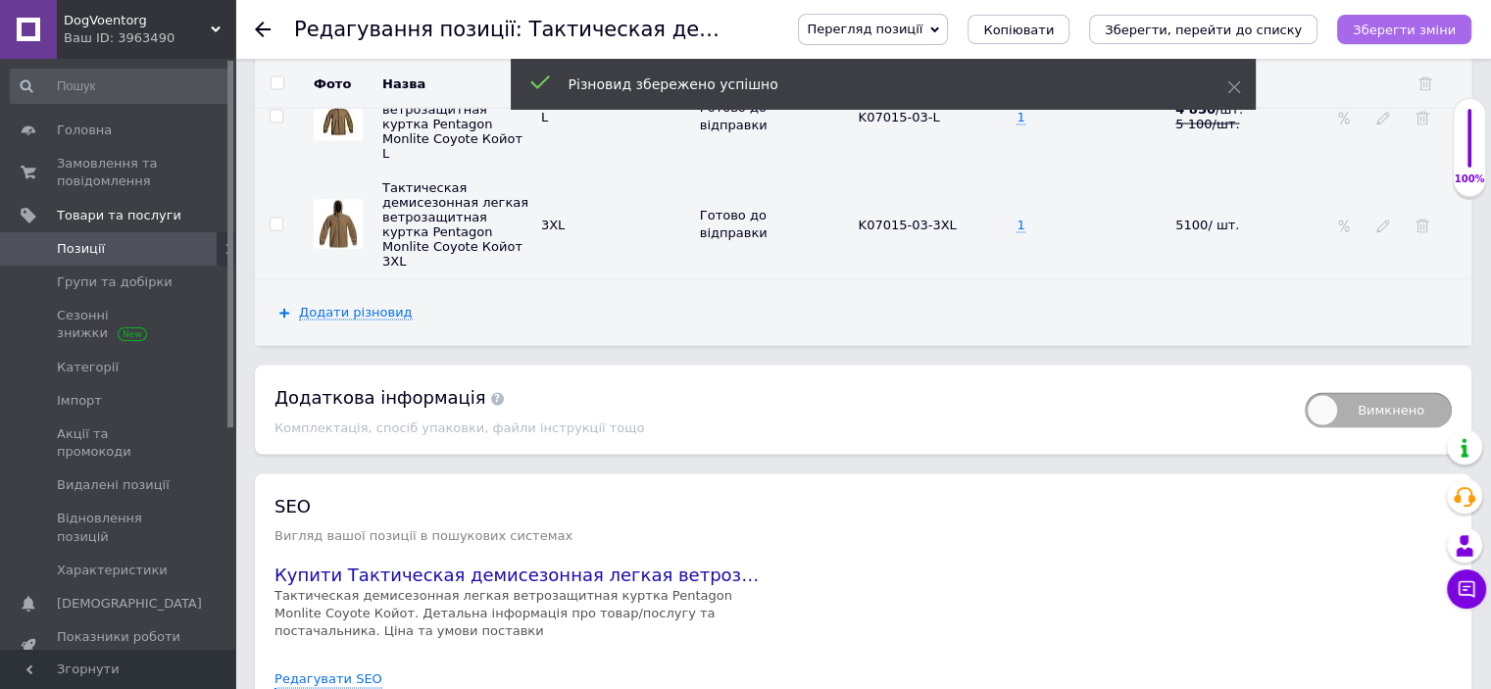
click at [1418, 38] on button "Зберегти зміни" at bounding box center [1404, 29] width 134 height 29
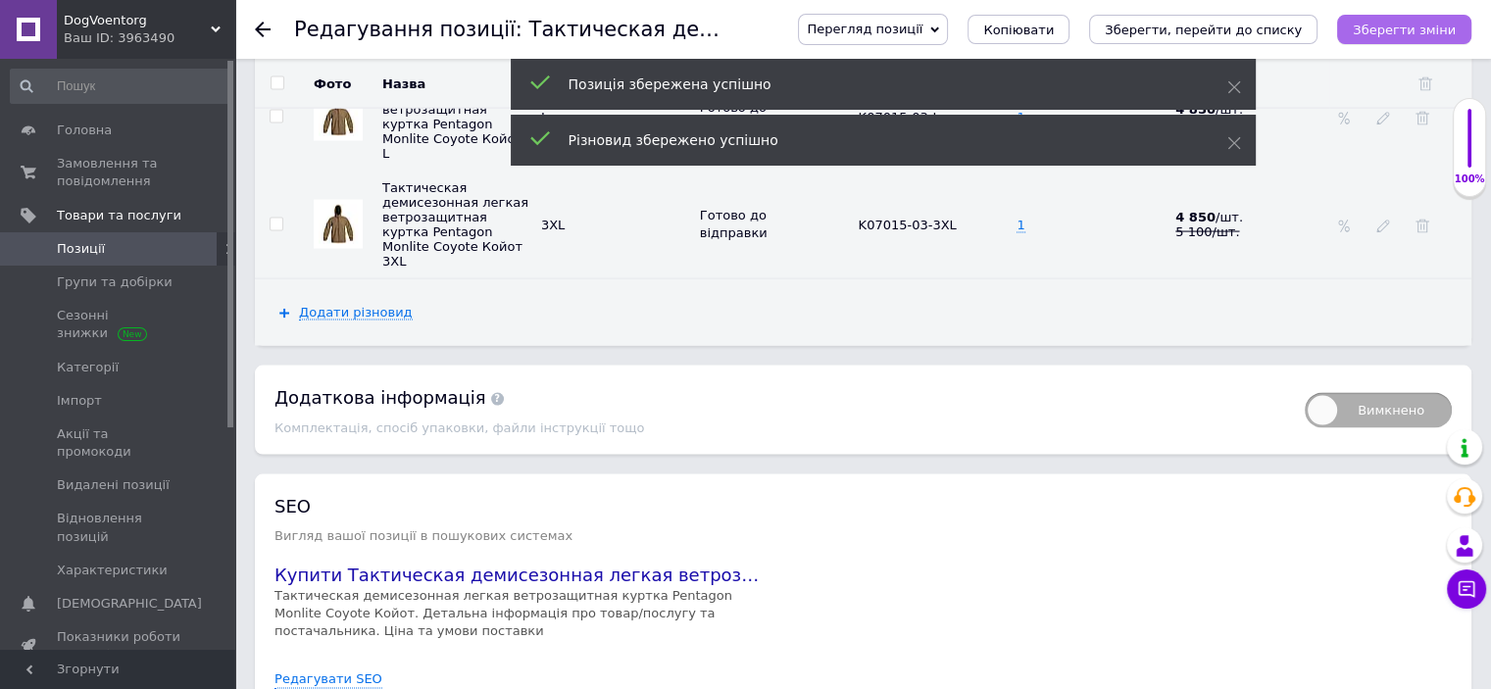
click at [1418, 38] on button "Зберегти зміни" at bounding box center [1404, 29] width 134 height 29
click at [136, 160] on span "Замовлення та повідомлення" at bounding box center [119, 172] width 125 height 35
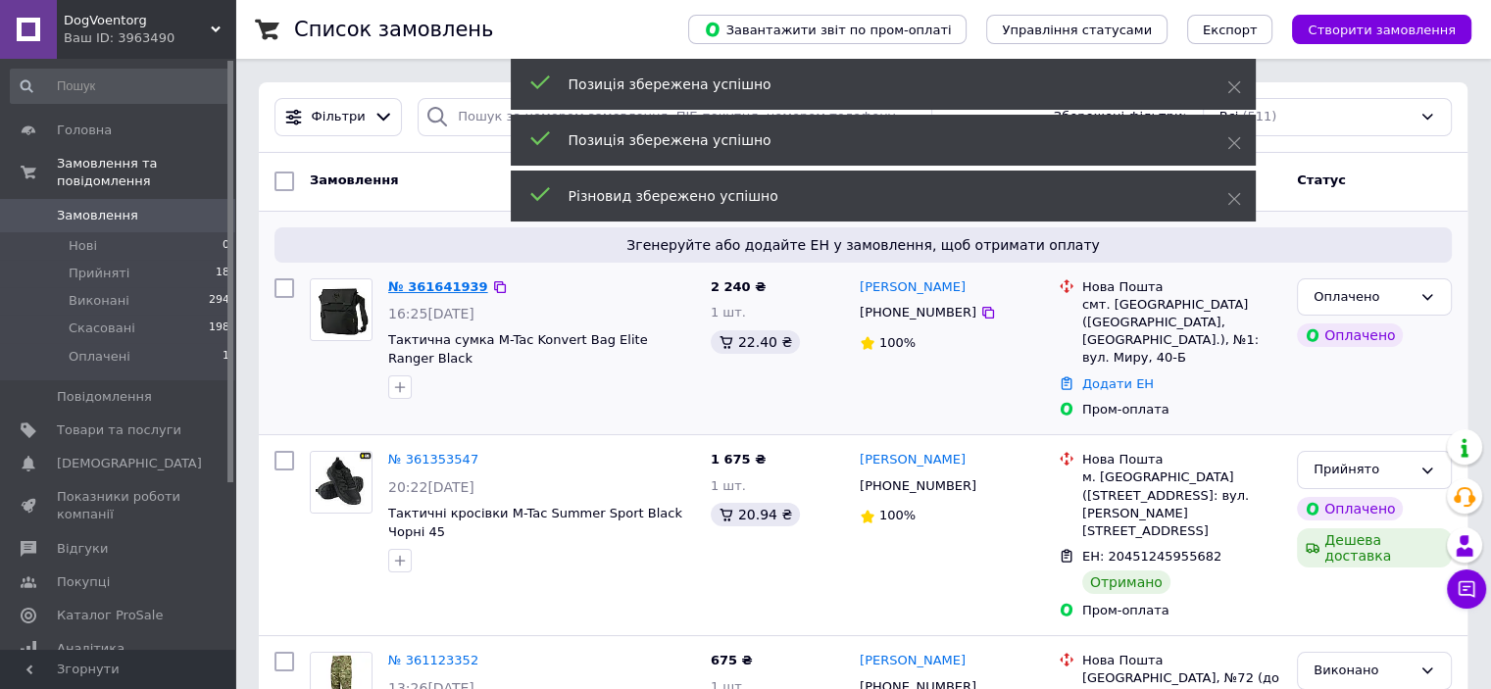
click at [439, 281] on link "№ 361641939" at bounding box center [438, 286] width 100 height 15
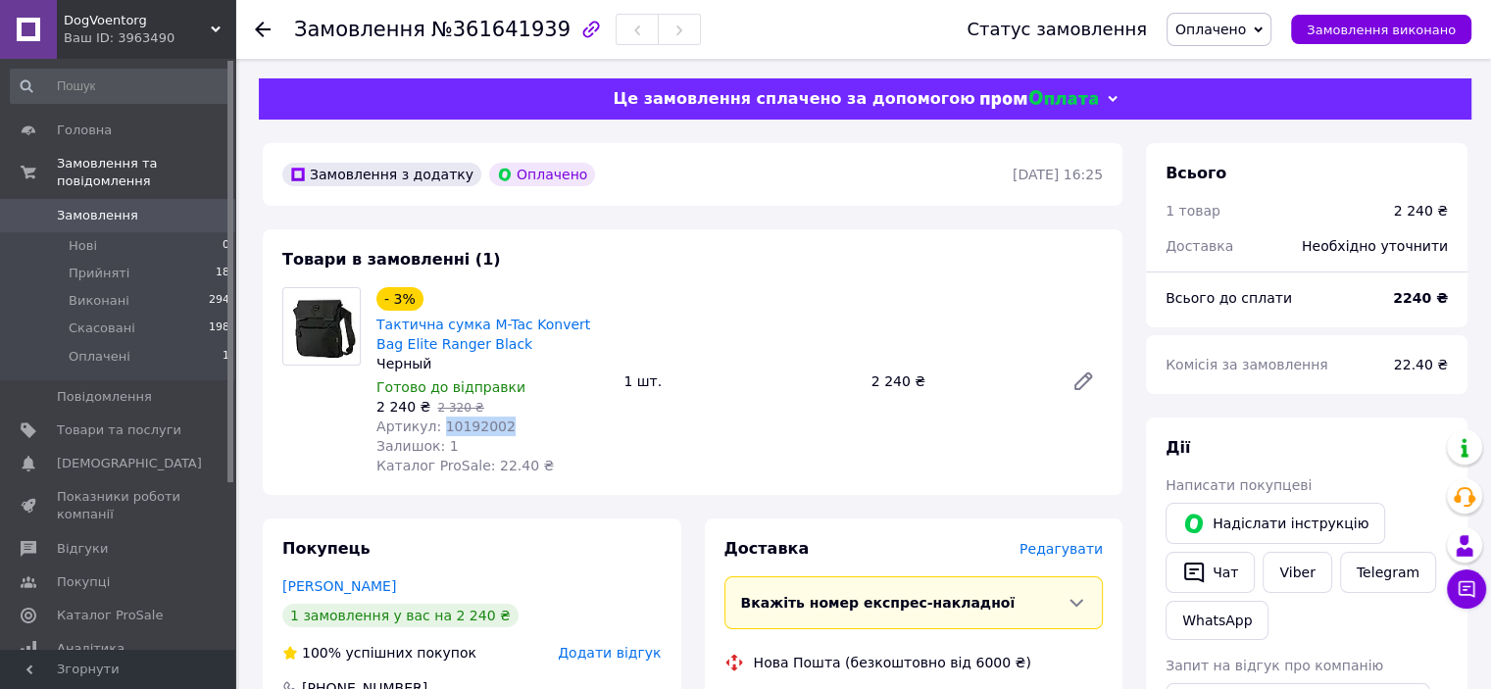
drag, startPoint x: 502, startPoint y: 428, endPoint x: 435, endPoint y: 434, distance: 67.0
click at [435, 434] on div "Артикул: 10192002" at bounding box center [492, 427] width 231 height 20
copy span "10192002"
click at [1214, 579] on button "Чат" at bounding box center [1210, 572] width 89 height 41
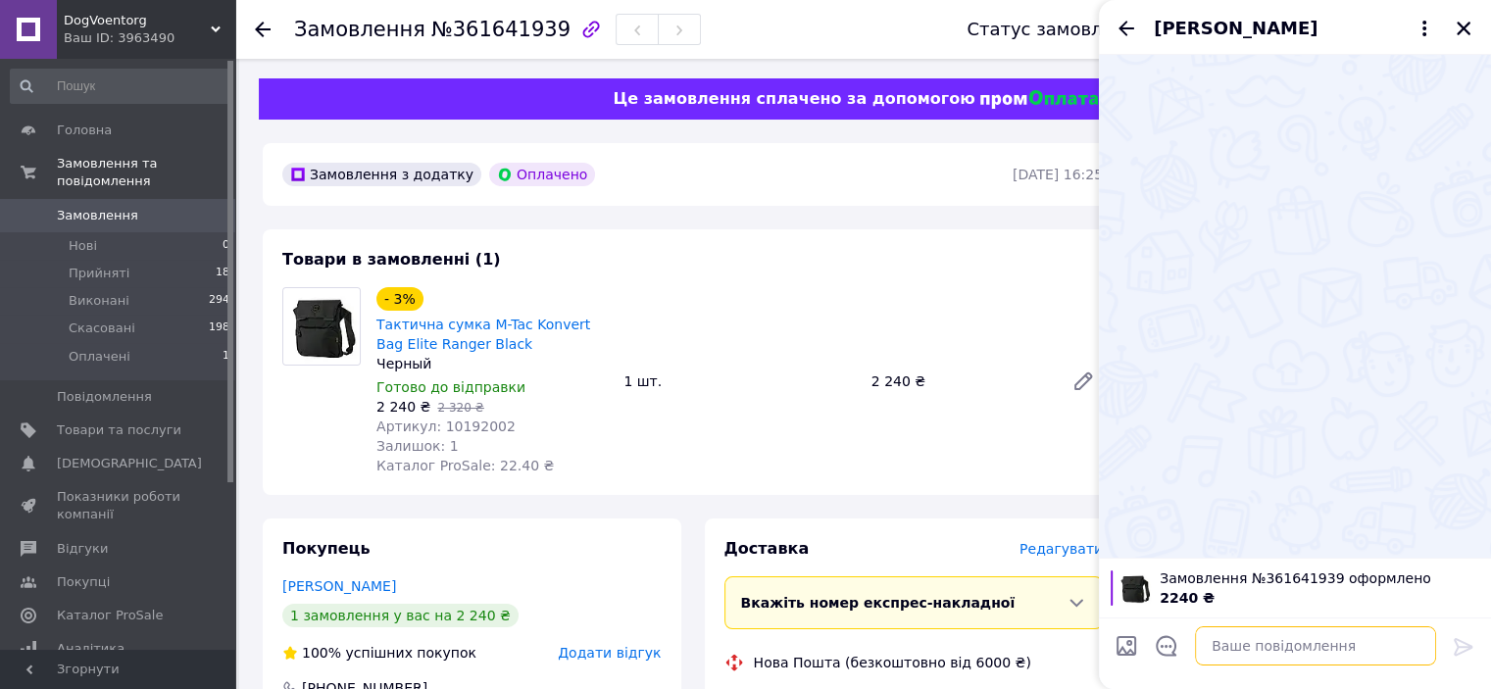
click at [1259, 642] on textarea at bounding box center [1315, 646] width 241 height 39
paste textarea "Добрий день! Дякуємо Вам за замовлення. Сьогодні відбудеться передача товару пе…"
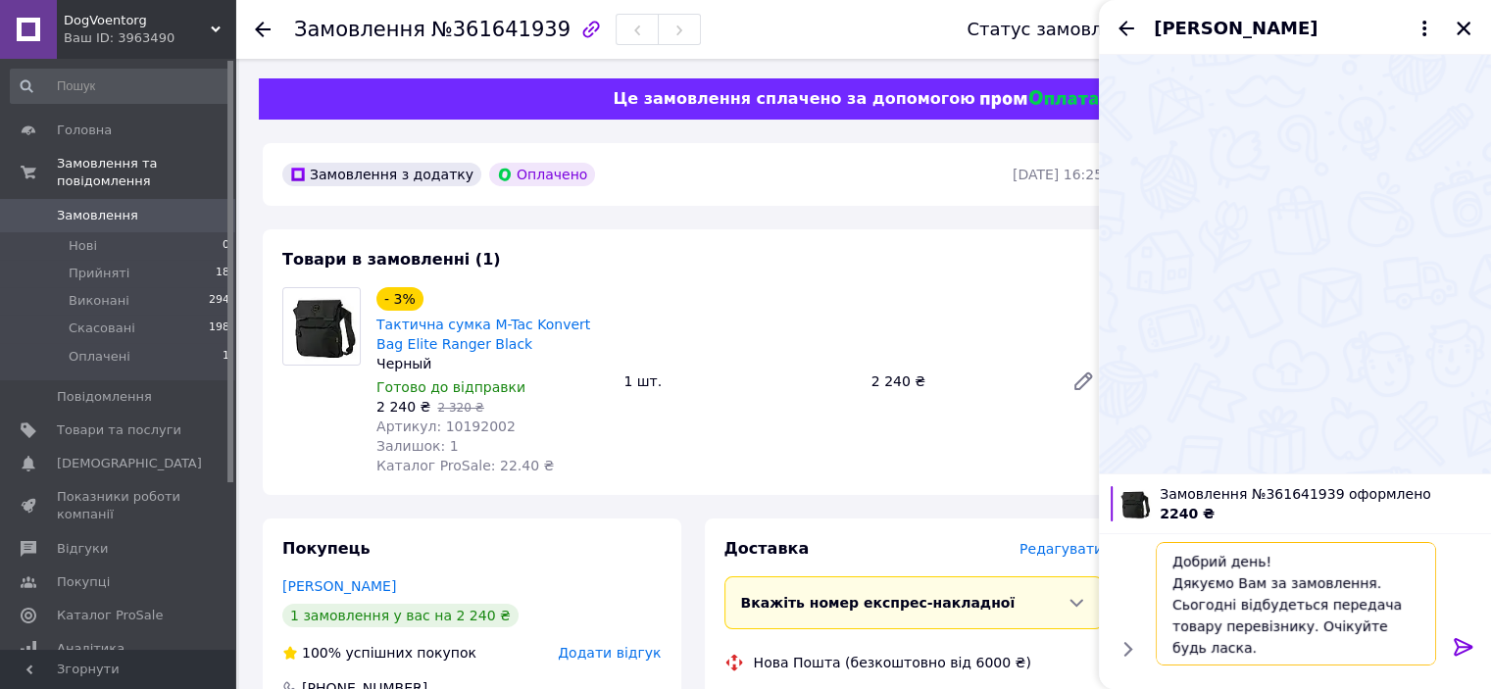
click at [1226, 601] on textarea "Добрий день! Дякуємо Вам за замовлення. Сьогодні відбудеться передача товару пе…" at bounding box center [1296, 604] width 280 height 124
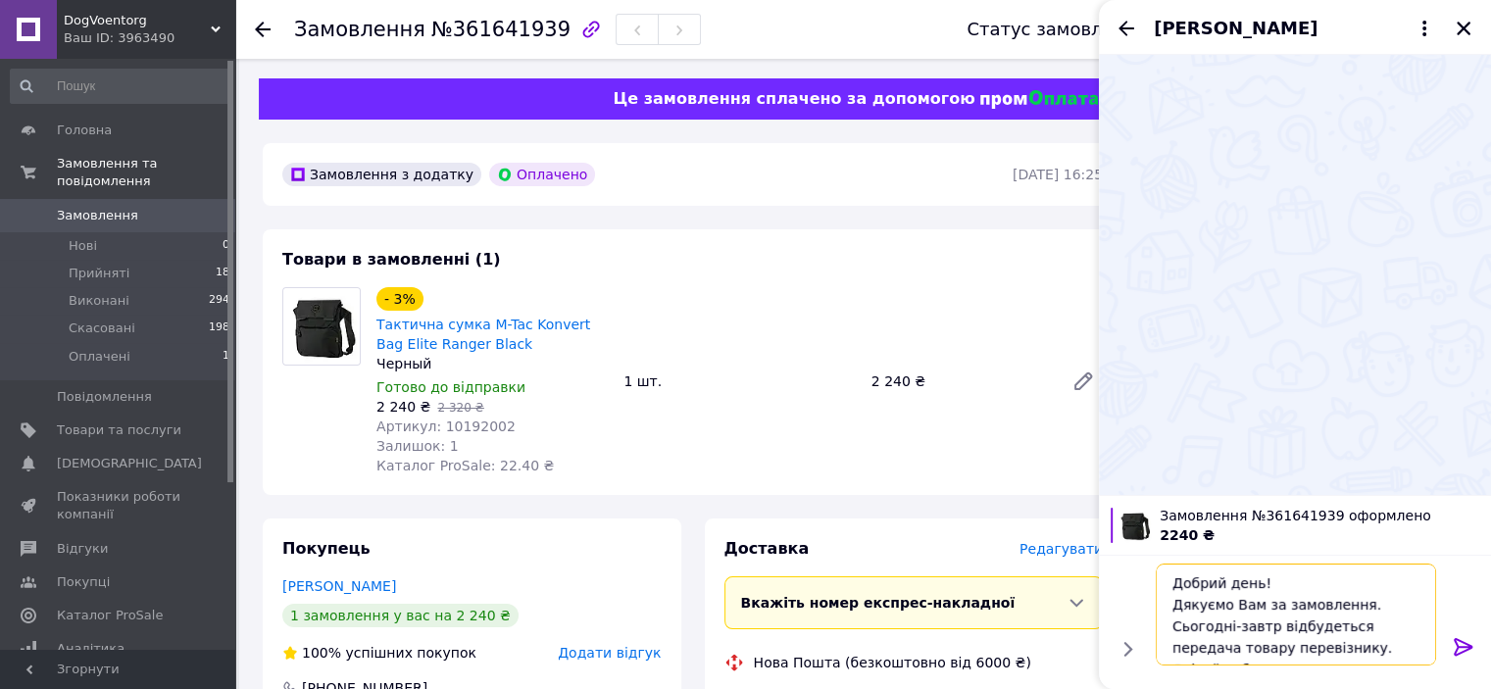
type textarea "Добрий день! Дякуємо Вам за замовлення. Сьогодні-завтра відбудеться передача то…"
click at [1375, 653] on textarea "Добрий день! Дякуємо Вам за замовлення. Сьогодні-завтра відбудеться передача то…" at bounding box center [1296, 615] width 280 height 102
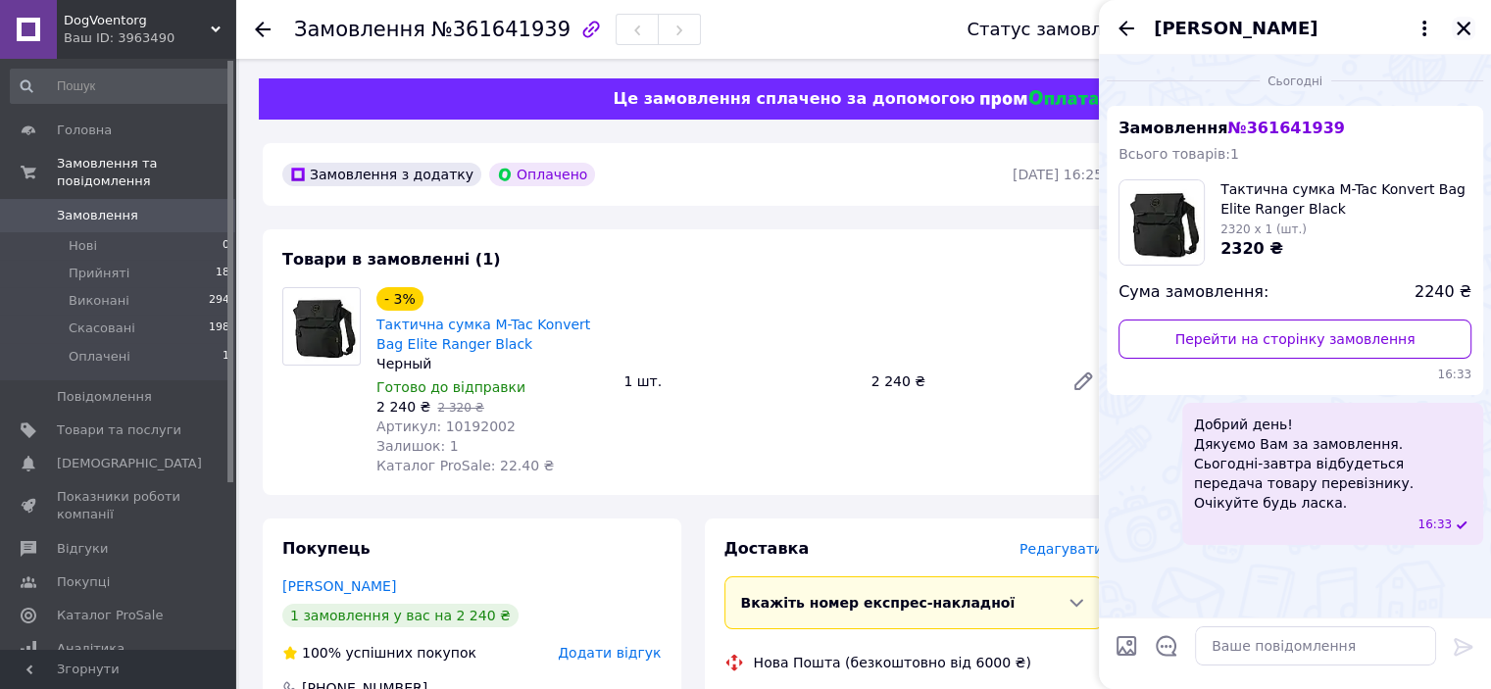
click at [1462, 34] on icon "Закрити" at bounding box center [1464, 29] width 18 height 18
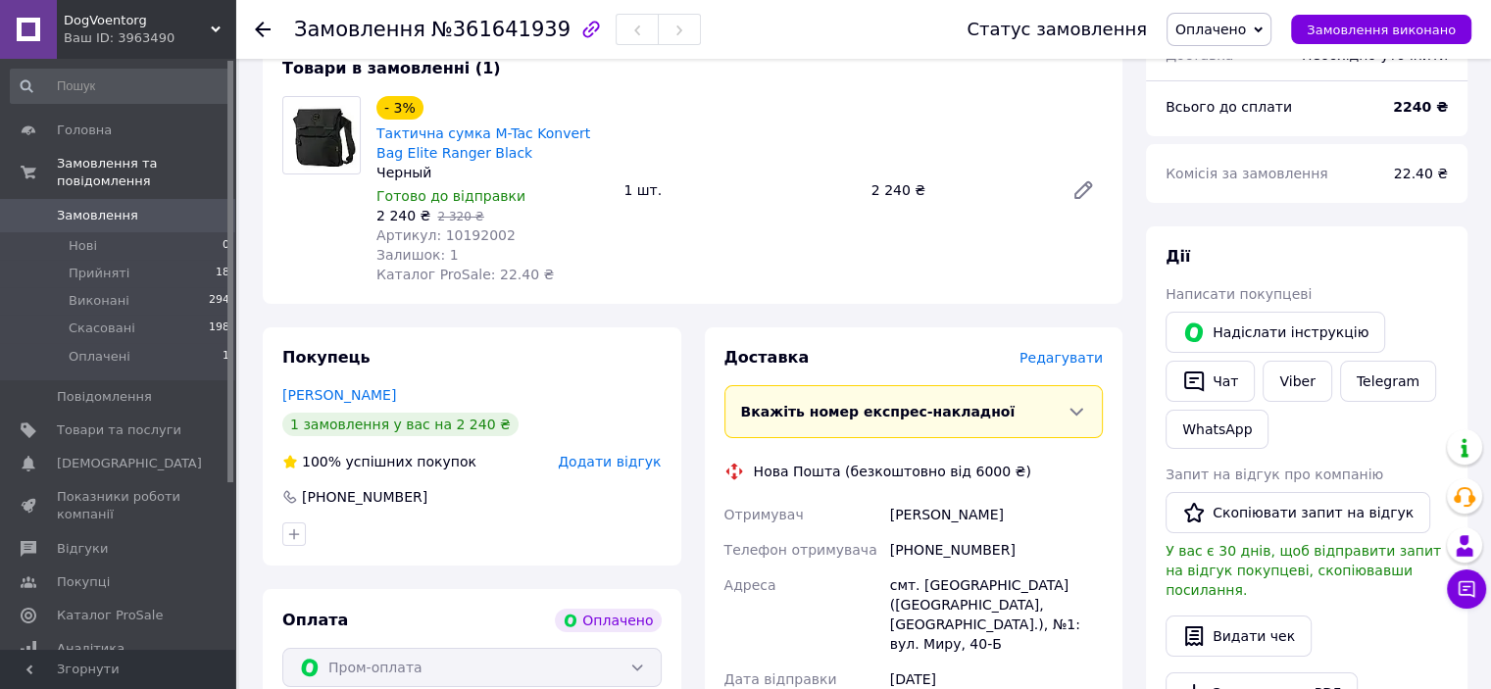
scroll to position [213, 0]
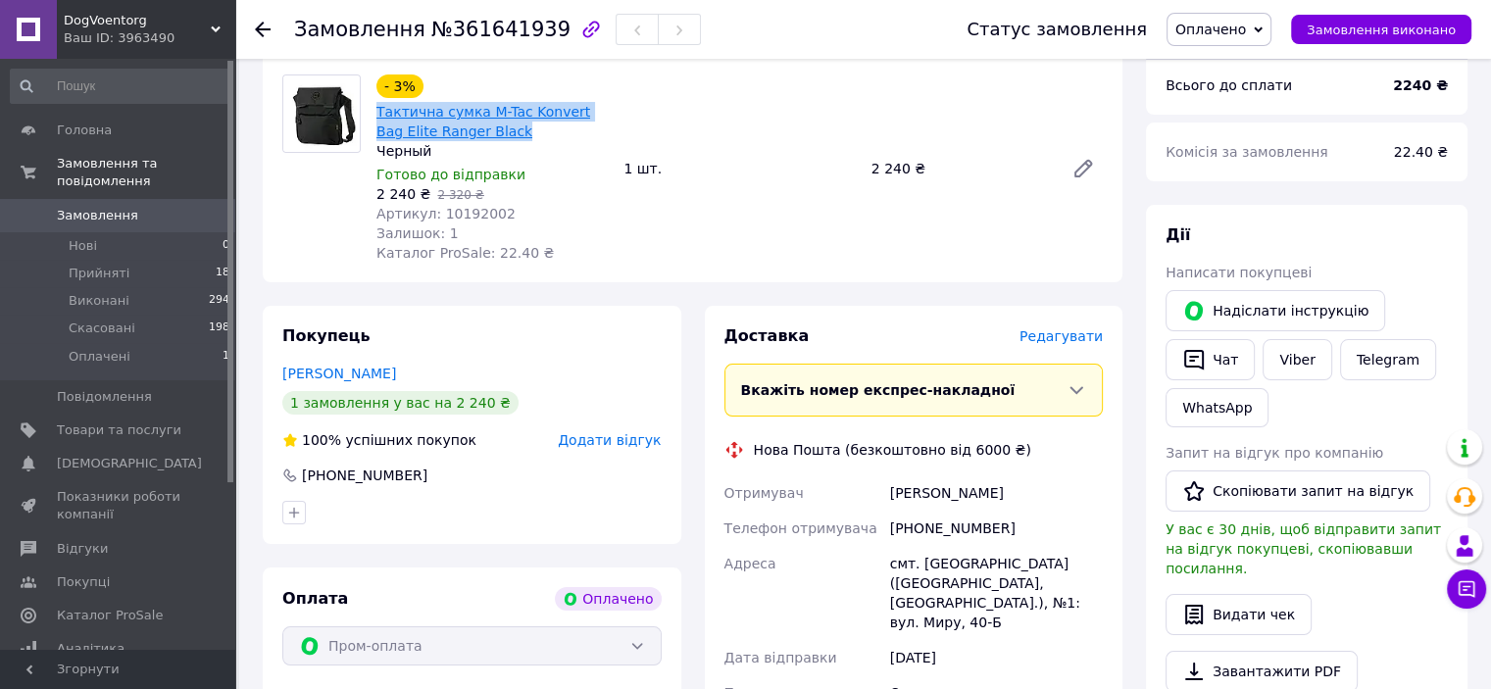
drag, startPoint x: 559, startPoint y: 130, endPoint x: 379, endPoint y: 113, distance: 180.3
click at [379, 113] on span "Тактична сумка M-Tac Konvert Bag Elite Ranger Black" at bounding box center [492, 121] width 231 height 39
copy link "Тактична сумка M-Tac Konvert Bag Elite Ranger Black"
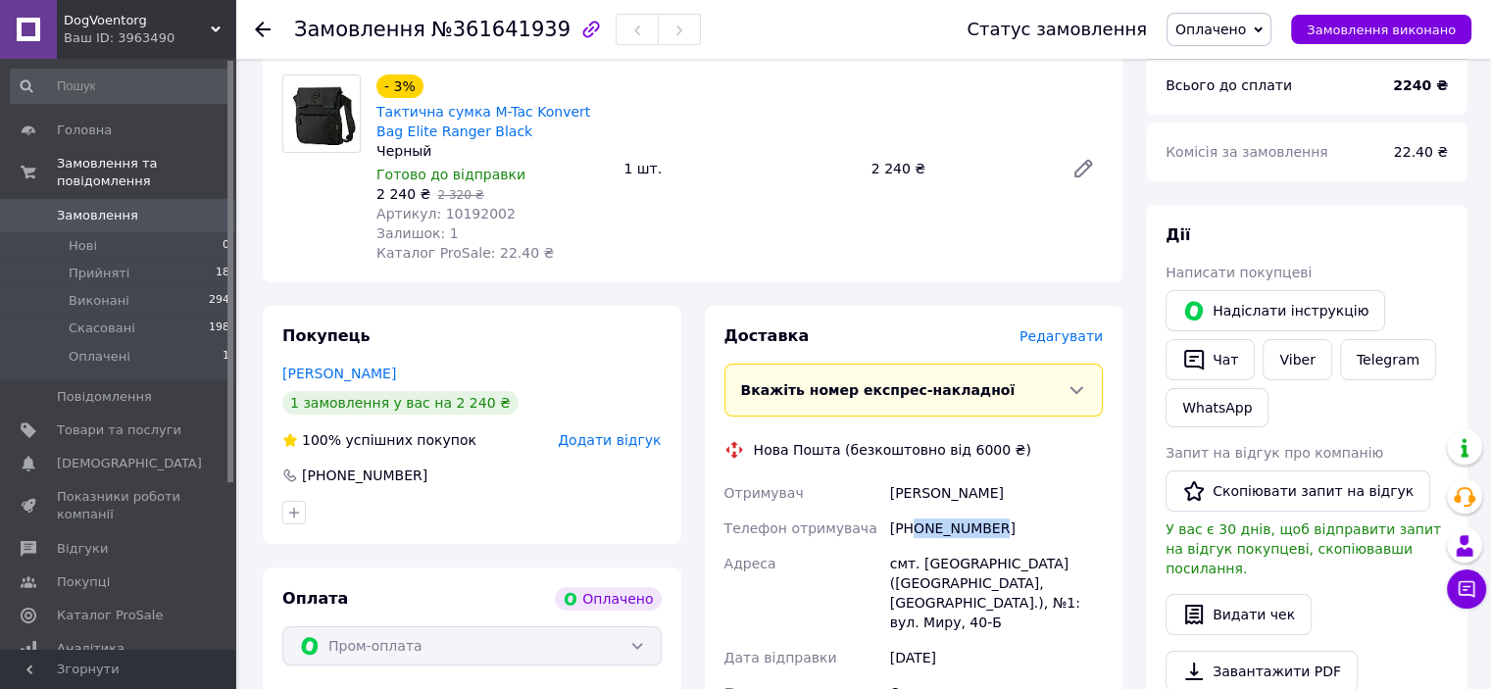
drag, startPoint x: 912, startPoint y: 527, endPoint x: 988, endPoint y: 530, distance: 76.6
click at [988, 530] on div "[PHONE_NUMBER]" at bounding box center [996, 528] width 221 height 35
copy div "0932593019"
click at [918, 500] on div "[PERSON_NAME]" at bounding box center [996, 493] width 221 height 35
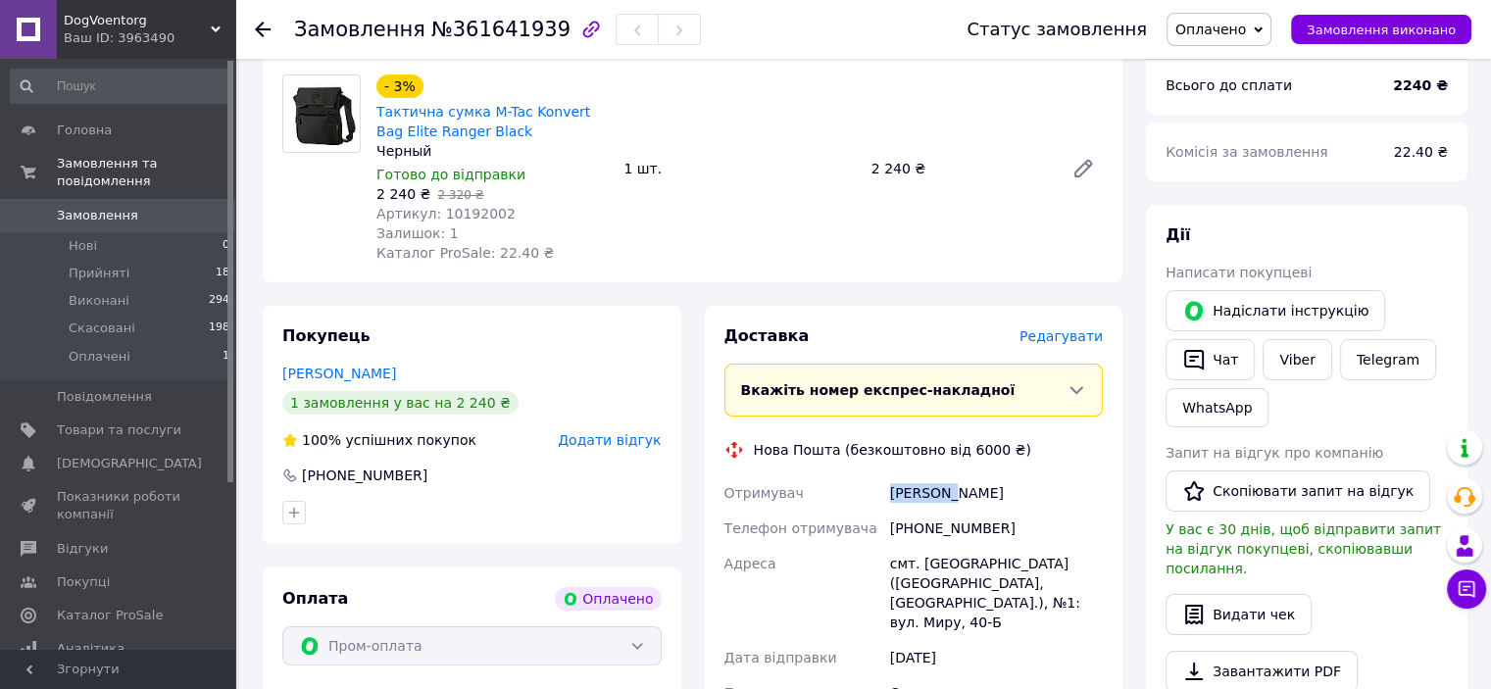
copy div "[PERSON_NAME]"
click at [988, 500] on div "[PERSON_NAME]" at bounding box center [996, 493] width 221 height 35
copy div "[PERSON_NAME]"
click at [967, 563] on div "смт. [GEOGRAPHIC_DATA] ([GEOGRAPHIC_DATA], [GEOGRAPHIC_DATA].), №1: вул. Миру, …" at bounding box center [996, 593] width 221 height 94
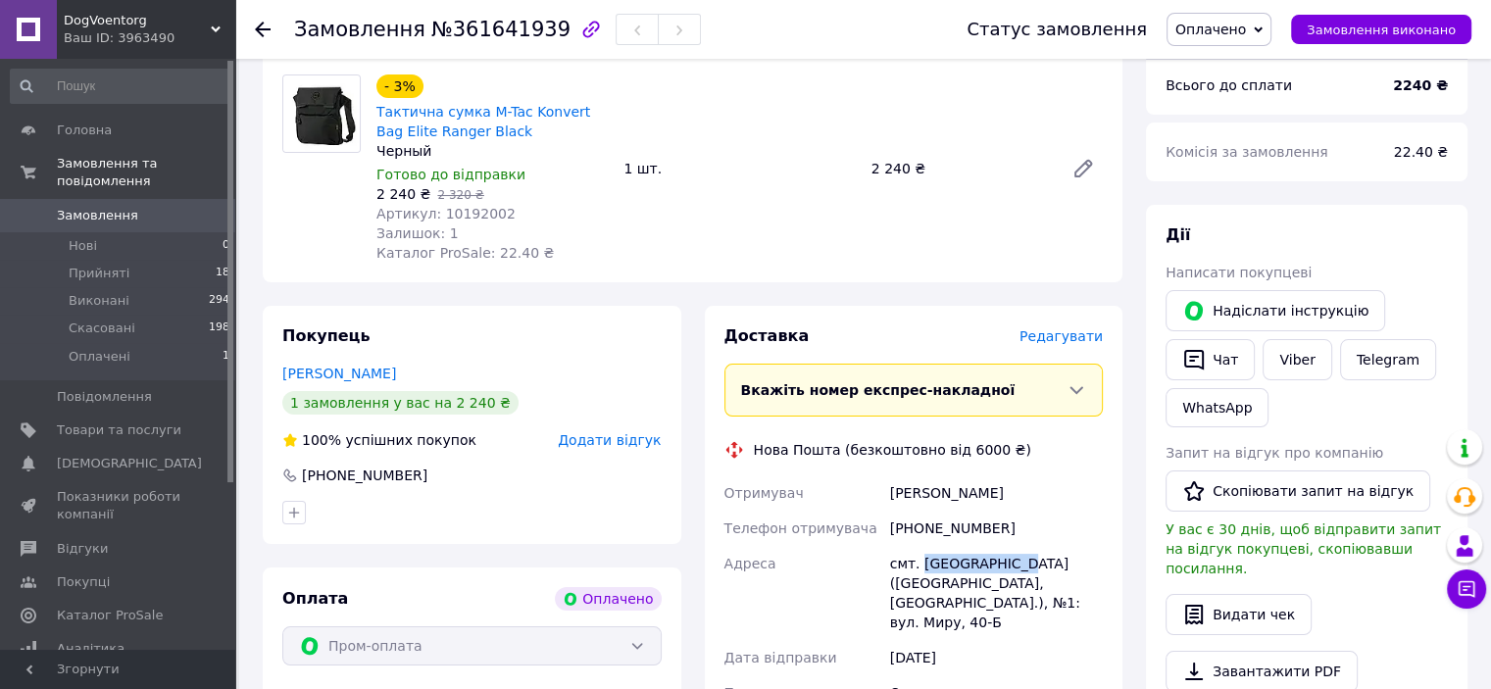
click at [967, 563] on div "смт. [GEOGRAPHIC_DATA] ([GEOGRAPHIC_DATA], [GEOGRAPHIC_DATA].), №1: вул. Миру, …" at bounding box center [996, 593] width 221 height 94
copy div "[GEOGRAPHIC_DATA]"
click at [1246, 26] on span "Оплачено" at bounding box center [1211, 30] width 71 height 16
click at [1240, 71] on li "Прийнято" at bounding box center [1219, 68] width 103 height 29
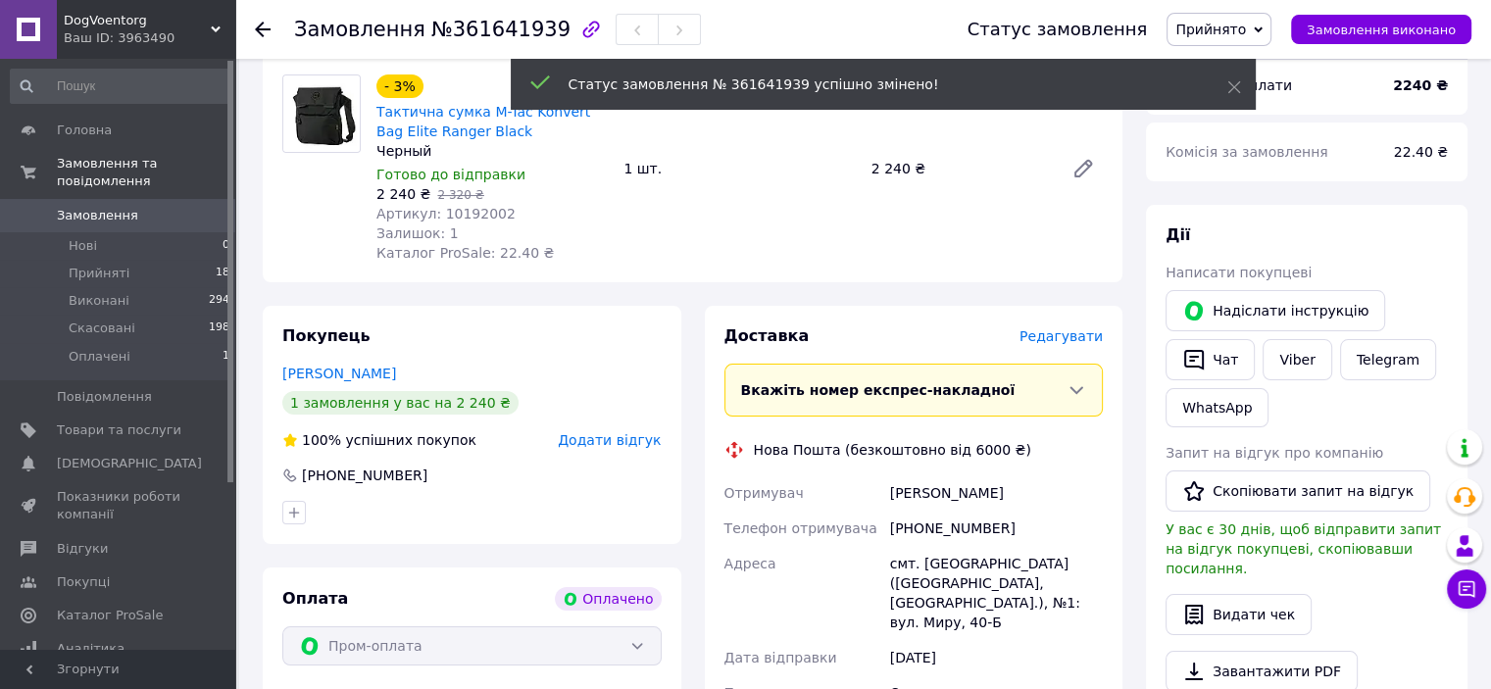
click at [106, 207] on span "Замовлення" at bounding box center [97, 216] width 81 height 18
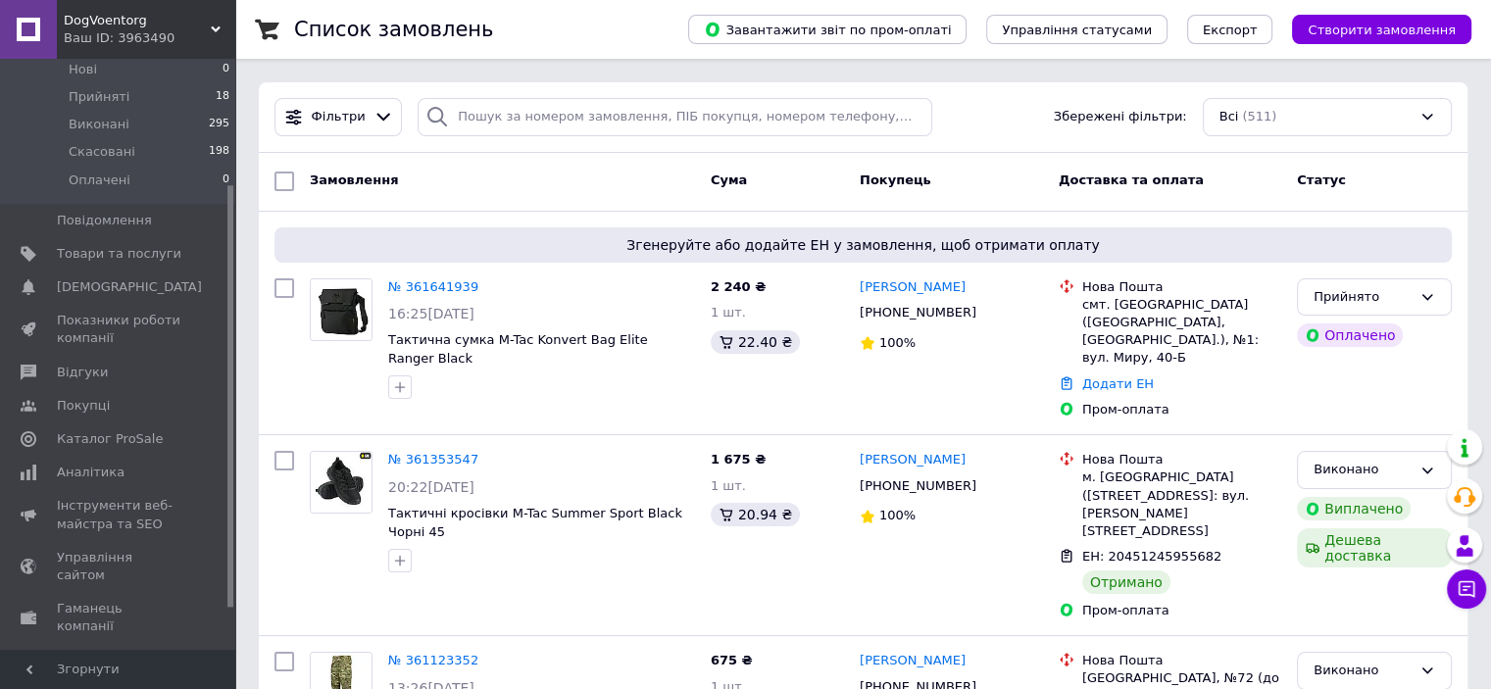
scroll to position [234, 0]
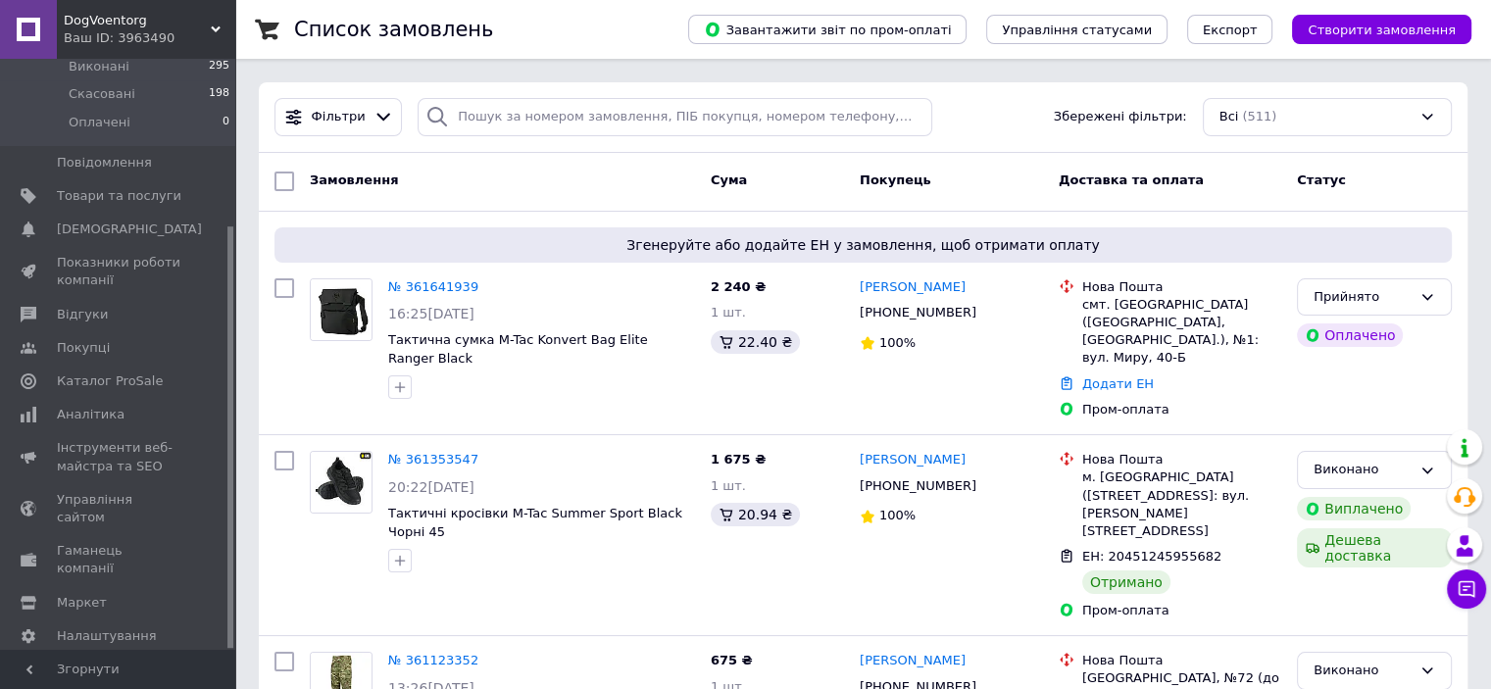
drag, startPoint x: 231, startPoint y: 464, endPoint x: 243, endPoint y: 638, distance: 174.9
click at [115, 542] on span "Гаманець компанії" at bounding box center [119, 559] width 125 height 35
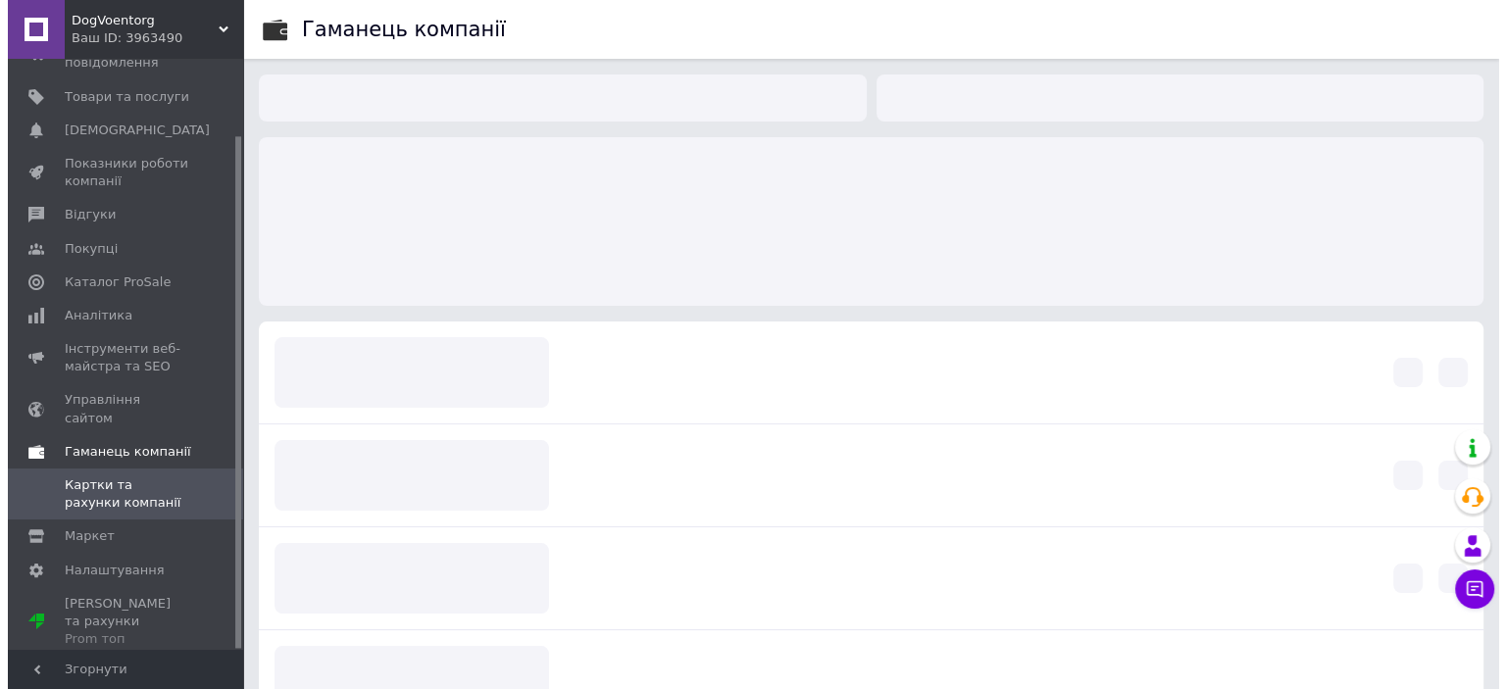
scroll to position [88, 0]
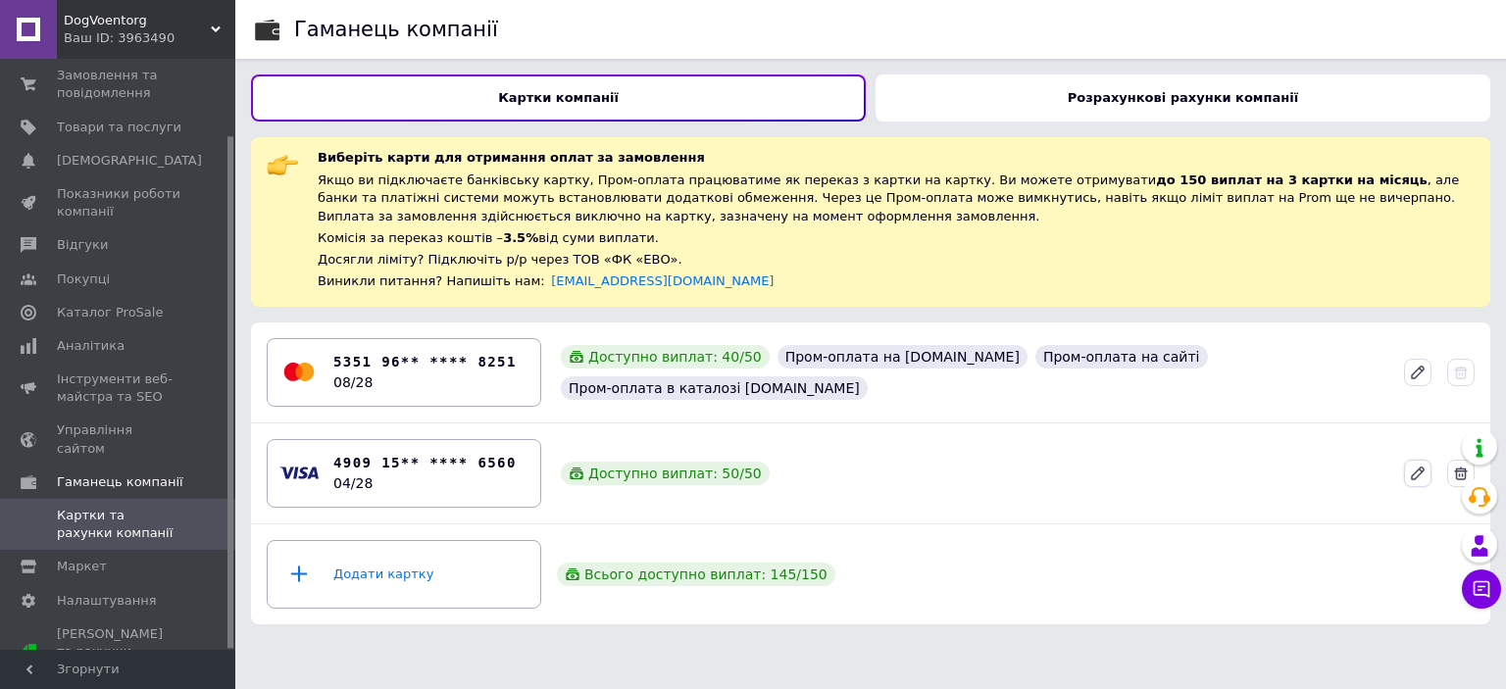
click at [1416, 477] on icon at bounding box center [1418, 473] width 12 height 12
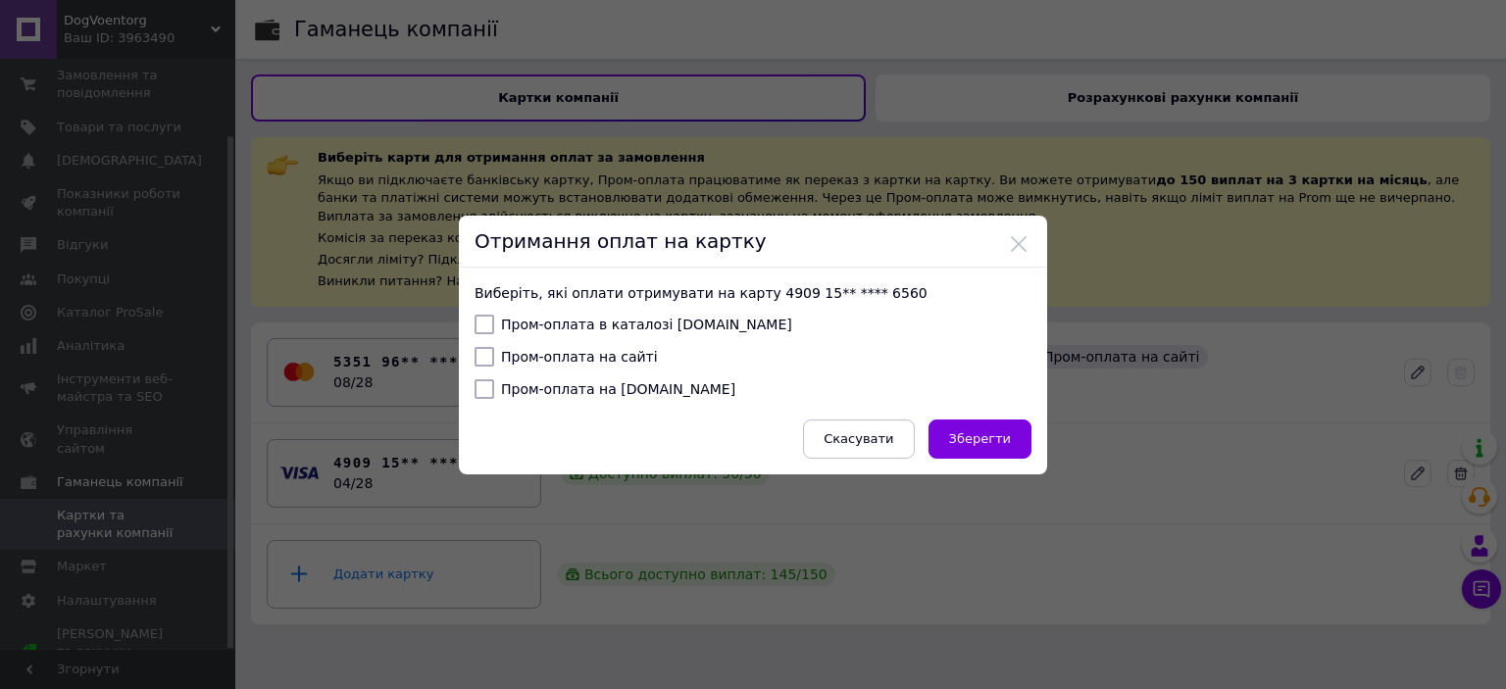
click at [490, 334] on input "Пром-оплата в каталозі Prom.ua" at bounding box center [485, 325] width 20 height 20
checkbox input "true"
click at [486, 364] on input "Пром-оплата на сайті" at bounding box center [485, 357] width 20 height 20
checkbox input "true"
click at [490, 392] on input "Пром-оплата на Bigl.ua" at bounding box center [485, 389] width 20 height 20
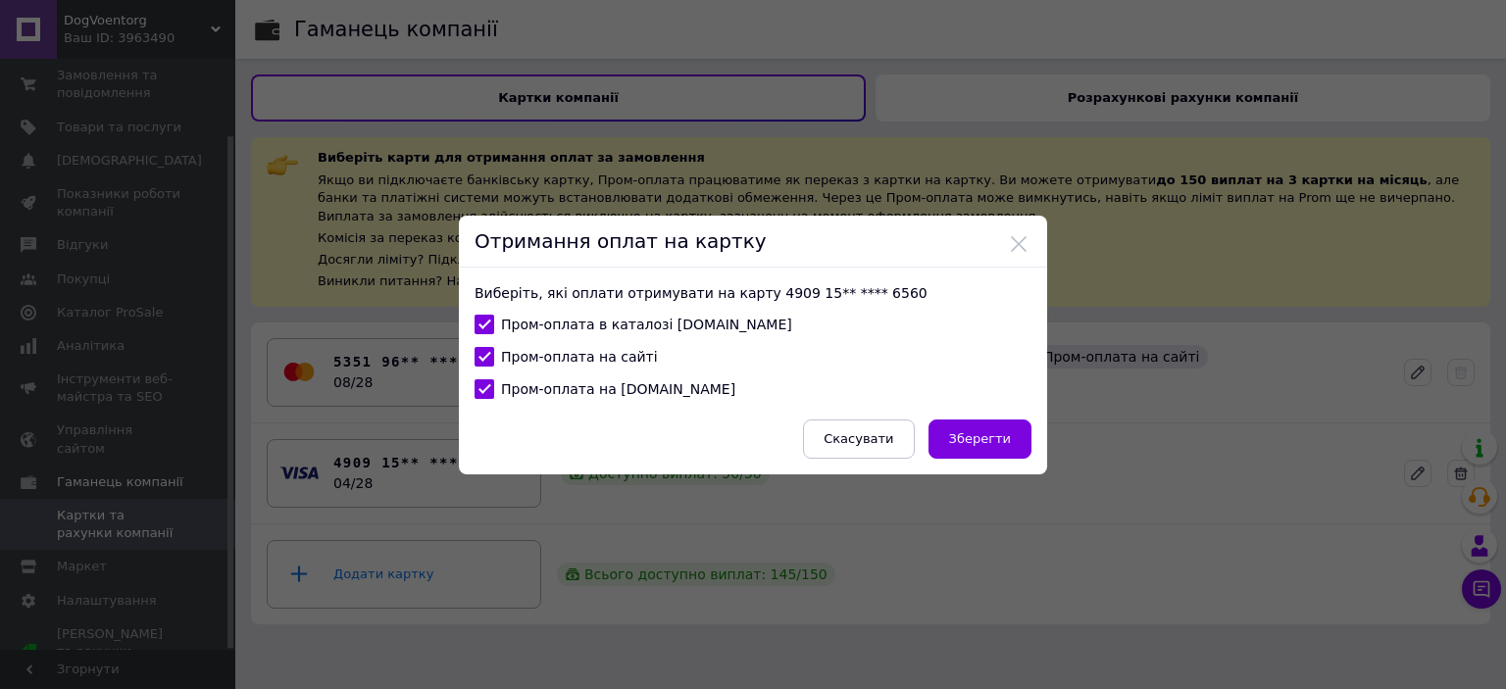
checkbox input "true"
click at [969, 434] on span "Зберегти" at bounding box center [980, 438] width 62 height 15
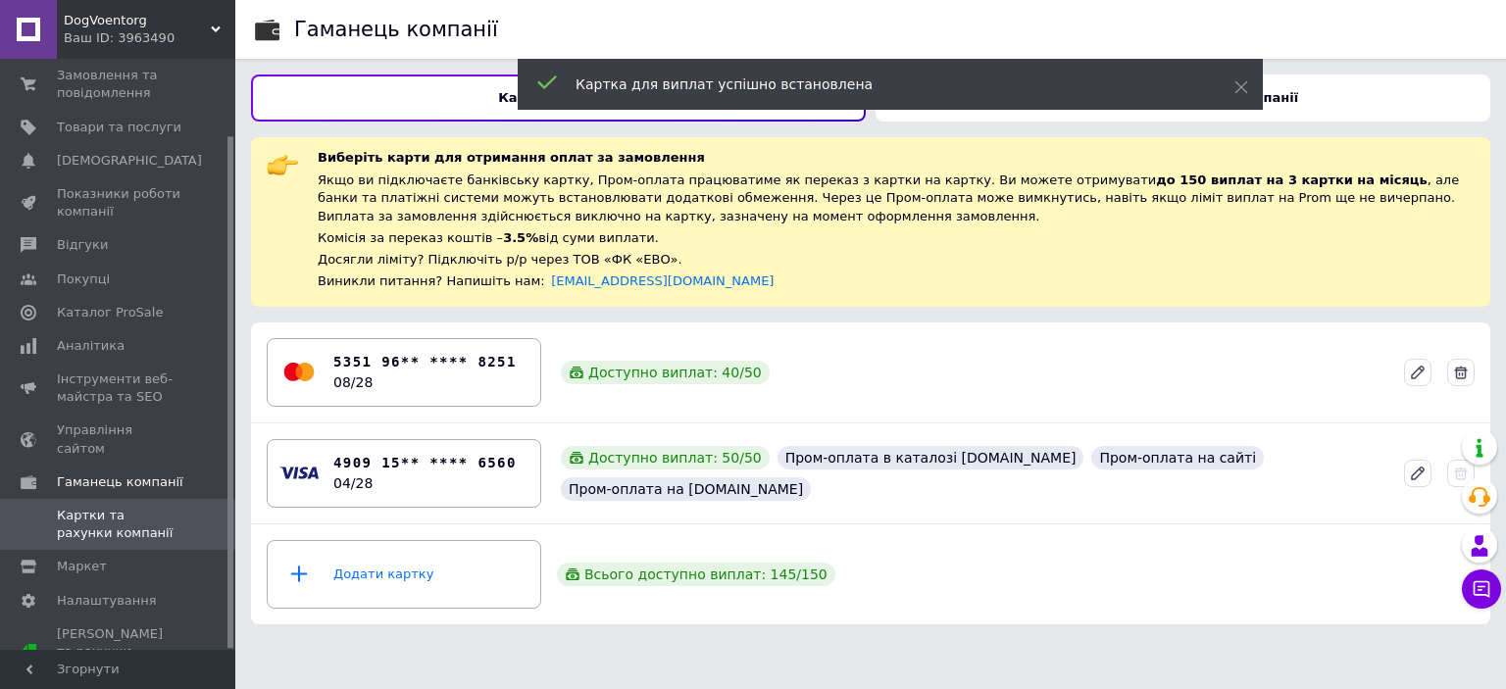
click at [949, 398] on div "5351 96** **** 8251 08/28 Доступно виплат: 40 / 50" at bounding box center [871, 372] width 1224 height 84
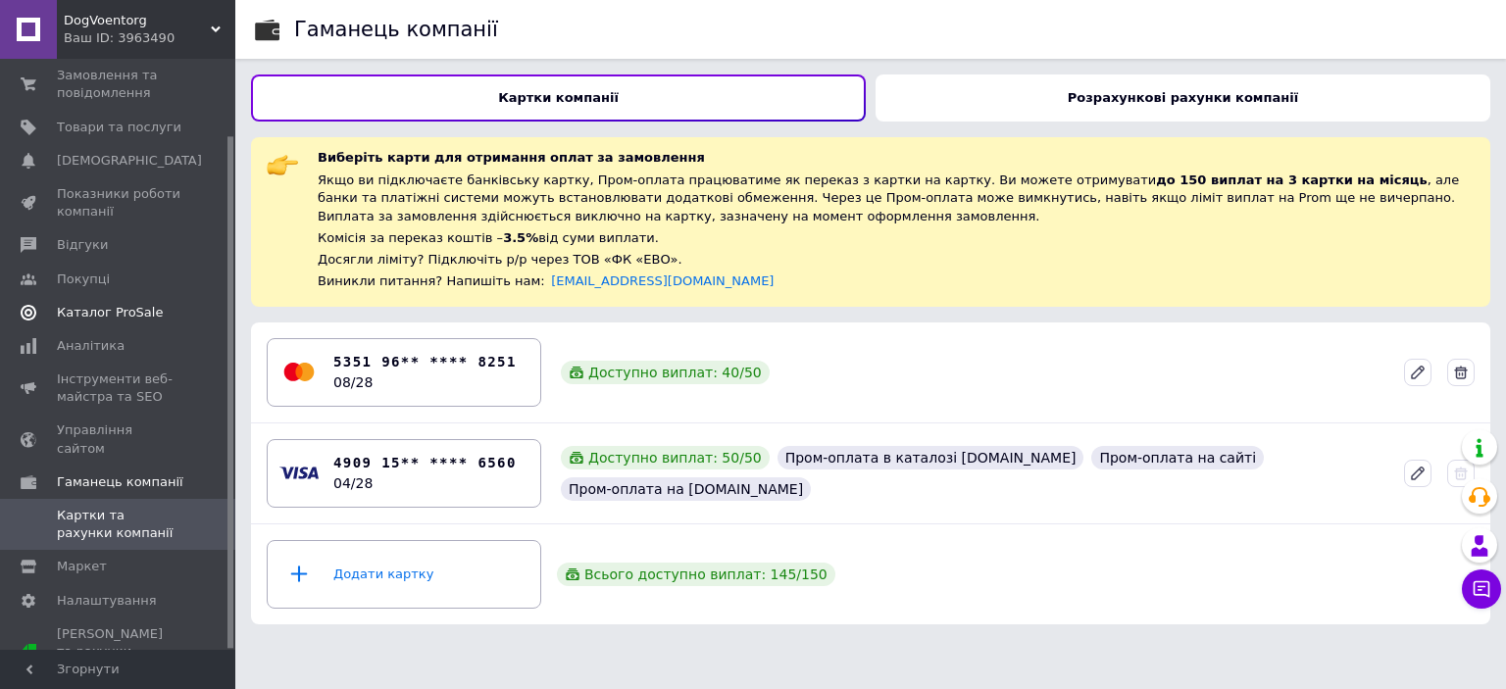
click at [100, 311] on span "Каталог ProSale" at bounding box center [110, 313] width 106 height 18
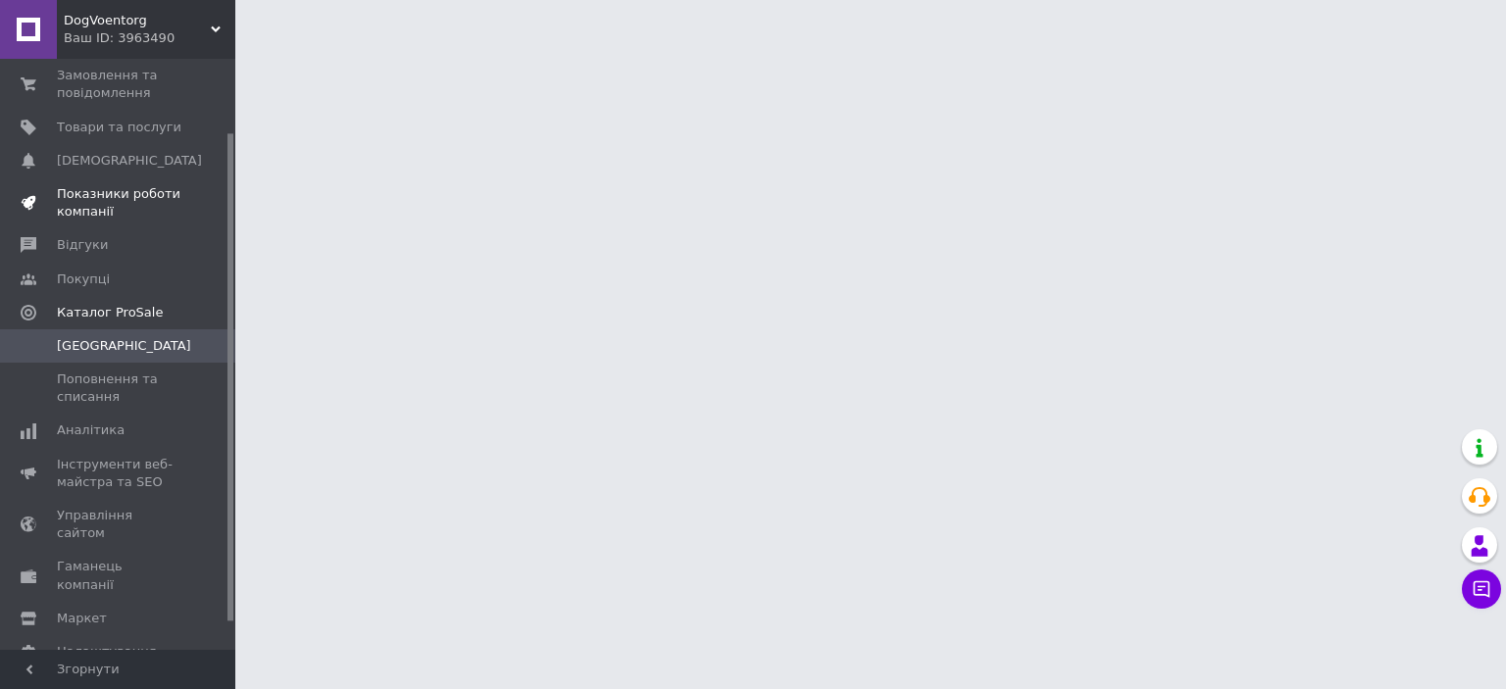
click at [67, 187] on span "Показники роботи компанії" at bounding box center [119, 202] width 125 height 35
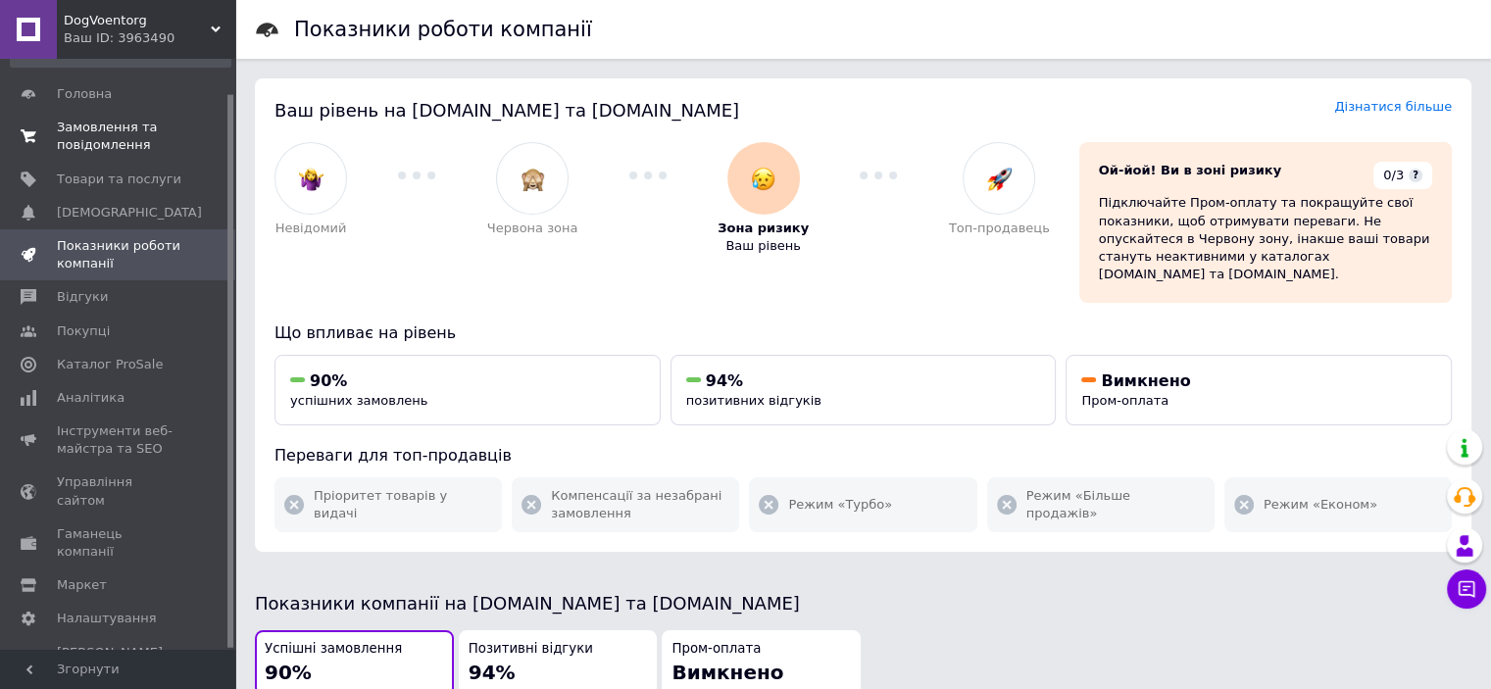
click at [124, 117] on link "Замовлення та повідомлення 0 0" at bounding box center [120, 136] width 241 height 51
